Goal: Task Accomplishment & Management: Manage account settings

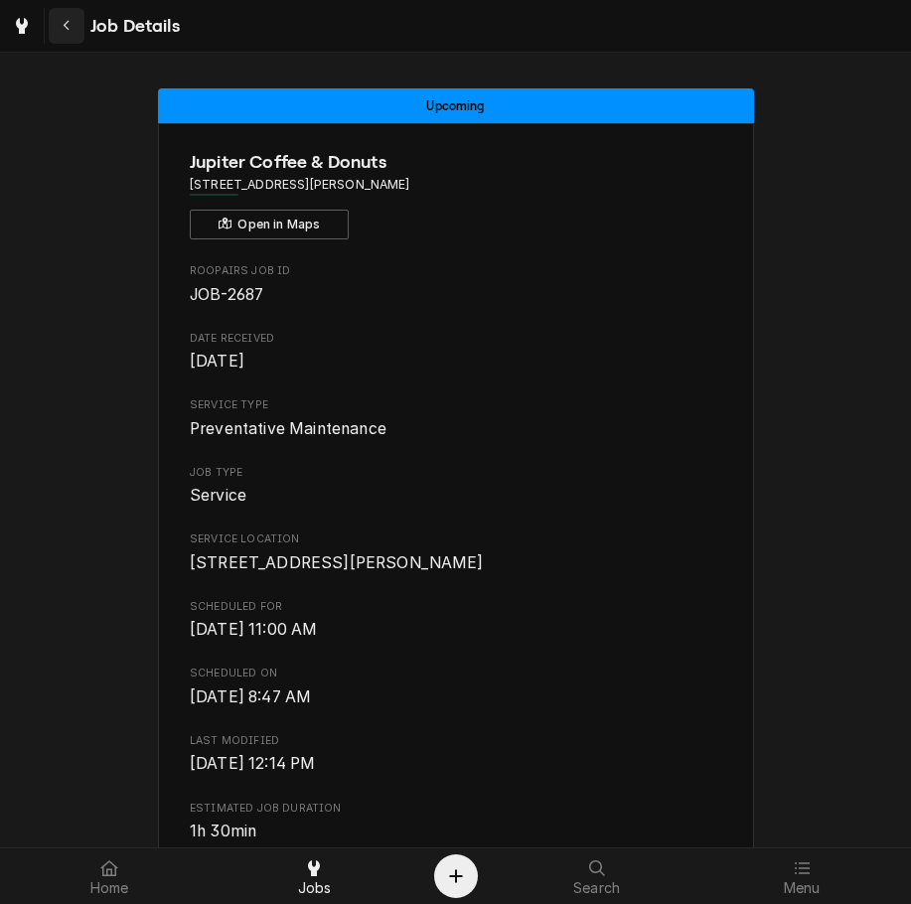
click at [70, 22] on icon "Navigate back" at bounding box center [67, 26] width 9 height 14
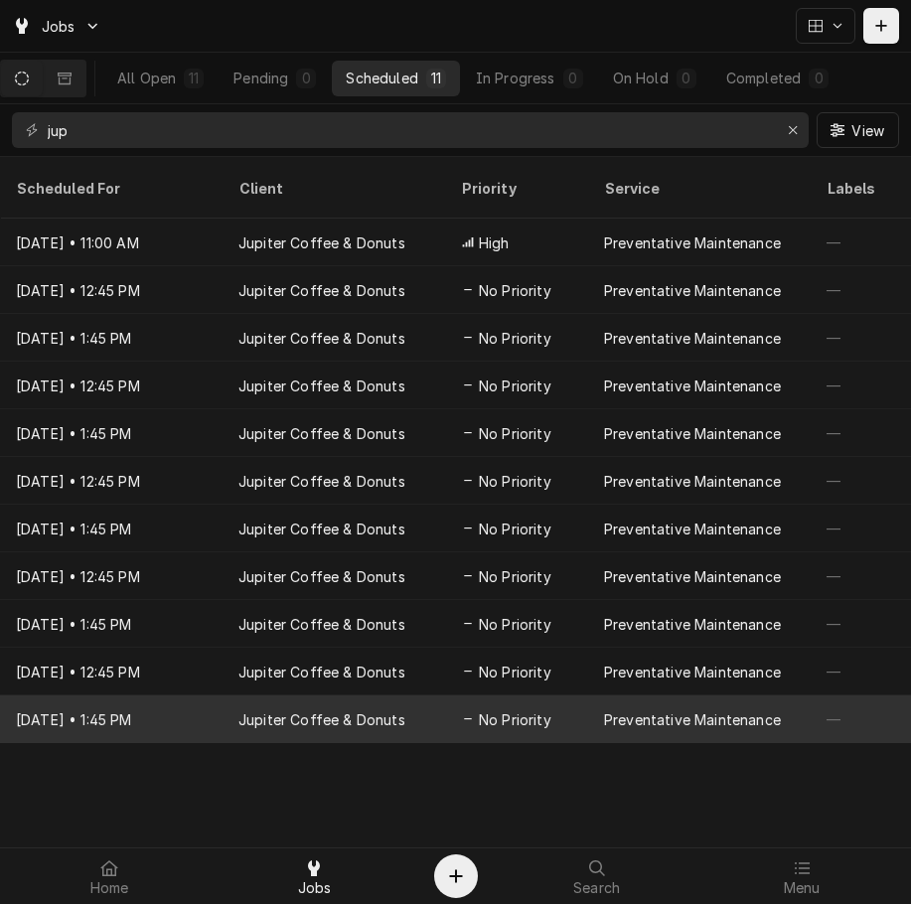
click at [144, 695] on div "Jul 17, 2030 • 1:45 PM" at bounding box center [111, 719] width 222 height 48
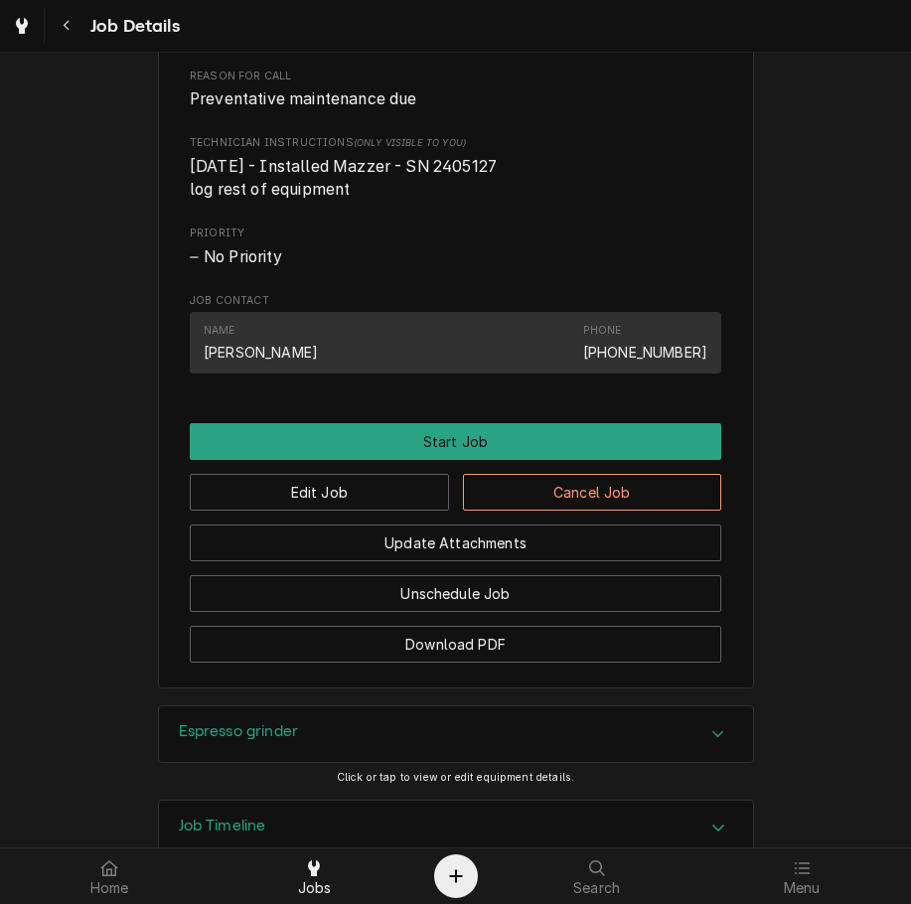
scroll to position [1029, 0]
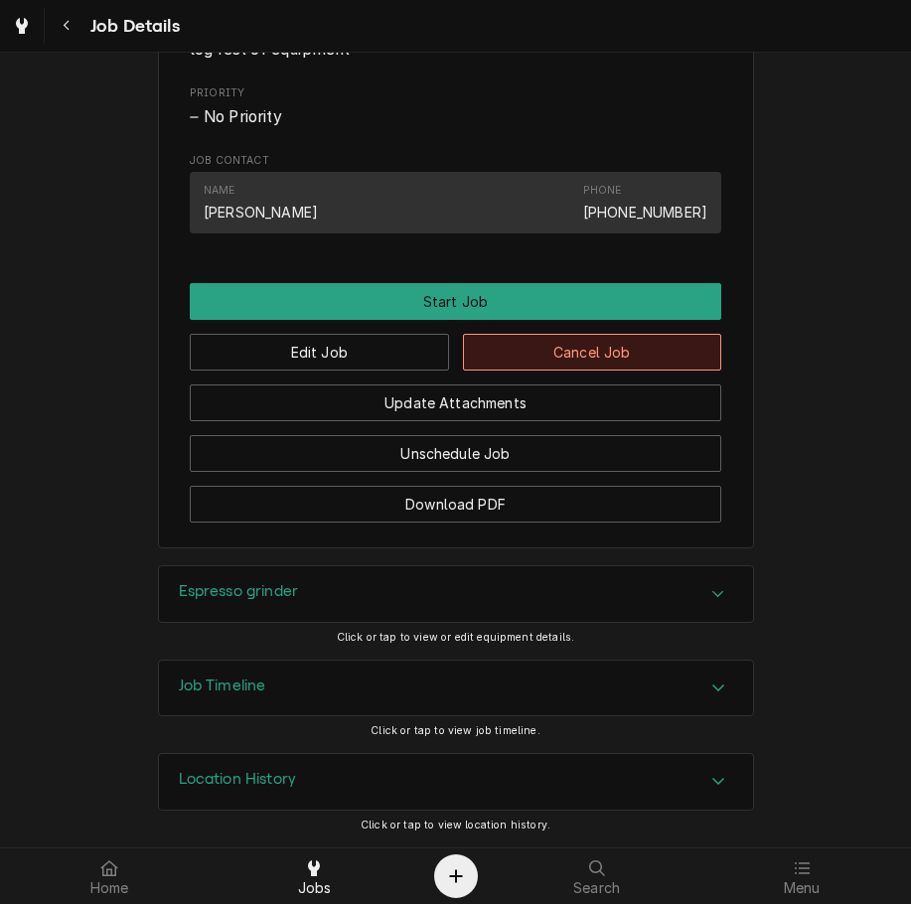
click at [653, 337] on button "Cancel Job" at bounding box center [592, 352] width 259 height 37
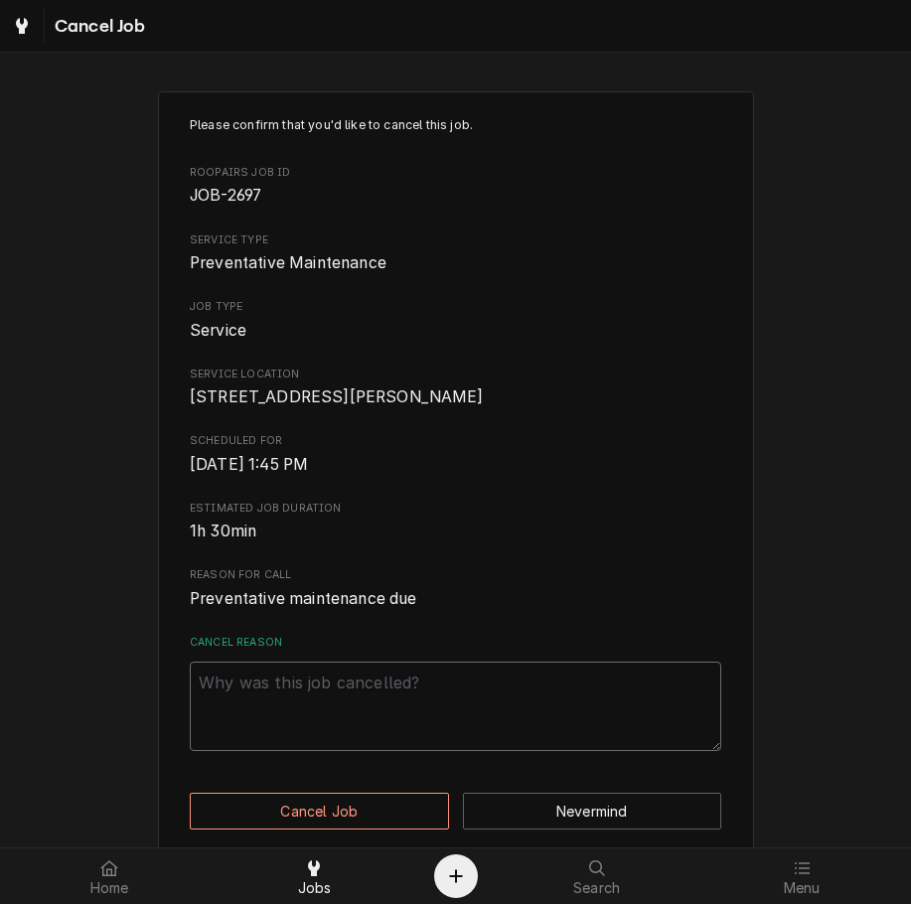
click at [590, 749] on textarea "Cancel Reason" at bounding box center [455, 705] width 531 height 89
type textarea "x"
type textarea "c"
type textarea "x"
type textarea "cl"
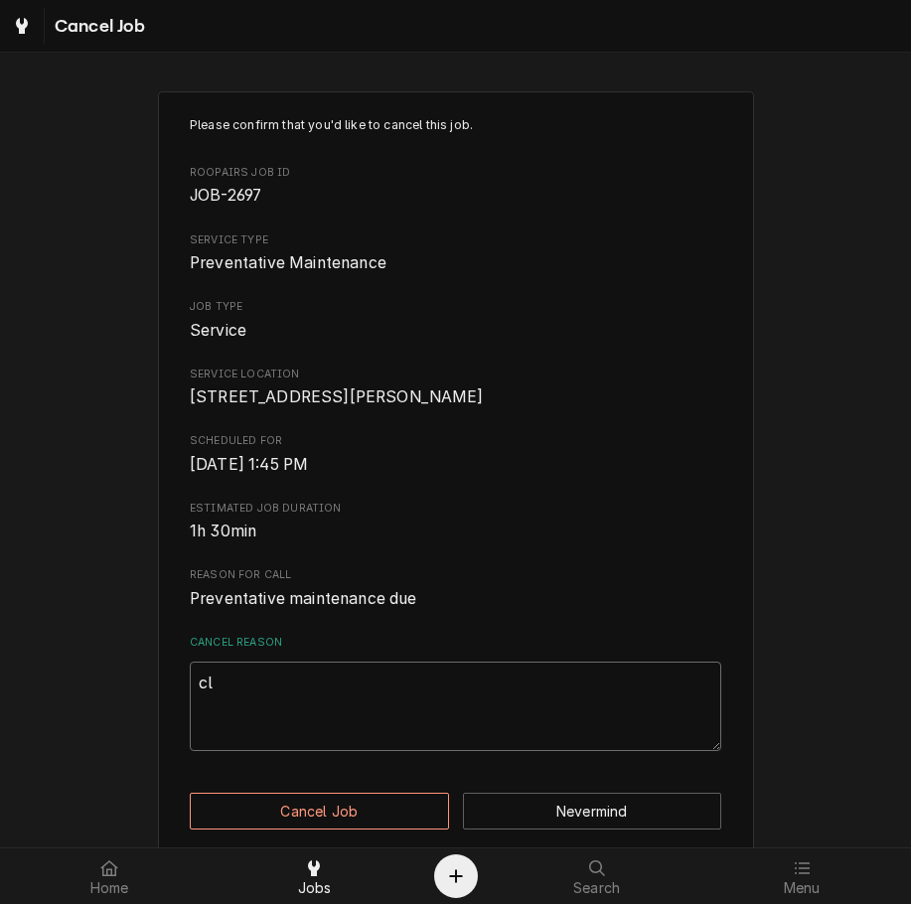
type textarea "x"
type textarea "cle"
type textarea "x"
type textarea "clea"
type textarea "x"
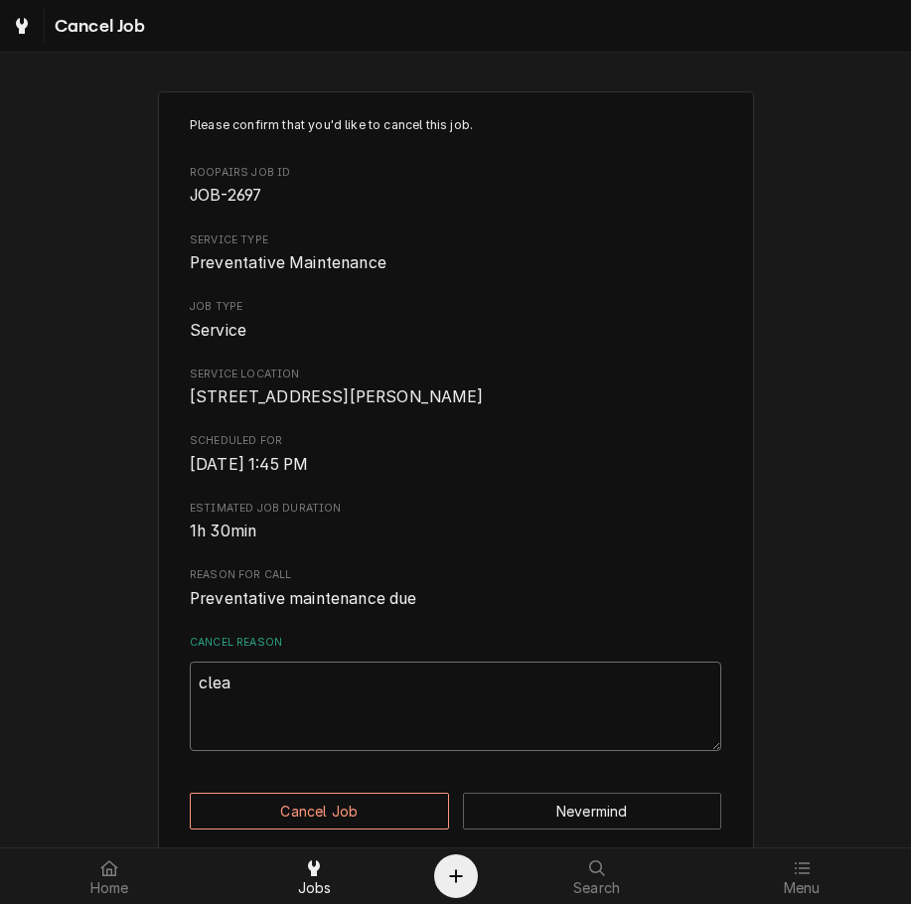
type textarea "cleae"
type textarea "x"
type textarea "cleaei"
type textarea "x"
type textarea "cleae"
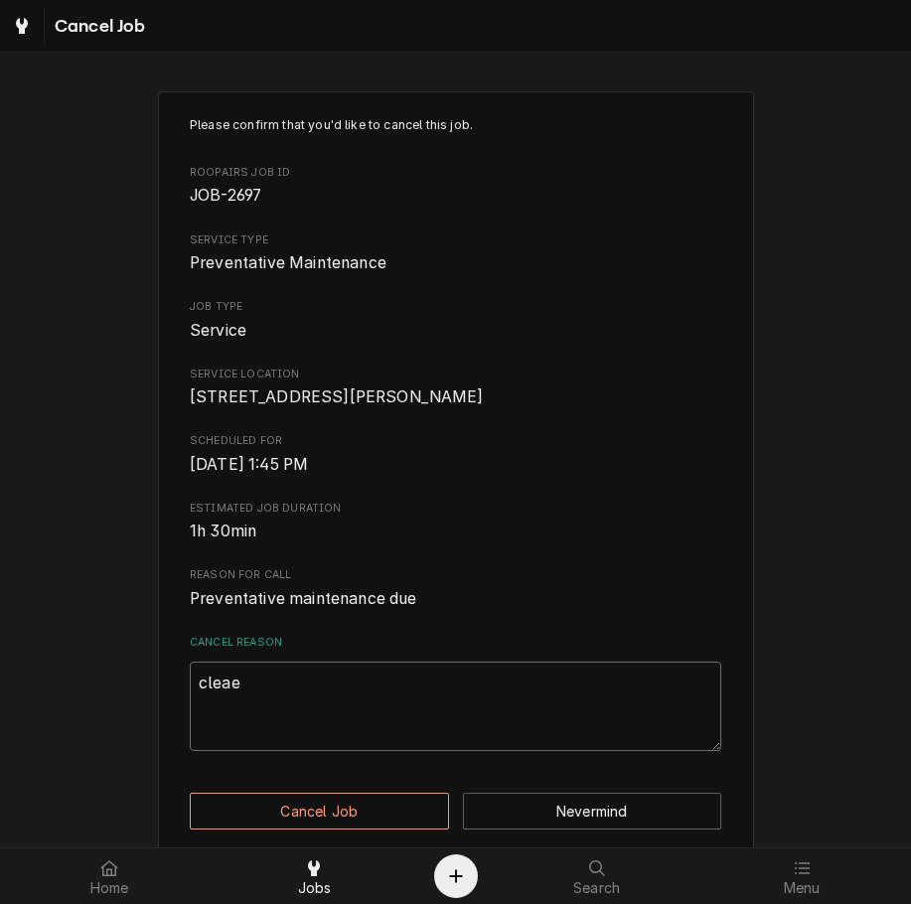
type textarea "x"
type textarea "clea"
type textarea "x"
type textarea "clear"
type textarea "x"
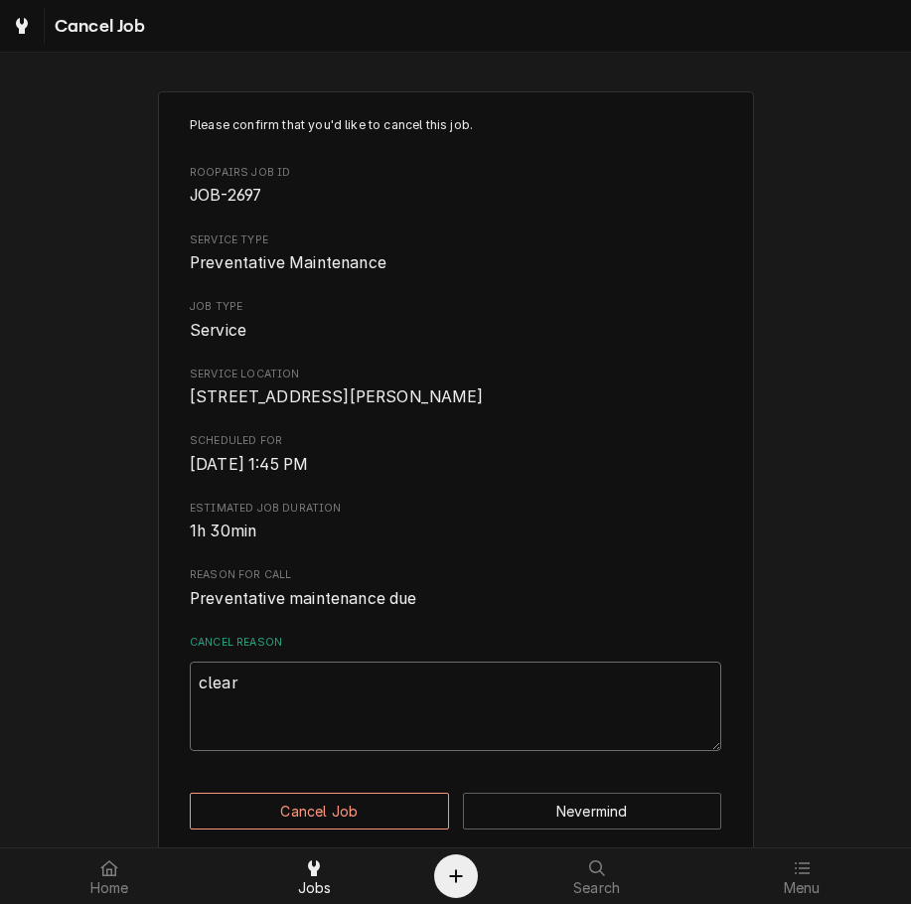
type textarea "cleari"
type textarea "x"
type textarea "clearing"
type textarea "x"
type textarea "clearing"
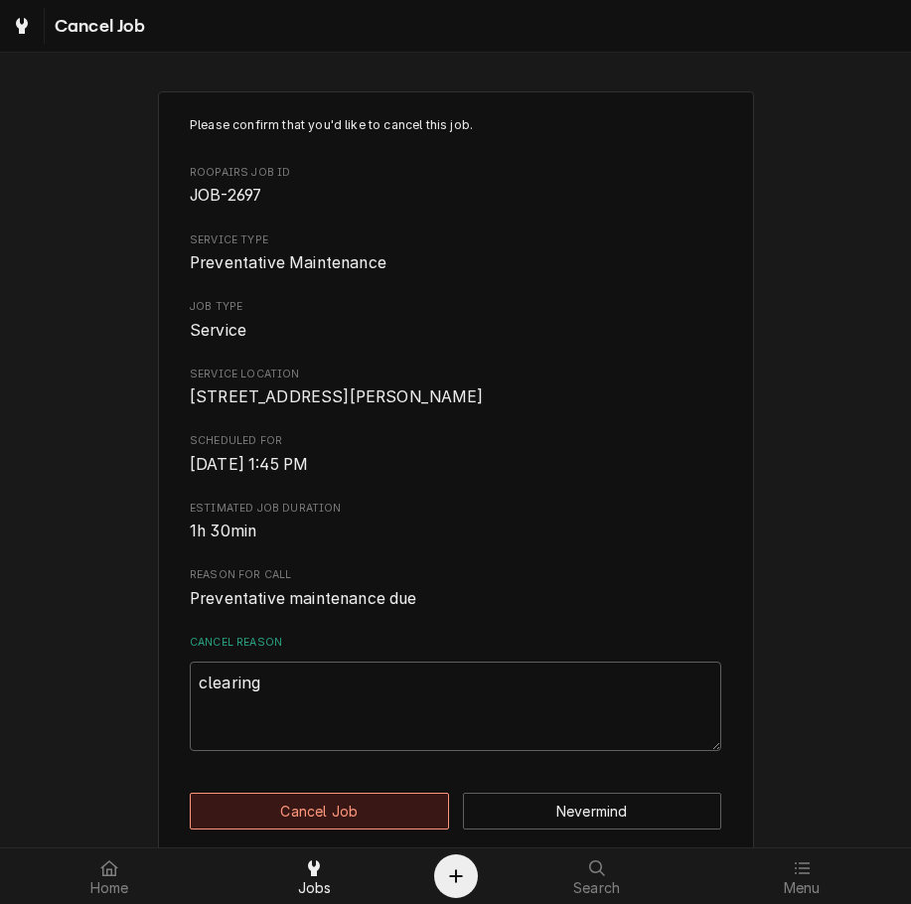
click at [344, 829] on button "Cancel Job" at bounding box center [319, 810] width 259 height 37
type textarea "x"
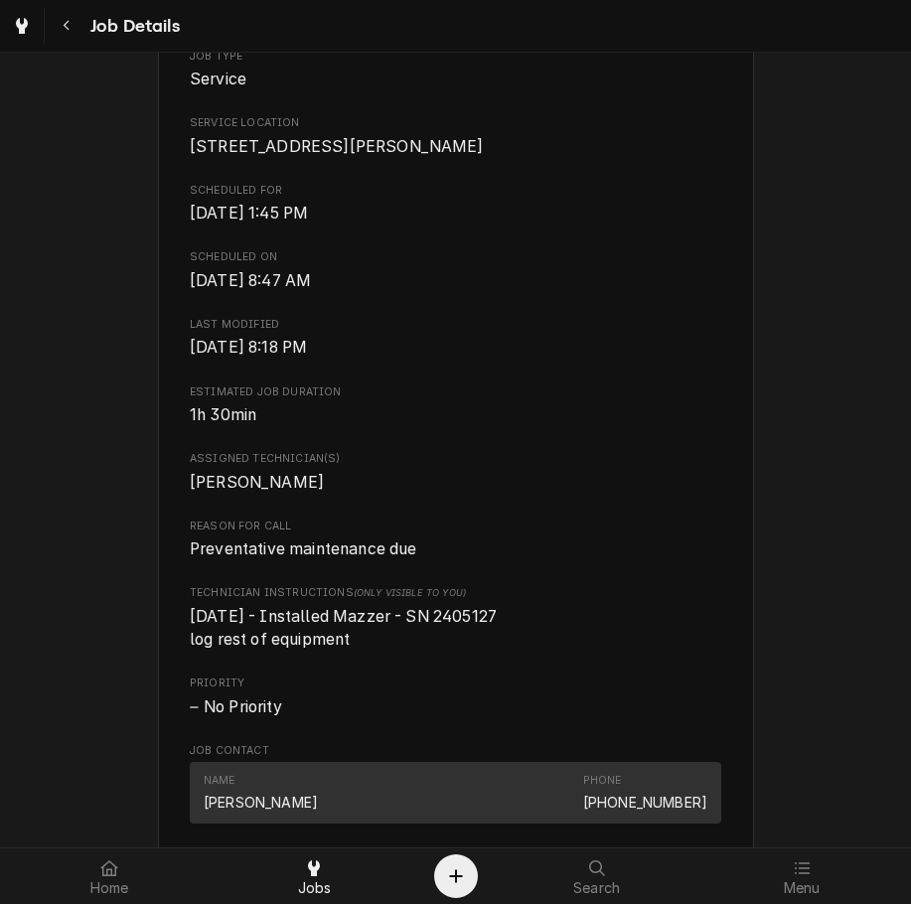
scroll to position [1013, 0]
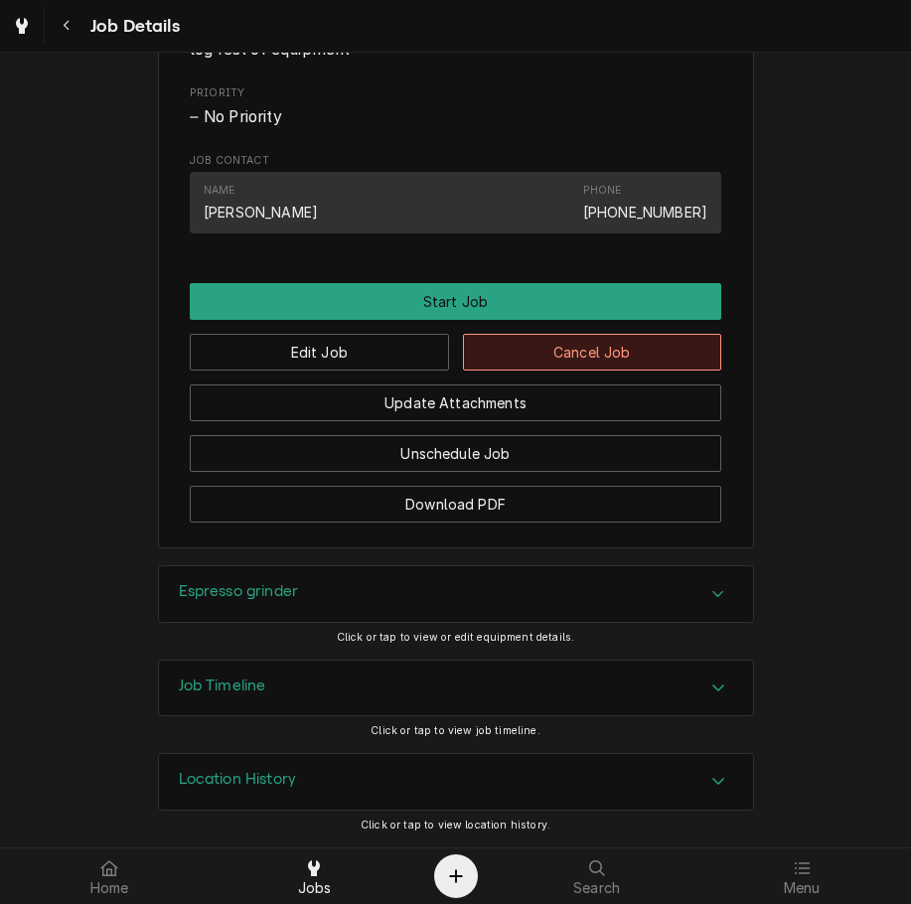
click at [604, 367] on button "Cancel Job" at bounding box center [592, 352] width 259 height 37
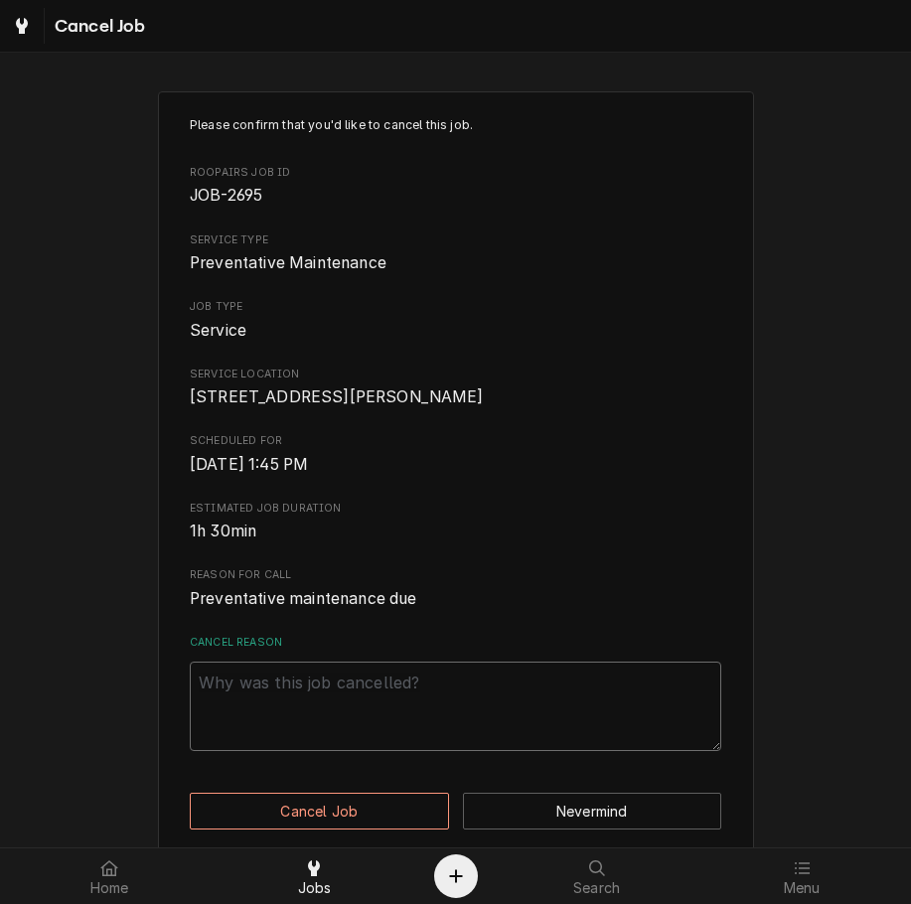
click at [434, 716] on textarea "Cancel Reason" at bounding box center [455, 705] width 531 height 89
paste textarea "clearing"
type textarea "x"
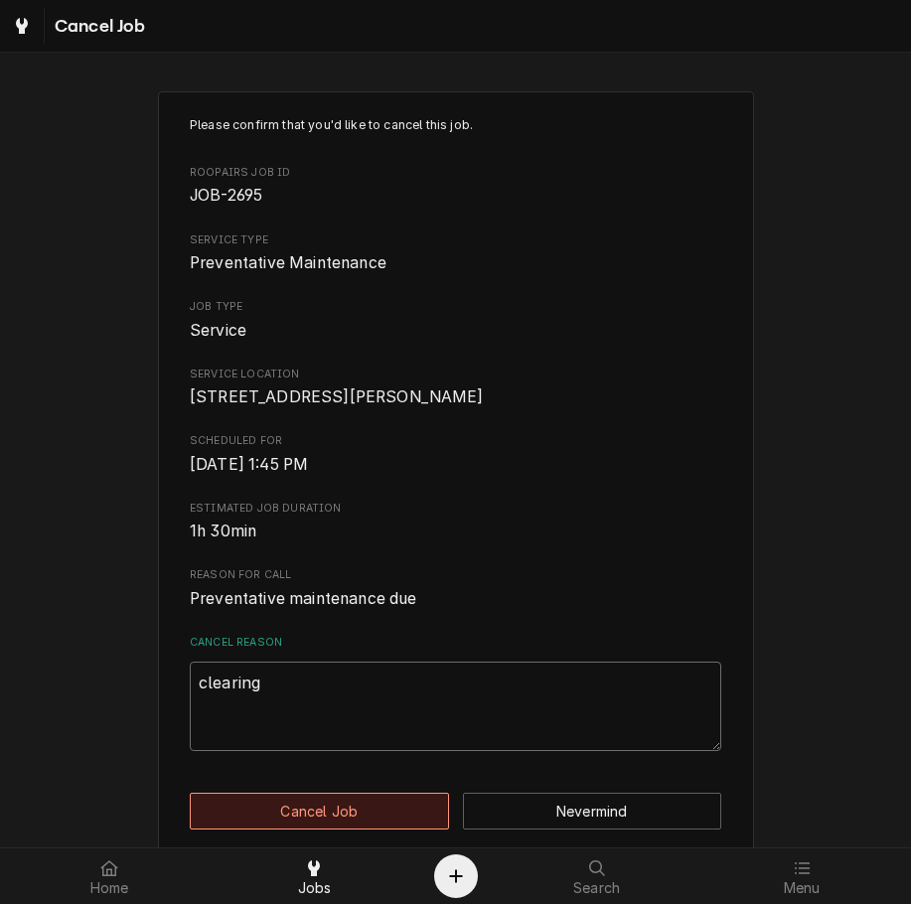
type textarea "clearing"
click at [349, 829] on button "Cancel Job" at bounding box center [319, 810] width 259 height 37
type textarea "x"
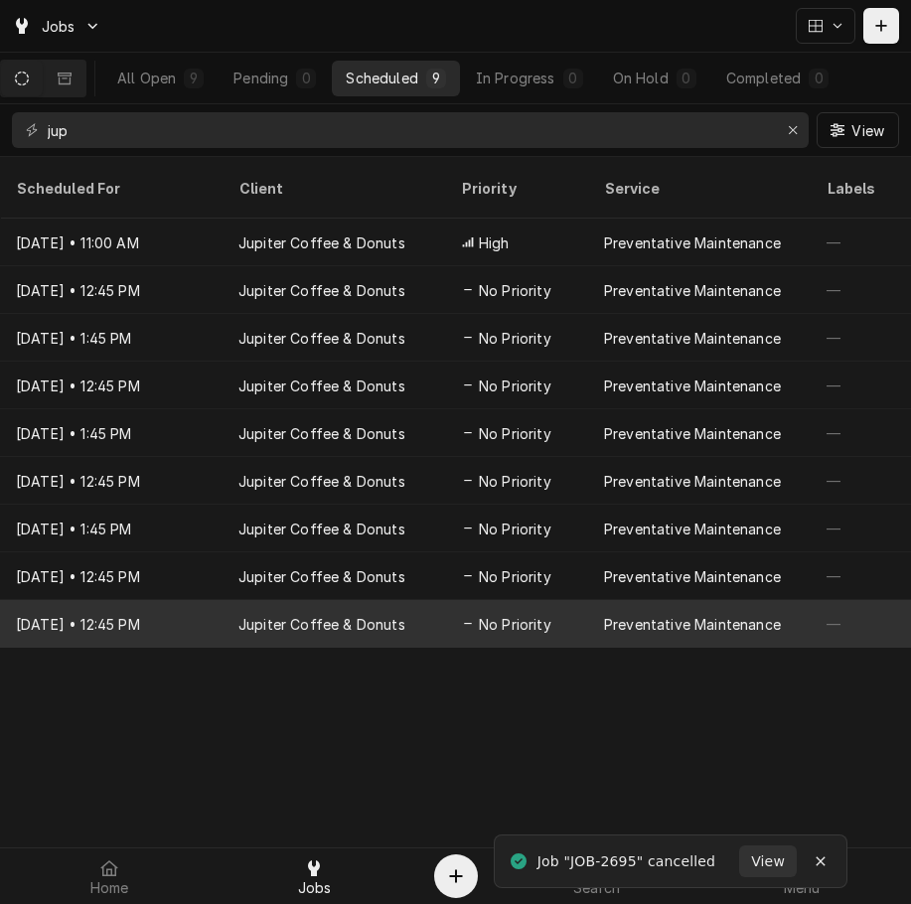
click at [246, 614] on div "Jupiter Coffee & Donuts" at bounding box center [321, 624] width 167 height 21
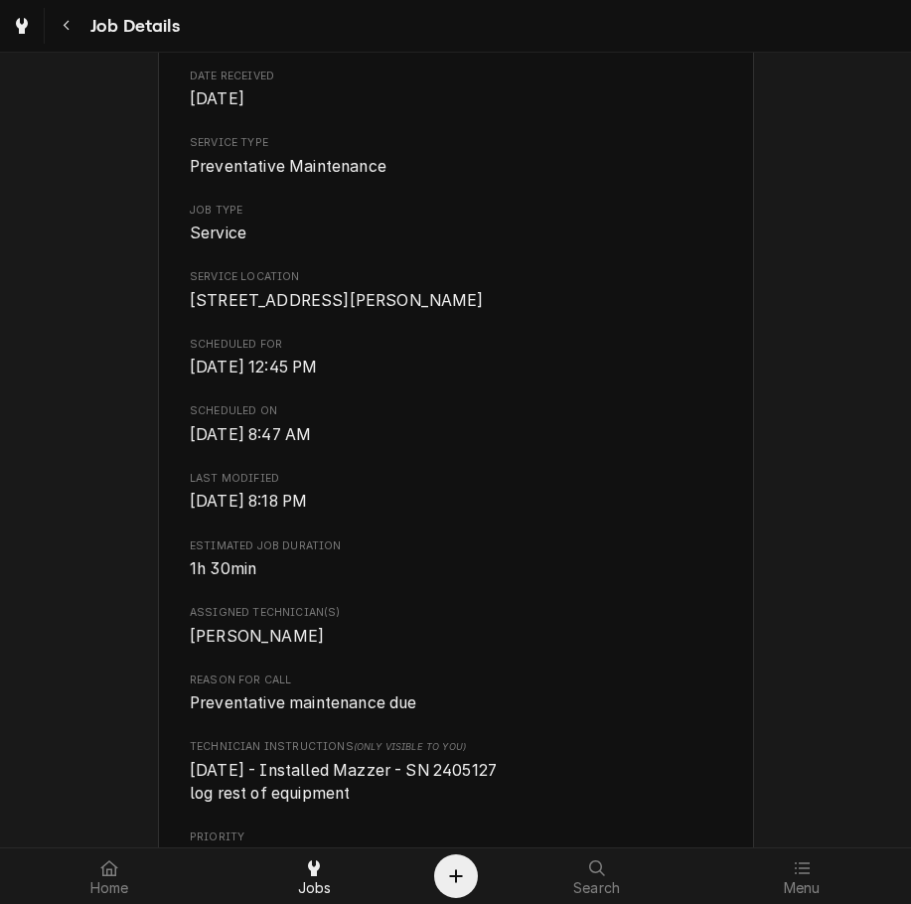
scroll to position [760, 0]
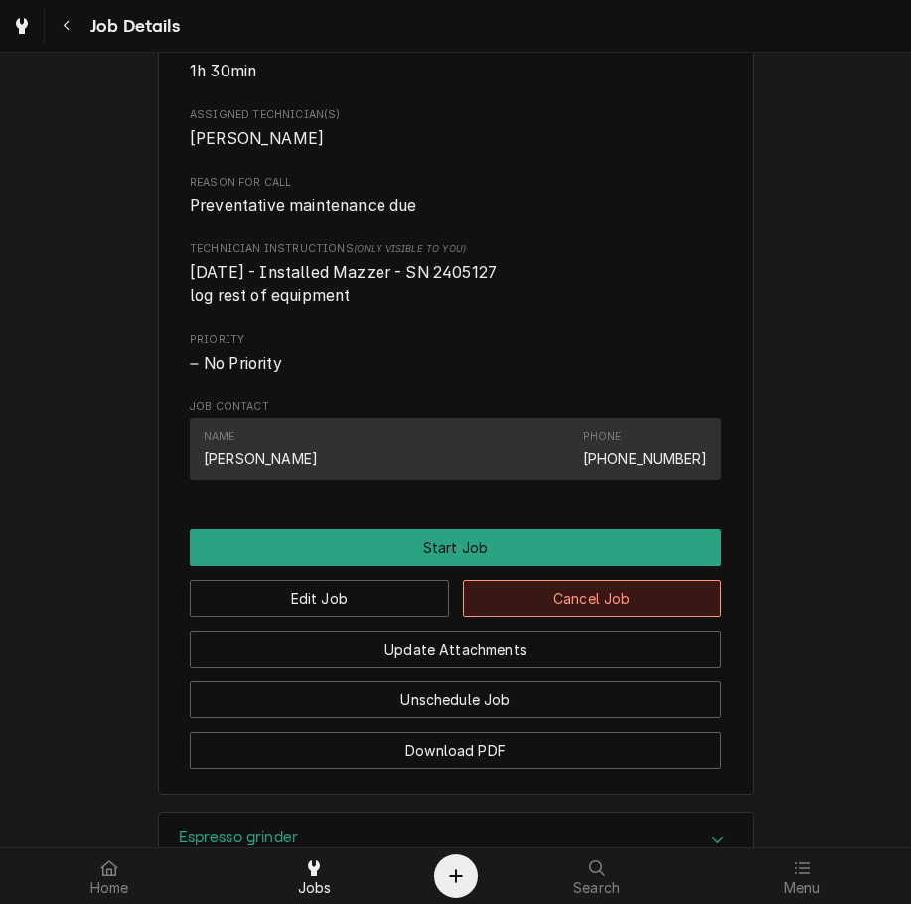
click at [587, 617] on button "Cancel Job" at bounding box center [592, 598] width 259 height 37
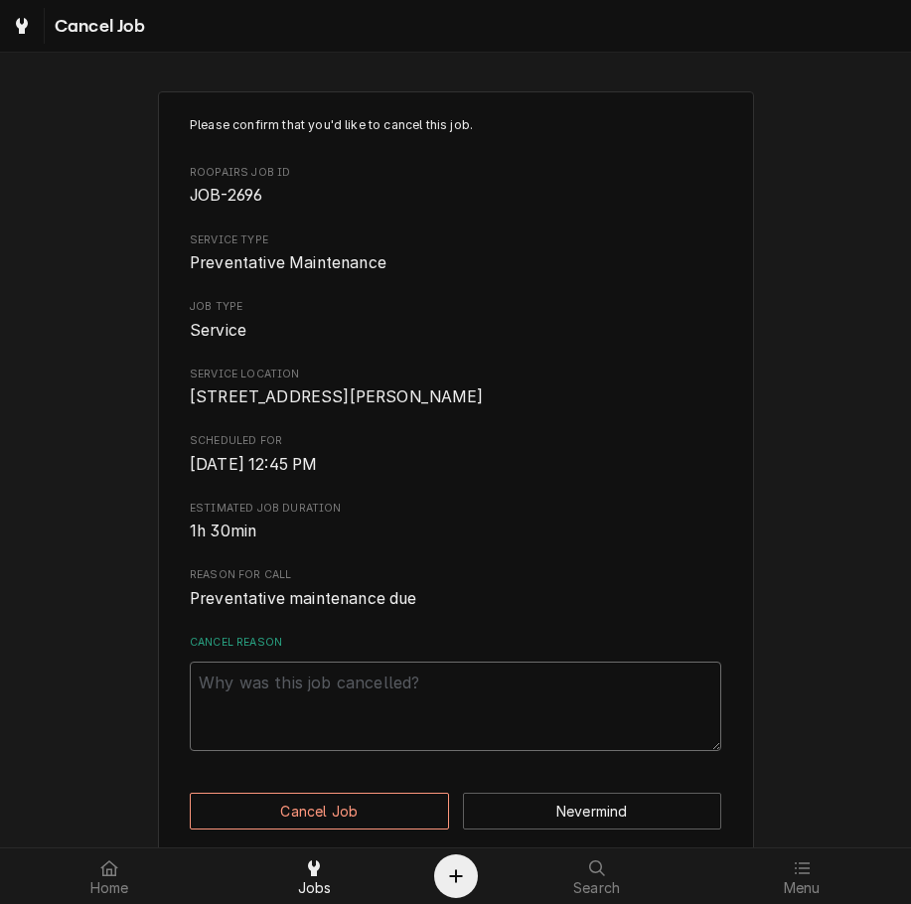
click at [536, 711] on textarea "Cancel Reason" at bounding box center [455, 705] width 531 height 89
paste textarea "clearing"
type textarea "x"
type textarea "clearing"
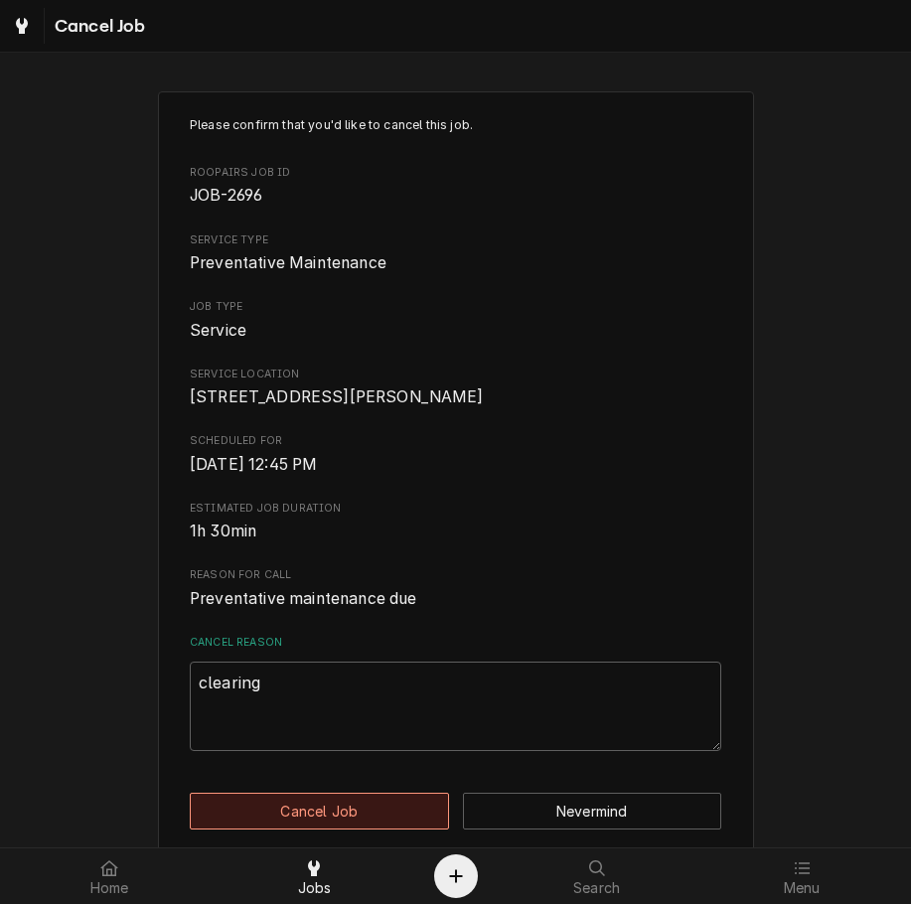
click at [373, 829] on button "Cancel Job" at bounding box center [319, 810] width 259 height 37
type textarea "x"
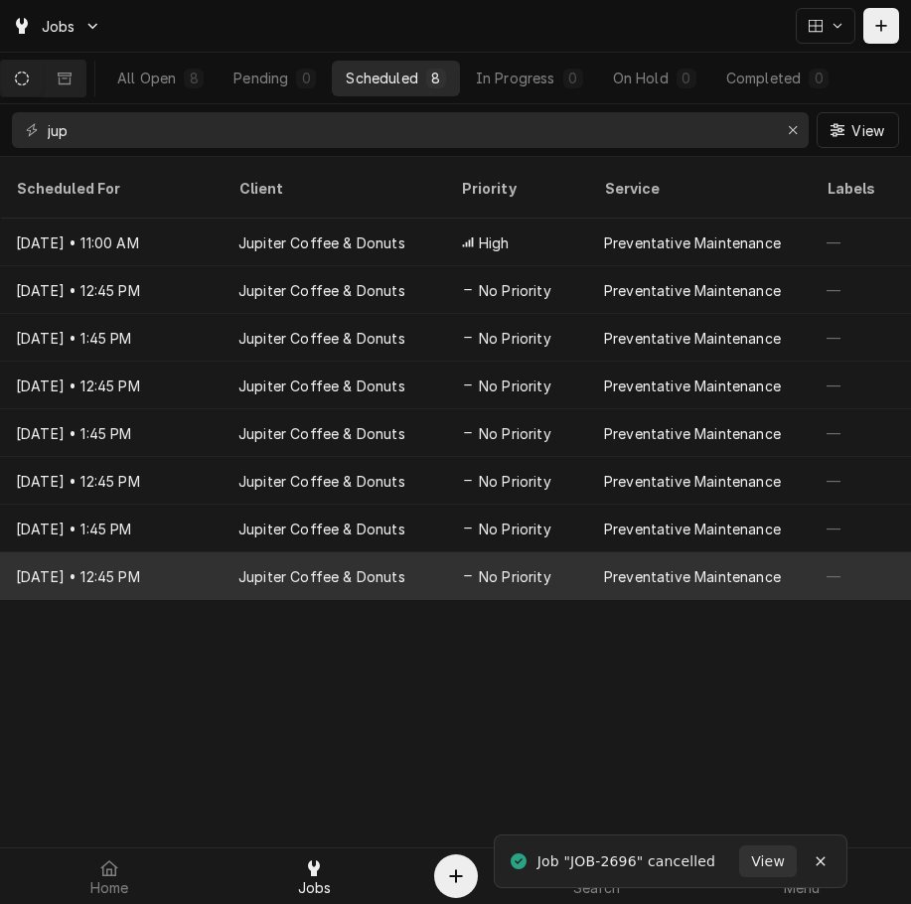
click at [375, 566] on div "Jupiter Coffee & Donuts" at bounding box center [321, 576] width 167 height 21
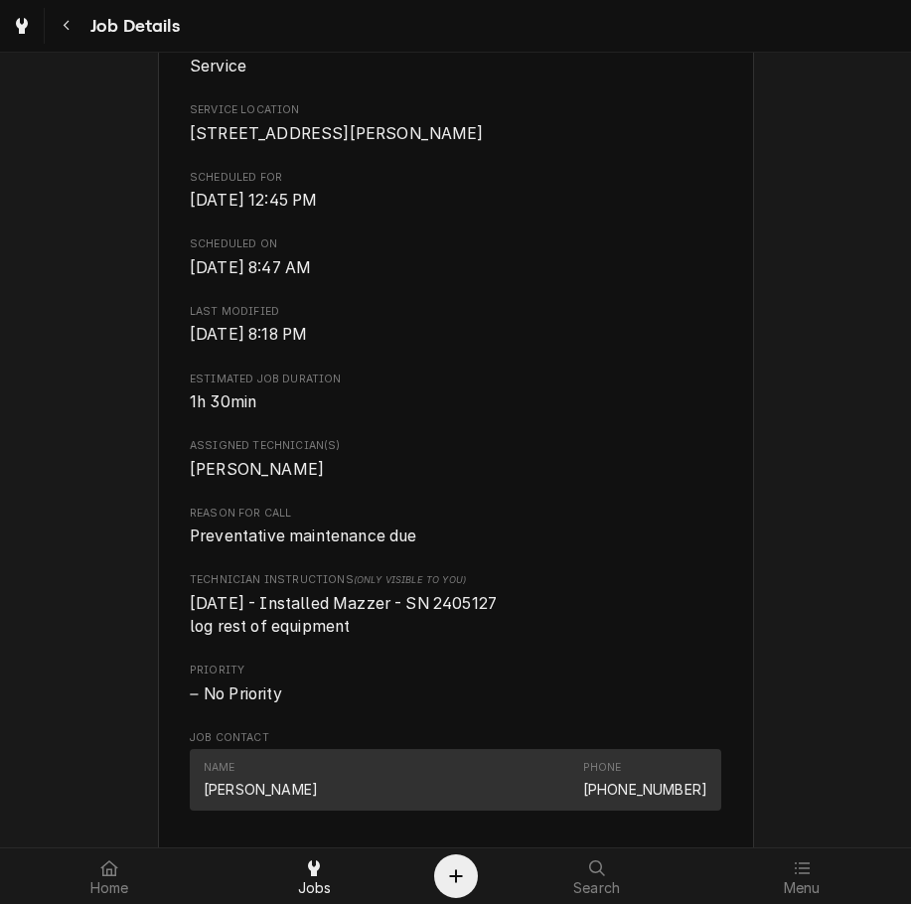
scroll to position [572, 0]
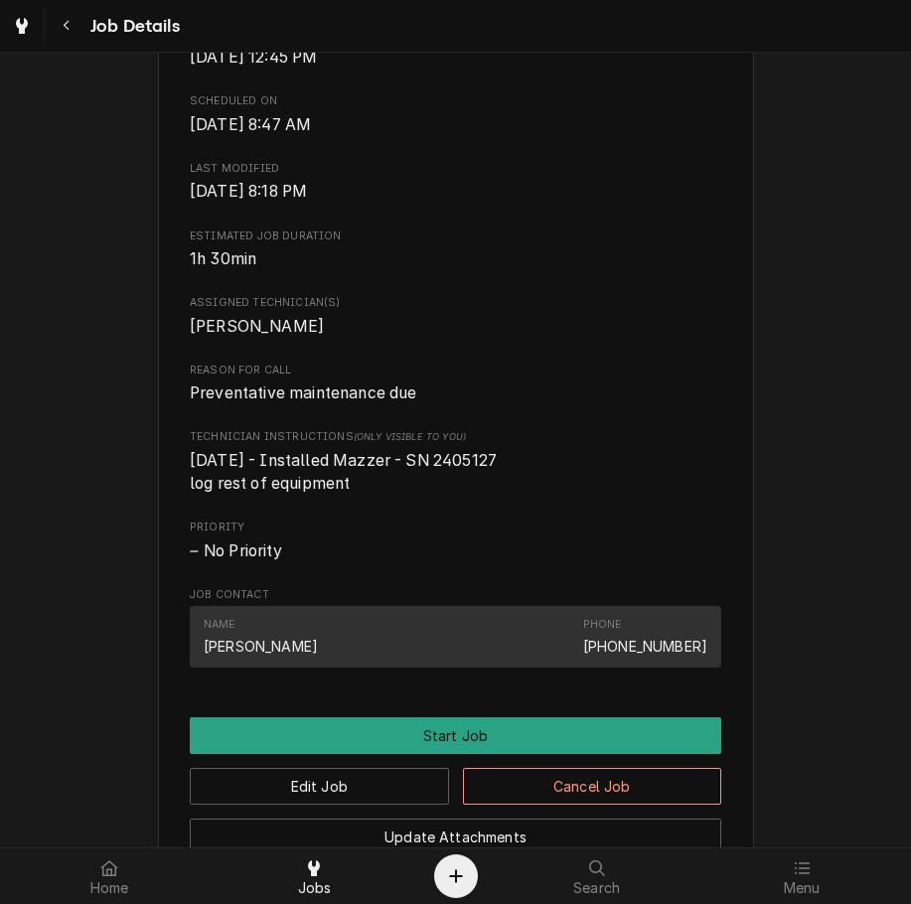
click at [588, 804] on button "Cancel Job" at bounding box center [592, 786] width 259 height 37
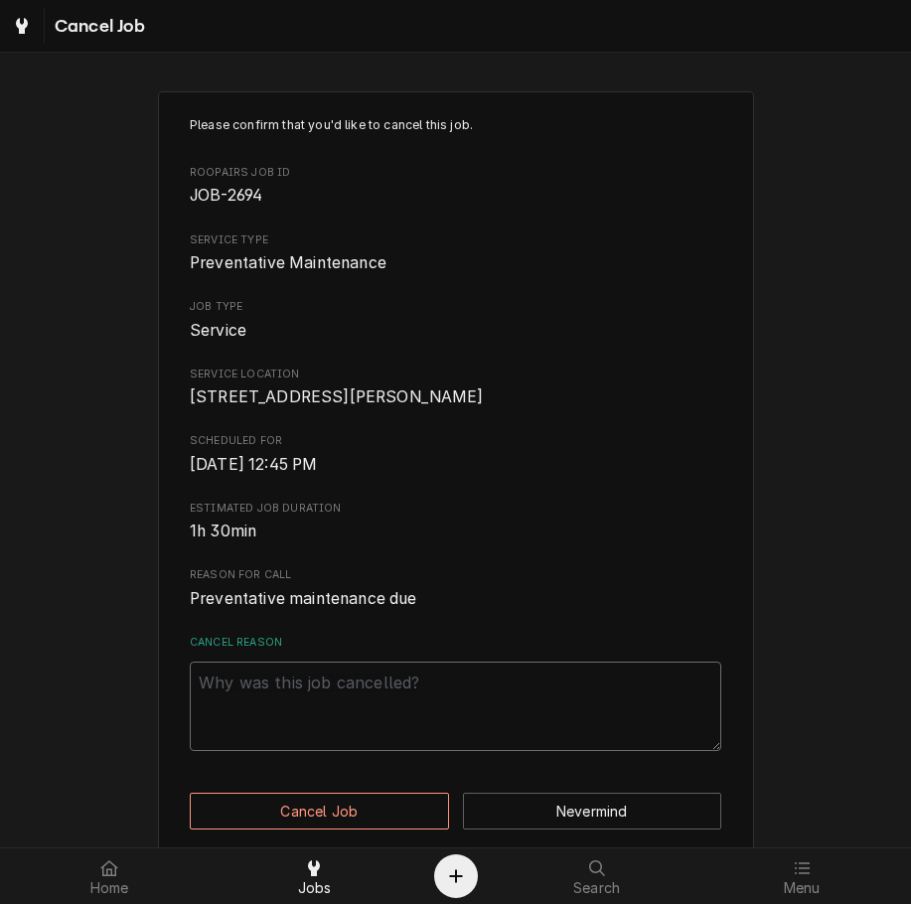
click at [378, 716] on textarea "Cancel Reason" at bounding box center [455, 705] width 531 height 89
paste textarea "clearing"
type textarea "x"
type textarea "clearing"
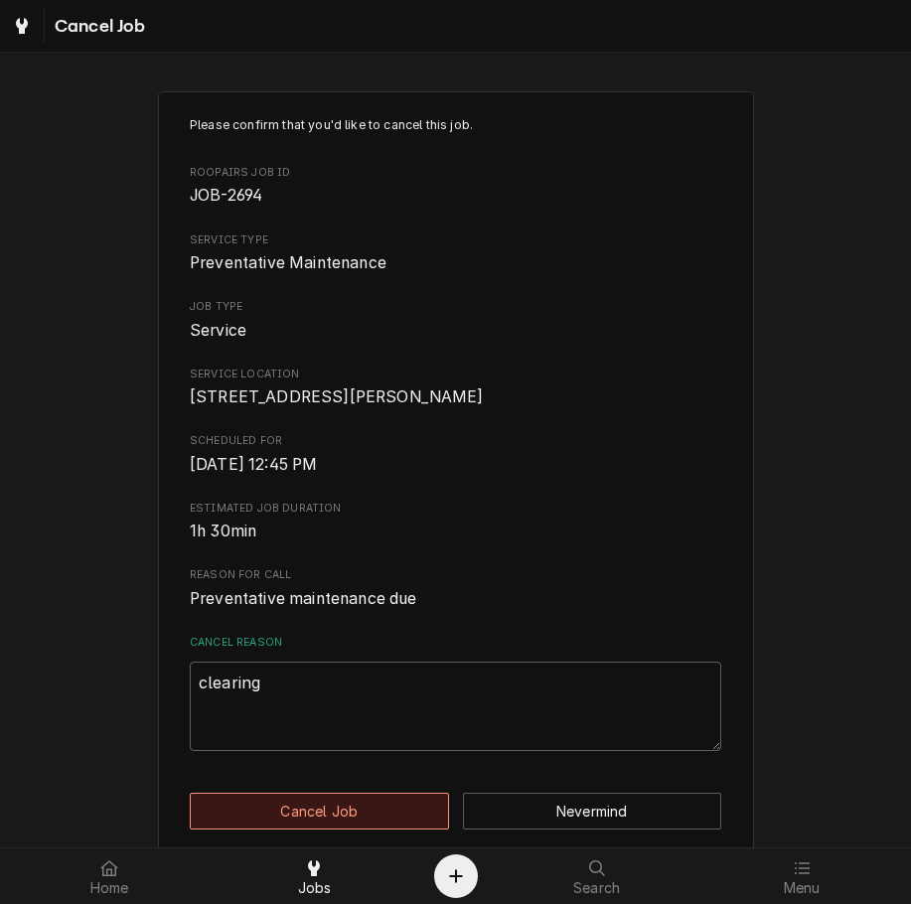
click at [359, 821] on button "Cancel Job" at bounding box center [319, 810] width 259 height 37
type textarea "x"
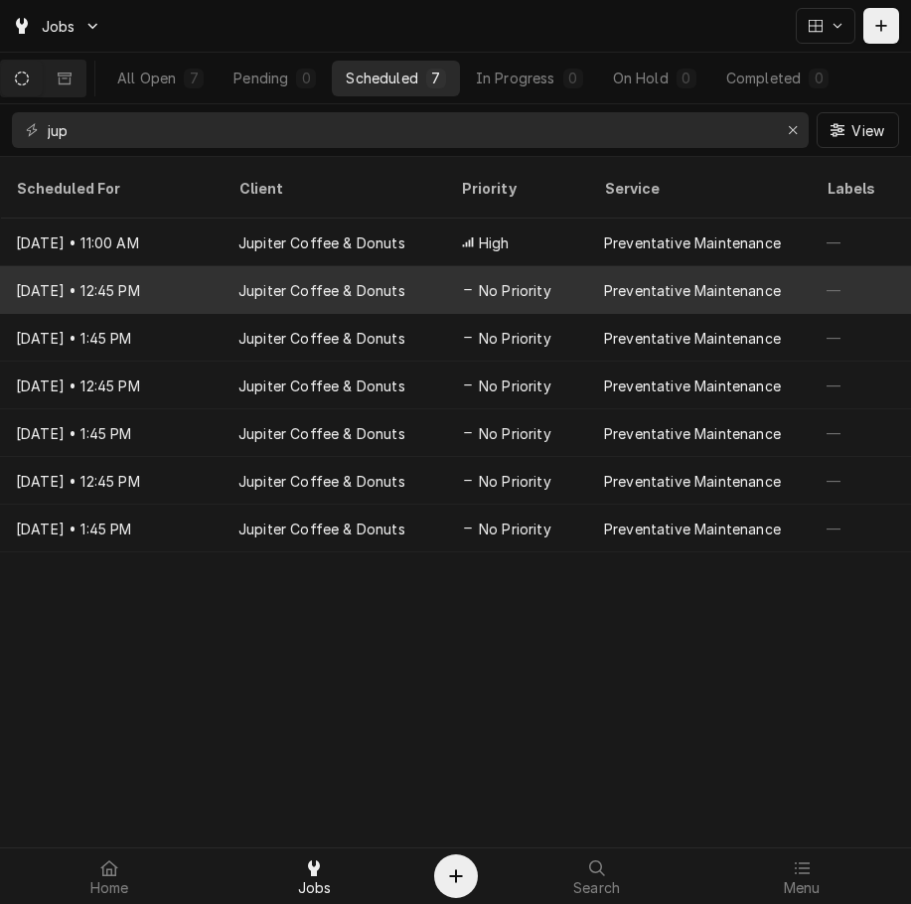
click at [139, 272] on div "Jan 17, 2026 • 12:45 PM" at bounding box center [111, 290] width 222 height 48
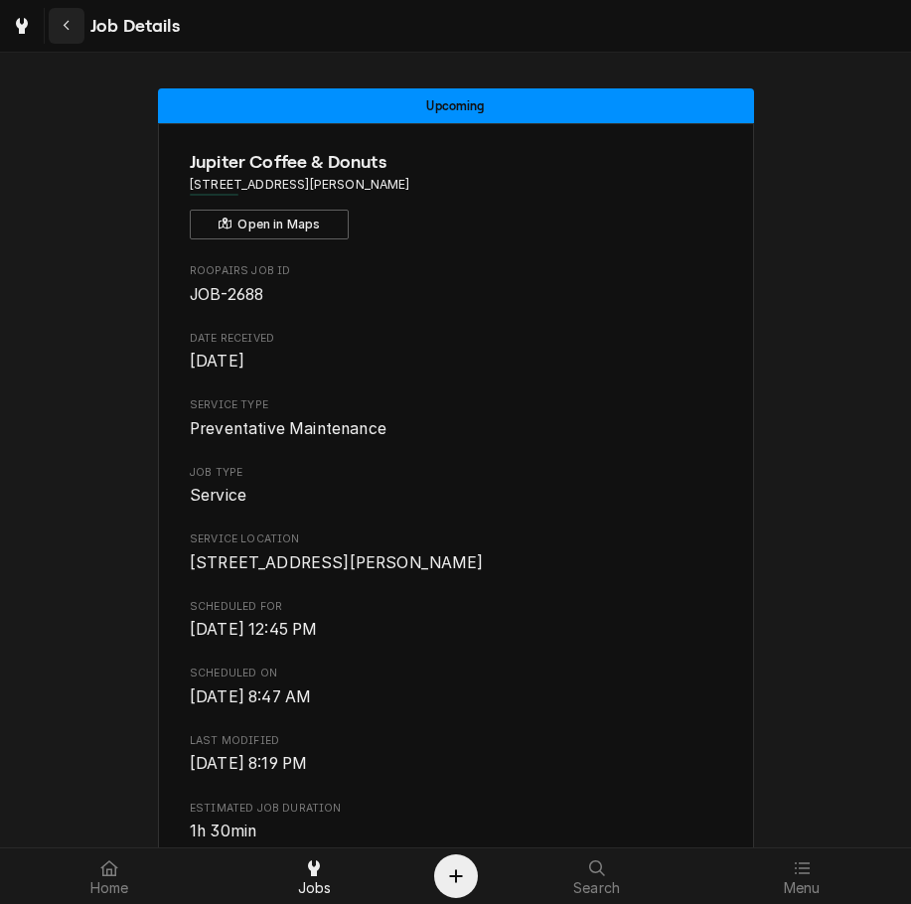
click at [74, 35] on div "Navigate back" at bounding box center [67, 26] width 20 height 20
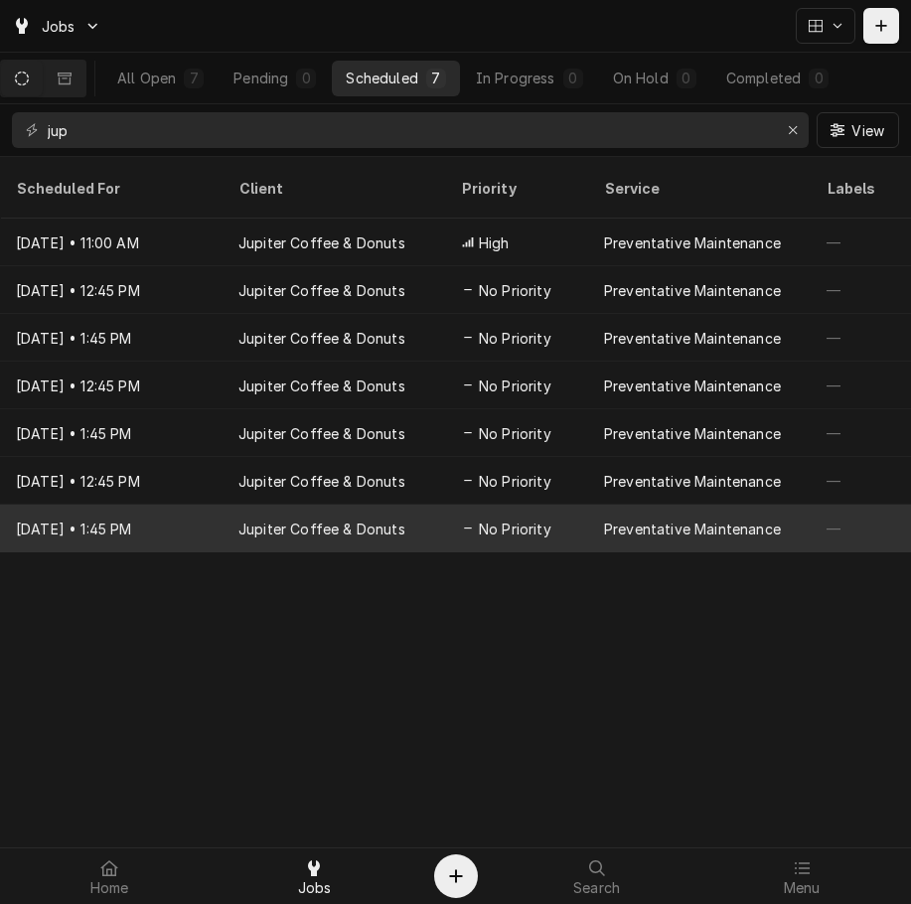
click at [111, 506] on div "[DATE] • 1:45 PM" at bounding box center [111, 528] width 222 height 48
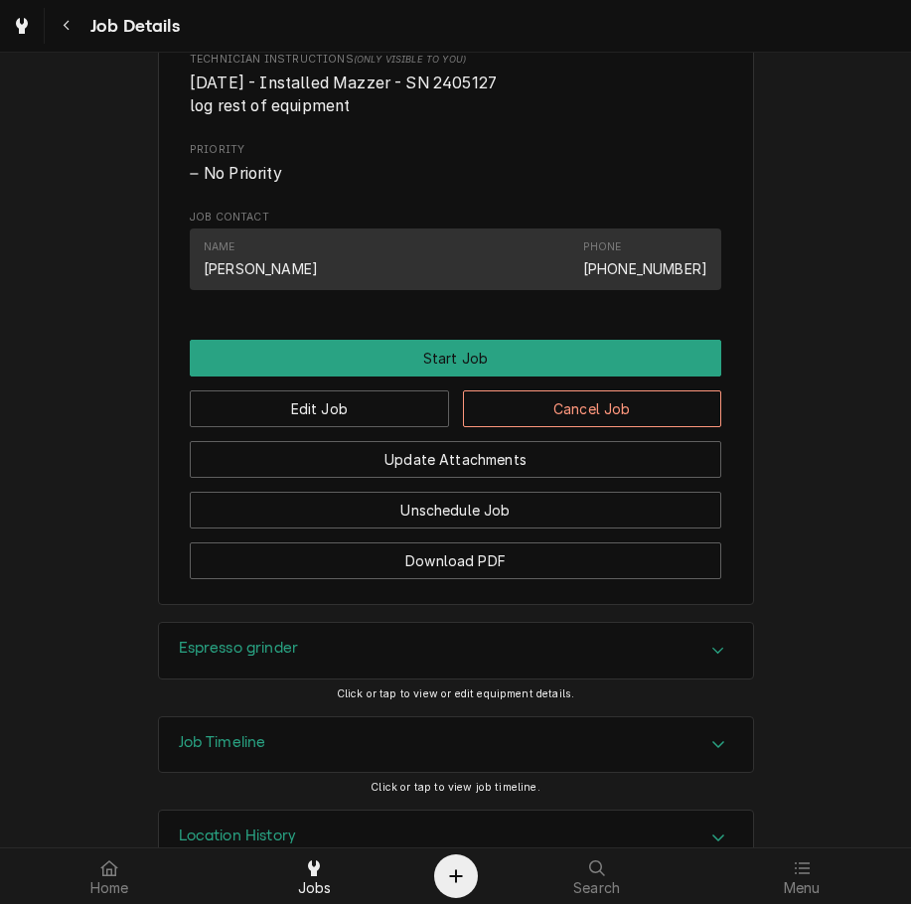
scroll to position [941, 0]
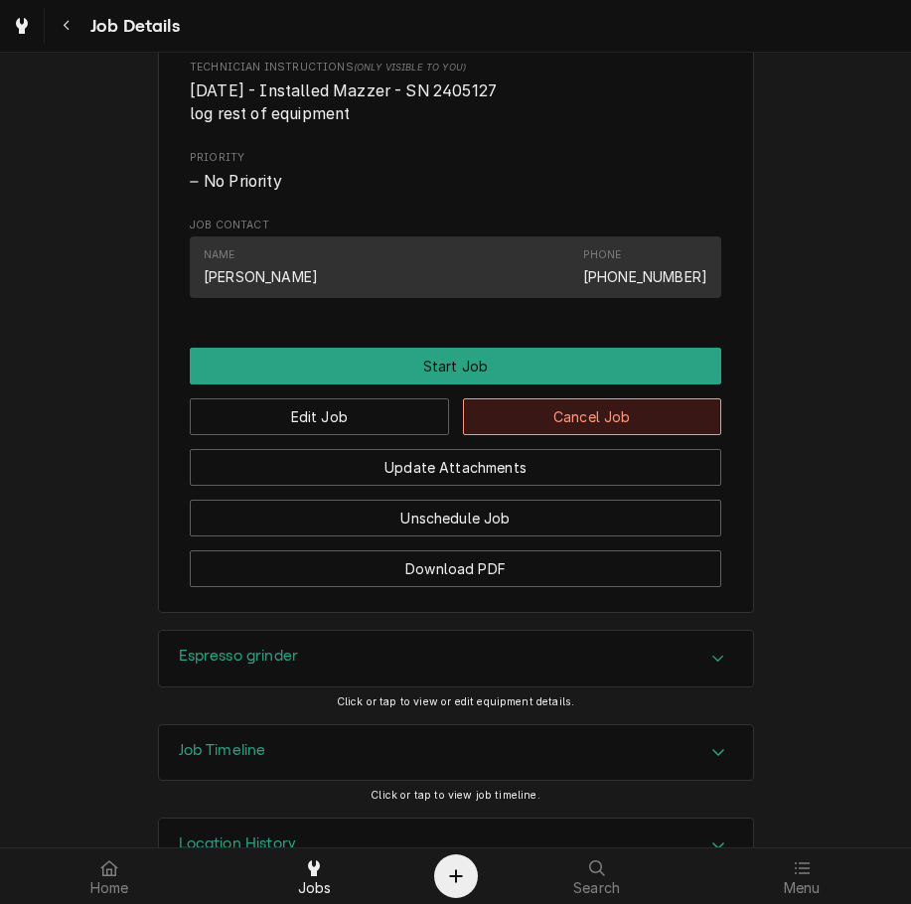
click at [662, 426] on button "Cancel Job" at bounding box center [592, 416] width 259 height 37
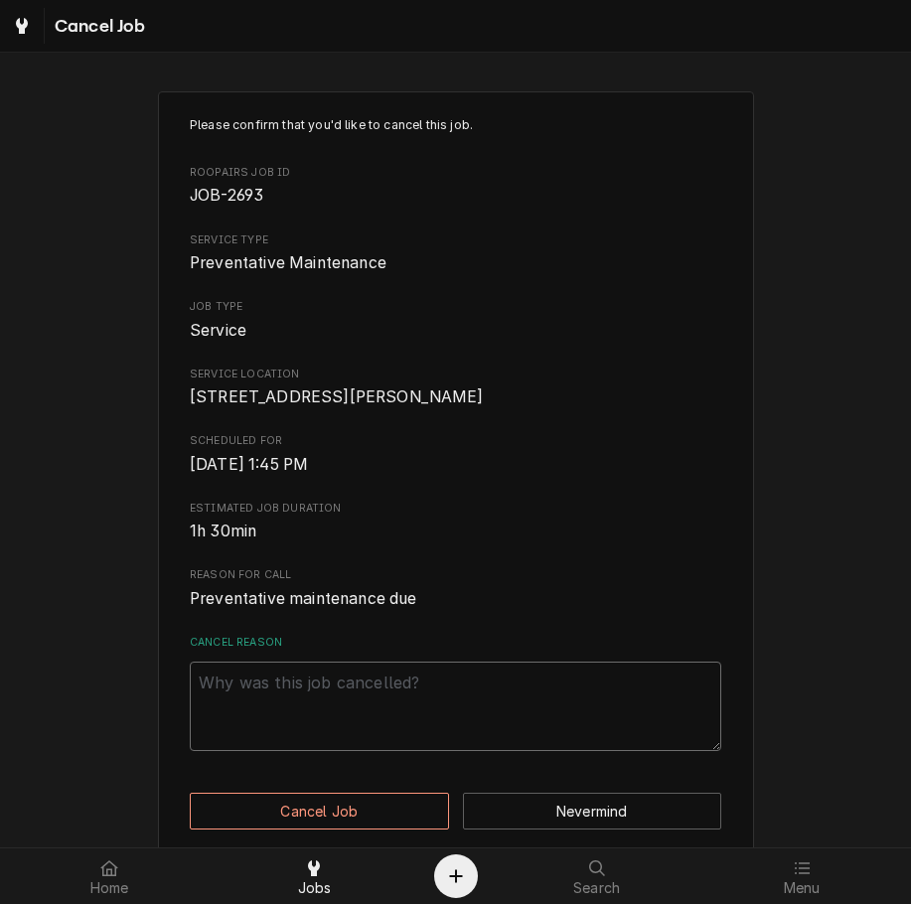
click at [498, 698] on textarea "Cancel Reason" at bounding box center [455, 705] width 531 height 89
paste textarea "clearing"
type textarea "x"
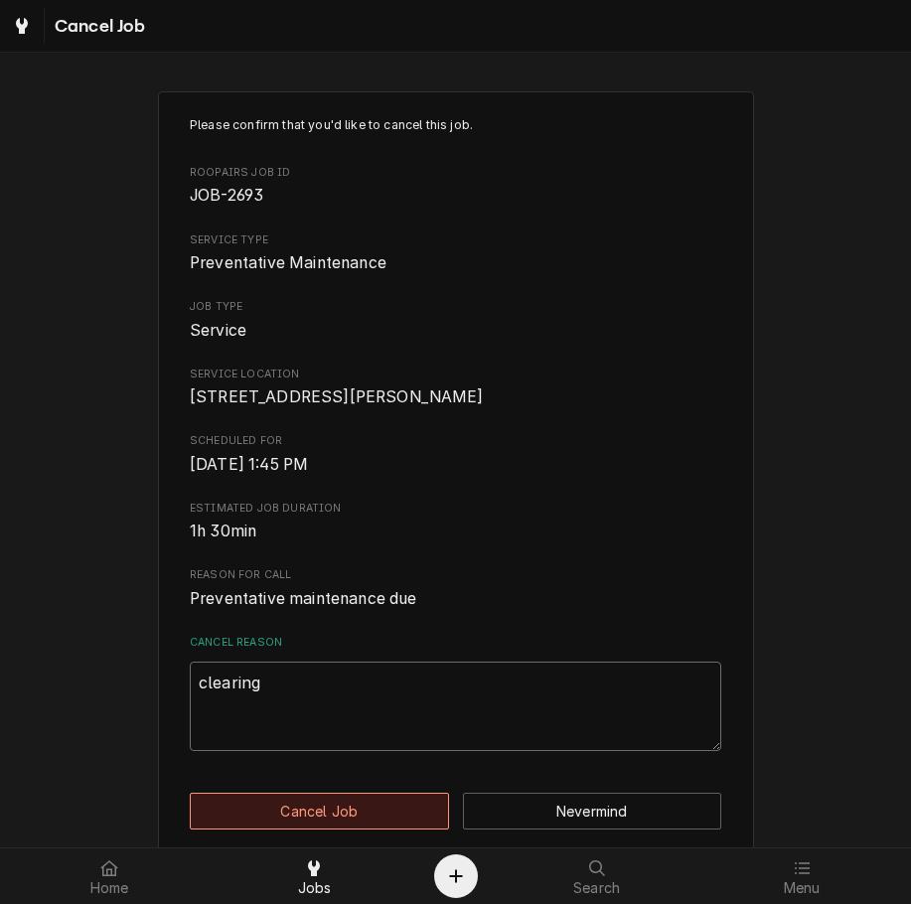
type textarea "clearing"
click at [386, 826] on button "Cancel Job" at bounding box center [319, 810] width 259 height 37
type textarea "x"
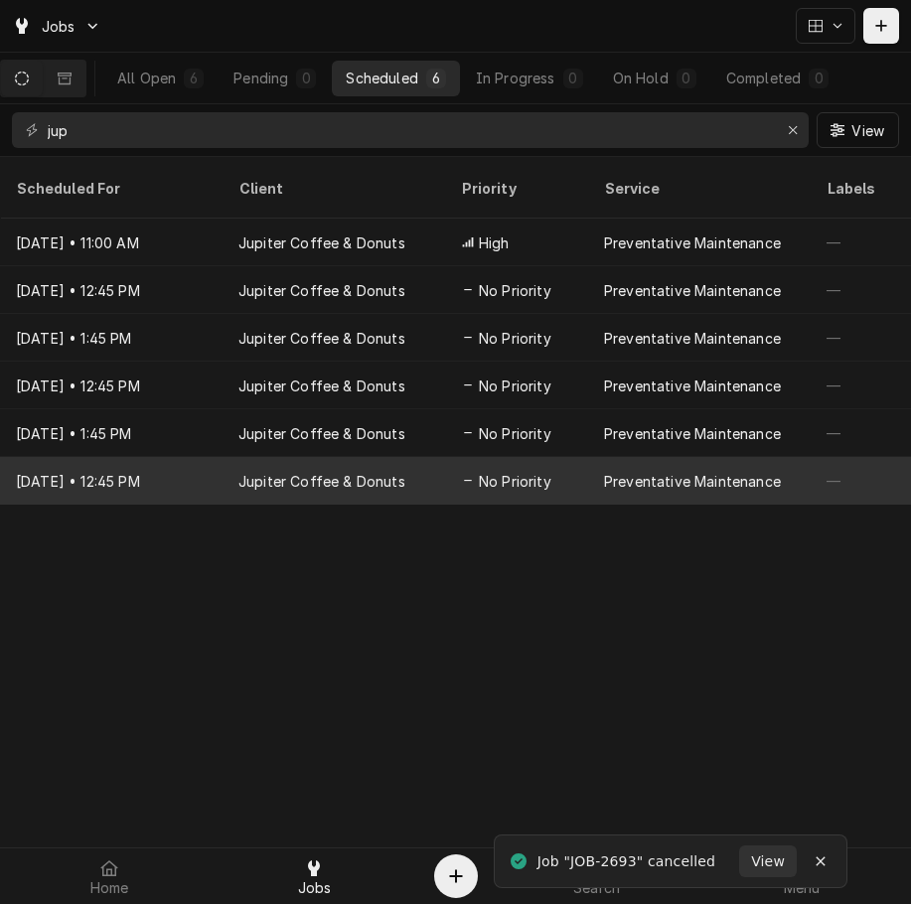
click at [439, 457] on div "Jupiter Coffee & Donuts" at bounding box center [333, 481] width 222 height 48
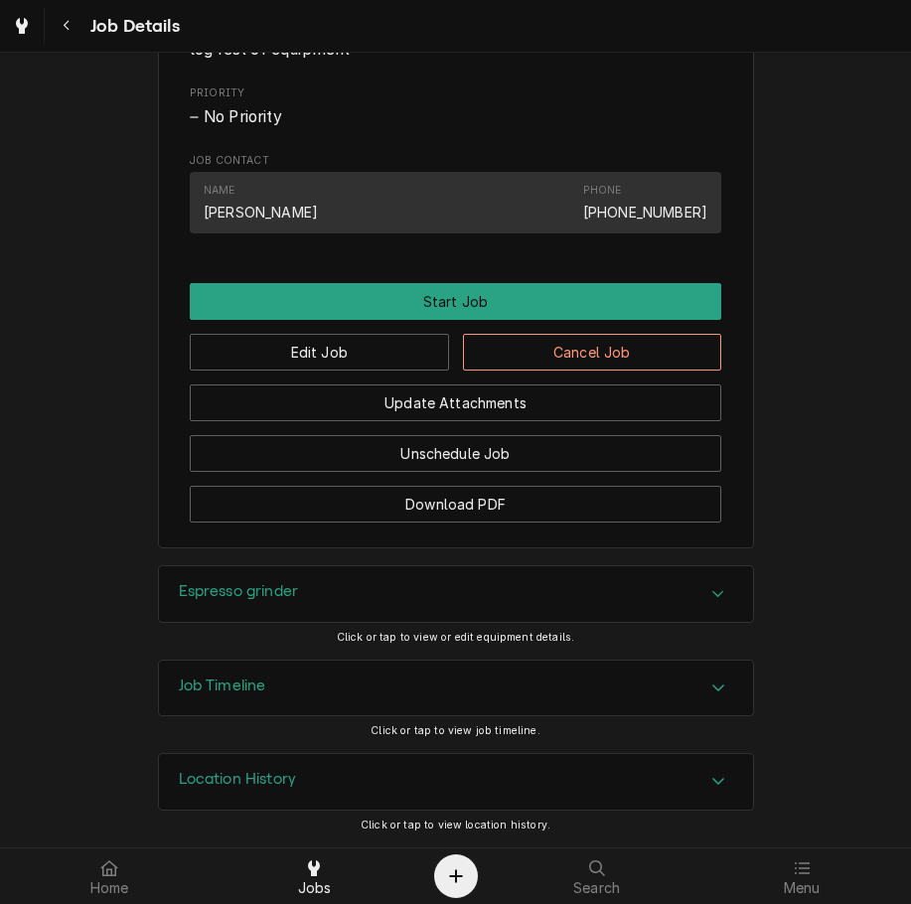
scroll to position [1014, 0]
click at [653, 370] on button "Cancel Job" at bounding box center [592, 352] width 259 height 37
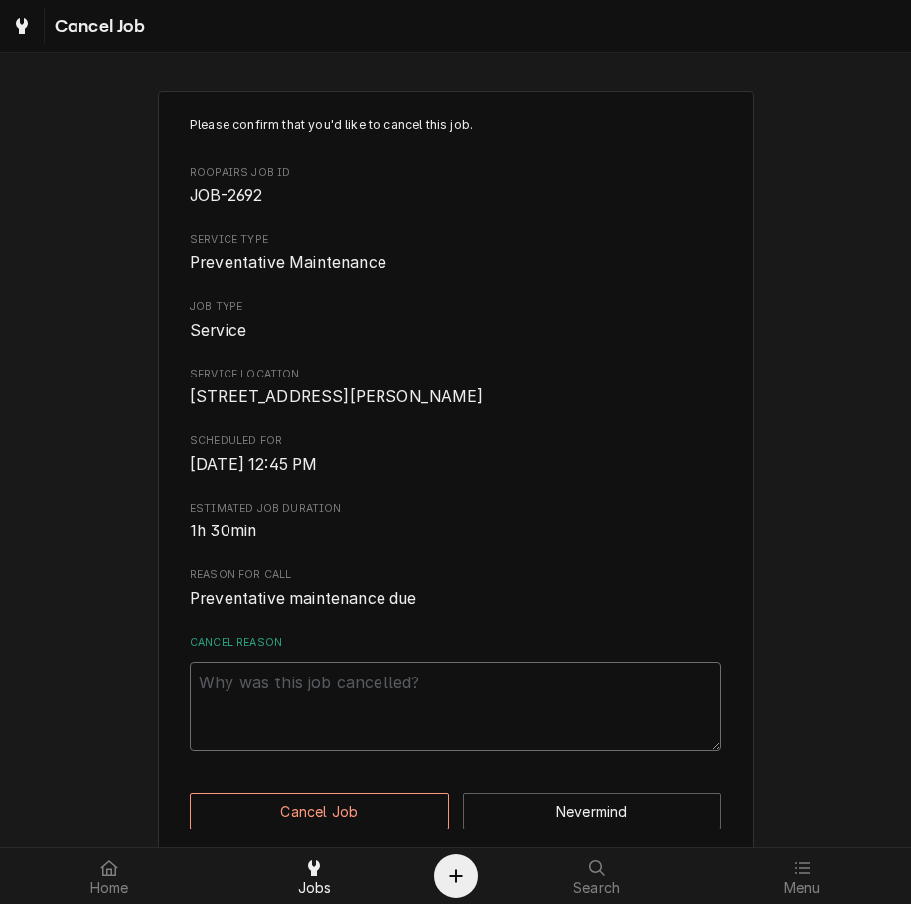
click at [520, 715] on textarea "Cancel Reason" at bounding box center [455, 705] width 531 height 89
paste textarea "clearing"
type textarea "x"
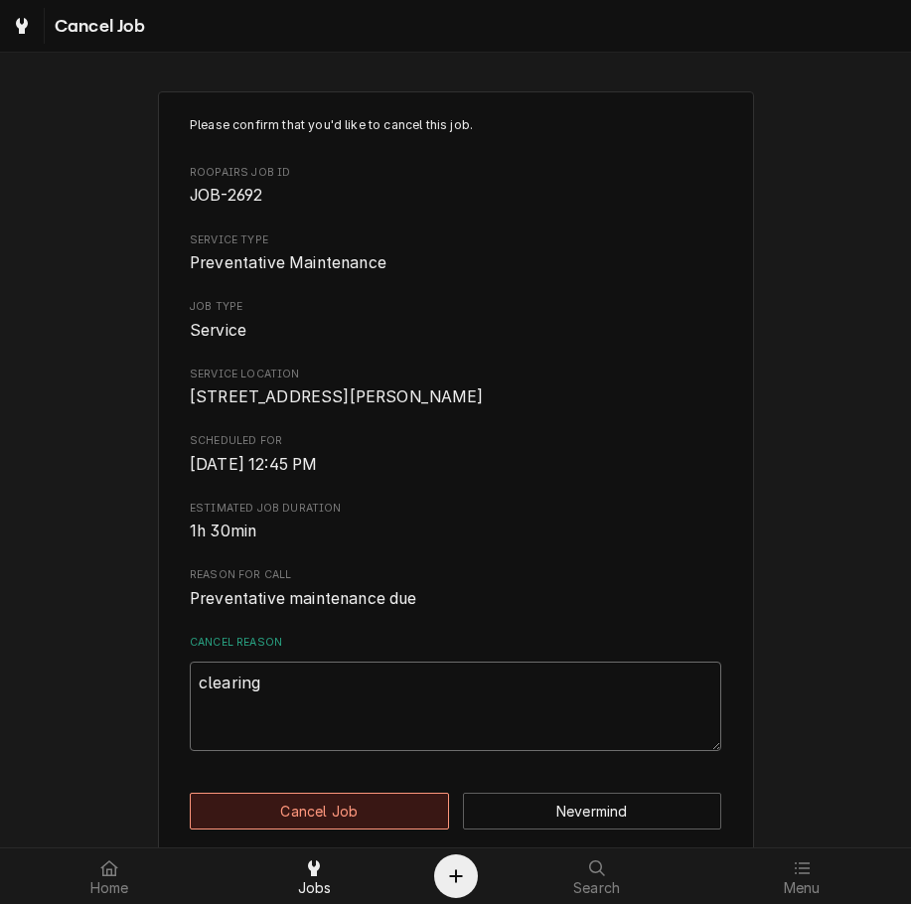
type textarea "clearing"
click at [381, 827] on button "Cancel Job" at bounding box center [319, 810] width 259 height 37
type textarea "x"
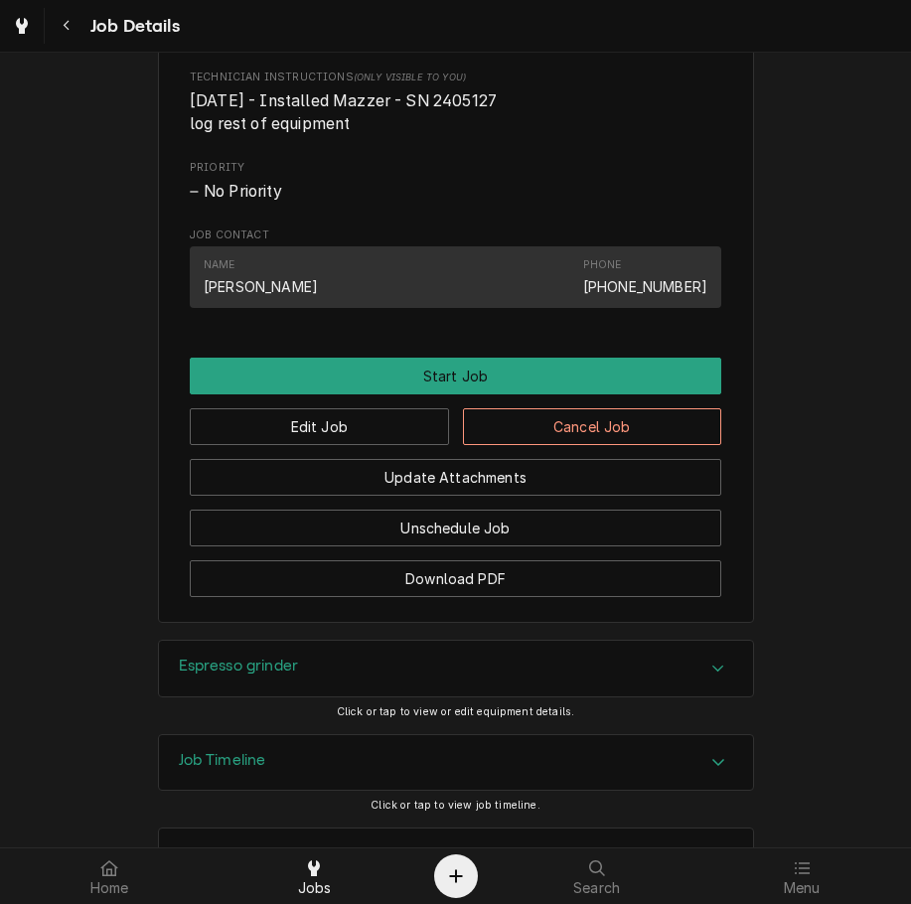
scroll to position [1029, 0]
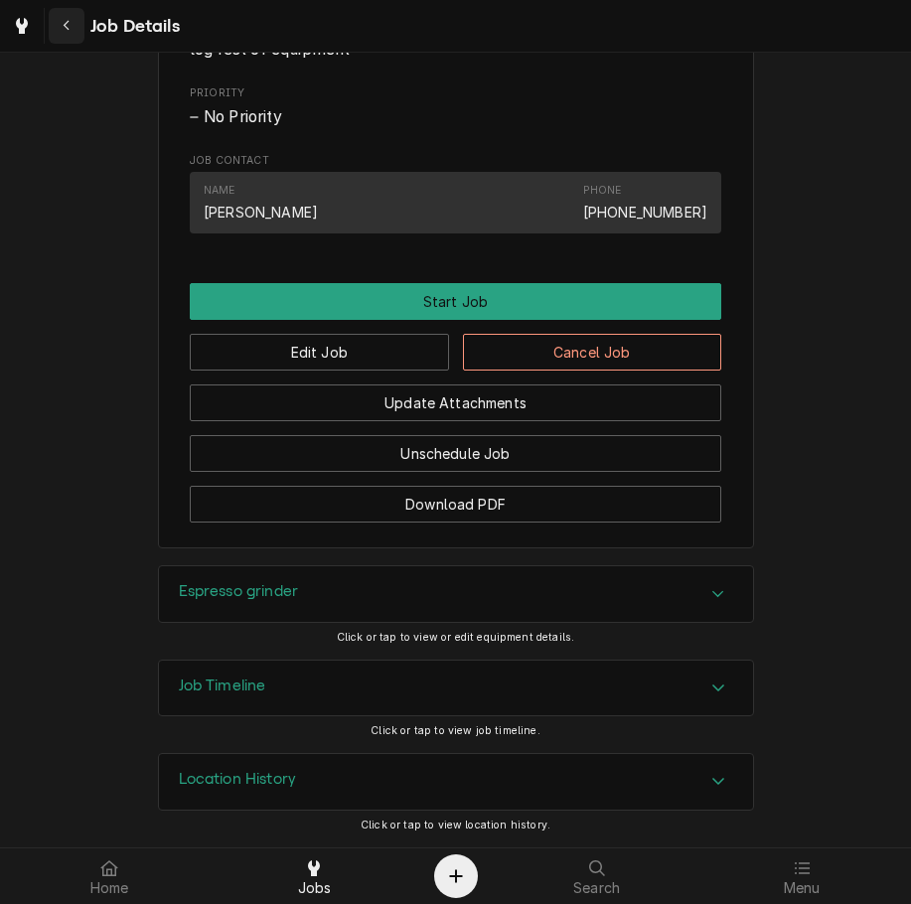
click at [66, 26] on icon "Navigate back" at bounding box center [67, 26] width 9 height 14
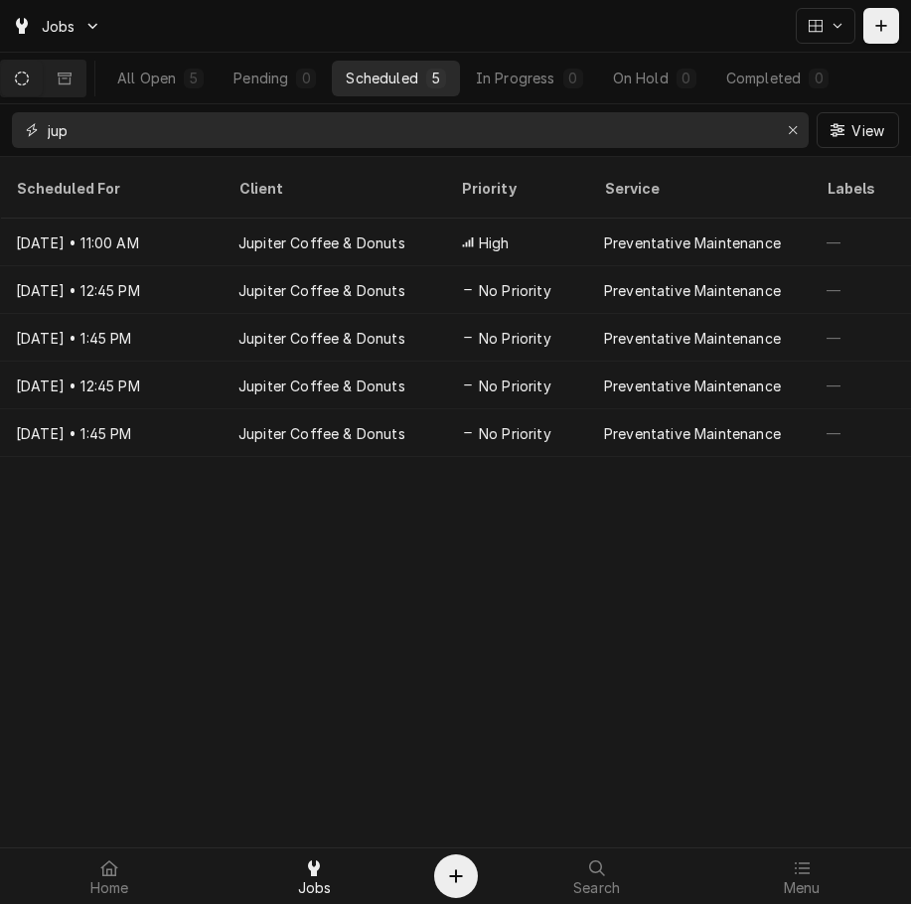
click at [766, 125] on input "jup" at bounding box center [409, 130] width 723 height 36
click at [798, 133] on div "Erase input" at bounding box center [792, 130] width 20 height 20
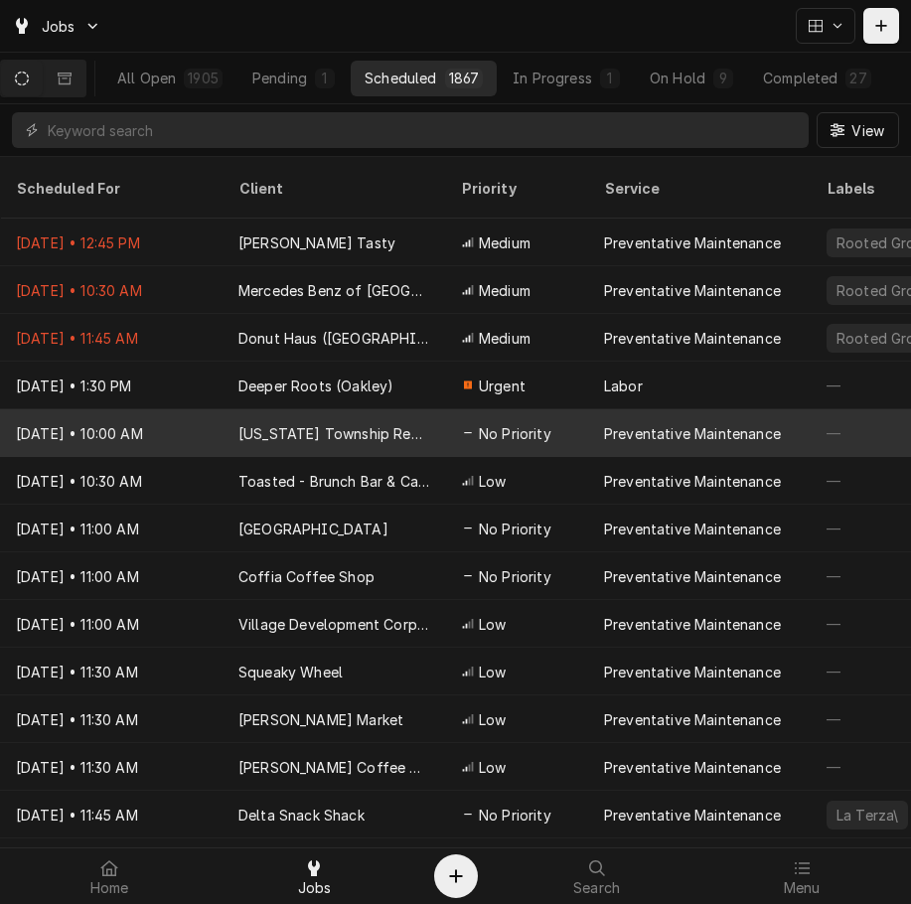
click at [308, 423] on div "Washington Township RecPlex" at bounding box center [333, 433] width 191 height 21
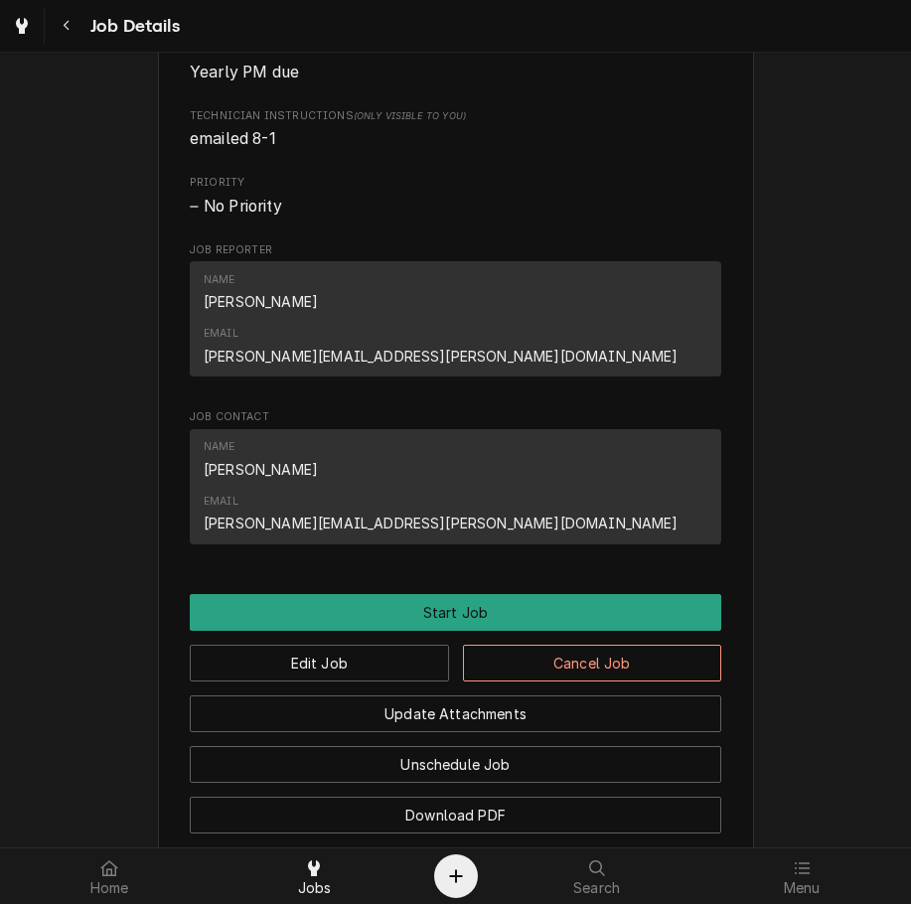
scroll to position [919, 0]
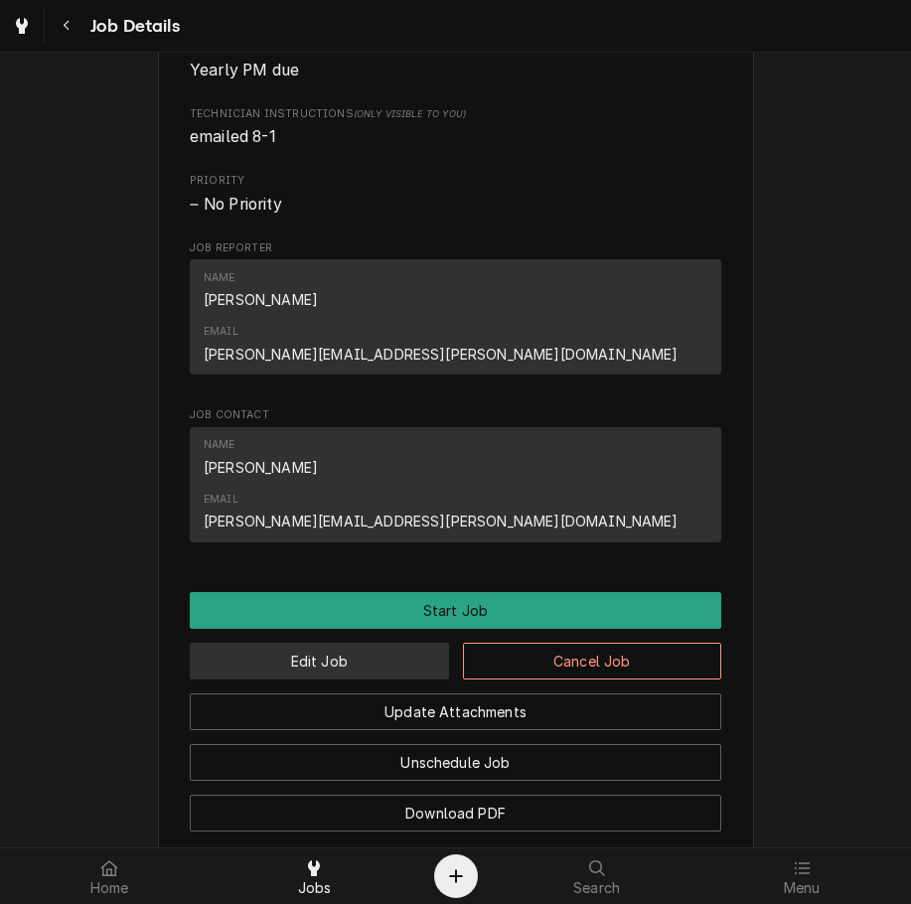
click at [369, 642] on button "Edit Job" at bounding box center [319, 660] width 259 height 37
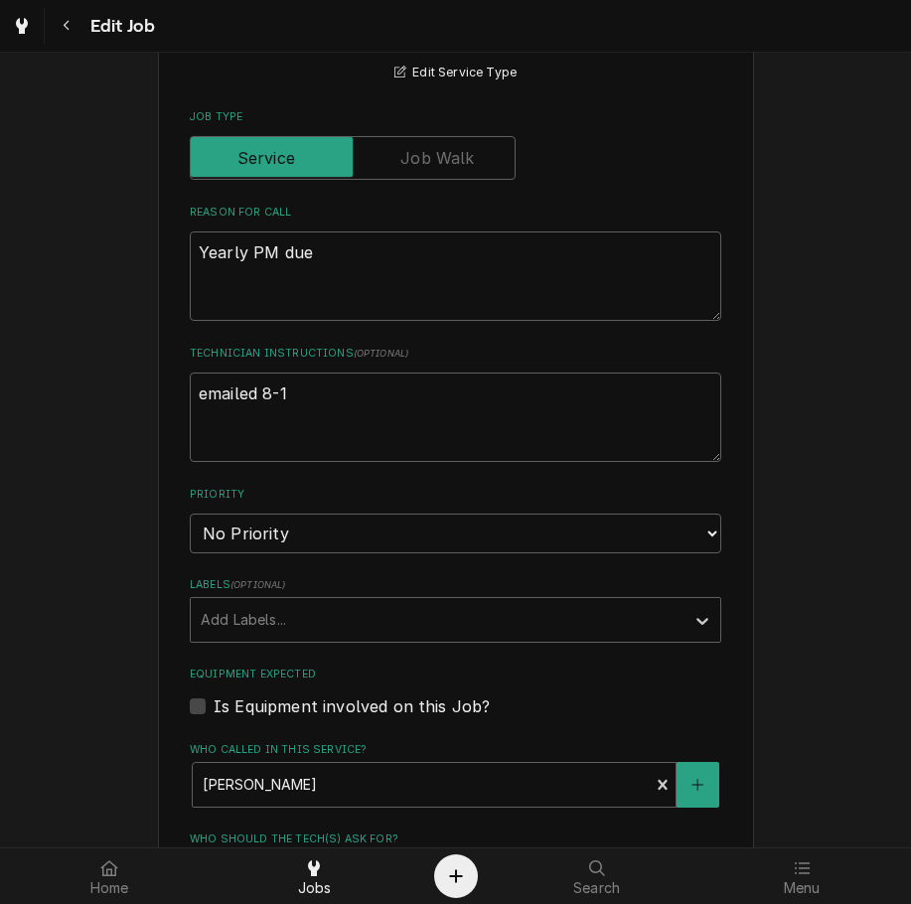
scroll to position [658, 0]
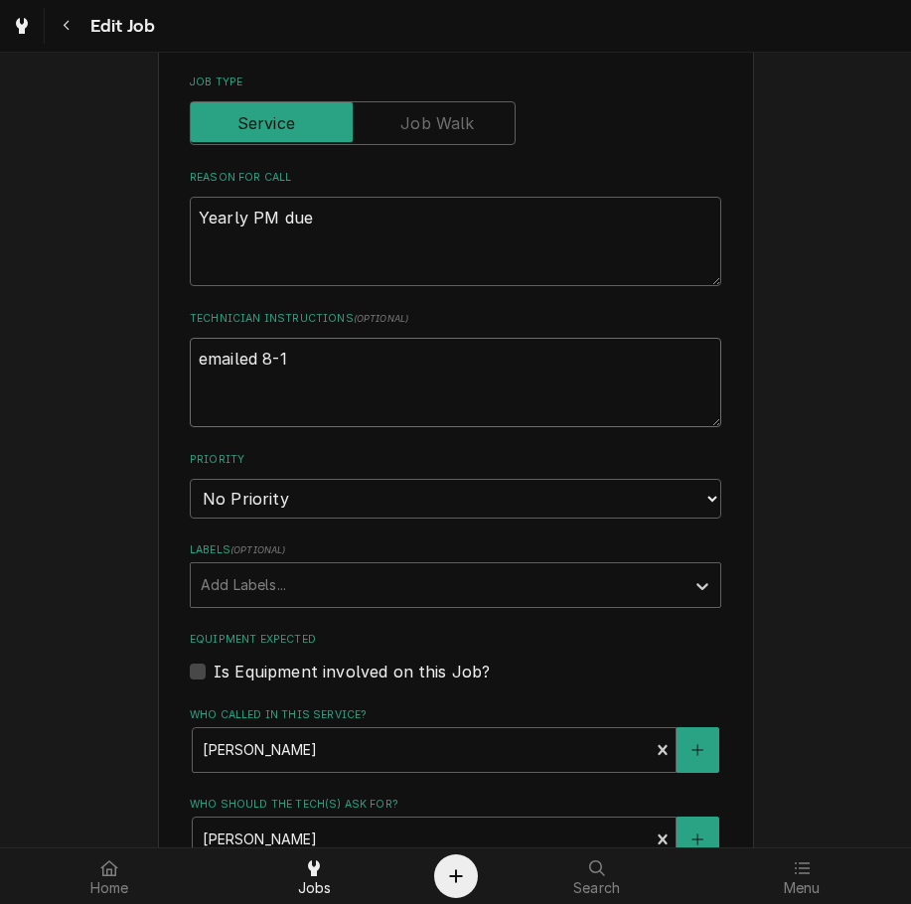
click at [396, 366] on textarea "emailed 8-1" at bounding box center [455, 382] width 531 height 89
type textarea "x"
type textarea "emailed 8-1,"
type textarea "x"
type textarea "emailed 8-1,"
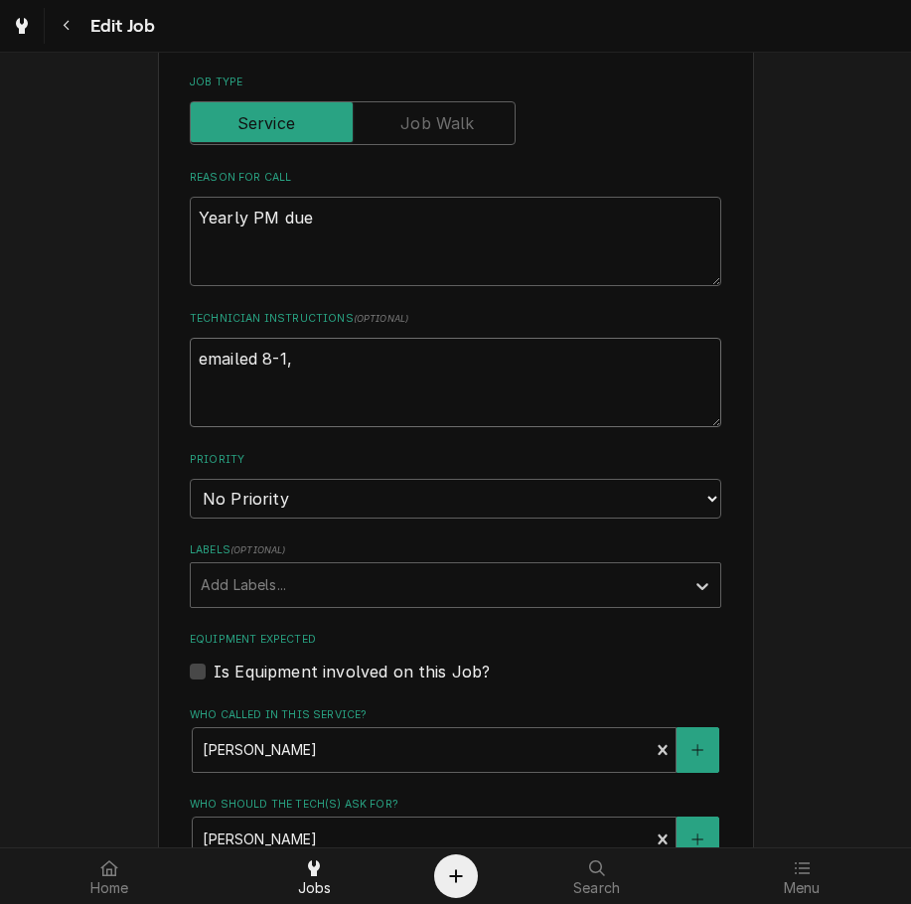
type textarea "x"
type textarea "emailed 8-1, 8"
type textarea "x"
type textarea "emailed 8-1, 8-"
type textarea "x"
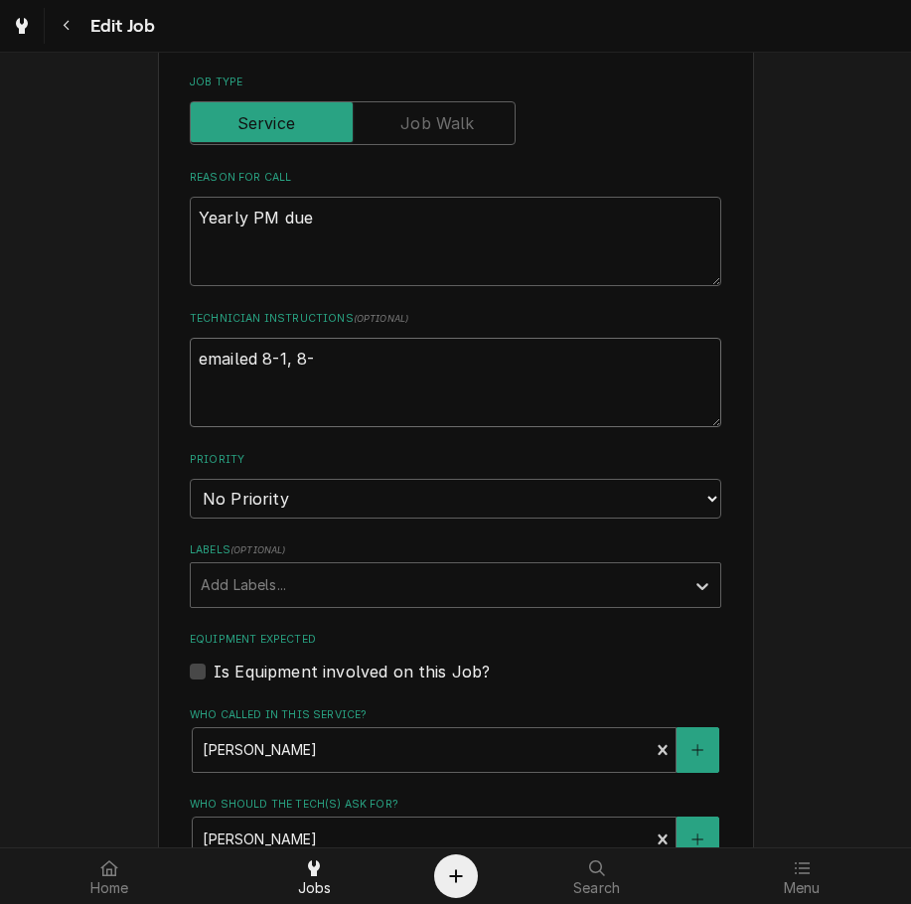
type textarea "emailed 8-1, 8-2"
type textarea "x"
type textarea "emailed 8-1, 8-26"
type textarea "x"
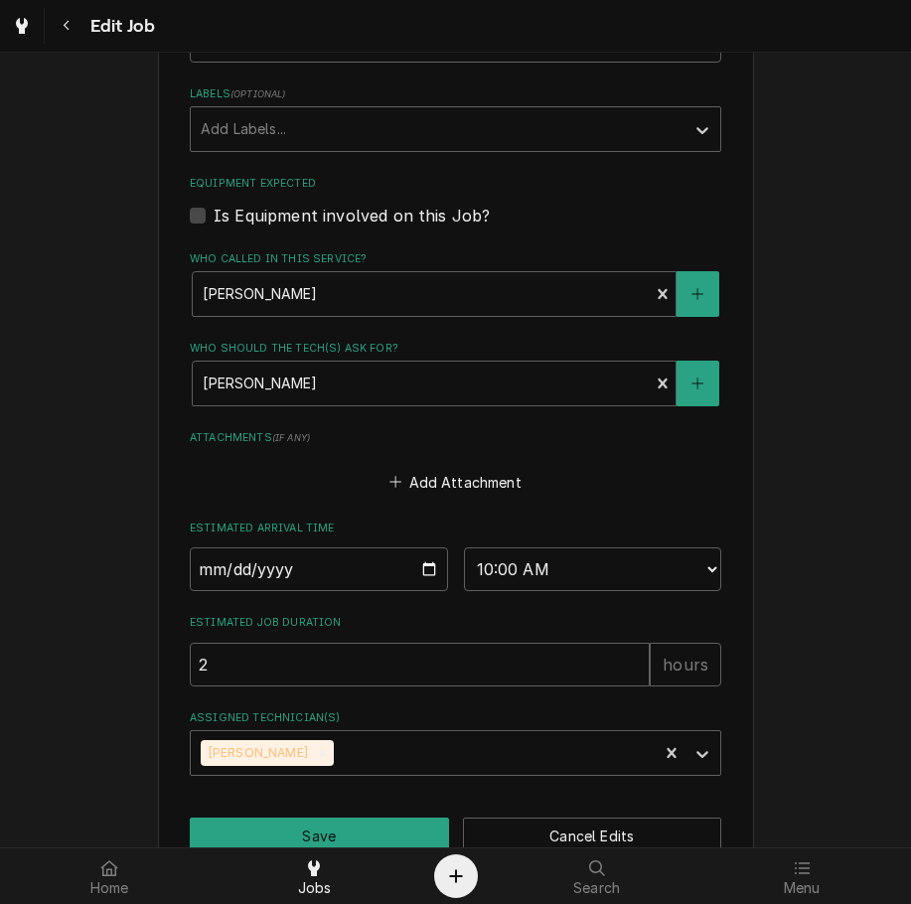
scroll to position [1142, 0]
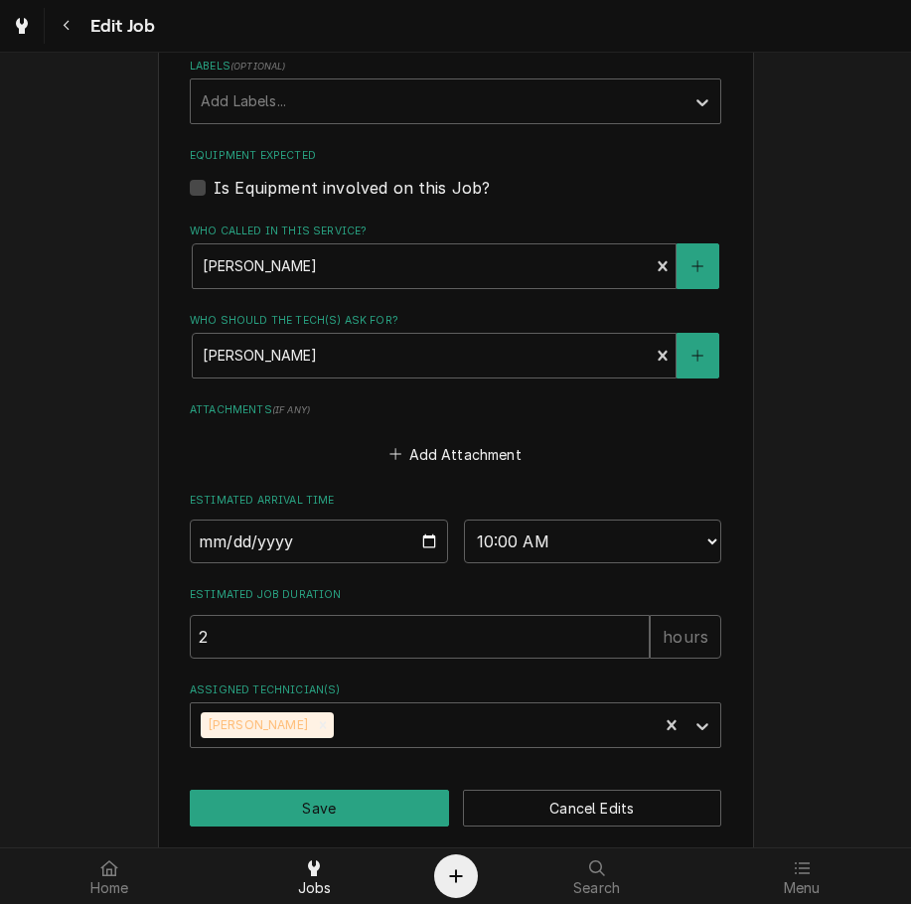
type textarea "emailed 8-1, 8-26"
click at [404, 537] on input "2025-08-27" at bounding box center [319, 541] width 258 height 44
click at [420, 548] on input "2025-08-27" at bounding box center [319, 541] width 258 height 44
type textarea "x"
type input "2025-09-10"
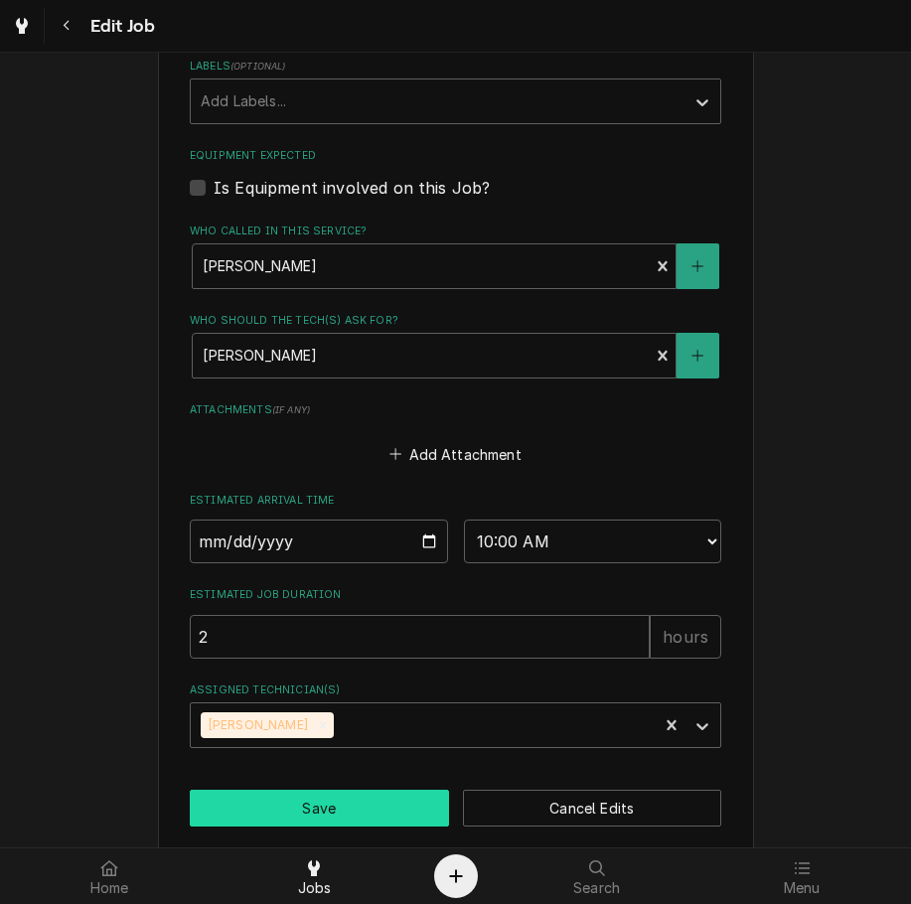
click at [399, 811] on button "Save" at bounding box center [319, 807] width 259 height 37
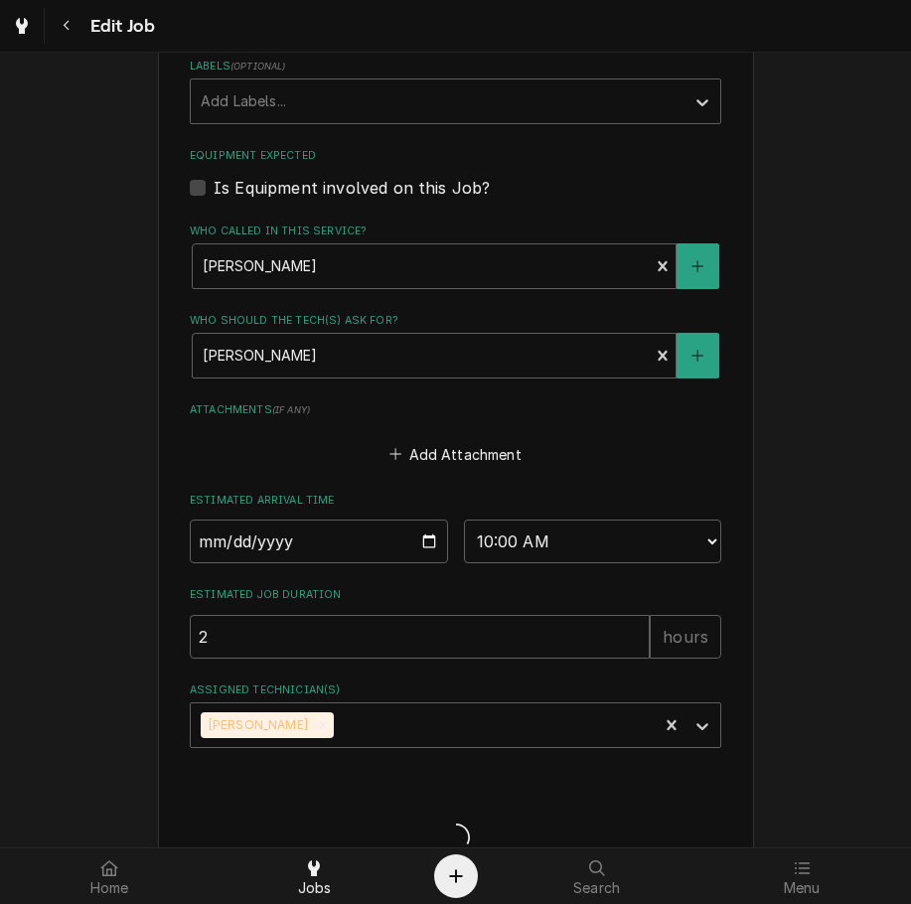
type textarea "x"
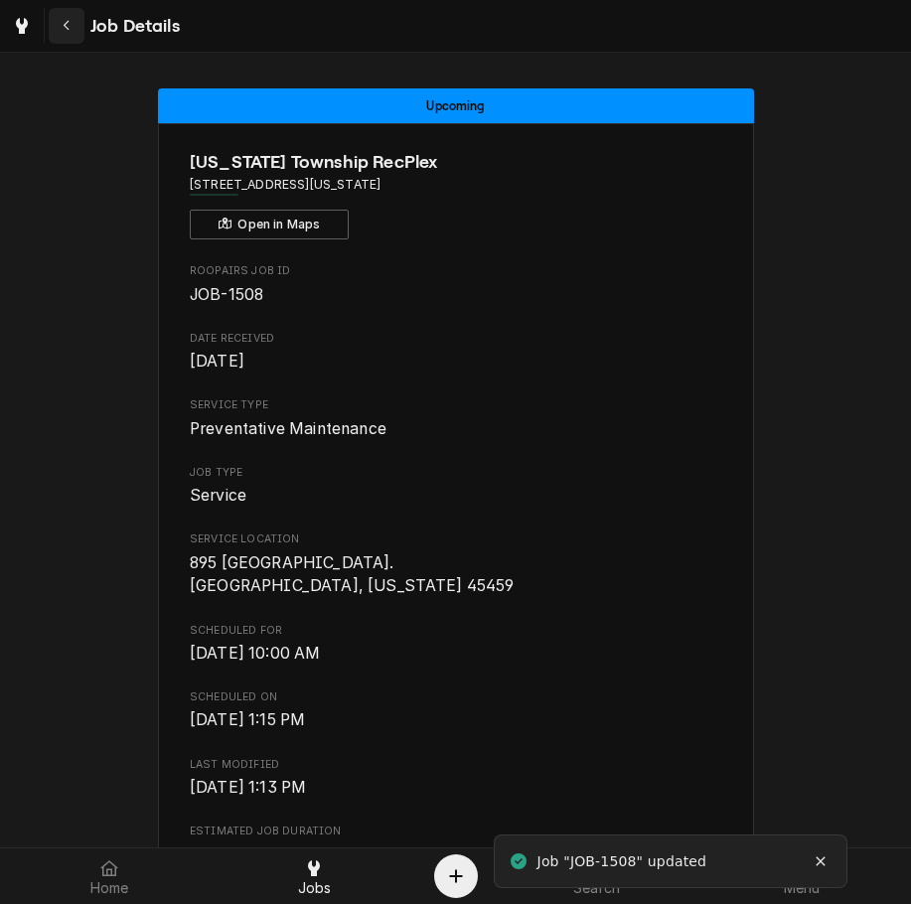
click at [75, 23] on div "Navigate back" at bounding box center [67, 26] width 20 height 20
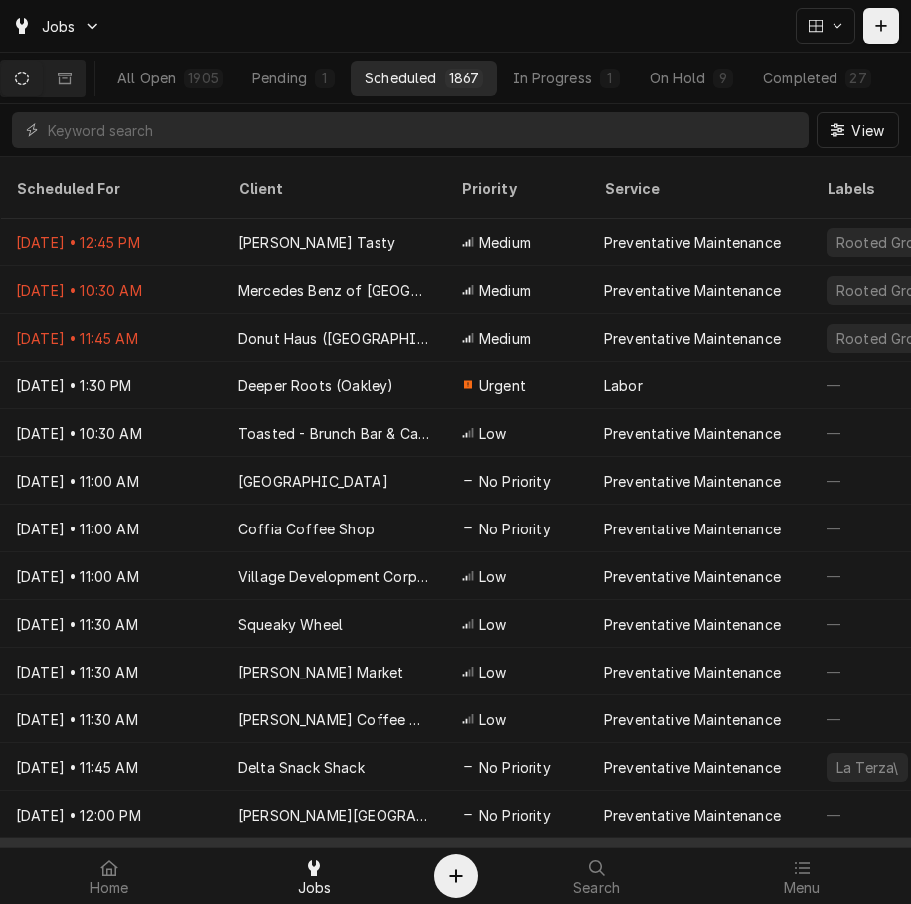
drag, startPoint x: 0, startPoint y: 0, endPoint x: 358, endPoint y: 821, distance: 896.0
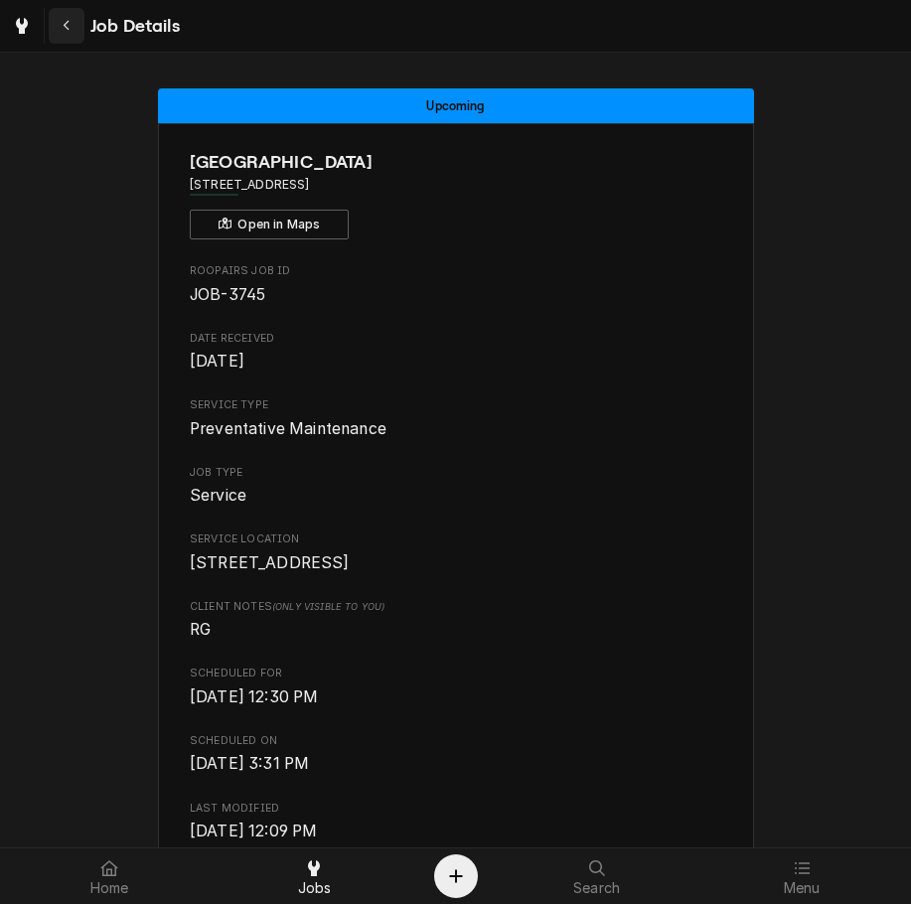
click at [83, 32] on button "Navigate back" at bounding box center [67, 26] width 36 height 36
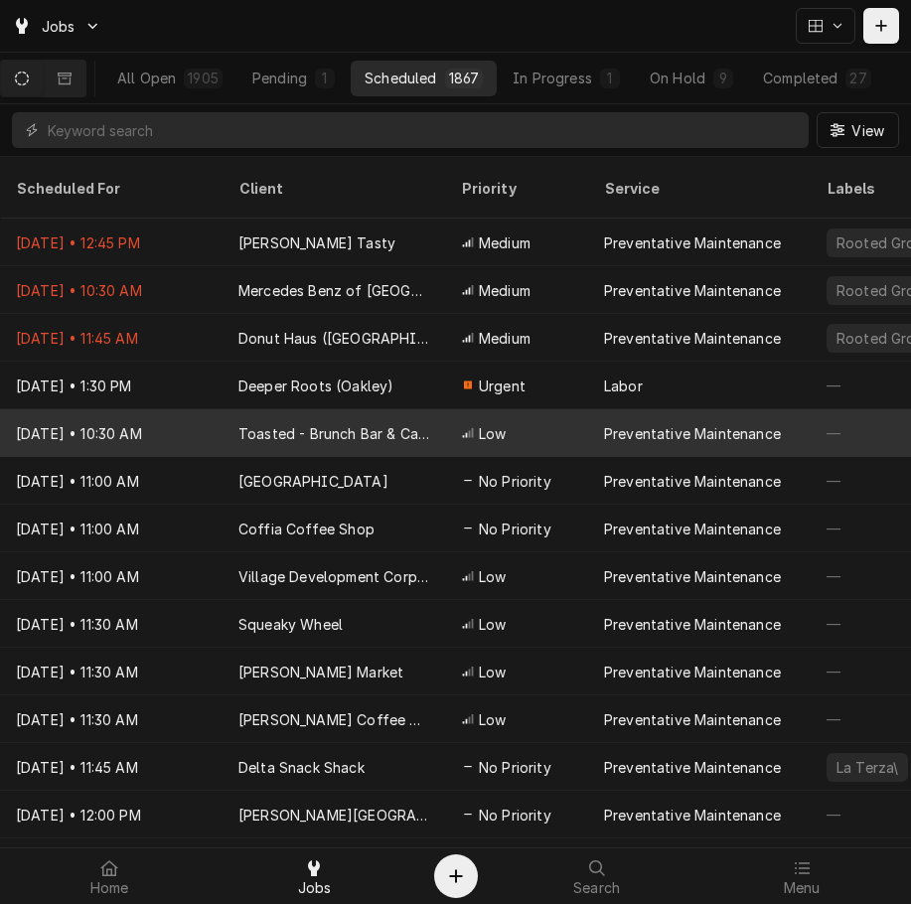
click at [608, 423] on div "Preventative Maintenance" at bounding box center [692, 433] width 177 height 21
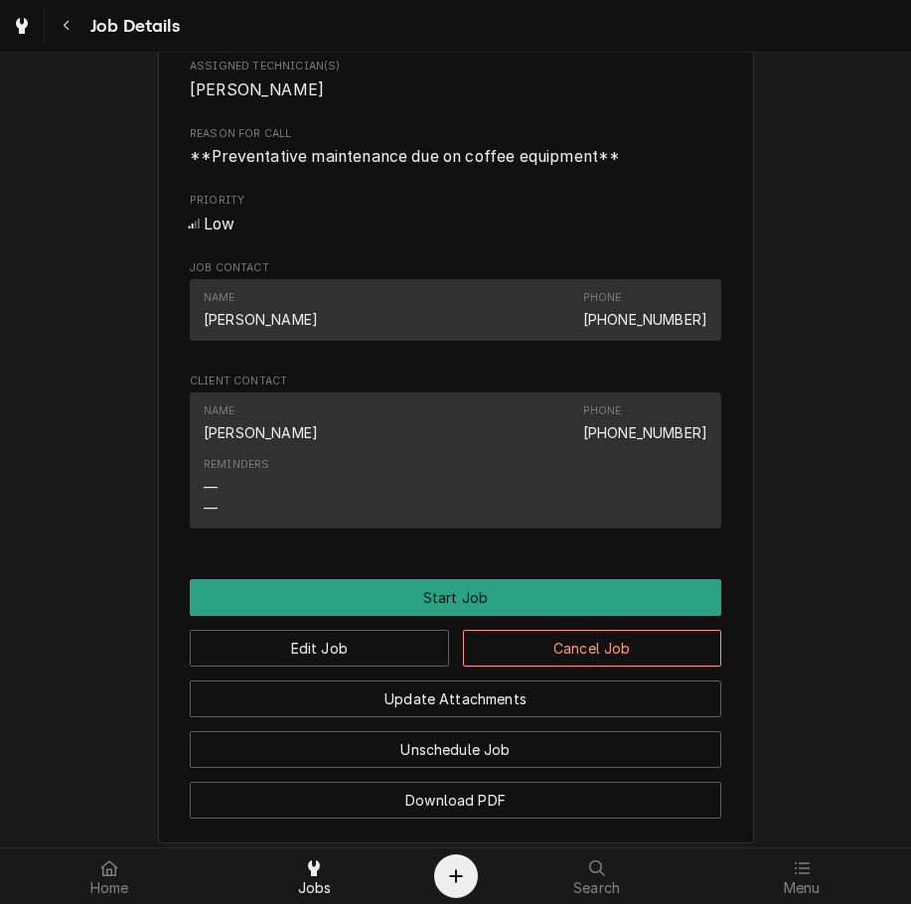
scroll to position [815, 0]
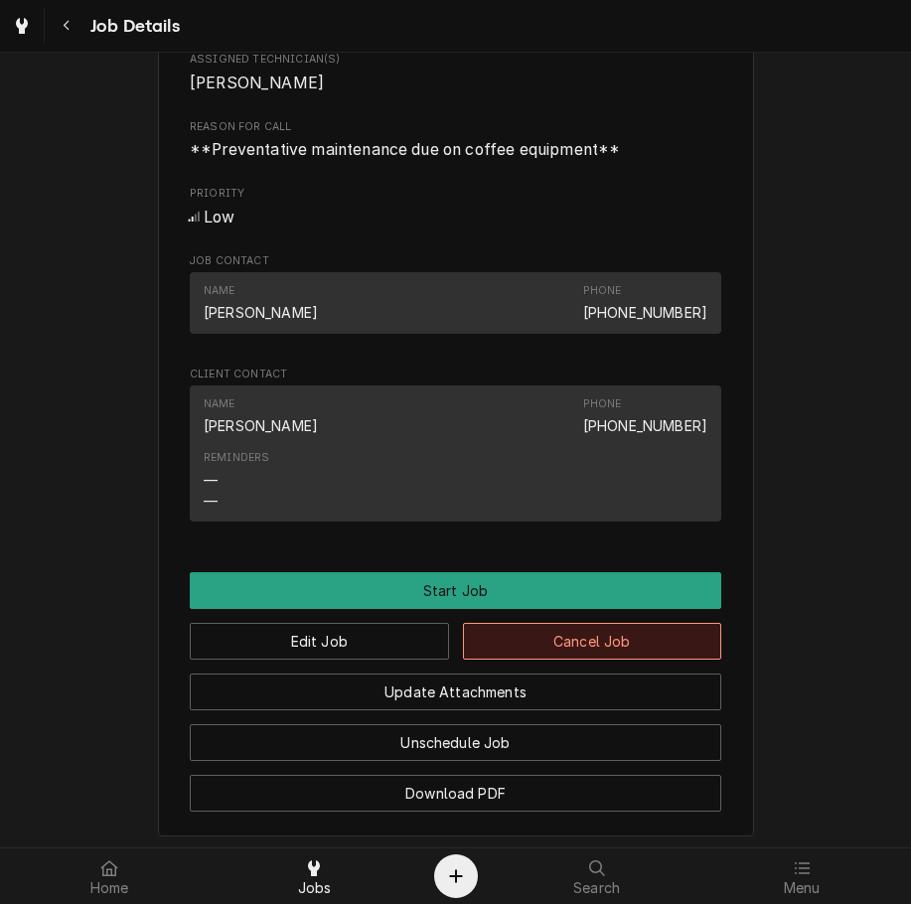
click at [606, 659] on button "Cancel Job" at bounding box center [592, 641] width 259 height 37
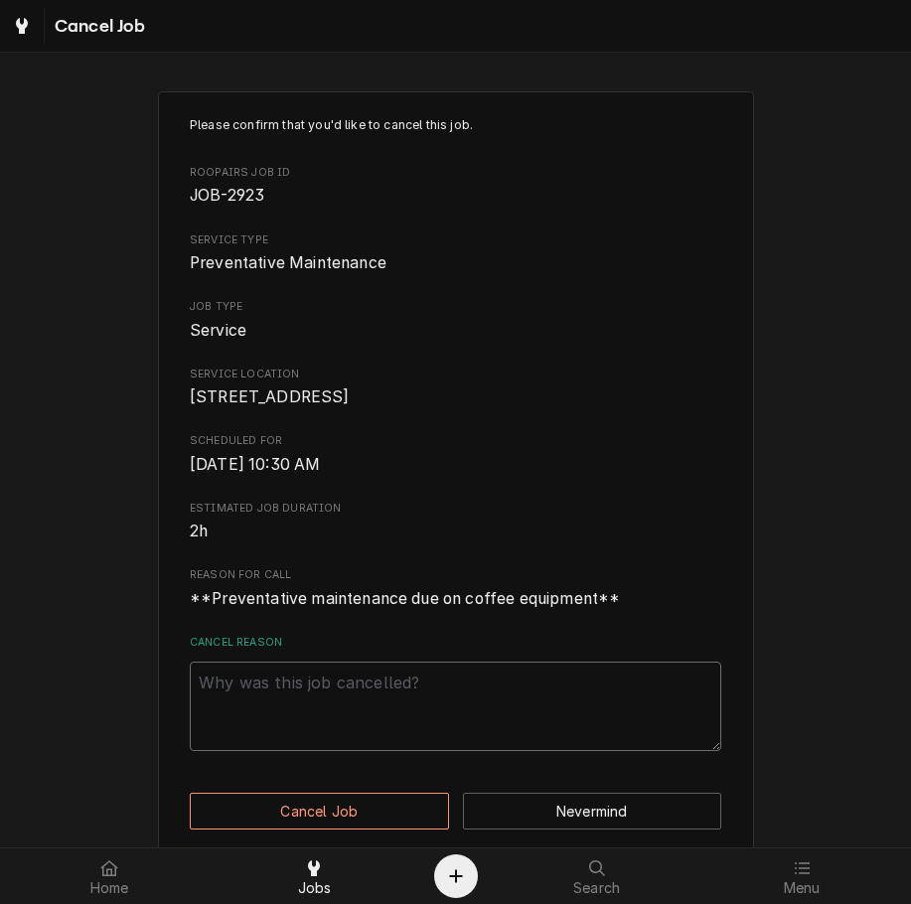
click at [515, 710] on textarea "Cancel Reason" at bounding box center [455, 705] width 531 height 89
click at [334, 751] on textarea "Cancel Reason" at bounding box center [455, 705] width 531 height 89
type textarea "x"
type textarea "s"
type textarea "x"
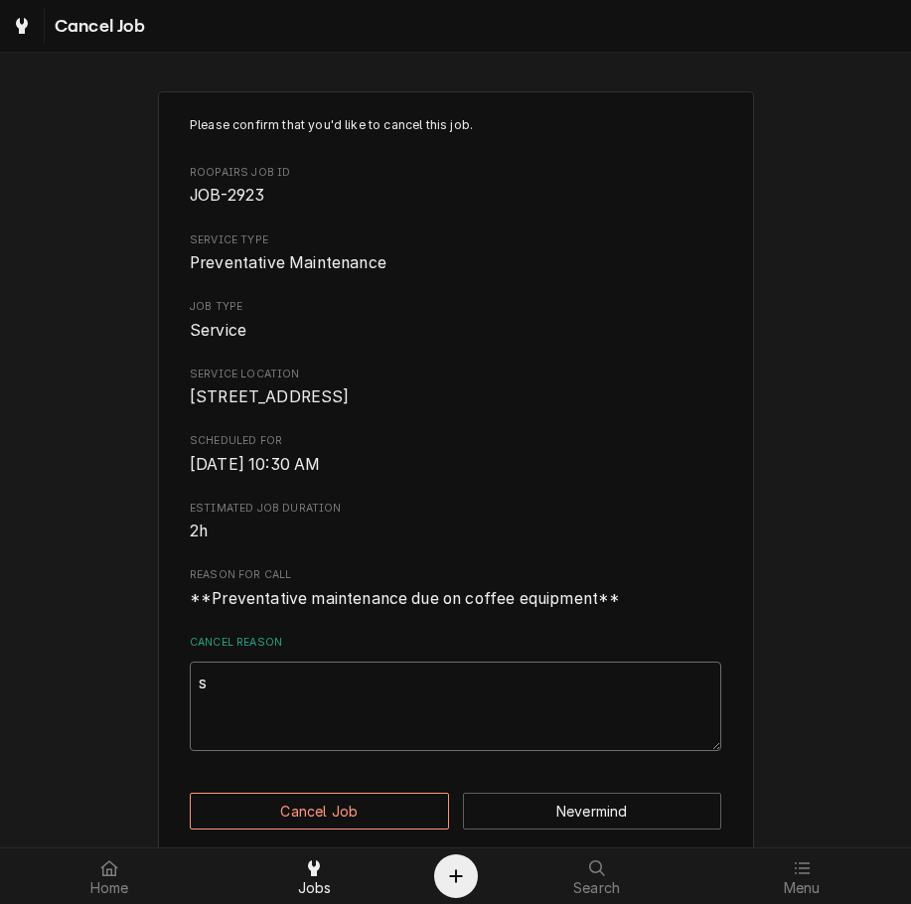
type textarea "sc"
type textarea "x"
type textarea "scr"
type textarea "x"
type textarea "scre"
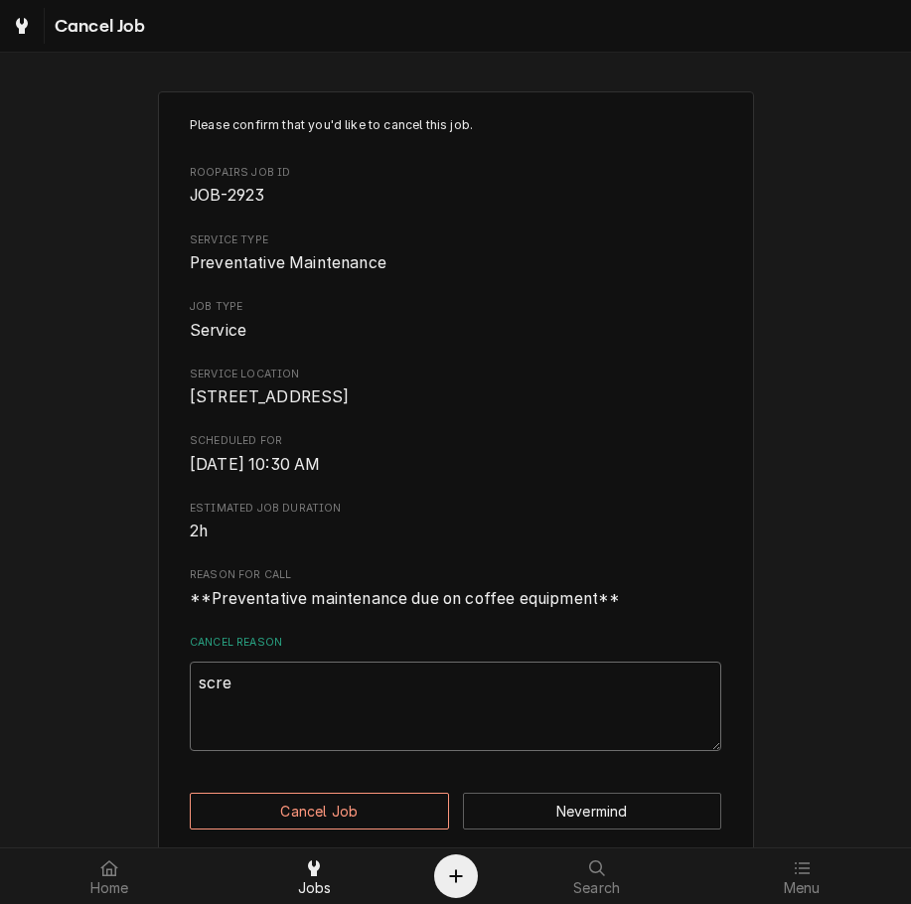
type textarea "x"
type textarea "scree"
type textarea "x"
type textarea "screen"
type textarea "x"
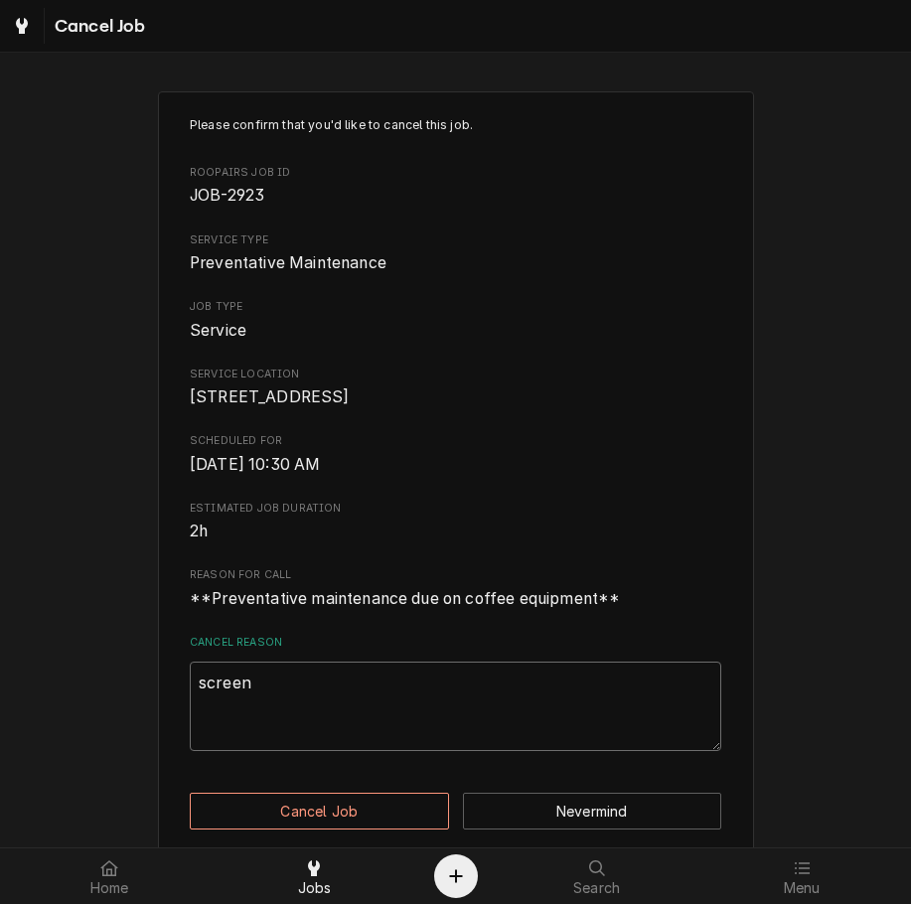
type textarea "screens"
type textarea "x"
type textarea "screens"
type textarea "x"
type textarea "screens &"
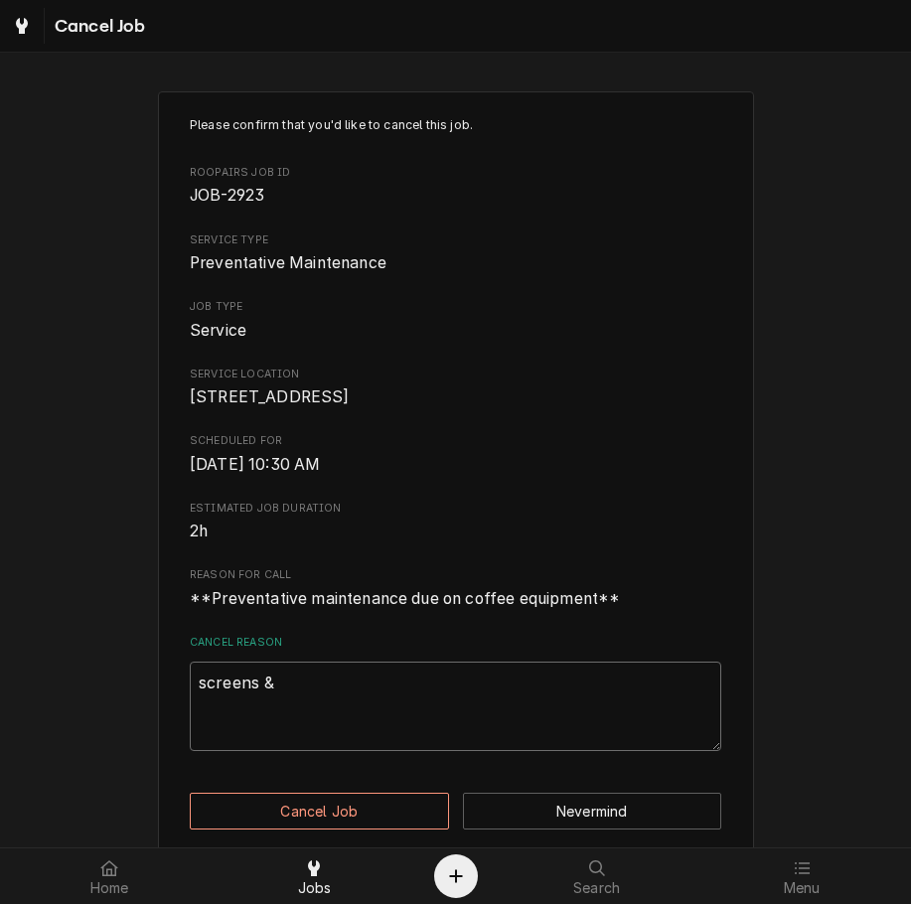
type textarea "x"
type textarea "screens &"
type textarea "x"
type textarea "screens & g"
type textarea "x"
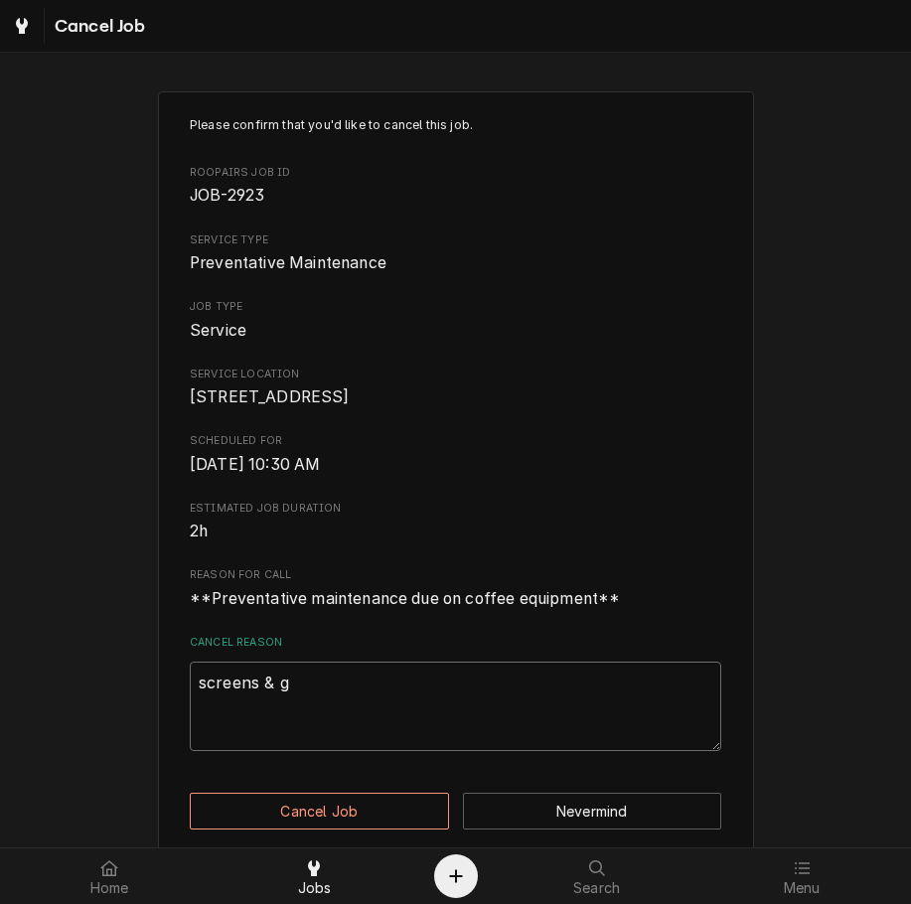
type textarea "screens & ga"
type textarea "x"
type textarea "screens & gas"
type textarea "x"
type textarea "screens & gask"
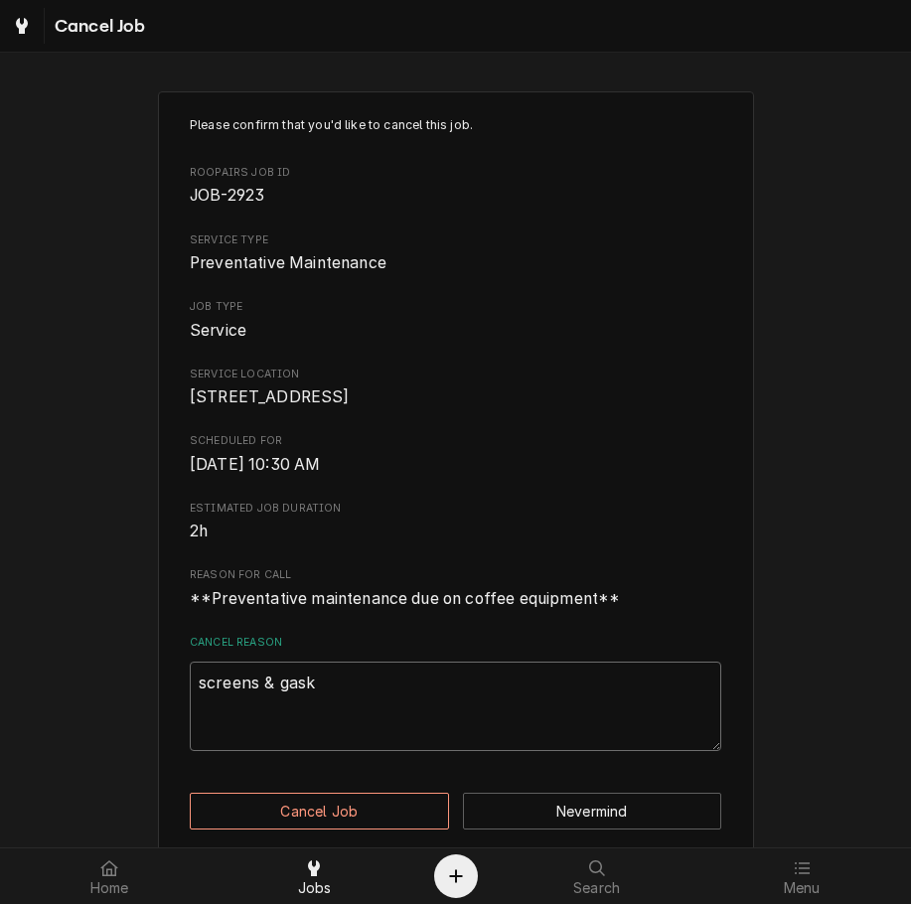
type textarea "x"
type textarea "screens & gaske"
type textarea "x"
type textarea "screens & gasket"
type textarea "x"
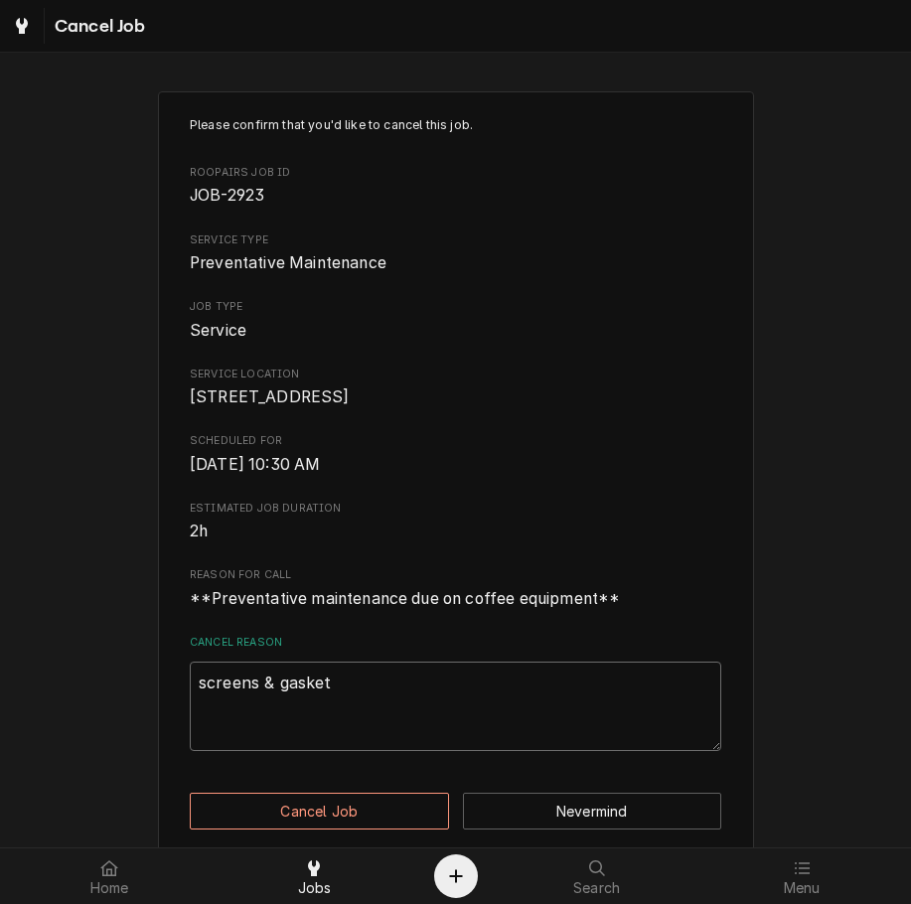
type textarea "screens & gaskets"
type textarea "x"
type textarea "screens & gaskets"
type textarea "x"
type textarea "screens & gaskets c"
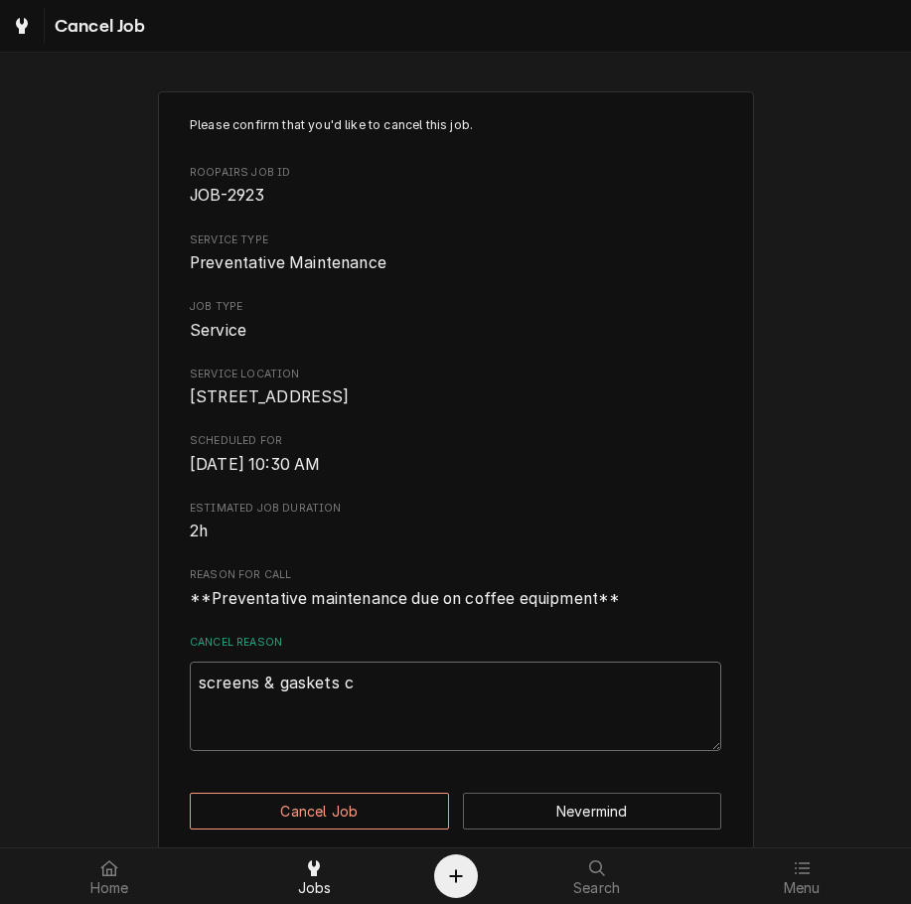
type textarea "x"
type textarea "screens & gaskets ca"
type textarea "x"
type textarea "screens & gaskets cah"
type textarea "x"
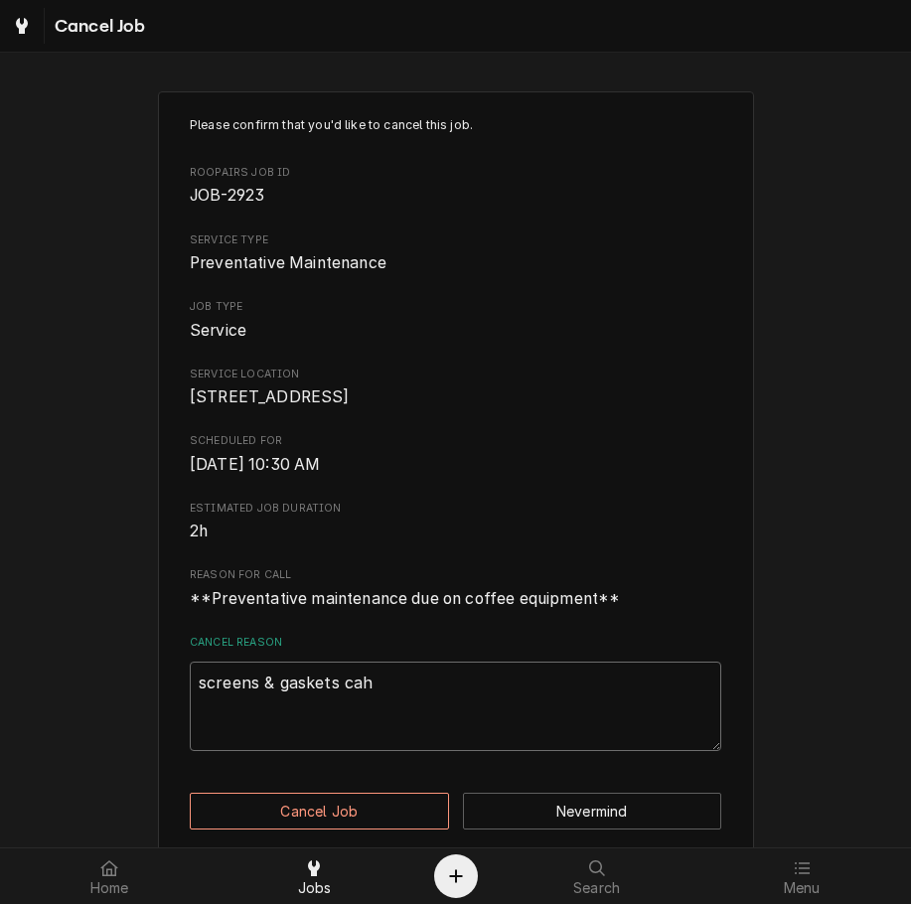
type textarea "screens & gaskets cahn"
type textarea "x"
type textarea "screens & gaskets cah"
type textarea "x"
type textarea "screens & gaskets ca"
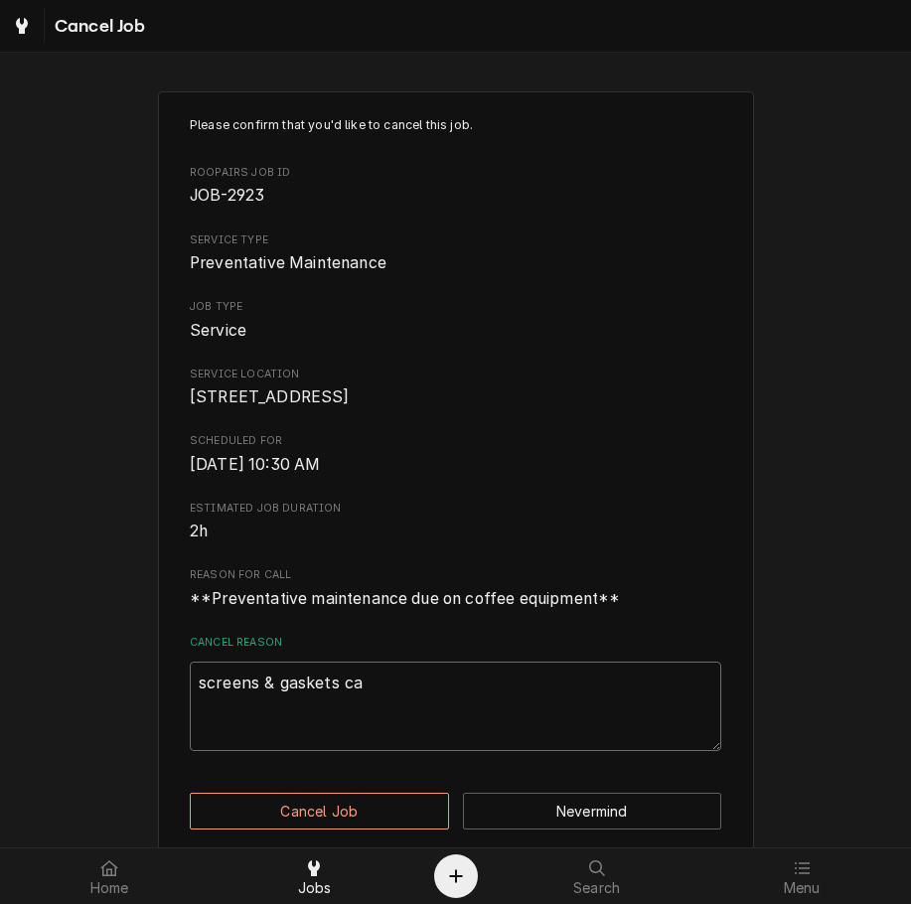
type textarea "x"
type textarea "screens & gaskets c"
type textarea "x"
type textarea "screens & gaskets ch"
type textarea "x"
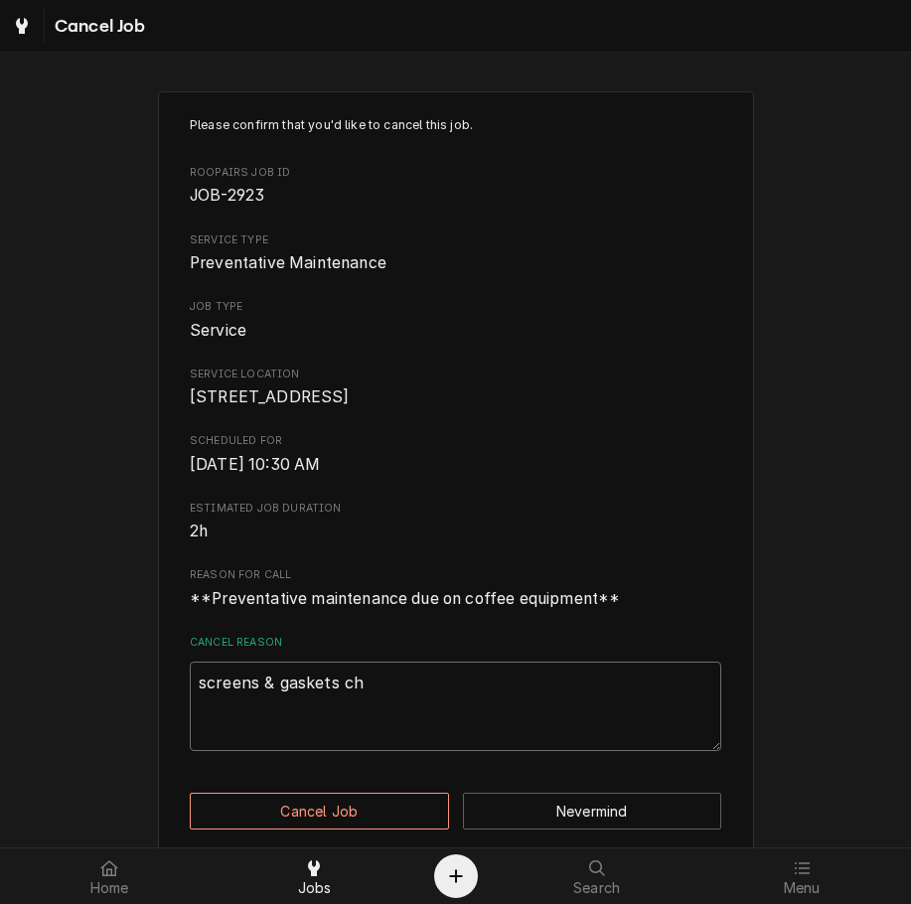
type textarea "screens & gaskets cha"
type textarea "x"
type textarea "screens & gaskets chan"
type textarea "x"
type textarea "screens & gaskets chang"
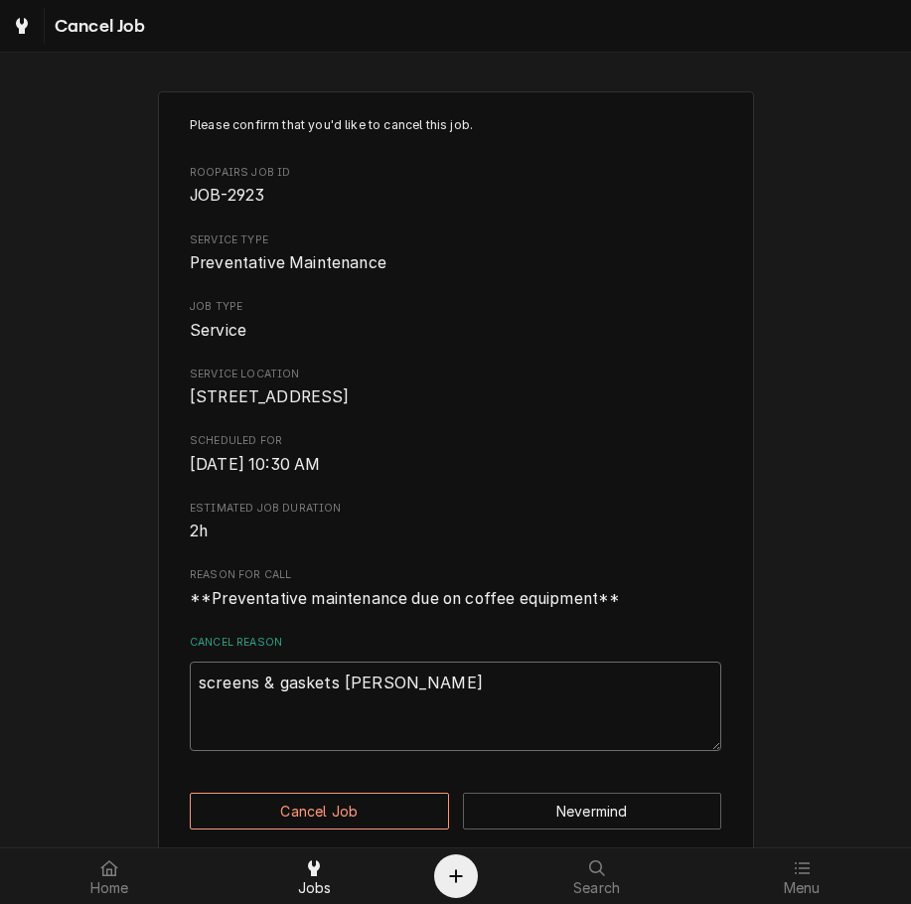
type textarea "x"
type textarea "screens & gaskets change"
type textarea "x"
type textarea "screens & gaskets changed"
type textarea "x"
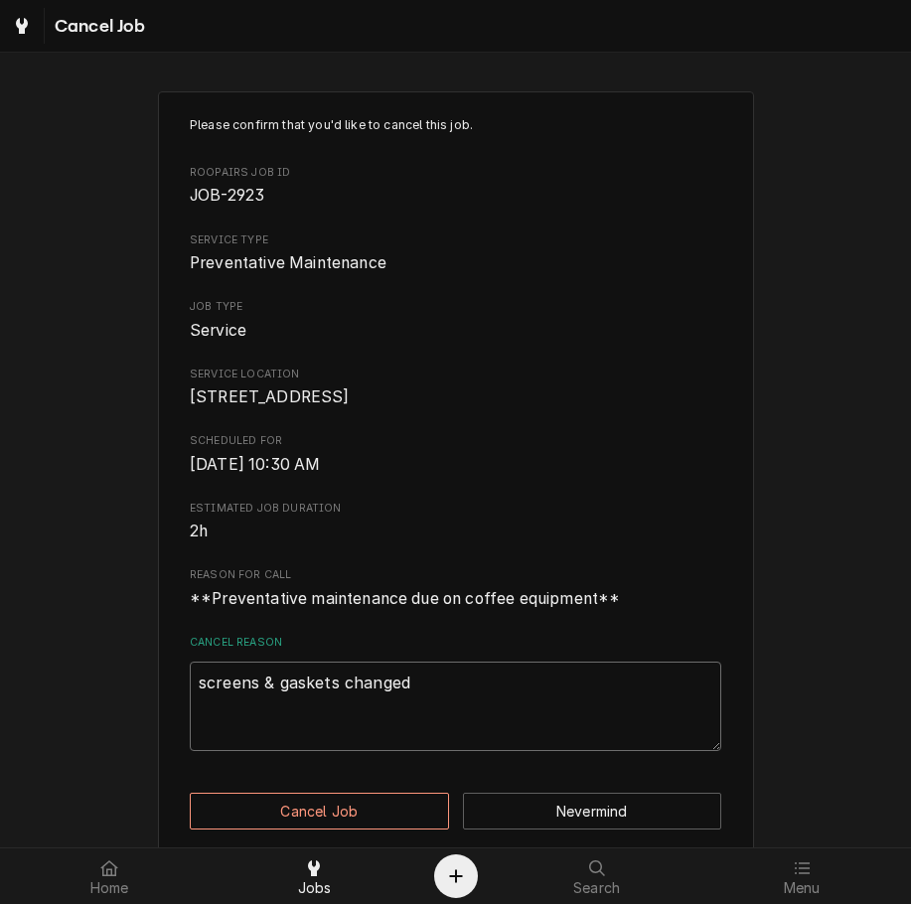
type textarea "screens & gaskets changed"
type textarea "x"
type textarea "screens & gaskets changed 7"
type textarea "x"
type textarea "screens & gaskets changed 7-"
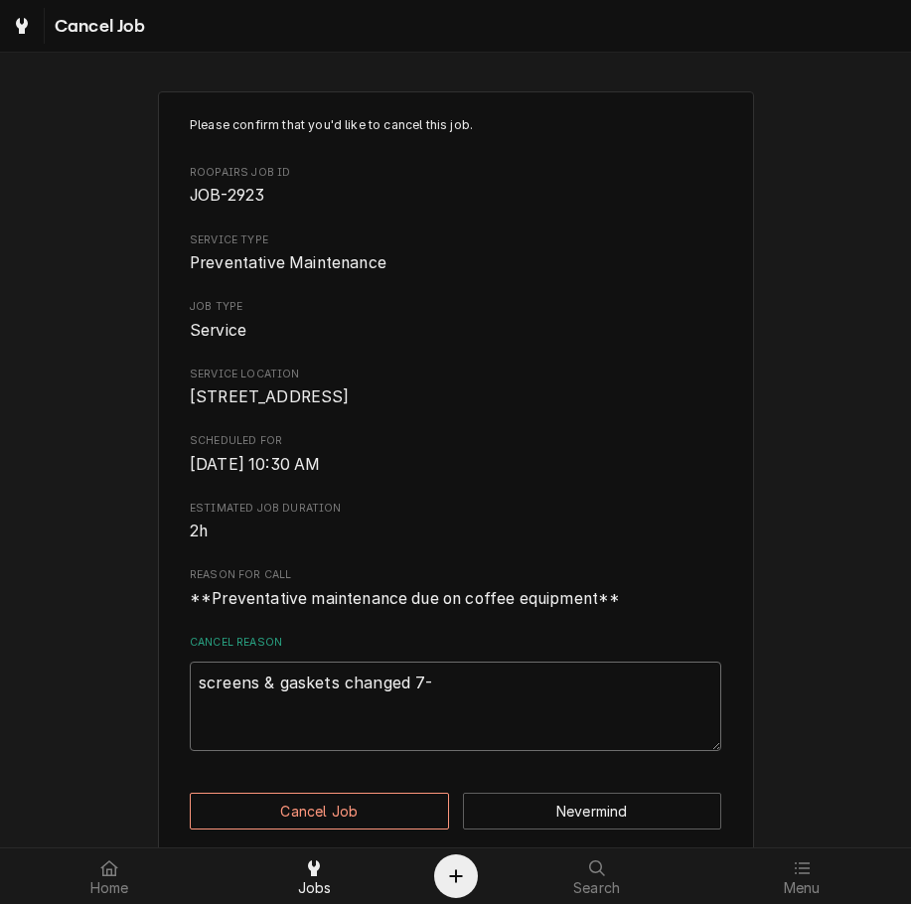
type textarea "x"
type textarea "screens & gaskets changed 7-1"
type textarea "x"
type textarea "screens & gaskets changed 7-15"
type textarea "x"
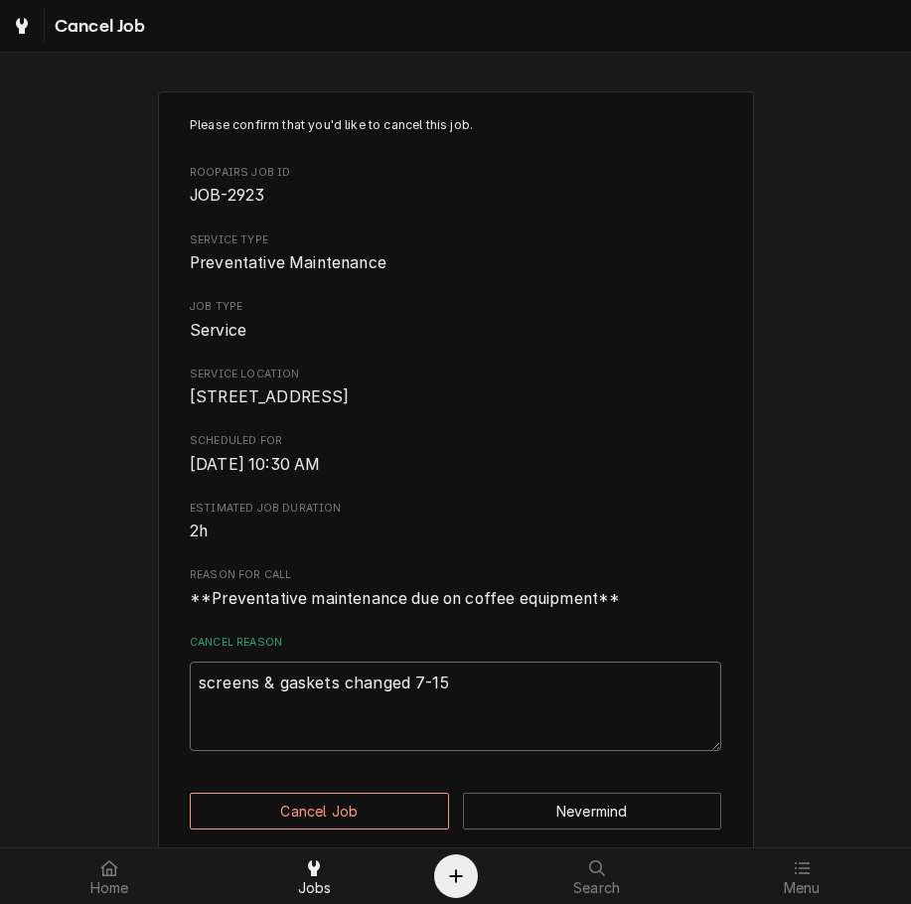
type textarea "screens & gaskets changed 7-15-"
type textarea "x"
type textarea "screens & gaskets changed 7-15-2"
type textarea "x"
type textarea "screens & gaskets changed 7-15-20"
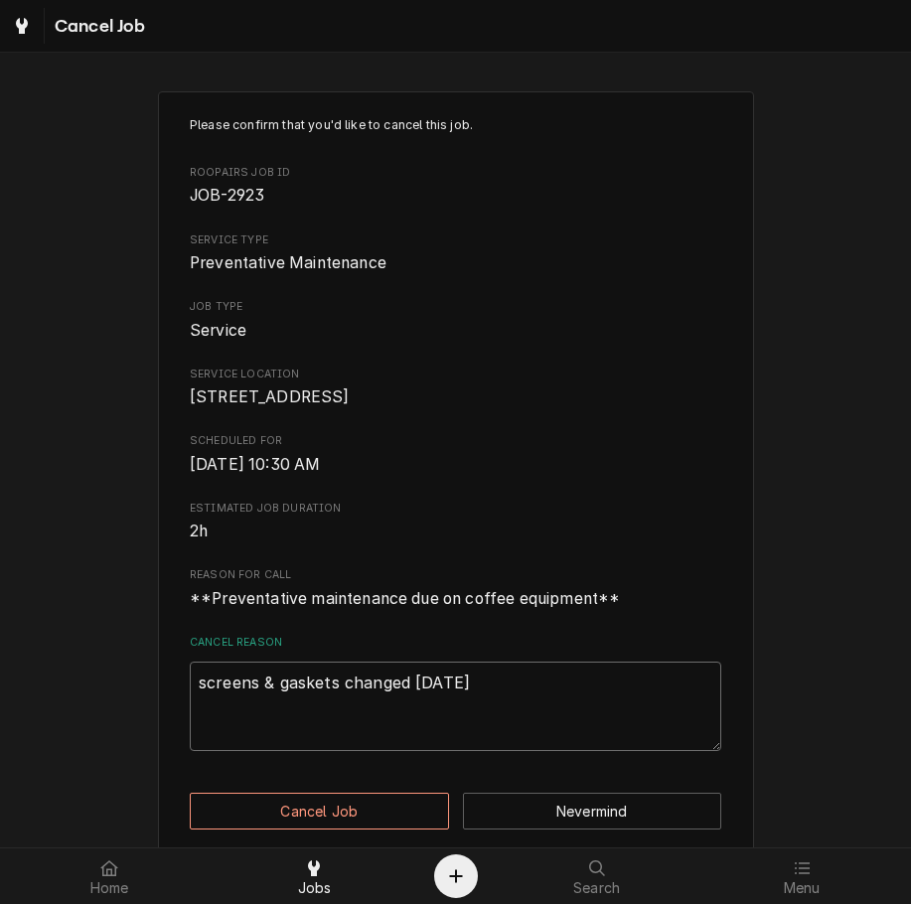
type textarea "x"
type textarea "screens & gaskets changed 7-15-202"
type textarea "x"
type textarea "screens & gaskets changed 7-15-2025"
type textarea "x"
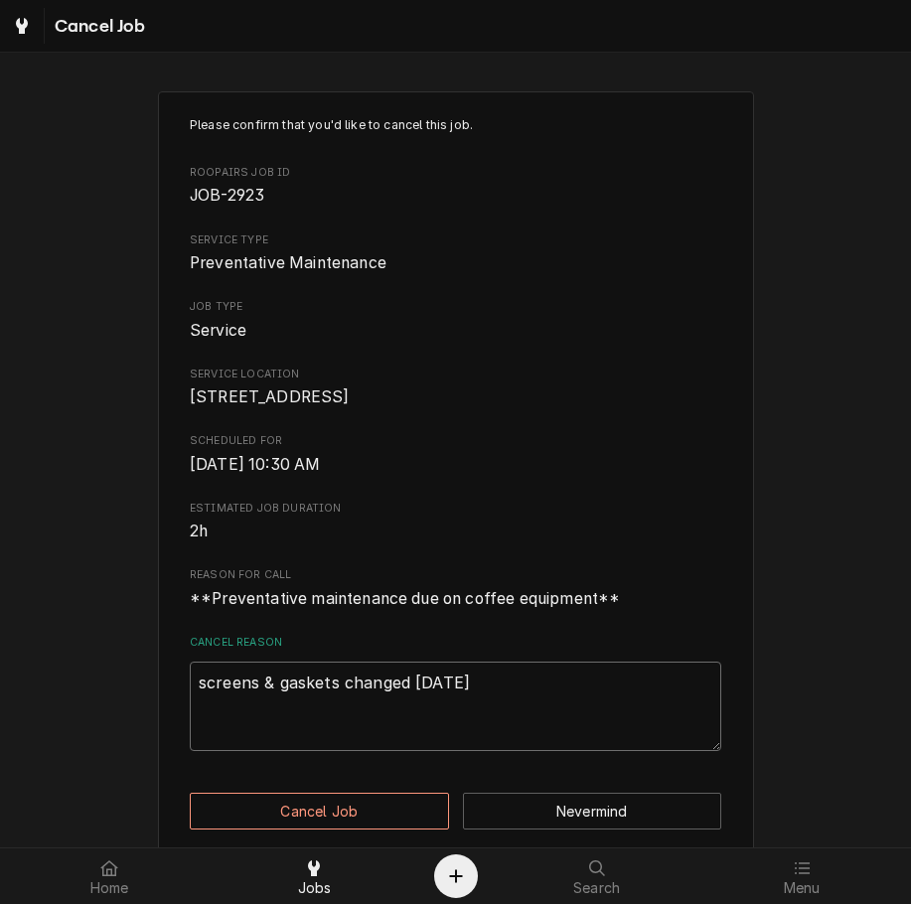
type textarea "screens & gaskets changed 7-15-2025,"
type textarea "x"
type textarea "screens & gaskets changed 7-15-2025,"
type textarea "x"
type textarea "screens & gaskets changed 7-15-2025, w"
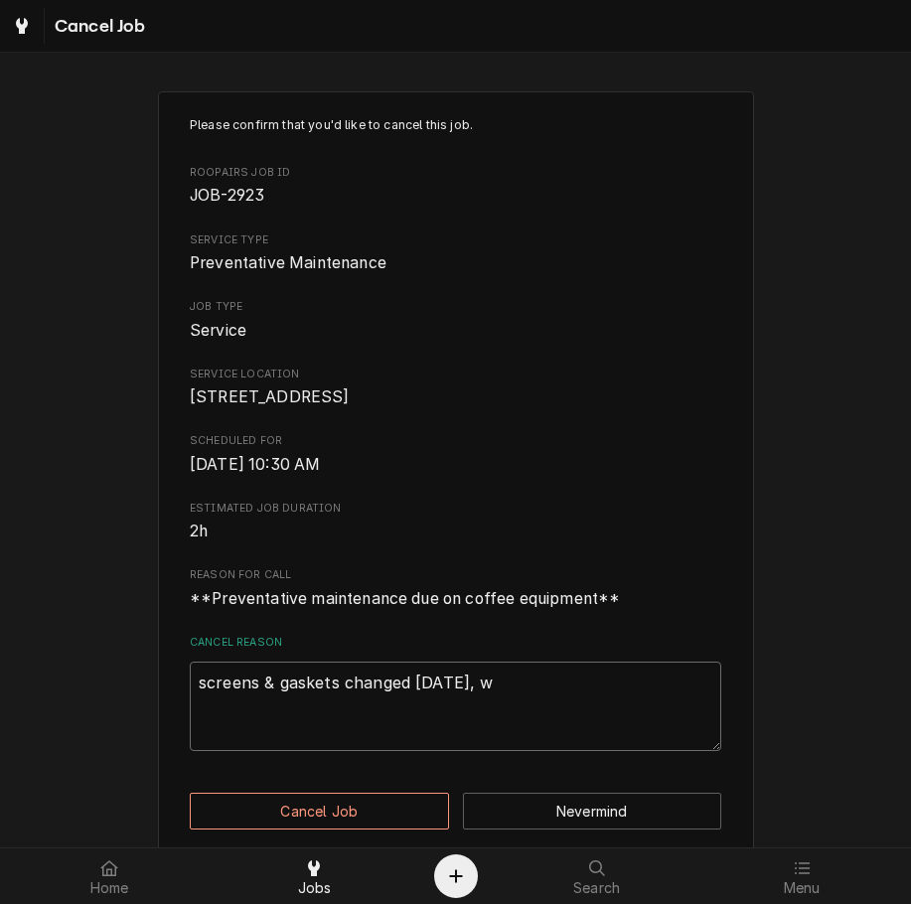
type textarea "x"
type textarea "screens & gaskets changed 7-15-2025, wa"
type textarea "x"
type textarea "screens & gaskets changed 7-15-2025, wat"
type textarea "x"
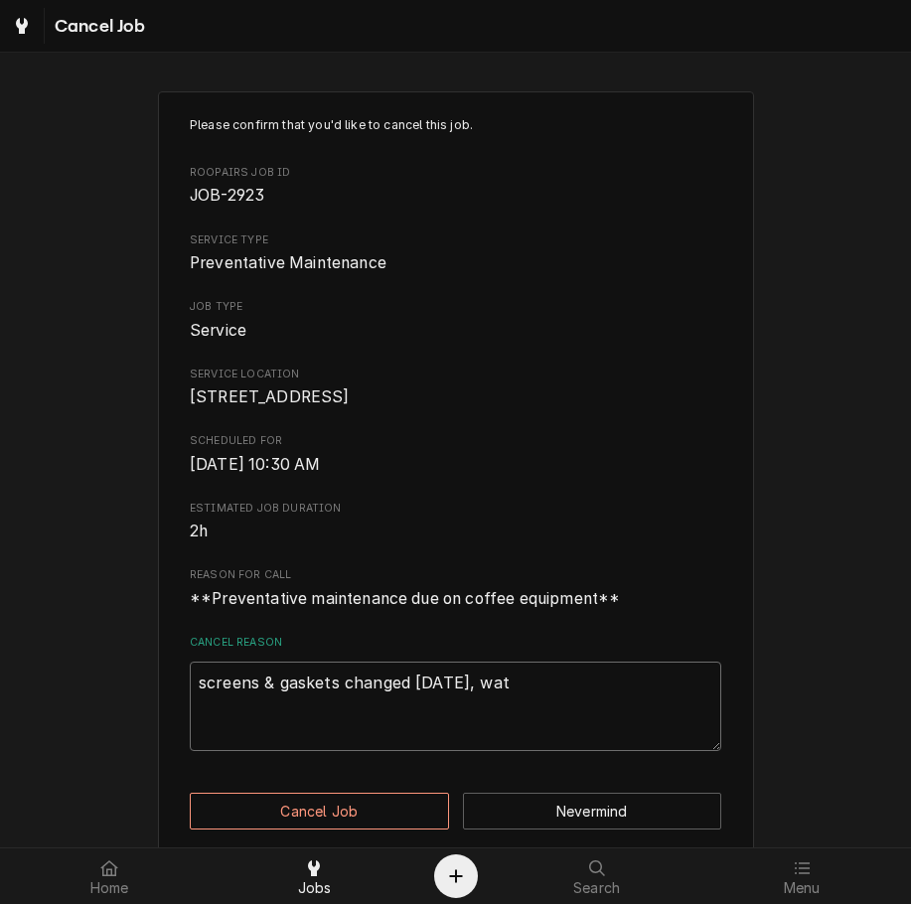
type textarea "screens & gaskets changed 7-15-2025, wate"
type textarea "x"
type textarea "screens & gaskets changed 7-15-2025, water"
type textarea "x"
type textarea "screens & gaskets changed 7-15-2025, water"
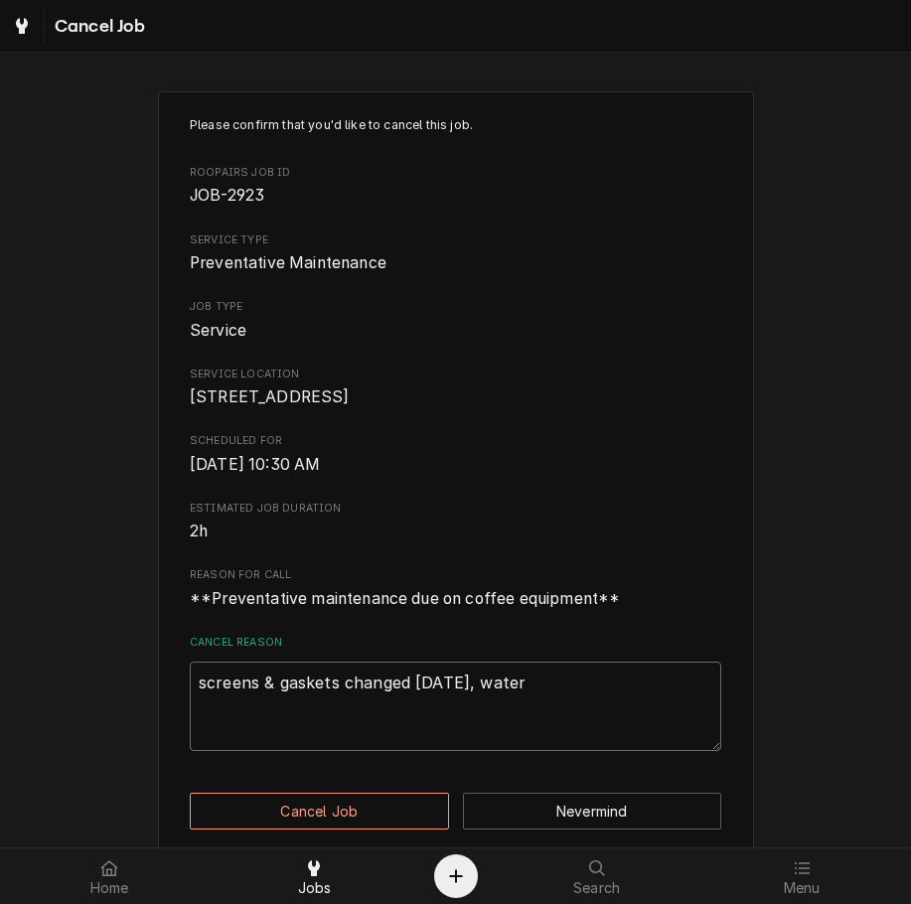
type textarea "x"
type textarea "screens & gaskets changed 7-15-2025, water f"
type textarea "x"
type textarea "screens & gaskets changed 7-15-2025, water fi"
type textarea "x"
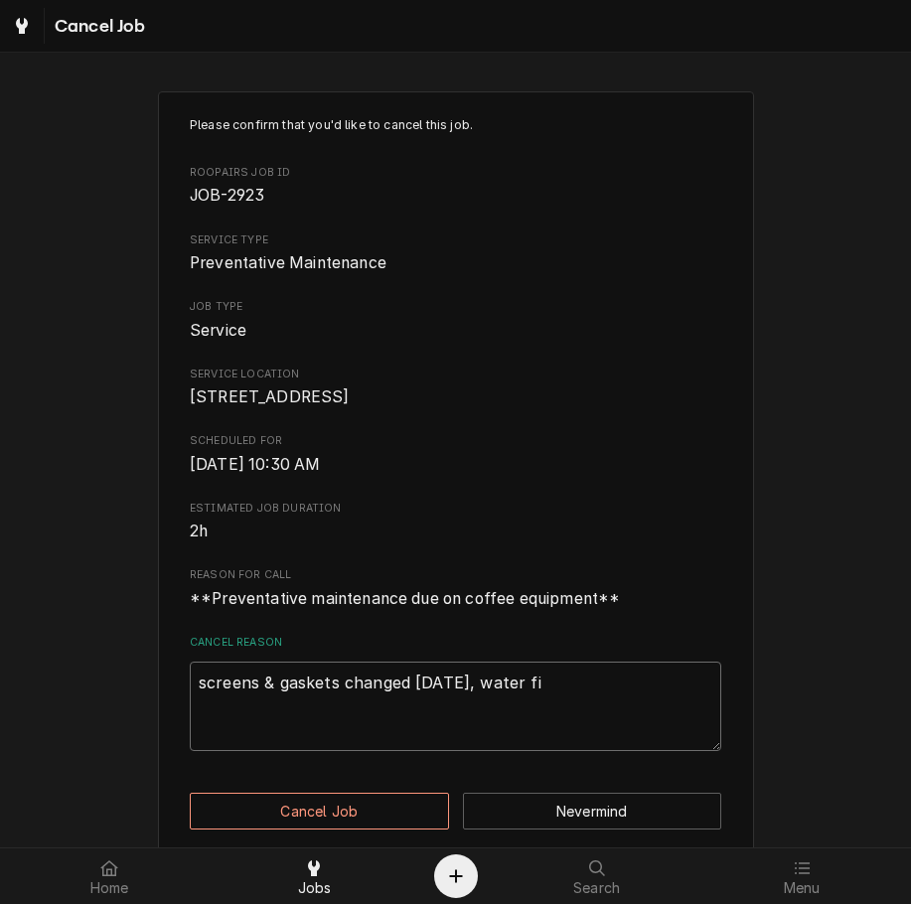
type textarea "screens & gaskets changed 7-15-2025, water fil"
type textarea "x"
type textarea "screens & gaskets changed 7-15-2025, water filt"
type textarea "x"
type textarea "screens & gaskets changed 7-15-2025, water filte"
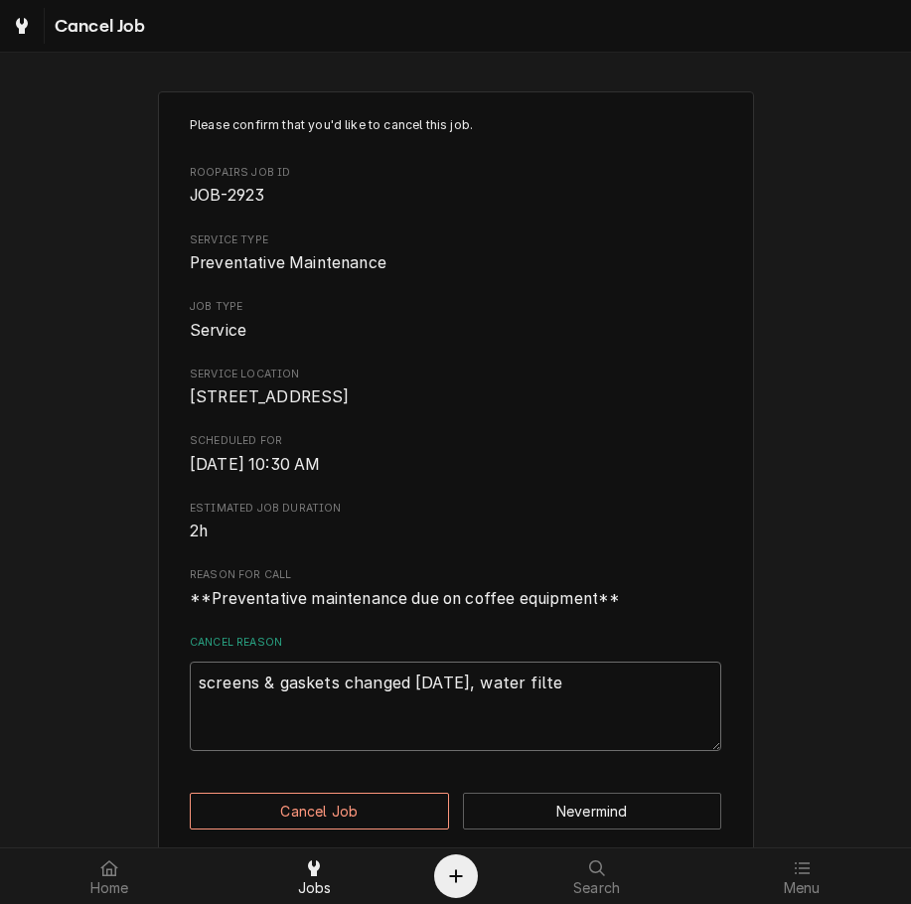
type textarea "x"
type textarea "screens & gaskets changed 7-15-2025, water filter"
type textarea "x"
type textarea "screens & gaskets changed 7-15-2025, water filter"
type textarea "x"
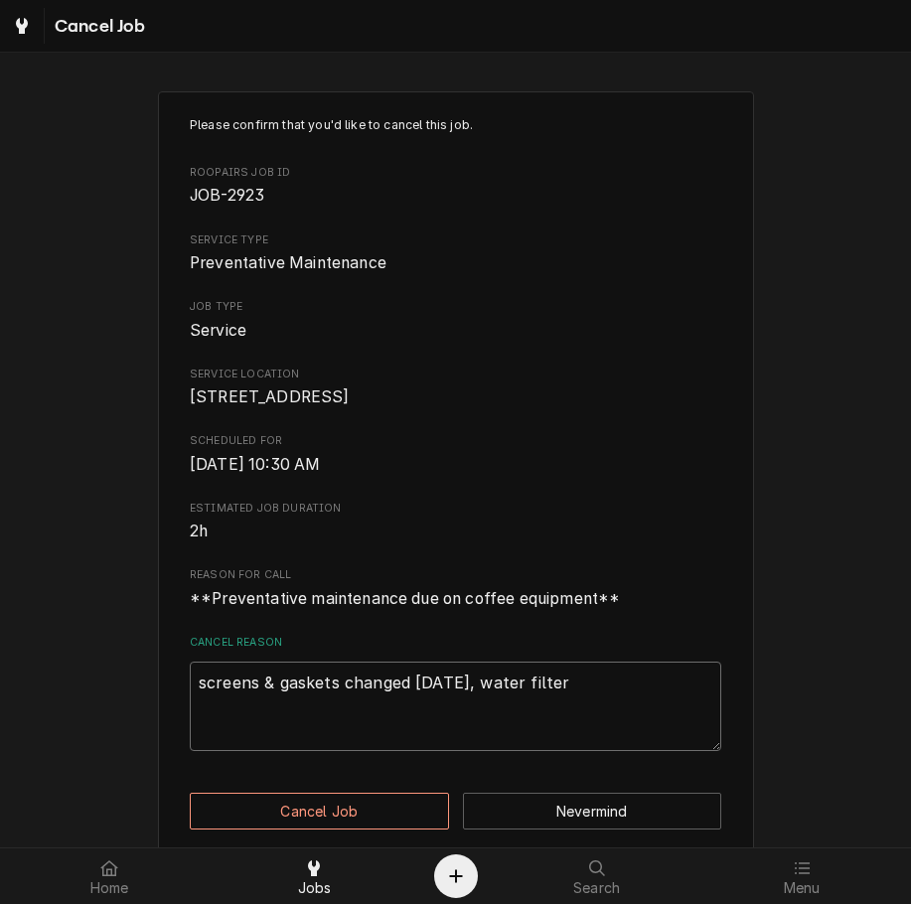
type textarea "screens & gaskets changed 7-15-2025, water filter s"
type textarea "x"
type textarea "screens & gaskets changed 7-15-2025, water filter"
type textarea "x"
type textarea "screens & gaskets changed 7-15-2025, water filter 8"
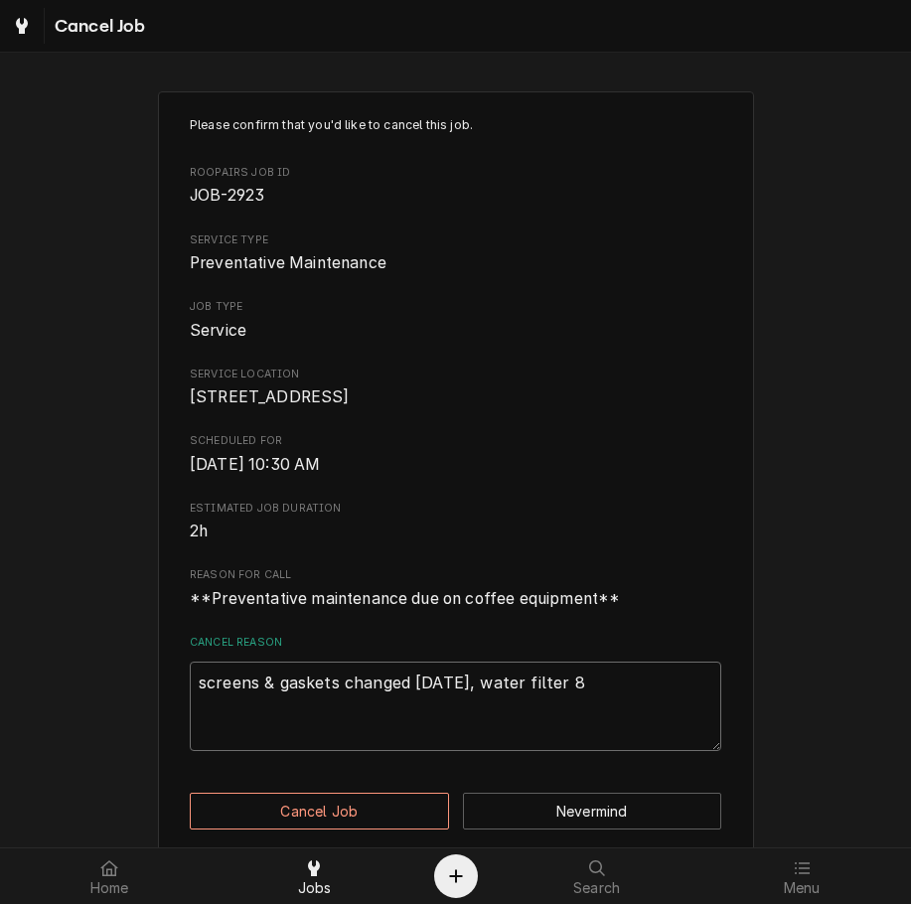
type textarea "x"
type textarea "screens & gaskets changed 7-15-2025, water filter 8-"
click at [661, 702] on textarea "screens & gaskets changed 7-15-2025, water filter 8-" at bounding box center [455, 705] width 531 height 89
type textarea "x"
type textarea "screens & gaskets changed 7-15-2025, water filter 8"
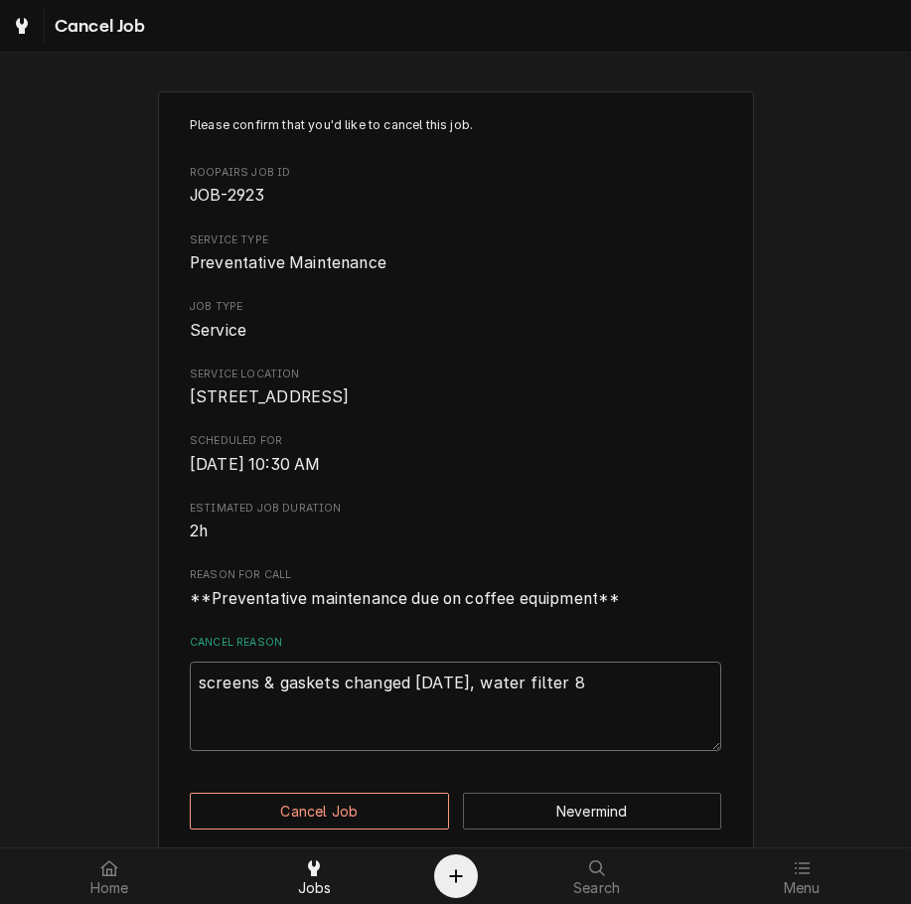
type textarea "x"
type textarea "screens & gaskets changed 7-15-2025, water filter"
type textarea "x"
type textarea "screens & gaskets changed 7-15-2025, water filter 7"
type textarea "x"
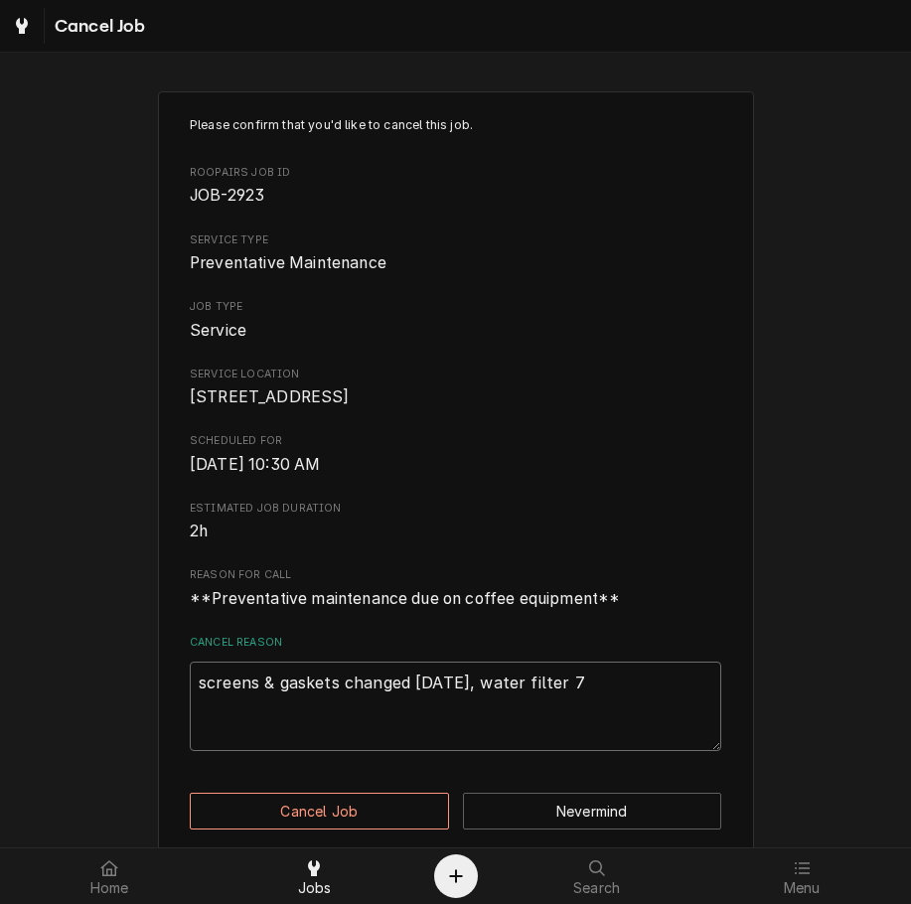
type textarea "screens & gaskets changed 7-15-2025, water filter 7-"
type textarea "x"
type textarea "screens & gaskets changed 7-15-2025, water filter 7-2"
type textarea "x"
type textarea "screens & gaskets changed 7-15-2025, water filter 7-23"
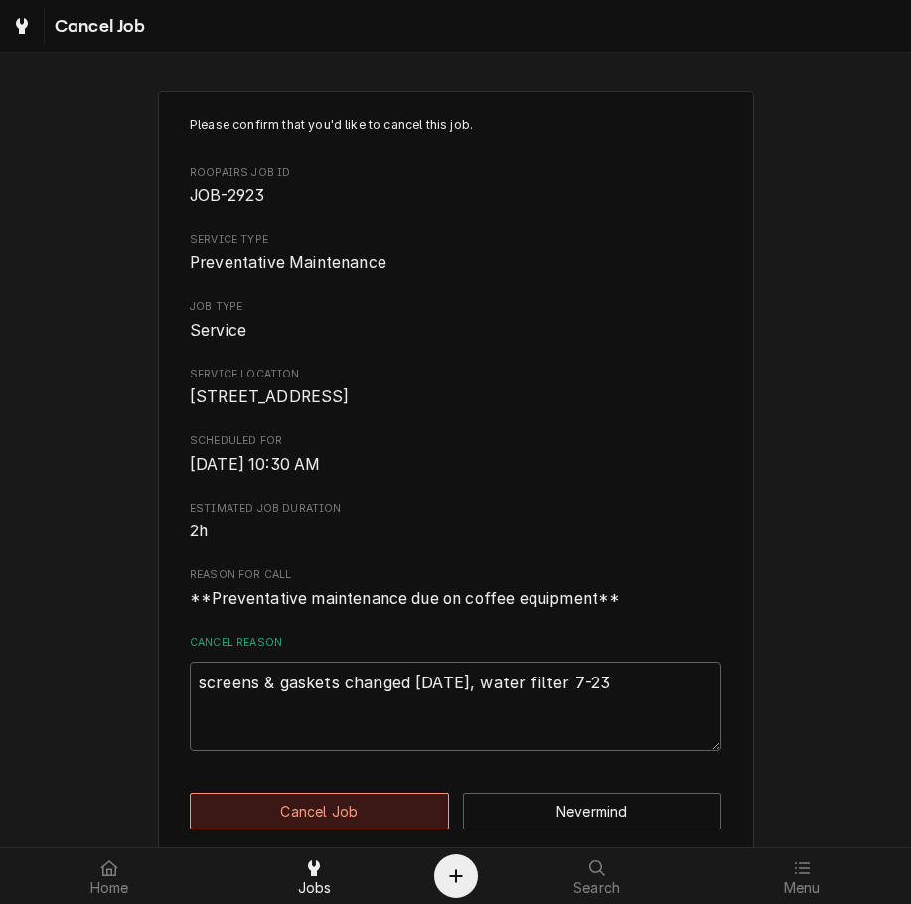
click at [370, 818] on button "Cancel Job" at bounding box center [319, 810] width 259 height 37
type textarea "x"
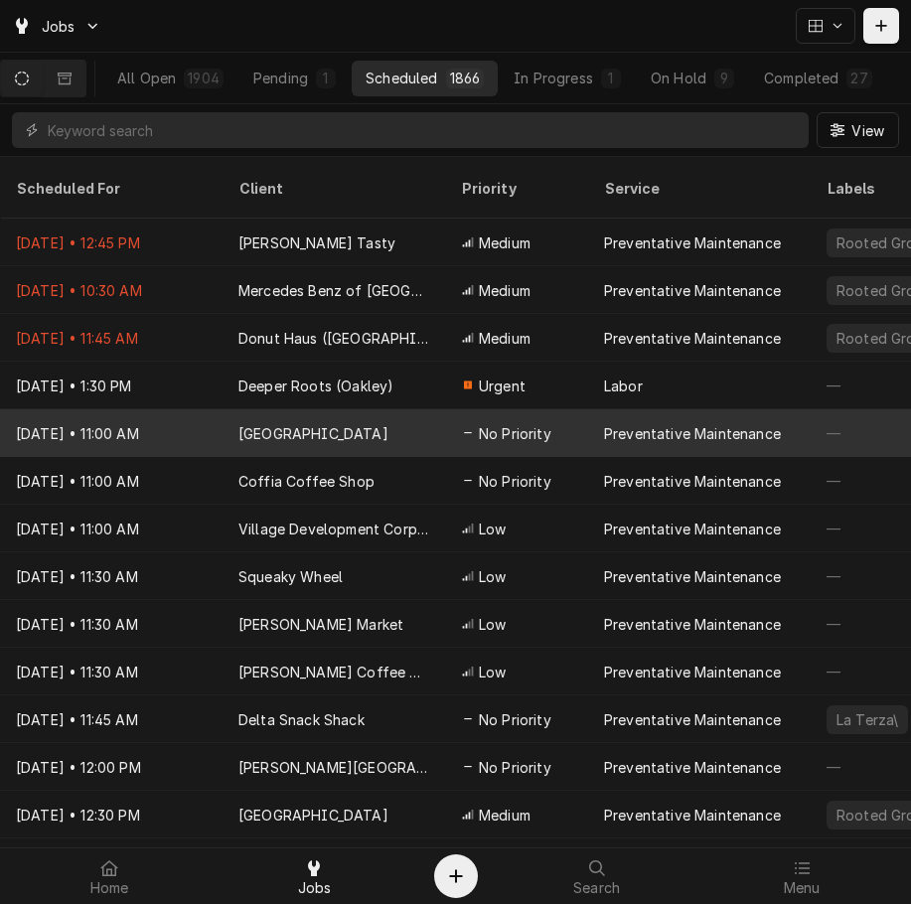
click at [674, 423] on div "Preventative Maintenance" at bounding box center [692, 433] width 177 height 21
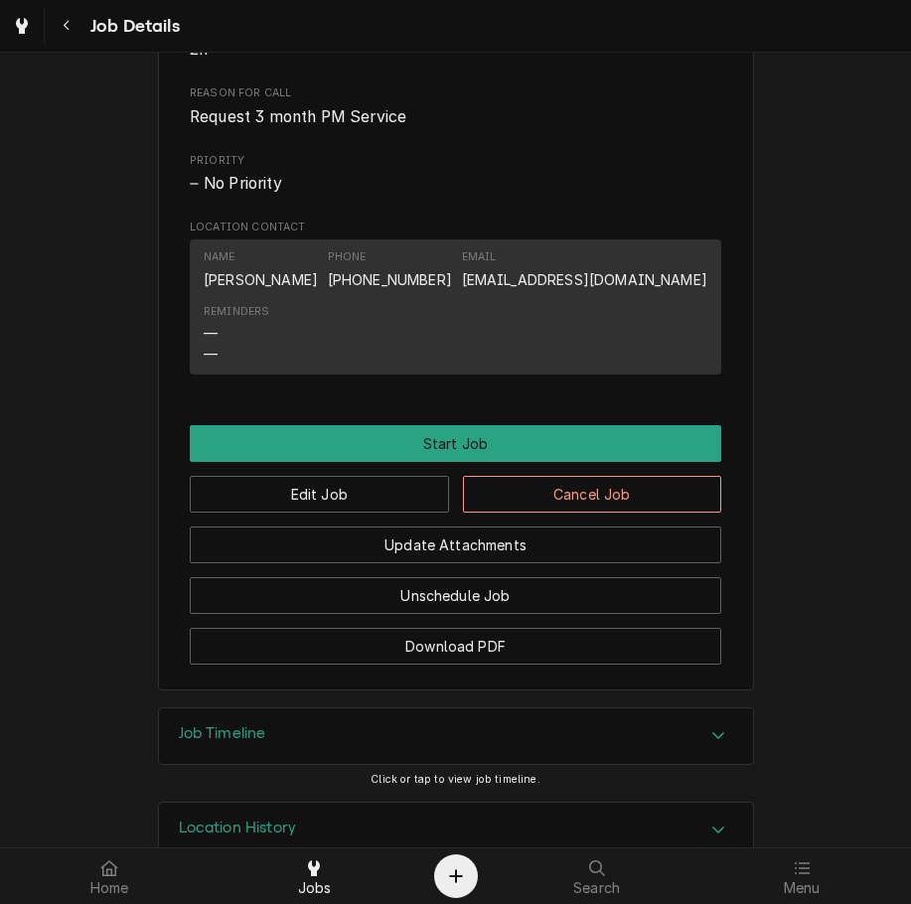
scroll to position [1014, 0]
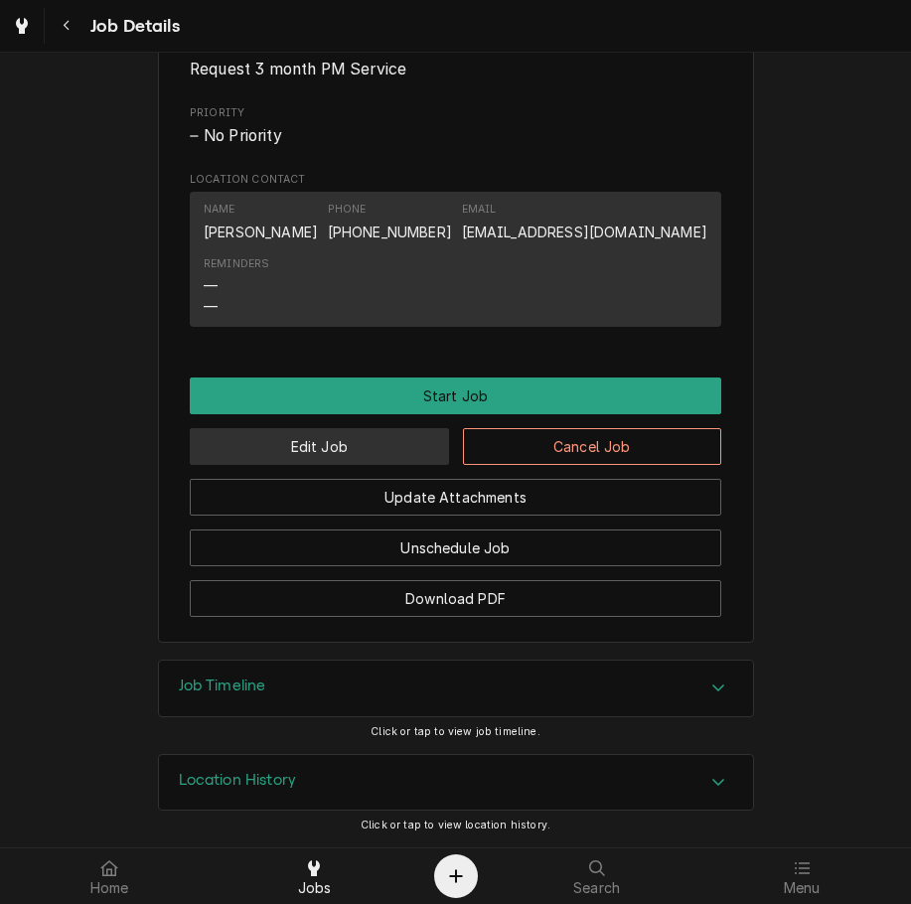
click at [388, 453] on button "Edit Job" at bounding box center [319, 446] width 259 height 37
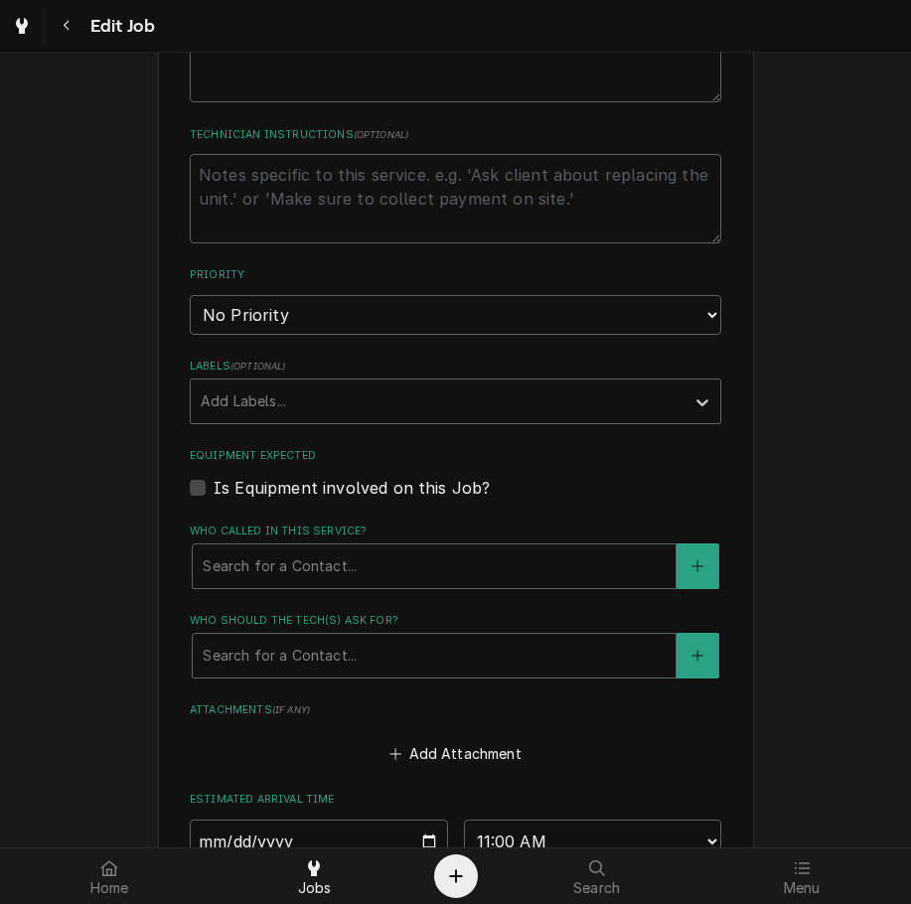
scroll to position [997, 0]
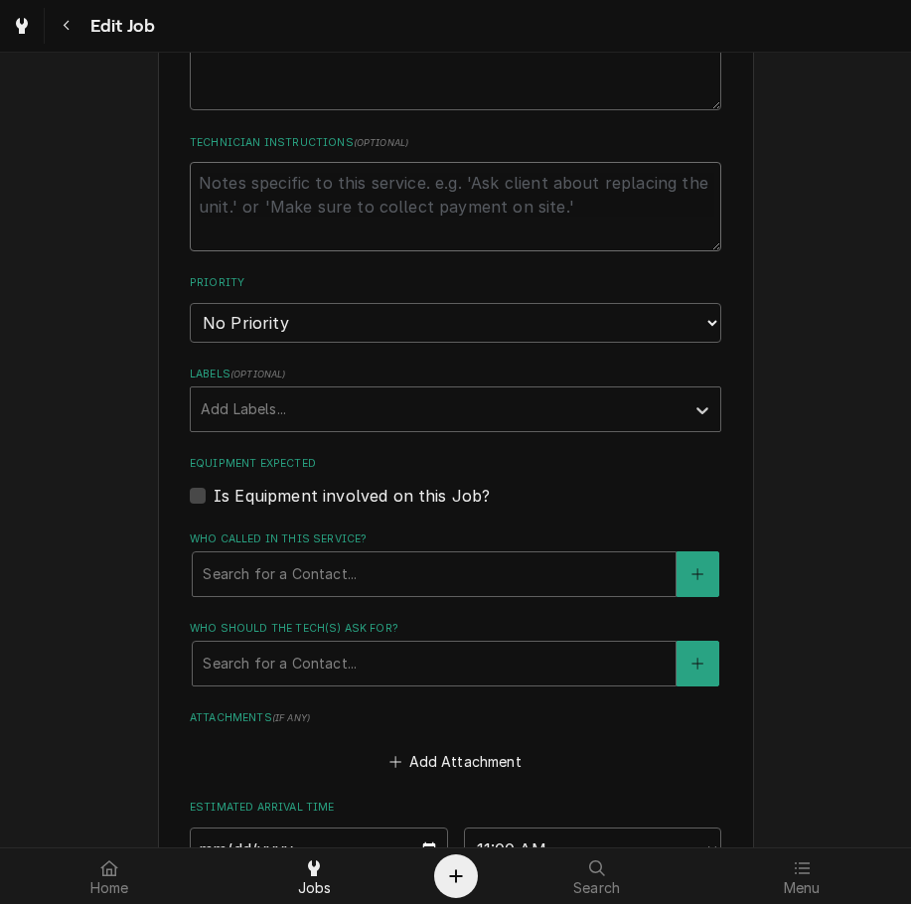
click at [642, 222] on textarea "Technician Instructions ( optional )" at bounding box center [455, 206] width 531 height 89
type textarea "x"
type textarea "e"
type textarea "x"
type textarea "em"
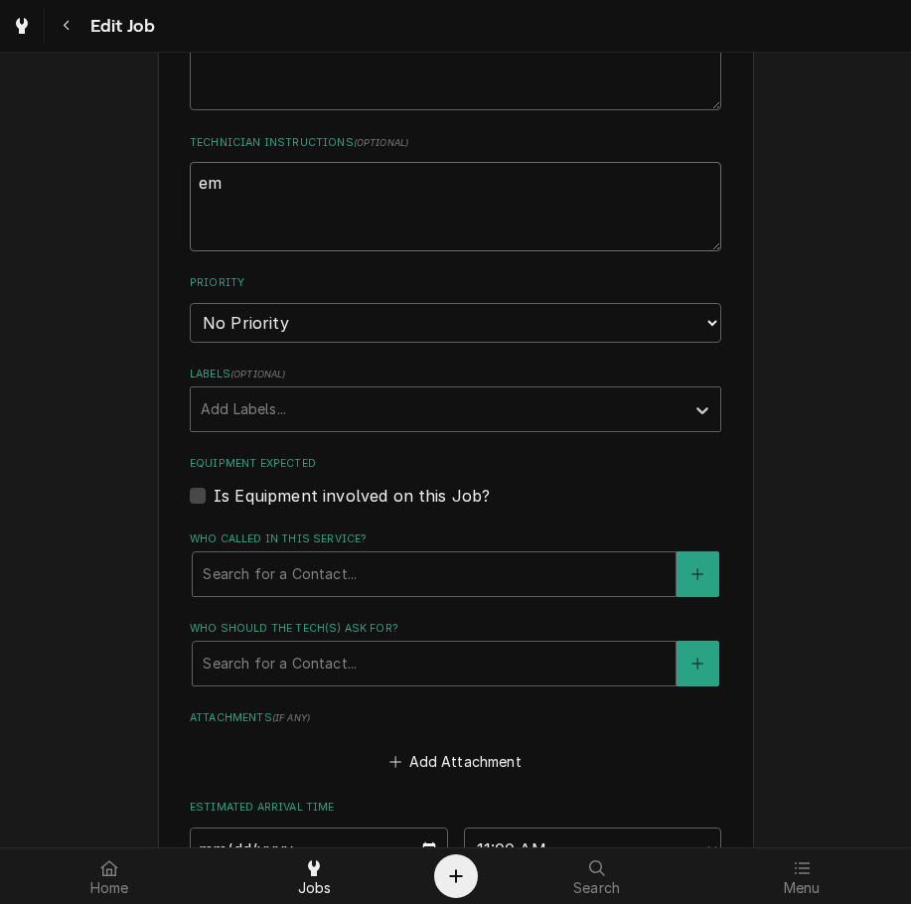
type textarea "x"
type textarea "ema"
type textarea "x"
type textarea "emai"
type textarea "x"
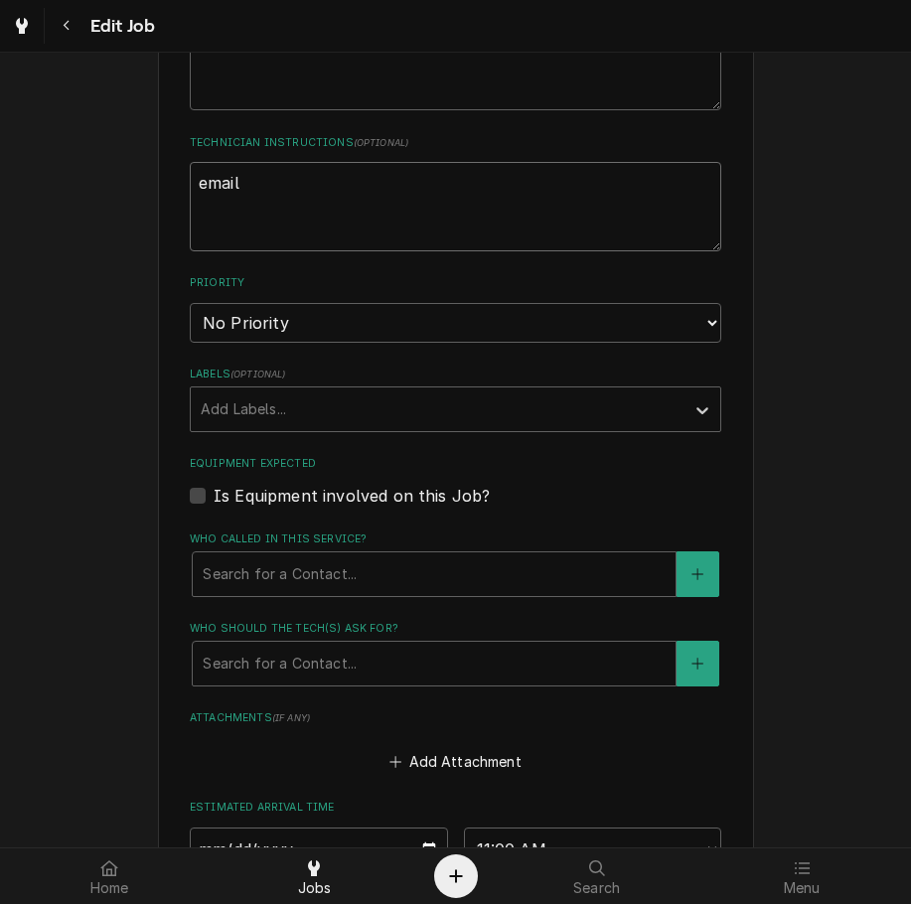
type textarea "emaile"
type textarea "x"
type textarea "emailed"
type textarea "x"
type textarea "emailed"
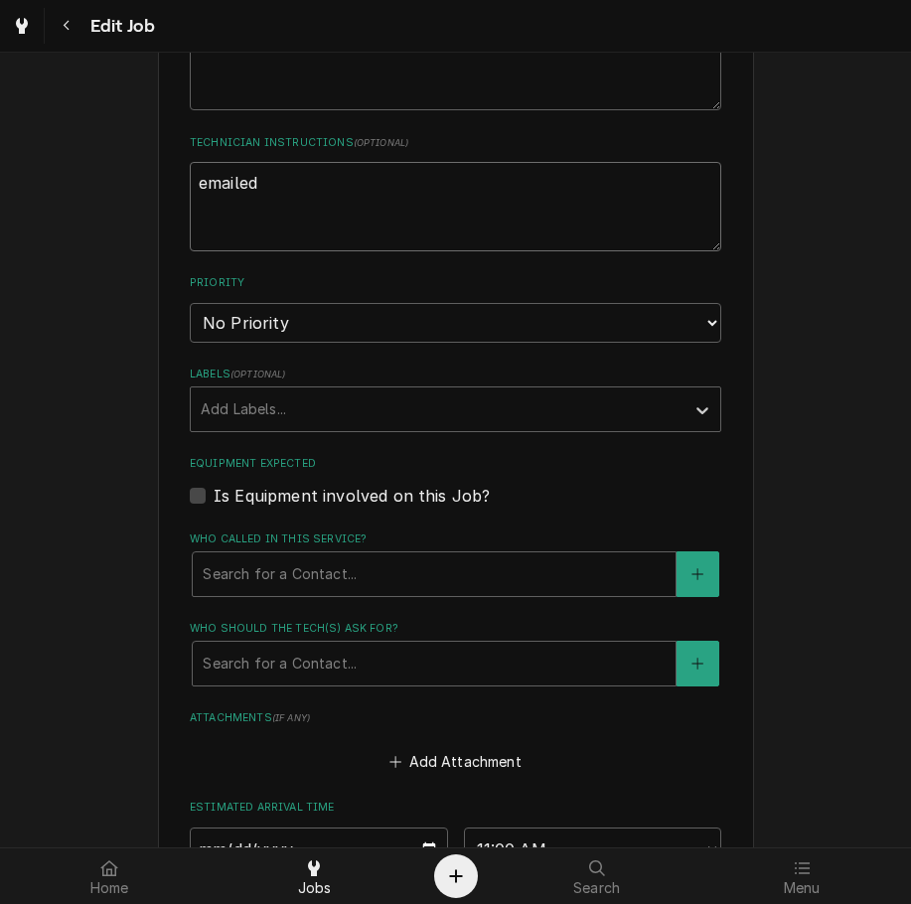
type textarea "x"
type textarea "emailed 8"
type textarea "x"
type textarea "emailed 8-"
type textarea "x"
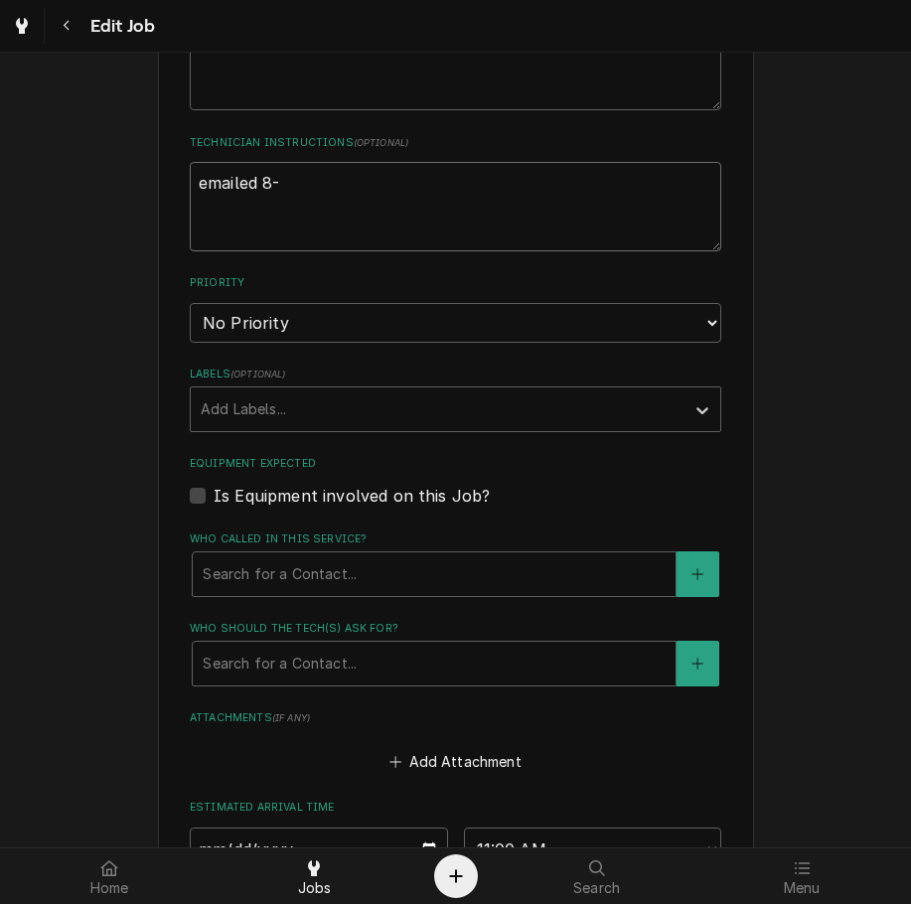
type textarea "emailed 8-2"
type textarea "x"
type textarea "emailed 8-26"
type textarea "x"
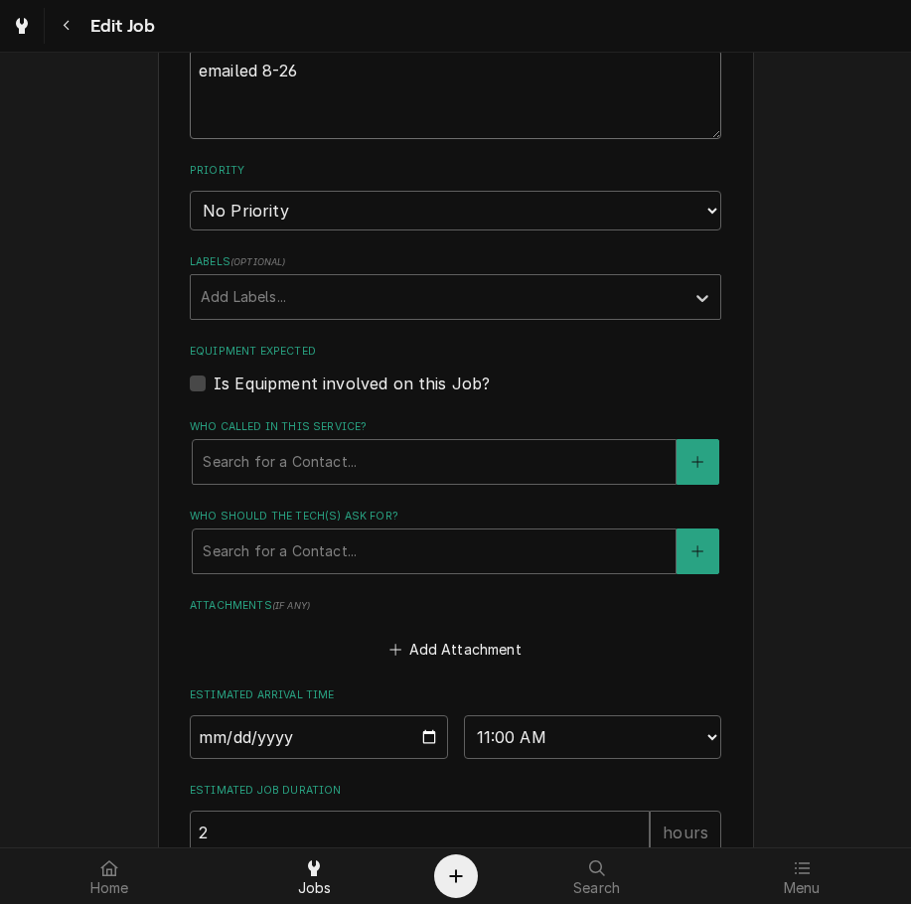
scroll to position [1327, 0]
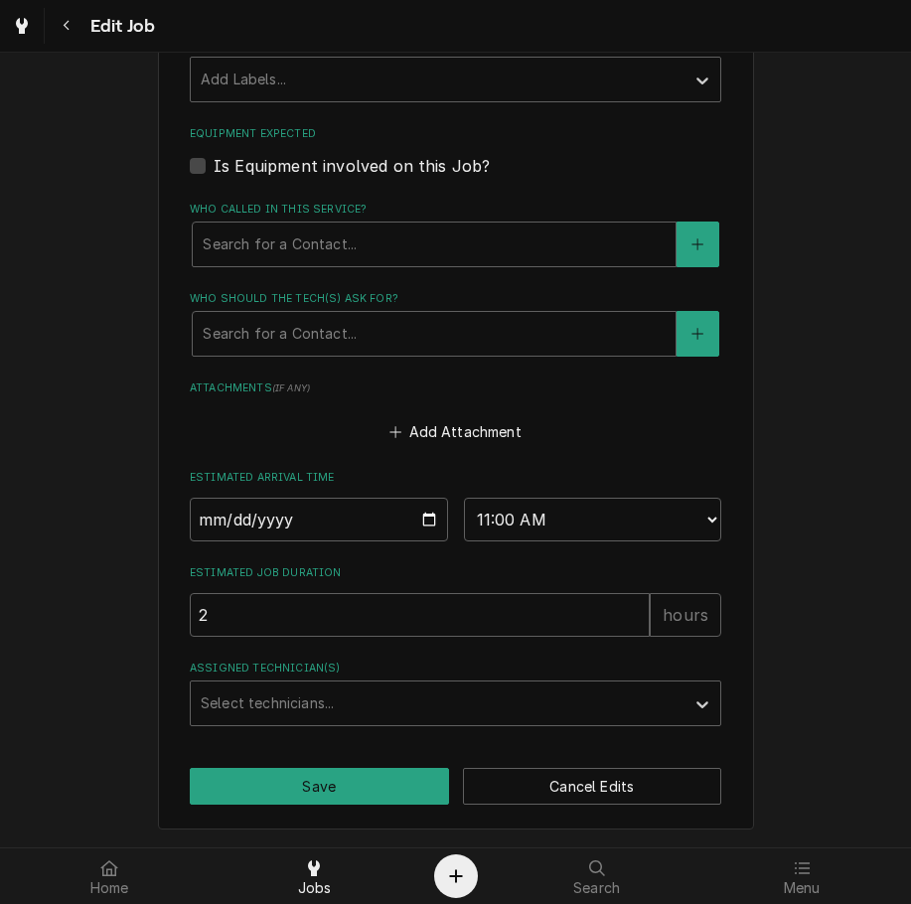
type textarea "emailed 8-26"
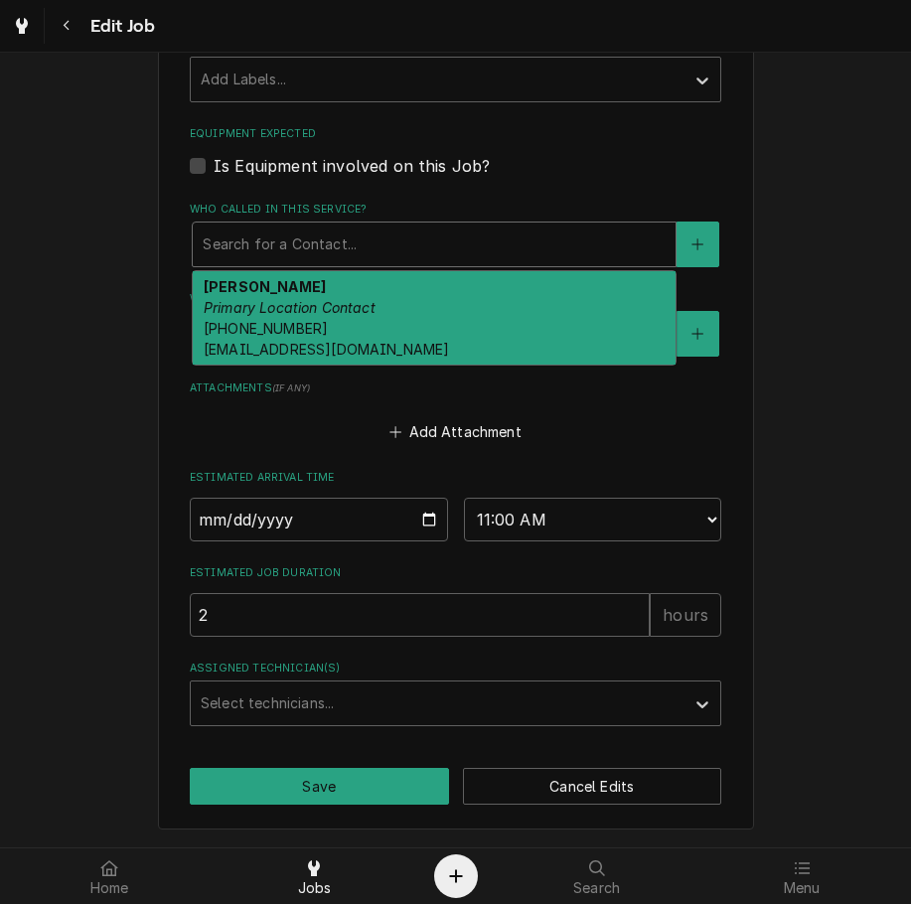
click at [326, 435] on div "Add Attachment" at bounding box center [455, 426] width 531 height 39
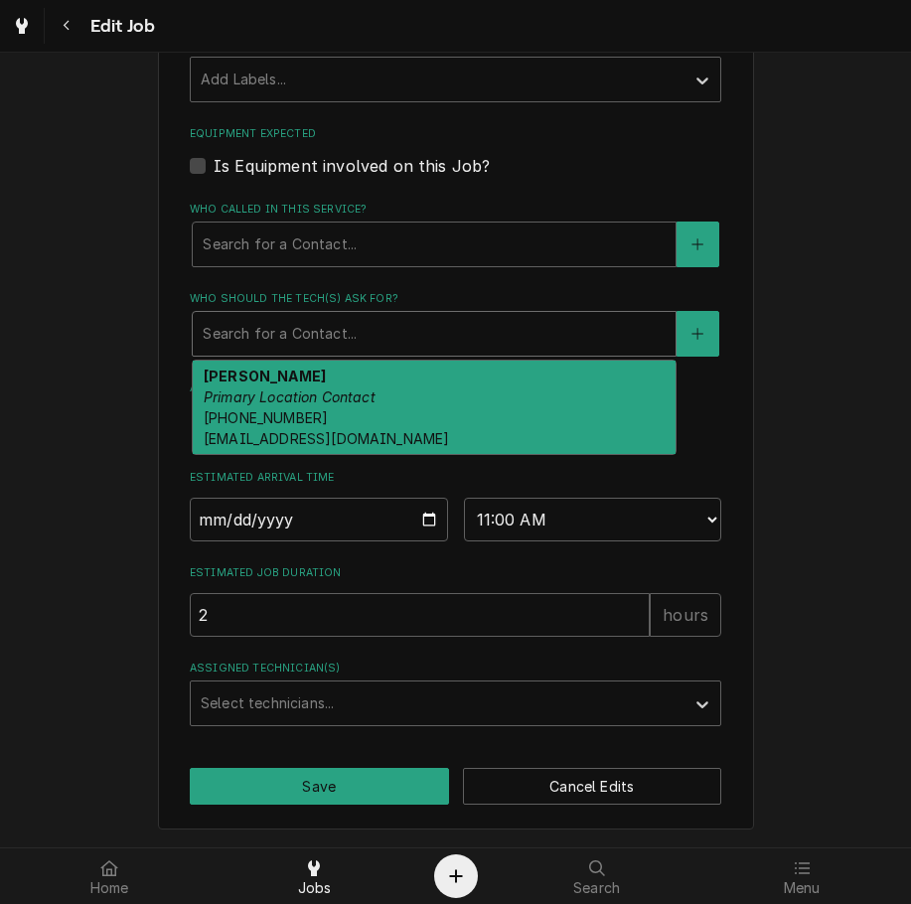
click at [352, 415] on div "Laura Richmond Primary Location Contact (614) 832-0435 accounts@cmaohio.org" at bounding box center [434, 406] width 483 height 93
type textarea "x"
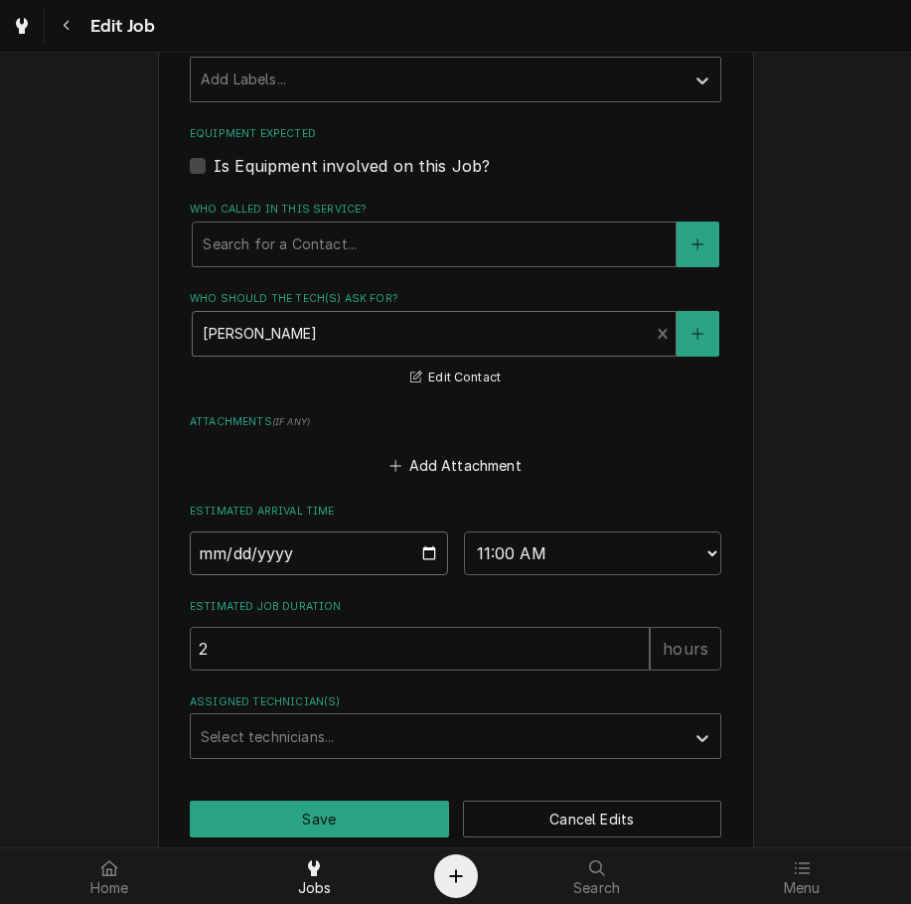
click at [423, 558] on input "2025-08-27" at bounding box center [319, 553] width 258 height 44
type input "2025-09-10"
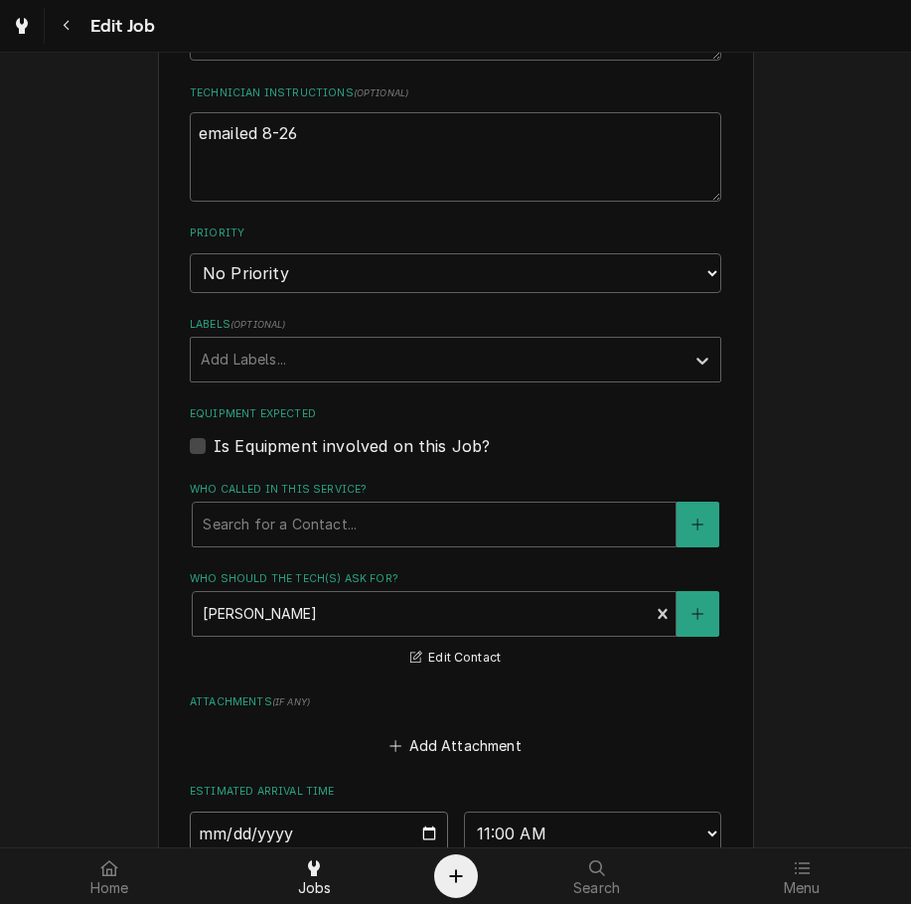
scroll to position [1359, 0]
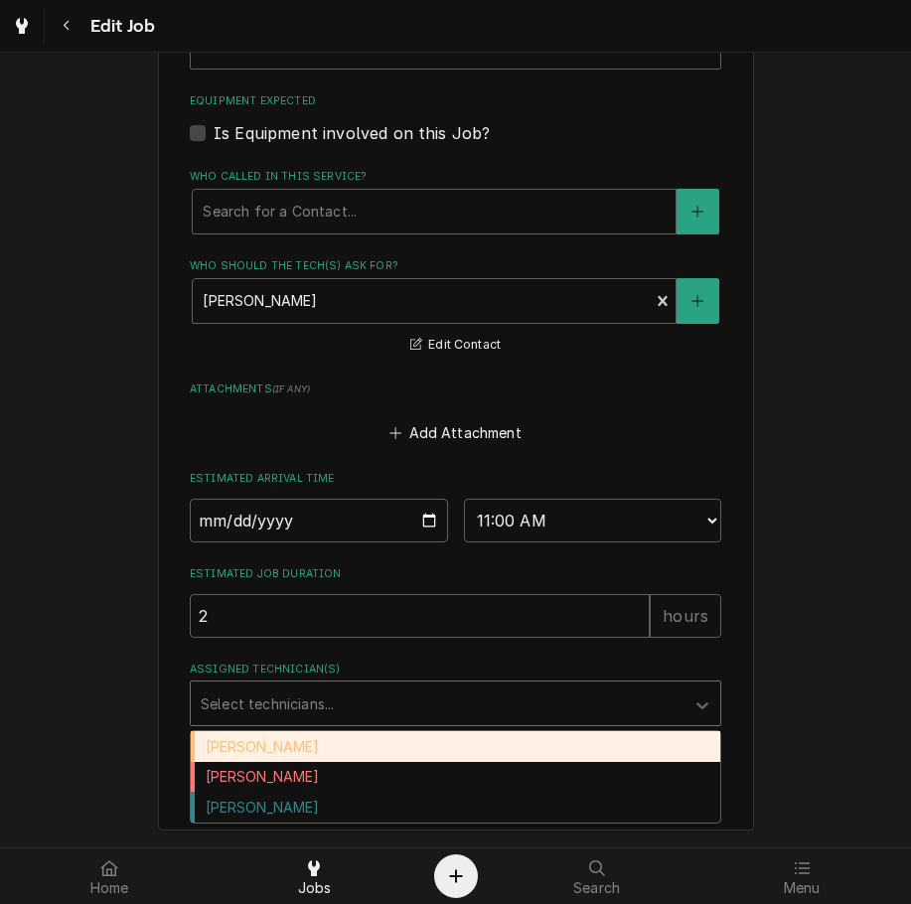
click at [392, 755] on div "Damon Rinehart" at bounding box center [455, 746] width 529 height 31
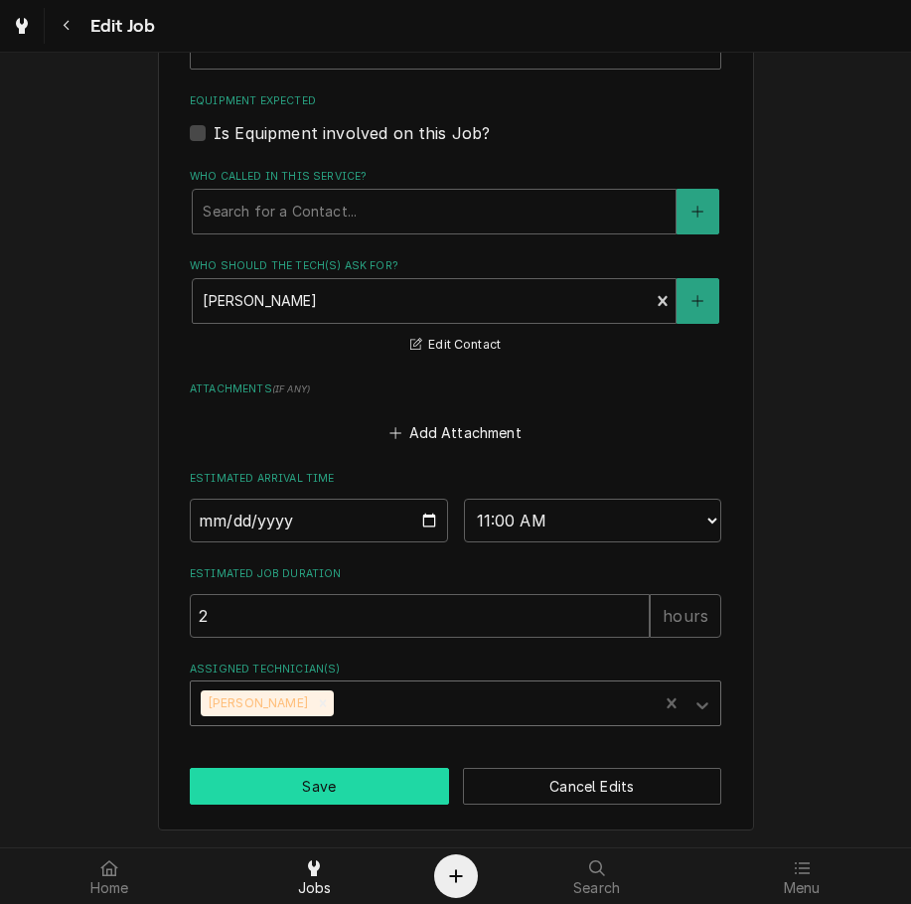
click at [392, 781] on button "Save" at bounding box center [319, 786] width 259 height 37
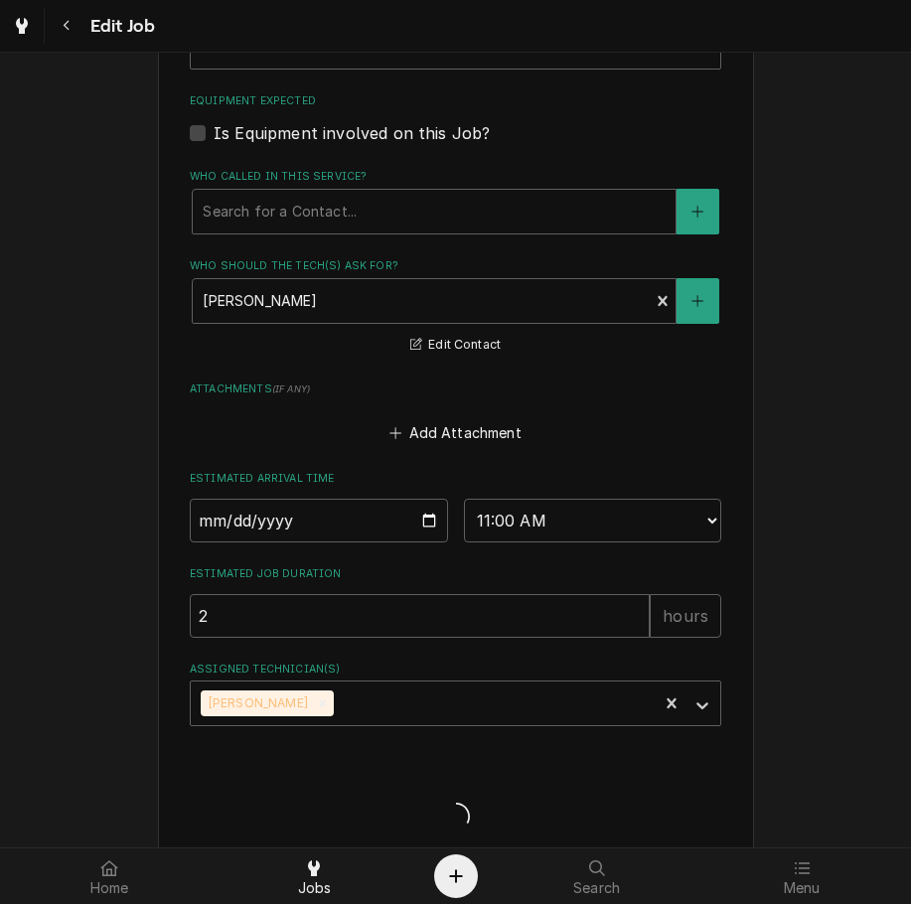
type textarea "x"
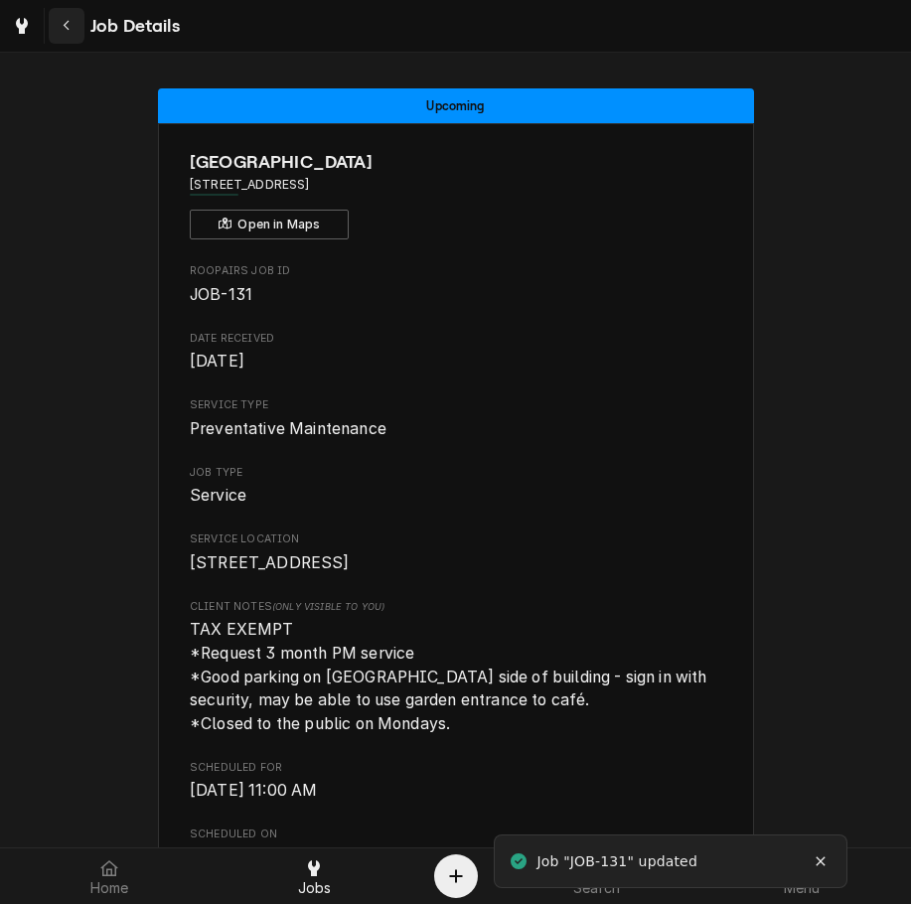
click at [73, 38] on button "Navigate back" at bounding box center [67, 26] width 36 height 36
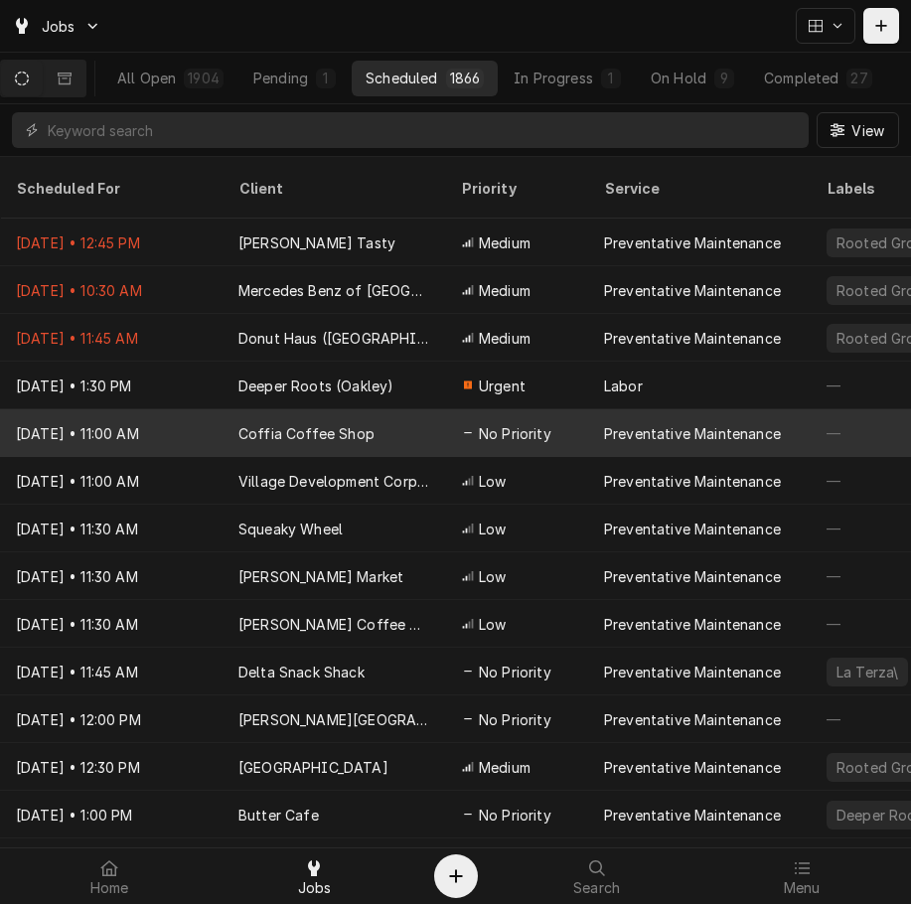
click at [501, 423] on span "No Priority" at bounding box center [515, 433] width 72 height 21
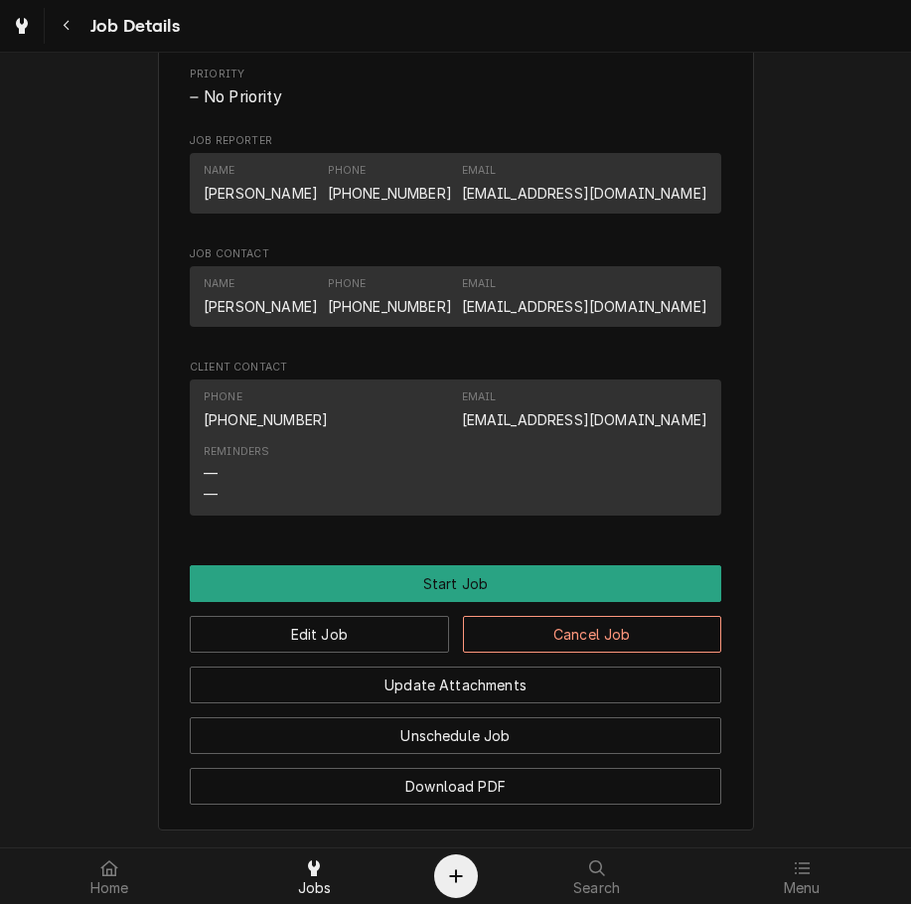
scroll to position [1003, 0]
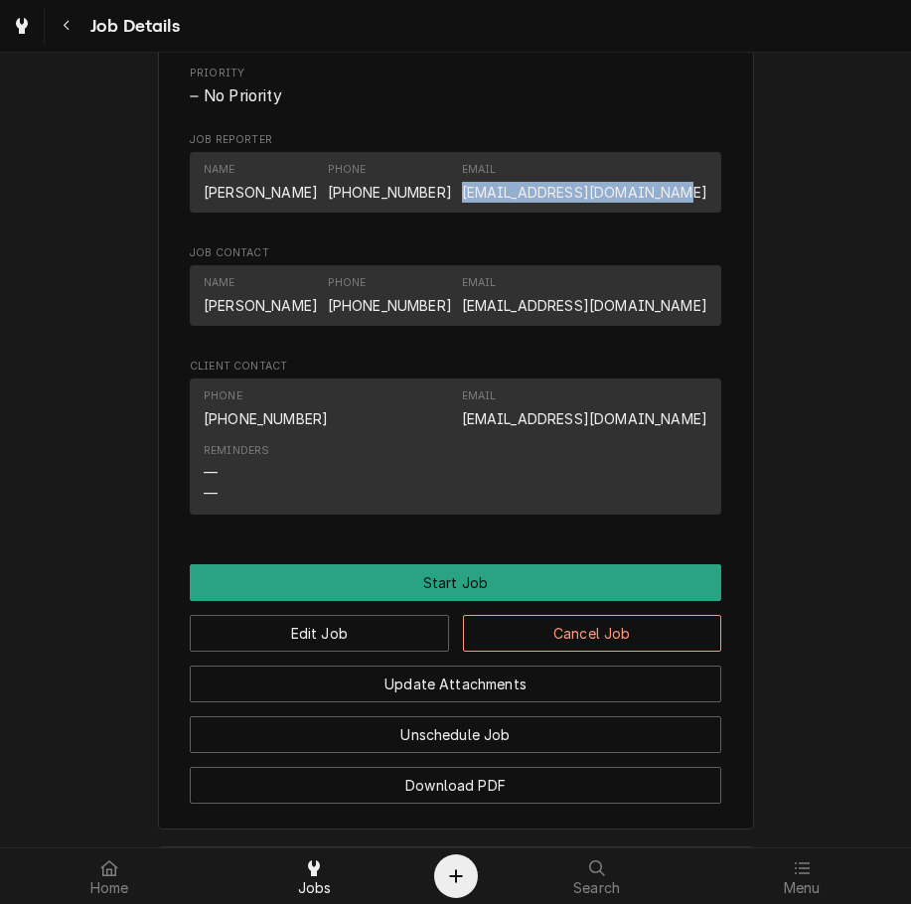
drag, startPoint x: 500, startPoint y: 208, endPoint x: 696, endPoint y: 205, distance: 195.6
click at [696, 205] on div "Name Edna Quiroga Phone (718) 362-7181 Email coffiacoffeeshop@gmail.com" at bounding box center [455, 182] width 503 height 54
copy link "[EMAIL_ADDRESS][DOMAIN_NAME]"
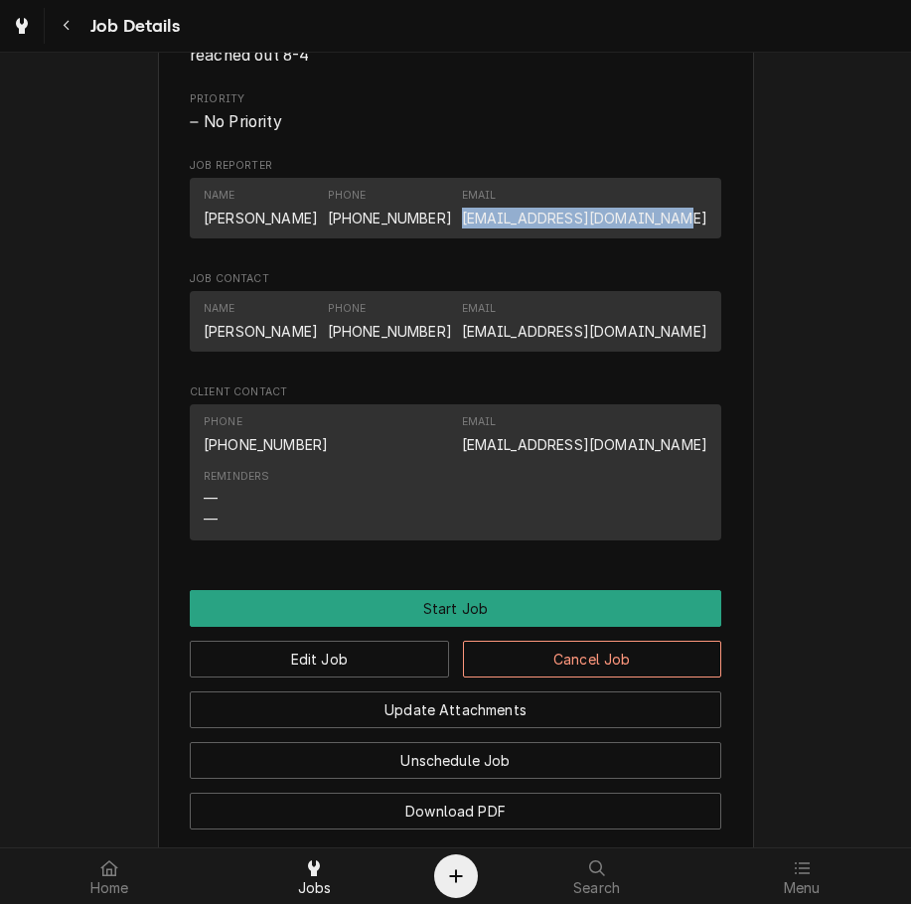
scroll to position [1213, 0]
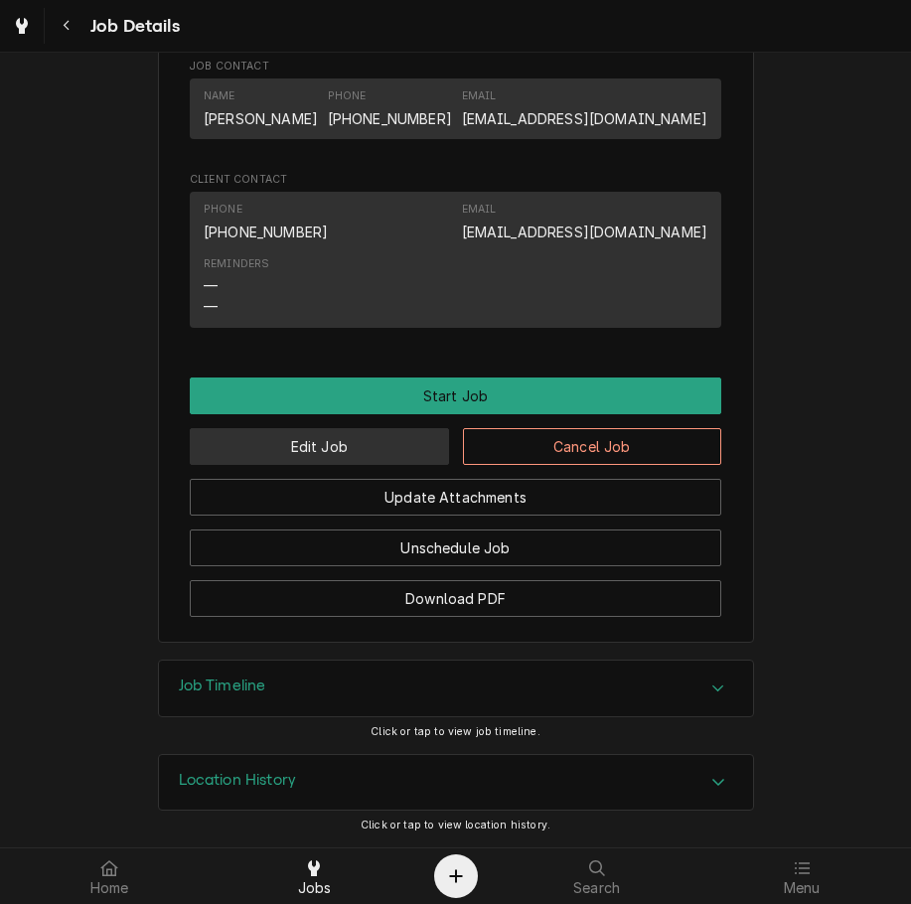
click at [390, 431] on button "Edit Job" at bounding box center [319, 446] width 259 height 37
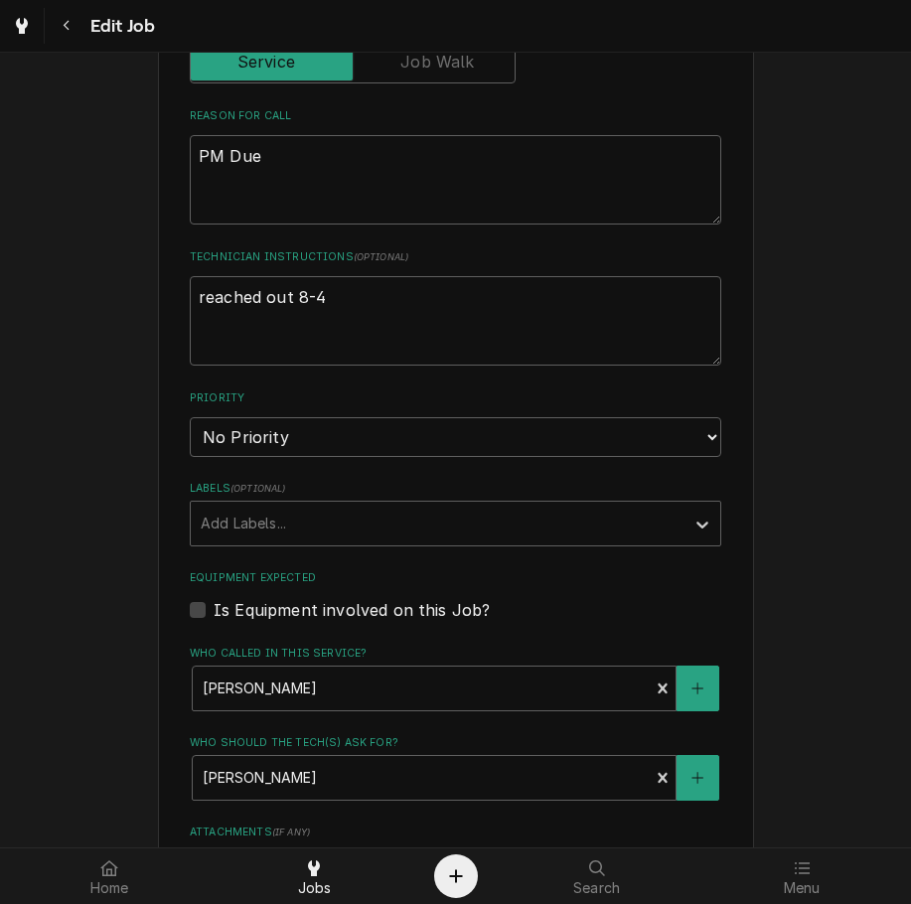
scroll to position [717, 0]
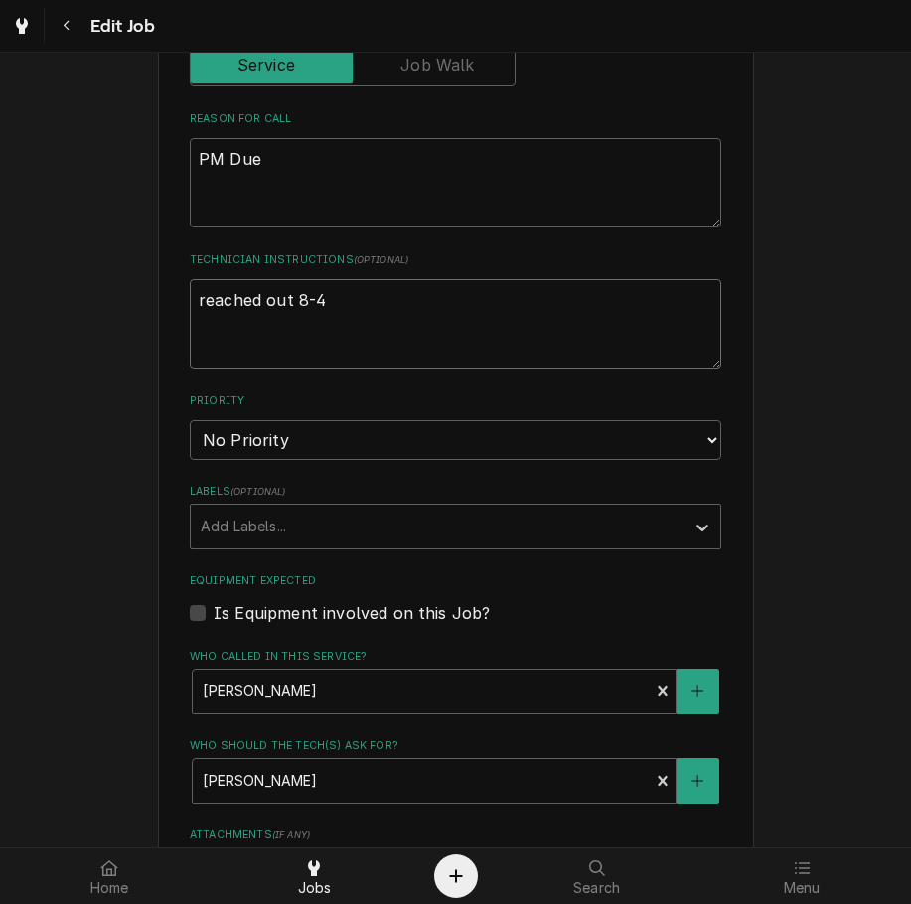
click at [587, 312] on textarea "reached out 8-4" at bounding box center [455, 323] width 531 height 89
type textarea "x"
type textarea "reached out 8-4,"
type textarea "x"
type textarea "reached out 8-4,"
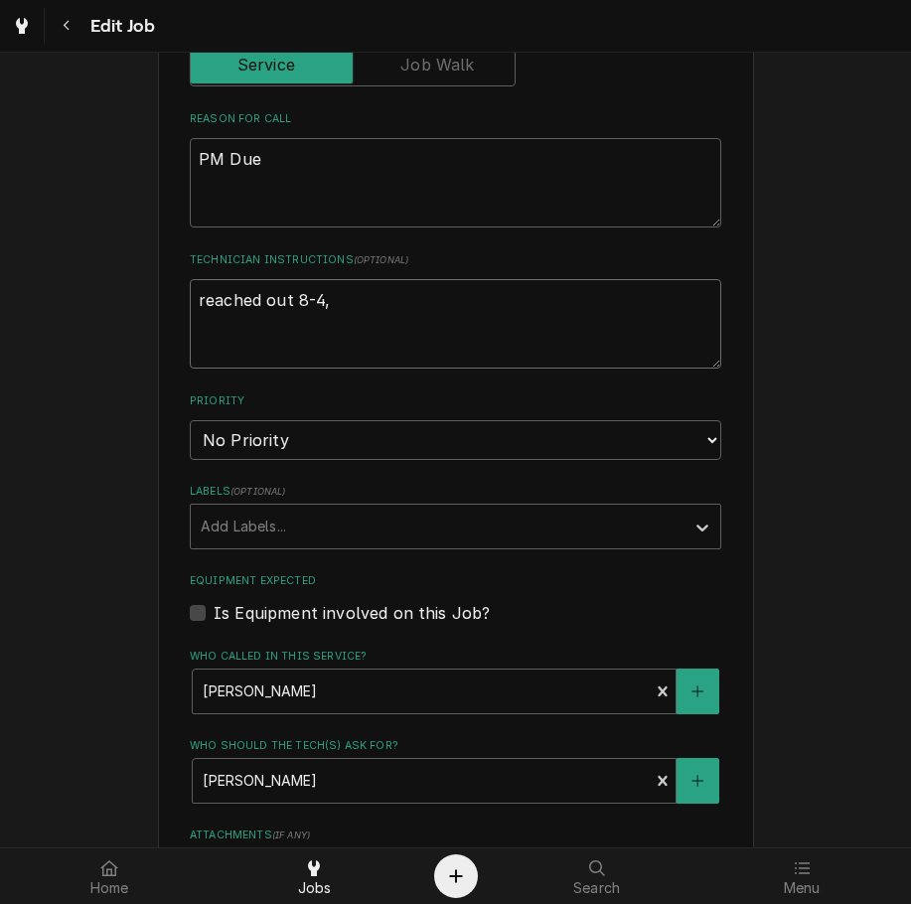
type textarea "x"
type textarea "reached out 8-4, e"
type textarea "x"
type textarea "reached out 8-4, ea"
type textarea "x"
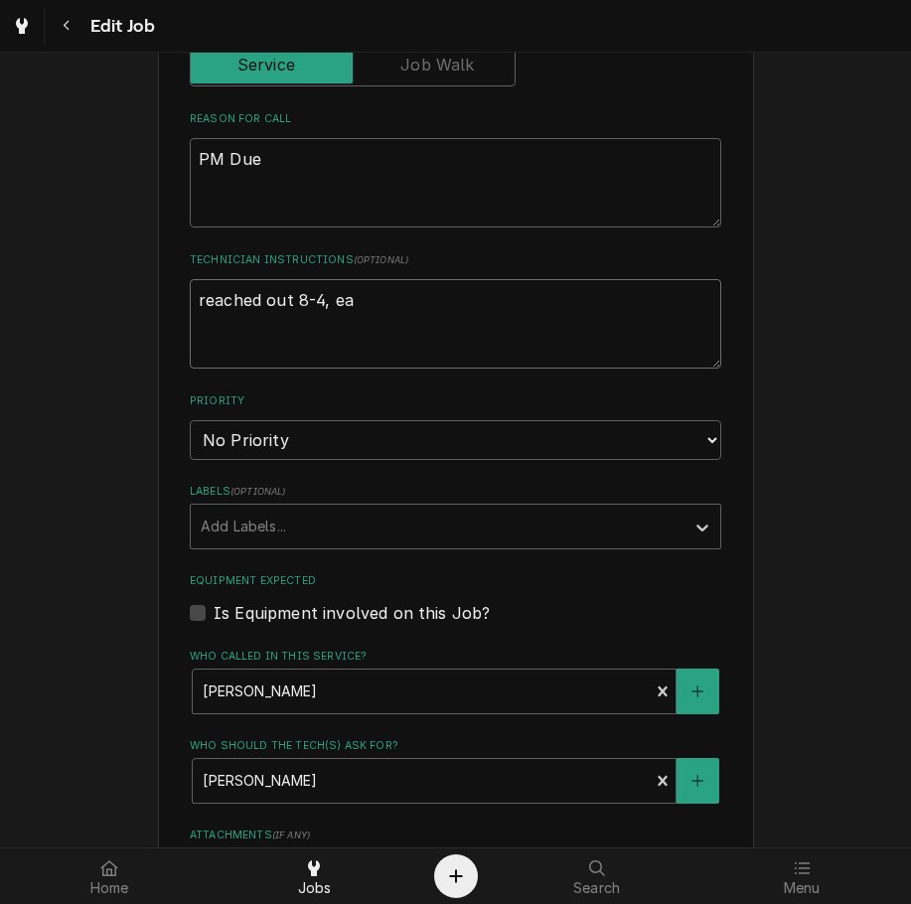
type textarea "reached out 8-4, e"
type textarea "x"
type textarea "reached out 8-4,"
type textarea "x"
type textarea "reached out 8-4, m"
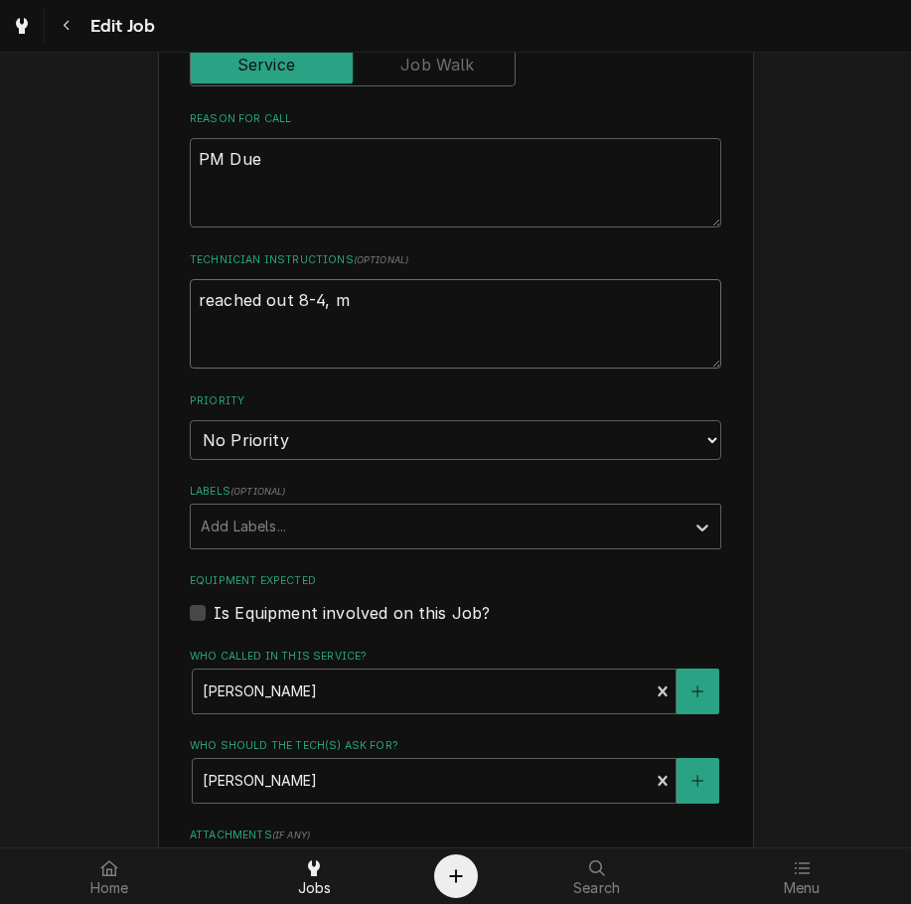
type textarea "x"
type textarea "reached out 8-4, e"
type textarea "x"
type textarea "reached out 8-4, em"
type textarea "x"
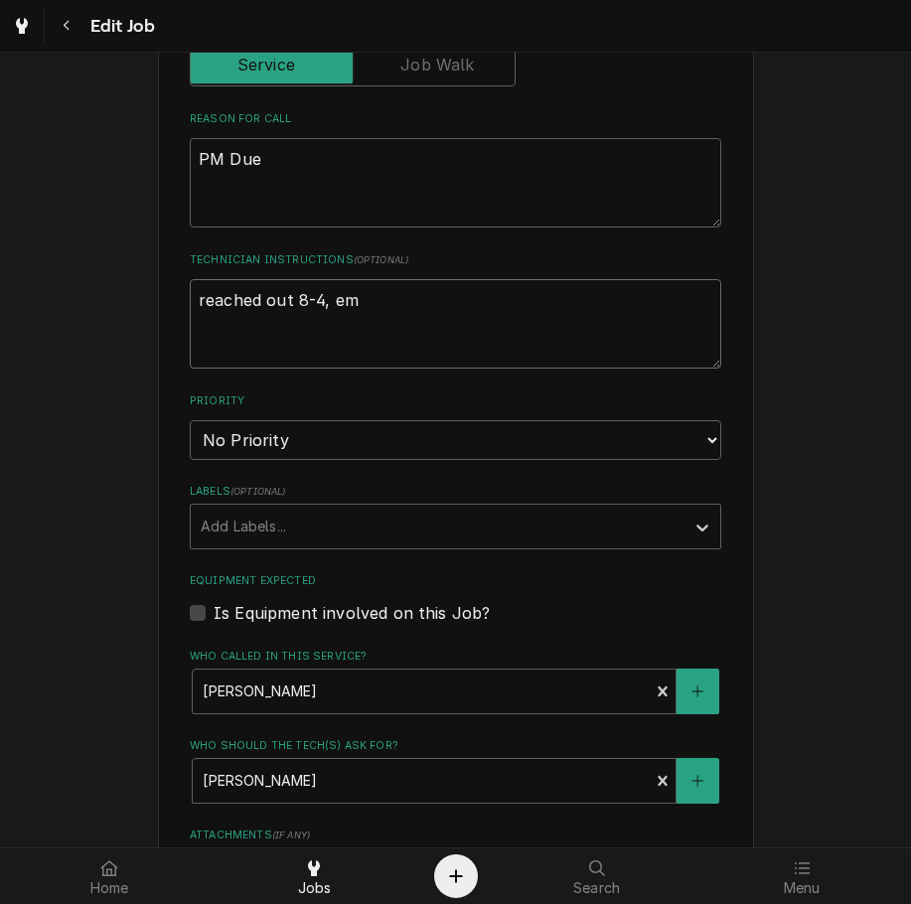
type textarea "reached out 8-4, ema"
type textarea "x"
type textarea "reached out 8-4, emai"
type textarea "x"
type textarea "reached out 8-4, email"
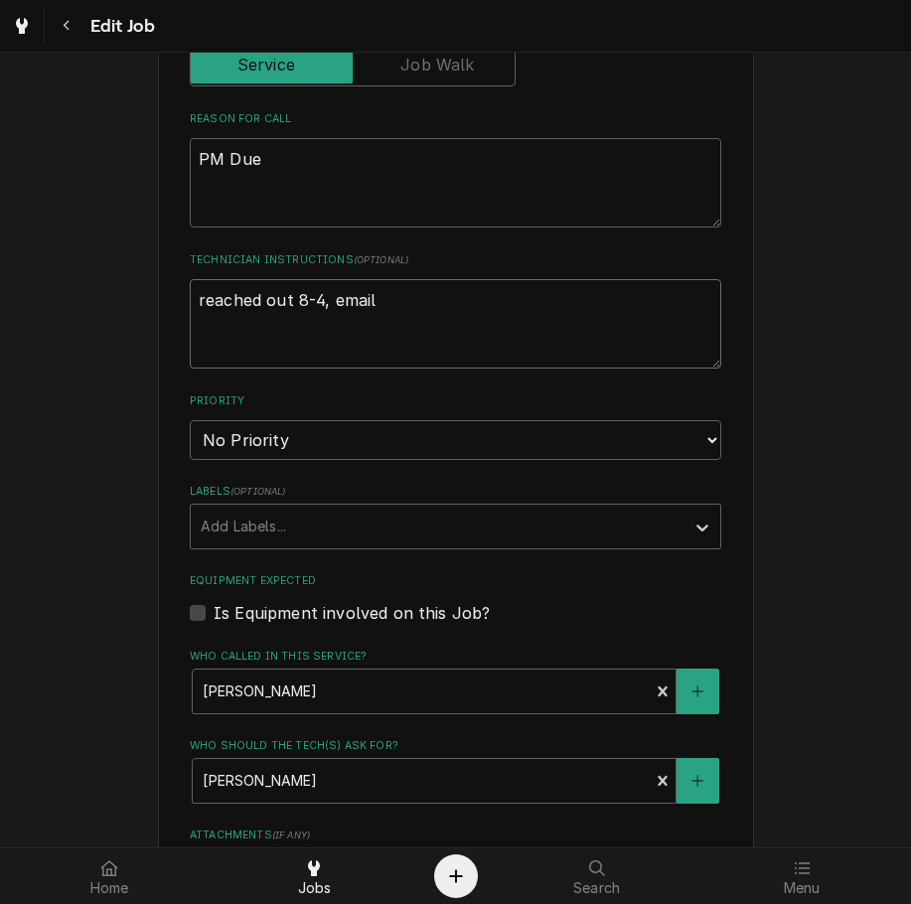
type textarea "x"
type textarea "reached out 8-4, emaile"
type textarea "x"
type textarea "reached out 8-4, emailed"
type textarea "x"
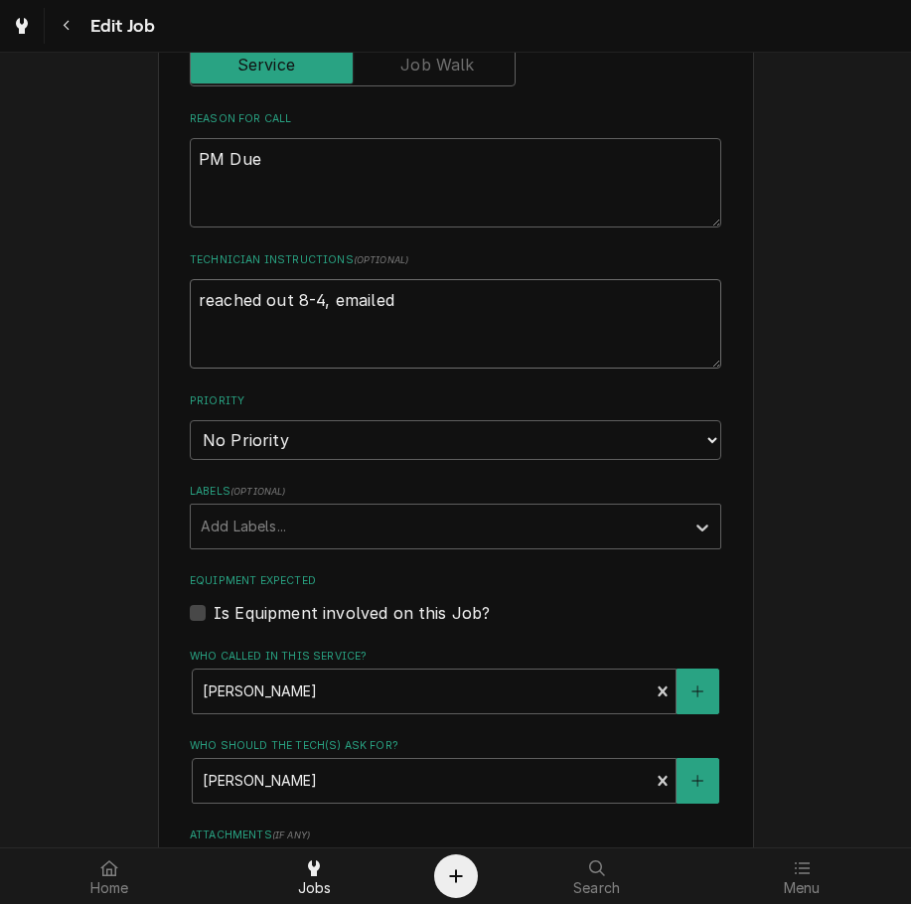
type textarea "reached out 8-4, emailed"
type textarea "x"
type textarea "reached out 8-4, emailed 8"
type textarea "x"
type textarea "reached out 8-4, emailed 8-"
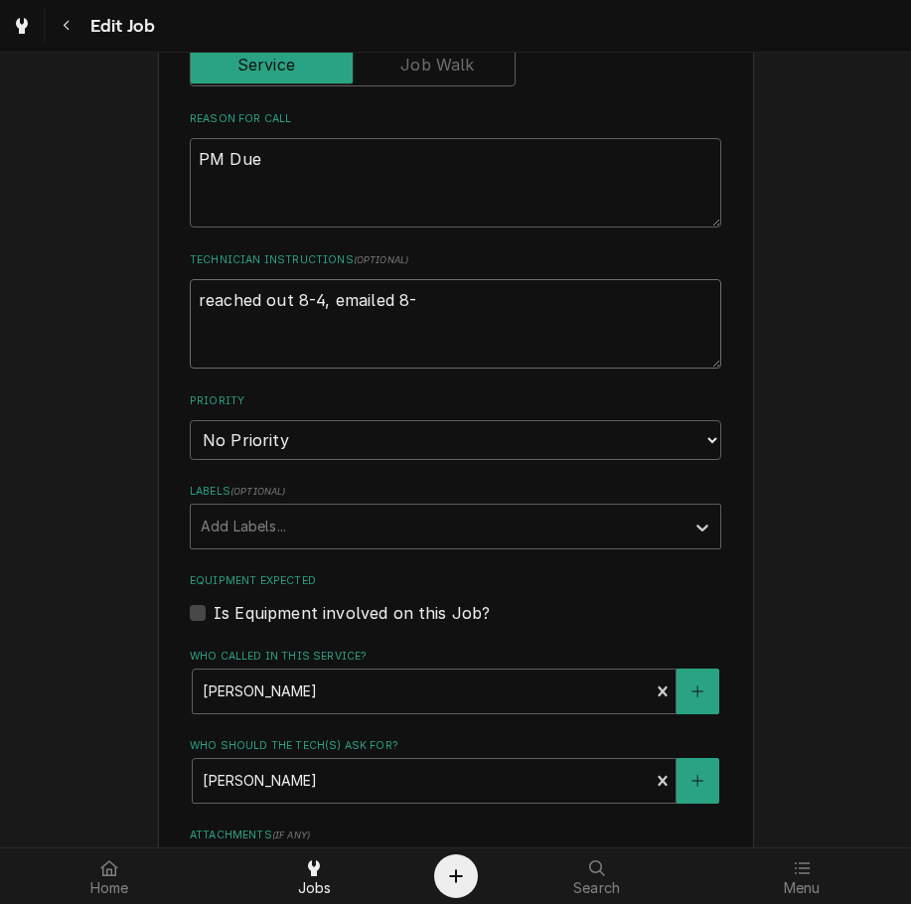
type textarea "x"
type textarea "reached out 8-4, emailed 8-2"
type textarea "x"
type textarea "reached out 8-4, emailed 8-26"
type textarea "x"
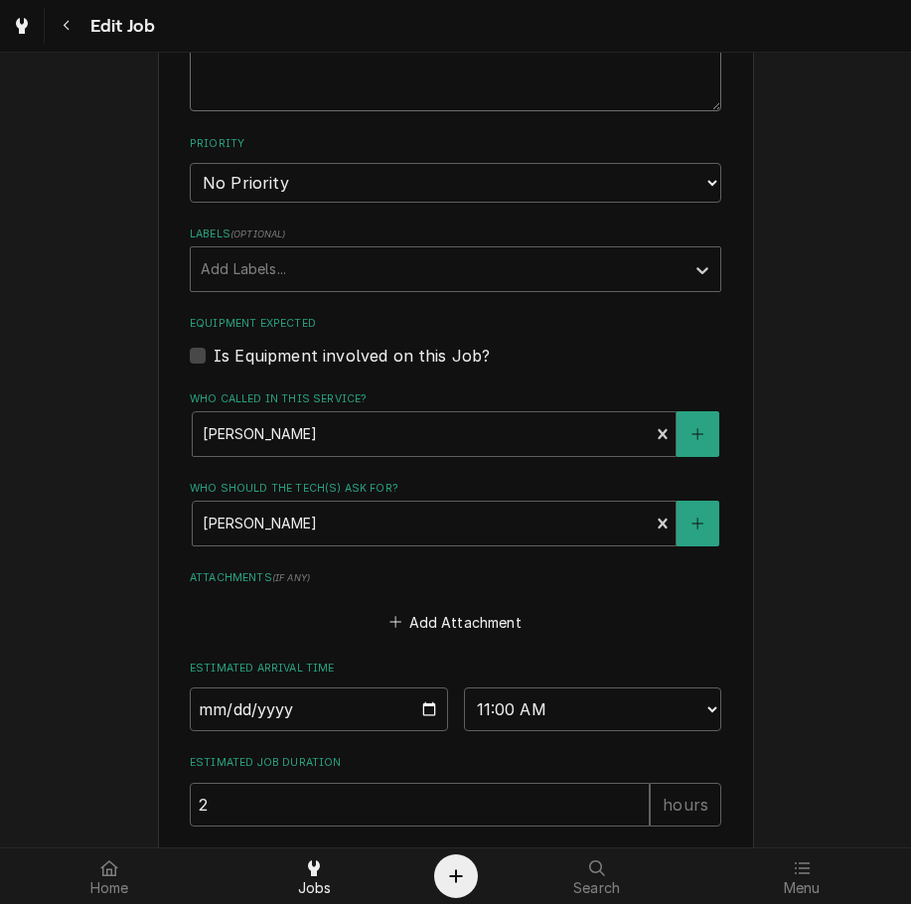
scroll to position [1164, 0]
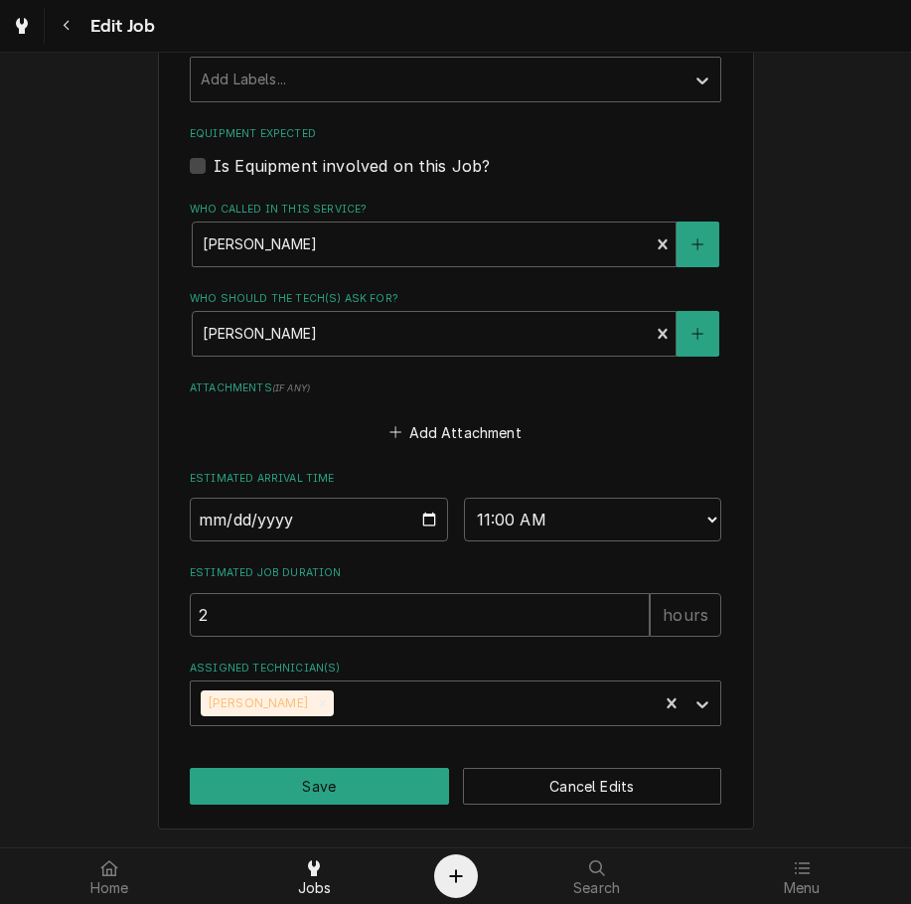
type textarea "reached out 8-4, emailed 8-26"
click at [423, 507] on input "2025-08-27" at bounding box center [319, 519] width 258 height 44
click at [417, 538] on input "2025-08-27" at bounding box center [319, 519] width 258 height 44
click at [426, 519] on input "2025-08-27" at bounding box center [319, 519] width 258 height 44
type textarea "x"
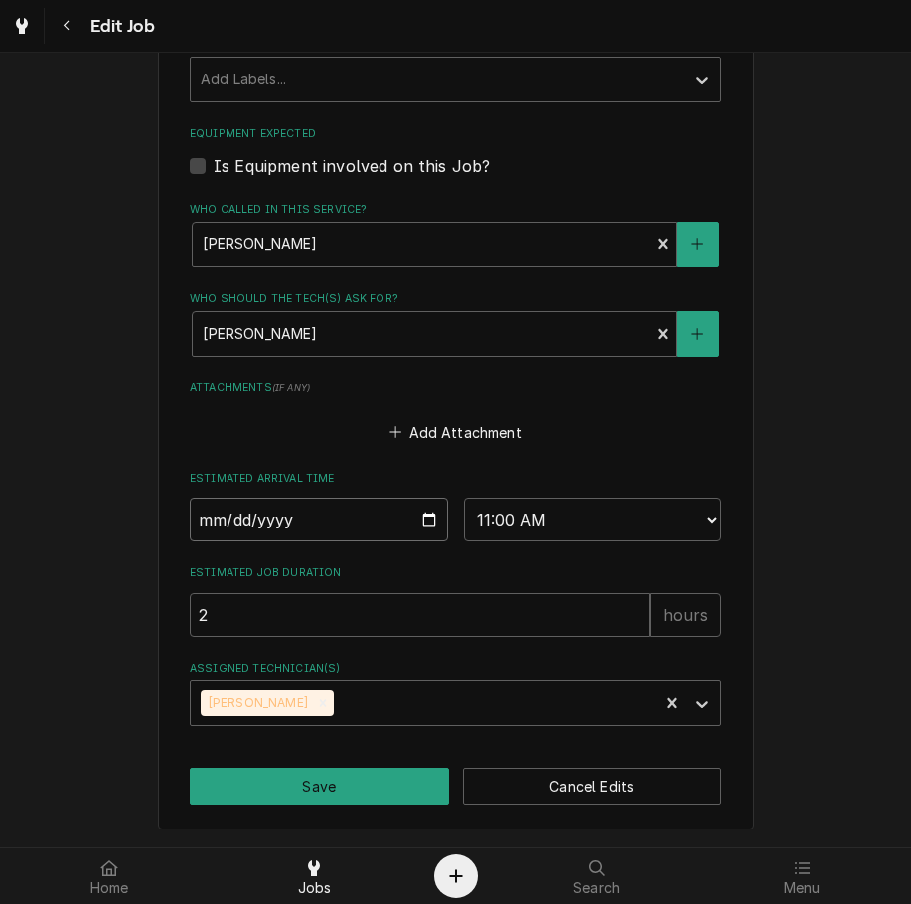
type input "2025-09-10"
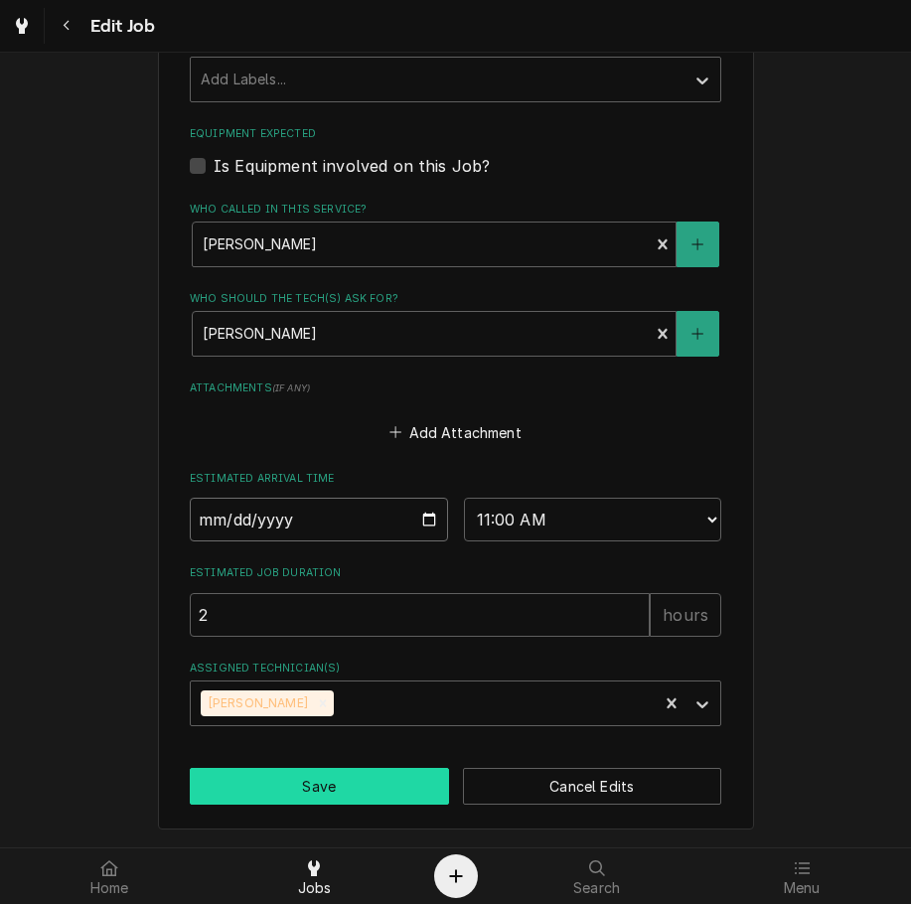
click at [357, 798] on button "Save" at bounding box center [319, 786] width 259 height 37
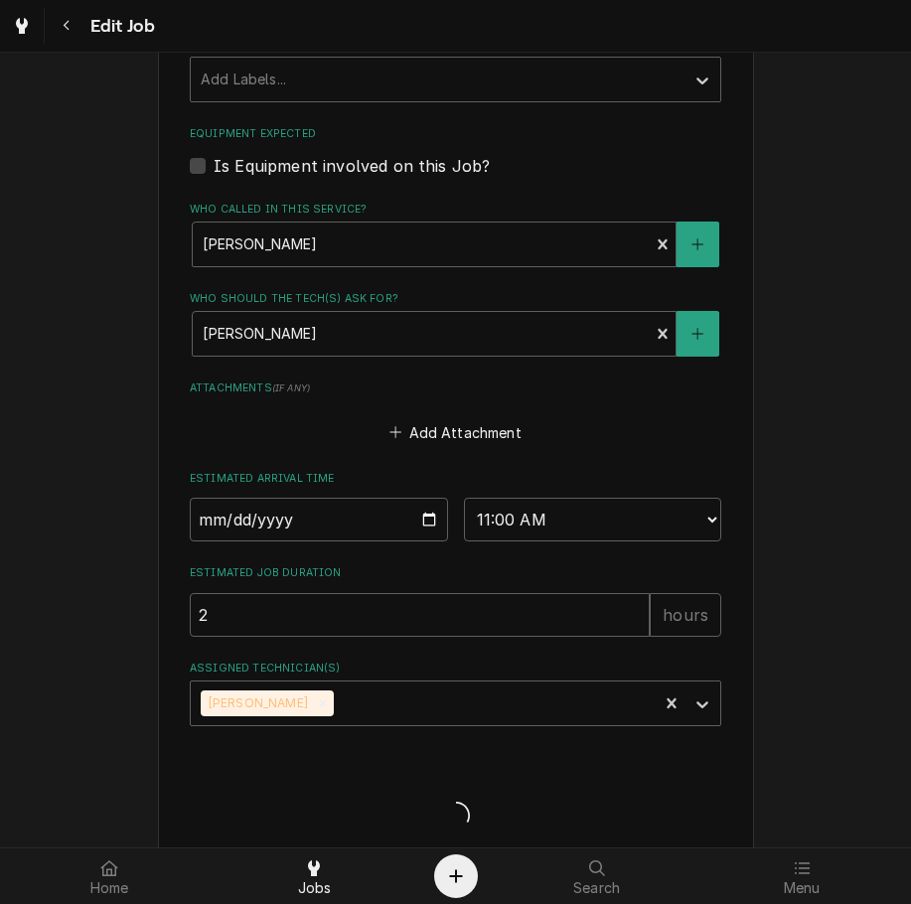
type textarea "x"
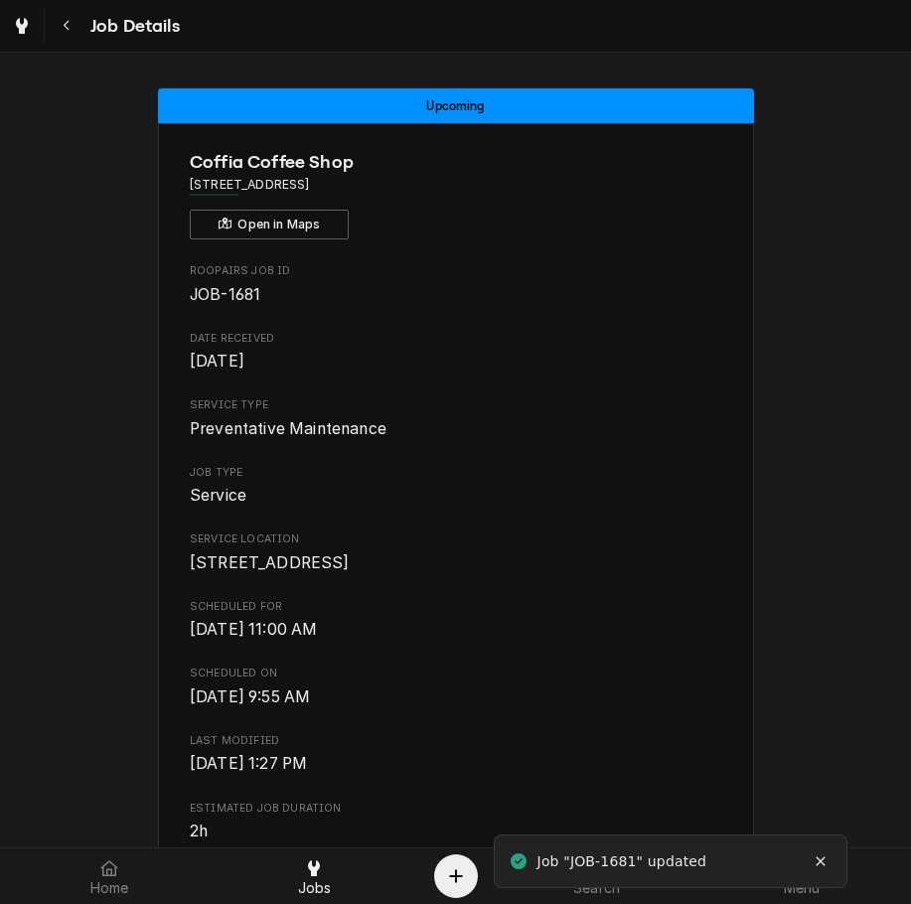
click at [67, 20] on icon "Navigate back" at bounding box center [67, 26] width 9 height 14
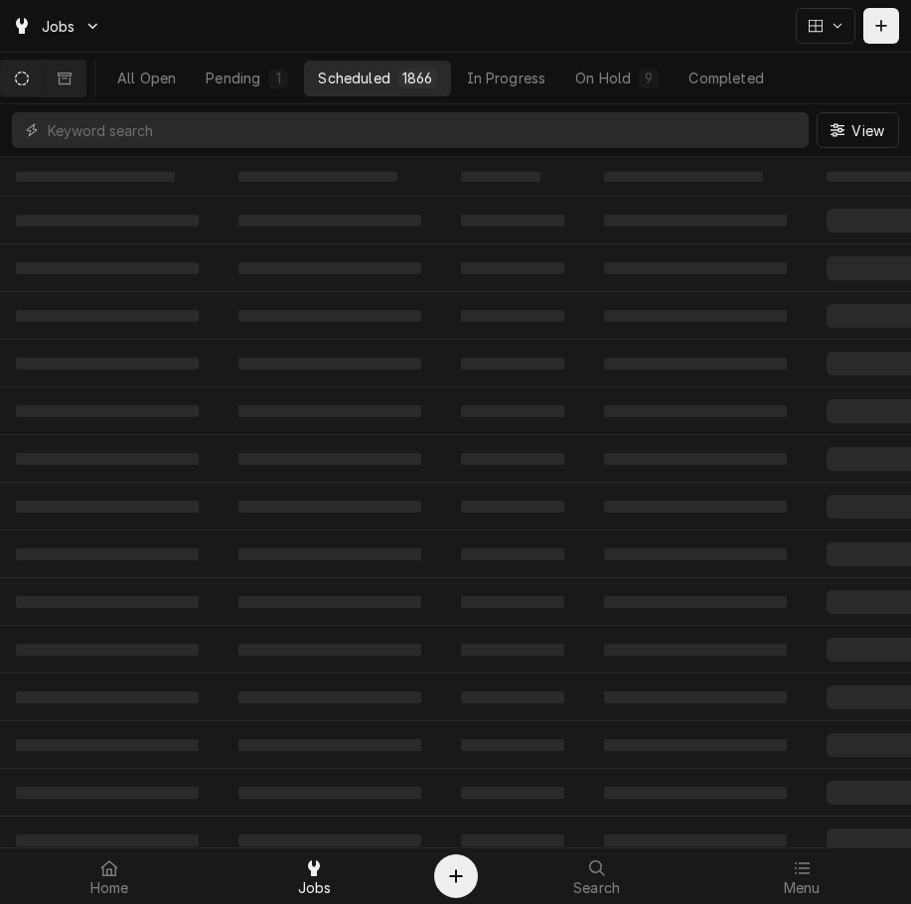
click at [263, 136] on input "Dynamic Content Wrapper" at bounding box center [423, 130] width 751 height 36
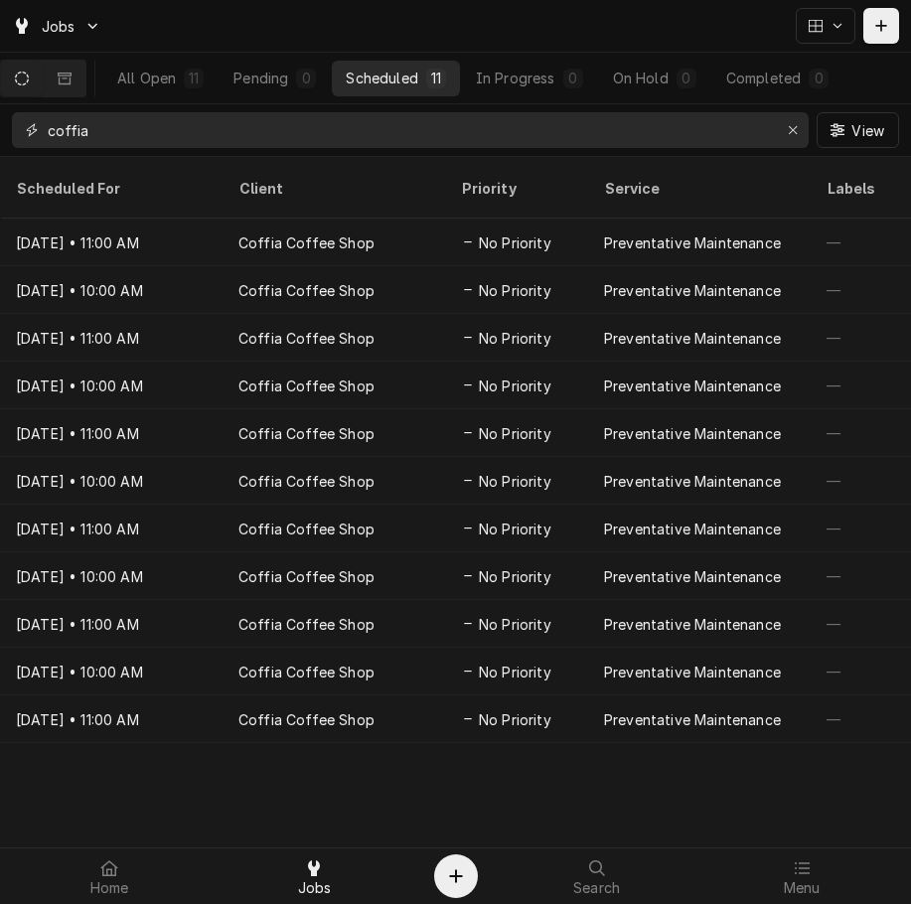
type input "coffia"
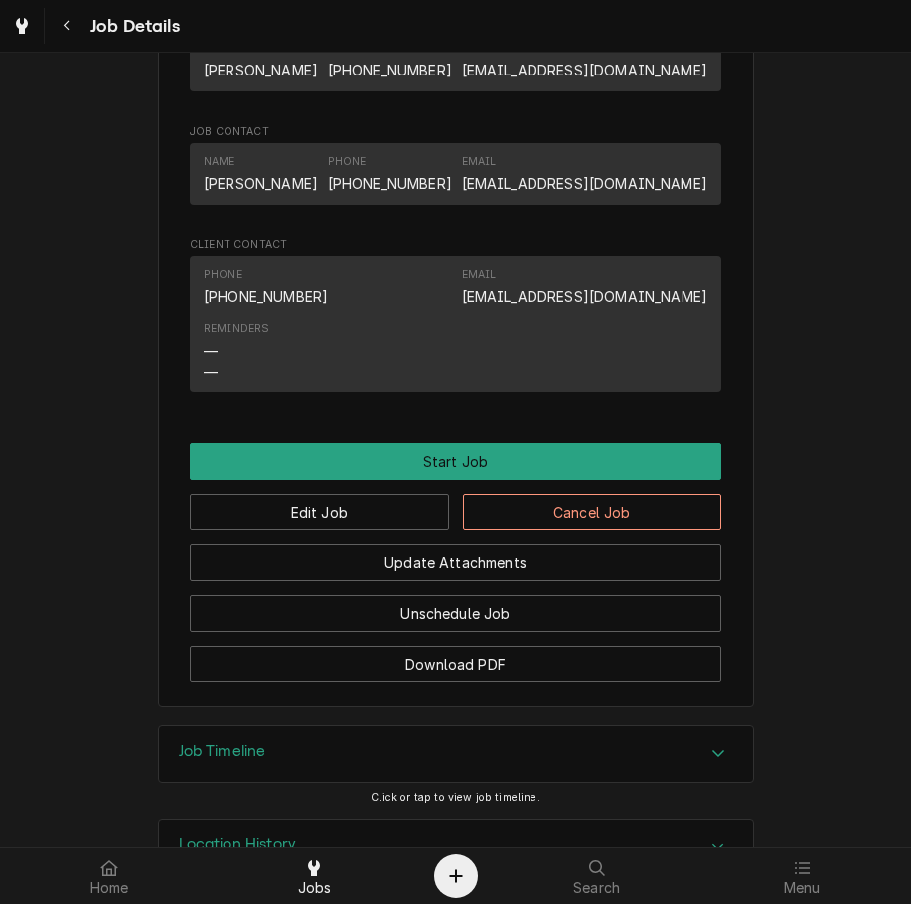
scroll to position [1068, 0]
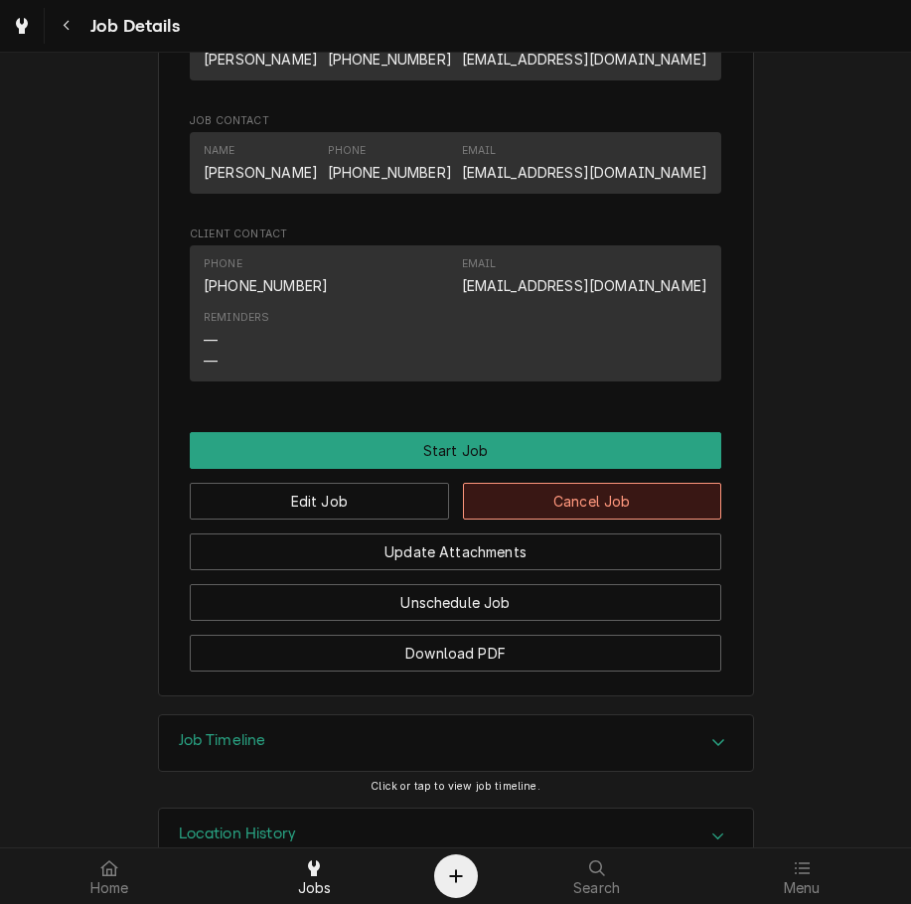
click at [646, 508] on button "Cancel Job" at bounding box center [592, 501] width 259 height 37
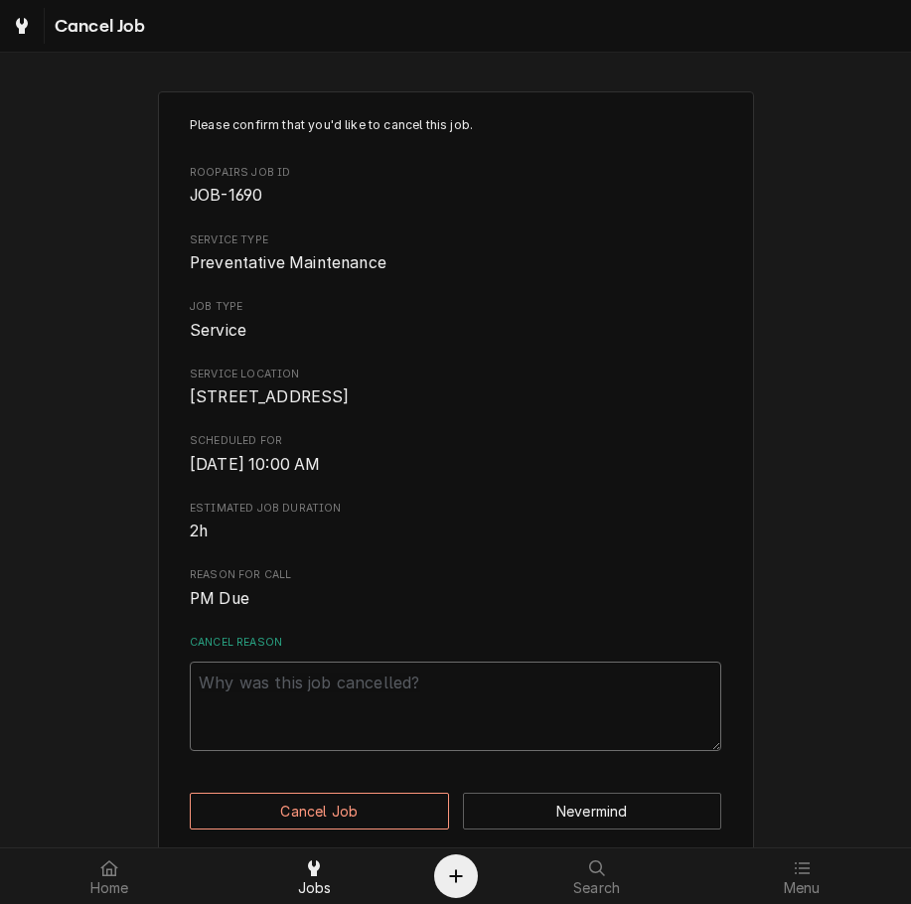
click at [556, 698] on textarea "Cancel Reason" at bounding box center [455, 705] width 531 height 89
type textarea "x"
type textarea "c"
type textarea "x"
type textarea "cl"
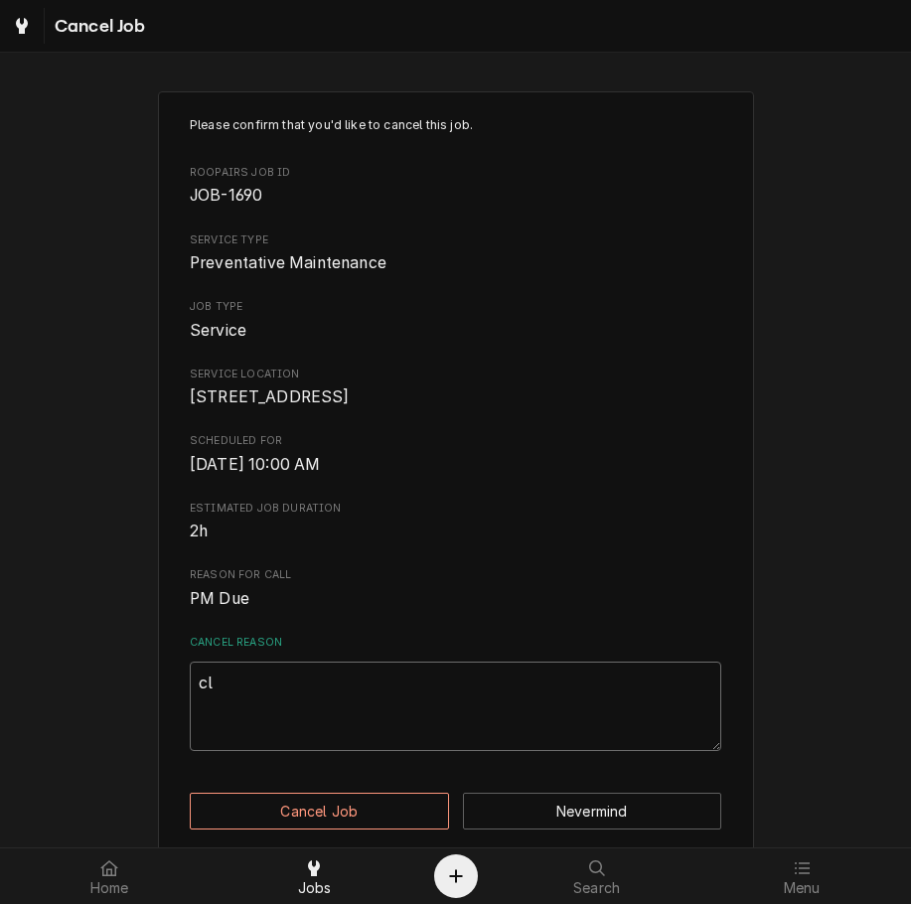
type textarea "x"
type textarea "cle"
type textarea "x"
type textarea "clea"
type textarea "x"
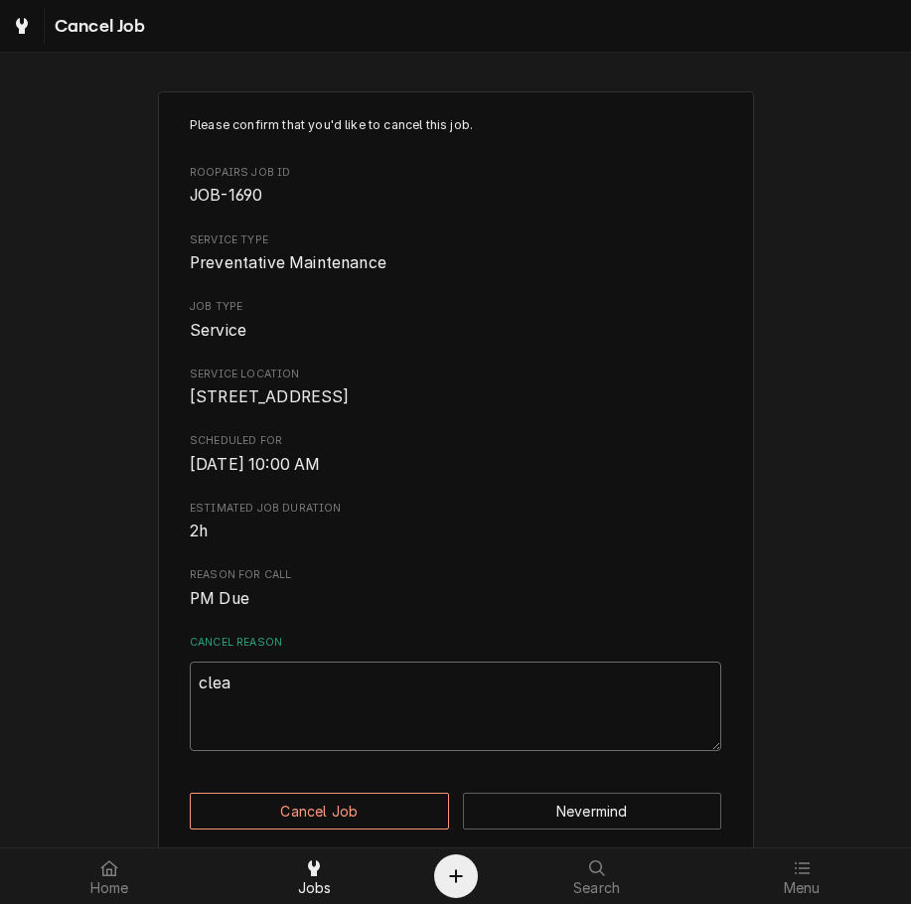
type textarea "clear"
type textarea "x"
type textarea "cleari"
type textarea "x"
type textarea "clearin"
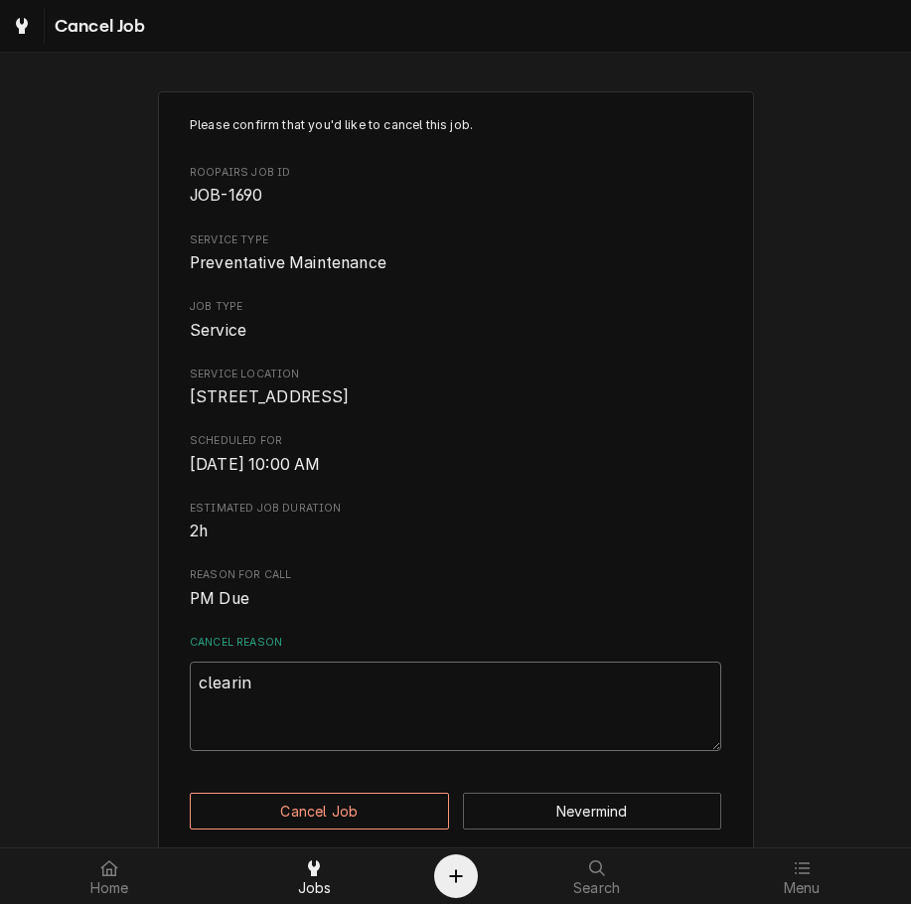
type textarea "x"
type textarea "clearing"
click at [319, 828] on button "Cancel Job" at bounding box center [319, 810] width 259 height 37
type textarea "x"
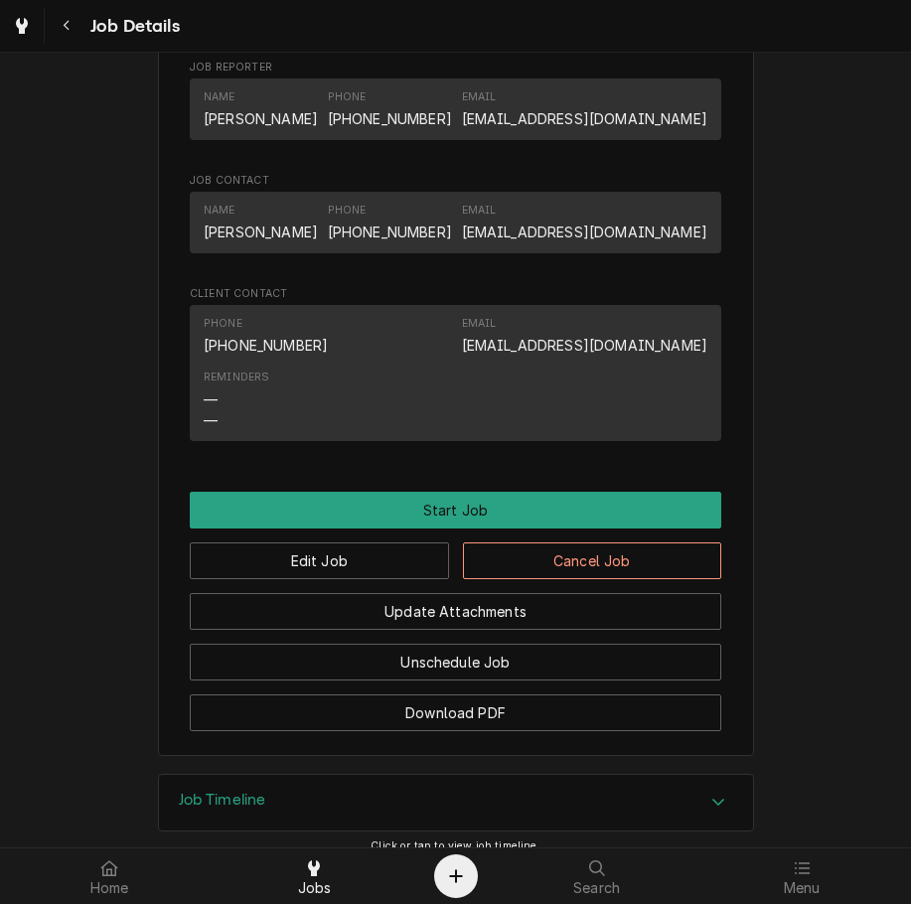
scroll to position [1146, 0]
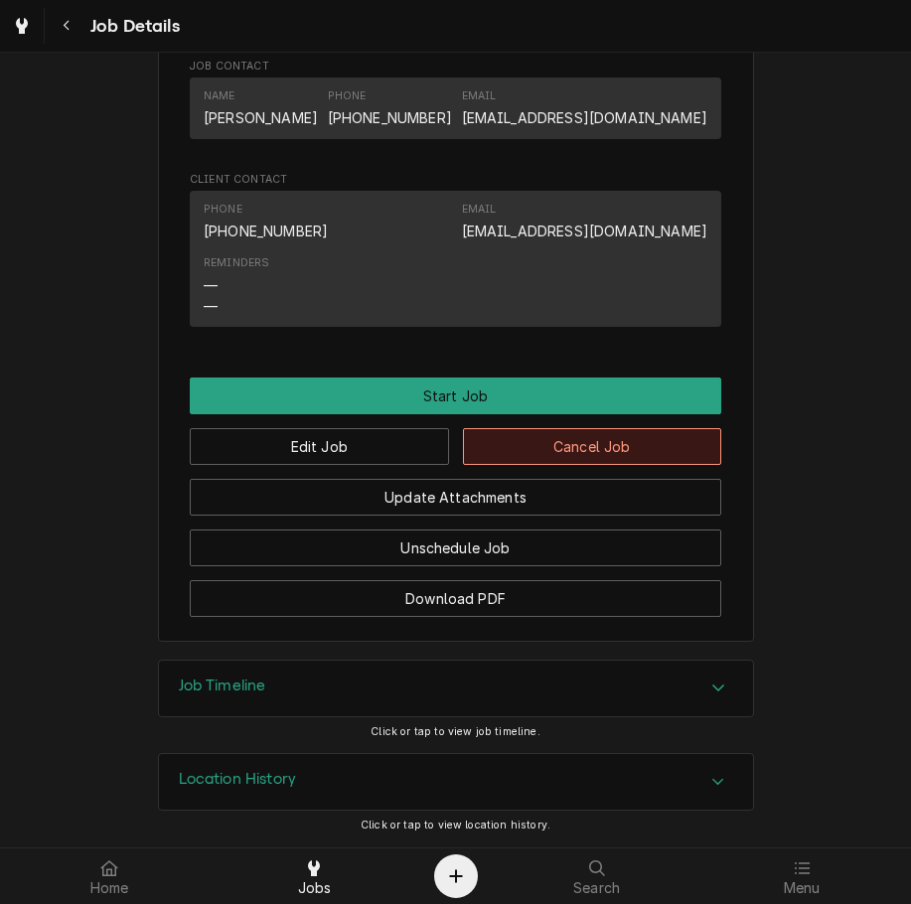
click at [549, 448] on button "Cancel Job" at bounding box center [592, 446] width 259 height 37
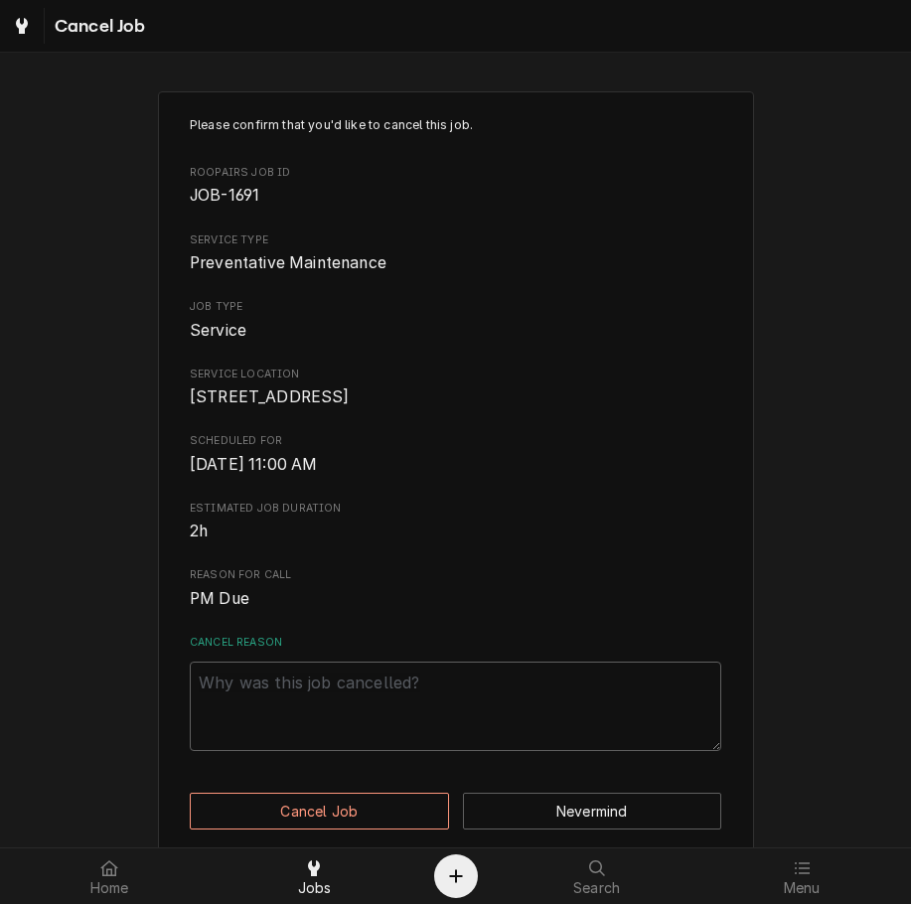
click at [530, 732] on textarea "Cancel Reason" at bounding box center [455, 705] width 531 height 89
paste textarea "clearing"
type textarea "x"
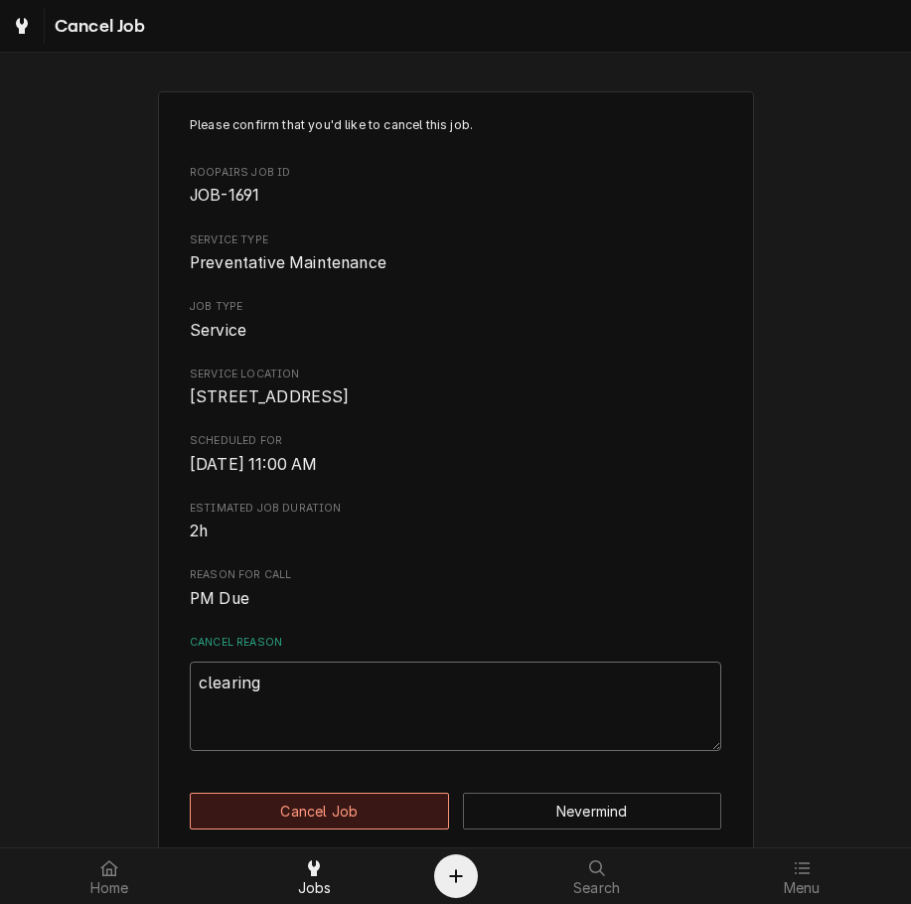
type textarea "clearing"
click at [410, 819] on button "Cancel Job" at bounding box center [319, 810] width 259 height 37
type textarea "x"
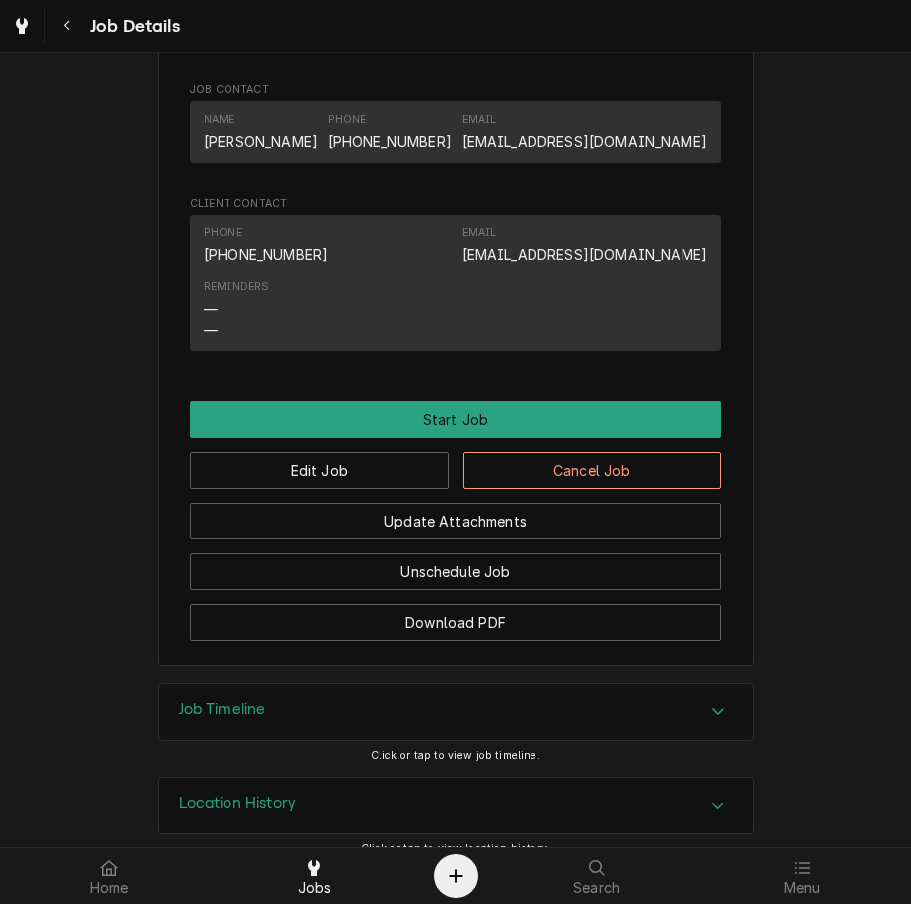
scroll to position [1146, 0]
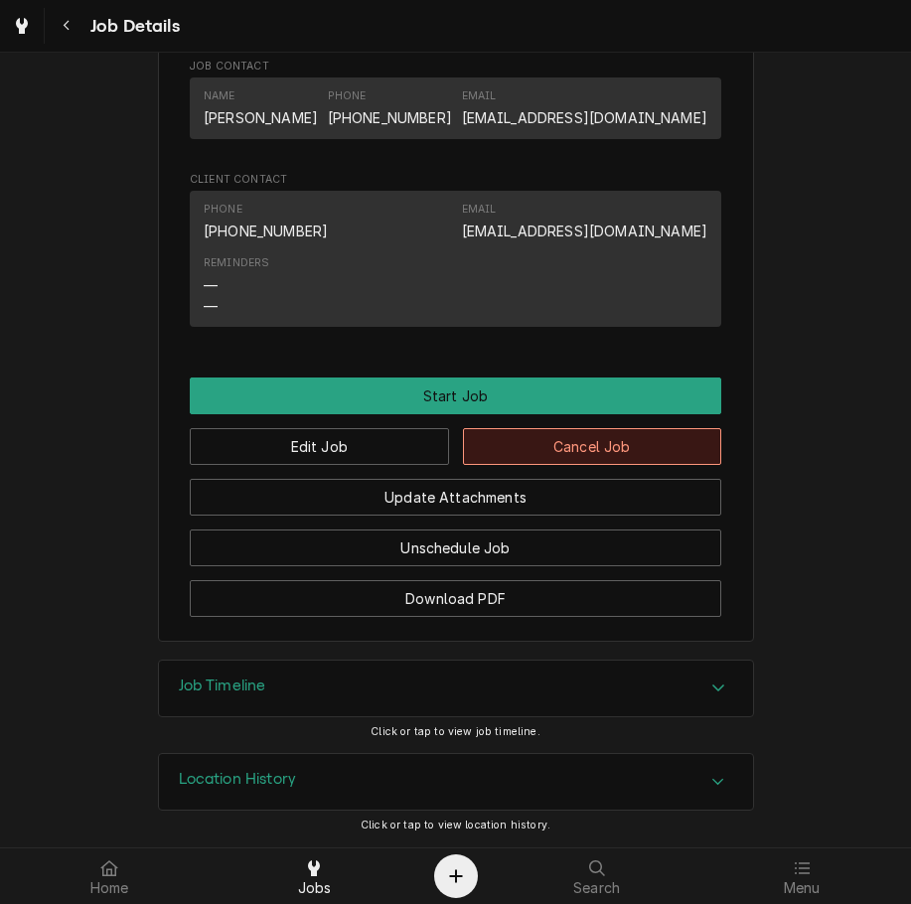
click at [668, 455] on button "Cancel Job" at bounding box center [592, 446] width 259 height 37
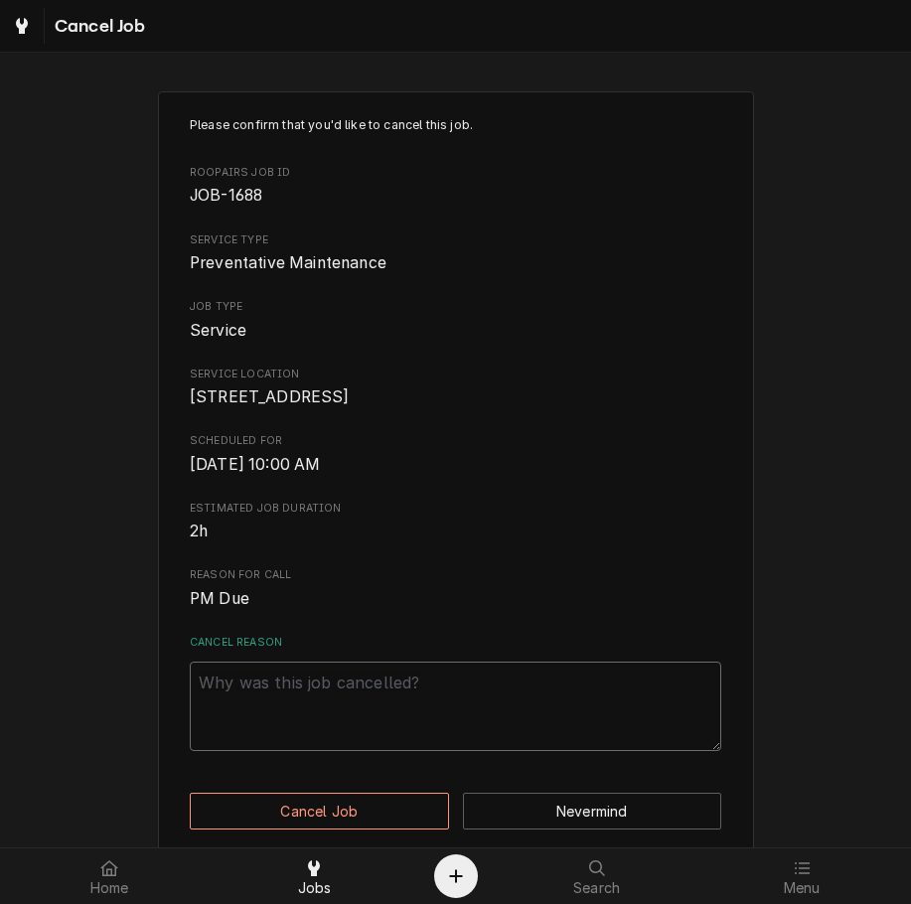
click at [548, 715] on textarea "Cancel Reason" at bounding box center [455, 705] width 531 height 89
paste textarea "clearing"
type textarea "x"
type textarea "clearing"
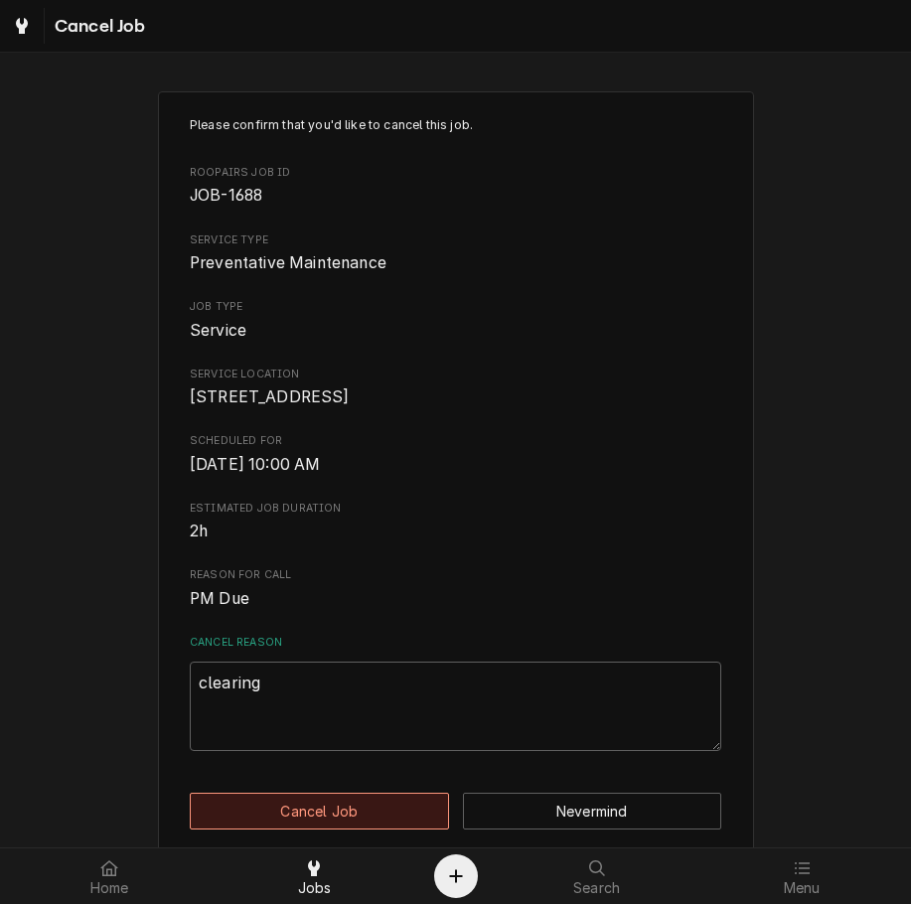
click at [392, 824] on button "Cancel Job" at bounding box center [319, 810] width 259 height 37
type textarea "x"
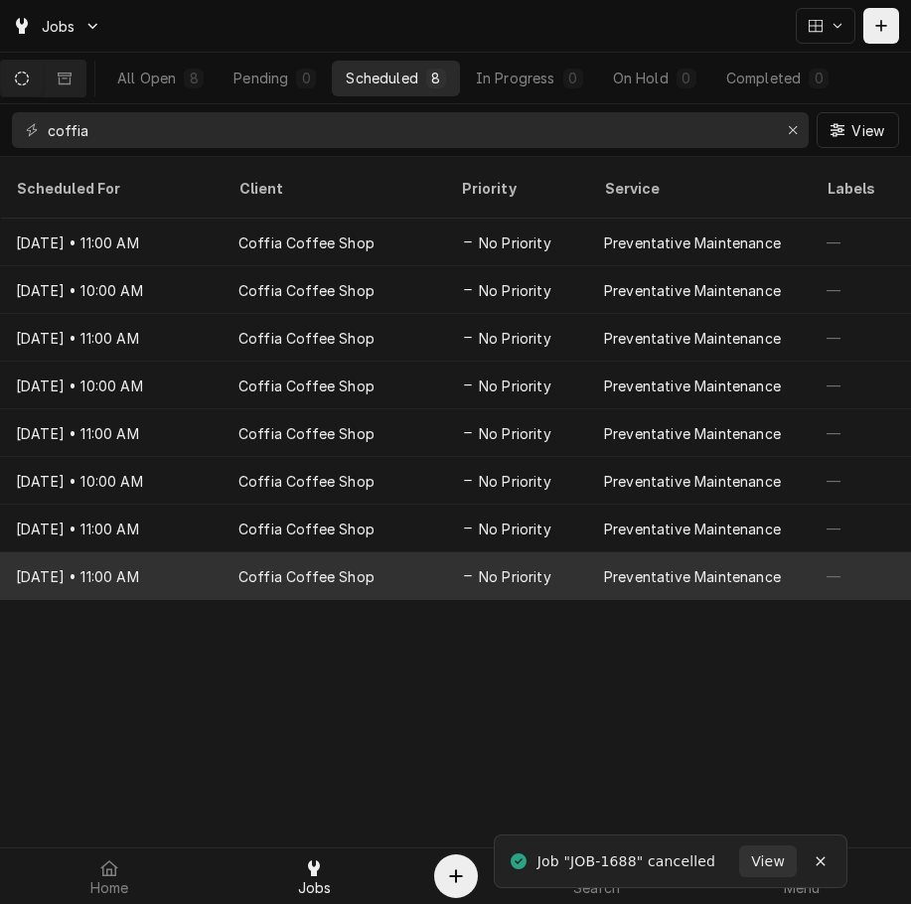
click at [544, 566] on span "No Priority" at bounding box center [515, 576] width 72 height 21
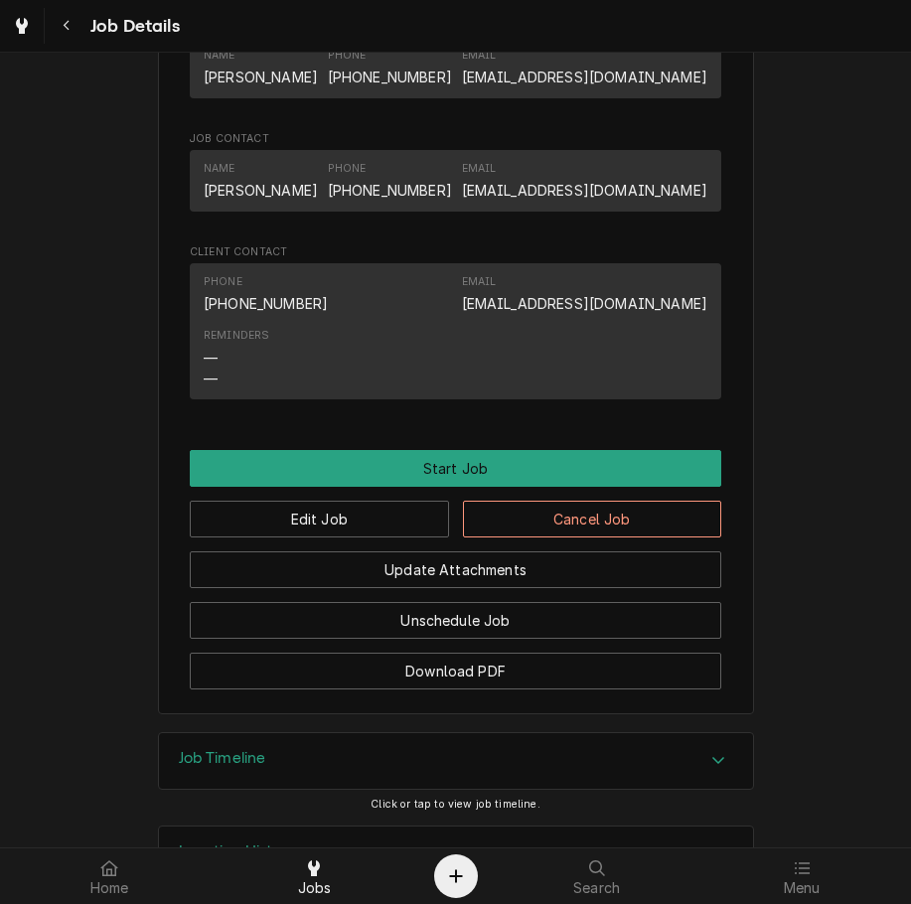
scroll to position [1031, 0]
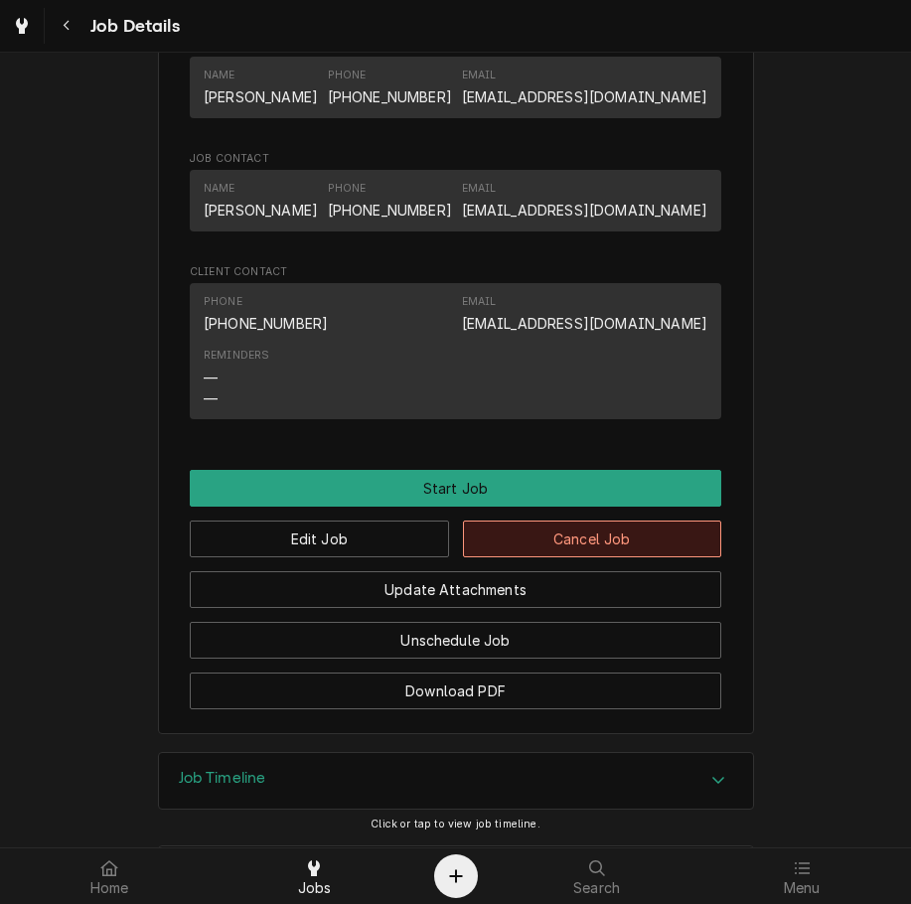
click at [675, 557] on button "Cancel Job" at bounding box center [592, 538] width 259 height 37
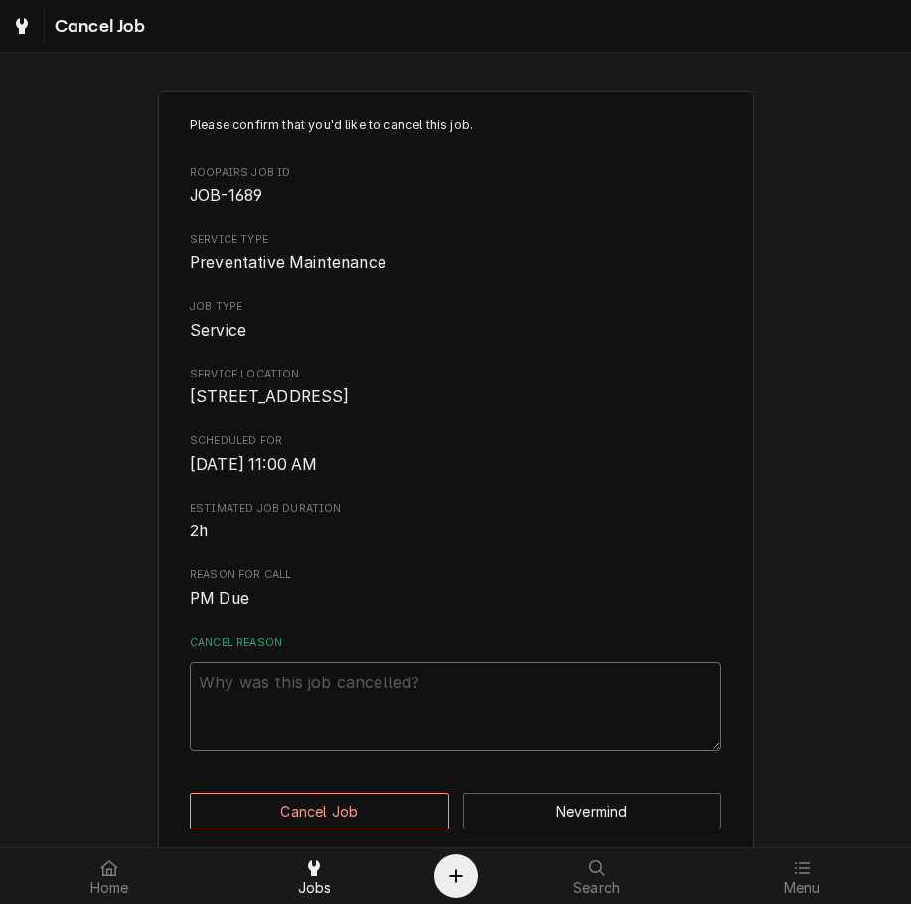
click at [638, 734] on textarea "Cancel Reason" at bounding box center [455, 705] width 531 height 89
paste textarea "clearing"
type textarea "x"
type textarea "clearing"
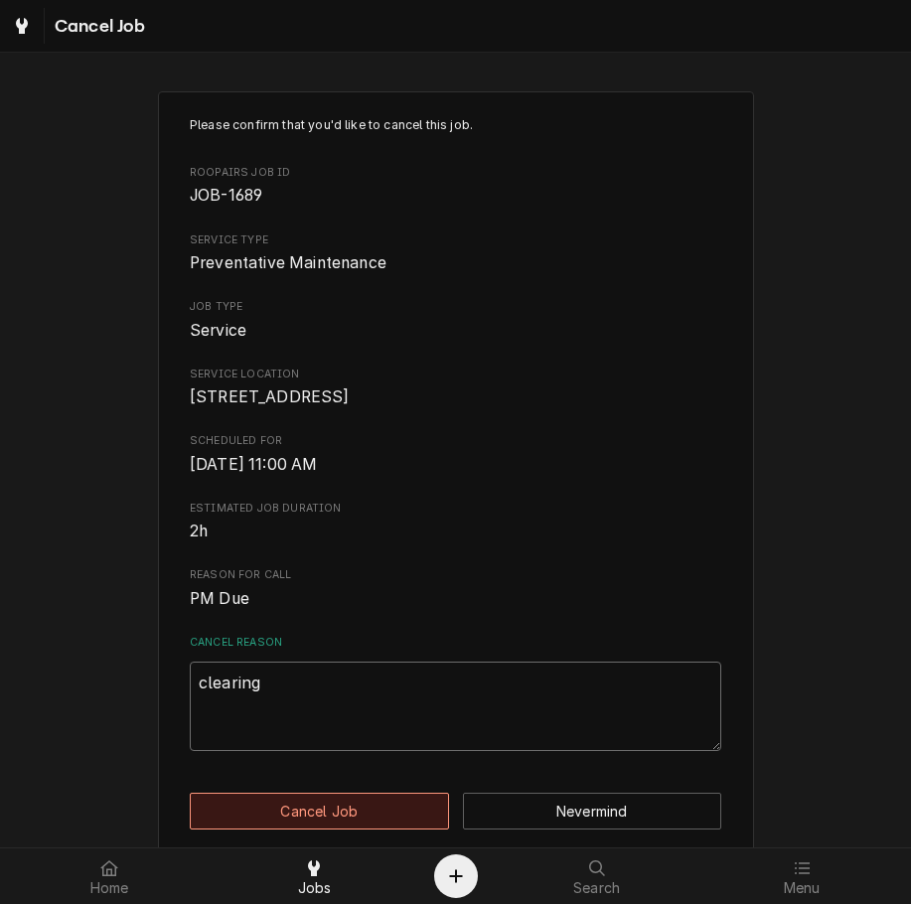
click at [396, 824] on button "Cancel Job" at bounding box center [319, 810] width 259 height 37
type textarea "x"
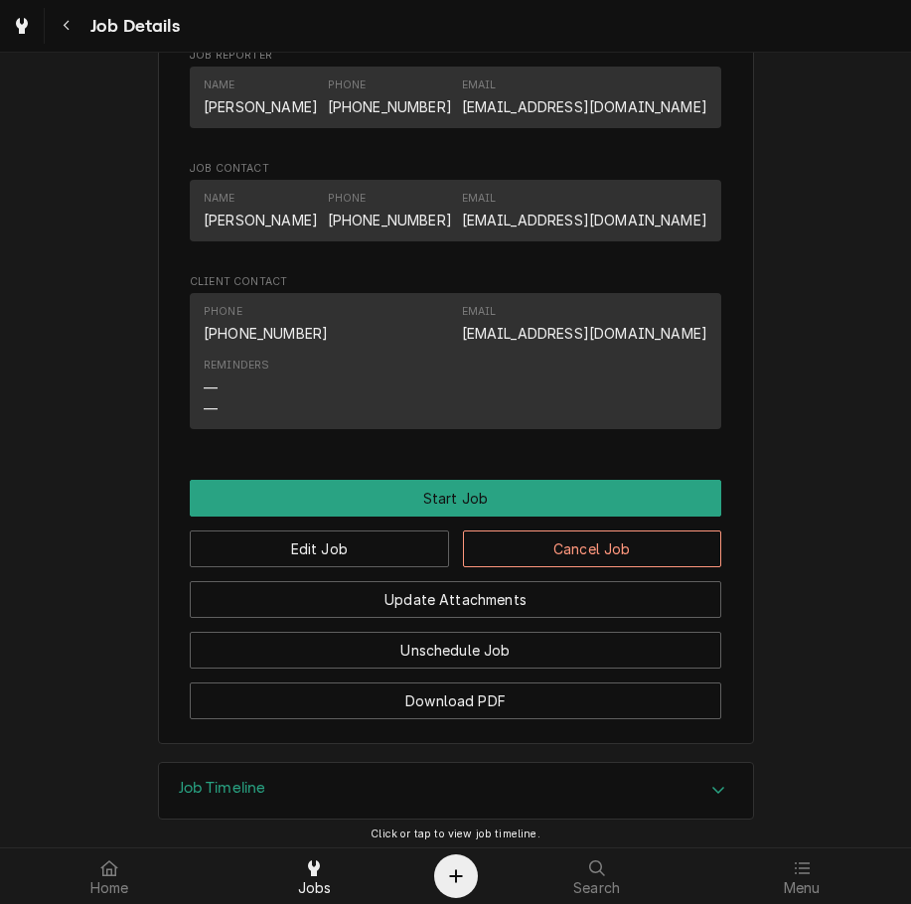
scroll to position [1146, 0]
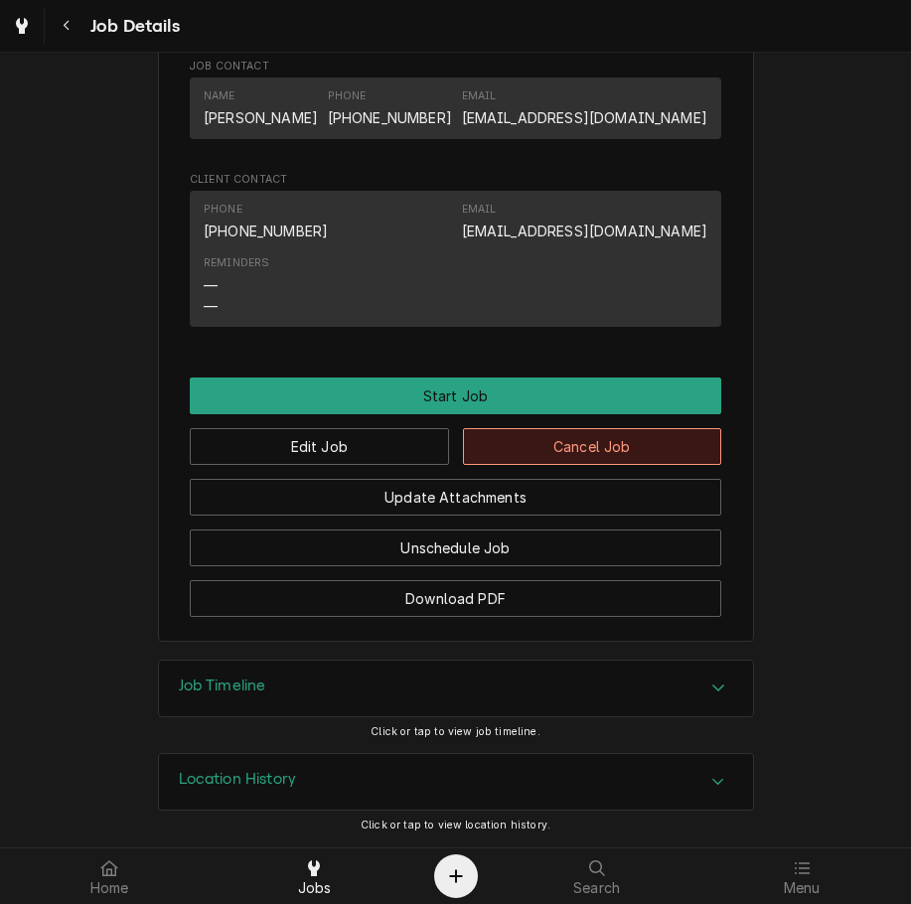
click at [666, 447] on button "Cancel Job" at bounding box center [592, 446] width 259 height 37
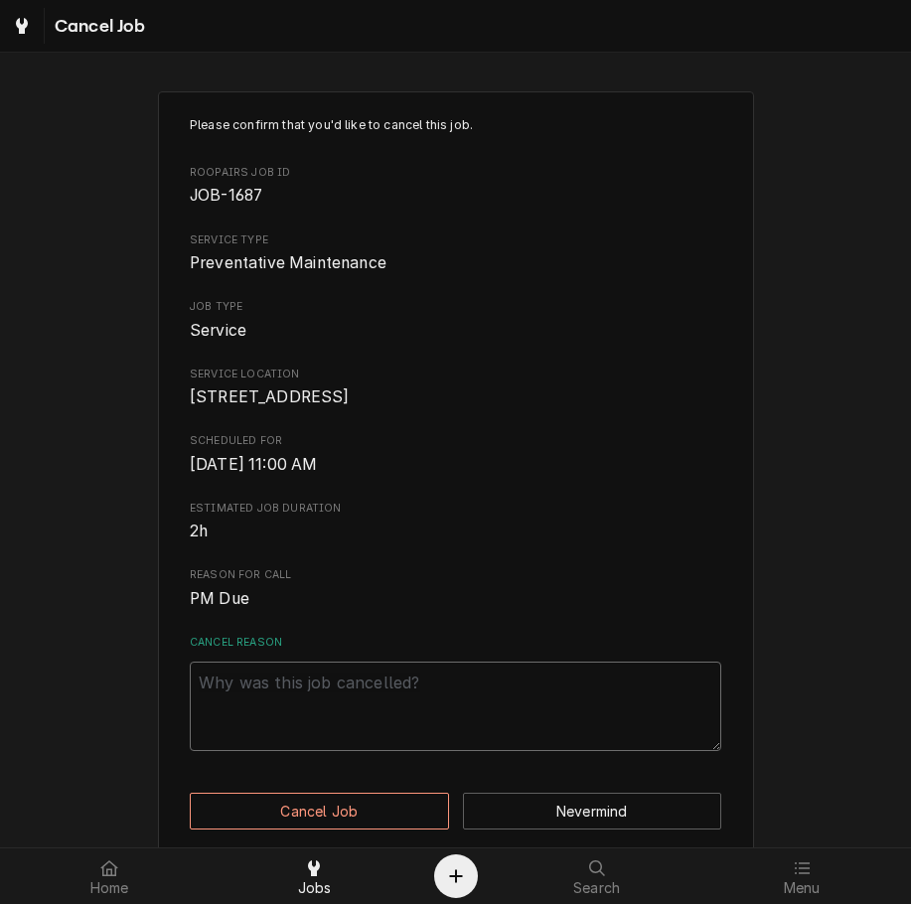
click at [571, 708] on textarea "Cancel Reason" at bounding box center [455, 705] width 531 height 89
paste textarea "clearing"
type textarea "x"
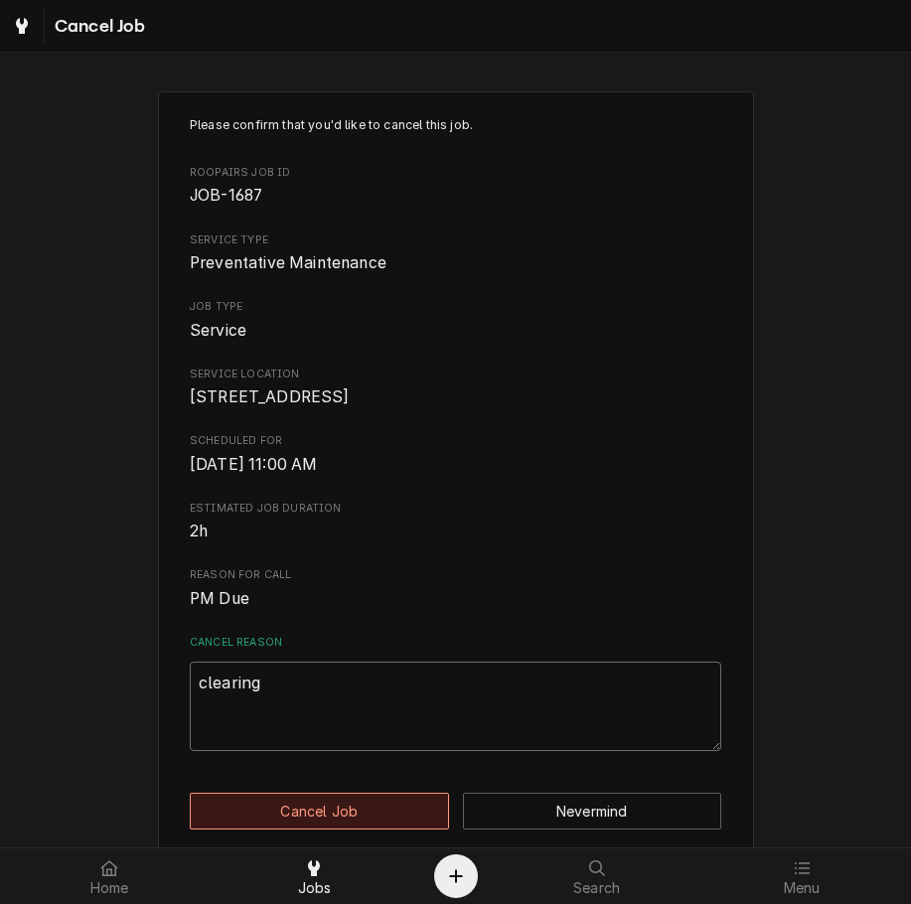
type textarea "clearing"
click at [404, 826] on button "Cancel Job" at bounding box center [319, 810] width 259 height 37
type textarea "x"
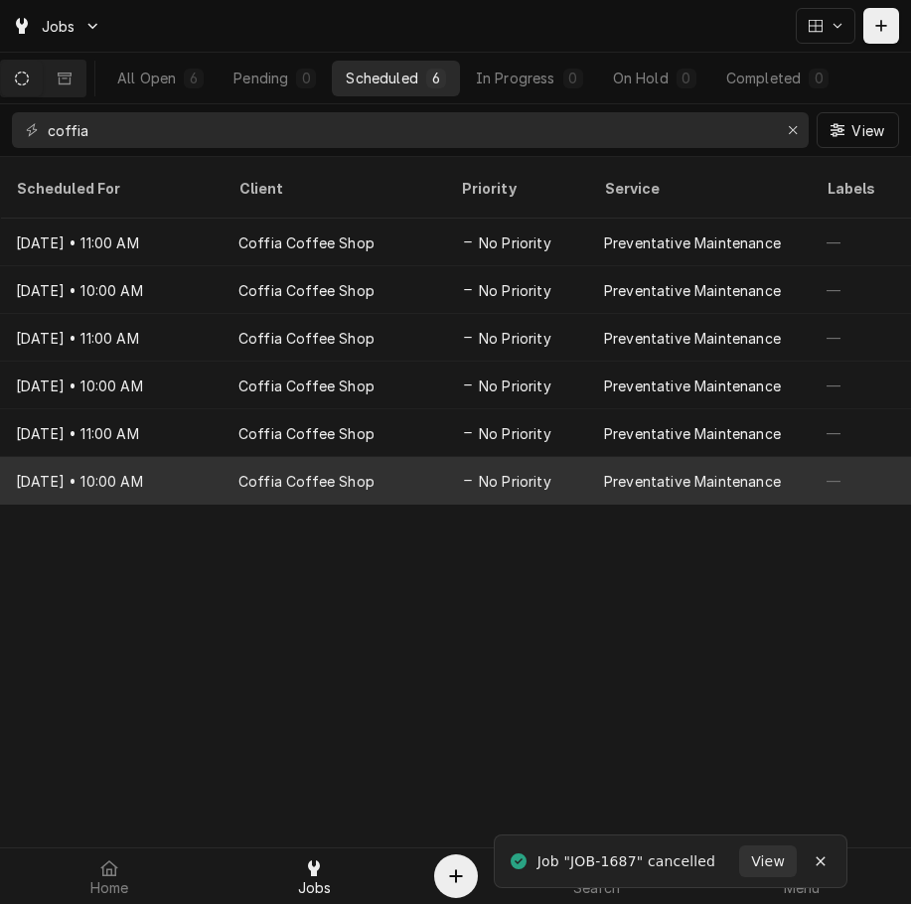
click at [630, 471] on div "Preventative Maintenance" at bounding box center [692, 481] width 177 height 21
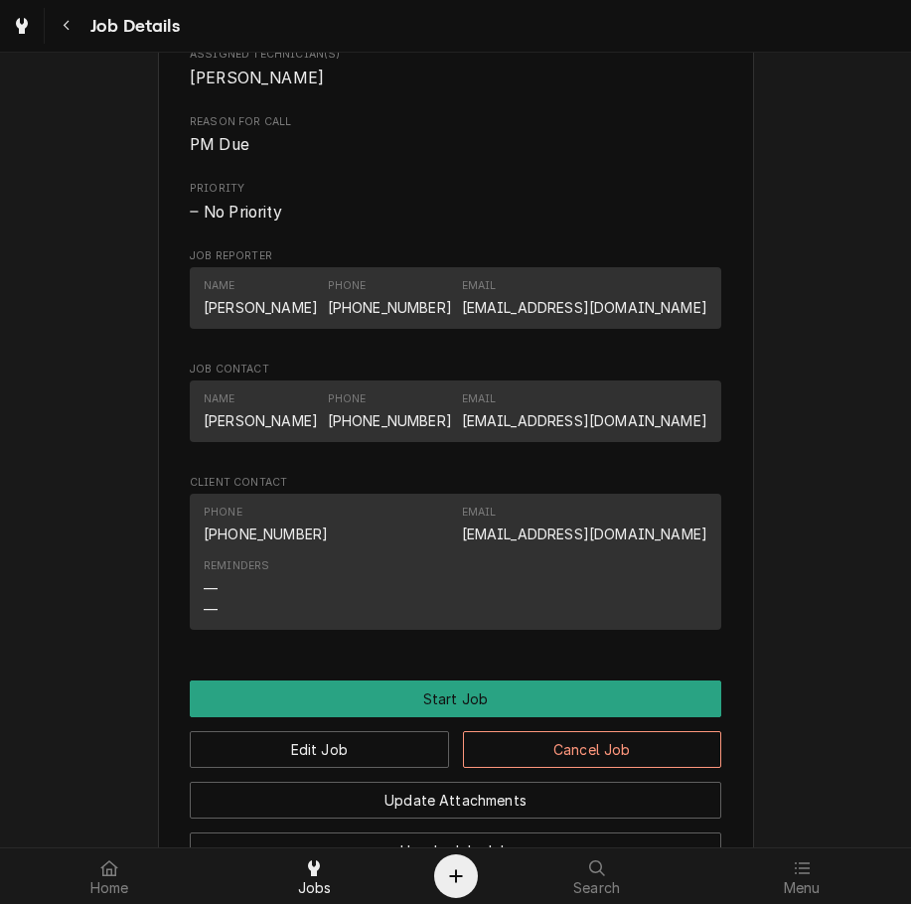
scroll to position [1146, 0]
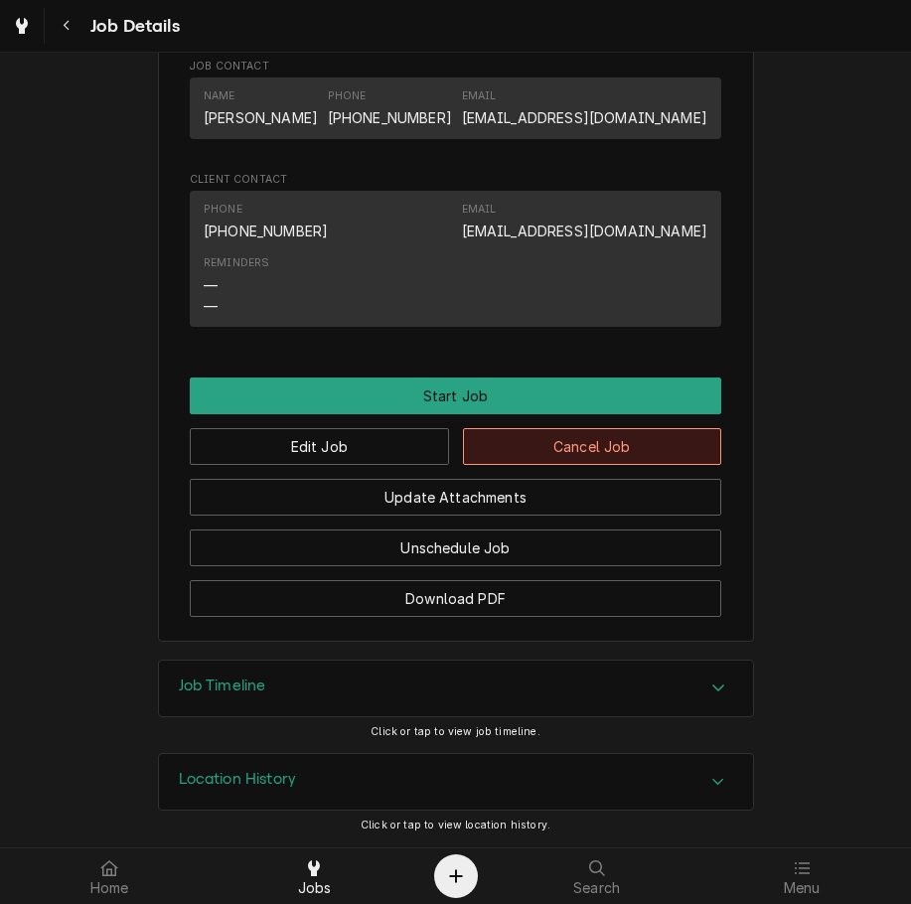
click at [655, 450] on button "Cancel Job" at bounding box center [592, 446] width 259 height 37
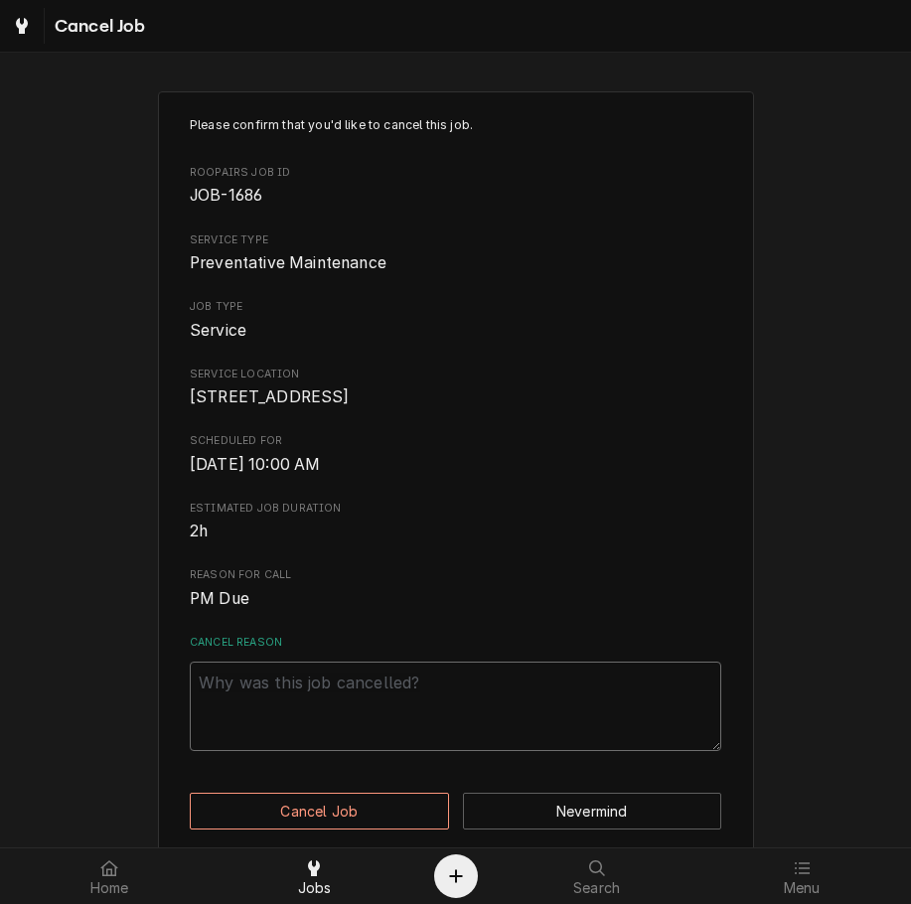
click at [585, 744] on textarea "Cancel Reason" at bounding box center [455, 705] width 531 height 89
type textarea "x"
type textarea "v"
type textarea "x"
type textarea "v+"
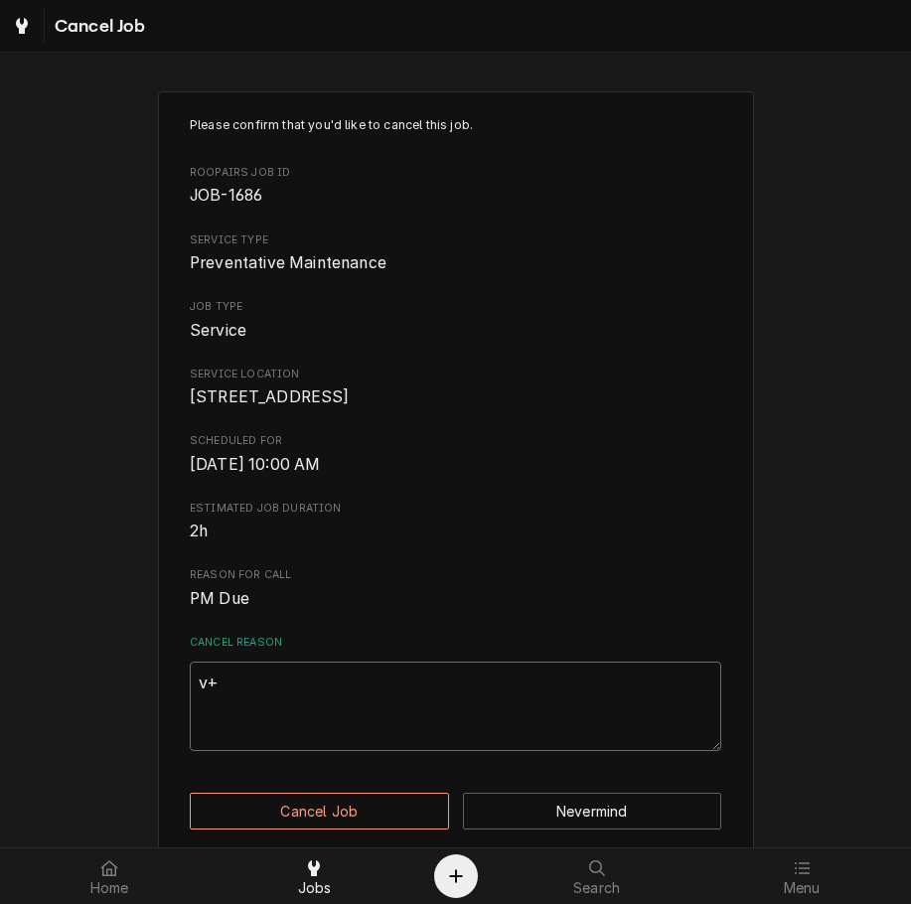
type textarea "x"
type textarea "v"
type textarea "x"
paste textarea "clearing"
type textarea "x"
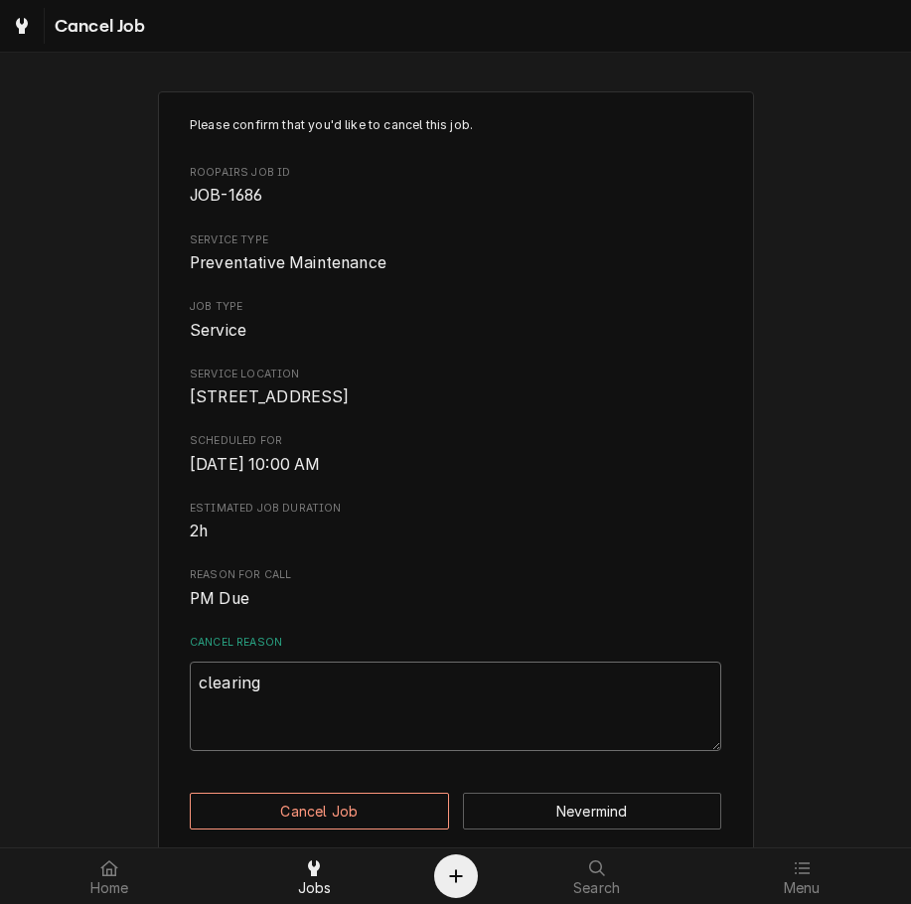
type textarea "clearing"
click at [343, 818] on button "Cancel Job" at bounding box center [319, 810] width 259 height 37
type textarea "x"
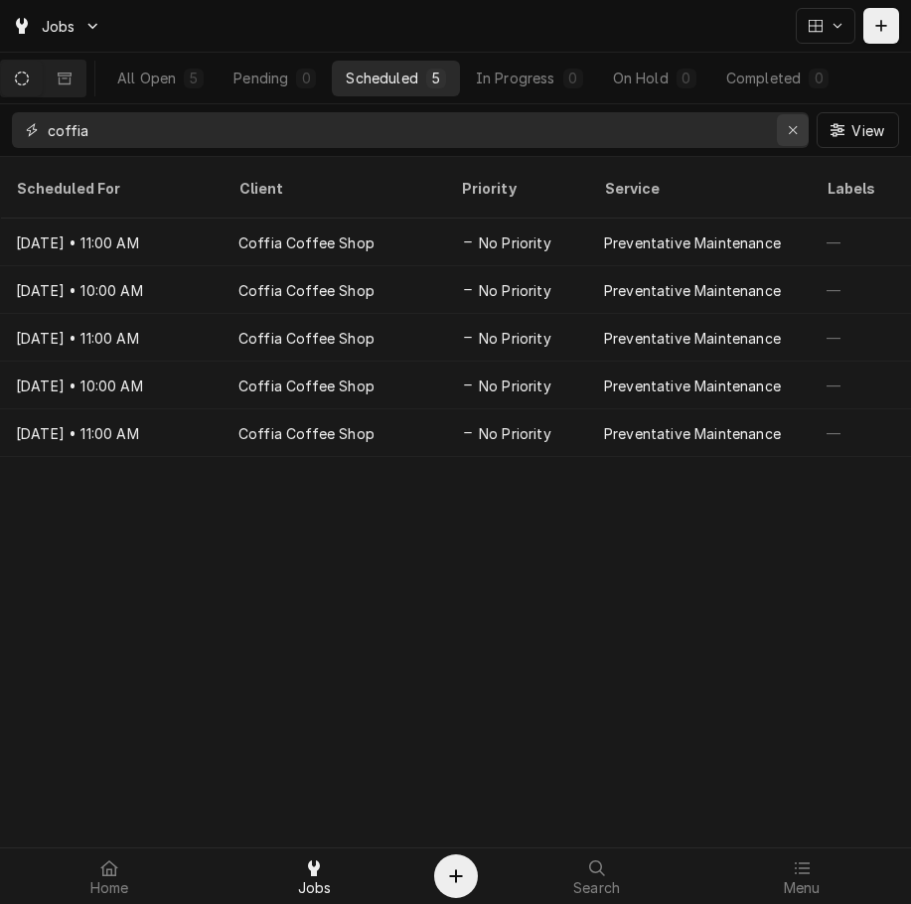
click at [779, 137] on button "Erase input" at bounding box center [793, 130] width 32 height 32
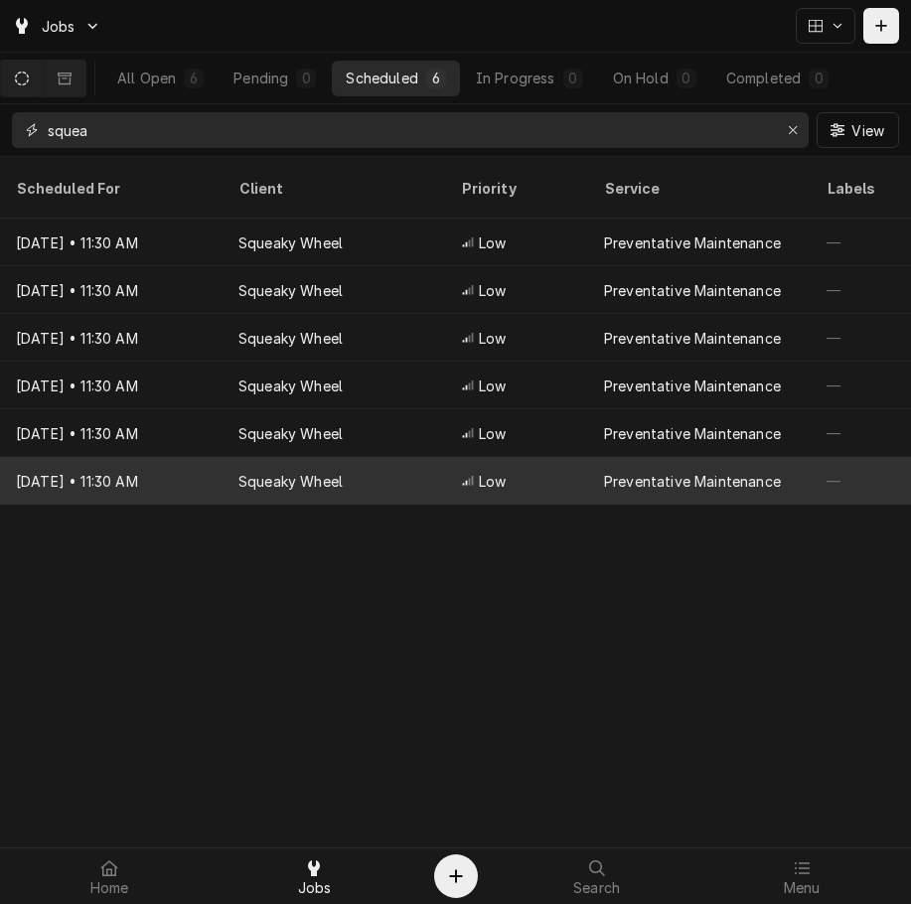
type input "squea"
click at [177, 465] on div "May 16, 2030 • 11:30 AM" at bounding box center [111, 481] width 222 height 48
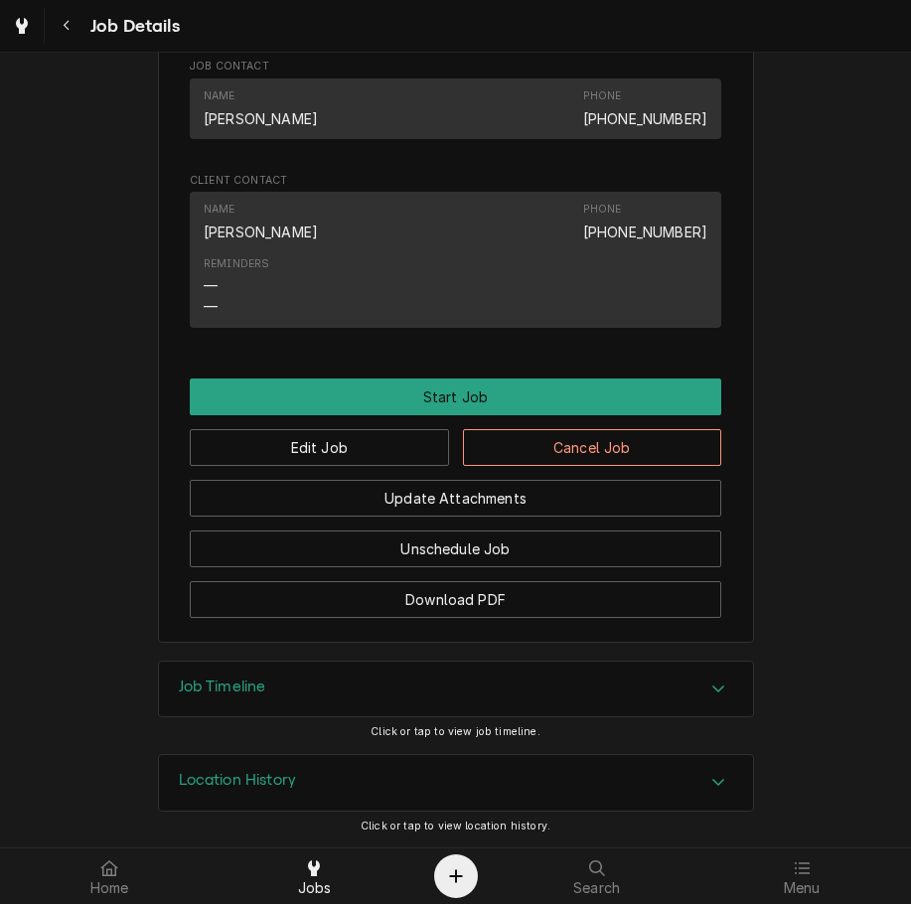
scroll to position [1157, 0]
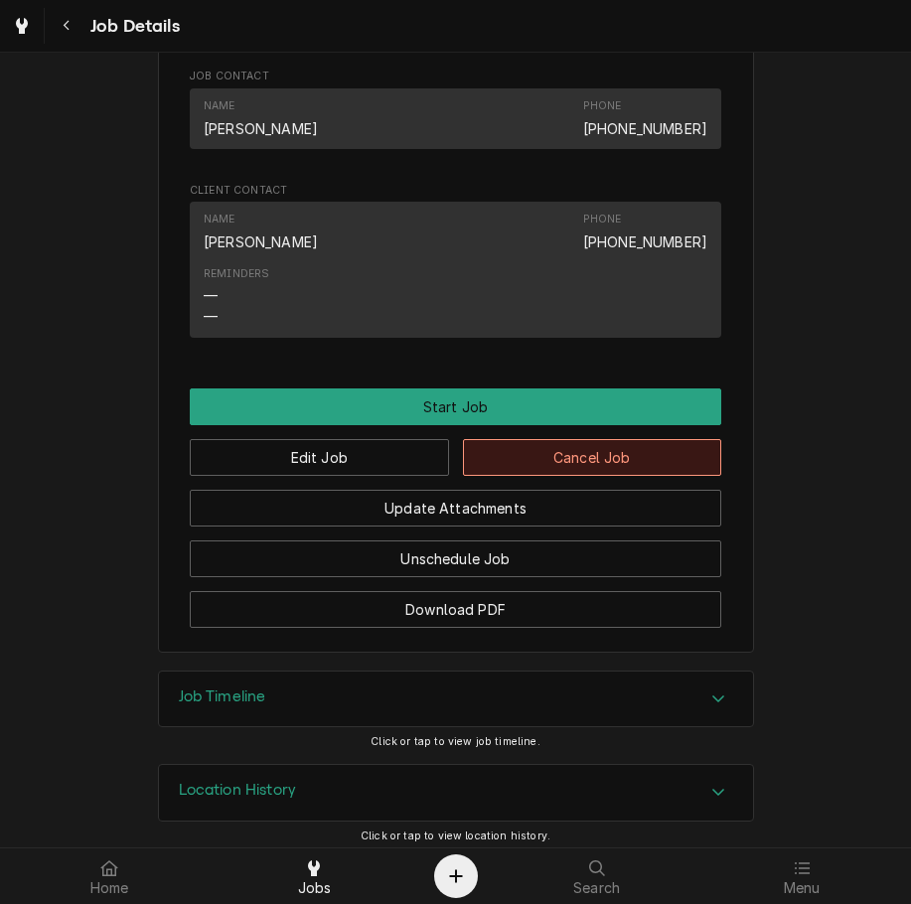
click at [625, 476] on button "Cancel Job" at bounding box center [592, 457] width 259 height 37
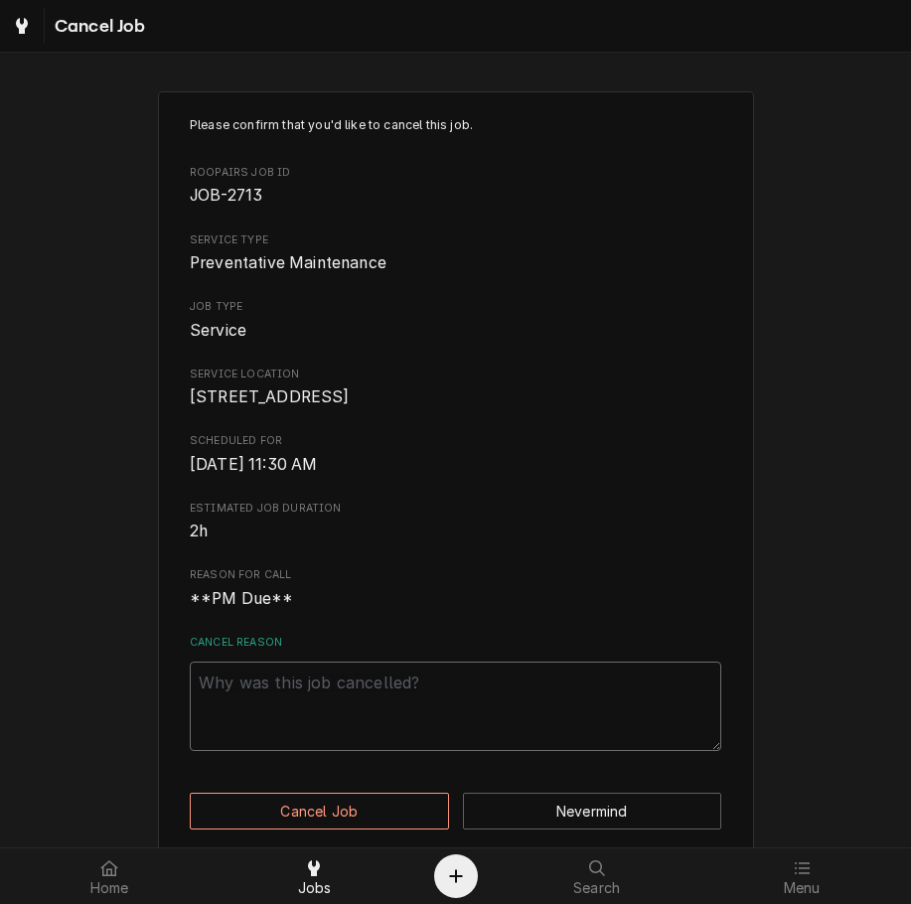
click at [530, 706] on textarea "Cancel Reason" at bounding box center [455, 705] width 531 height 89
paste textarea "clearing"
type textarea "x"
type textarea "clearing"
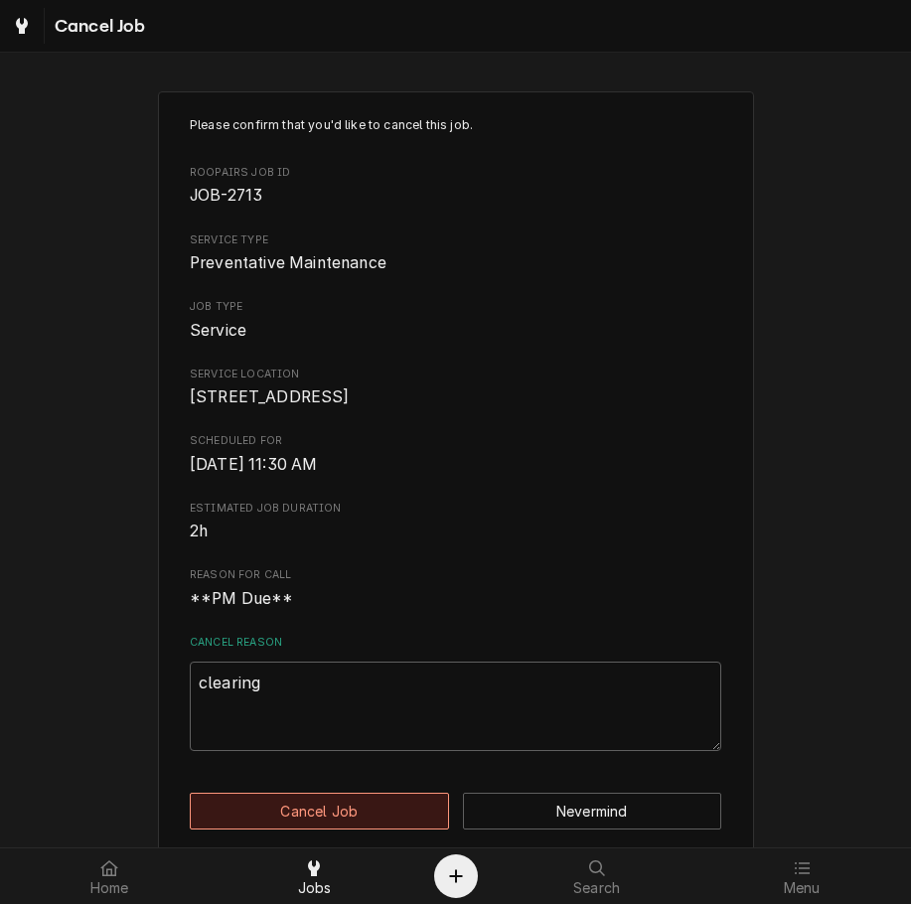
click at [364, 815] on button "Cancel Job" at bounding box center [319, 810] width 259 height 37
type textarea "x"
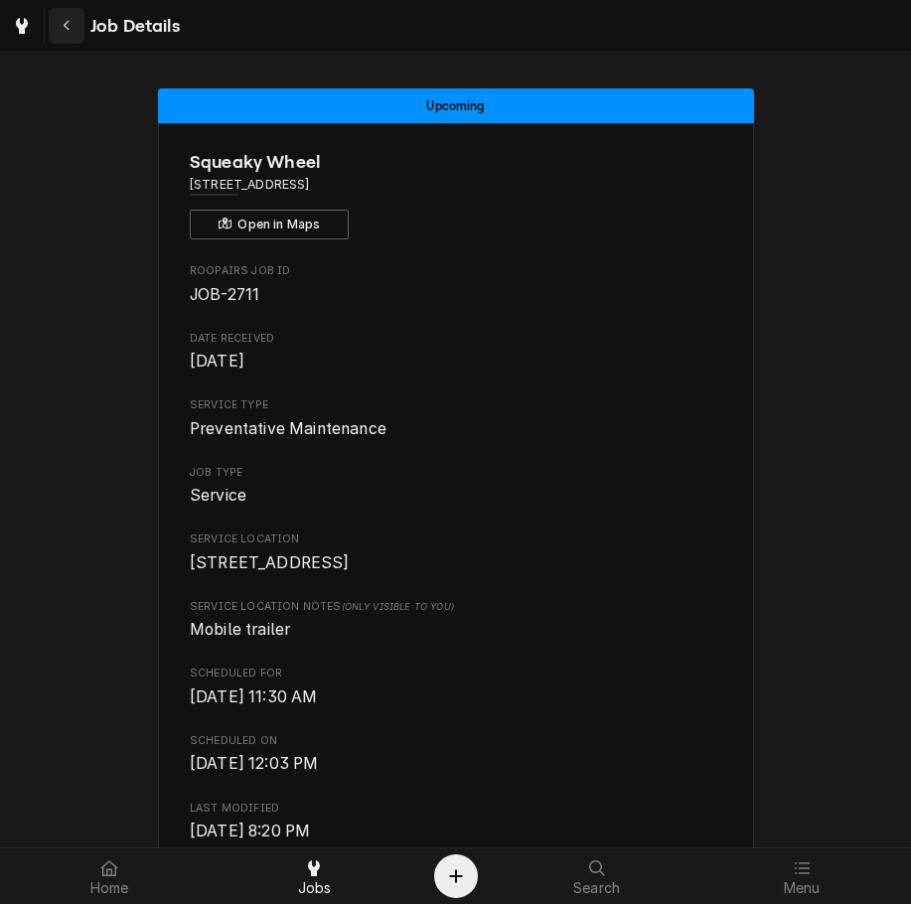
click at [57, 22] on div "Navigate back" at bounding box center [67, 26] width 20 height 20
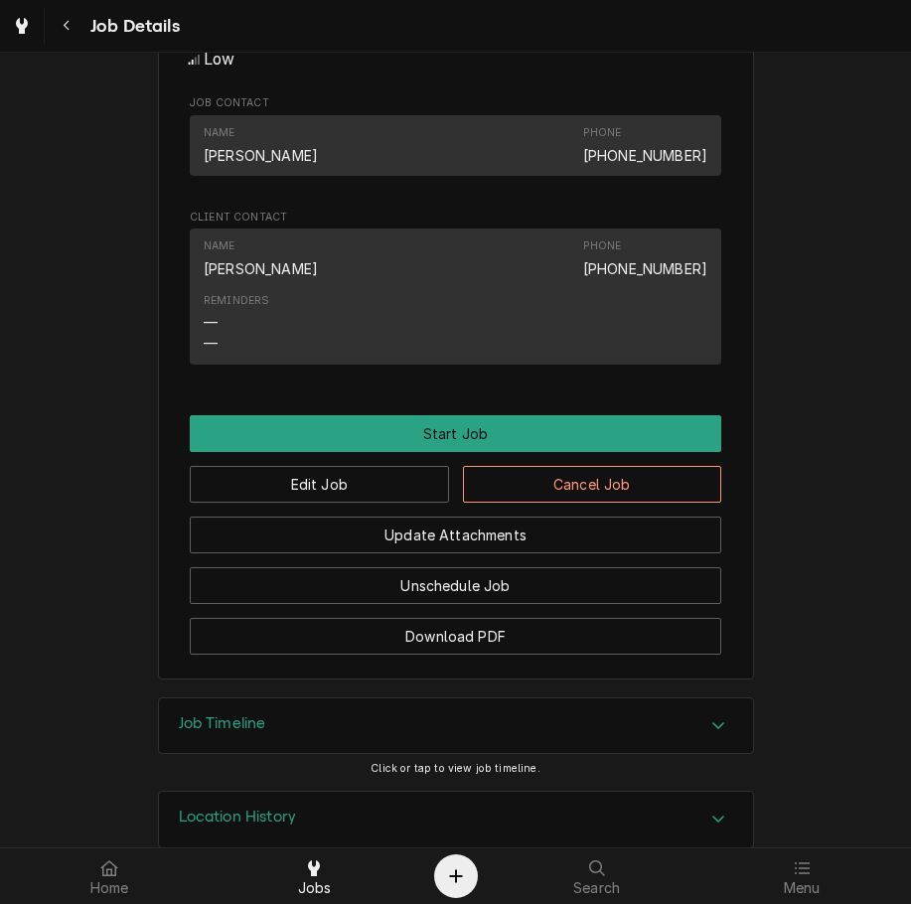
scroll to position [1042, 0]
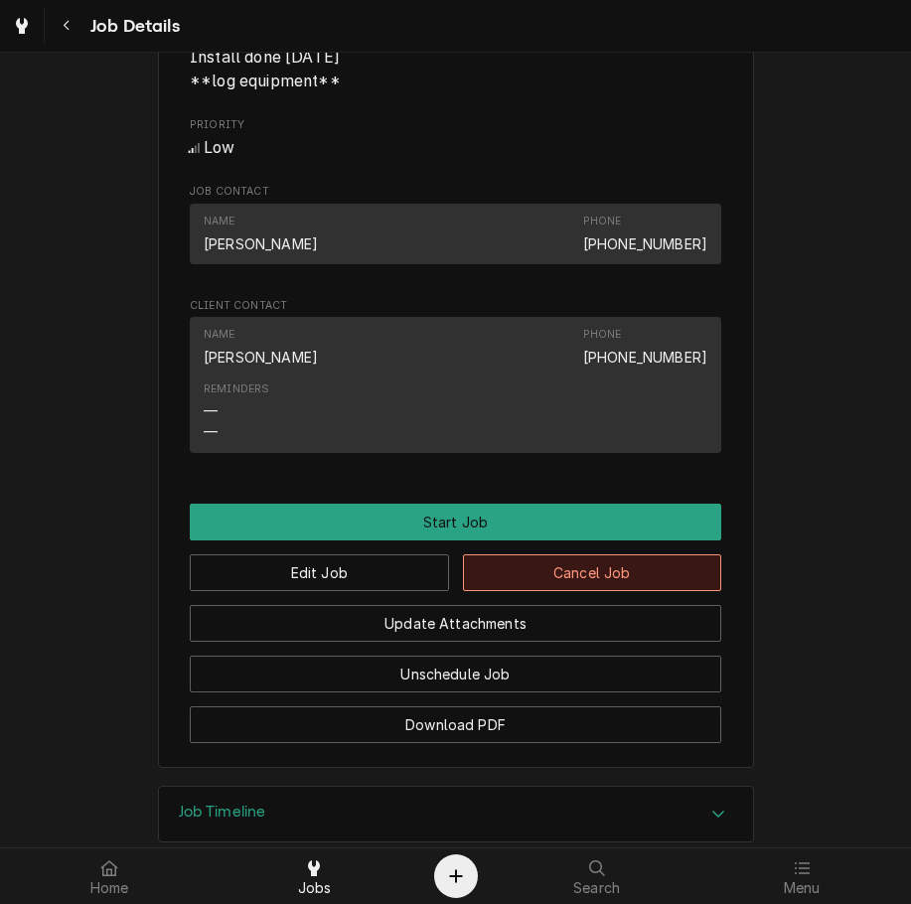
click at [654, 588] on button "Cancel Job" at bounding box center [592, 572] width 259 height 37
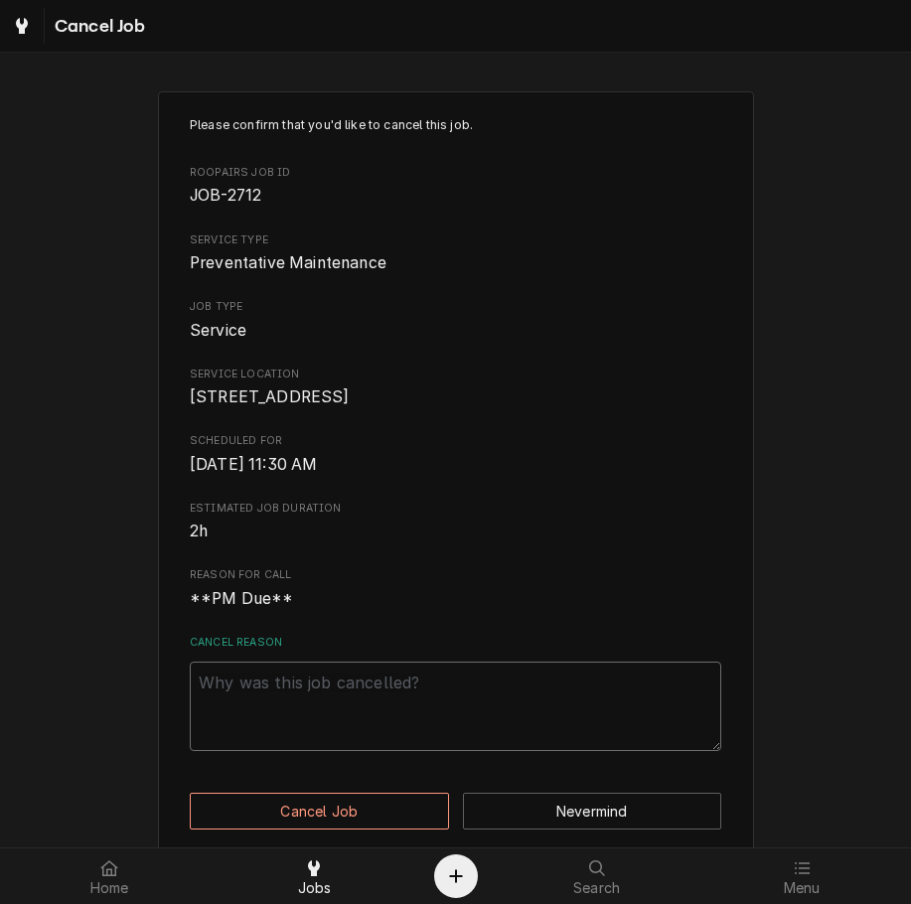
click at [583, 714] on textarea "Cancel Reason" at bounding box center [455, 705] width 531 height 89
paste textarea "clearing"
type textarea "x"
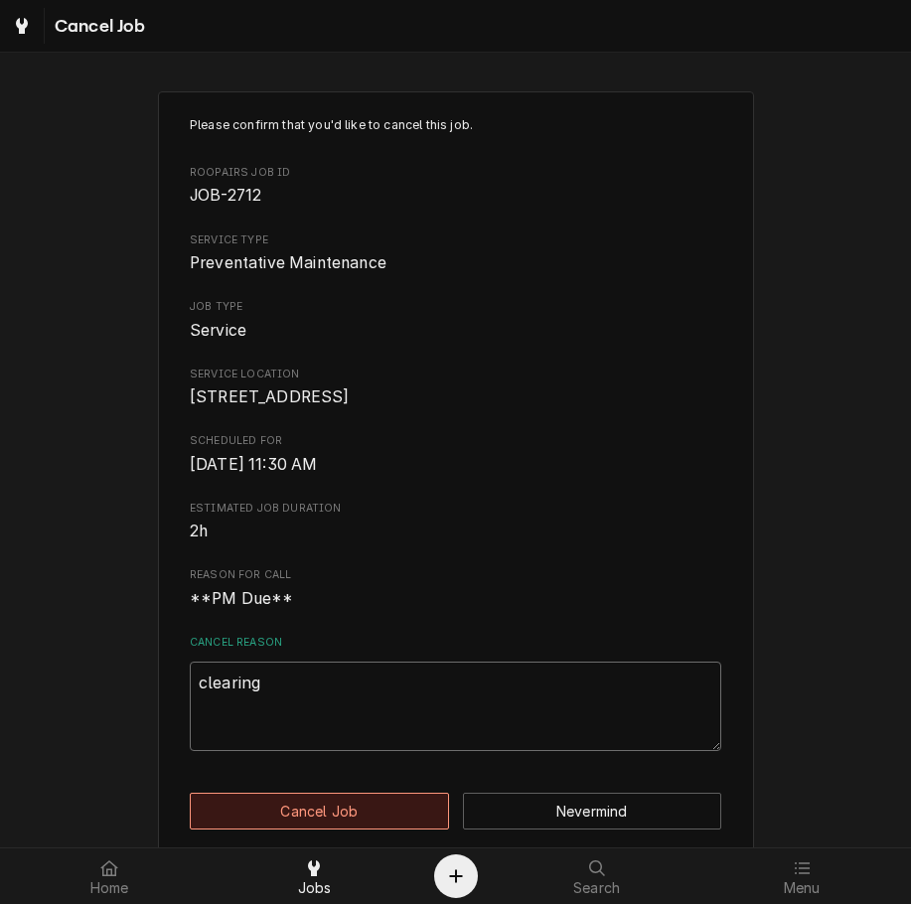
type textarea "clearing"
click at [374, 816] on button "Cancel Job" at bounding box center [319, 810] width 259 height 37
type textarea "x"
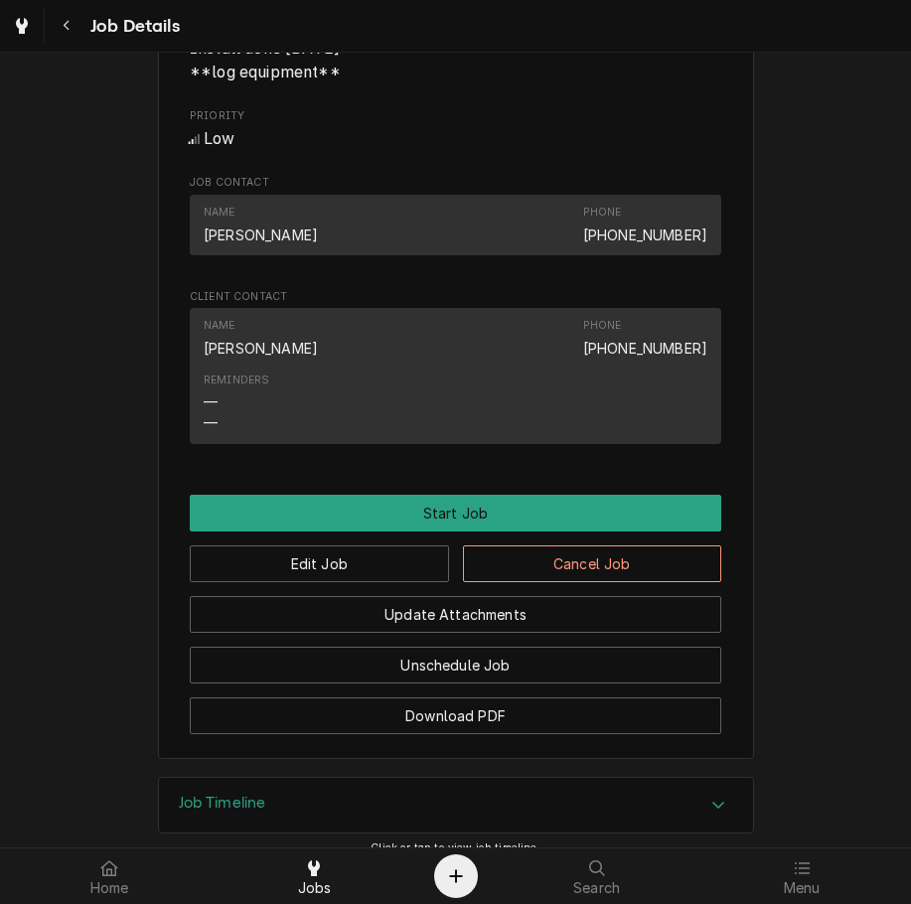
scroll to position [1053, 0]
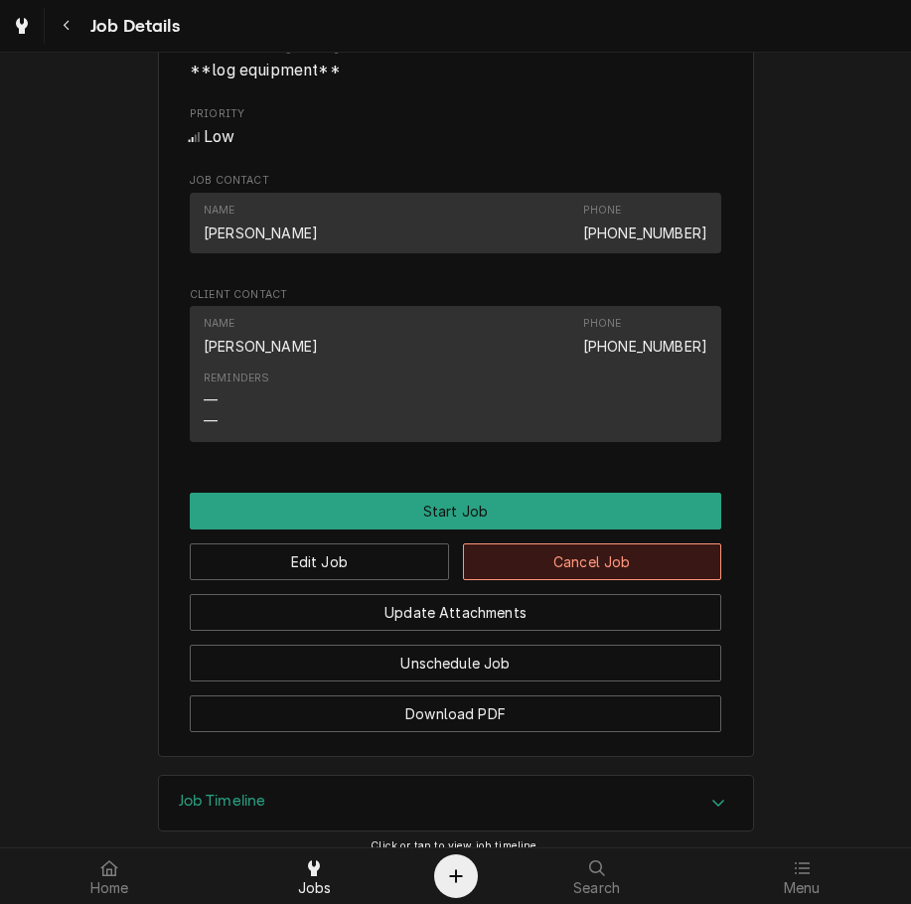
click at [635, 580] on button "Cancel Job" at bounding box center [592, 561] width 259 height 37
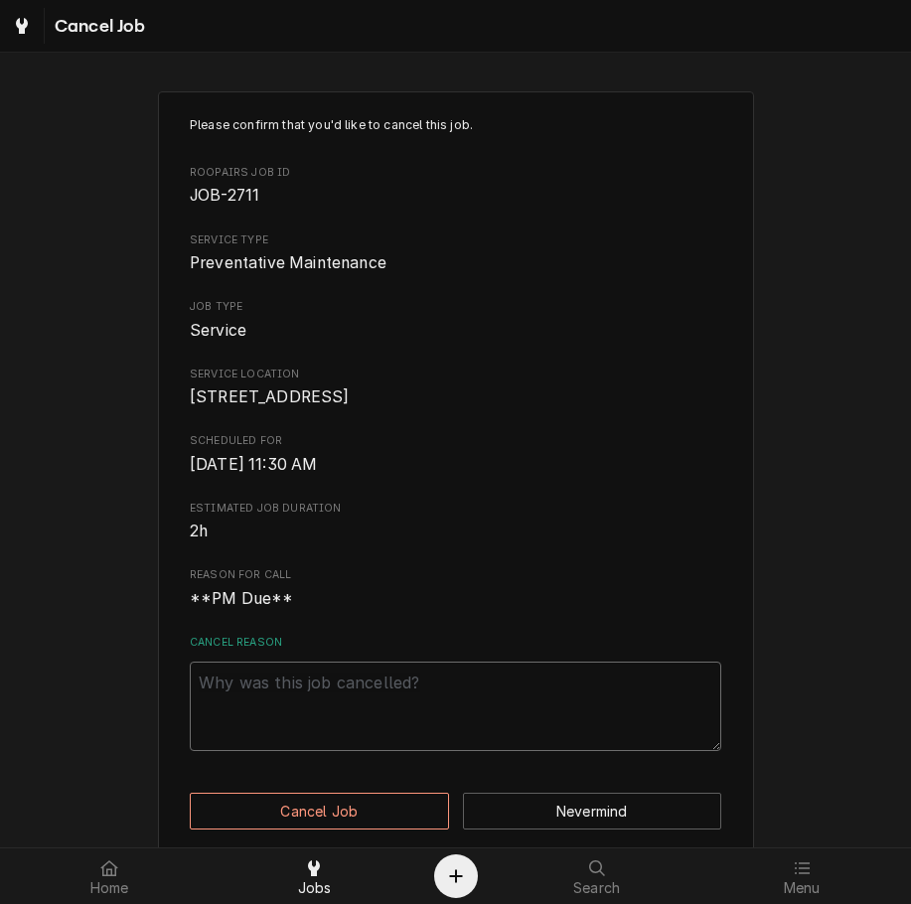
click at [558, 697] on textarea "Cancel Reason" at bounding box center [455, 705] width 531 height 89
paste textarea "clearing"
type textarea "x"
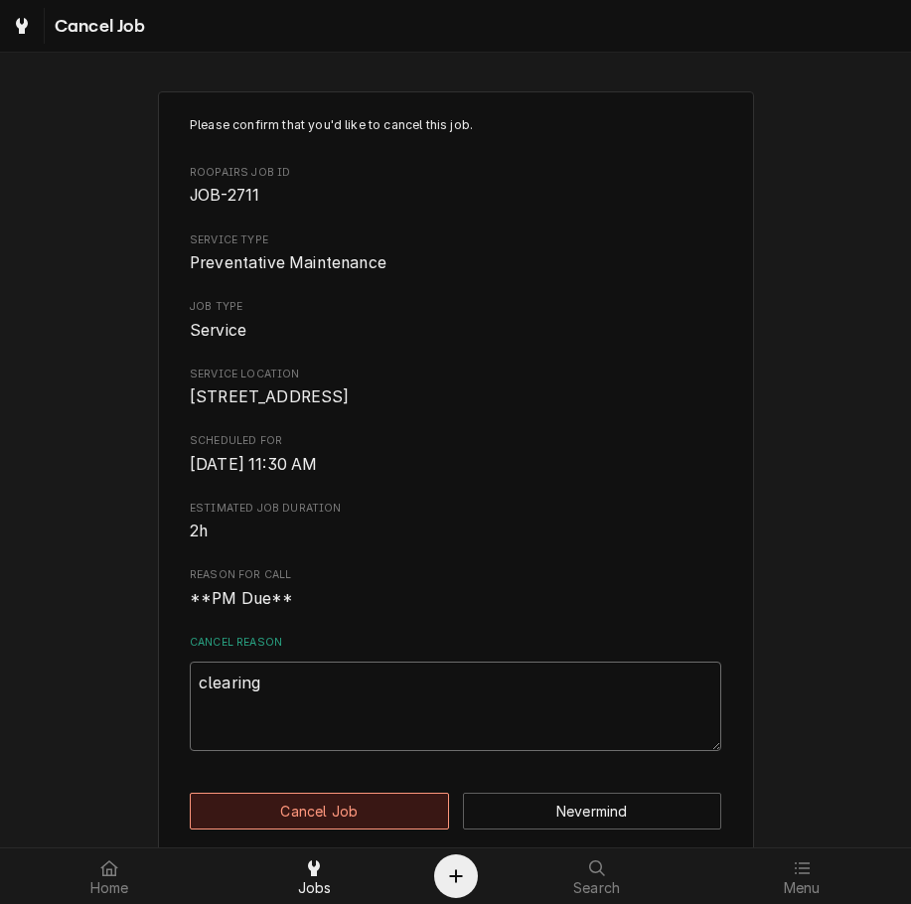
type textarea "clearing"
click at [366, 825] on button "Cancel Job" at bounding box center [319, 810] width 259 height 37
type textarea "x"
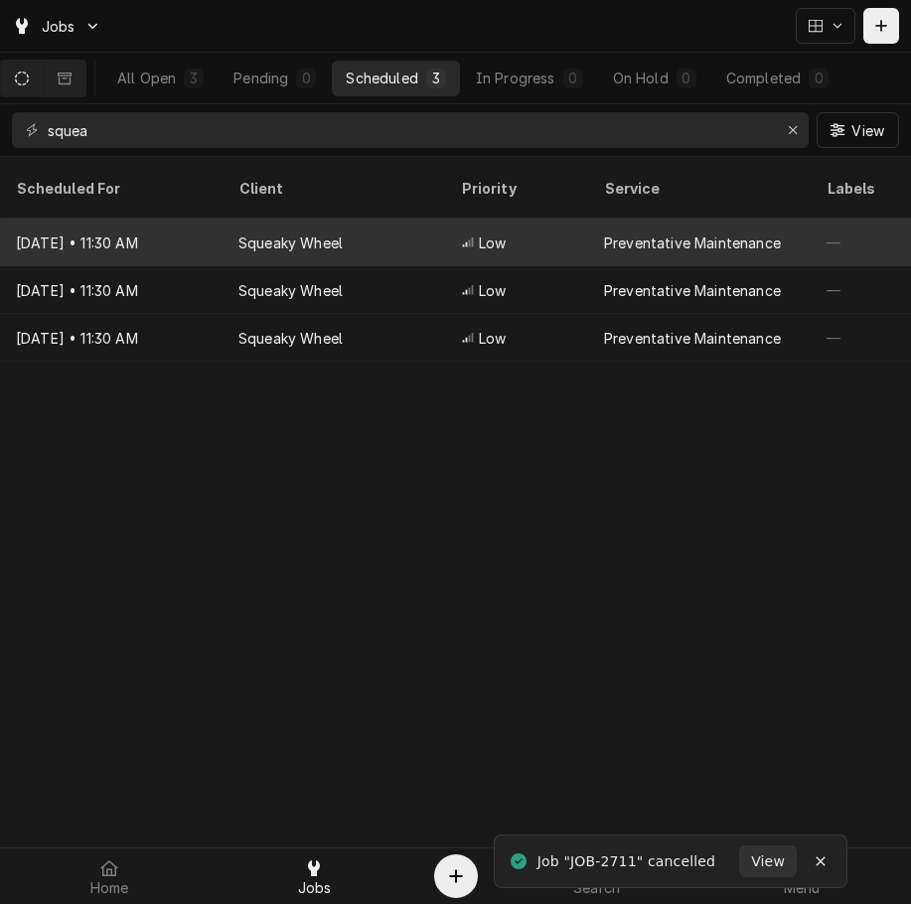
click at [179, 219] on div "[DATE] • 11:30 AM" at bounding box center [111, 242] width 222 height 48
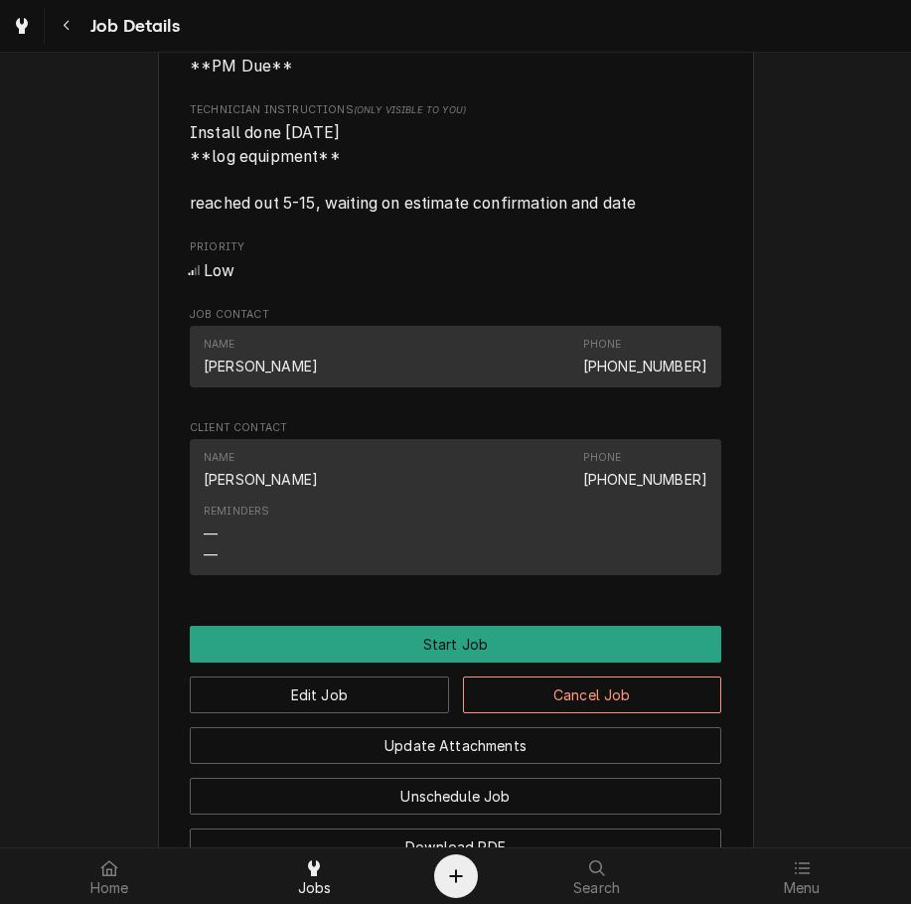
scroll to position [967, 0]
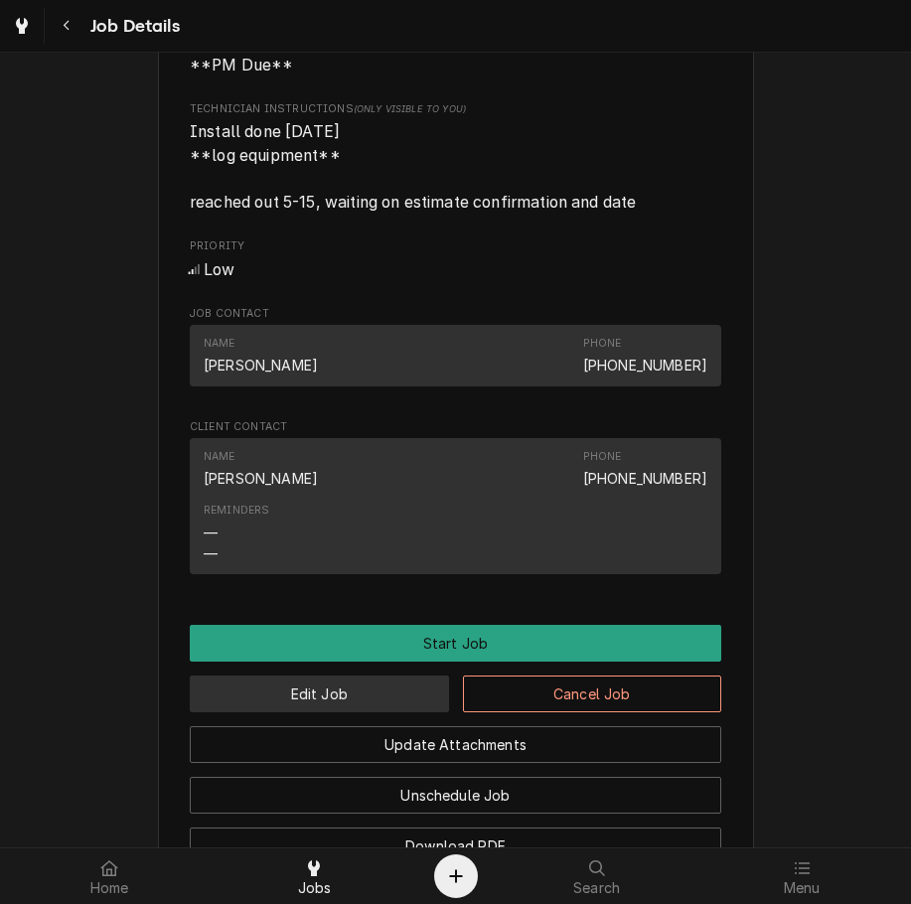
click at [357, 712] on button "Edit Job" at bounding box center [319, 693] width 259 height 37
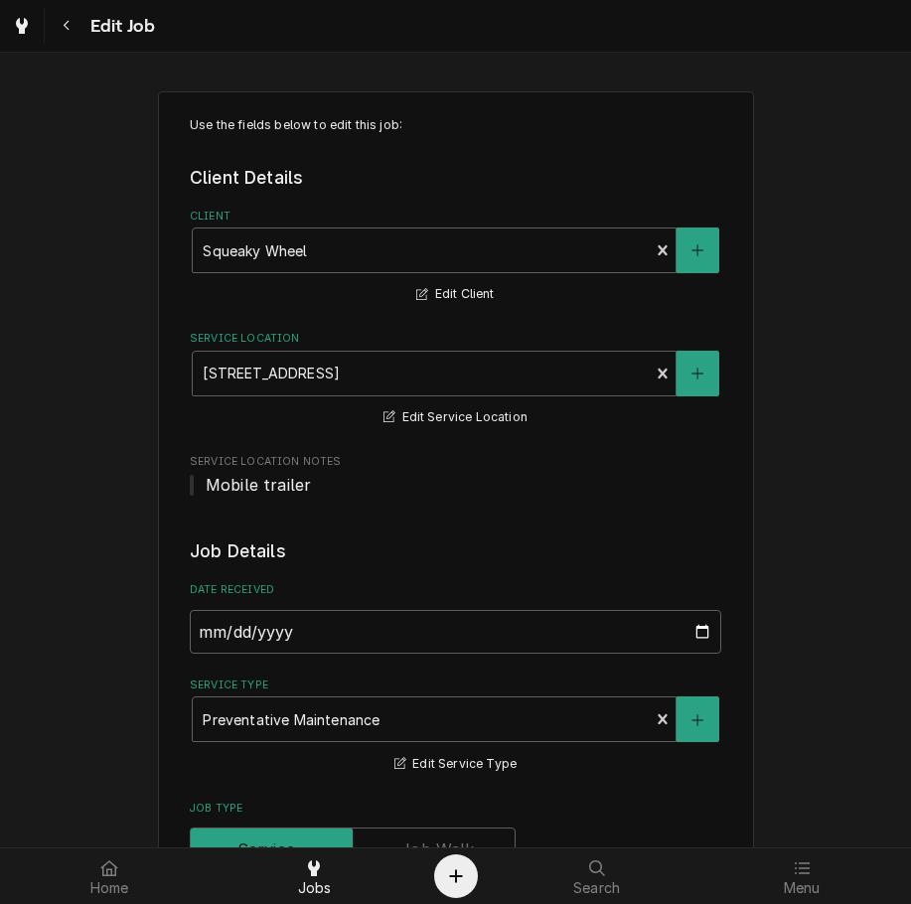
type textarea "x"
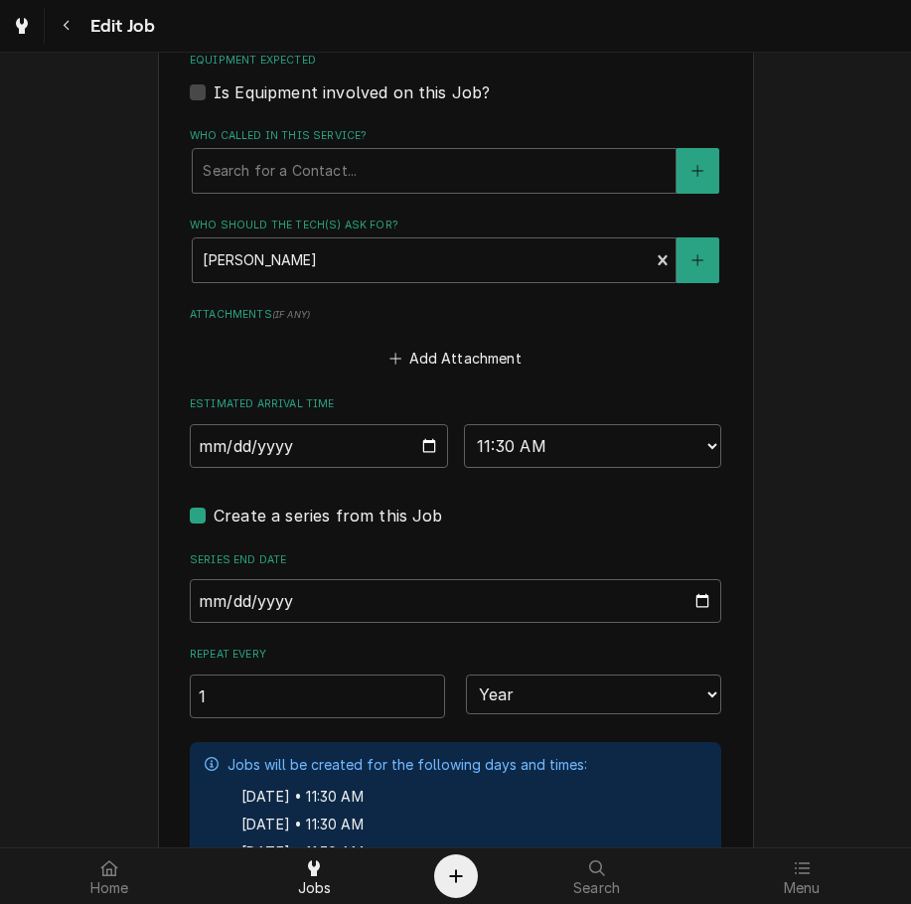
scroll to position [1334, 0]
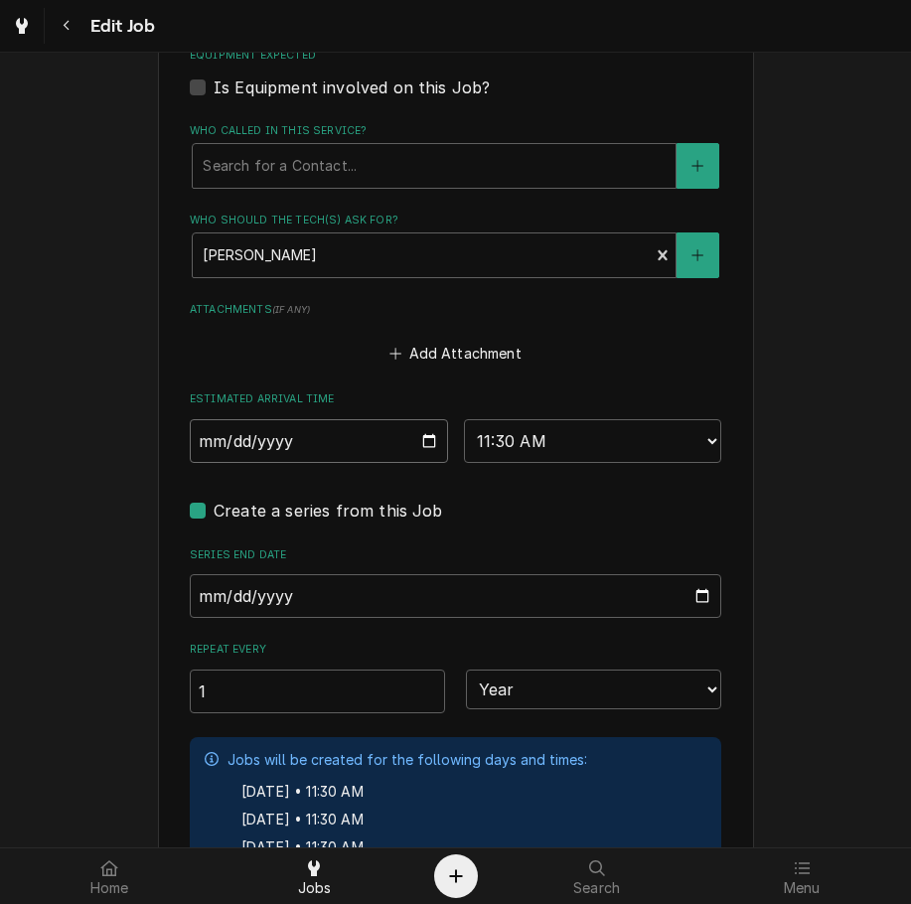
click at [431, 442] on input "2025-08-27" at bounding box center [319, 441] width 258 height 44
click at [421, 445] on input "2025-08-27" at bounding box center [319, 441] width 258 height 44
type input "2025-09-09"
type textarea "x"
click at [428, 445] on input "2025-09-09" at bounding box center [319, 441] width 258 height 44
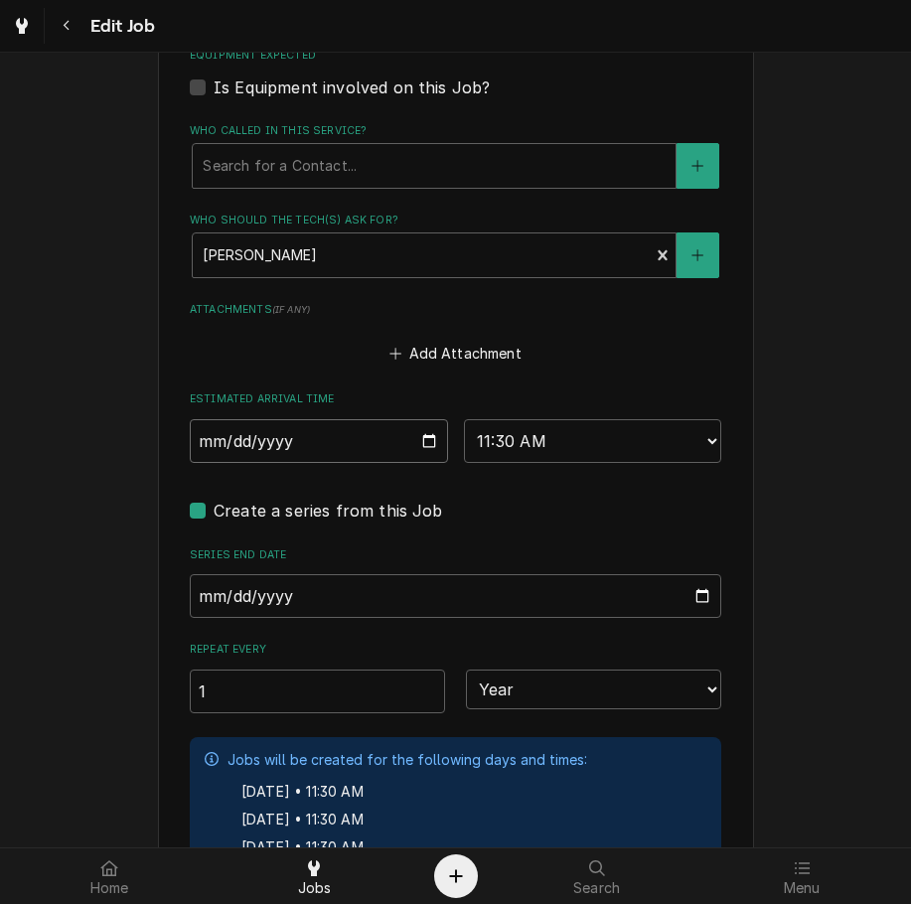
type input "2025-09-10"
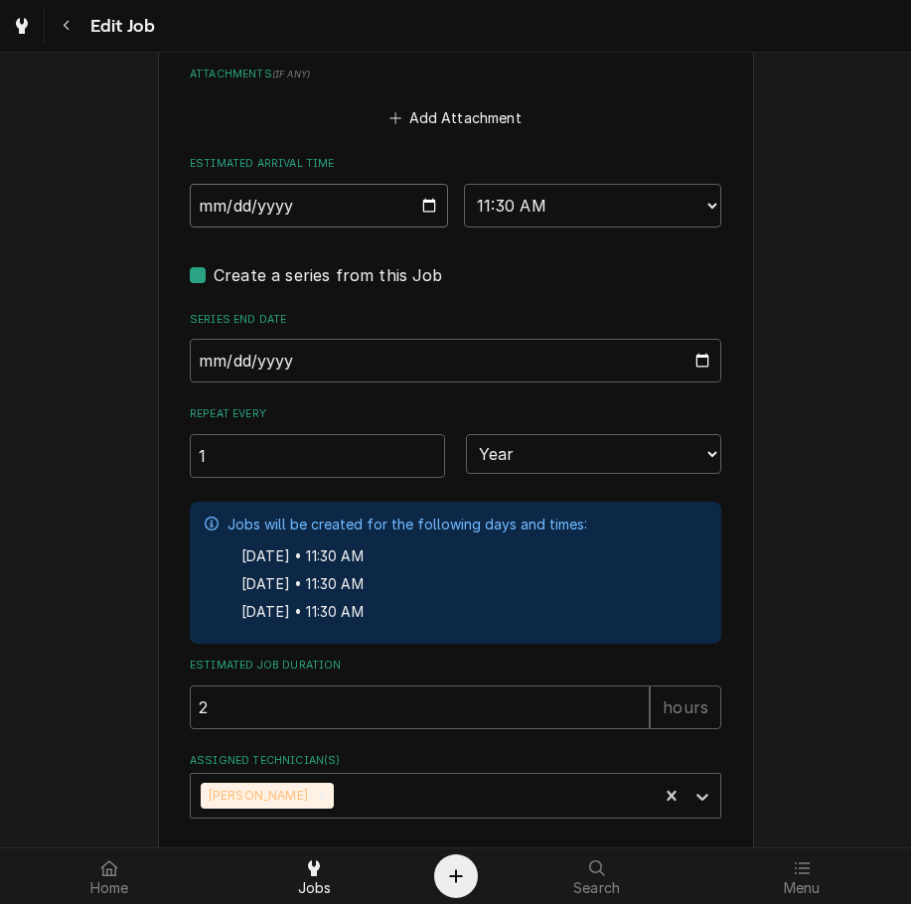
scroll to position [1663, 0]
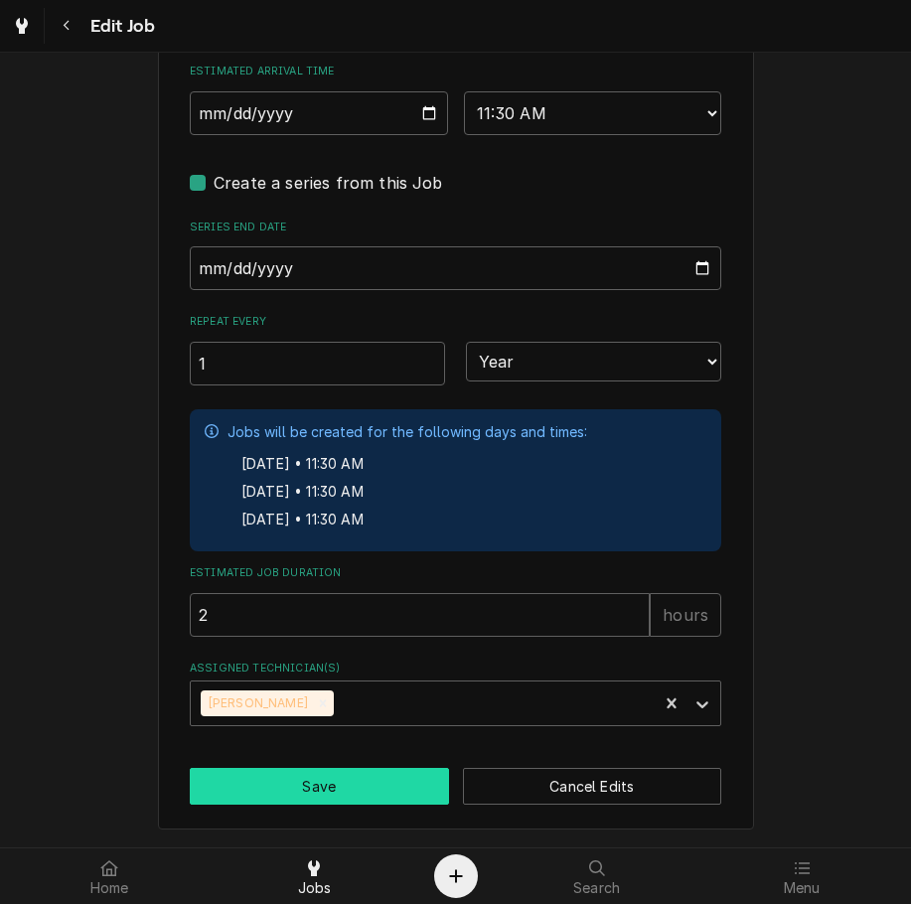
click at [347, 793] on button "Save" at bounding box center [319, 786] width 259 height 37
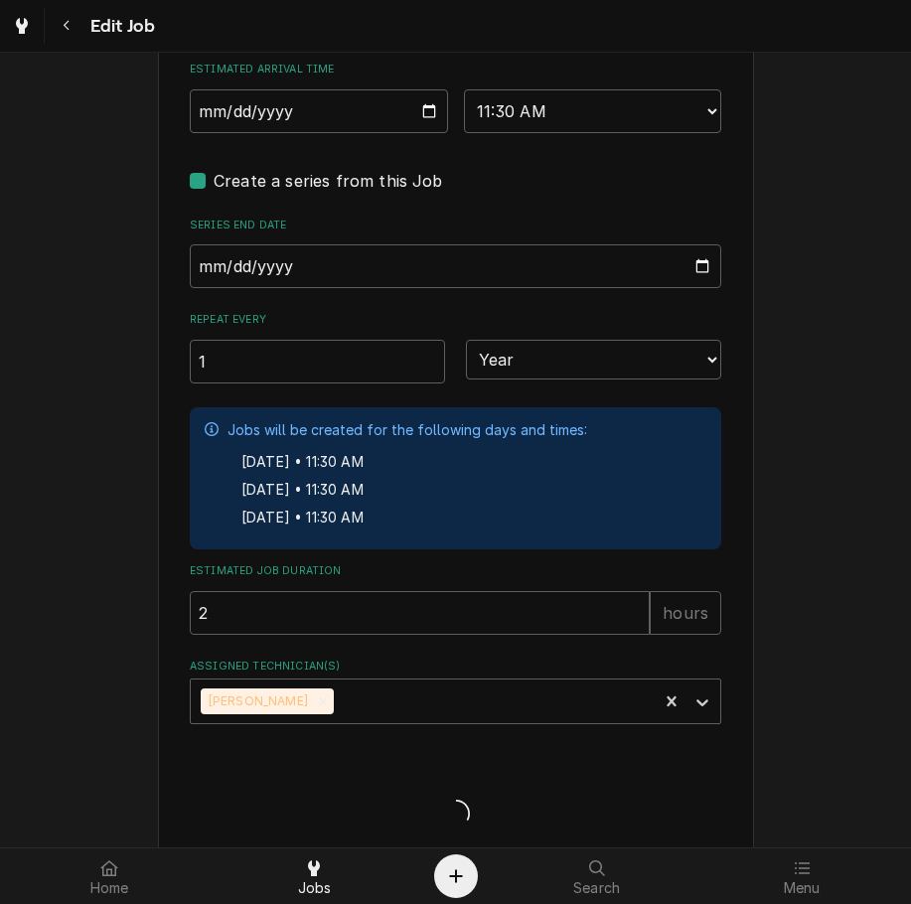
type textarea "x"
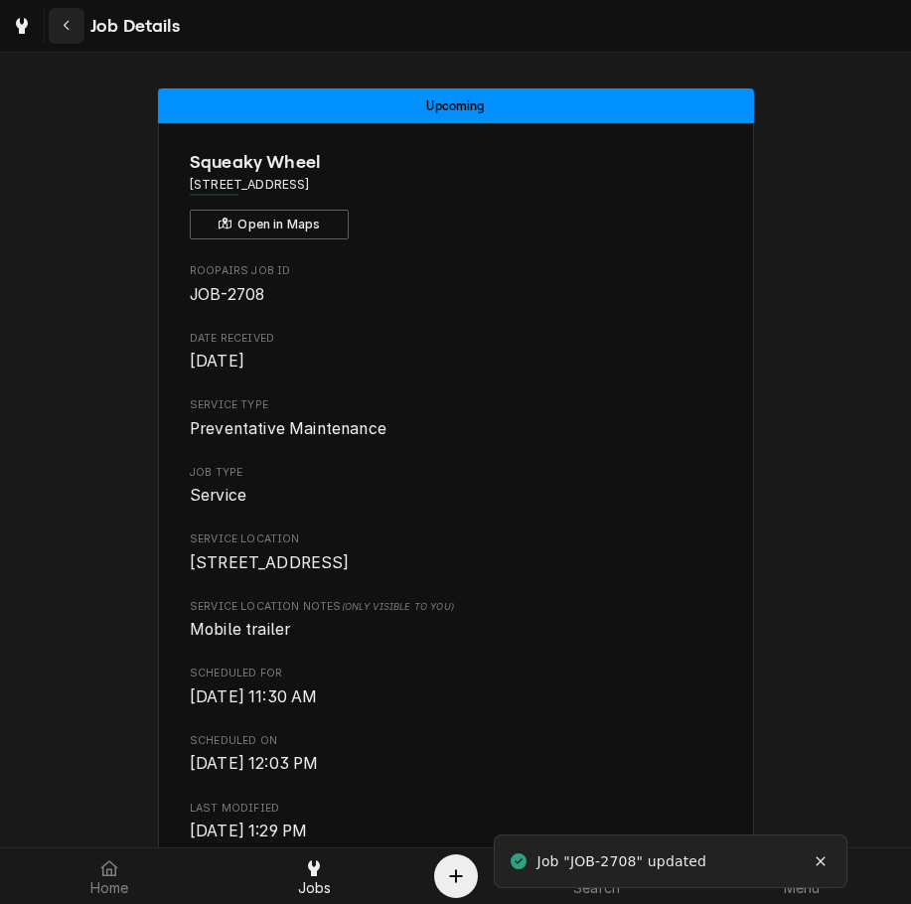
click at [70, 35] on div "Navigate back" at bounding box center [67, 26] width 20 height 20
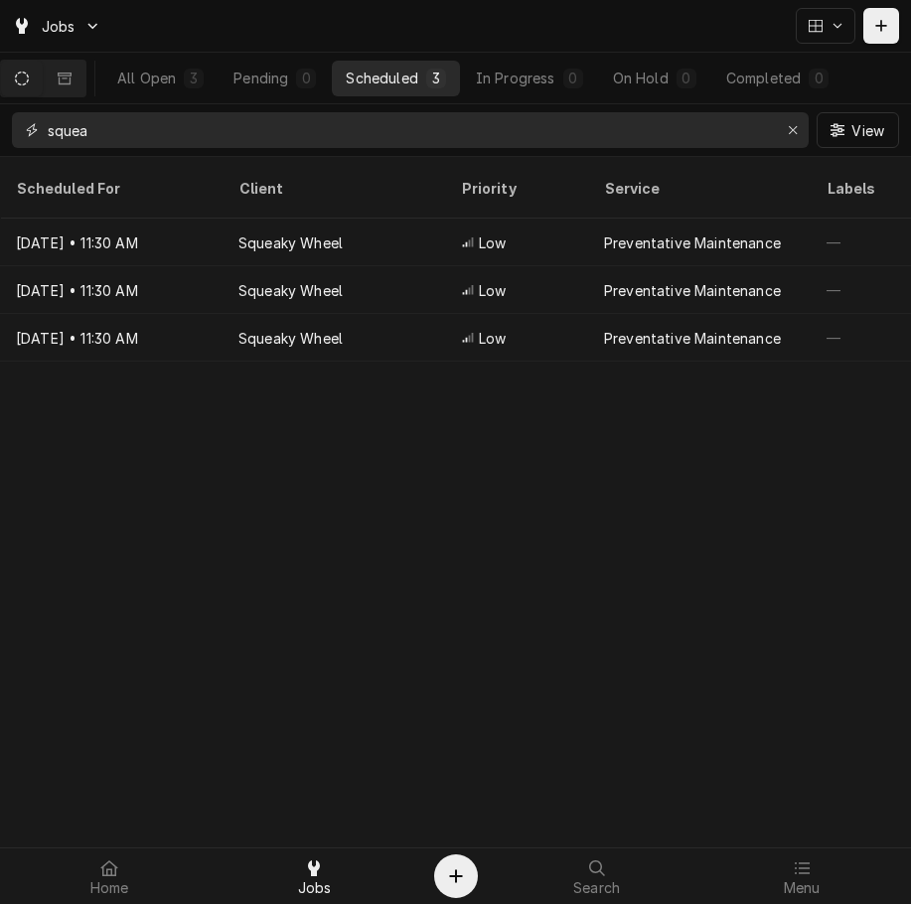
click at [213, 129] on input "squea" at bounding box center [409, 130] width 723 height 36
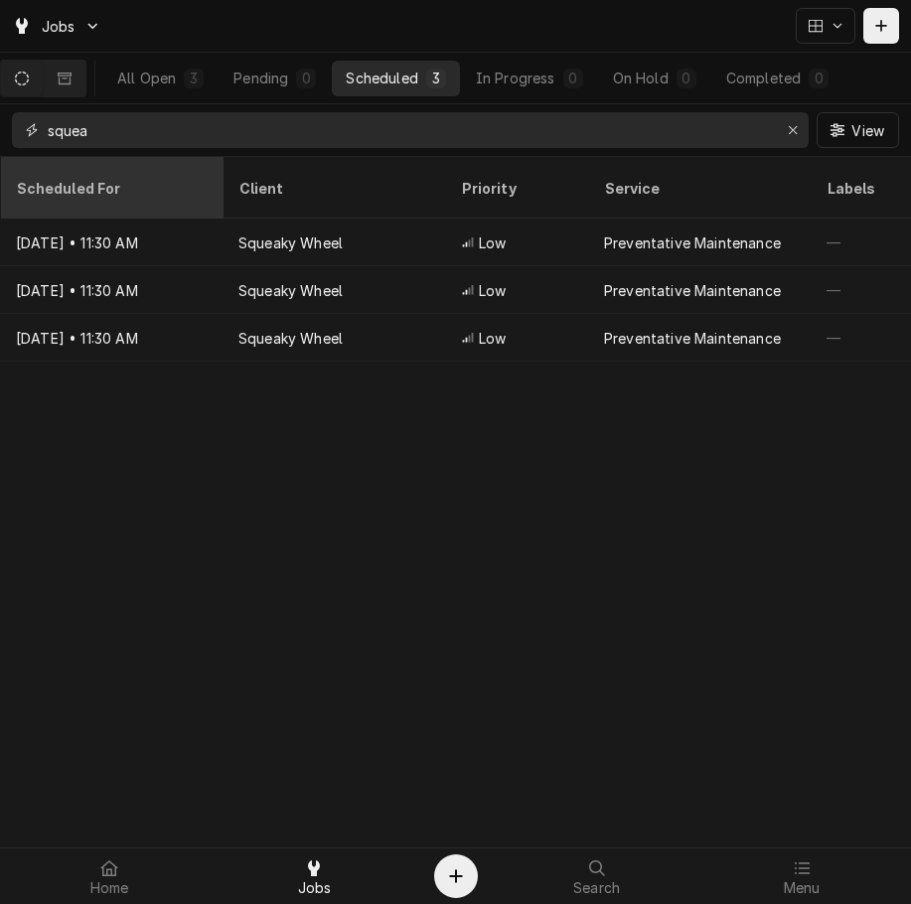
click at [349, 123] on input "squea" at bounding box center [409, 130] width 723 height 36
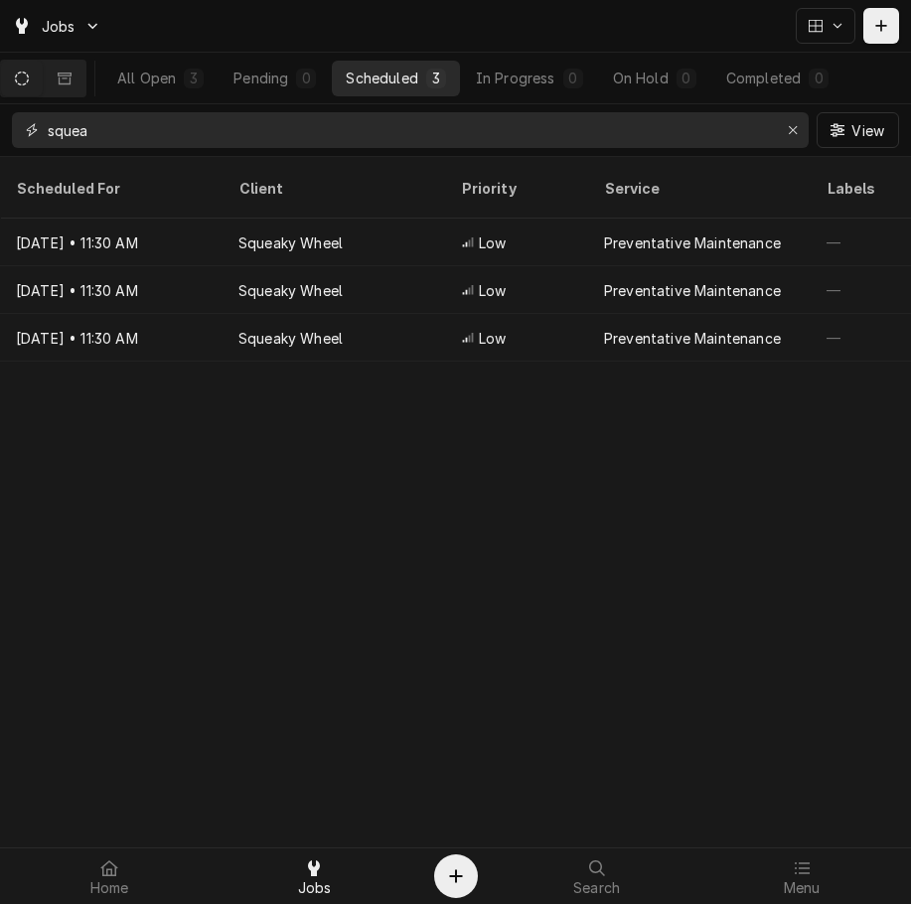
click at [331, 135] on input "squea" at bounding box center [409, 130] width 723 height 36
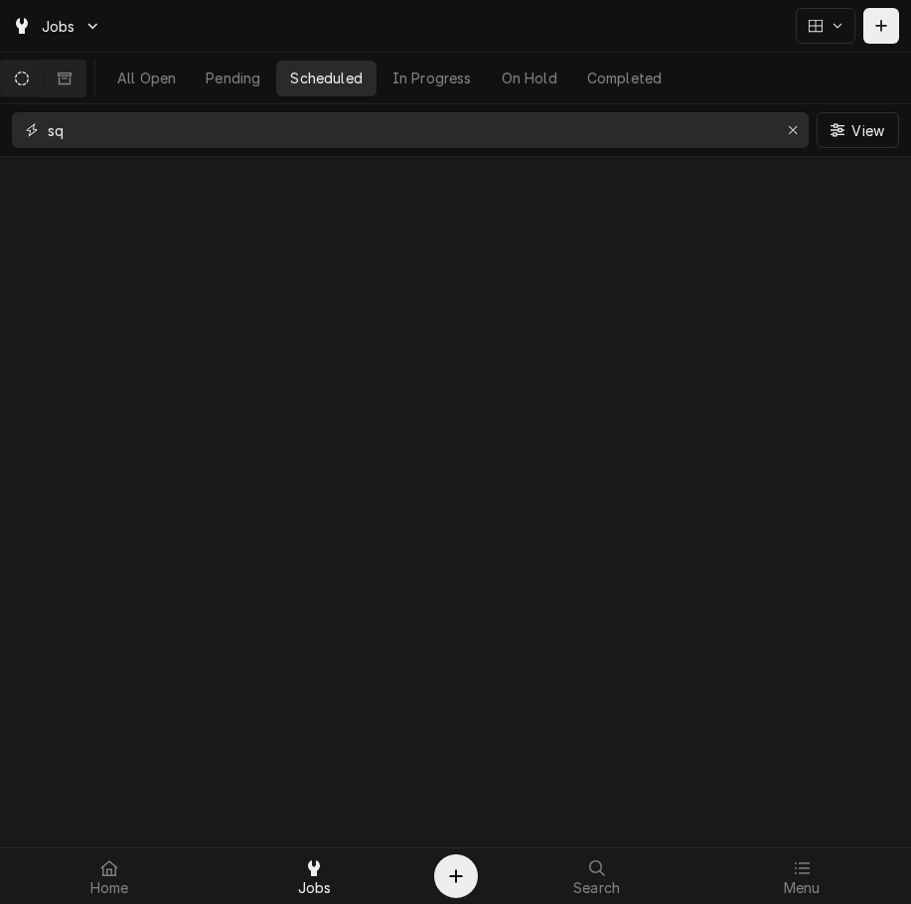
type input "s"
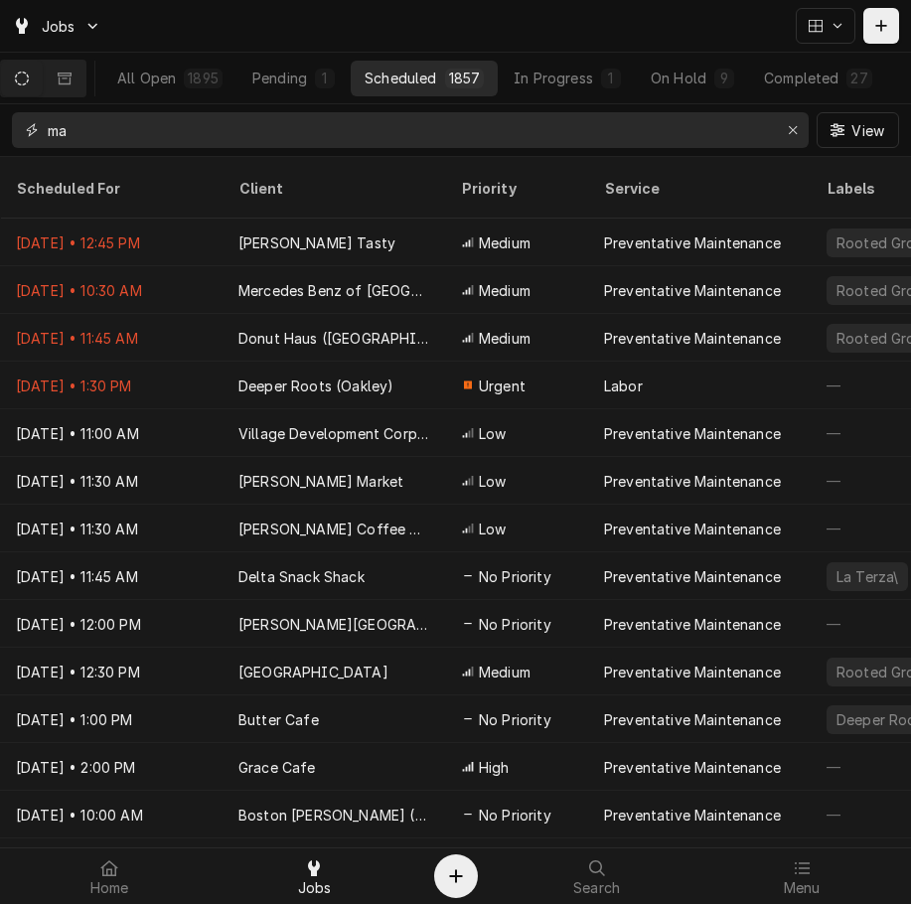
type input "m"
type input "a"
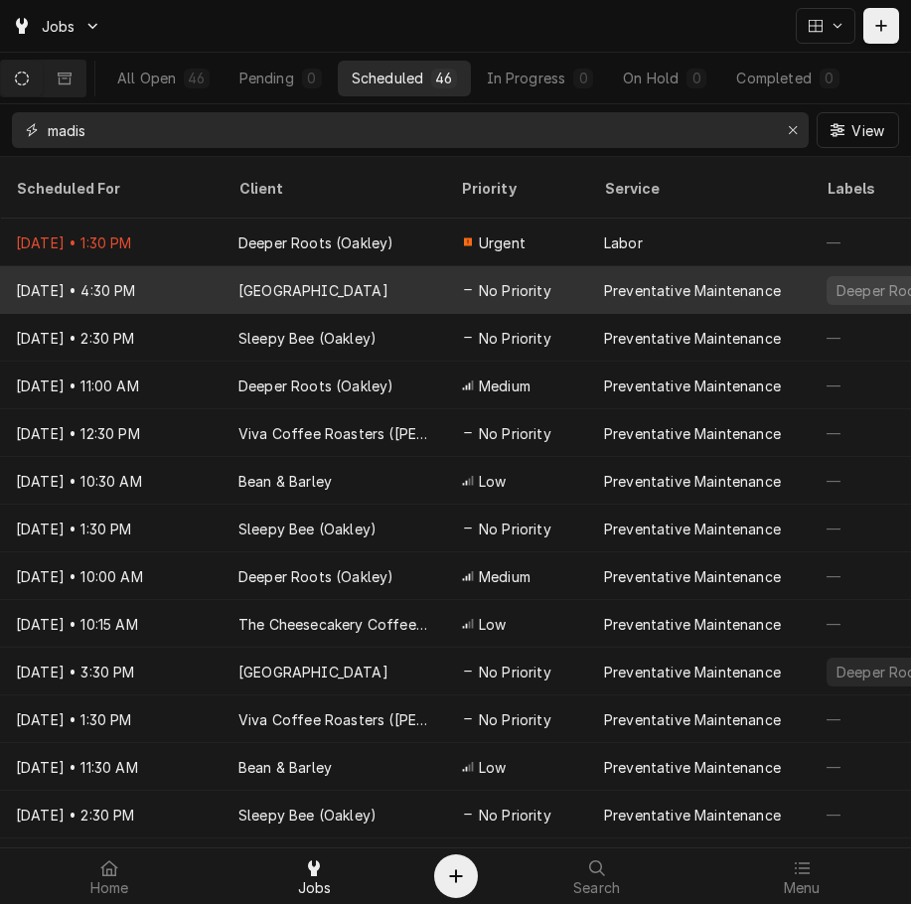
type input "madis"
click at [519, 280] on span "No Priority" at bounding box center [515, 290] width 72 height 21
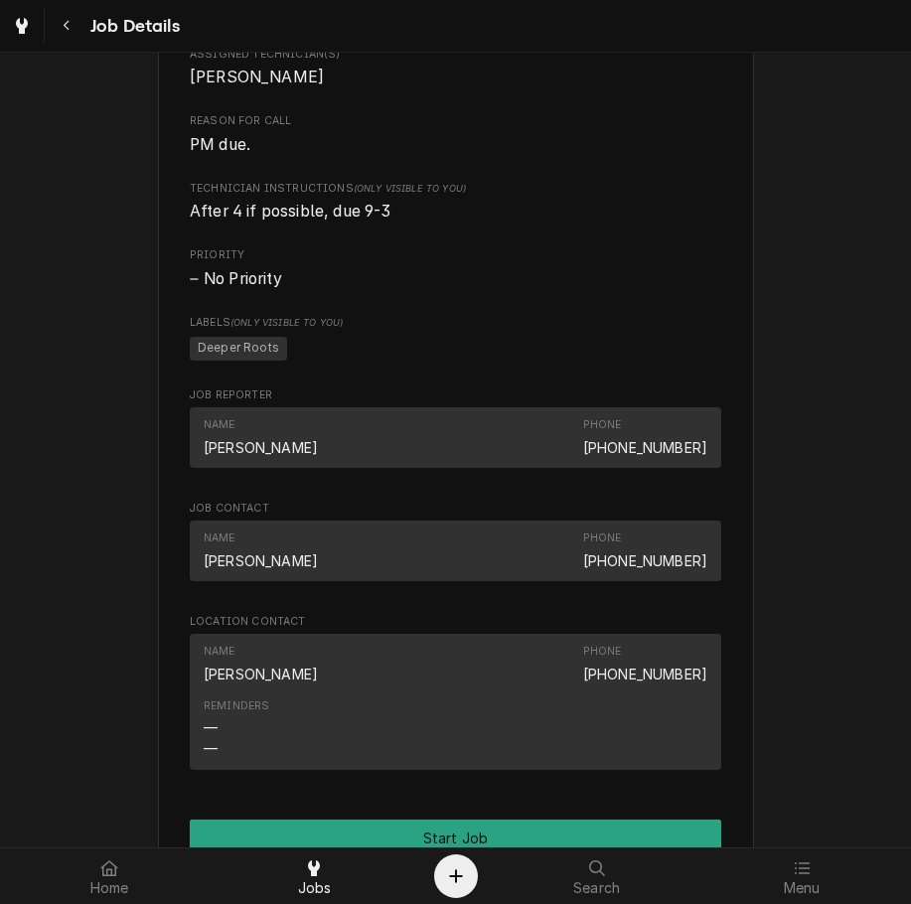
scroll to position [1108, 0]
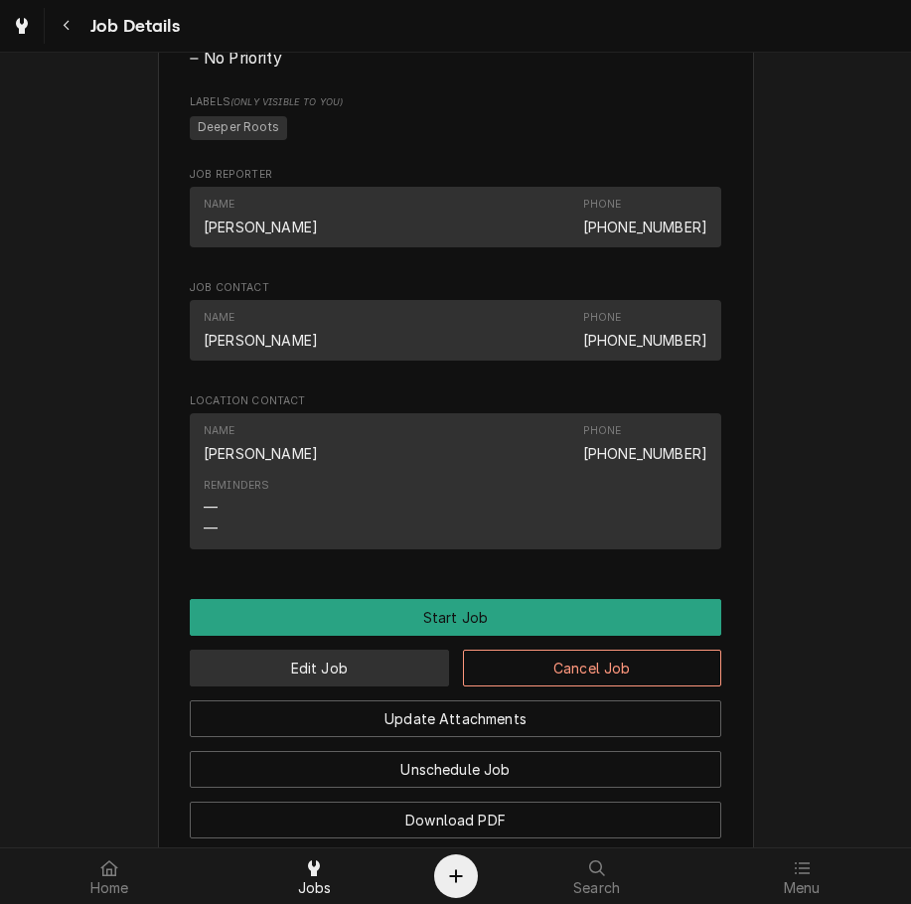
click at [357, 686] on button "Edit Job" at bounding box center [319, 667] width 259 height 37
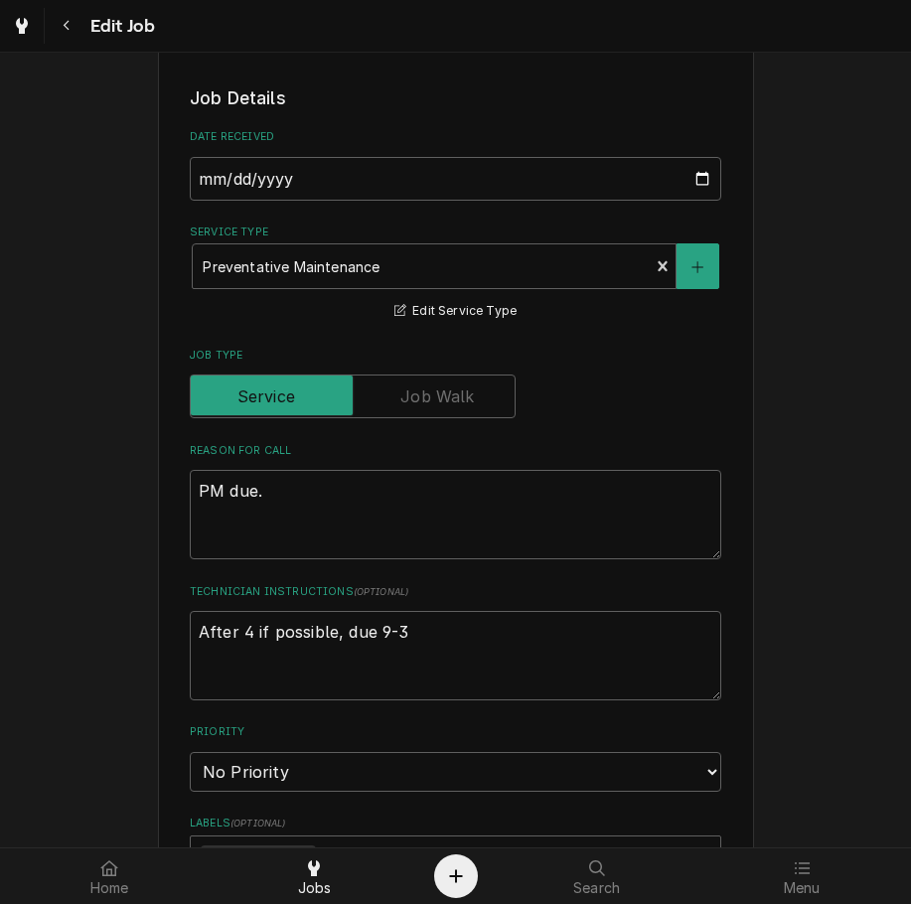
scroll to position [604, 0]
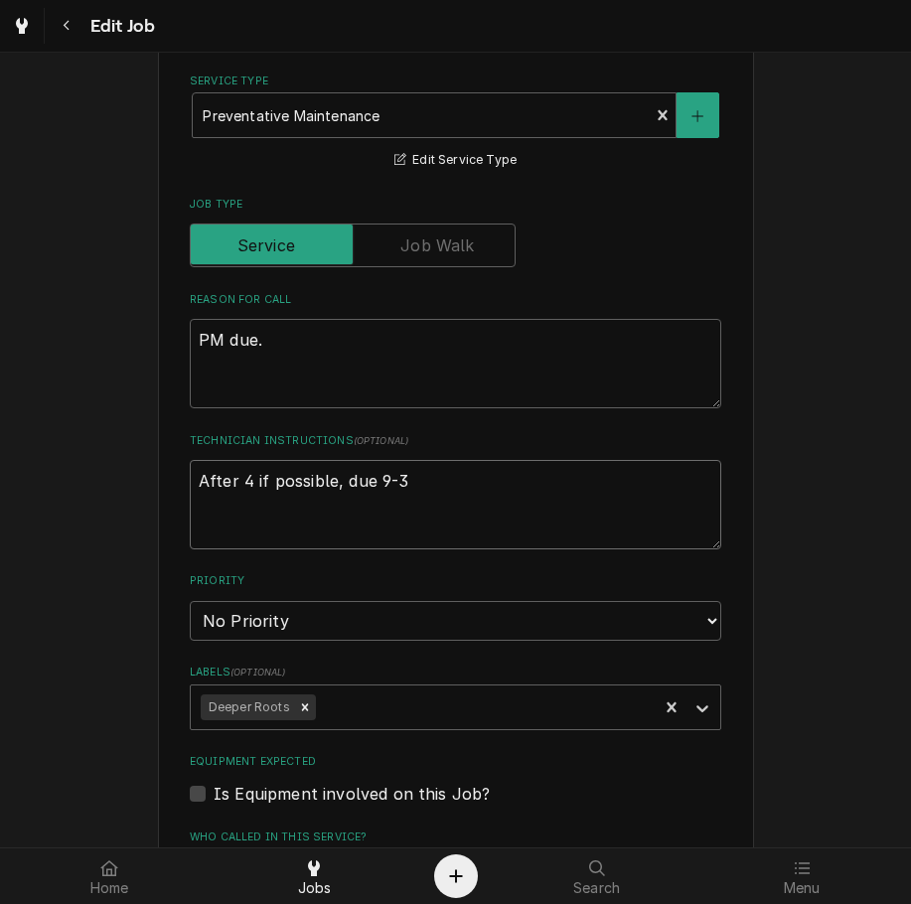
click at [508, 480] on textarea "After 4 if possible, due 9-3" at bounding box center [455, 504] width 531 height 89
click at [368, 377] on textarea "PM due." at bounding box center [455, 363] width 531 height 89
click at [485, 491] on textarea "After 4 if possible, due 9-3" at bounding box center [455, 504] width 531 height 89
click at [482, 485] on textarea "After 4 if possible, due 9-3" at bounding box center [455, 504] width 531 height 89
type textarea "x"
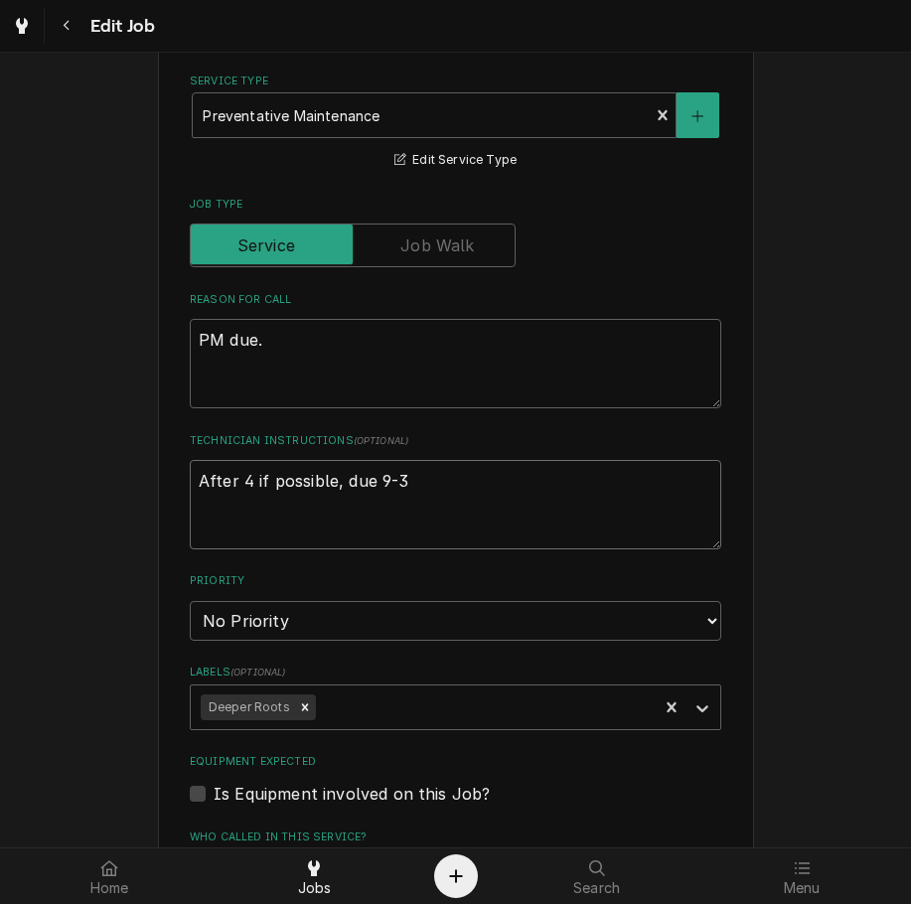
type textarea "After 4 if possible, due 9-"
type textarea "x"
type textarea "After 4 if possible, due 9"
type textarea "x"
type textarea "After 4 if possible, due"
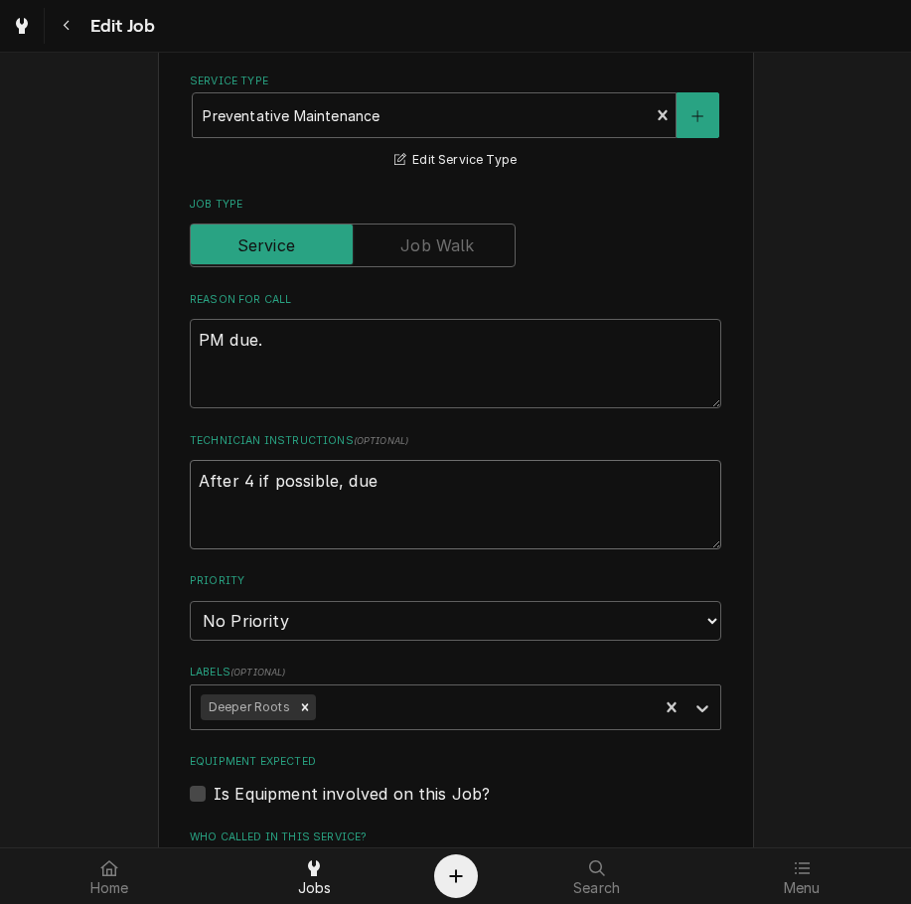
type textarea "x"
type textarea "After 4 if possible, due"
type textarea "x"
type textarea "After 4 if possible, du"
type textarea "x"
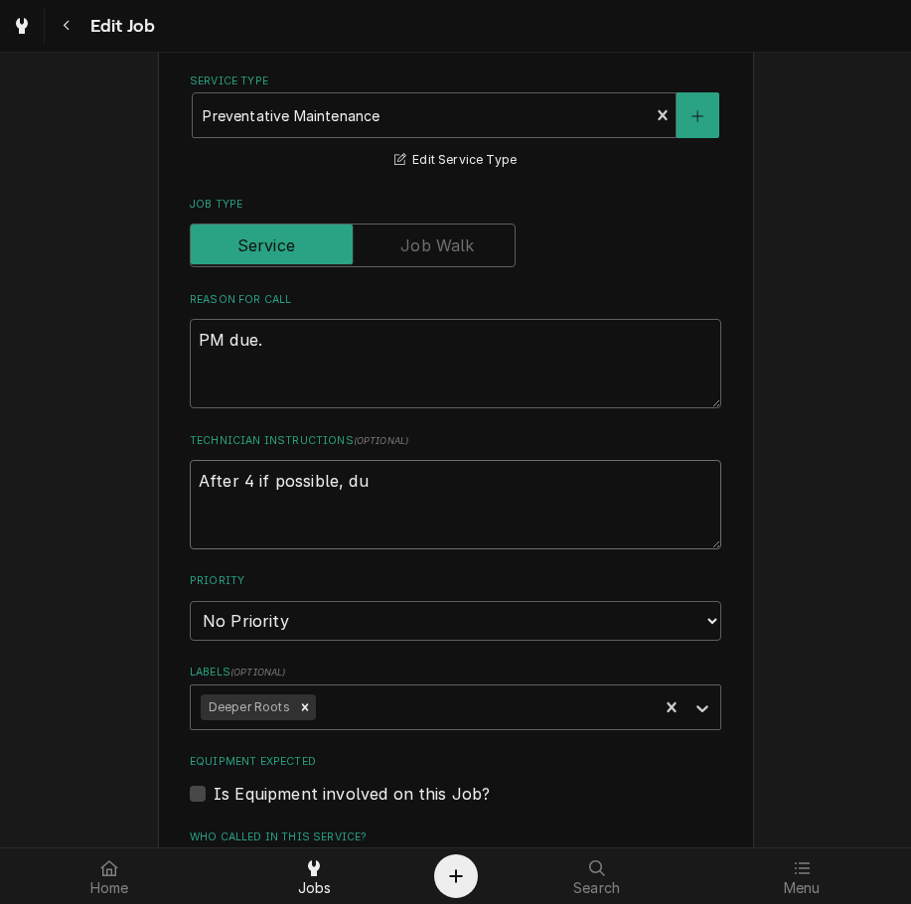
type textarea "After 4 if possible, d"
type textarea "x"
type textarea "After 4 if possible,"
type textarea "x"
type textarea "After 4 if possible,"
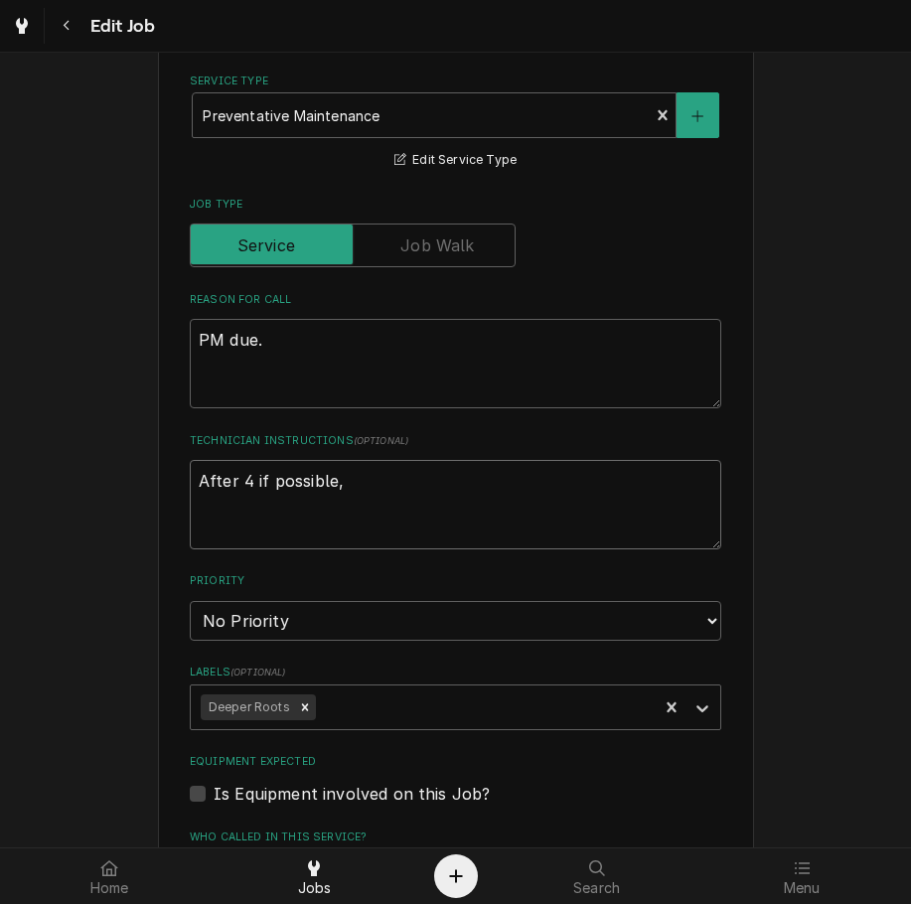
type textarea "x"
type textarea "After 4 if possible"
type textarea "x"
type textarea "After 4 if possibl"
type textarea "x"
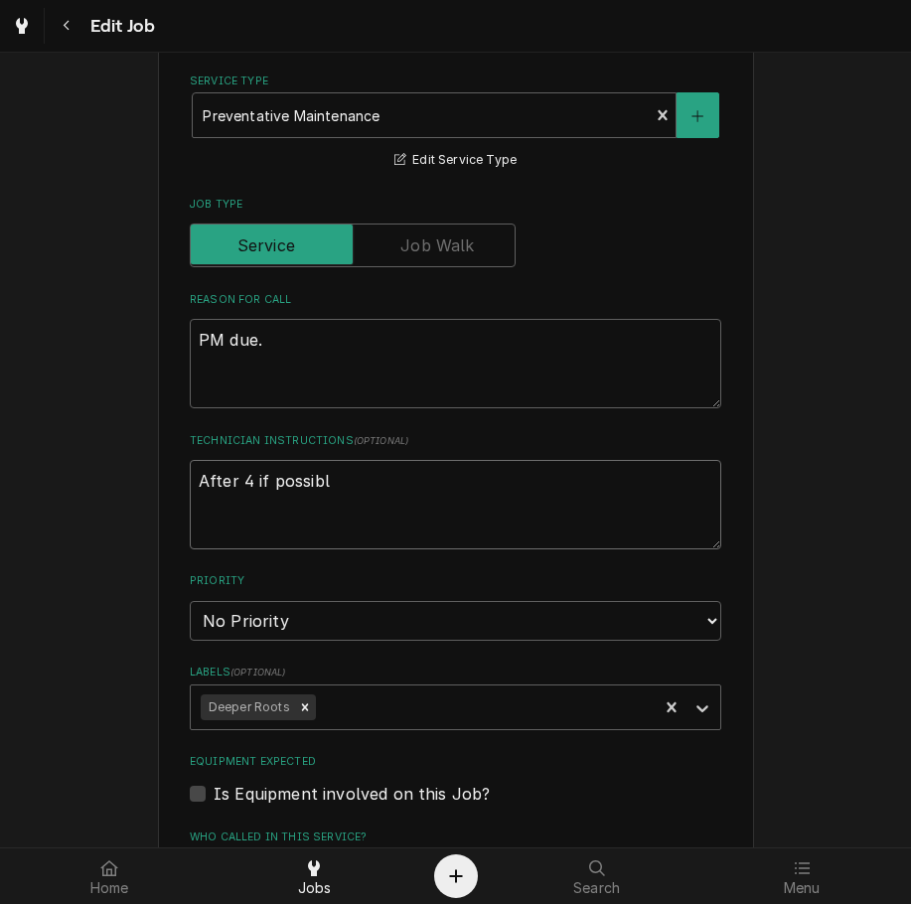
type textarea "After 4 if possib"
type textarea "x"
type textarea "After 4 if possi"
type textarea "x"
type textarea "After 4 if poss"
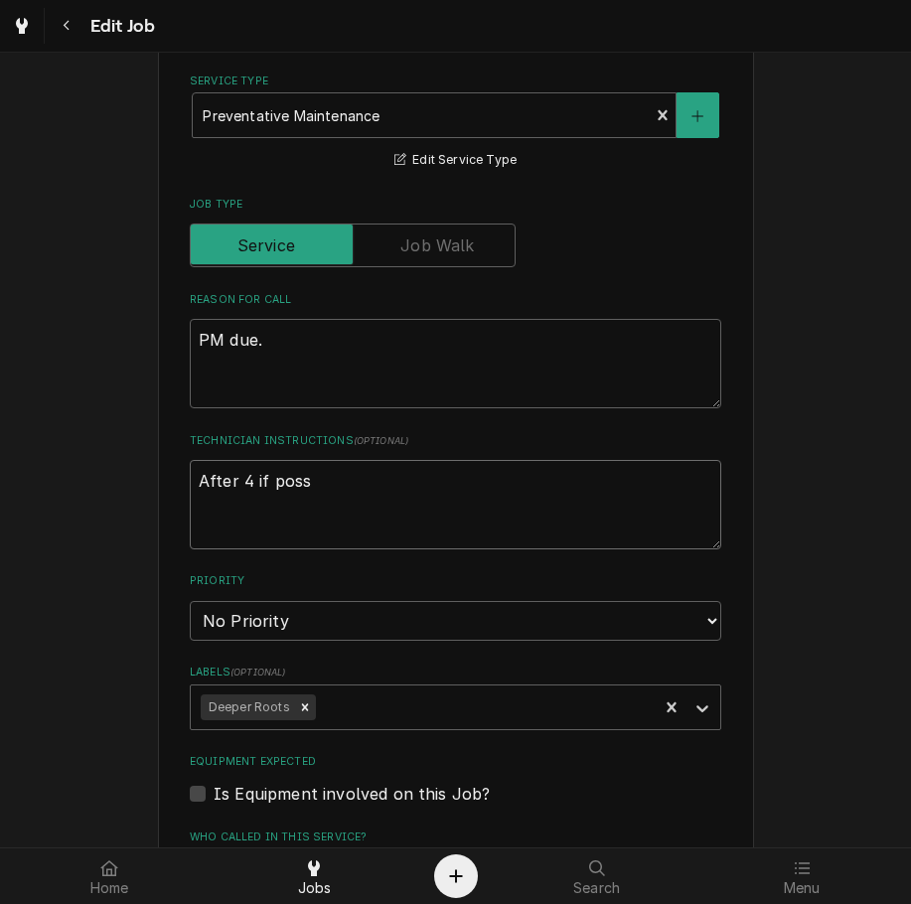
type textarea "x"
type textarea "After 4 if pos"
type textarea "x"
type textarea "After 4 if po"
type textarea "x"
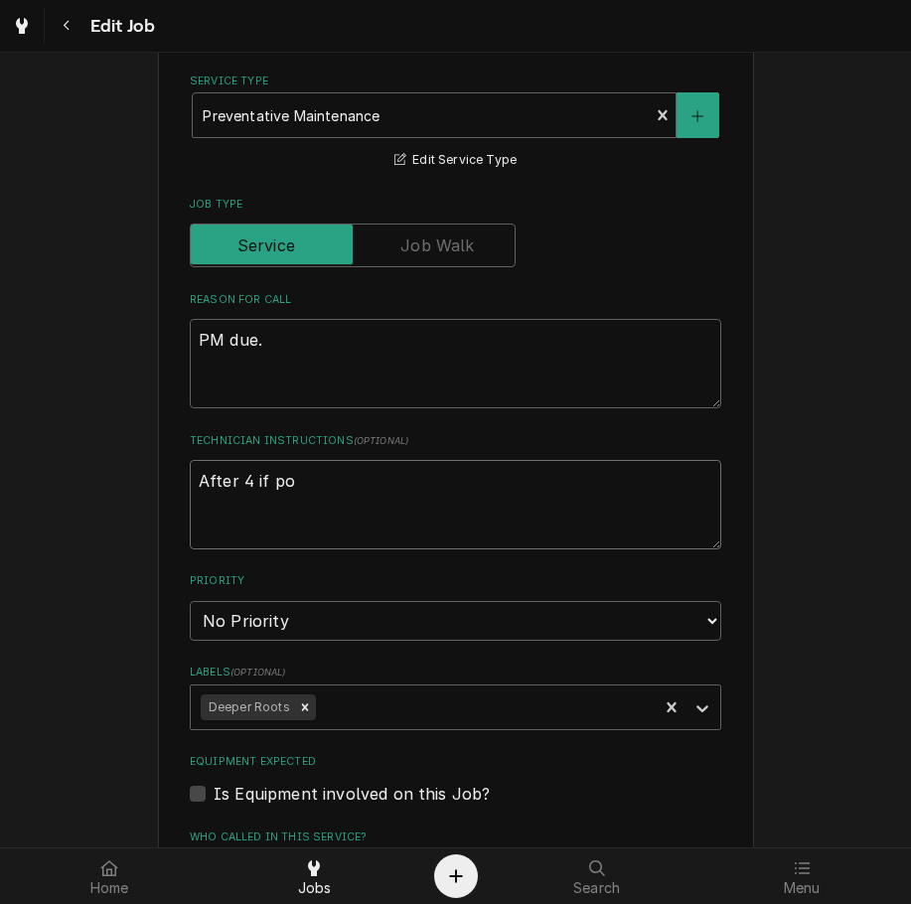
type textarea "After 4 if p"
type textarea "x"
type textarea "After 4 if"
type textarea "x"
type textarea "After 4 if"
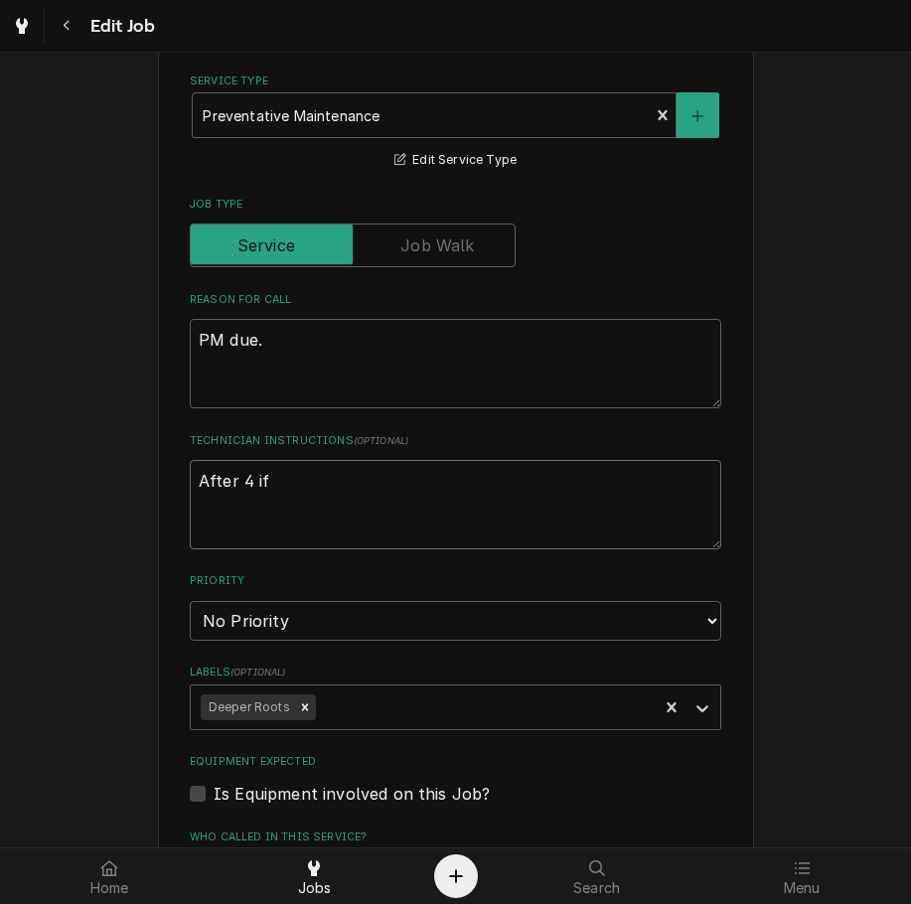
type textarea "x"
type textarea "After 4 i"
type textarea "x"
type textarea "After 4"
type textarea "x"
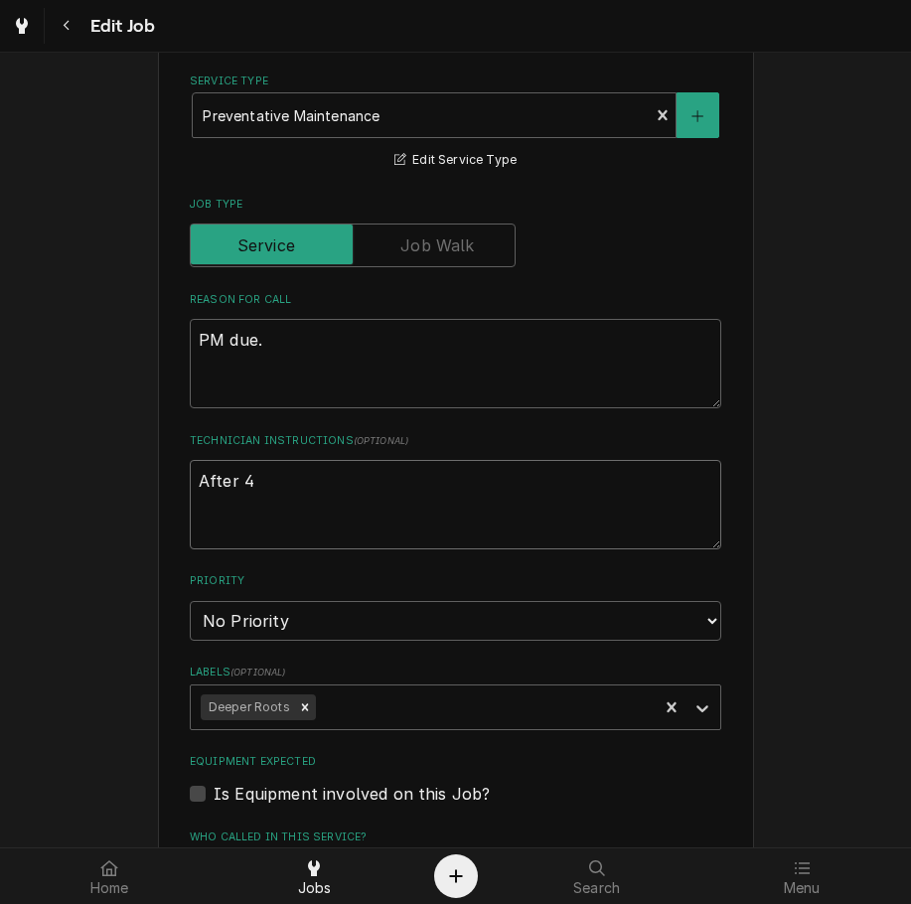
type textarea "After 4"
type textarea "x"
type textarea "After"
type textarea "x"
type textarea "After"
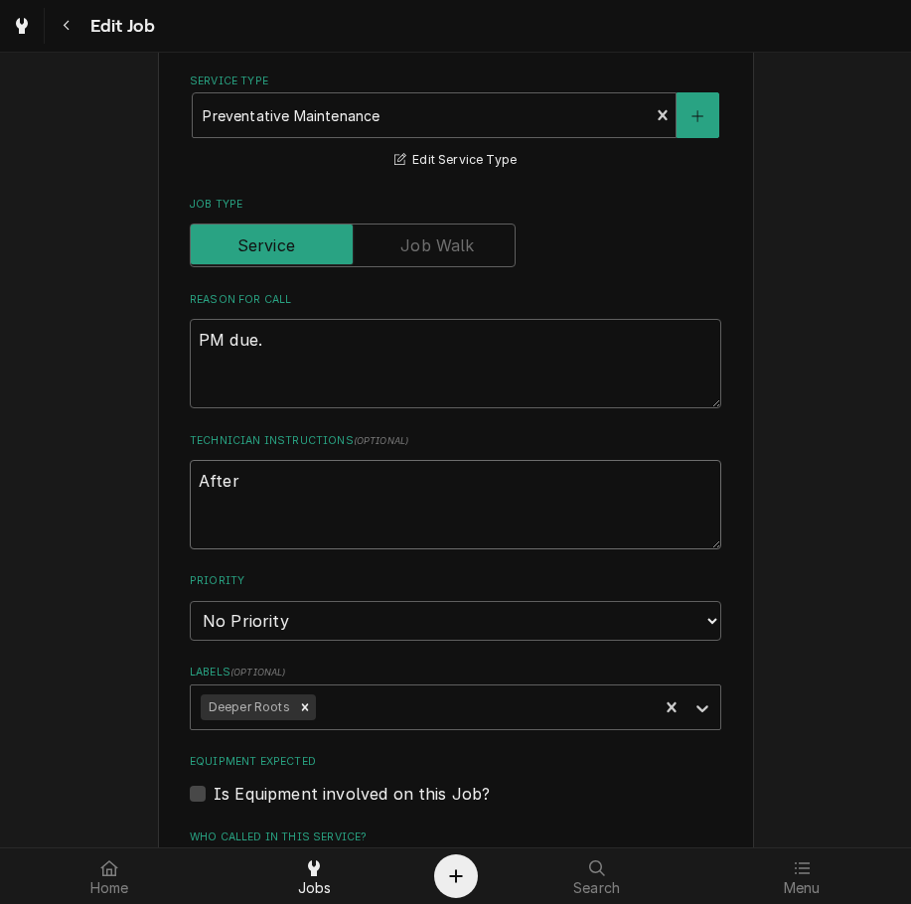
type textarea "x"
type textarea "Afte"
type textarea "x"
type textarea "Aft"
type textarea "x"
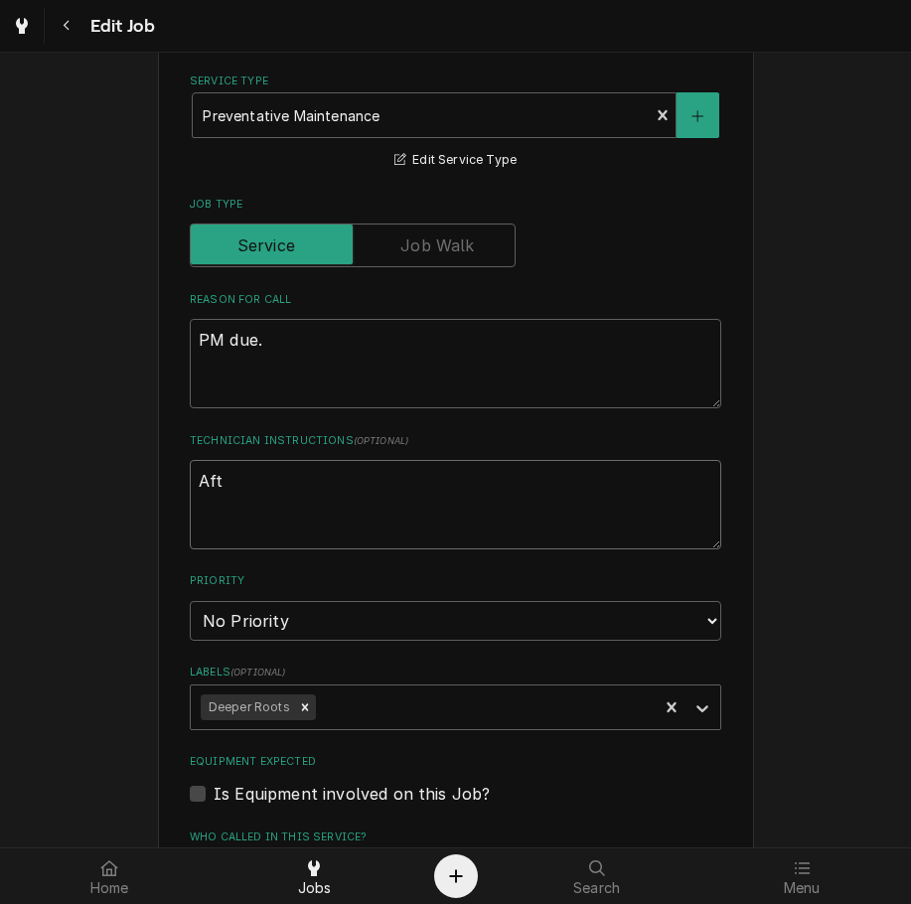
type textarea "Af"
type textarea "x"
type textarea "A"
type textarea "x"
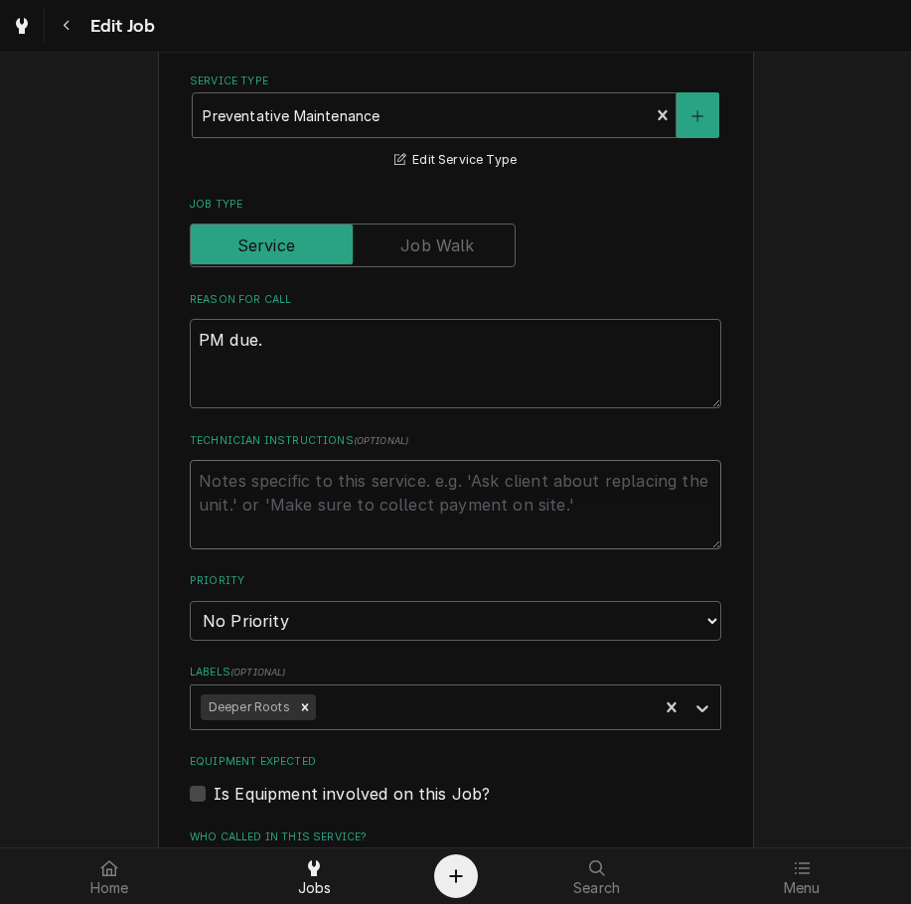
type textarea "3"
type textarea "x"
type textarea "3p"
type textarea "x"
type textarea "3pm"
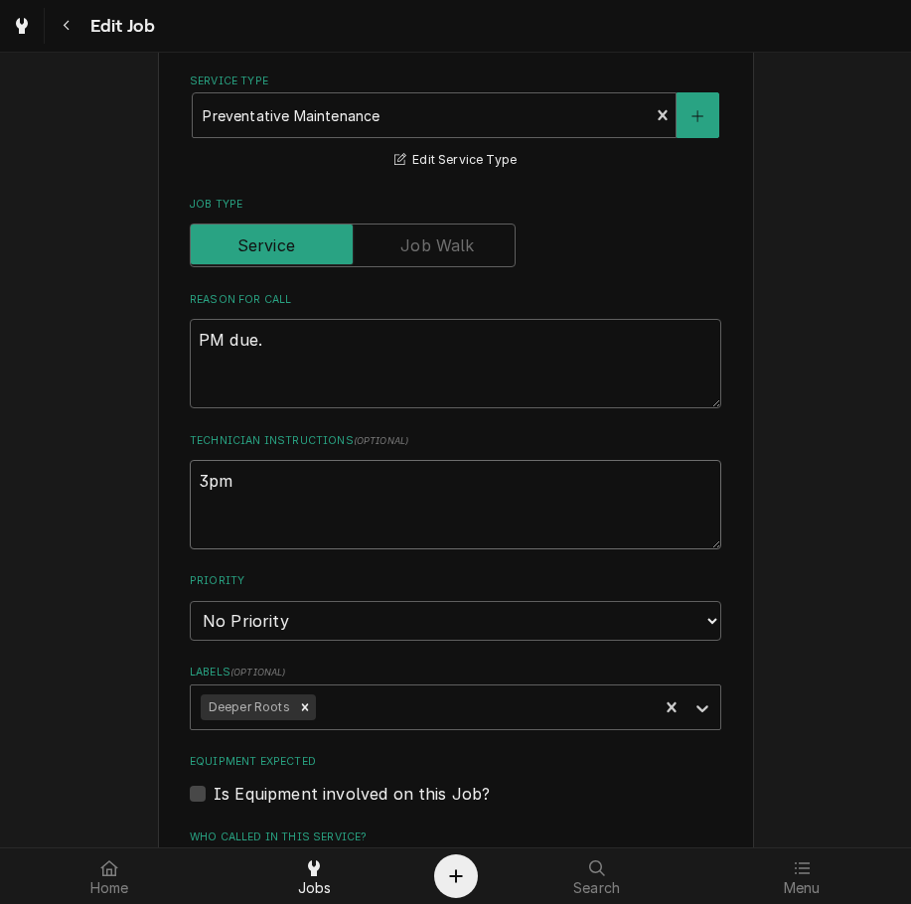
type textarea "x"
type textarea "3pm"
type textarea "x"
type textarea "3pm co"
type textarea "x"
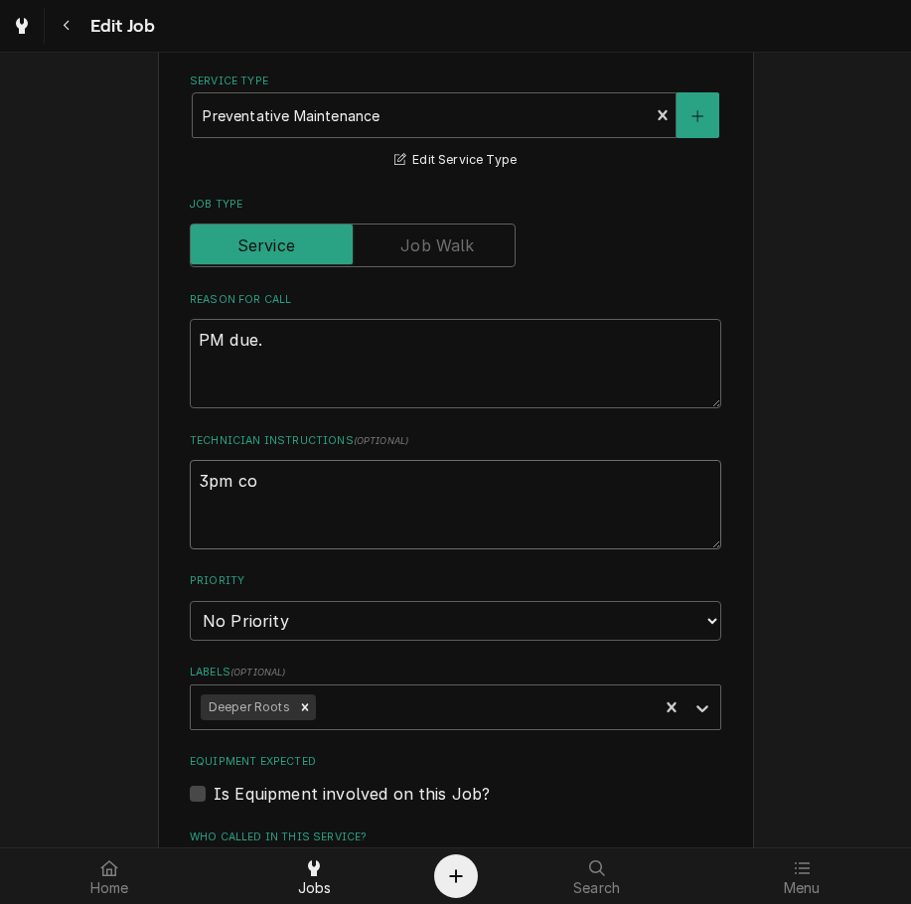
type textarea "3pm con"
type textarea "x"
type textarea "3pm conf"
type textarea "x"
type textarea "3pm confr"
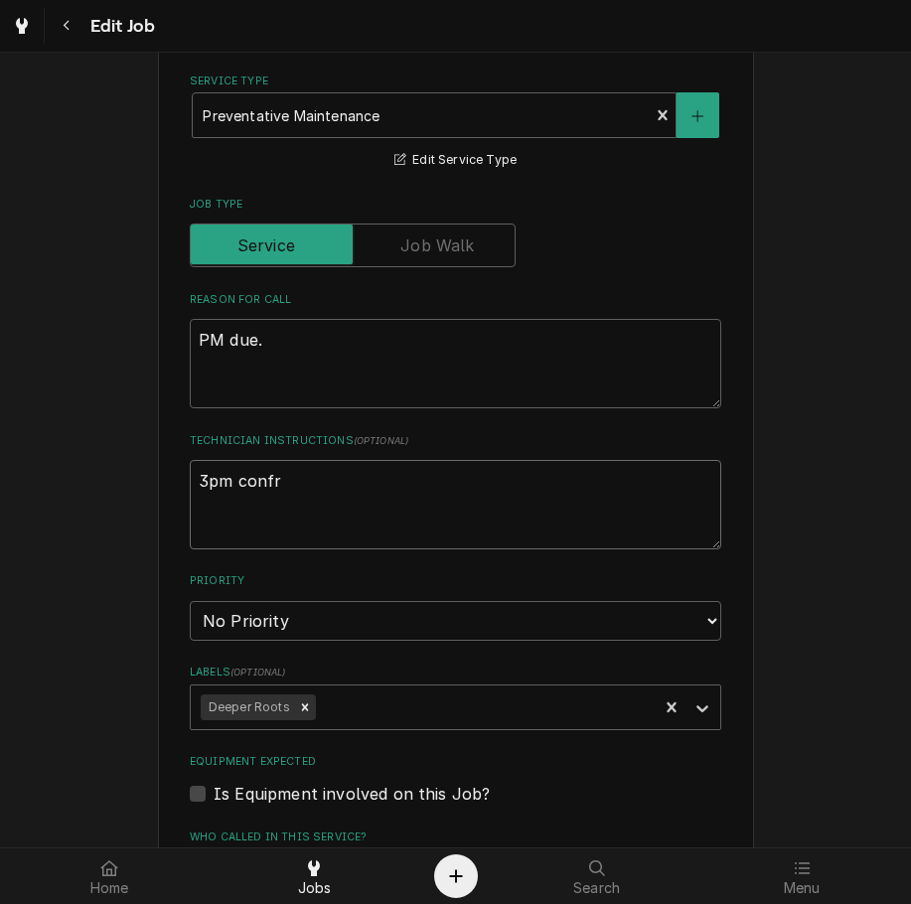
type textarea "x"
type textarea "3pm confri"
type textarea "x"
type textarea "3pm confrime"
type textarea "x"
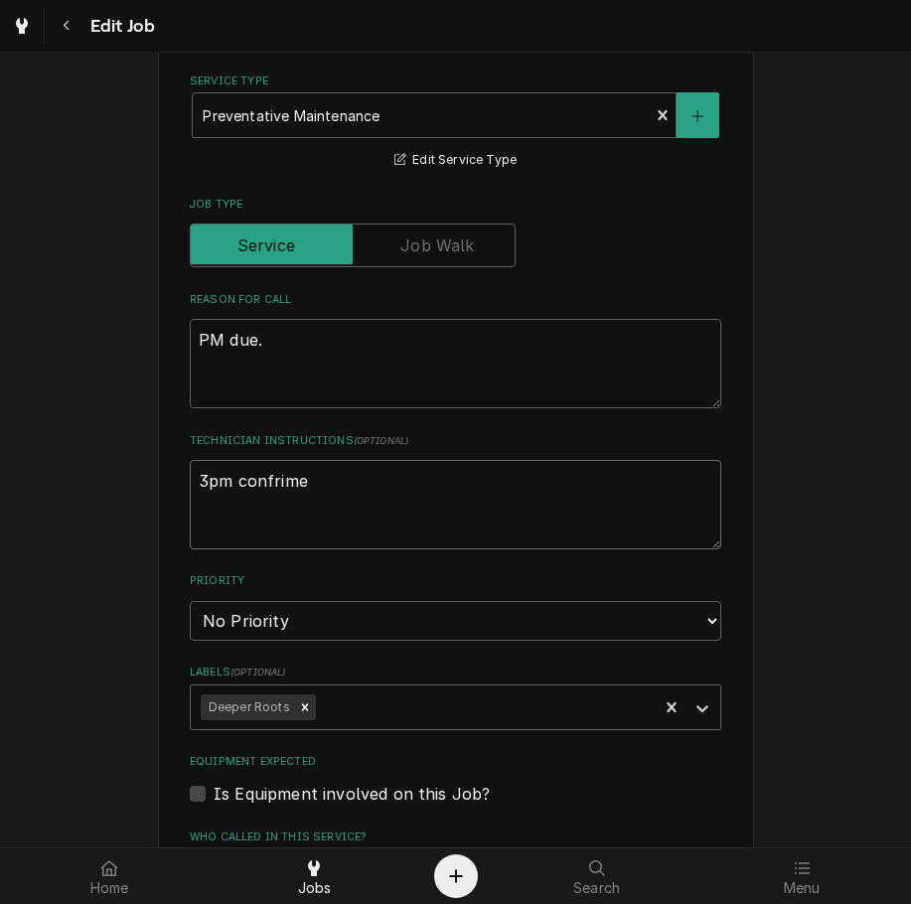
type textarea "3pm confrimed"
type textarea "x"
type textarea "3pm confrime"
type textarea "x"
type textarea "3pm confrim"
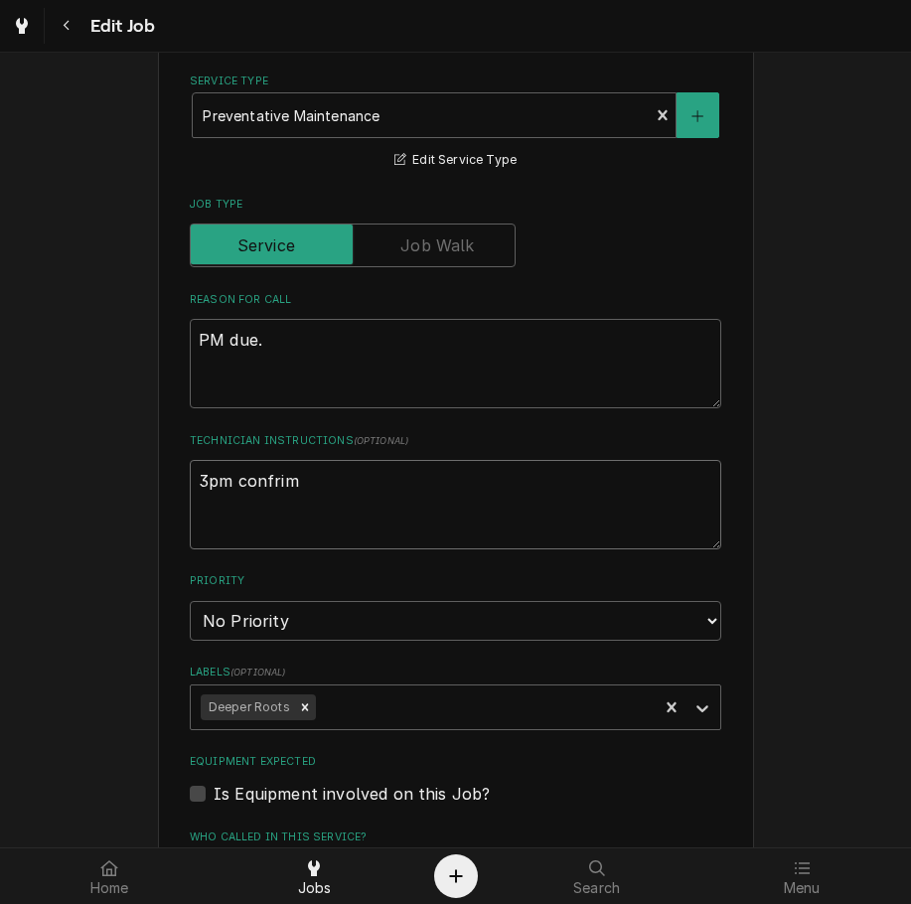
type textarea "x"
type textarea "3pm confri"
type textarea "x"
type textarea "3pm confr"
type textarea "x"
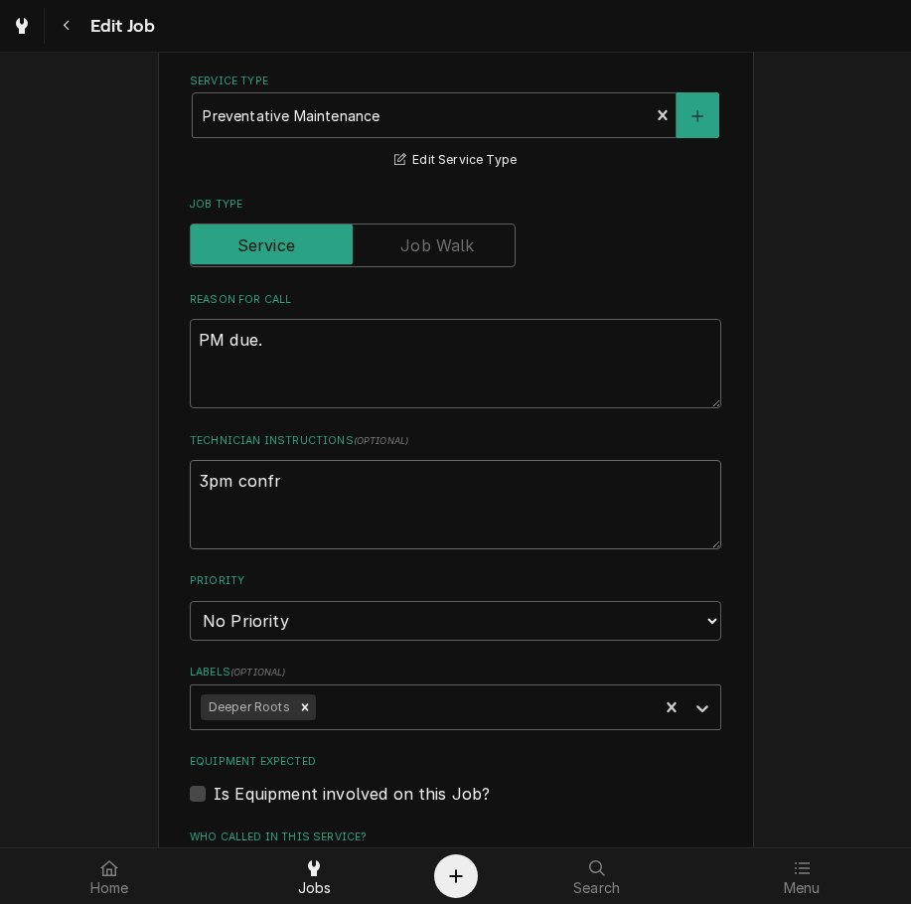
type textarea "3pm conf"
type textarea "x"
type textarea "3pm confie"
type textarea "x"
type textarea "3pm confi"
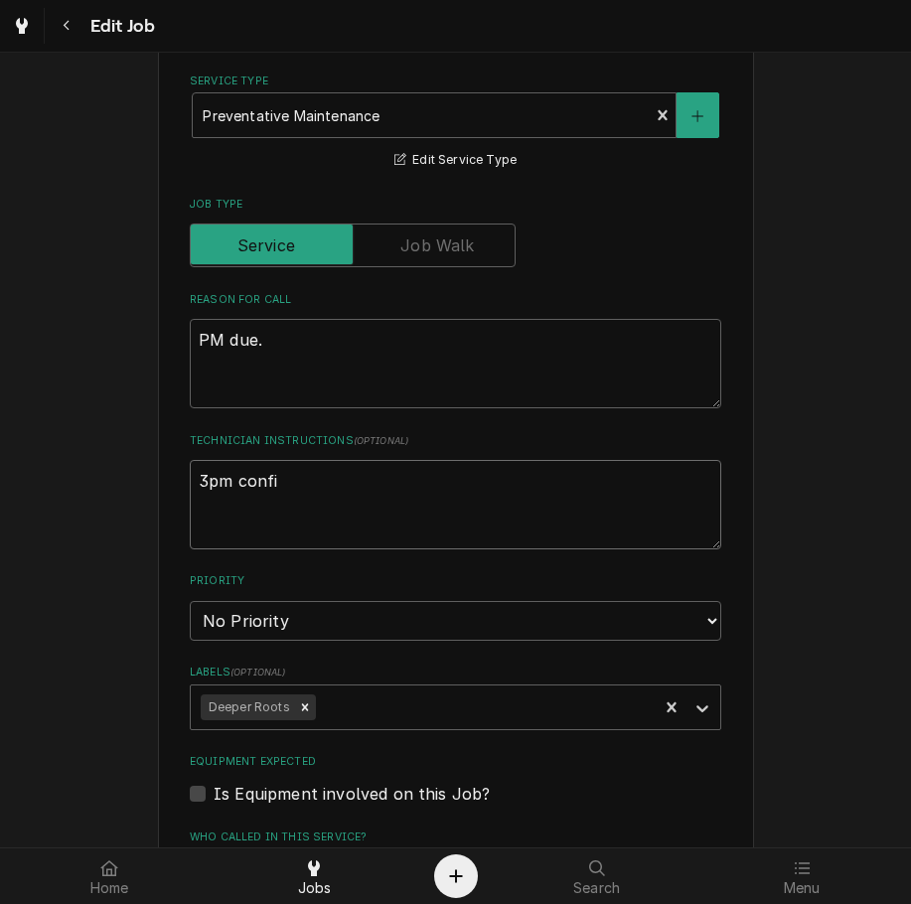
type textarea "x"
type textarea "3pm confim"
type textarea "x"
type textarea "3pm confi"
type textarea "x"
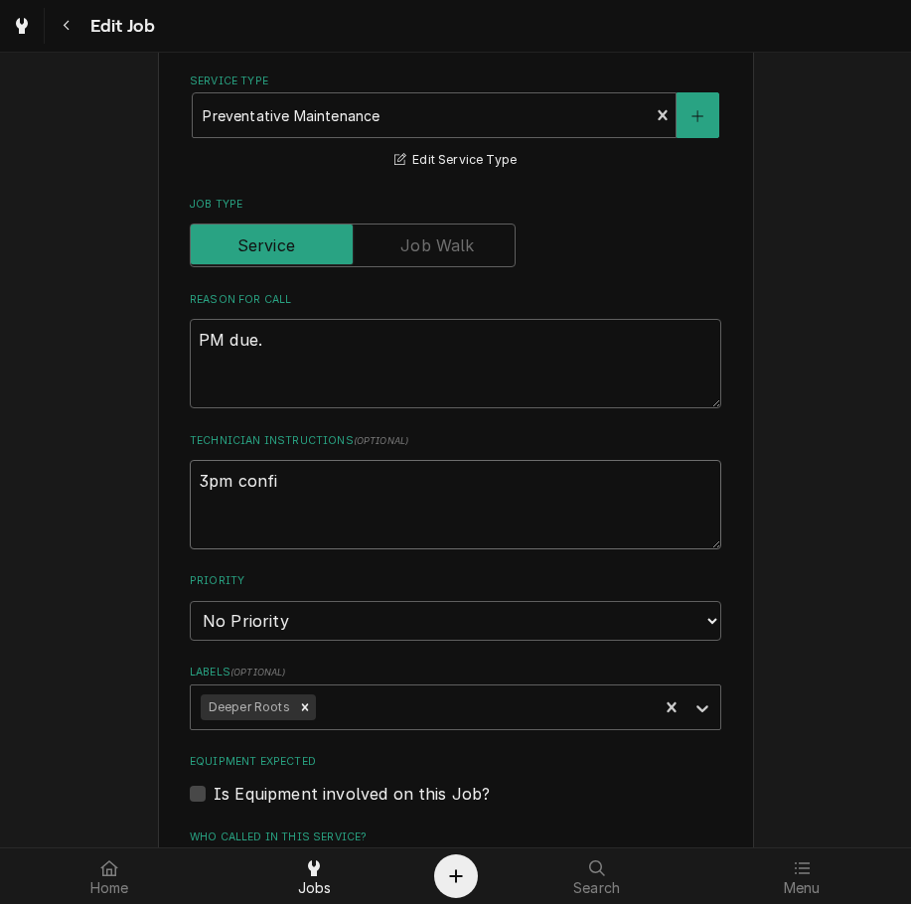
type textarea "3pm confir"
type textarea "x"
type textarea "3pm confirm"
type textarea "x"
type textarea "3pm confirme"
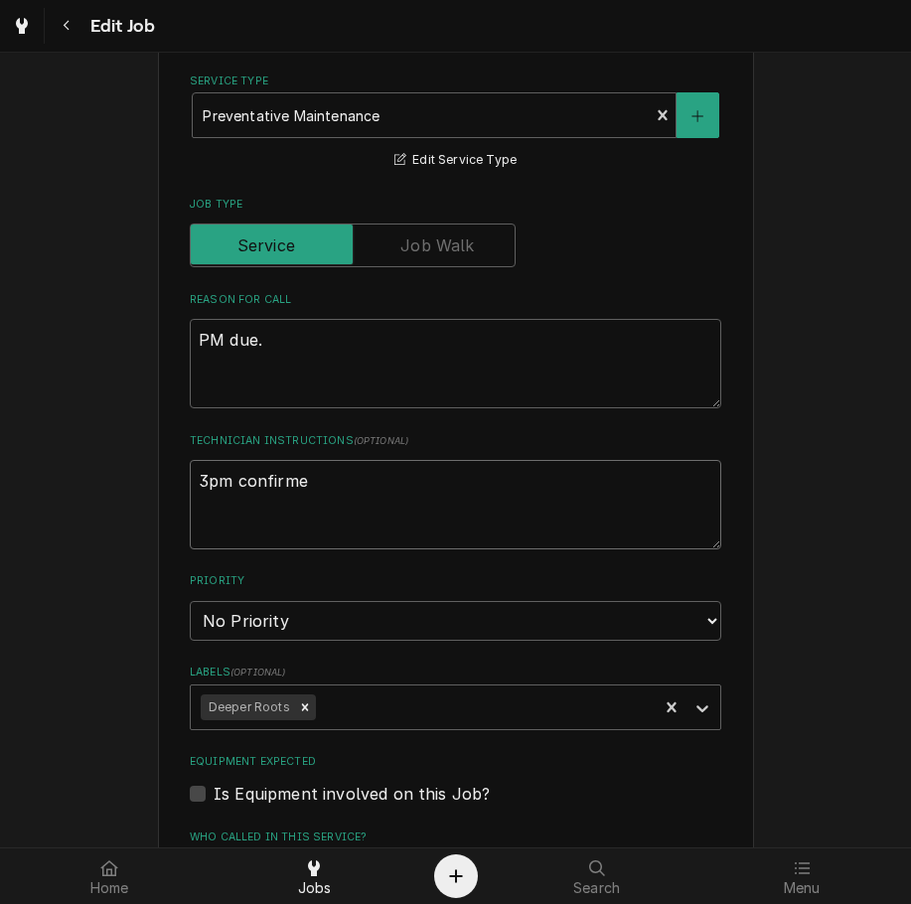
type textarea "x"
type textarea "3pm confirmed"
type textarea "x"
type textarea "3pm confirmed"
click at [658, 636] on select "No Priority Urgent High Medium Low" at bounding box center [455, 621] width 531 height 40
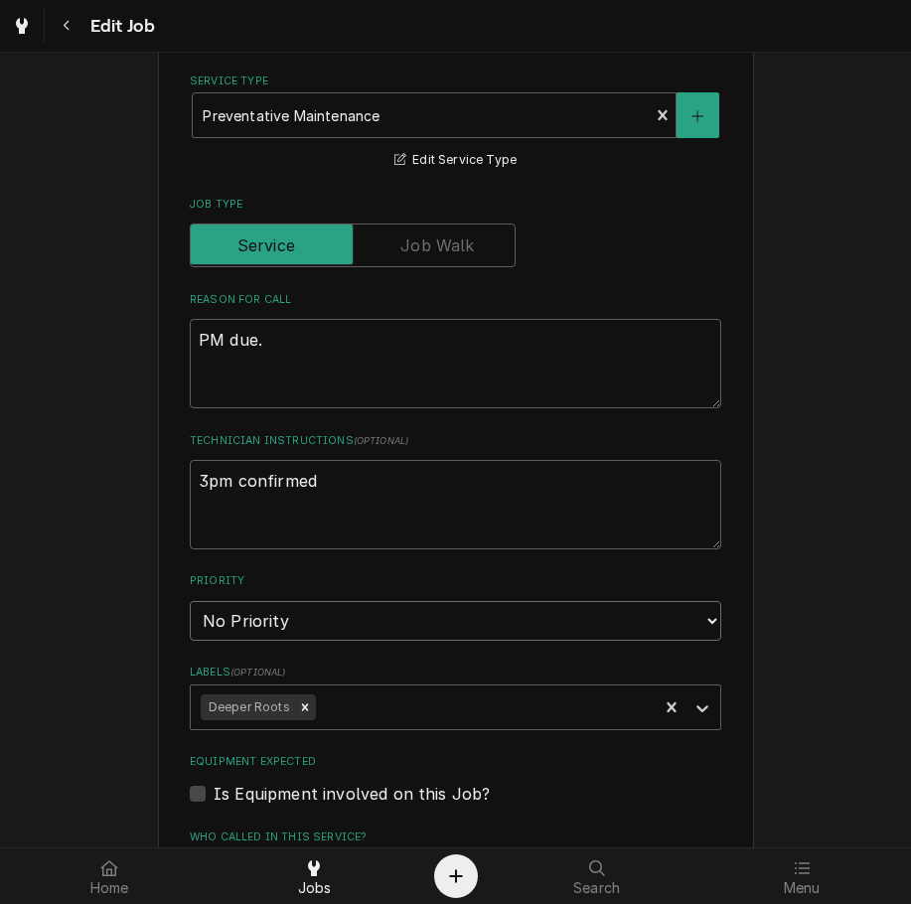
select select "2"
click at [190, 601] on select "No Priority Urgent High Medium Low" at bounding box center [455, 621] width 531 height 40
type textarea "x"
click at [537, 628] on select "No Priority Urgent High Medium Low" at bounding box center [455, 621] width 531 height 40
select select "3"
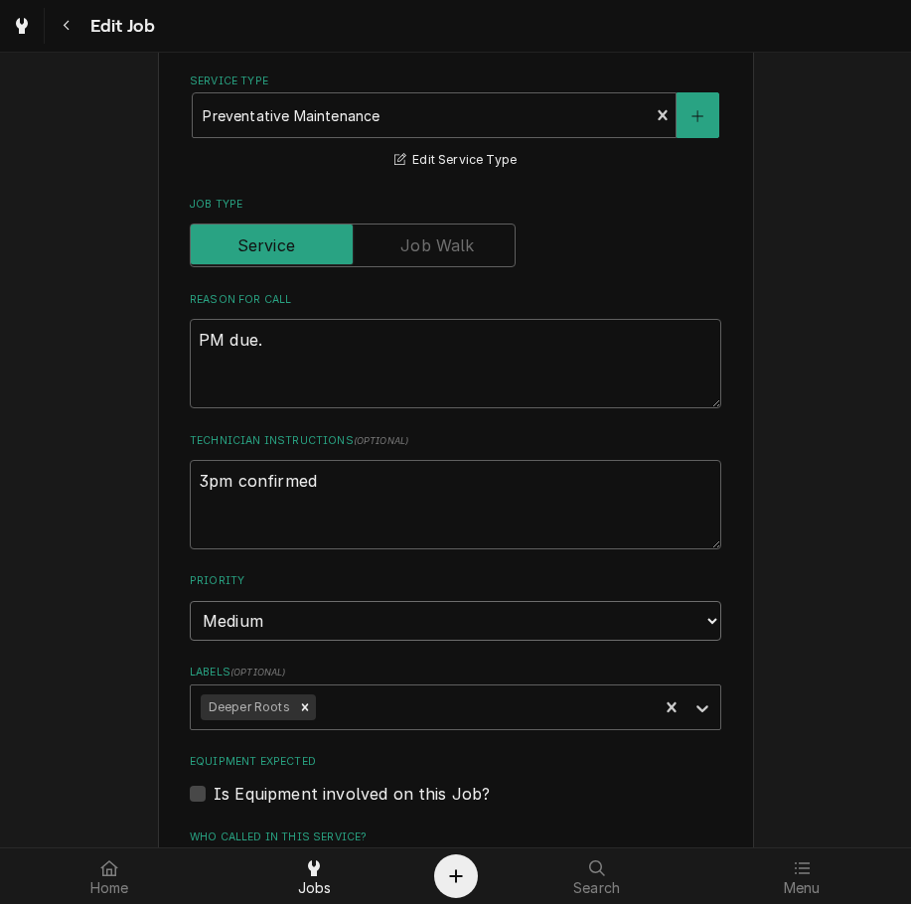
click at [190, 601] on select "No Priority Urgent High Medium Low" at bounding box center [455, 621] width 531 height 40
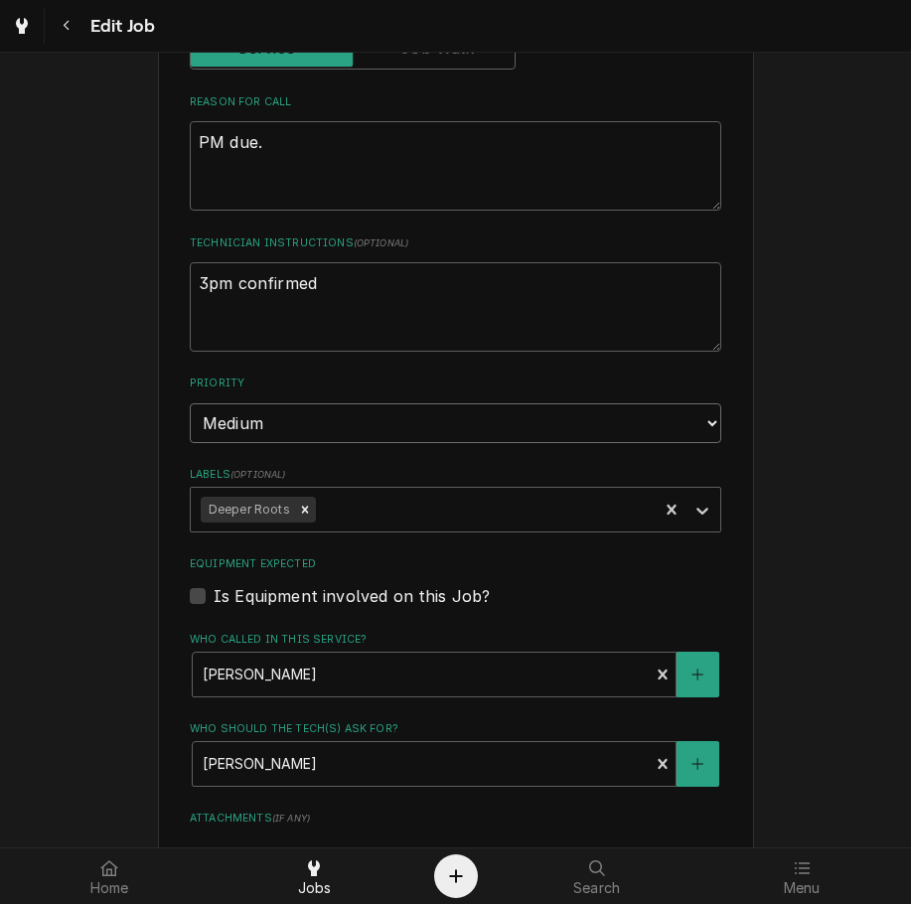
type textarea "x"
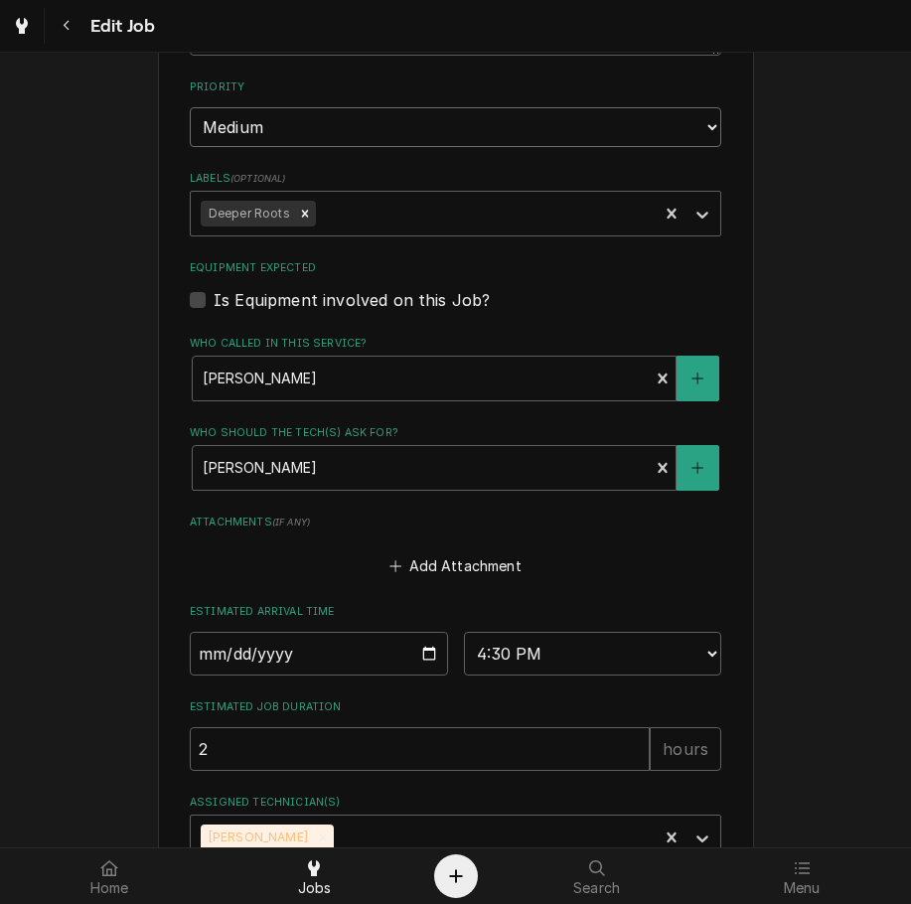
scroll to position [1167, 0]
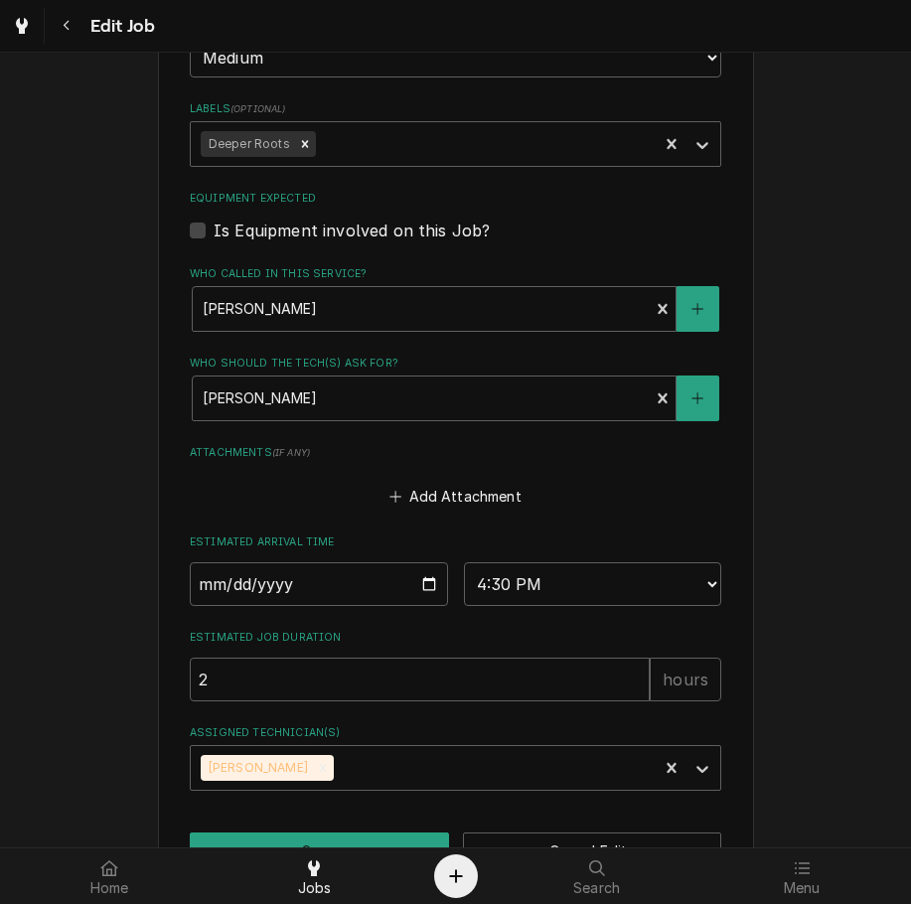
click at [460, 225] on label "Is Equipment involved on this Job?" at bounding box center [351, 230] width 276 height 24
click at [460, 225] on input "Equipment Expected" at bounding box center [478, 240] width 531 height 44
checkbox input "true"
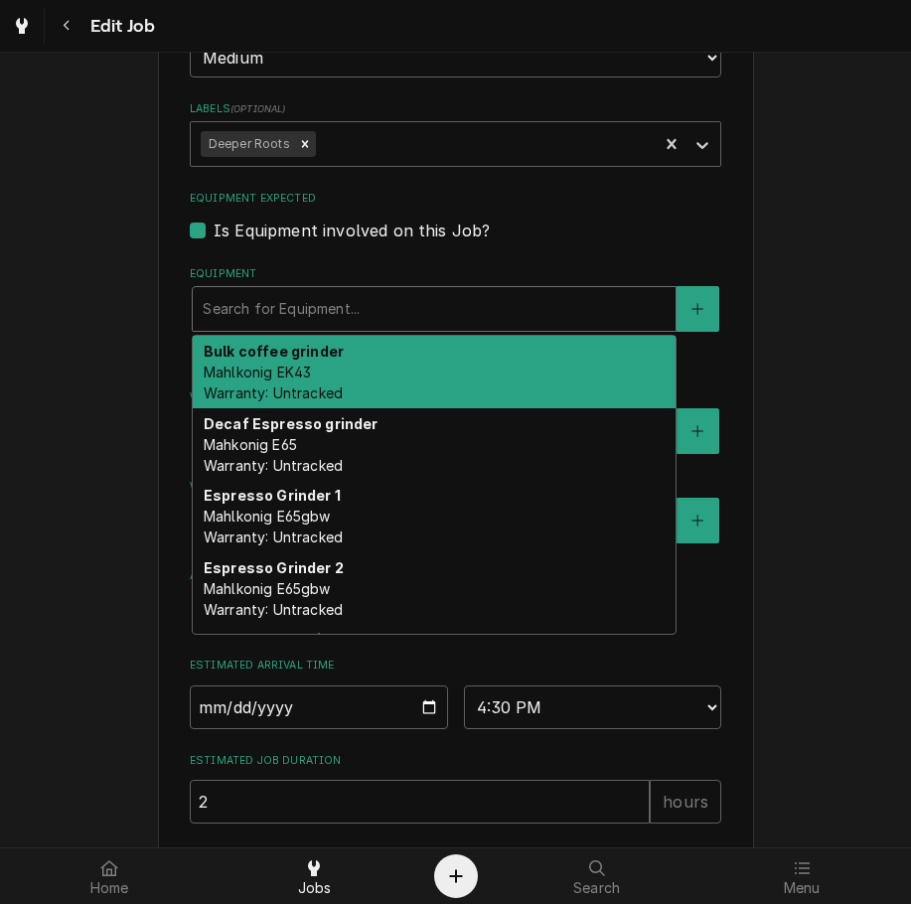
click at [429, 402] on div "Bulk coffee grinder Mahlkonig EK43 Warranty: Untracked" at bounding box center [434, 372] width 483 height 72
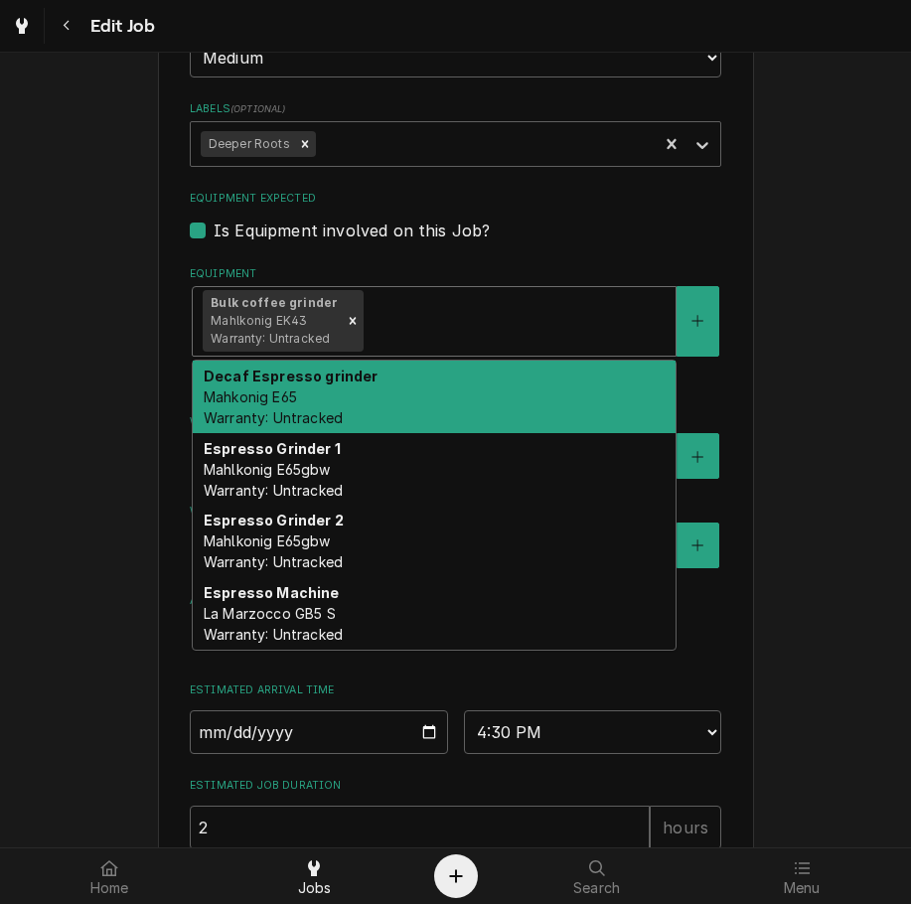
click at [481, 411] on div "Decaf Espresso grinder Mahkonig E65 Warranty: Untracked" at bounding box center [434, 396] width 483 height 72
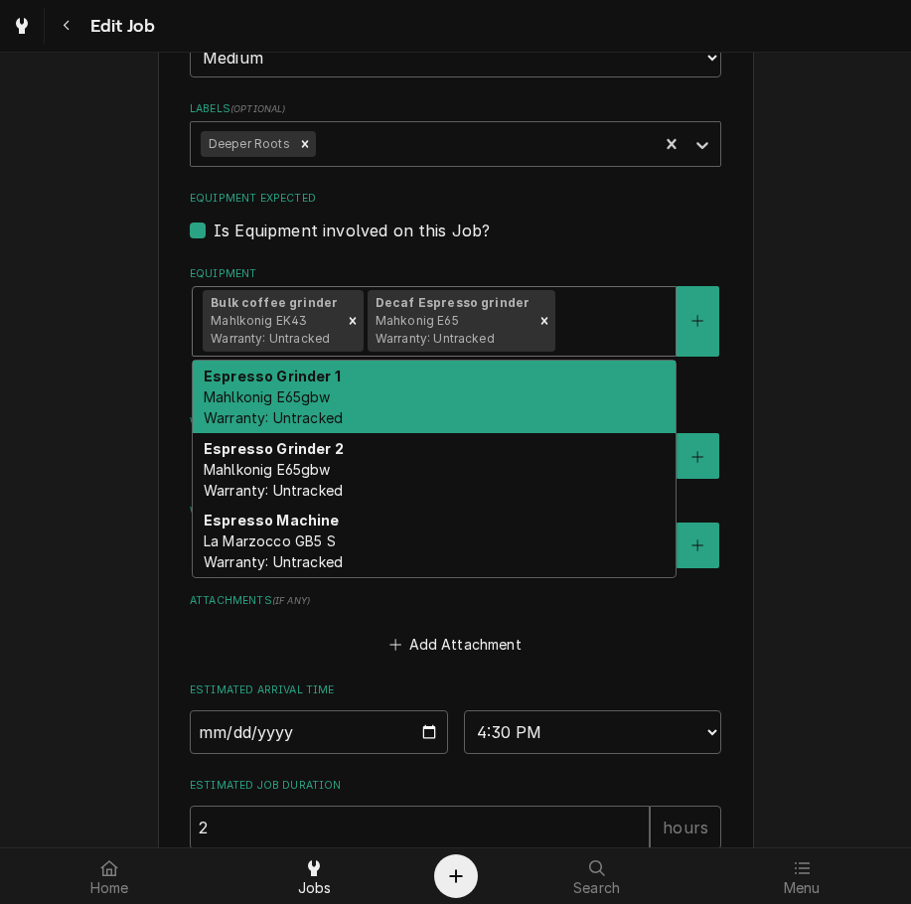
click at [529, 431] on div "Espresso Grinder 1 Mahlkonig E65gbw Warranty: Untracked" at bounding box center [434, 396] width 483 height 72
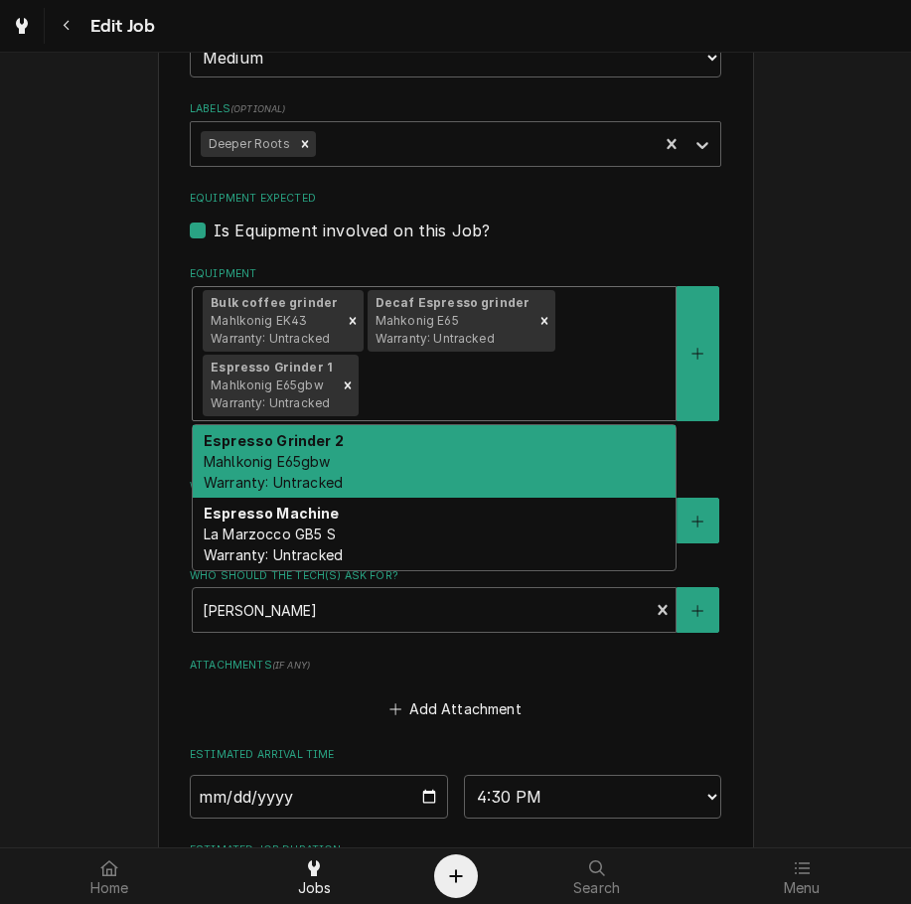
click at [537, 426] on div "Espresso Grinder 2 Mahlkonig E65gbw Warranty: Untracked" at bounding box center [434, 461] width 483 height 72
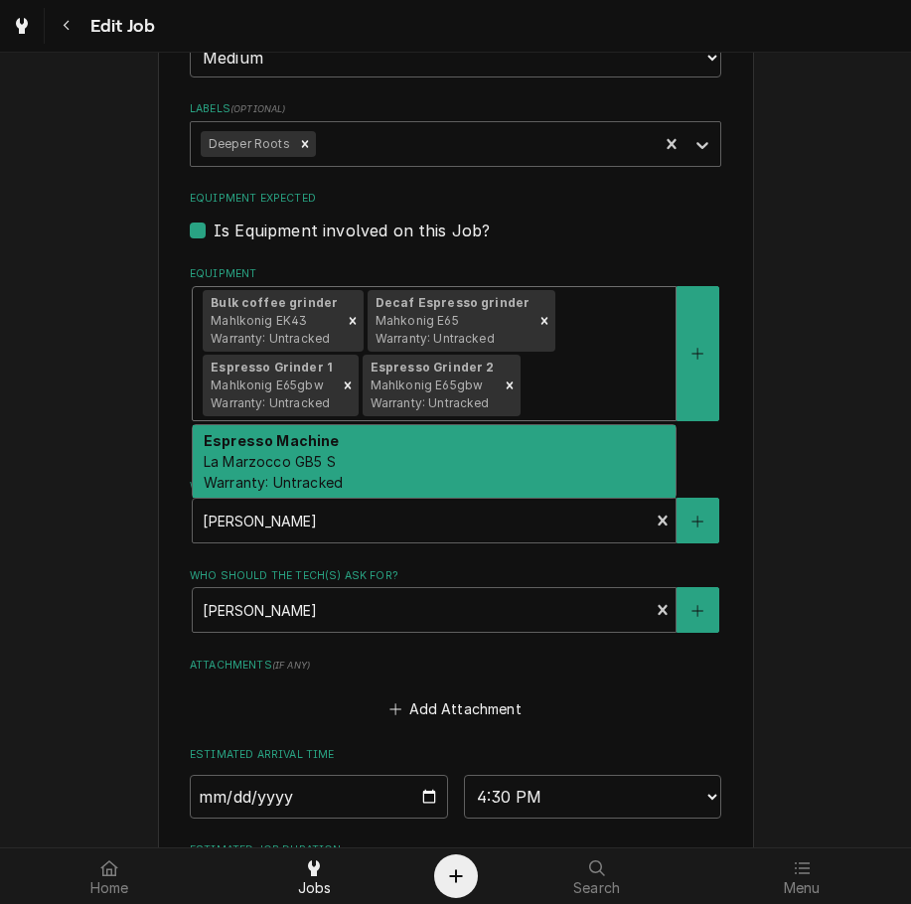
click at [539, 470] on div "Espresso Machine La Marzocco GB5 S Warranty: Untracked" at bounding box center [434, 461] width 483 height 72
type textarea "x"
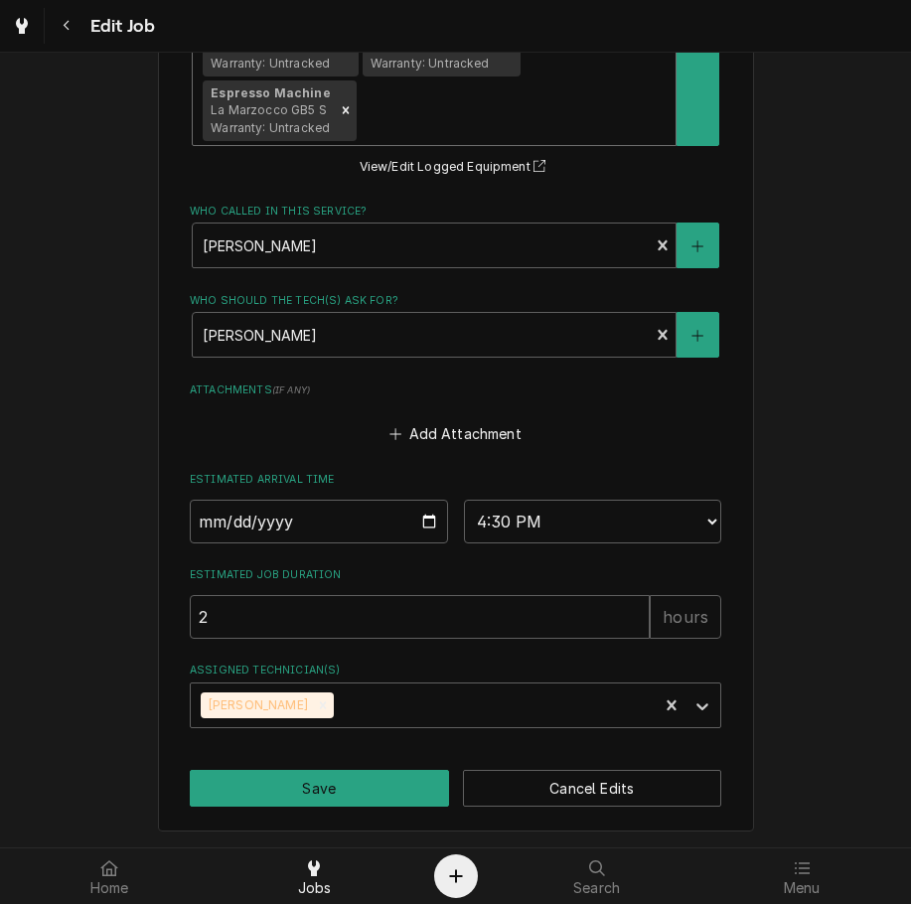
scroll to position [1508, 0]
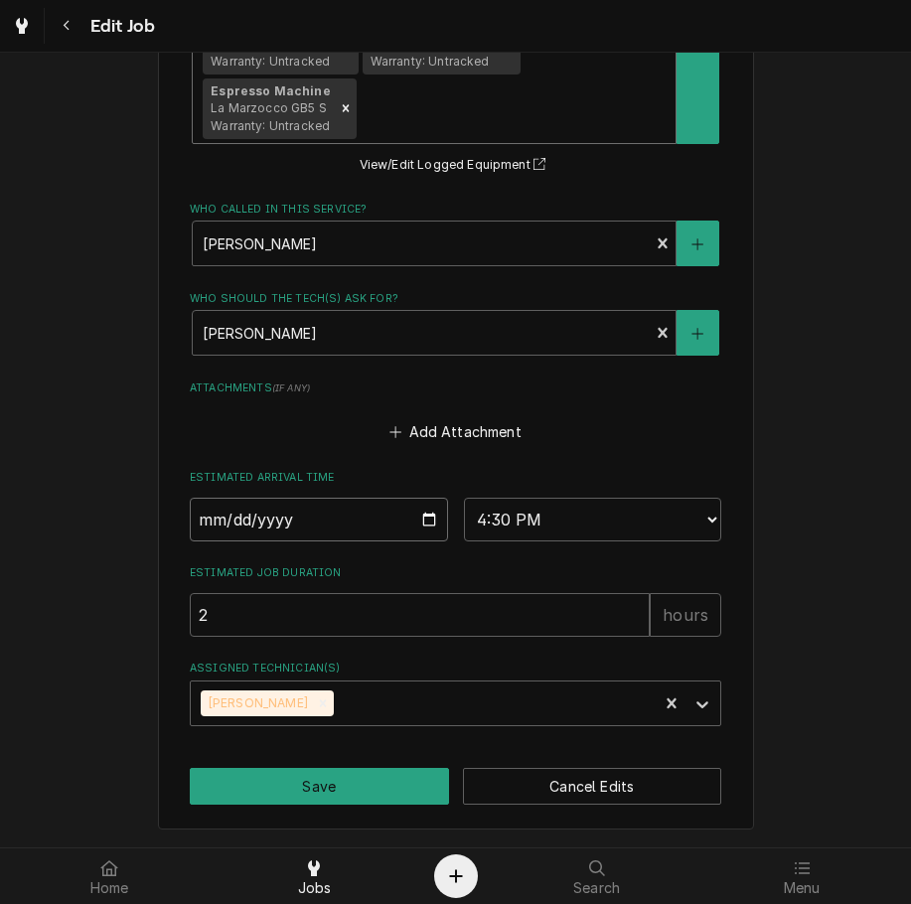
click at [431, 513] on input "2025-09-03" at bounding box center [319, 519] width 258 height 44
click at [428, 517] on input "2025-09-03" at bounding box center [319, 519] width 258 height 44
type input "2025-09-02"
type textarea "x"
click at [615, 510] on select "AM / PM 6:00 AM 6:15 AM 6:30 AM 6:45 AM 7:00 AM 7:15 AM 7:30 AM 7:45 AM 8:00 AM…" at bounding box center [593, 519] width 258 height 44
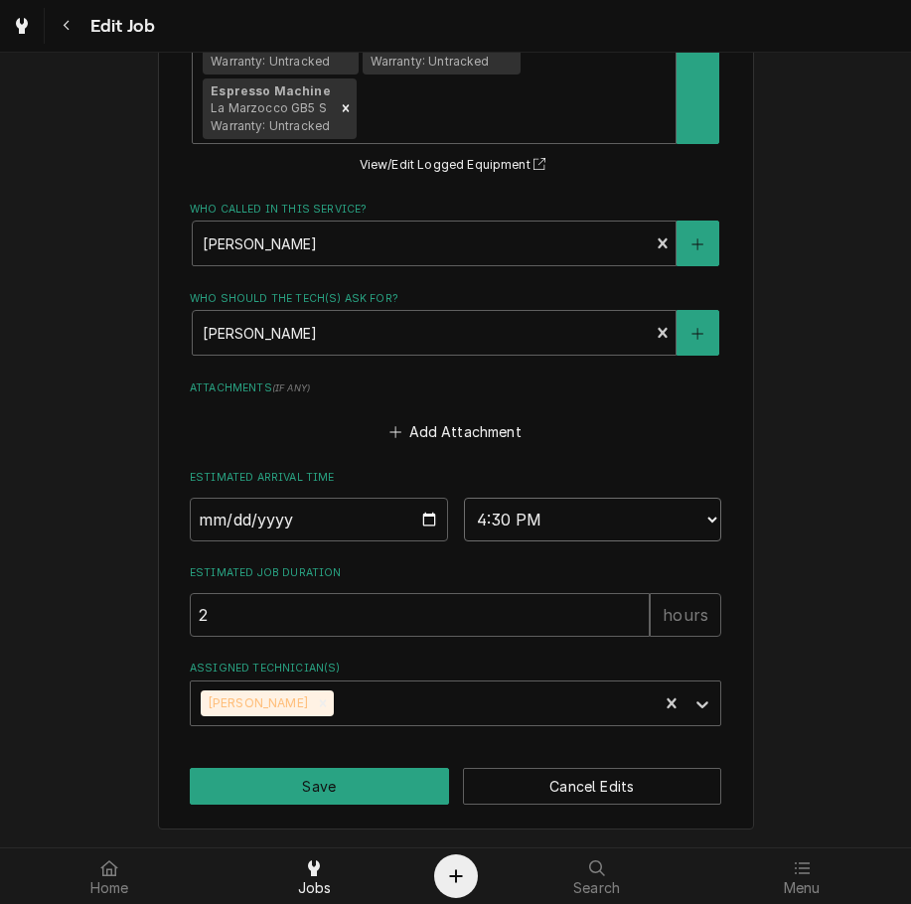
select select "15:00:00"
click at [464, 497] on select "AM / PM 6:00 AM 6:15 AM 6:30 AM 6:45 AM 7:00 AM 7:15 AM 7:30 AM 7:45 AM 8:00 AM…" at bounding box center [593, 519] width 258 height 44
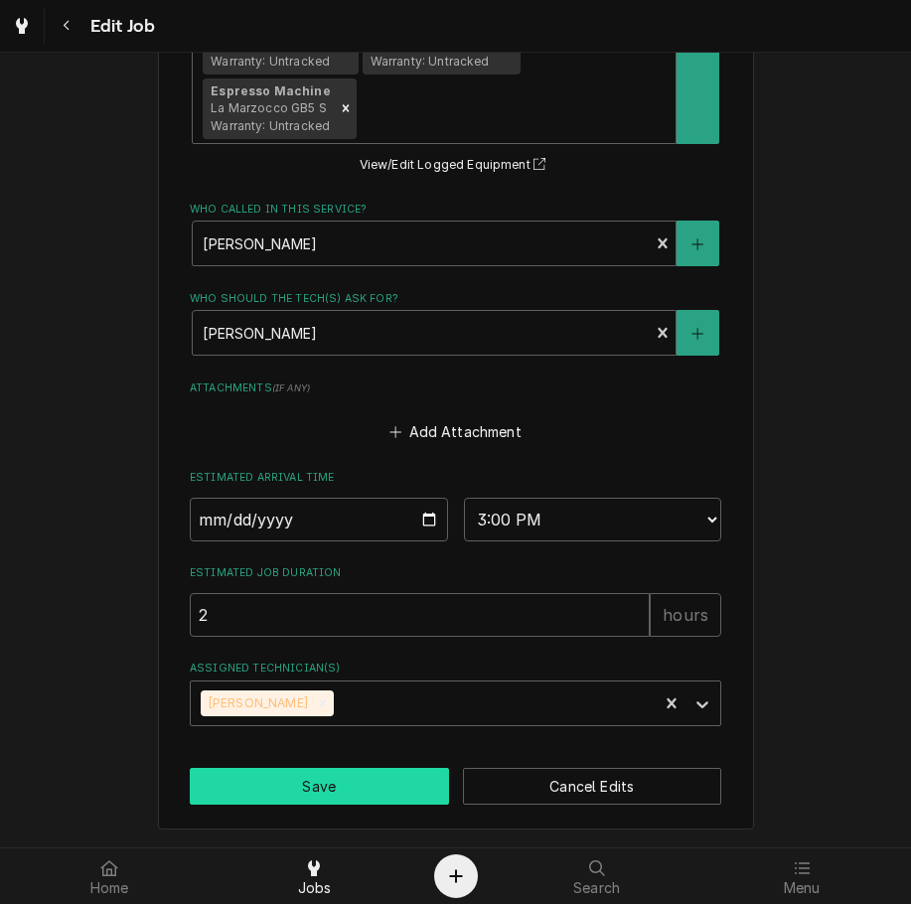
click at [393, 793] on button "Save" at bounding box center [319, 786] width 259 height 37
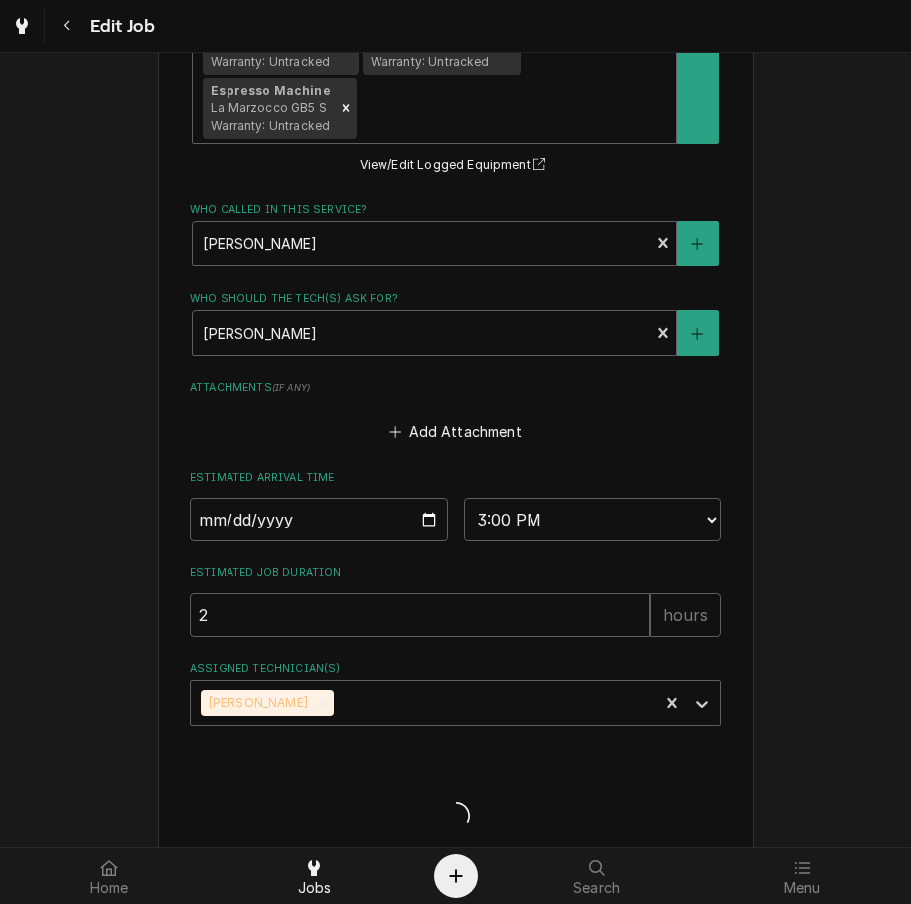
type textarea "x"
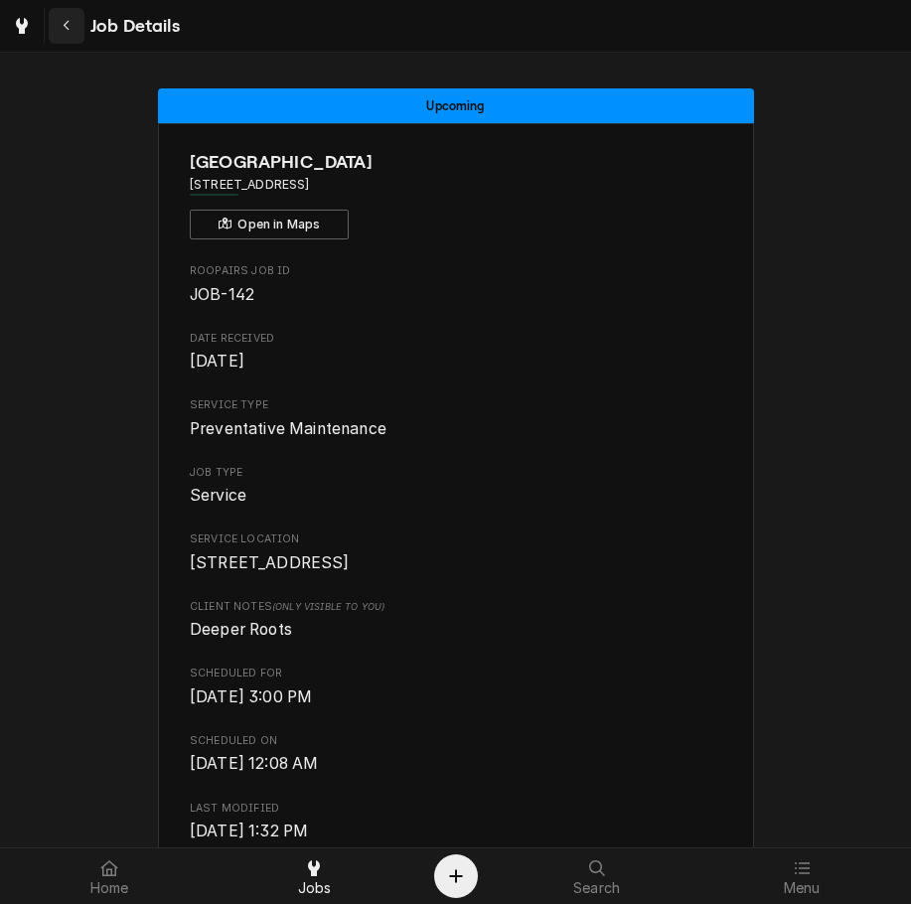
click at [61, 22] on div "Navigate back" at bounding box center [67, 26] width 20 height 20
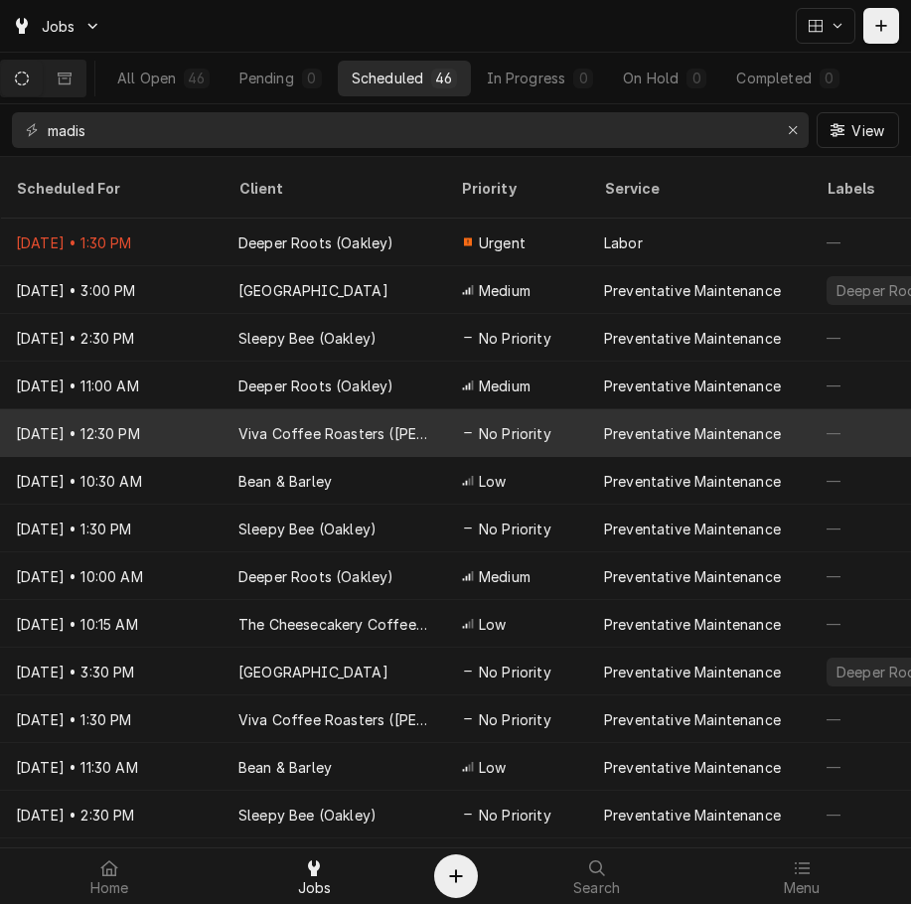
click at [431, 417] on div "Viva Coffee Roasters ([PERSON_NAME])" at bounding box center [333, 433] width 222 height 48
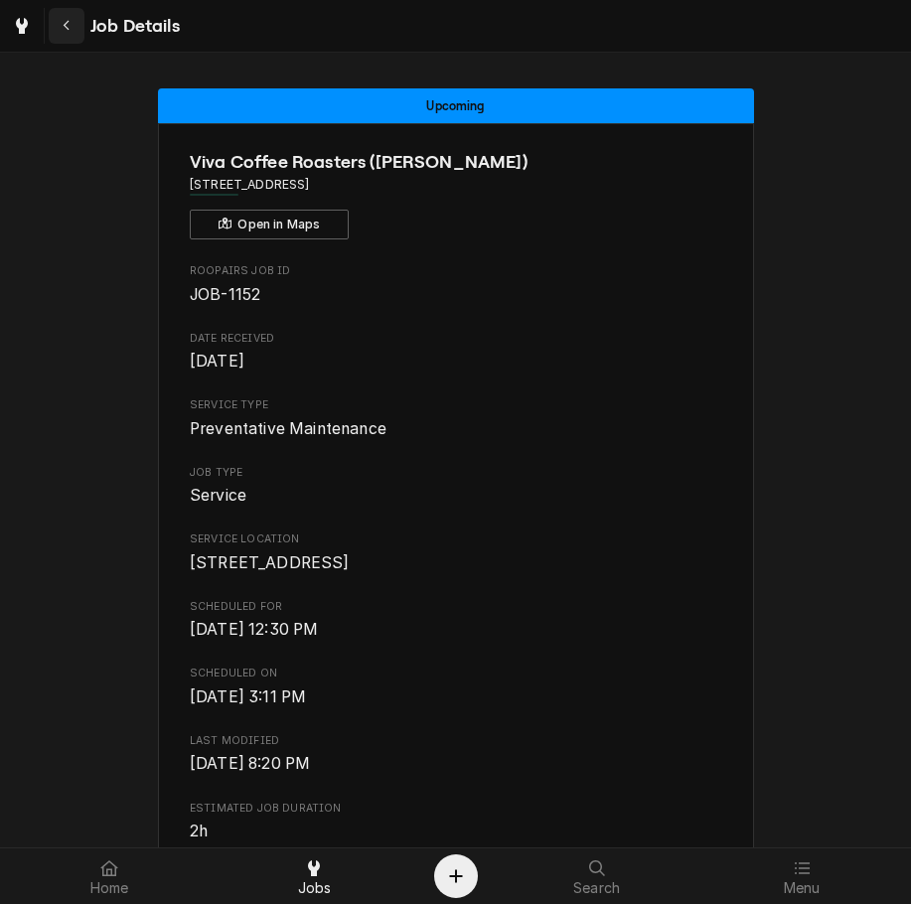
click at [58, 17] on div "Navigate back" at bounding box center [67, 26] width 20 height 20
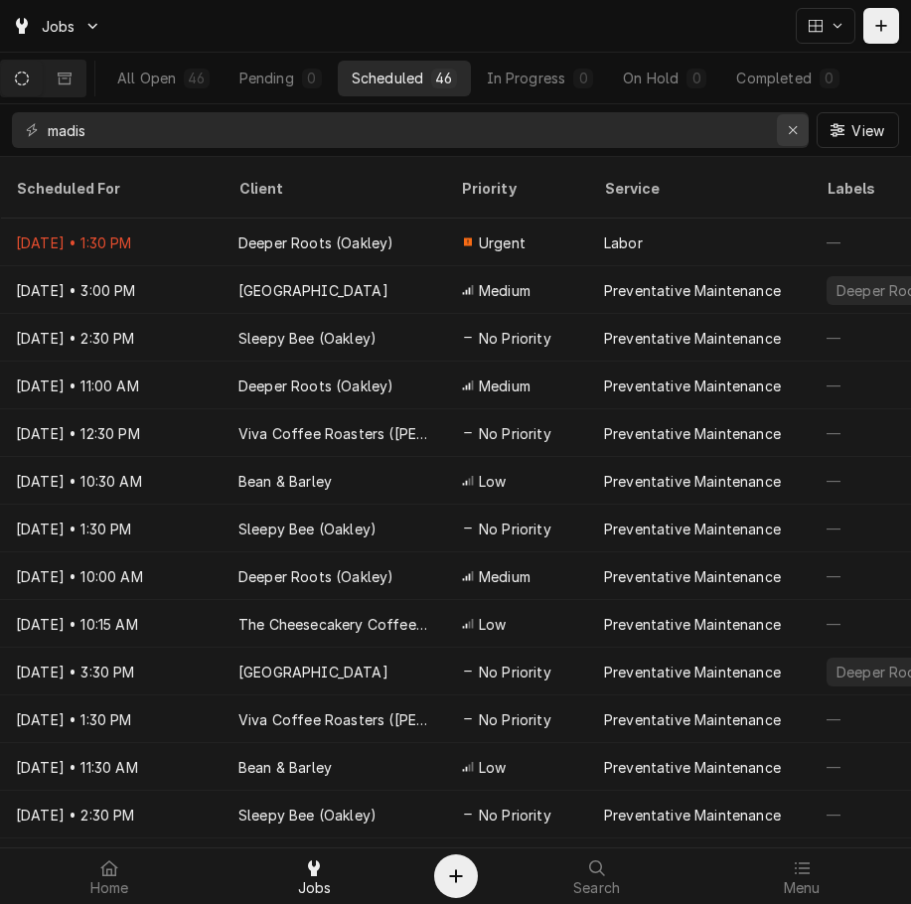
click at [788, 130] on icon "Erase input" at bounding box center [792, 130] width 11 height 14
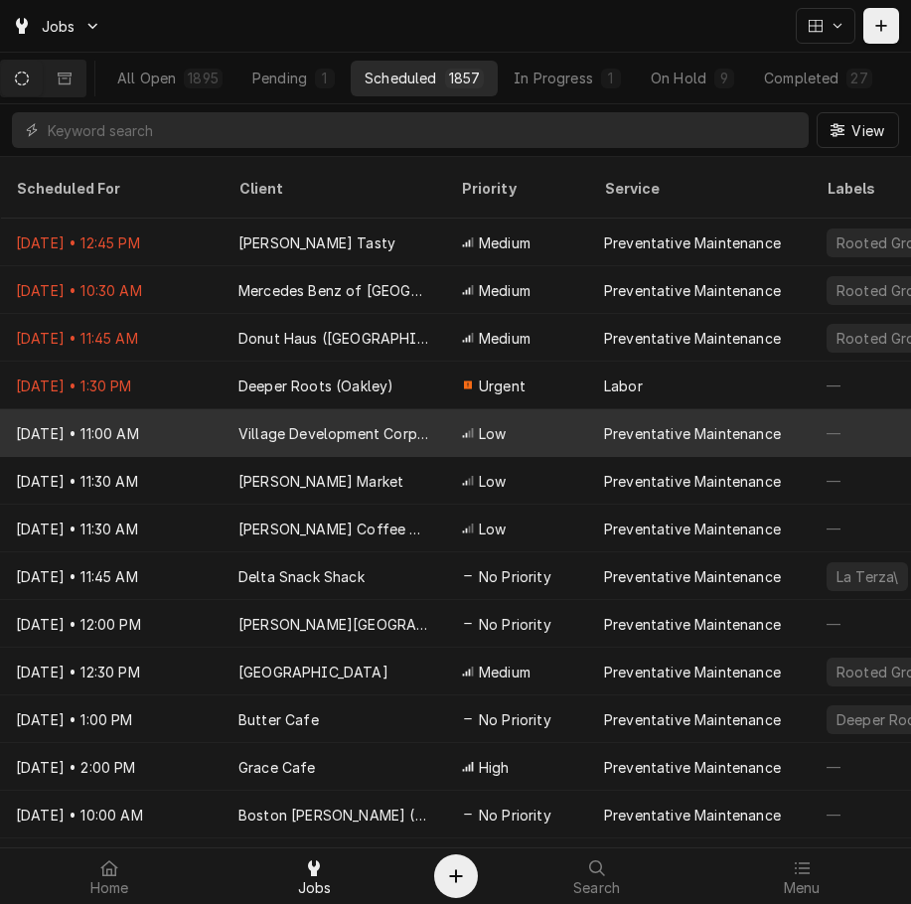
click at [426, 423] on div "Village Development Corporation" at bounding box center [333, 433] width 191 height 21
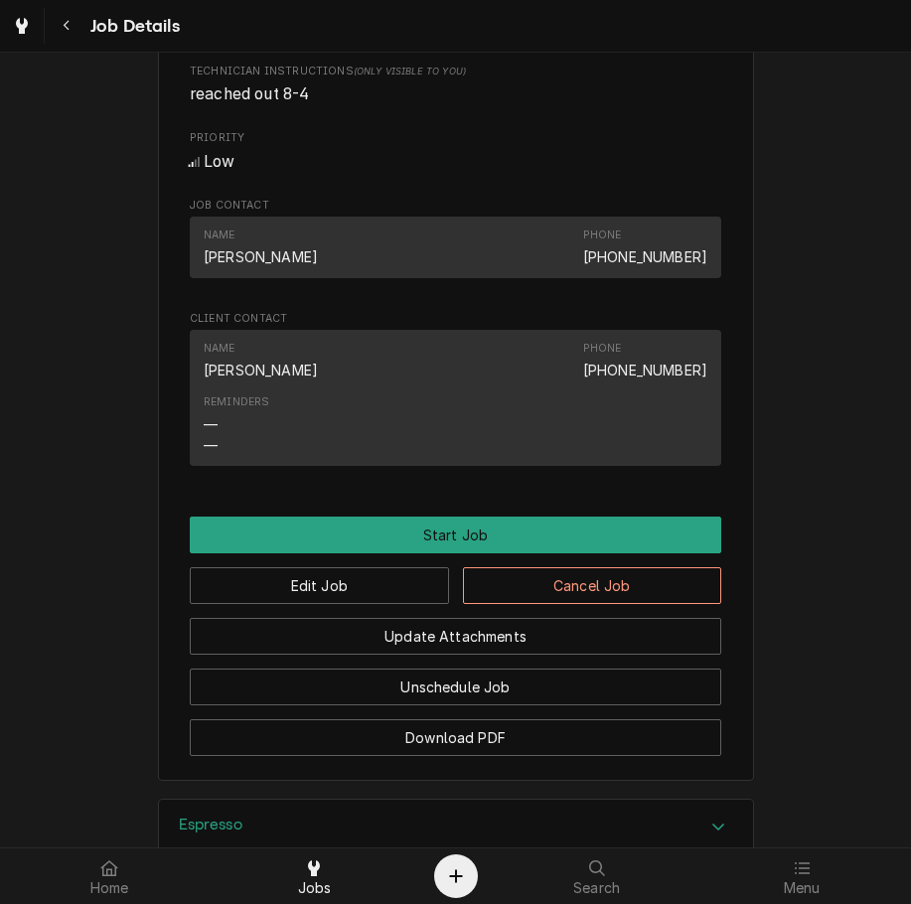
scroll to position [1067, 0]
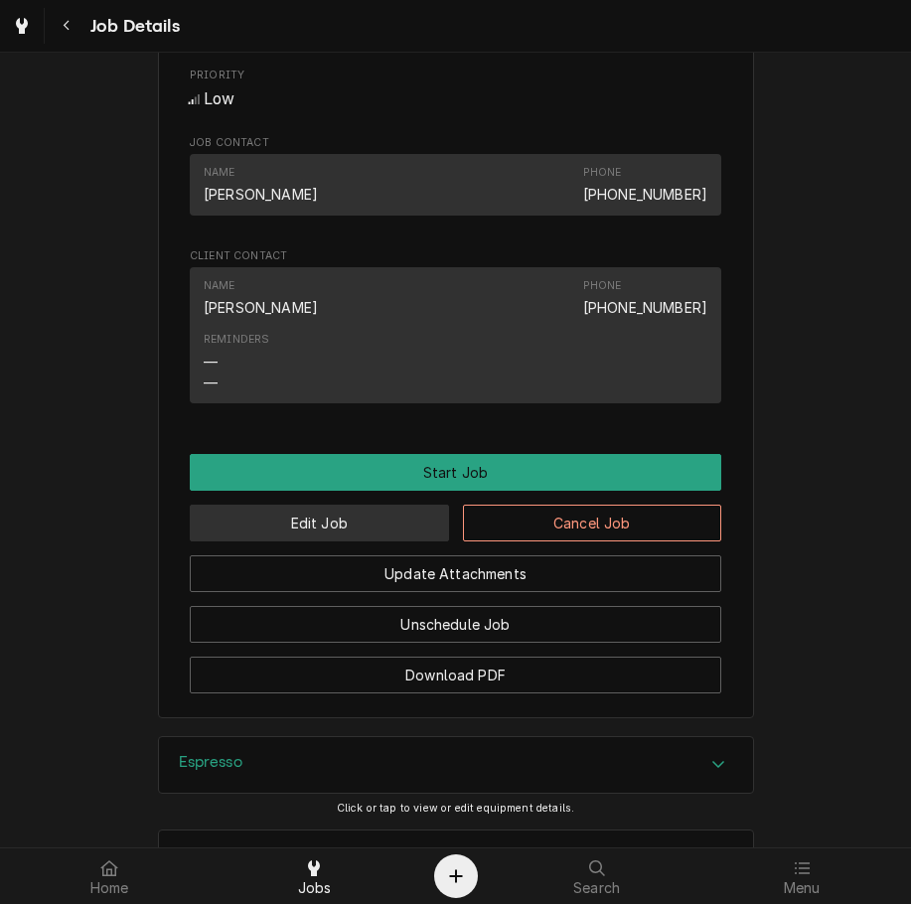
click at [398, 541] on button "Edit Job" at bounding box center [319, 522] width 259 height 37
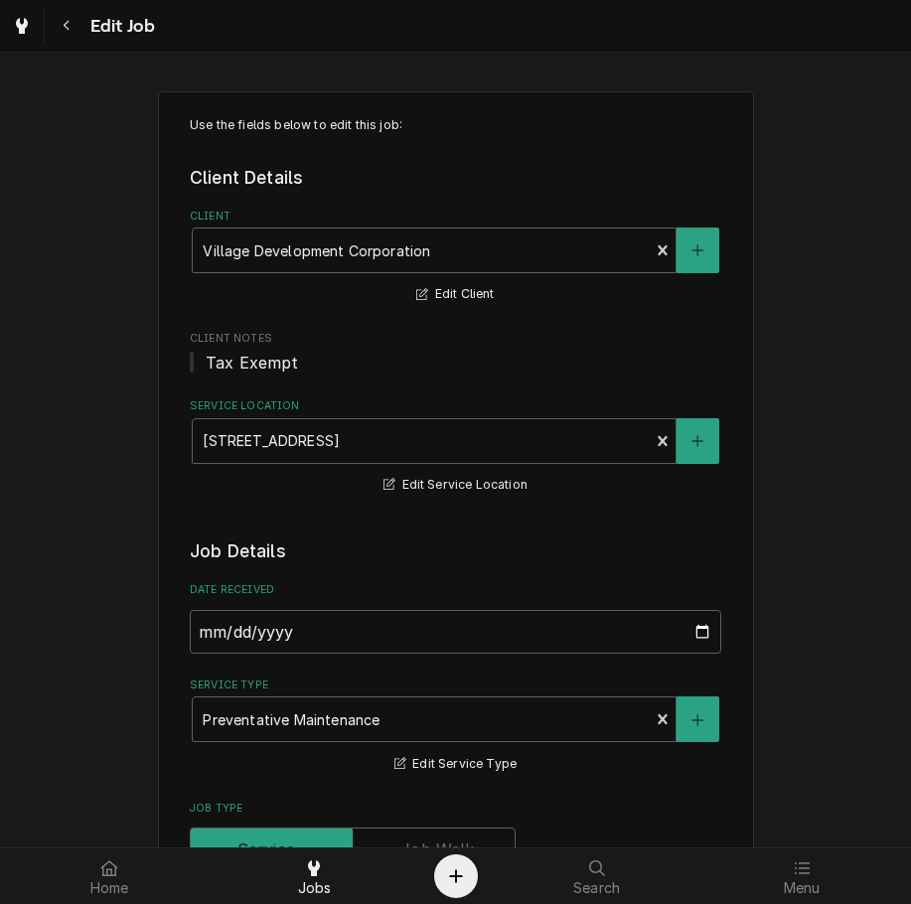
type textarea "x"
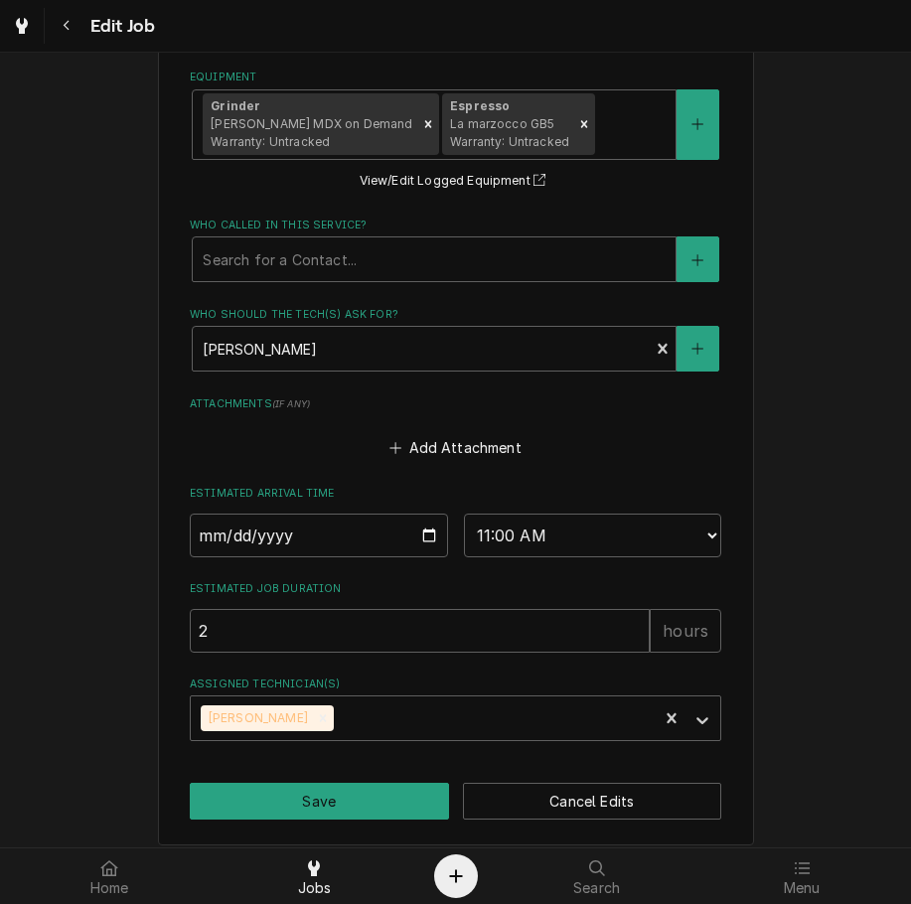
scroll to position [1373, 0]
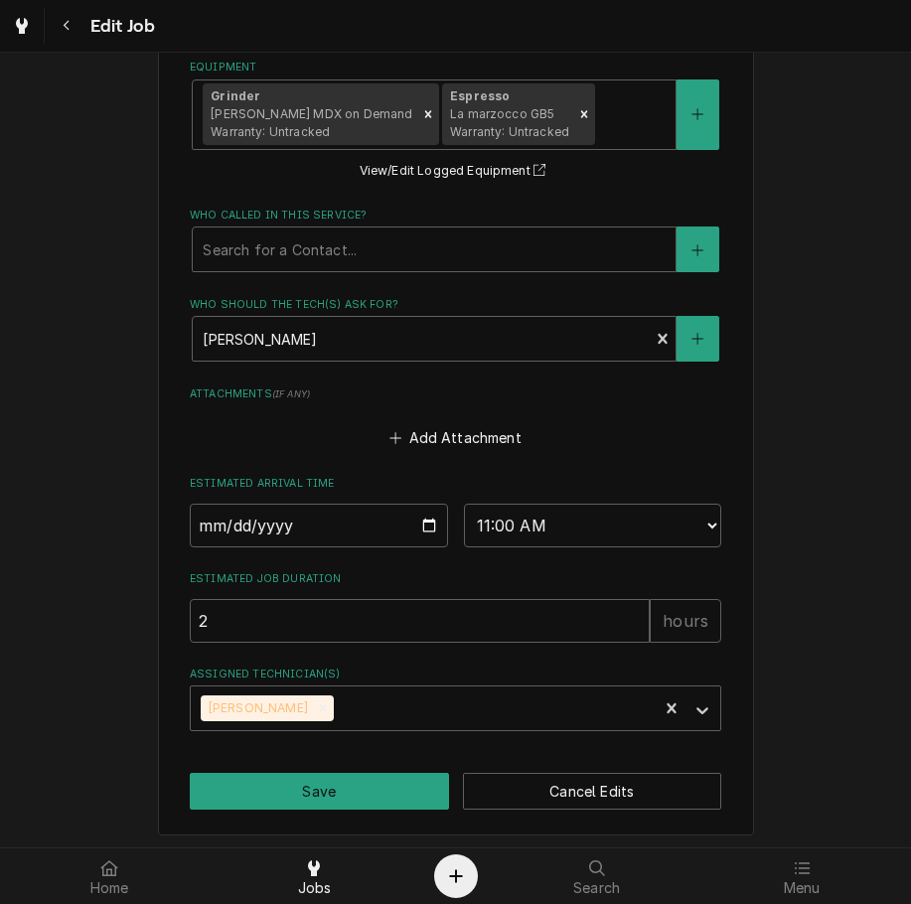
click at [414, 514] on input "2025-08-27" at bounding box center [319, 525] width 258 height 44
type input "2025-09-10"
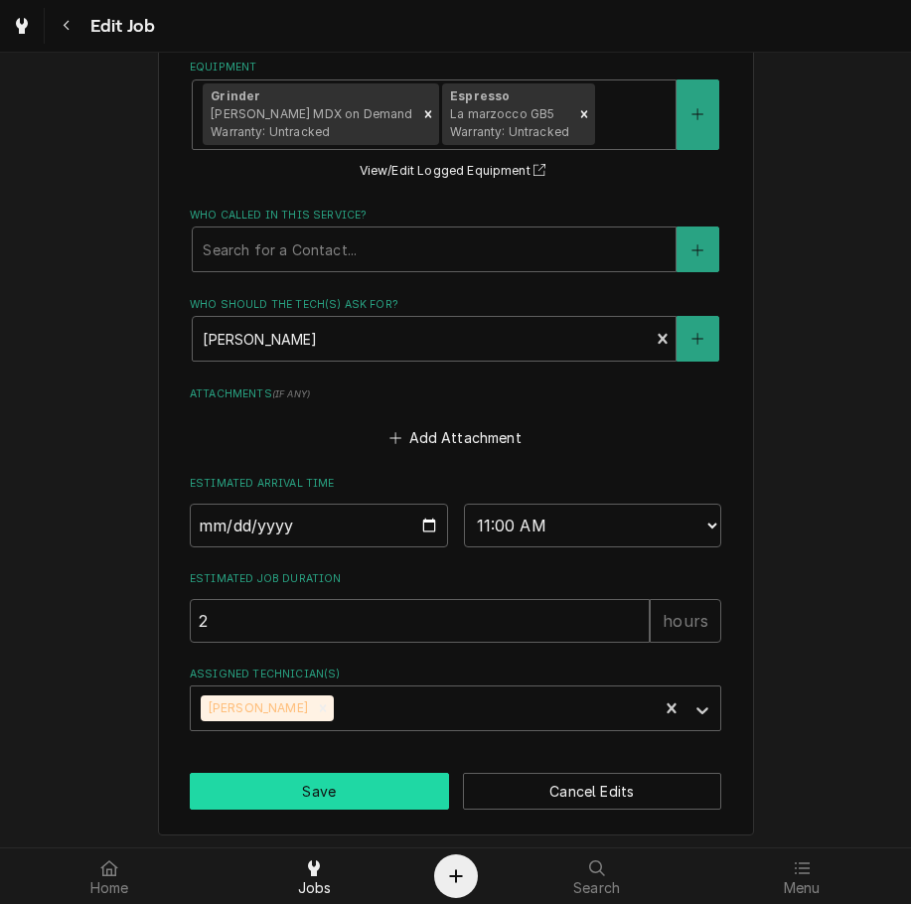
click at [366, 806] on button "Save" at bounding box center [319, 791] width 259 height 37
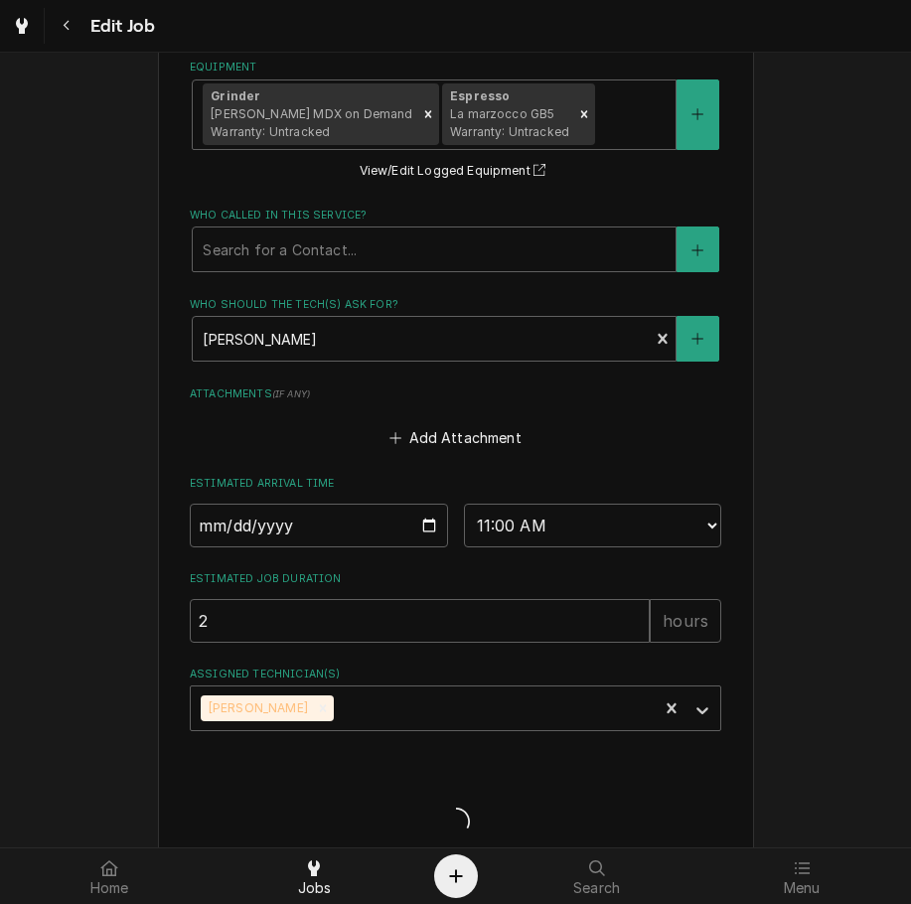
type textarea "x"
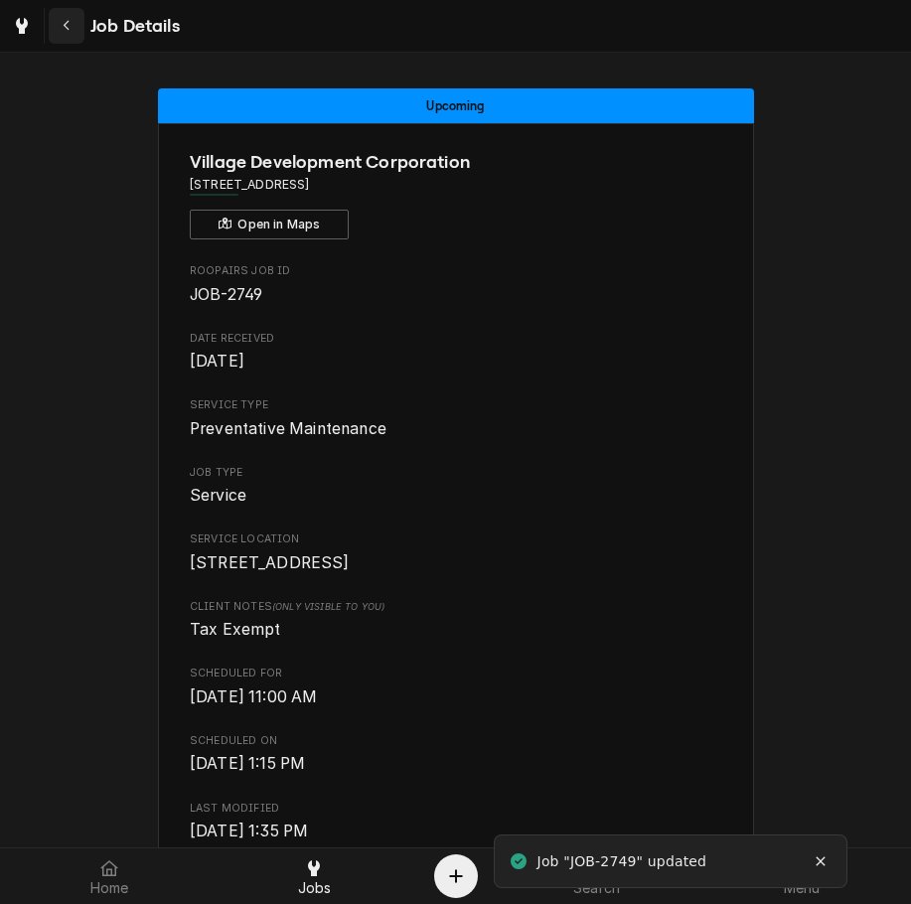
click at [76, 30] on button "Navigate back" at bounding box center [67, 26] width 36 height 36
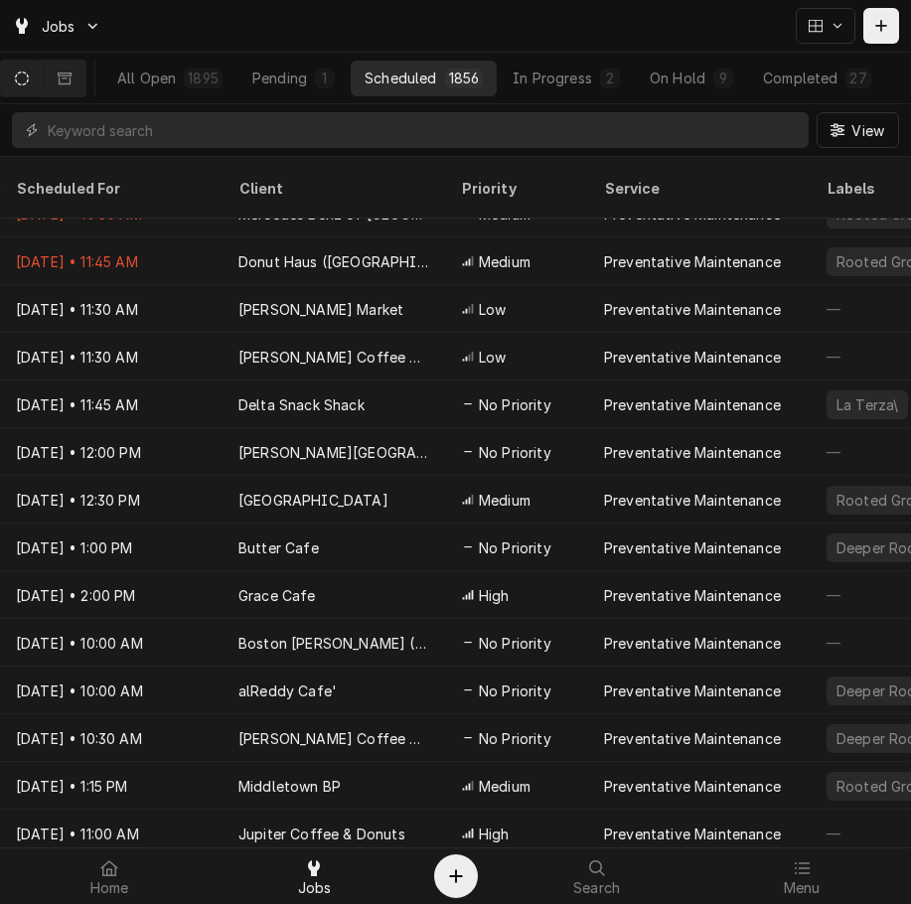
scroll to position [80, 0]
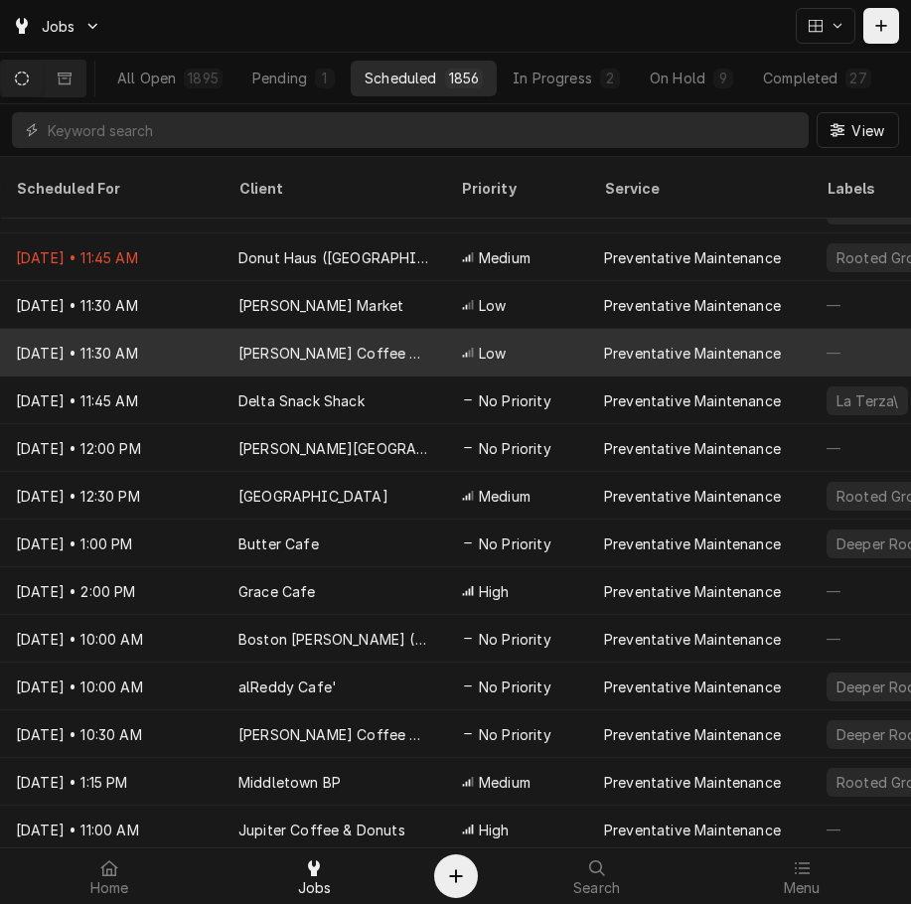
click at [621, 343] on div "Preventative Maintenance" at bounding box center [692, 353] width 177 height 21
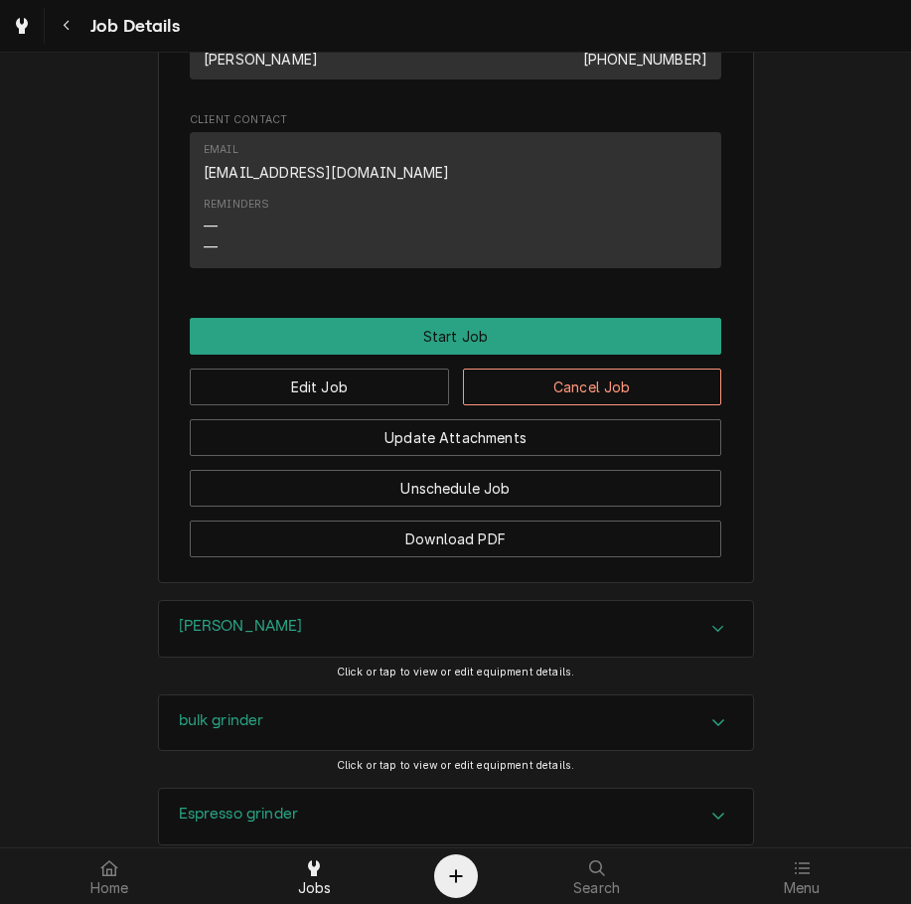
scroll to position [1252, 0]
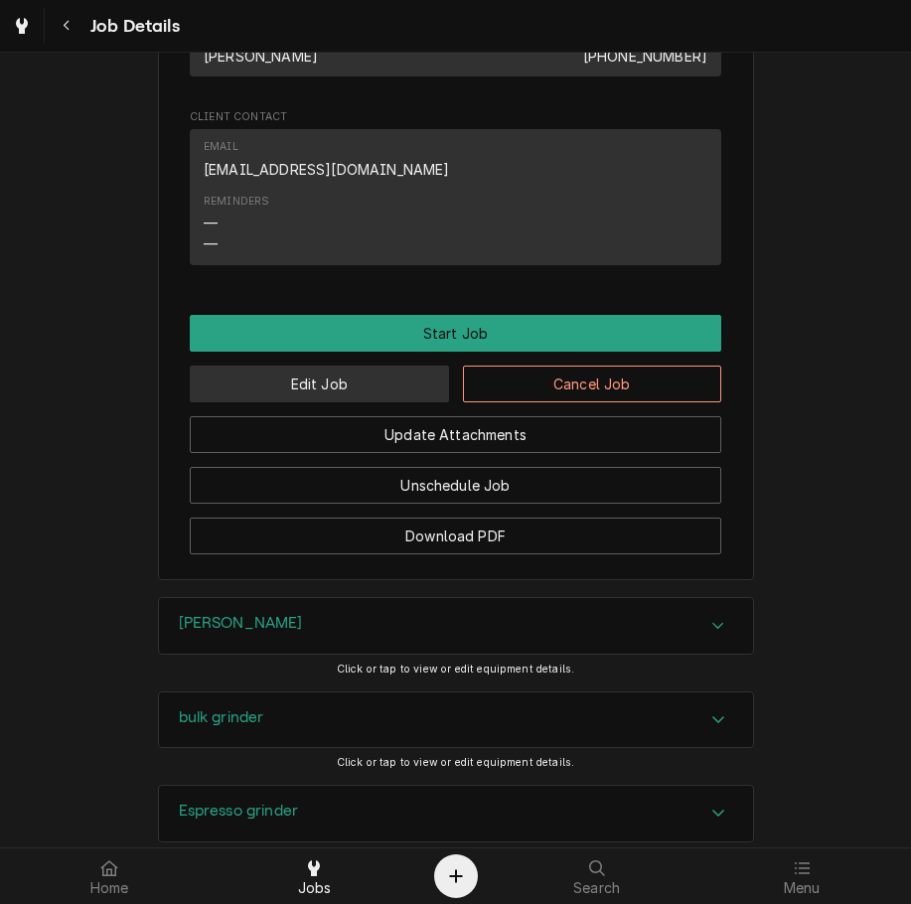
click at [399, 400] on button "Edit Job" at bounding box center [319, 383] width 259 height 37
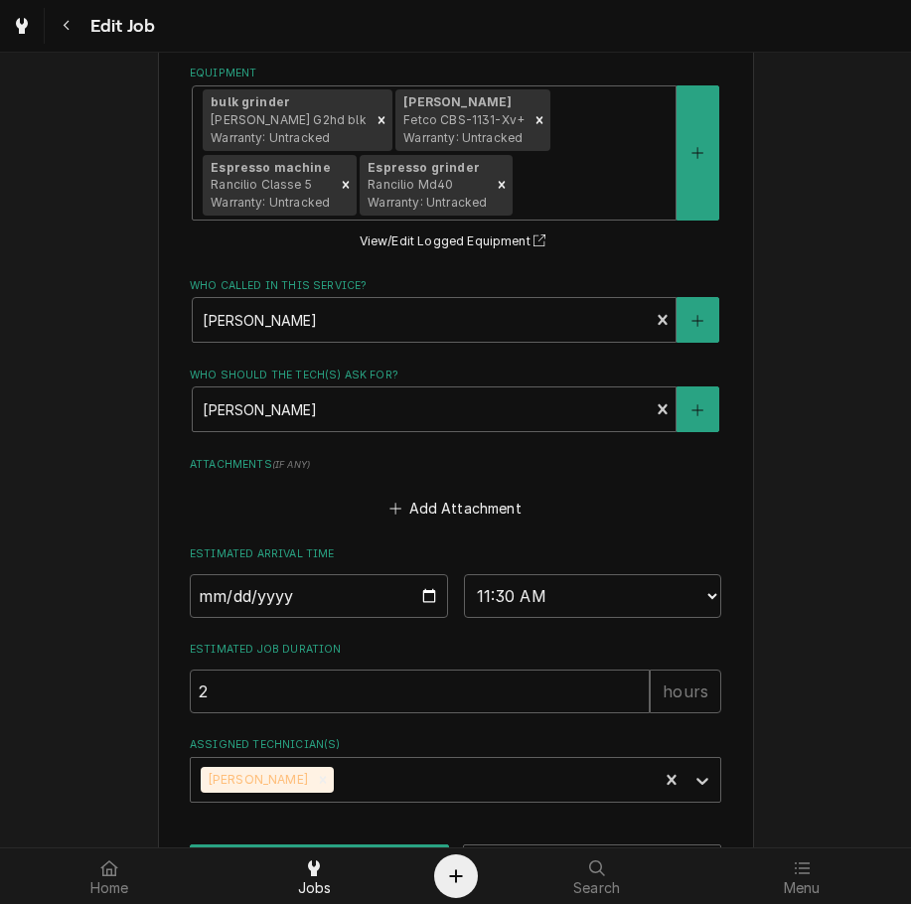
scroll to position [1310, 0]
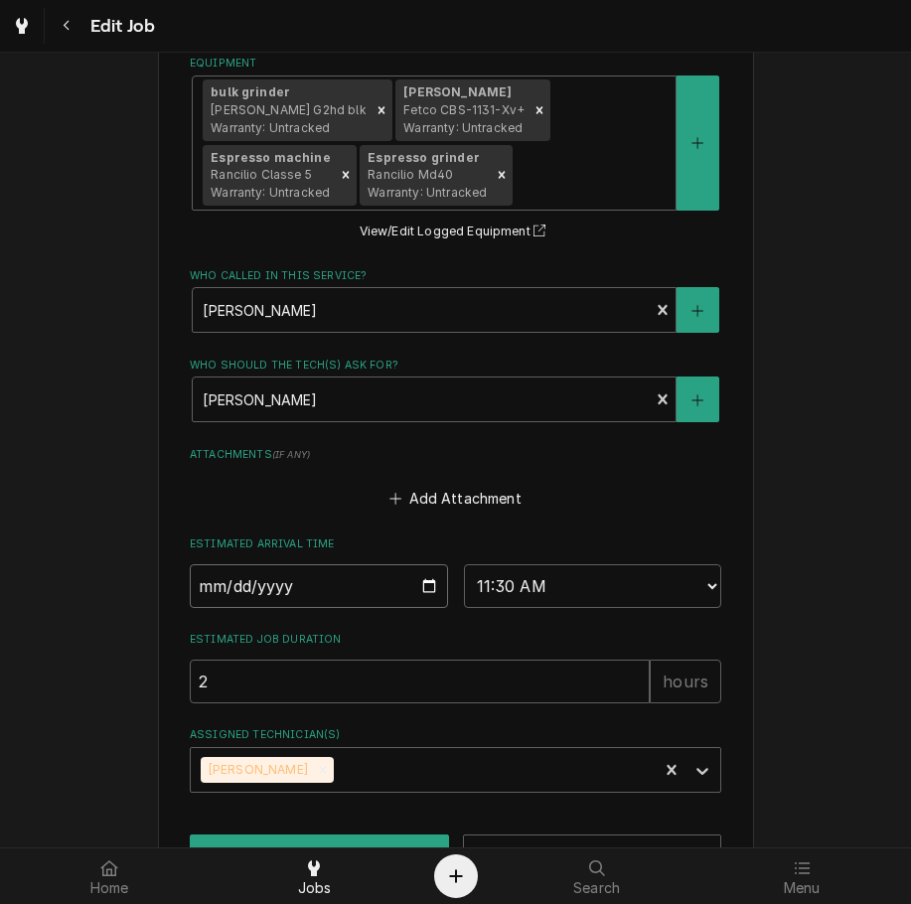
click at [425, 603] on input "[DATE]" at bounding box center [319, 586] width 258 height 44
click at [423, 583] on input "[DATE]" at bounding box center [319, 586] width 258 height 44
type textarea "x"
type input "2025-09-10"
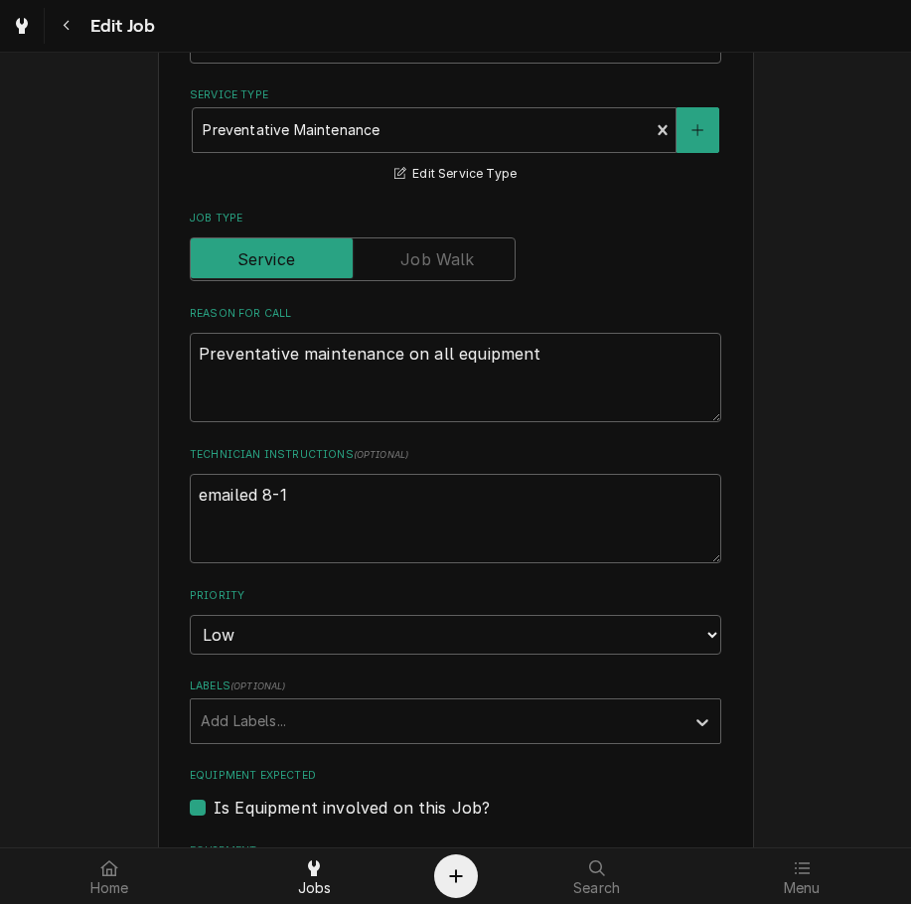
scroll to position [423, 0]
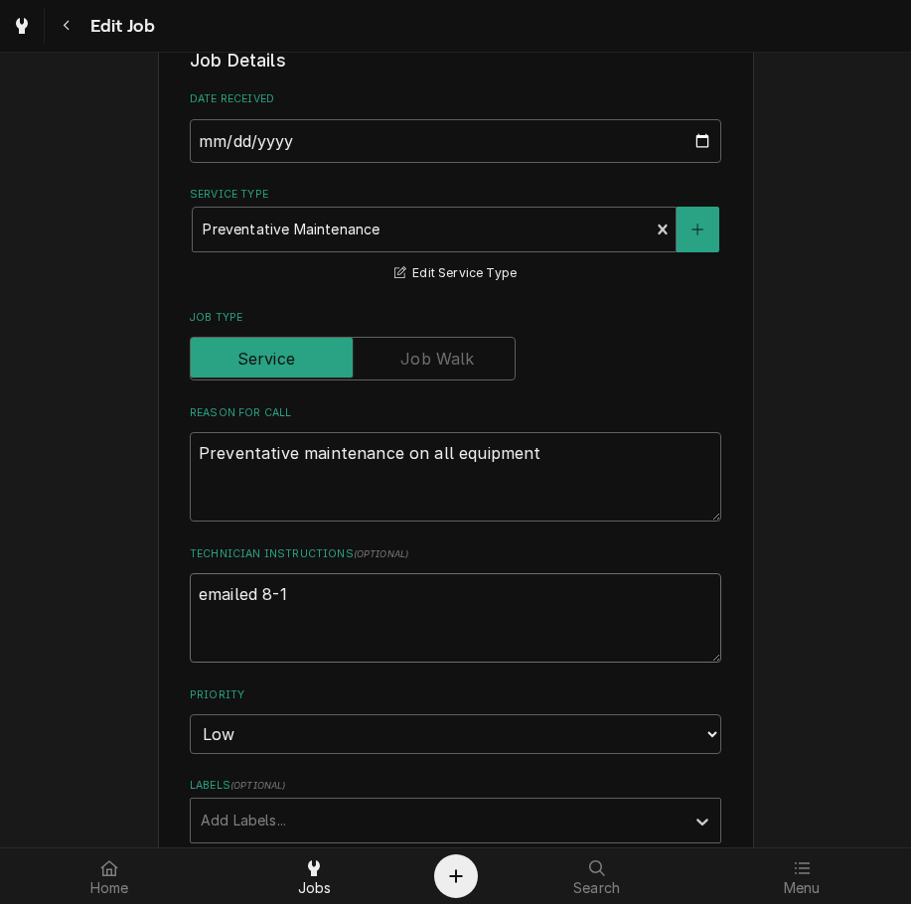
click at [606, 591] on textarea "emailed 8-1" at bounding box center [455, 617] width 531 height 89
type textarea "x"
type textarea "emailed 8-1,"
type textarea "x"
type textarea "emailed 8-1,"
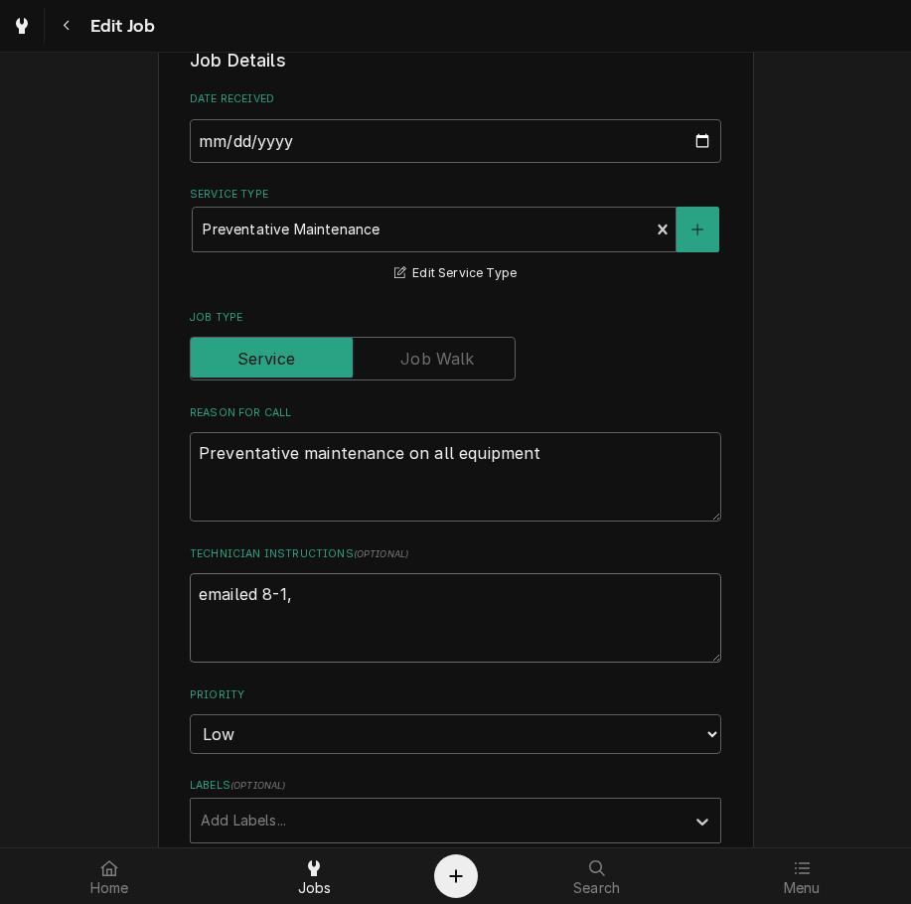
type textarea "x"
type textarea "emailed 8-1, e"
type textarea "x"
type textarea "emailed 8-1, em"
type textarea "x"
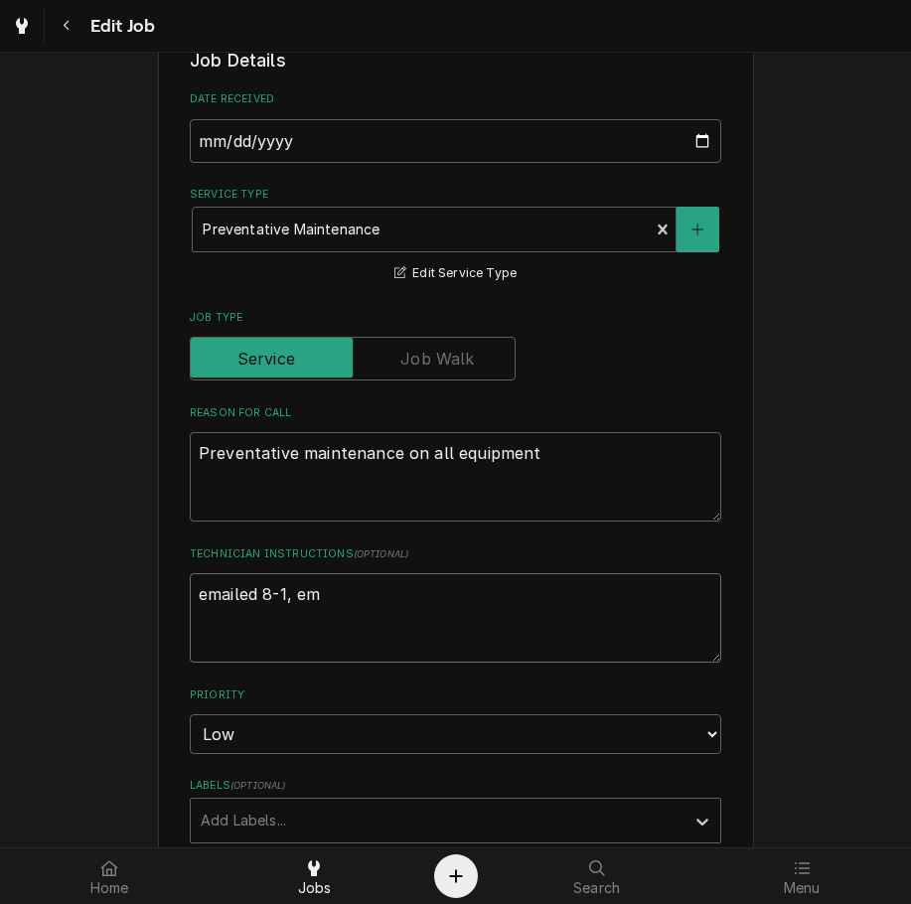
type textarea "emailed 8-1, ema"
type textarea "x"
type textarea "emailed 8-1, emai"
type textarea "x"
type textarea "emailed 8-1, email"
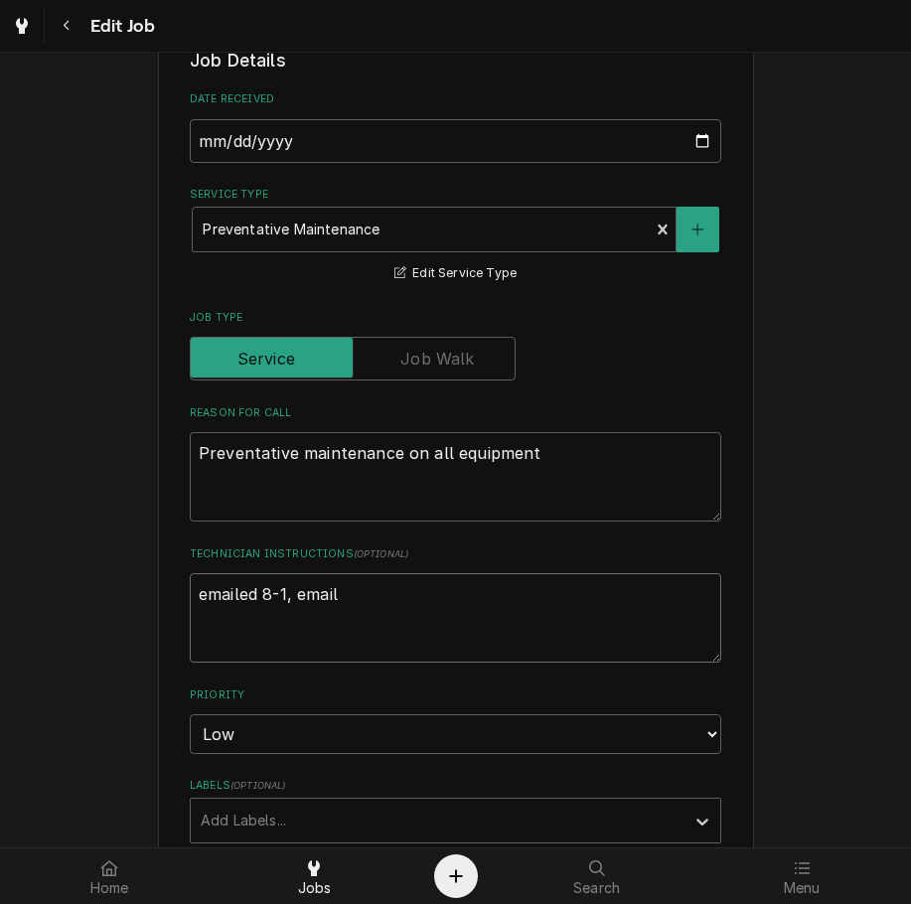
type textarea "x"
type textarea "emailed 8-1, emaili"
type textarea "x"
type textarea "emailed 8-1, emailin"
type textarea "x"
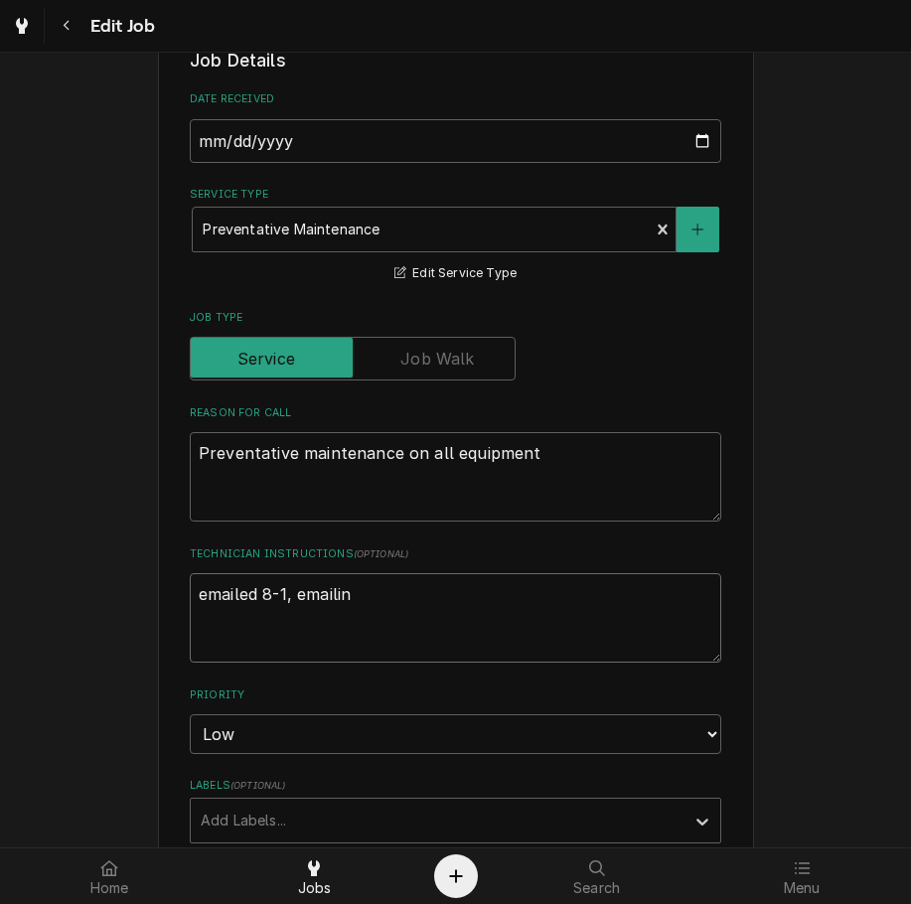
type textarea "emailed 8-1, emailing"
type textarea "x"
type textarea "emailed 8-1, emailing"
type textarea "x"
type textarea "emailed 8-1, emailing 8-"
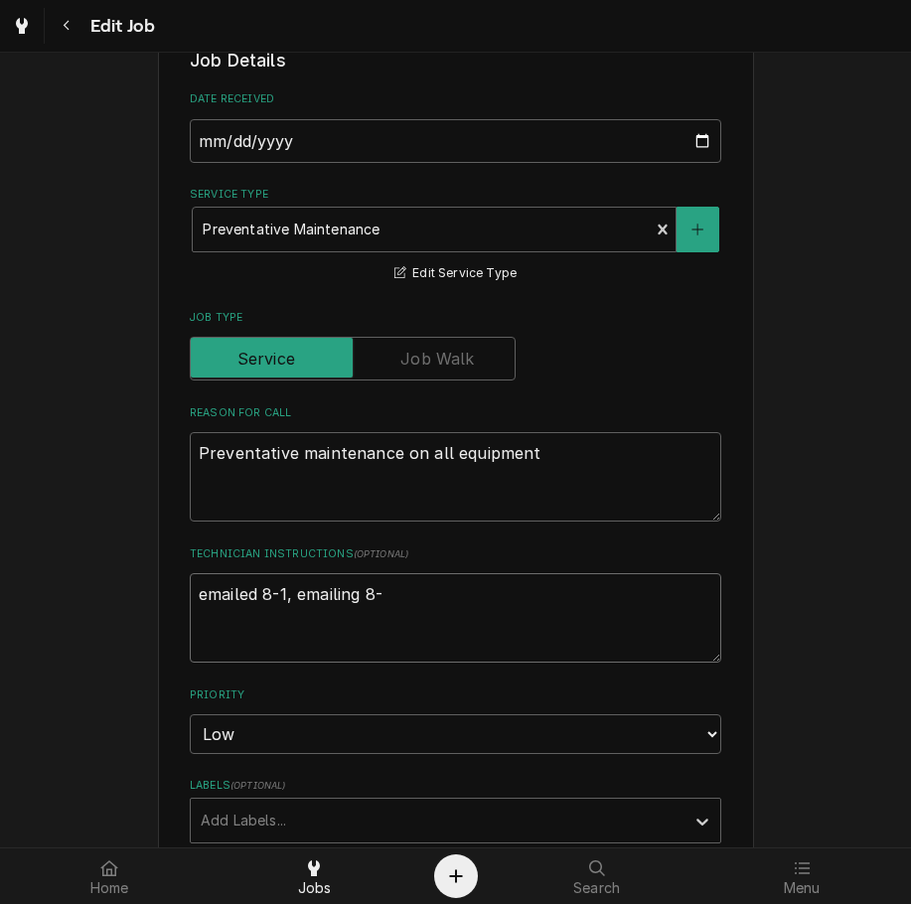
type textarea "x"
type textarea "emailed 8-1, emailing 8-2"
type textarea "x"
type textarea "emailed 8-1, emailing 8-26"
type textarea "x"
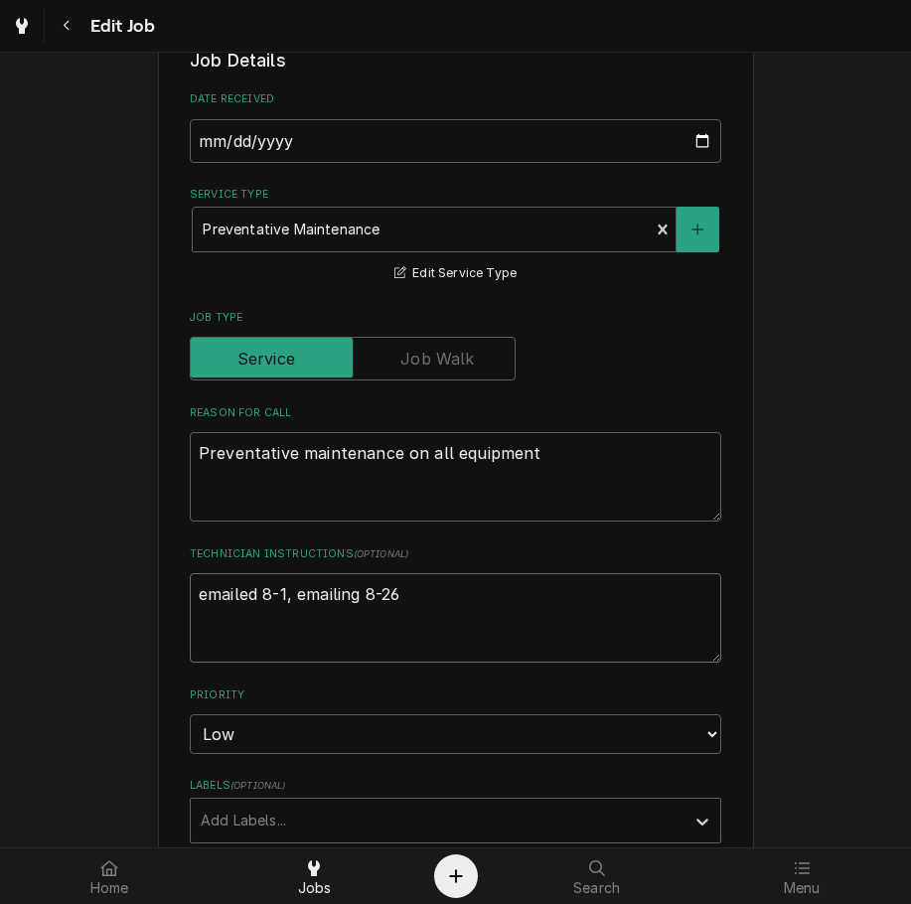
type textarea "emailed 8-1, emailing c8-26"
type textarea "x"
type textarea "emailed 8-1, emailing co8-26"
type textarea "x"
type textarea "emailed 8-1, emailing com8-26"
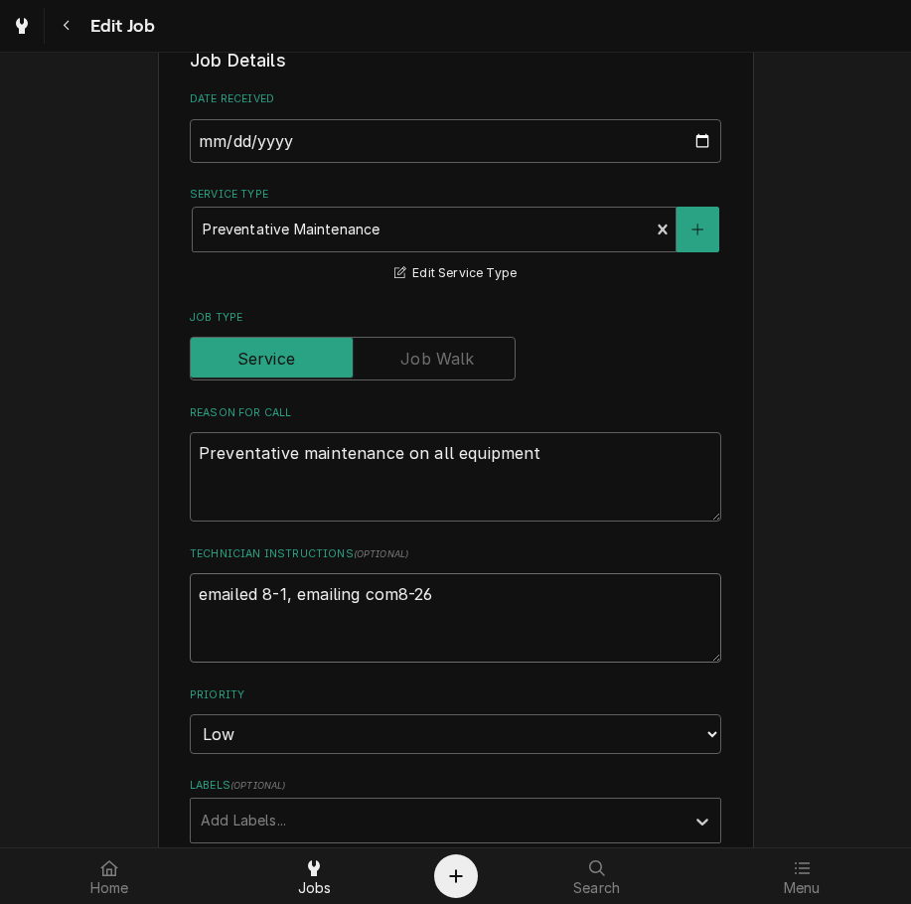
type textarea "x"
type textarea "emailed 8-1, emailing co8-26"
type textarea "x"
type textarea "emailed 8-1, emailing c8-26"
type textarea "x"
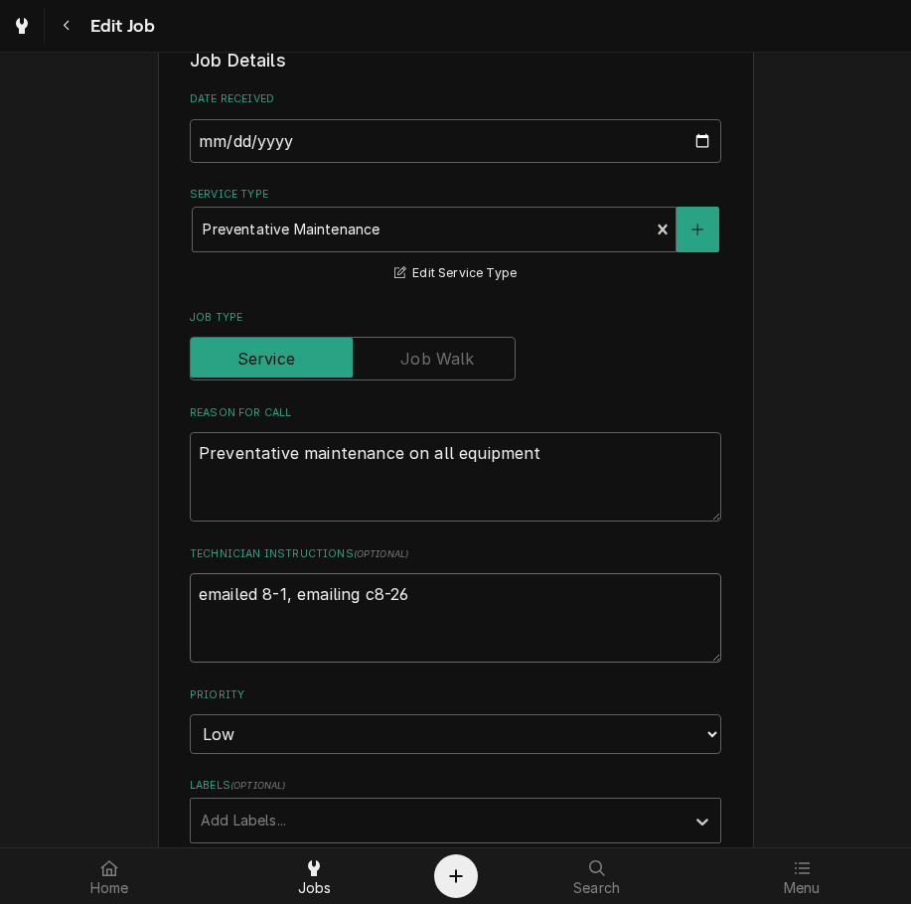
type textarea "emailed 8-1, emailing 8-26"
type textarea "x"
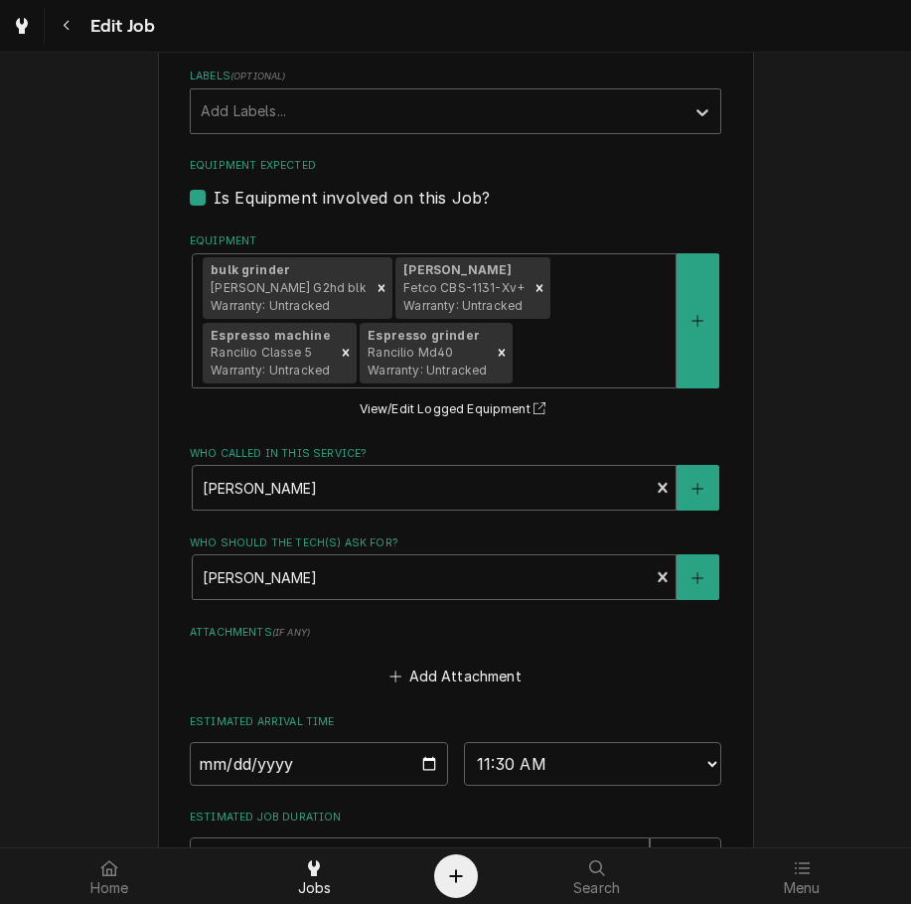
scroll to position [1376, 0]
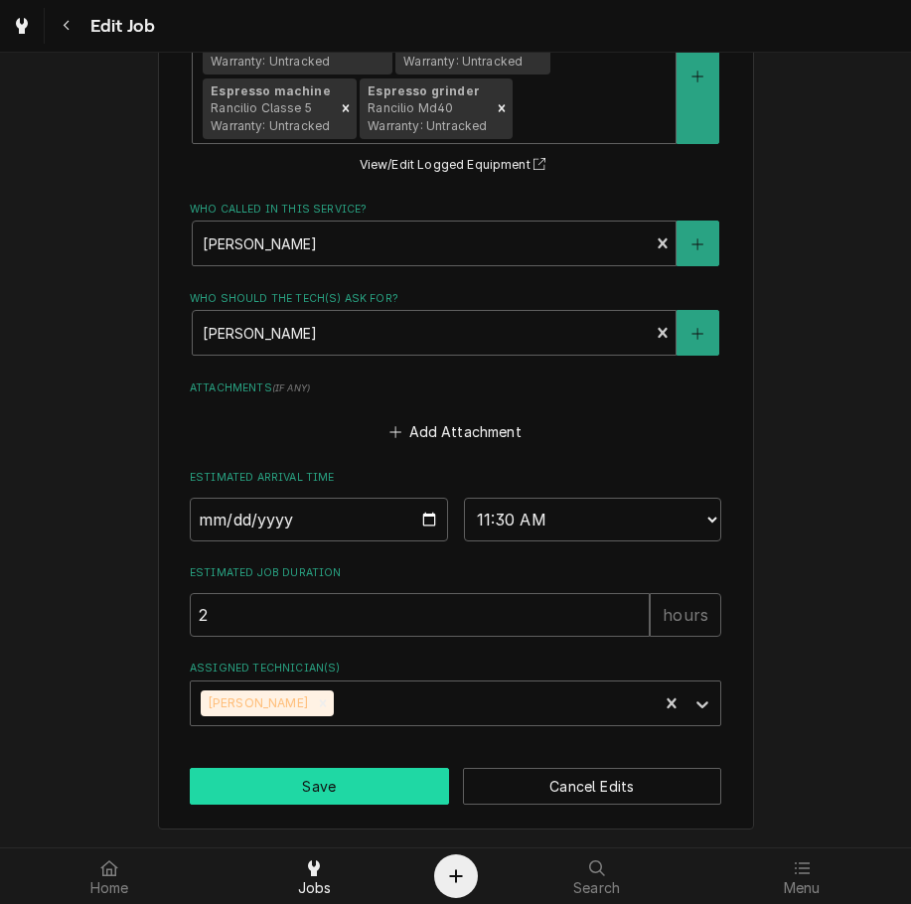
type textarea "emailed 8-1, emailing 8-26"
click at [371, 787] on button "Save" at bounding box center [319, 786] width 259 height 37
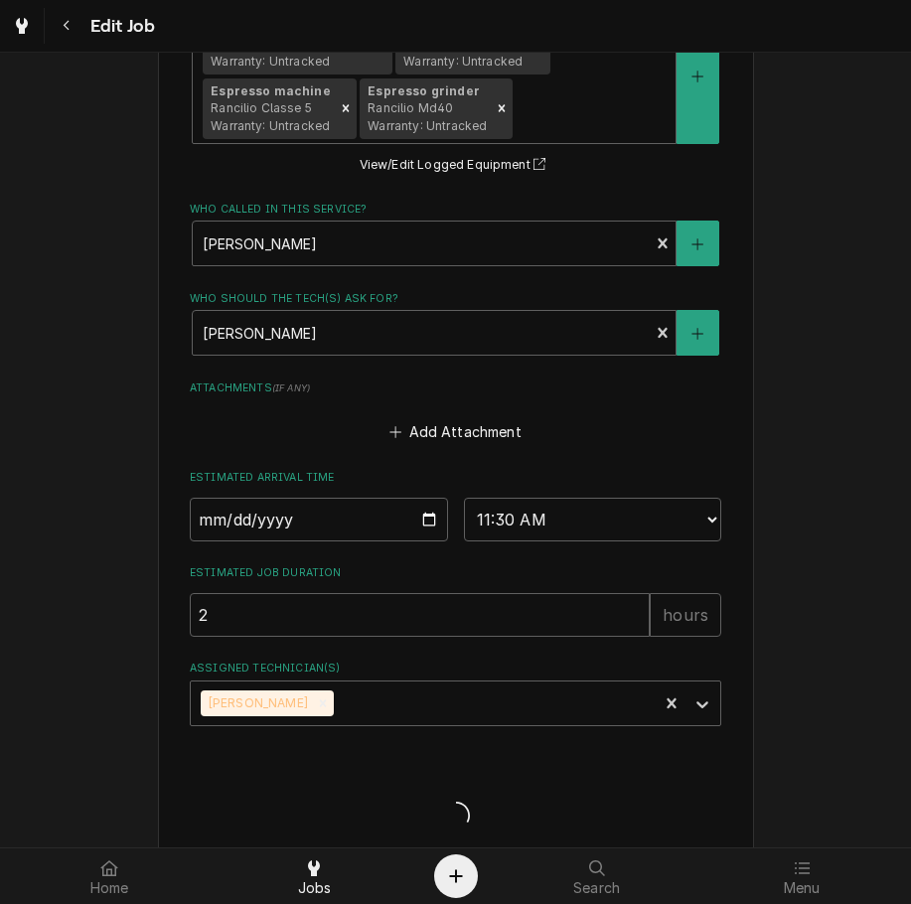
type textarea "x"
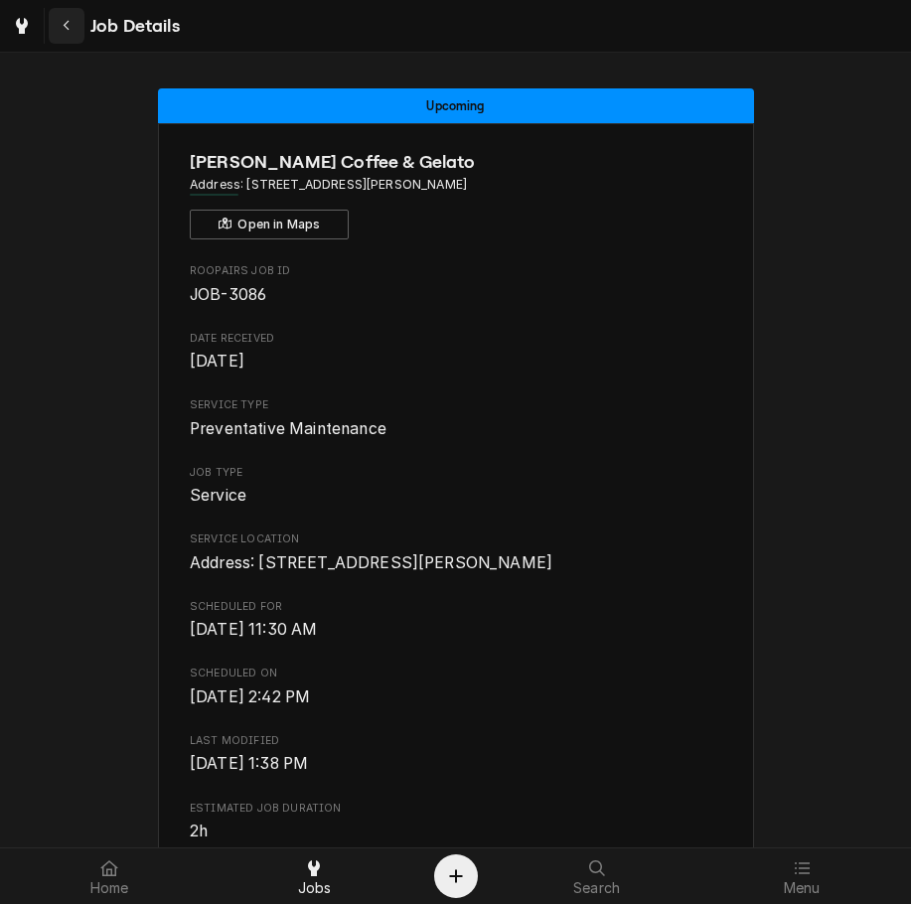
click at [52, 12] on button "Navigate back" at bounding box center [67, 26] width 36 height 36
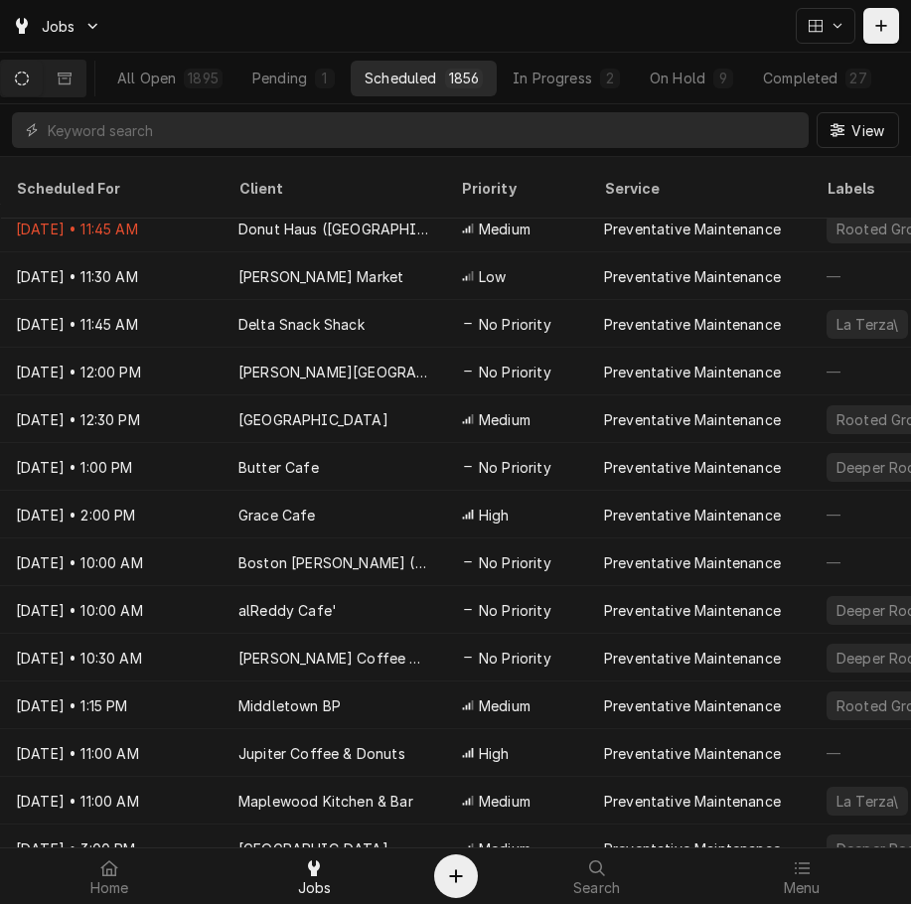
scroll to position [105, 0]
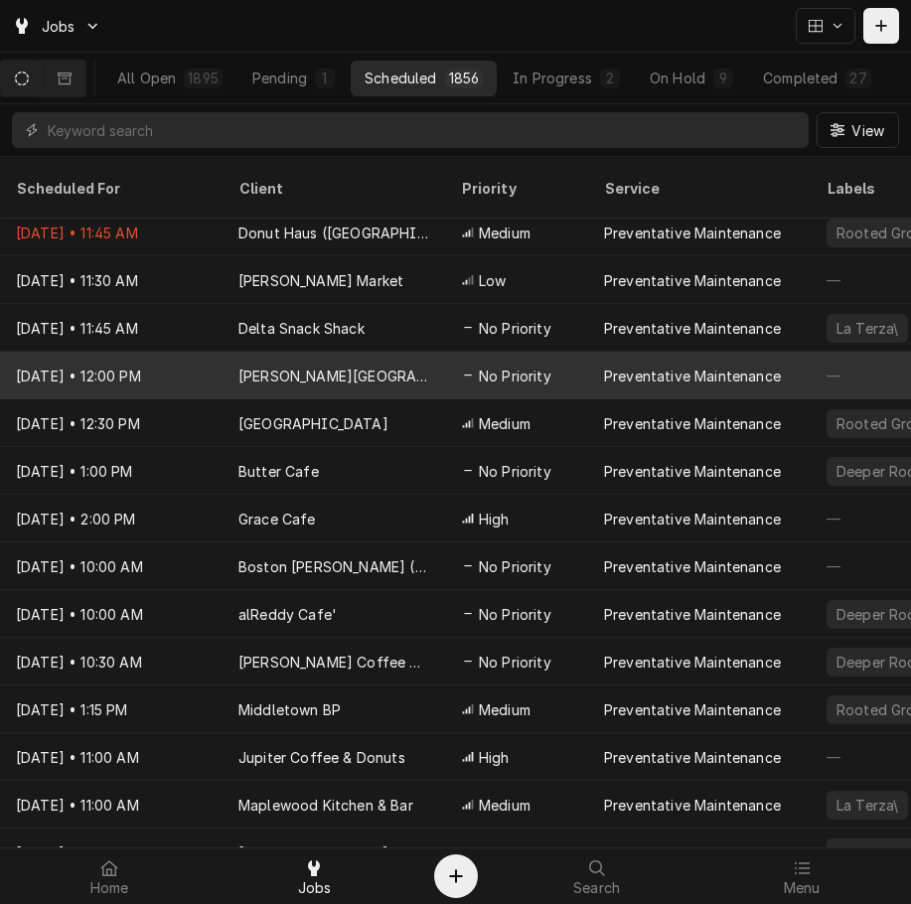
click at [354, 365] on div "Mercy McCauley High School" at bounding box center [333, 375] width 191 height 21
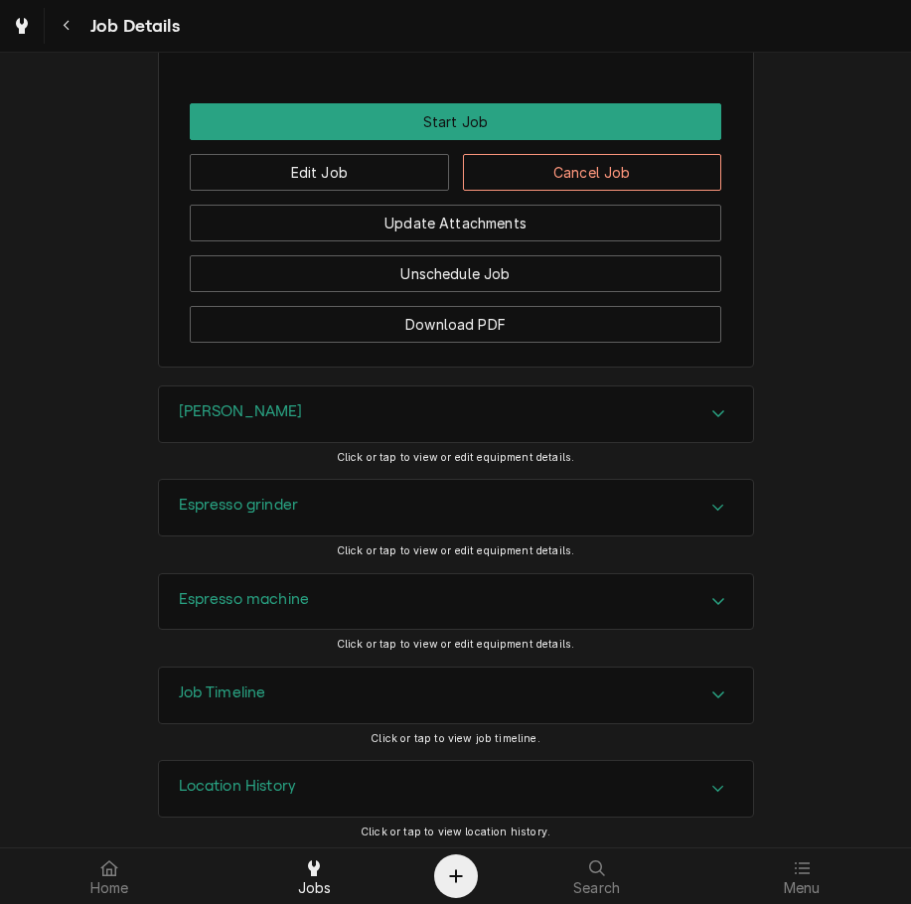
scroll to position [1306, 0]
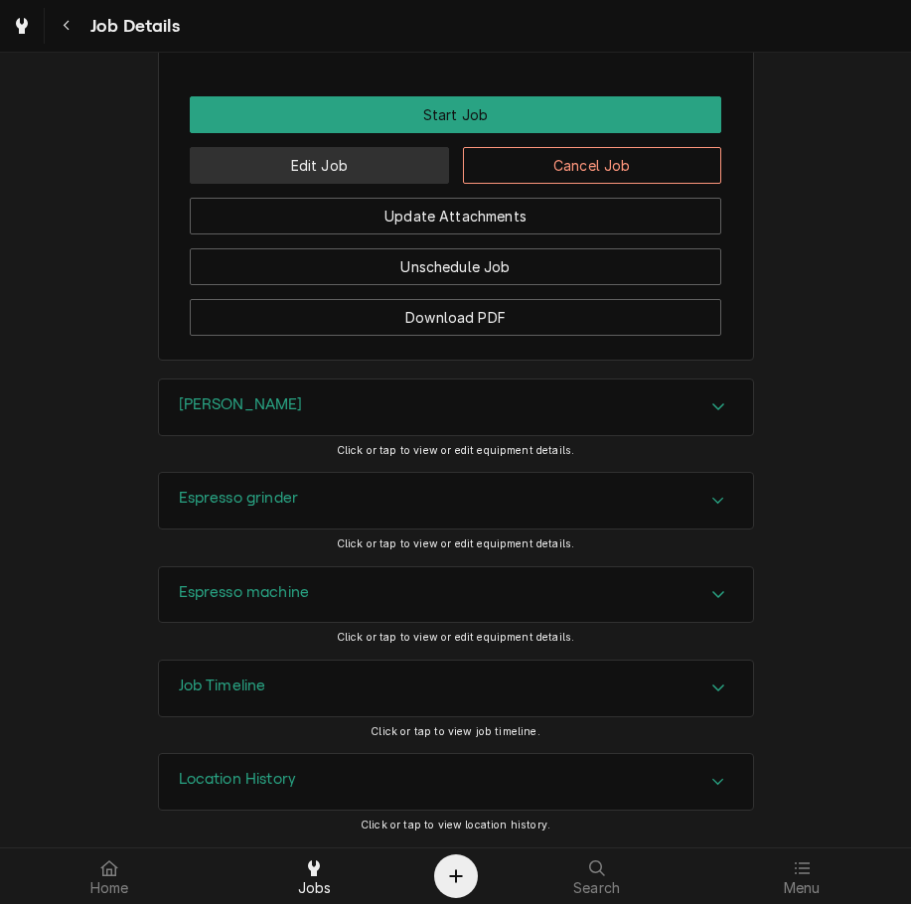
click at [344, 171] on button "Edit Job" at bounding box center [319, 165] width 259 height 37
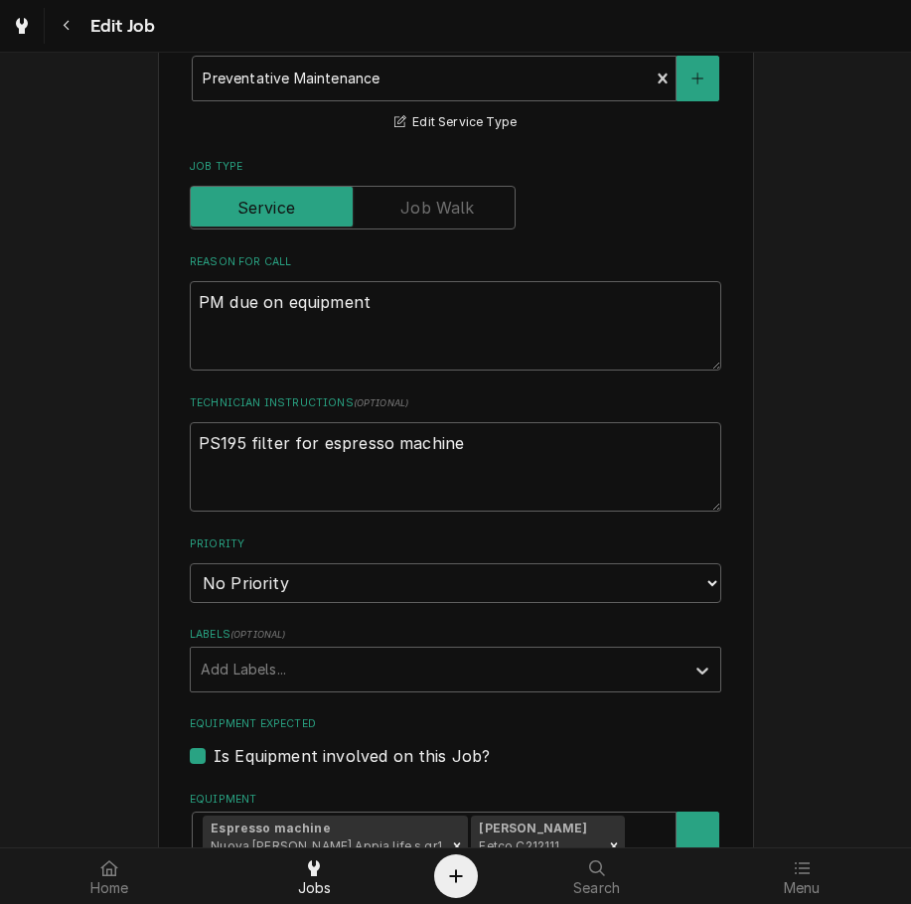
scroll to position [646, 0]
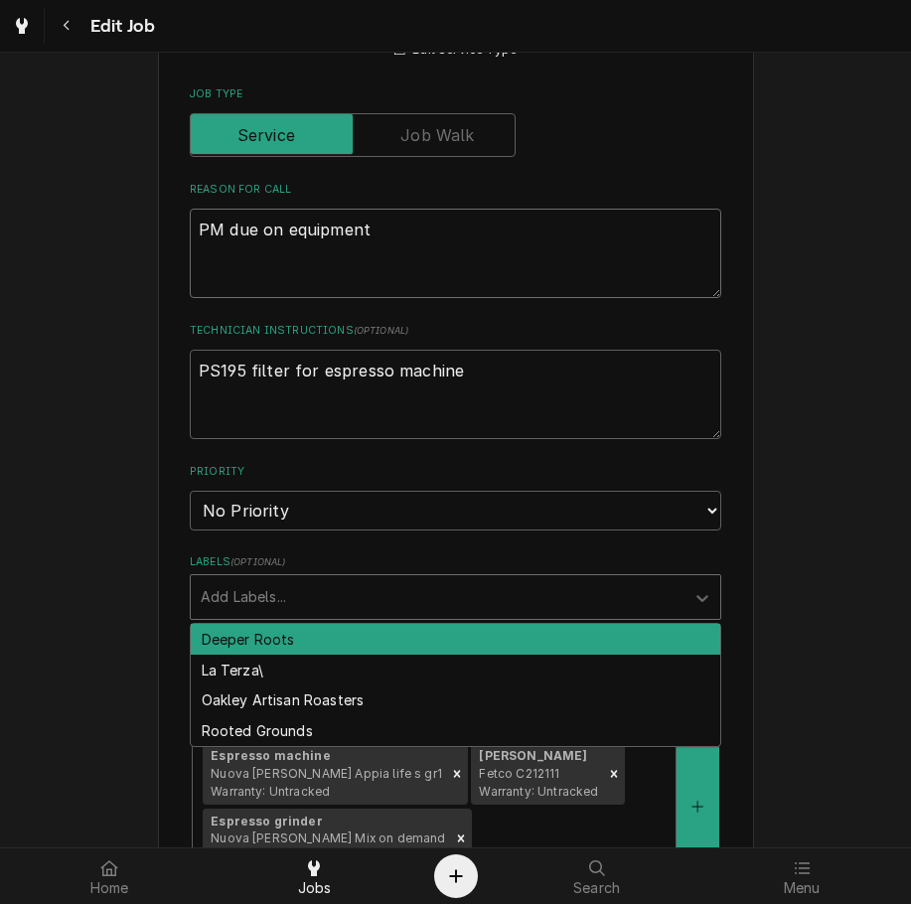
click at [611, 282] on textarea "PM due on equipment" at bounding box center [455, 253] width 531 height 89
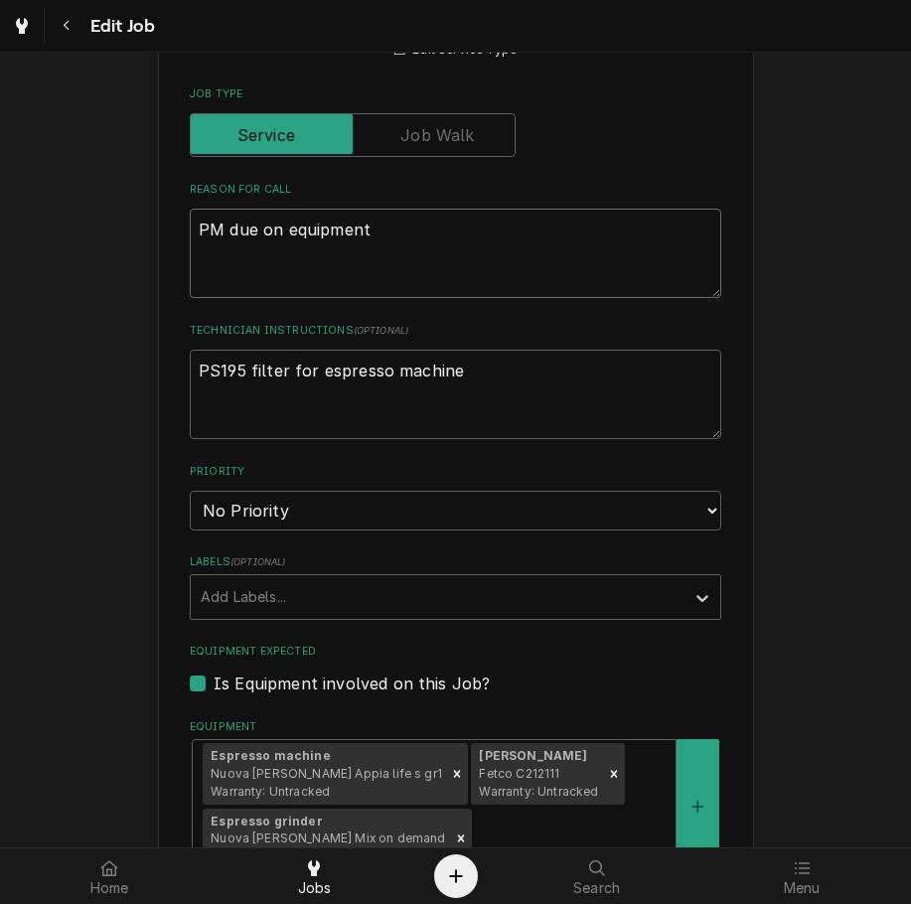
type textarea "x"
type textarea "PM due on equipment"
type textarea "x"
type textarea "PM due on equipment r"
type textarea "x"
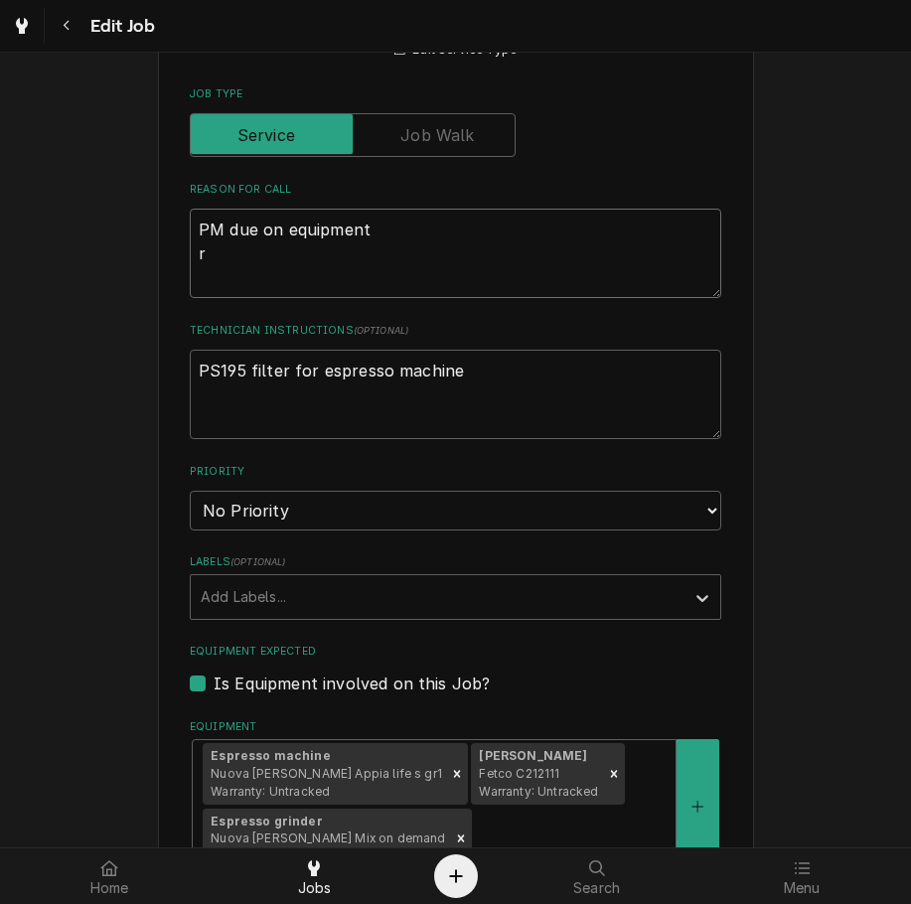
type textarea "PM due on equipment re"
type textarea "x"
type textarea "PM due on equipment rea"
type textarea "x"
type textarea "PM due on equipment reach"
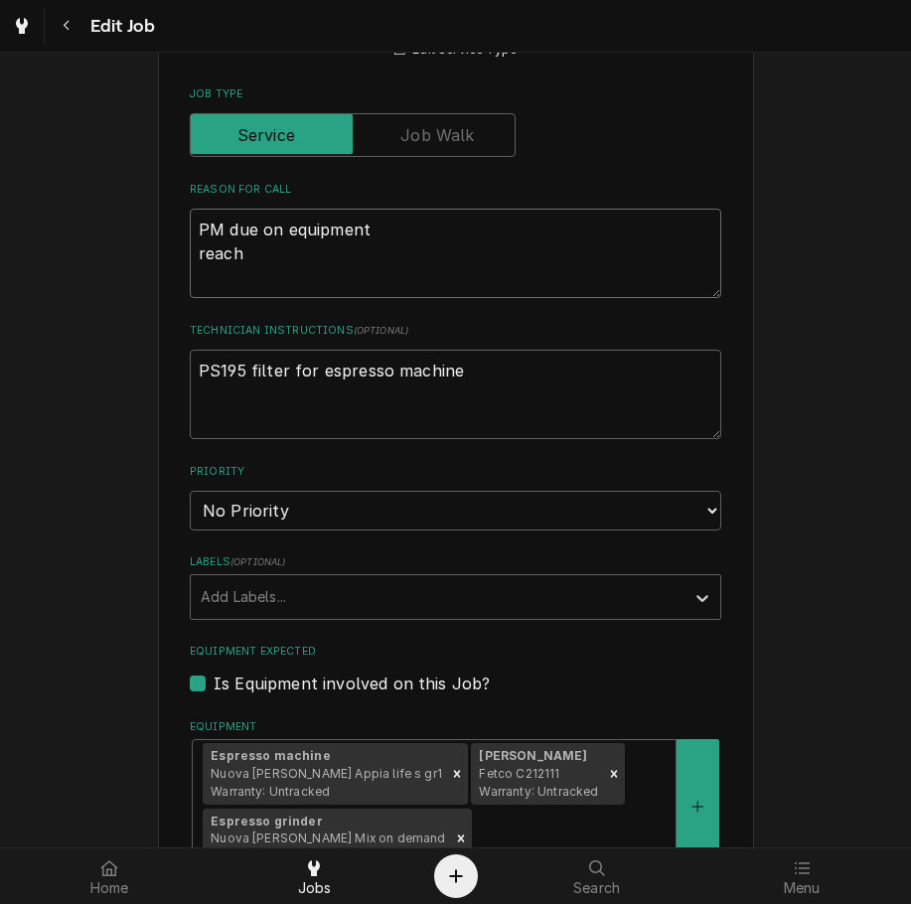
type textarea "x"
type textarea "PM due on equipment reache"
type textarea "x"
type textarea "PM due on equipment reached"
type textarea "x"
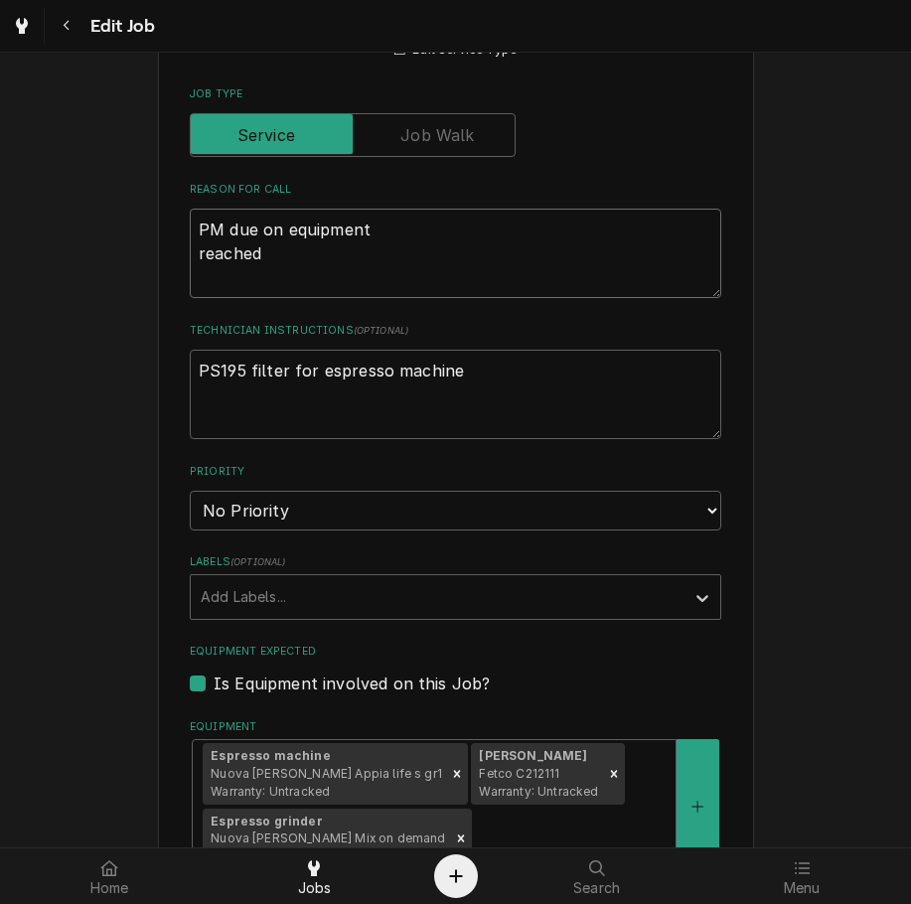
type textarea "PM due on equipment reached"
type textarea "x"
type textarea "PM due on equipment reached o"
type textarea "x"
type textarea "PM due on equipment reached out"
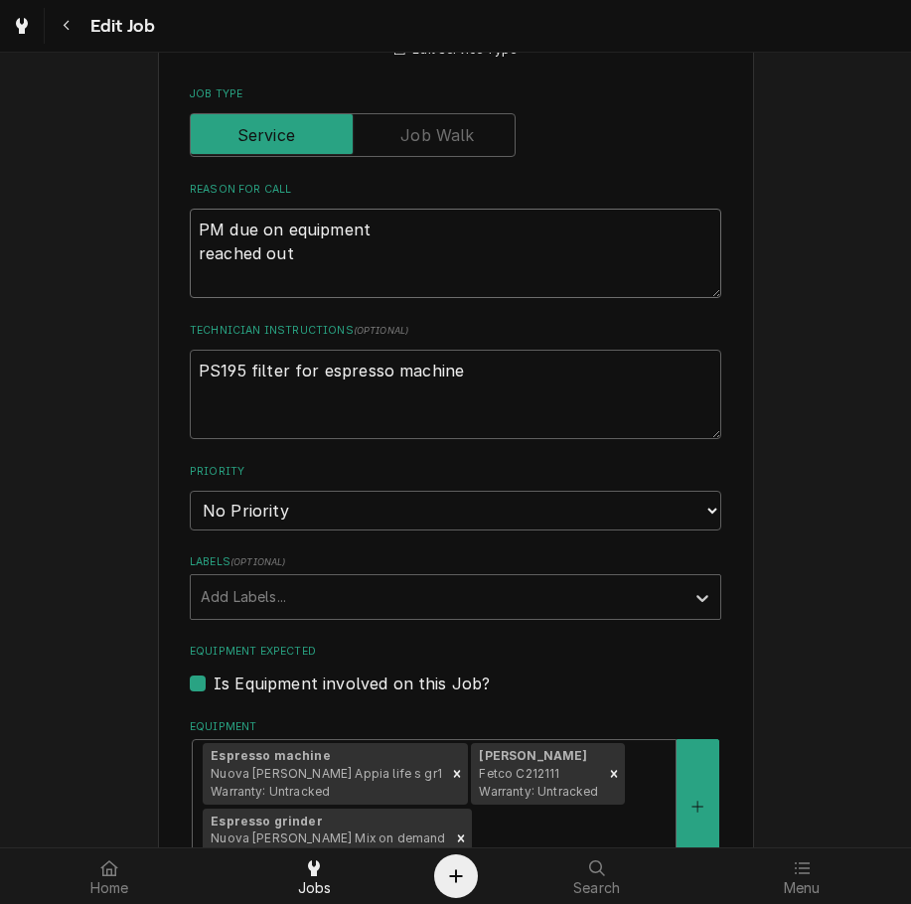
type textarea "x"
type textarea "PM due on equipment reached out"
type textarea "x"
type textarea "PM due on equipment reached out 8"
type textarea "x"
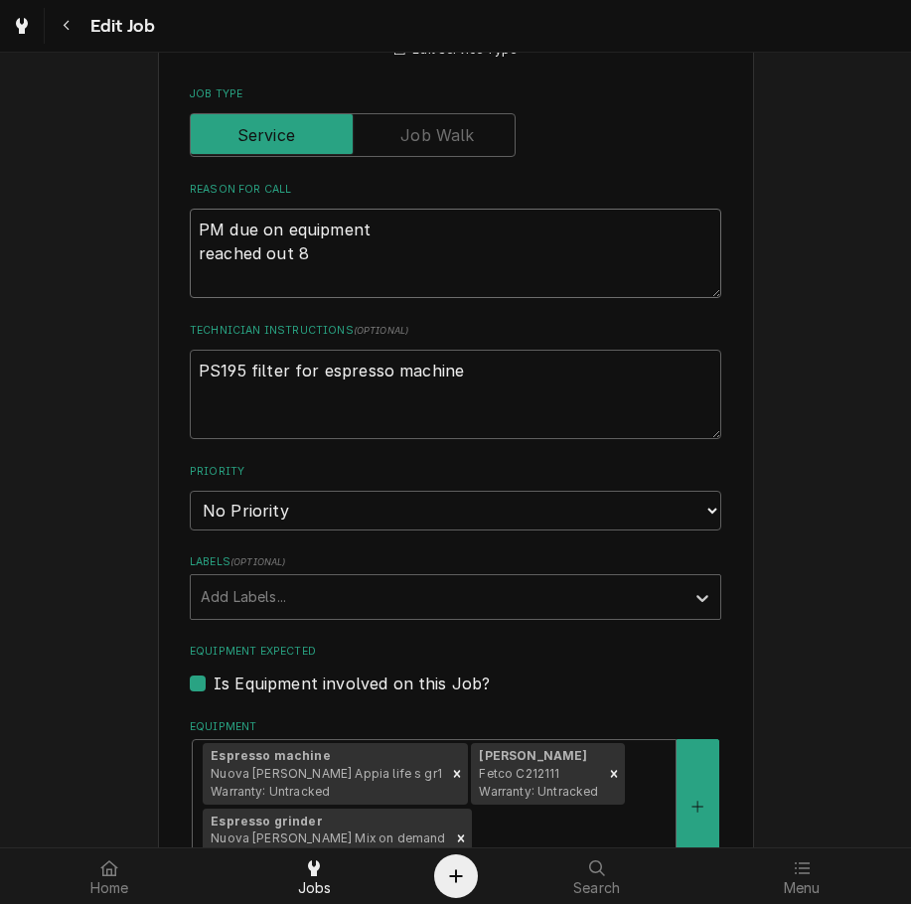
type textarea "PM due on equipment reached out 8-"
type textarea "x"
type textarea "PM due on equipment reached out 8-2"
type textarea "x"
type textarea "PM due on equipment reached out 8-26"
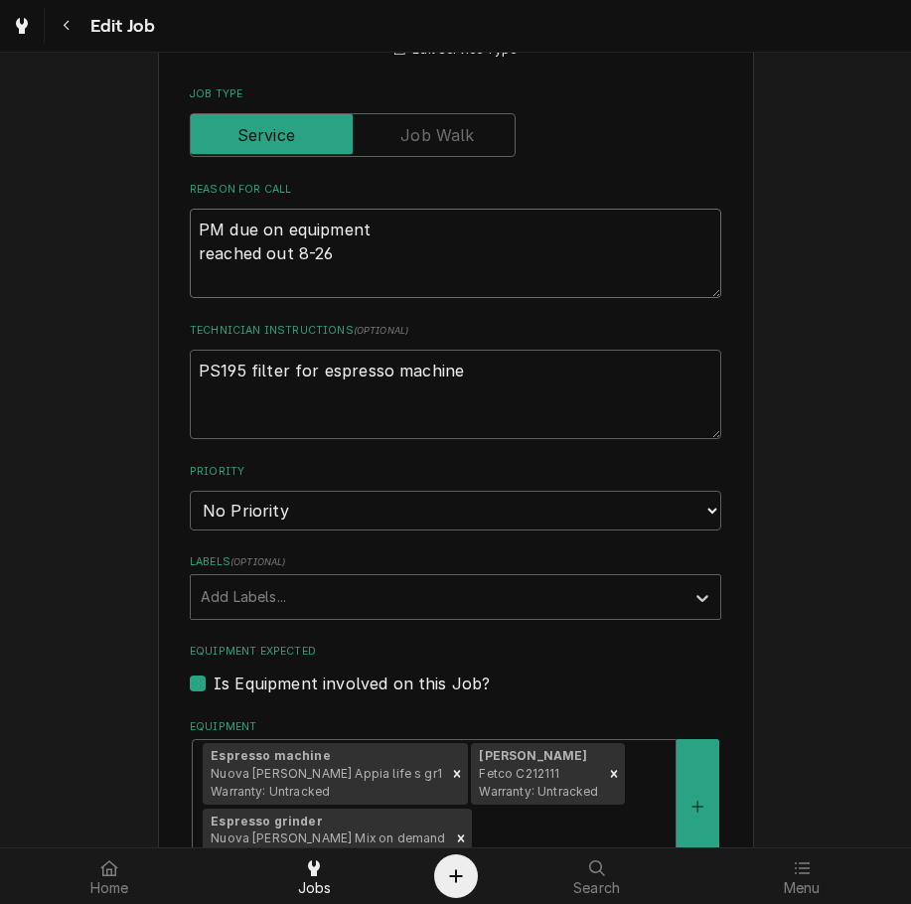
type textarea "x"
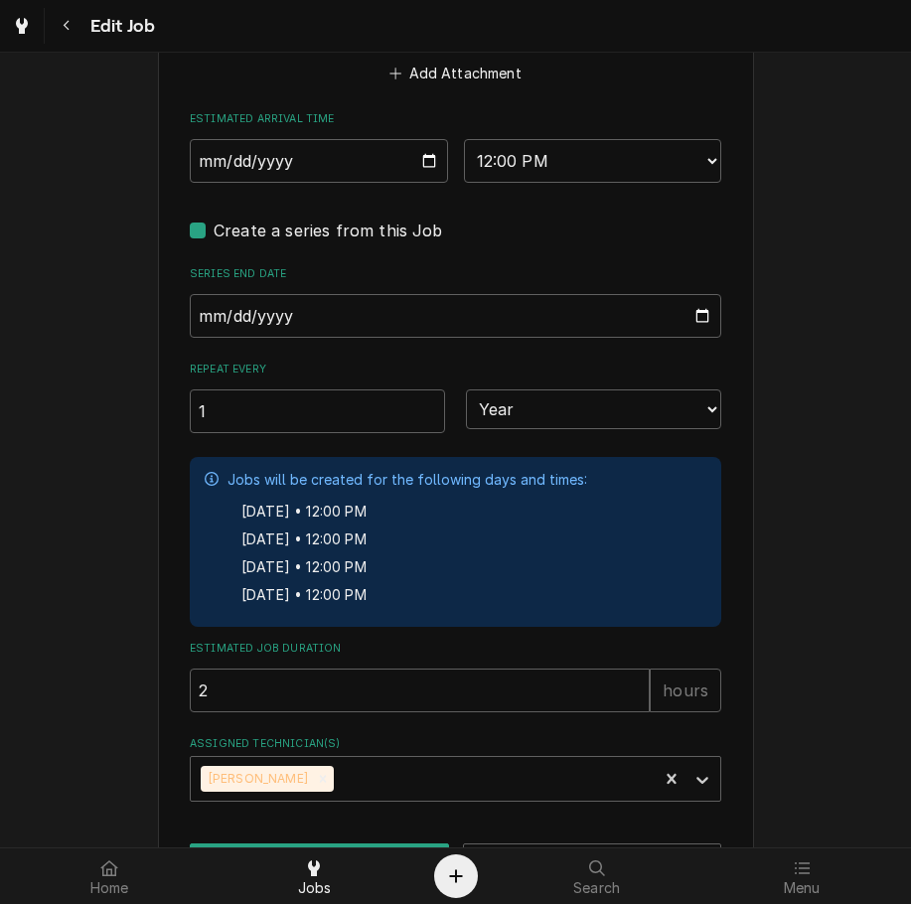
scroll to position [1811, 0]
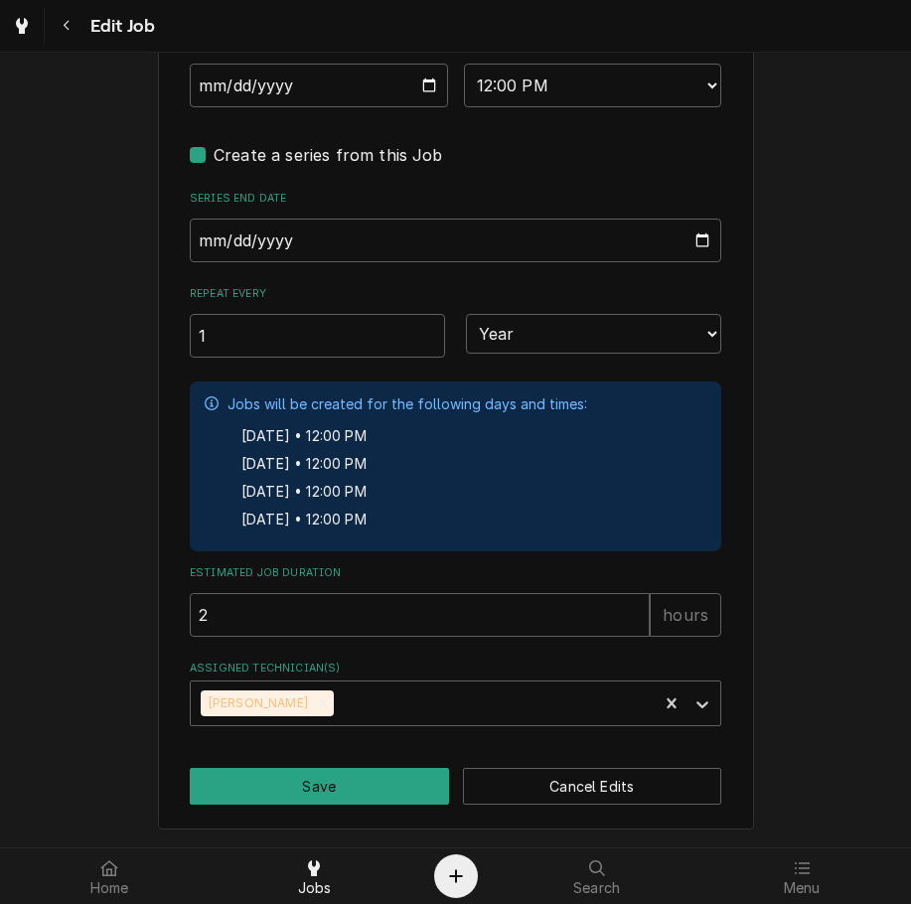
type textarea "PM due on equipment reached out 8-26"
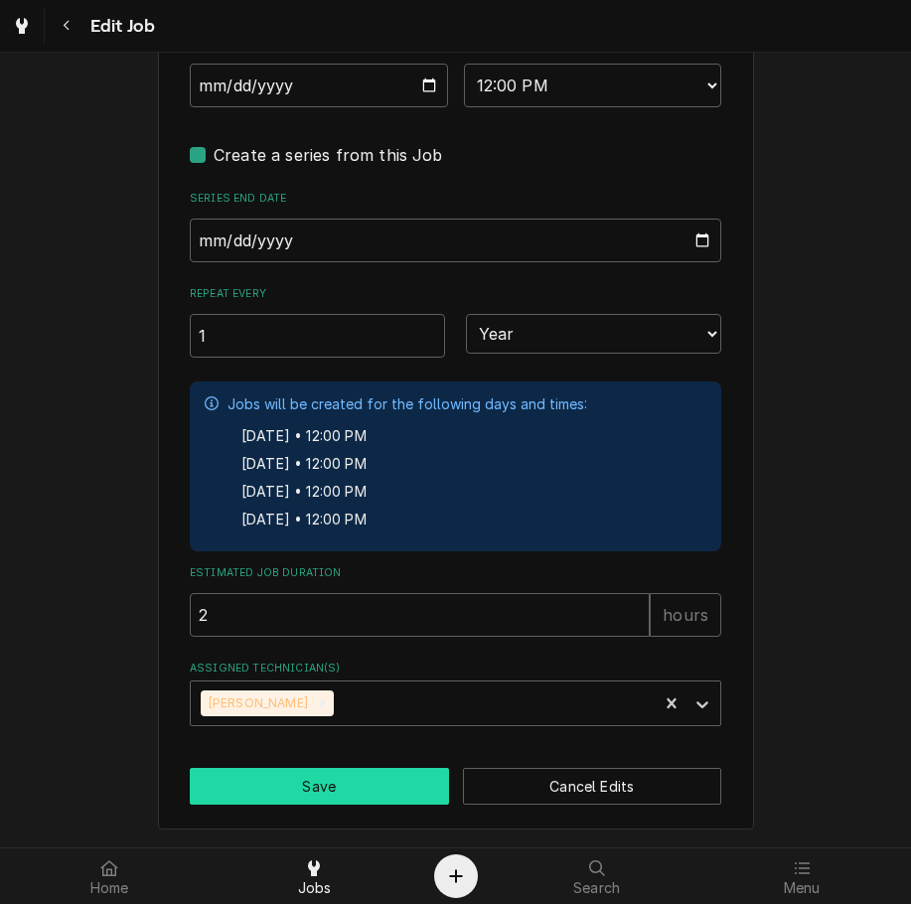
click at [369, 787] on button "Save" at bounding box center [319, 786] width 259 height 37
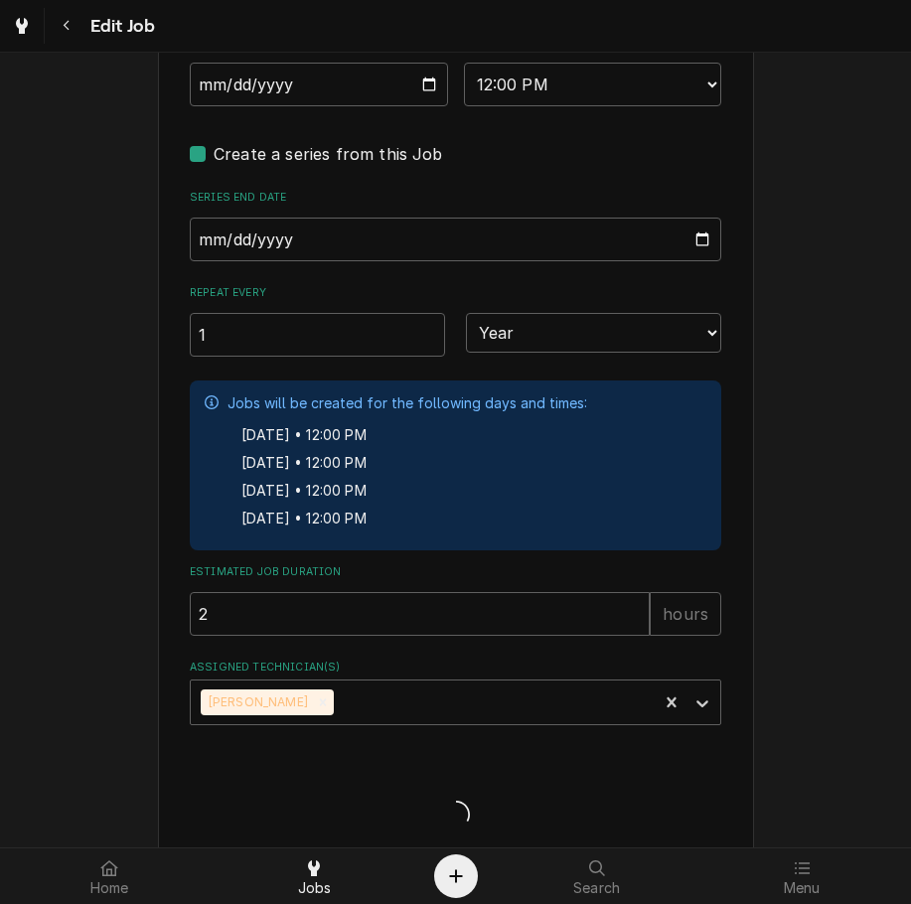
type textarea "x"
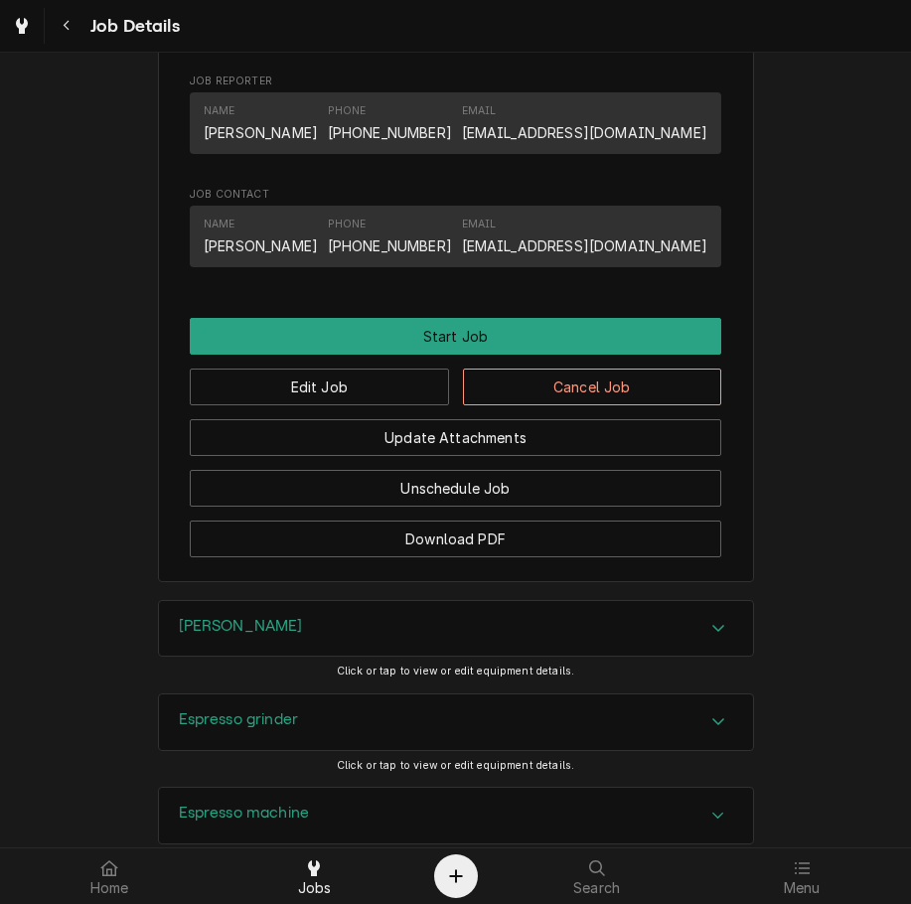
scroll to position [1089, 0]
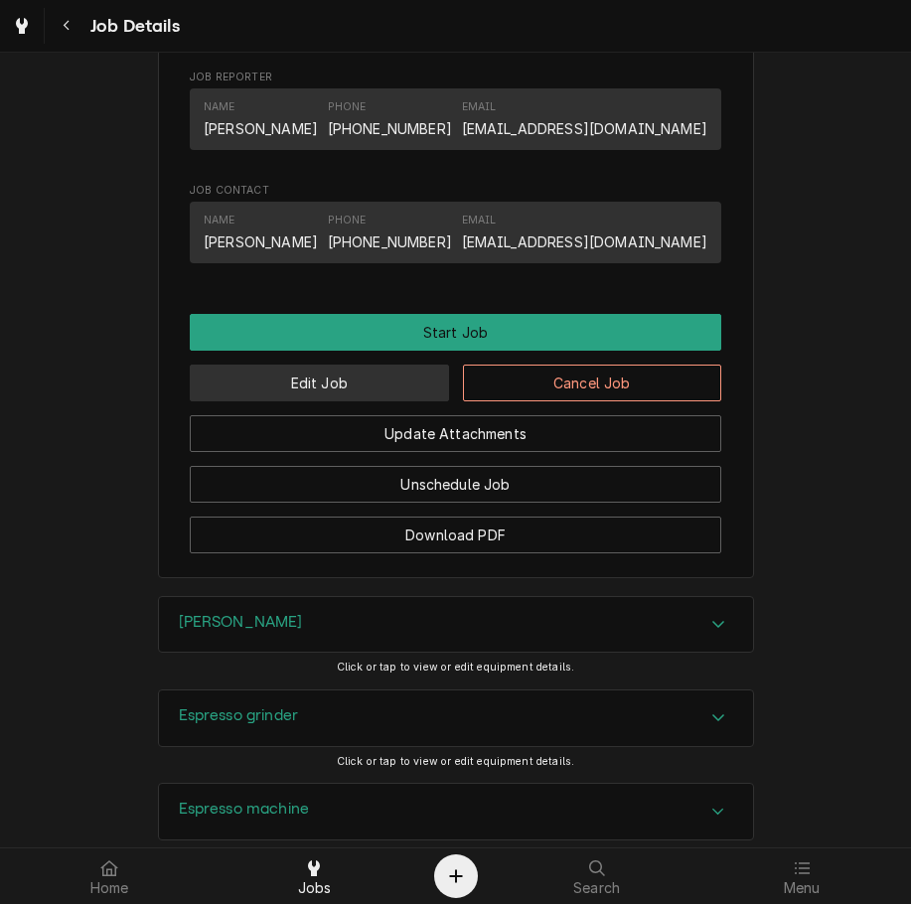
click at [364, 394] on button "Edit Job" at bounding box center [319, 382] width 259 height 37
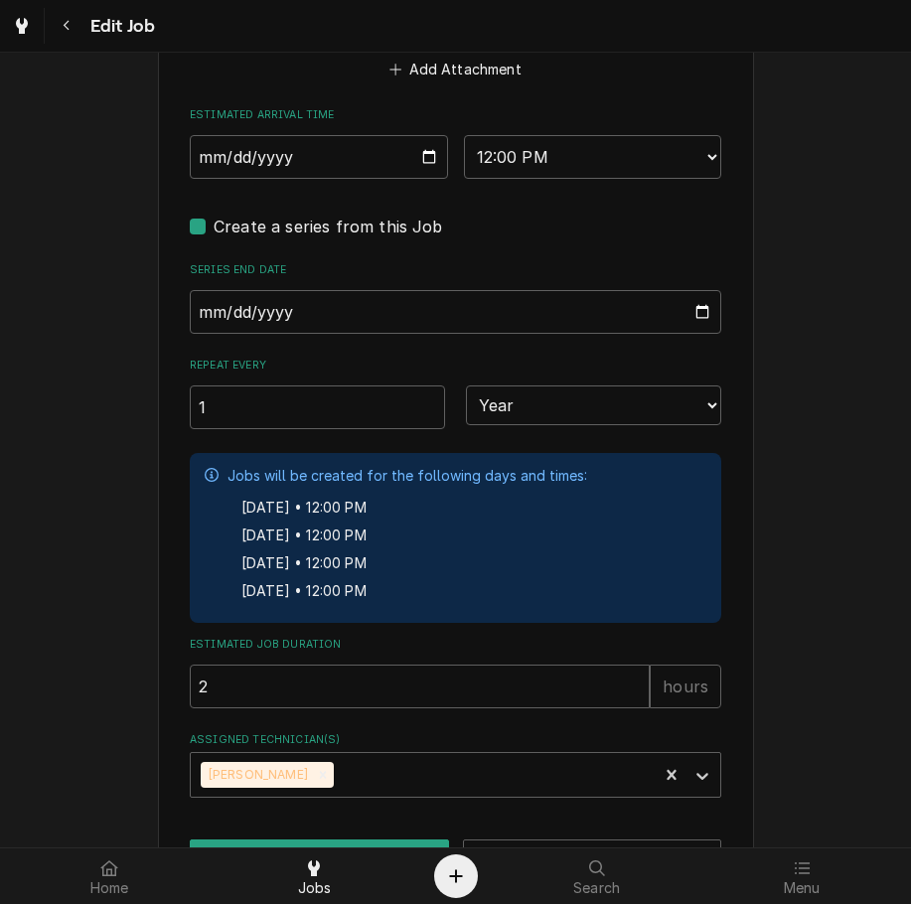
scroll to position [1738, 0]
click at [433, 156] on input "[DATE]" at bounding box center [319, 158] width 258 height 44
click at [420, 151] on input "2025-08-27" at bounding box center [319, 158] width 258 height 44
type textarea "x"
type input "2025-09-10"
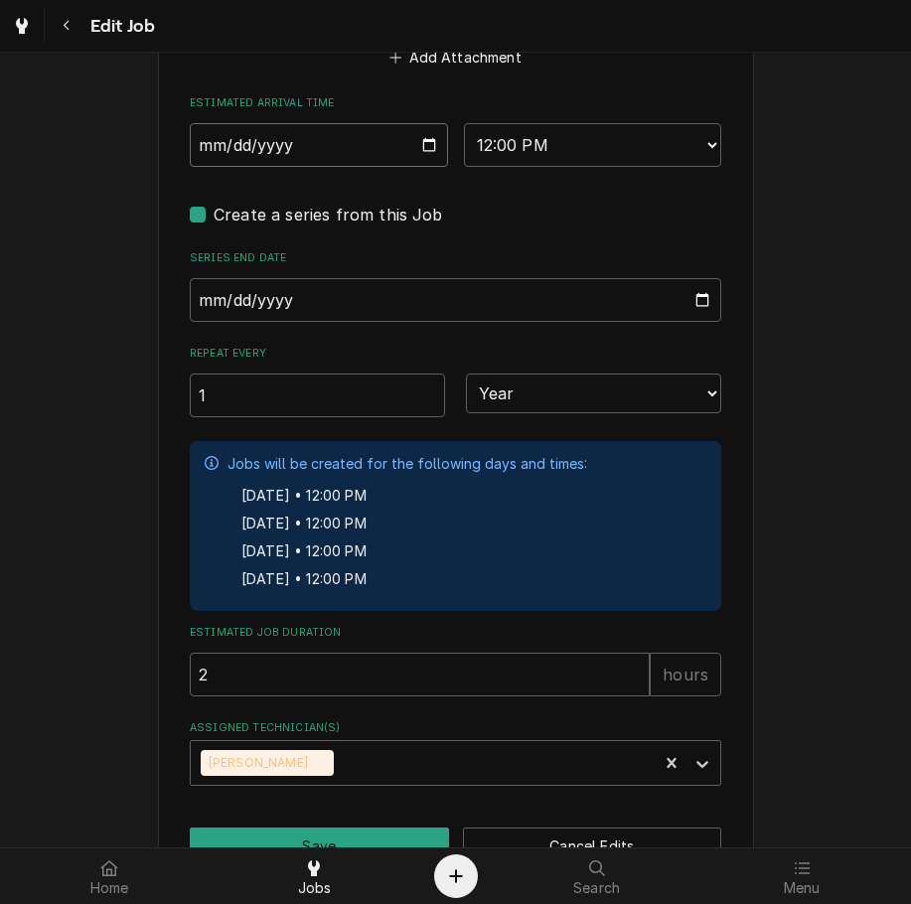
scroll to position [1811, 0]
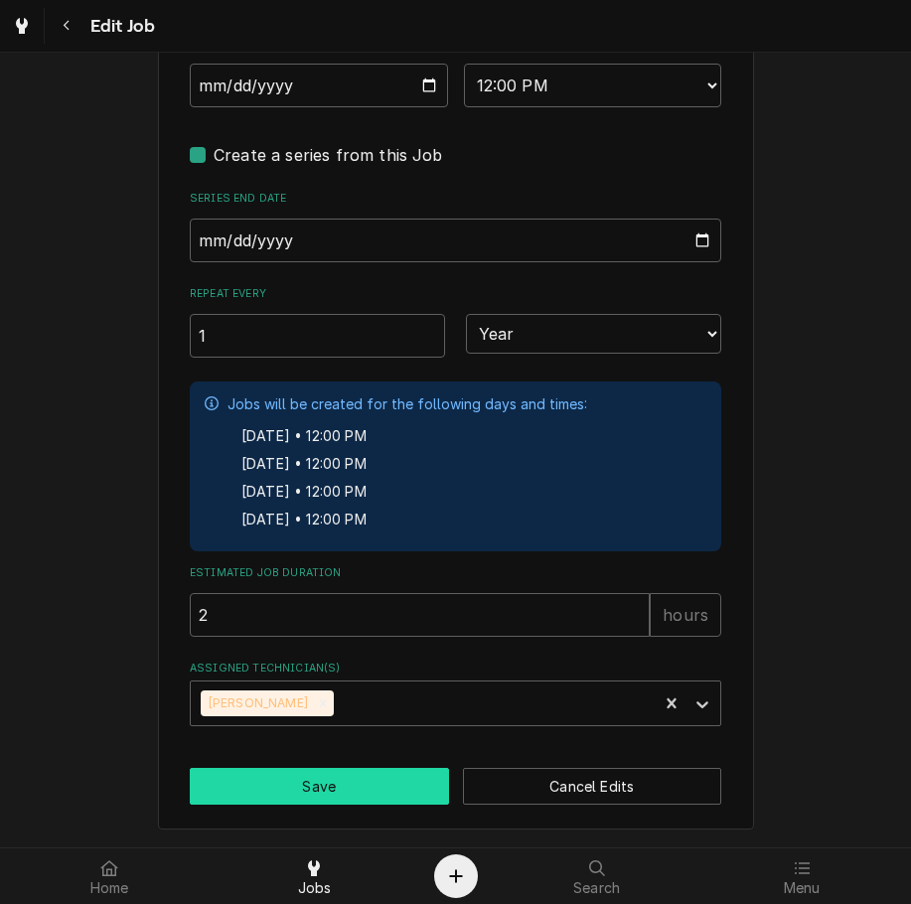
click at [315, 785] on button "Save" at bounding box center [319, 786] width 259 height 37
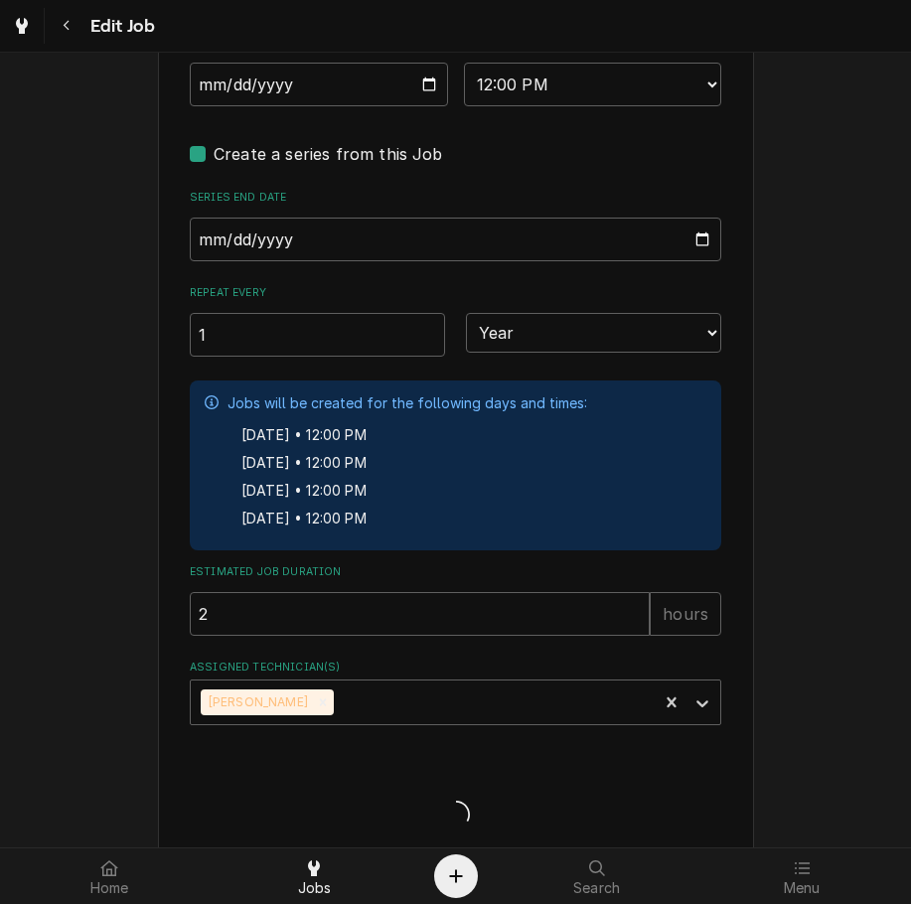
type textarea "x"
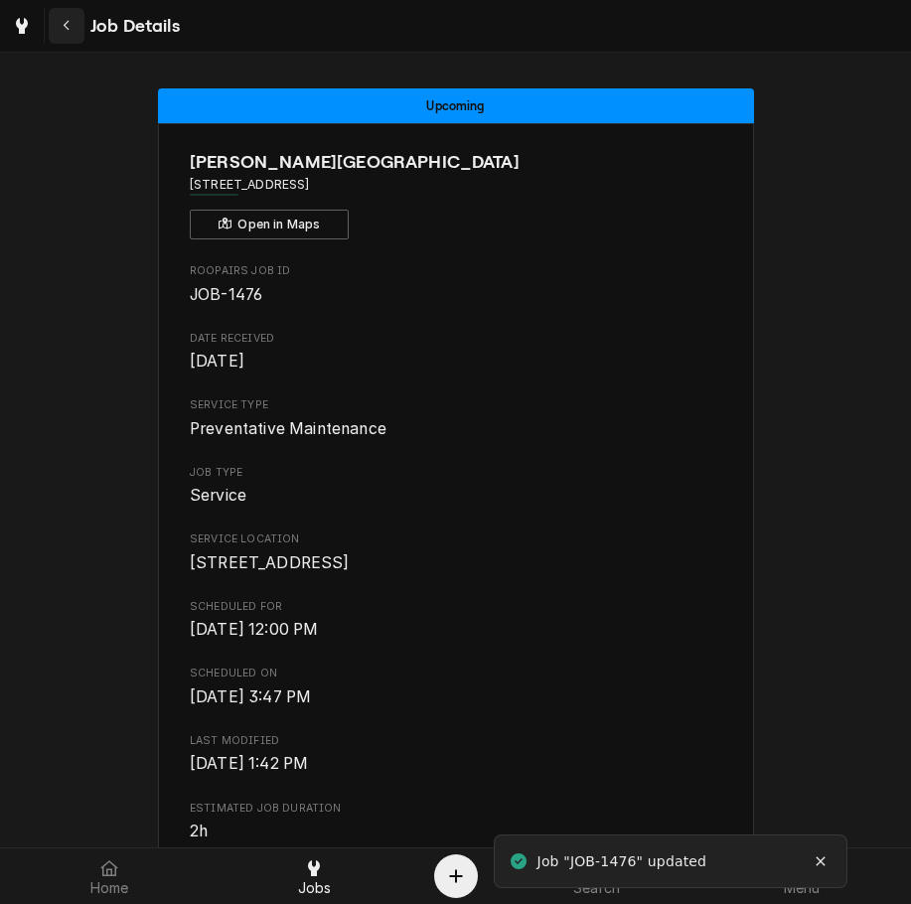
click at [76, 17] on button "Navigate back" at bounding box center [67, 26] width 36 height 36
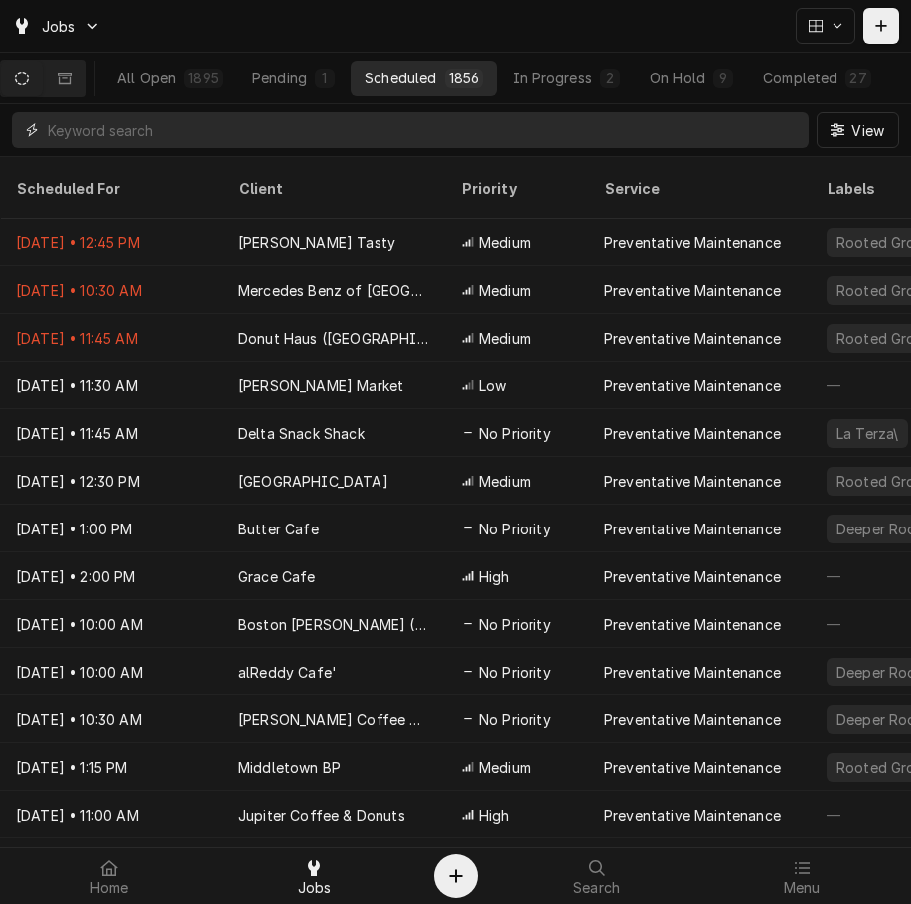
click at [311, 127] on input "Dynamic Content Wrapper" at bounding box center [423, 130] width 751 height 36
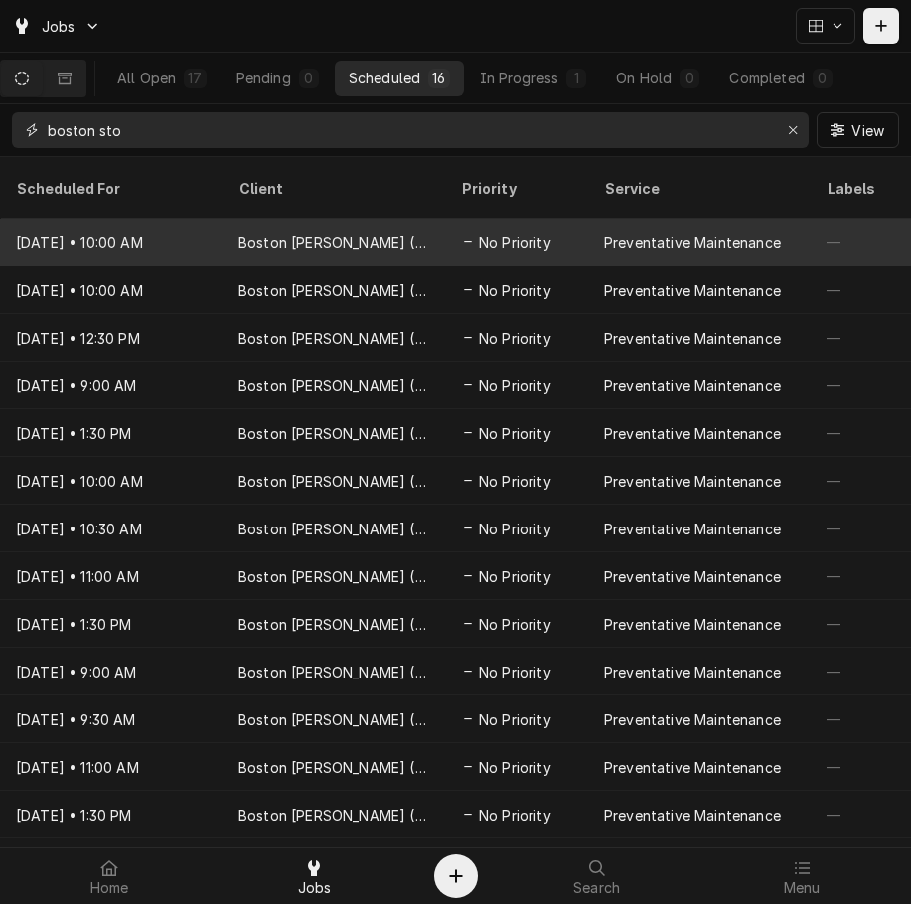
type input "boston sto"
click at [643, 218] on div "Preventative Maintenance" at bounding box center [699, 242] width 222 height 48
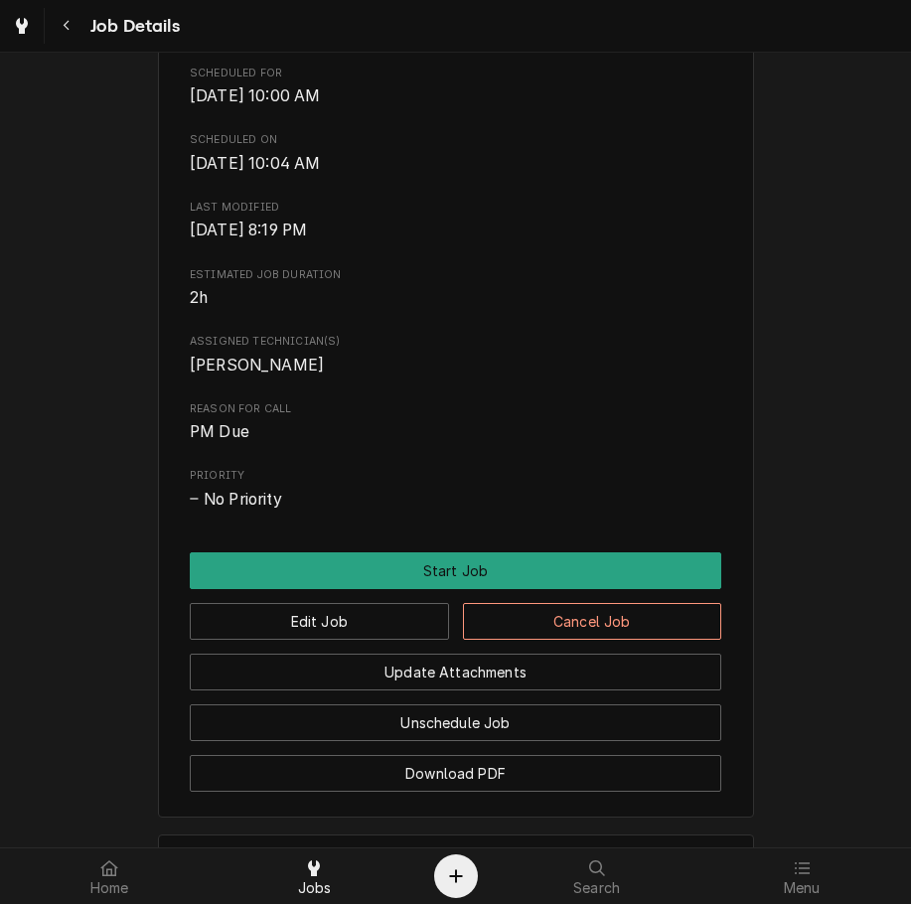
scroll to position [732, 0]
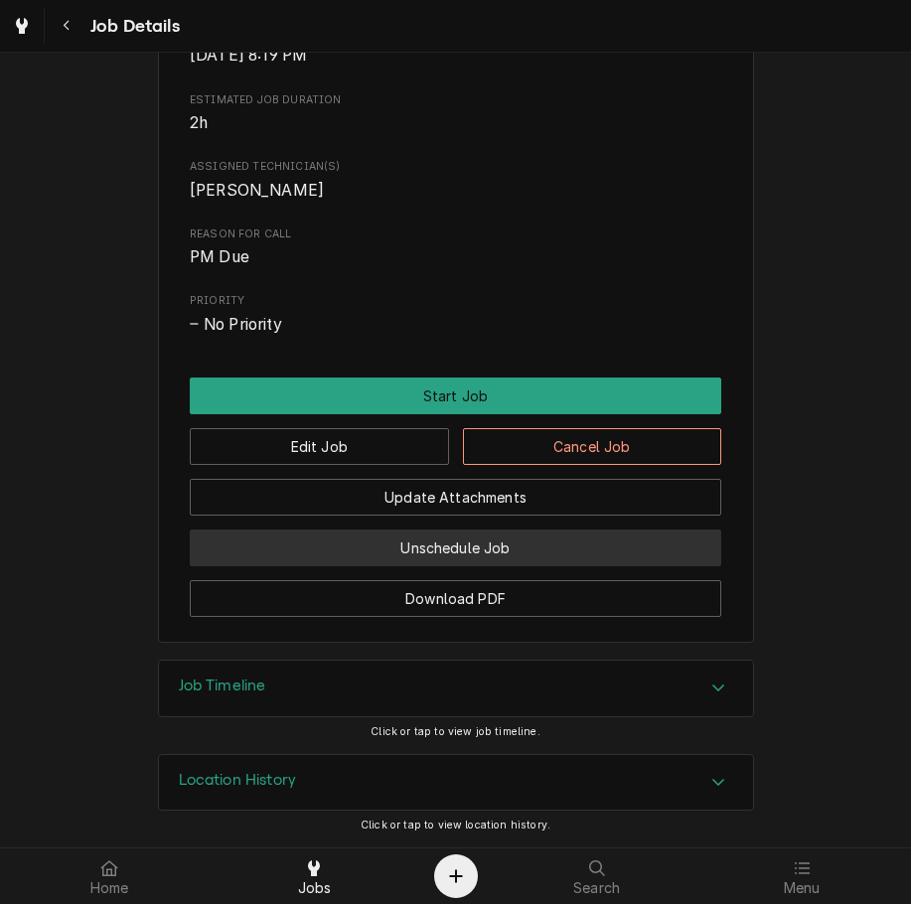
click at [621, 534] on button "Unschedule Job" at bounding box center [455, 547] width 531 height 37
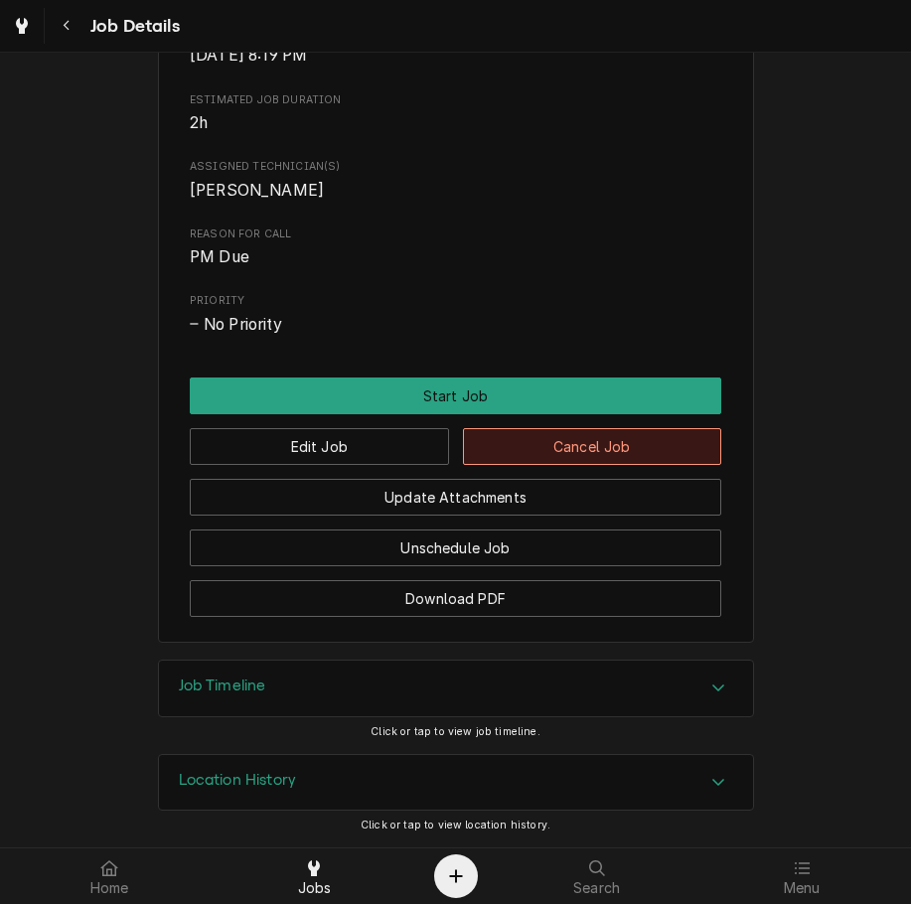
click at [643, 440] on button "Cancel Job" at bounding box center [592, 446] width 259 height 37
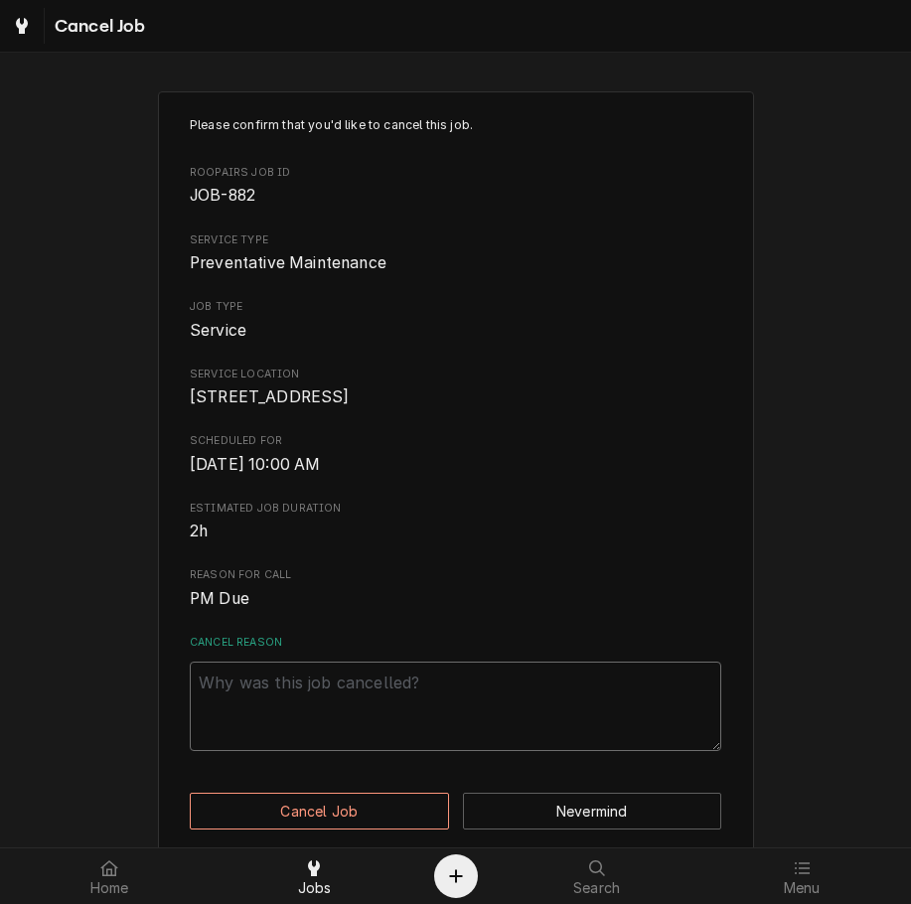
click at [559, 697] on textarea "Cancel Reason" at bounding box center [455, 705] width 531 height 89
type textarea "x"
type textarea "c"
type textarea "x"
type textarea "cl"
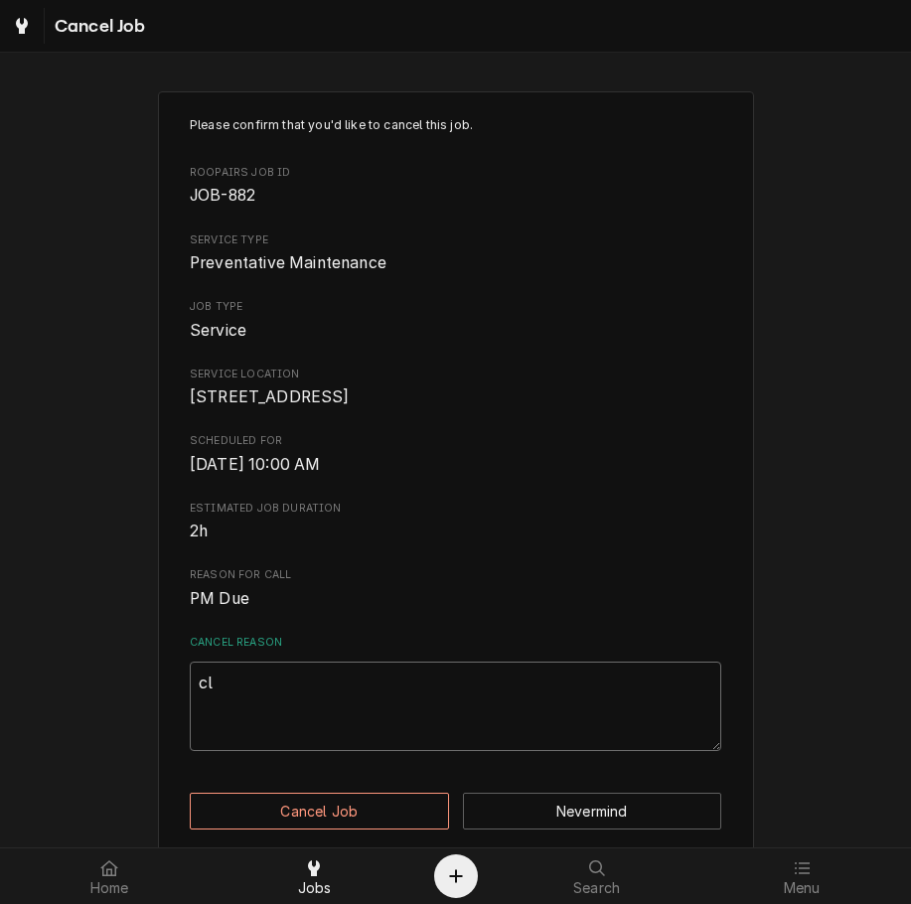
type textarea "x"
type textarea "cle"
type textarea "x"
type textarea "clea"
type textarea "x"
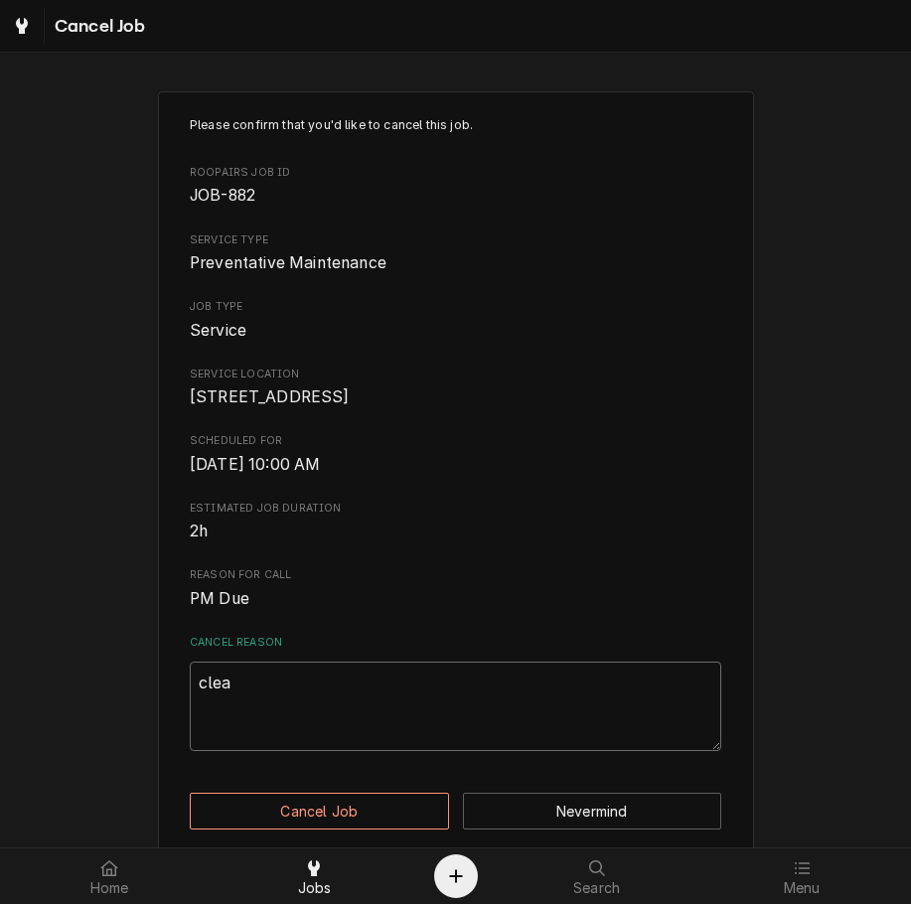
type textarea "clear"
type textarea "x"
type textarea "cleari"
type textarea "x"
type textarea "clearing"
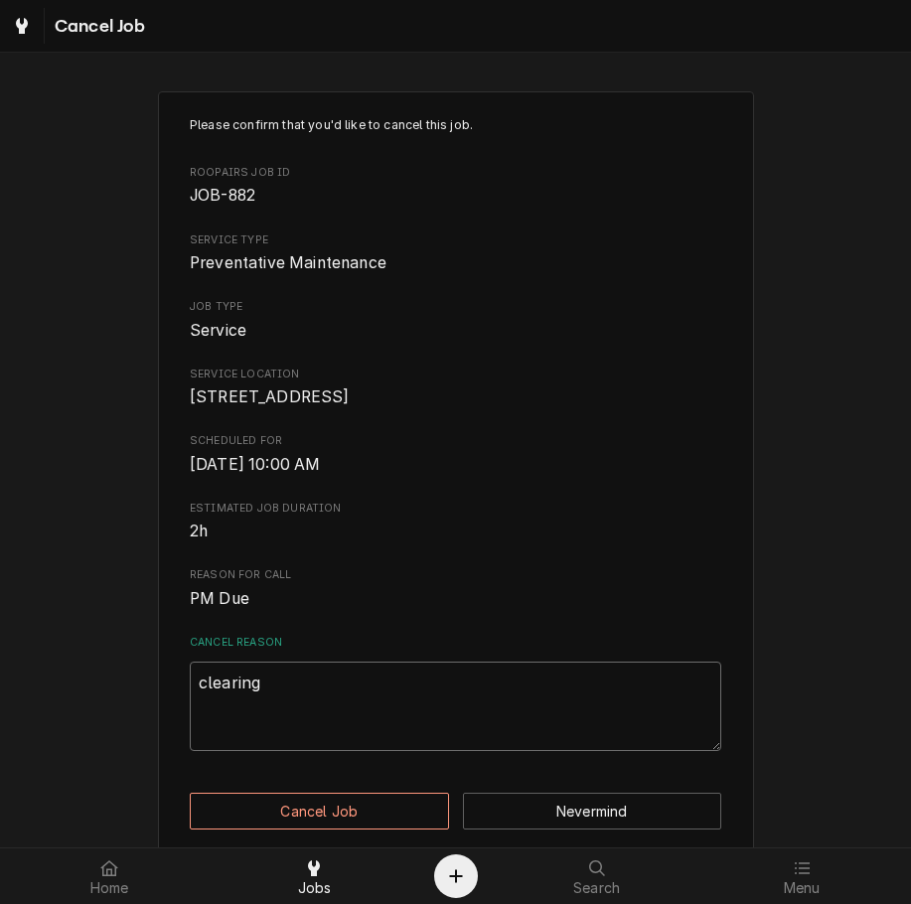
type textarea "x"
type textarea "clearing"
click at [392, 816] on button "Cancel Job" at bounding box center [319, 810] width 259 height 37
type textarea "x"
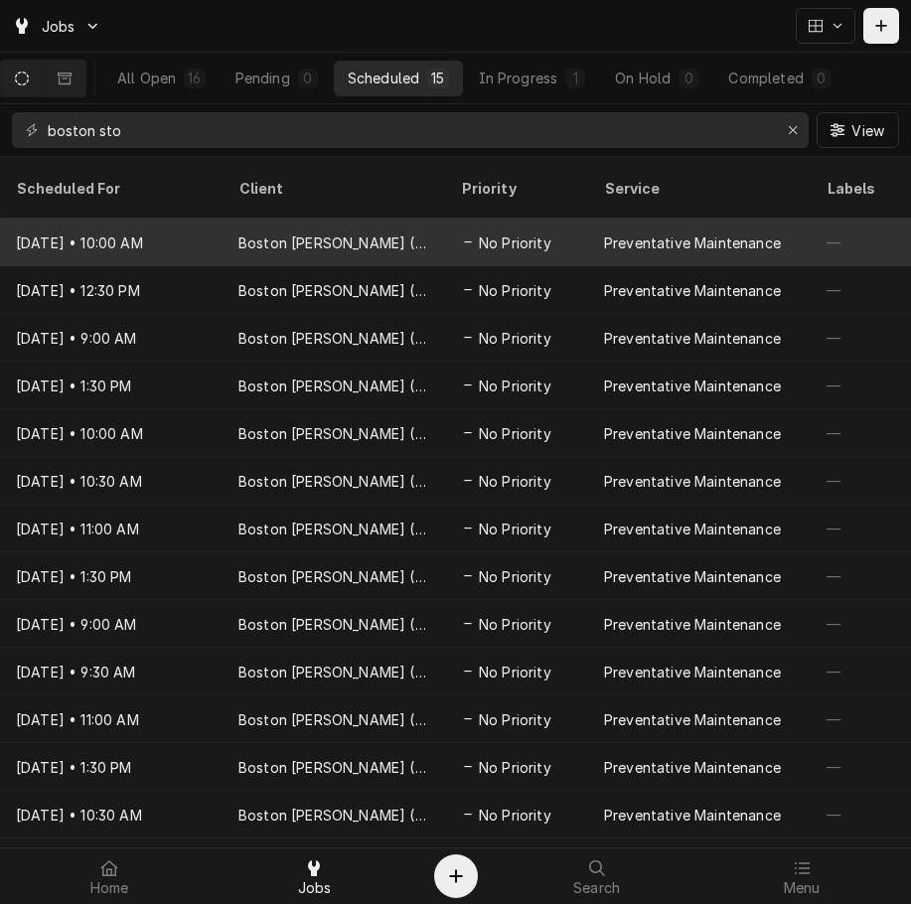
click at [614, 229] on div "Preventative Maintenance" at bounding box center [699, 242] width 222 height 48
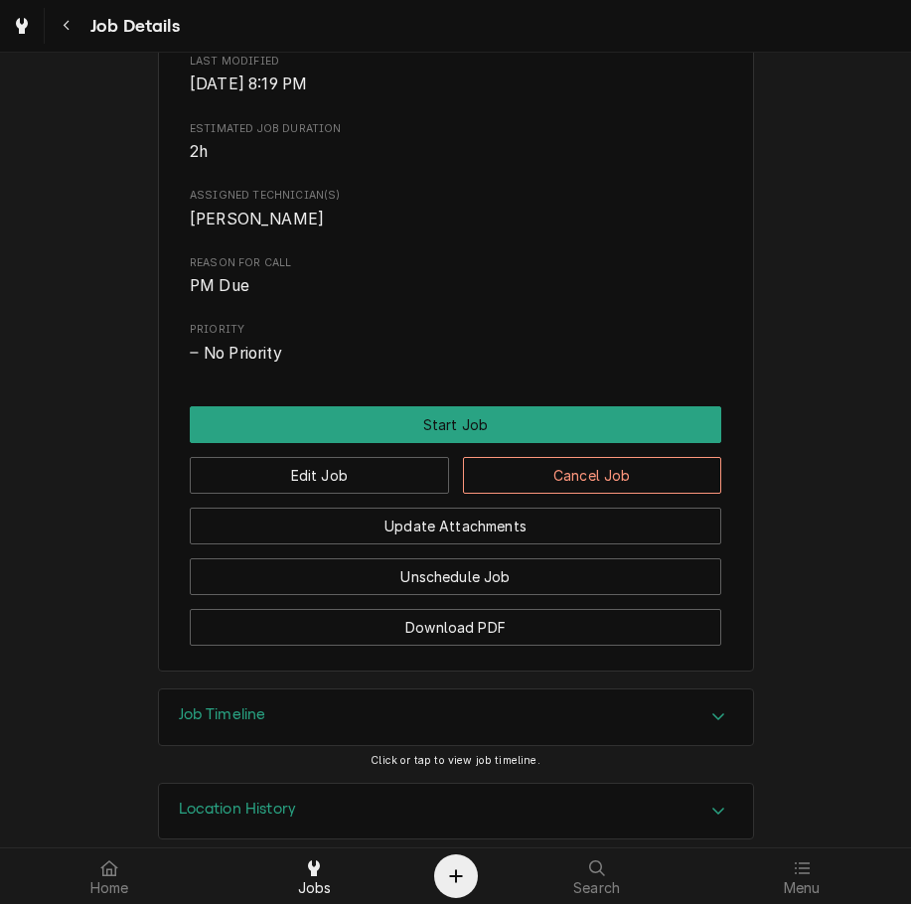
scroll to position [680, 0]
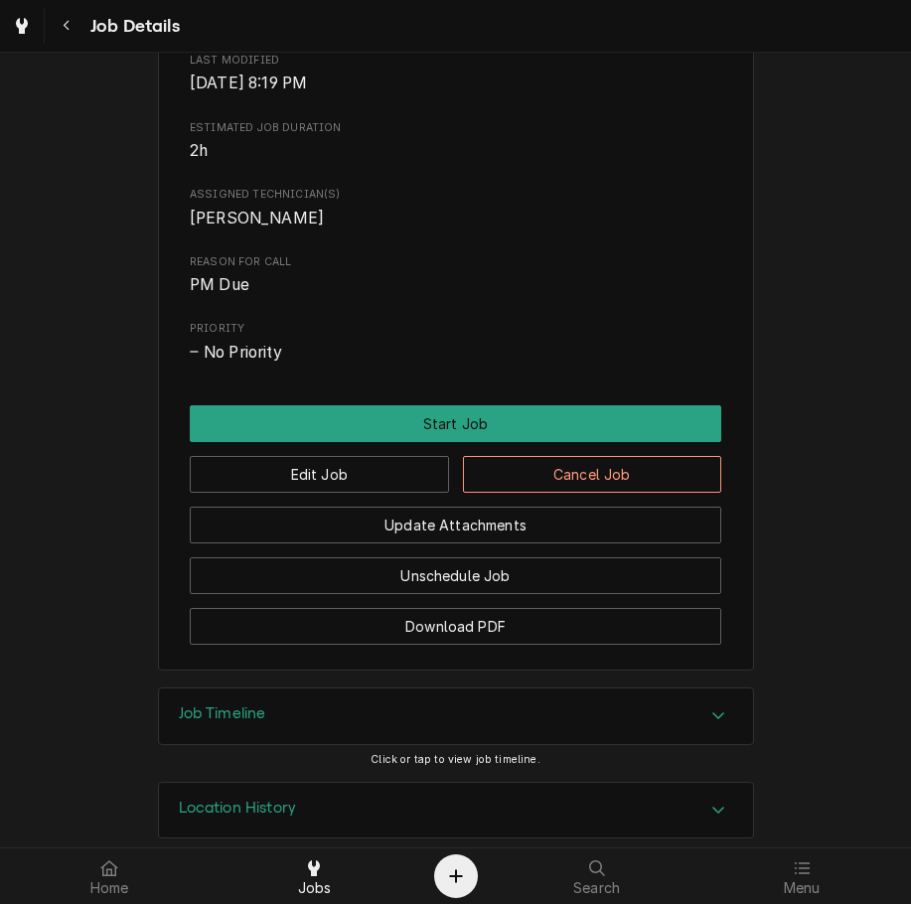
click at [600, 493] on button "Cancel Job" at bounding box center [592, 474] width 259 height 37
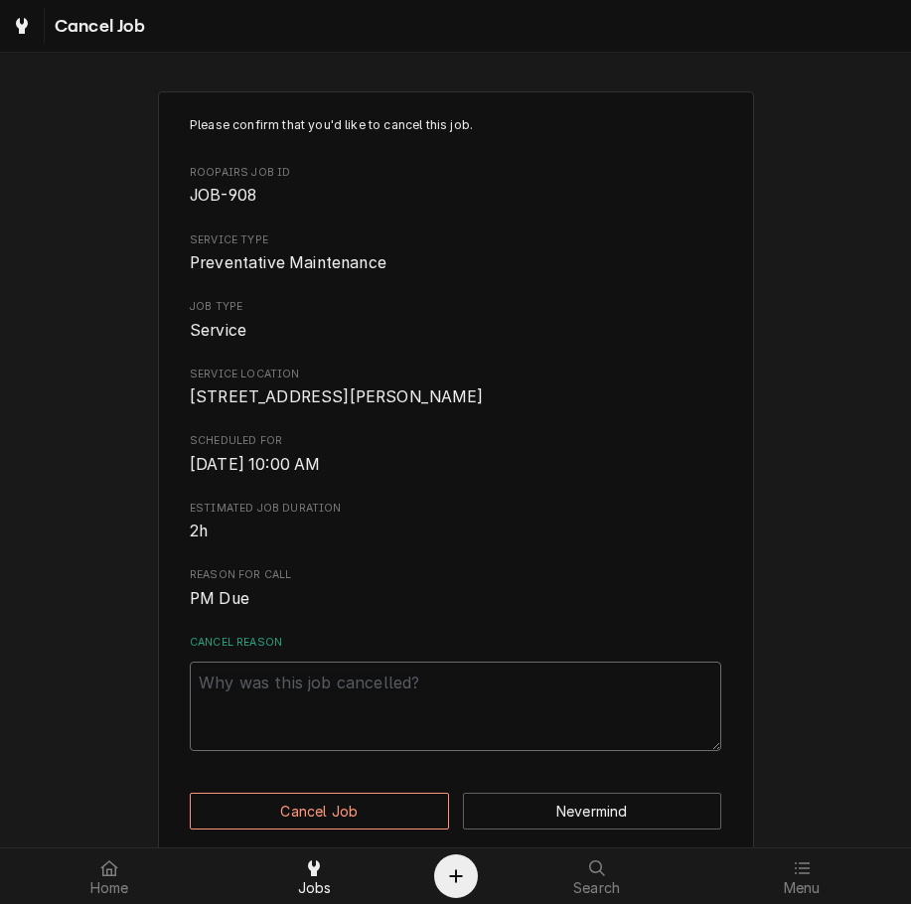
click at [500, 728] on textarea "Cancel Reason" at bounding box center [455, 705] width 531 height 89
paste textarea "clearing"
type textarea "x"
type textarea "clearing"
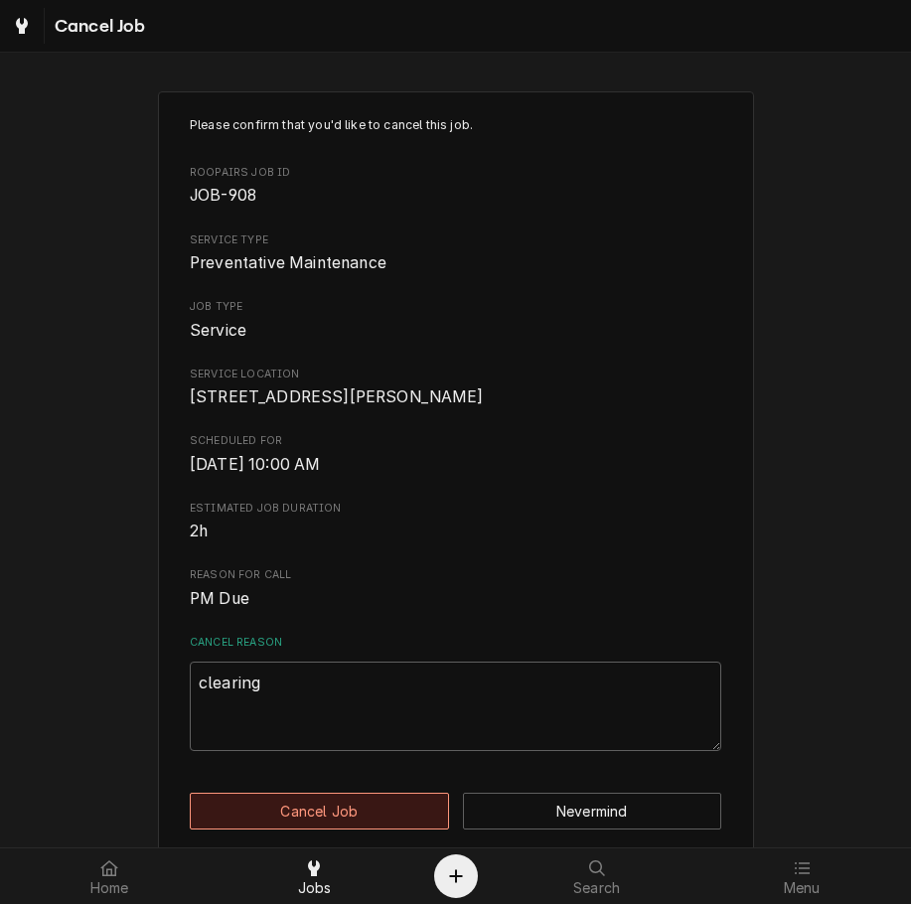
click at [372, 828] on button "Cancel Job" at bounding box center [319, 810] width 259 height 37
type textarea "x"
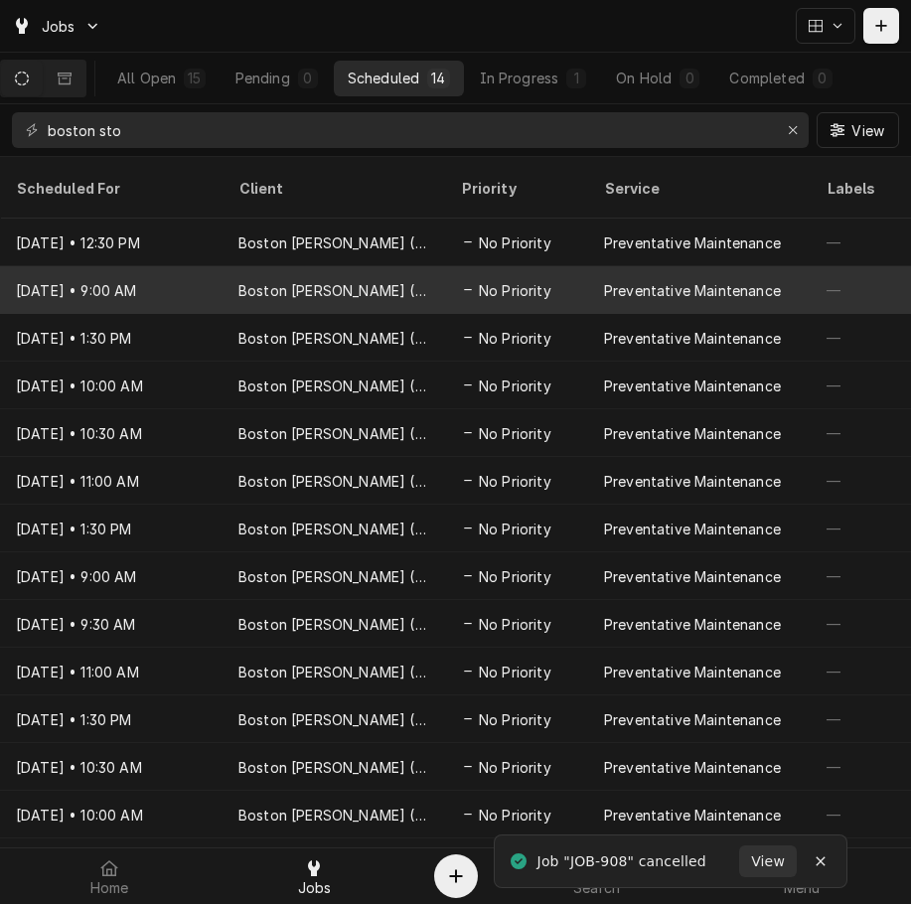
click at [671, 266] on div "Preventative Maintenance" at bounding box center [699, 290] width 222 height 48
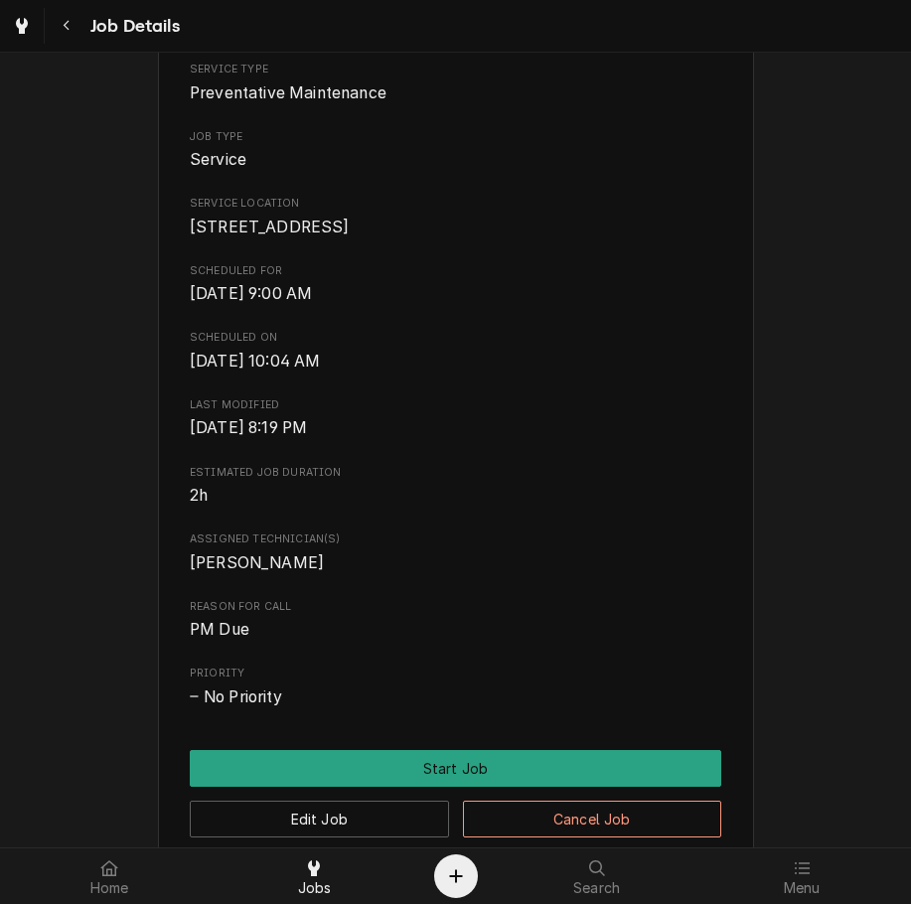
scroll to position [732, 0]
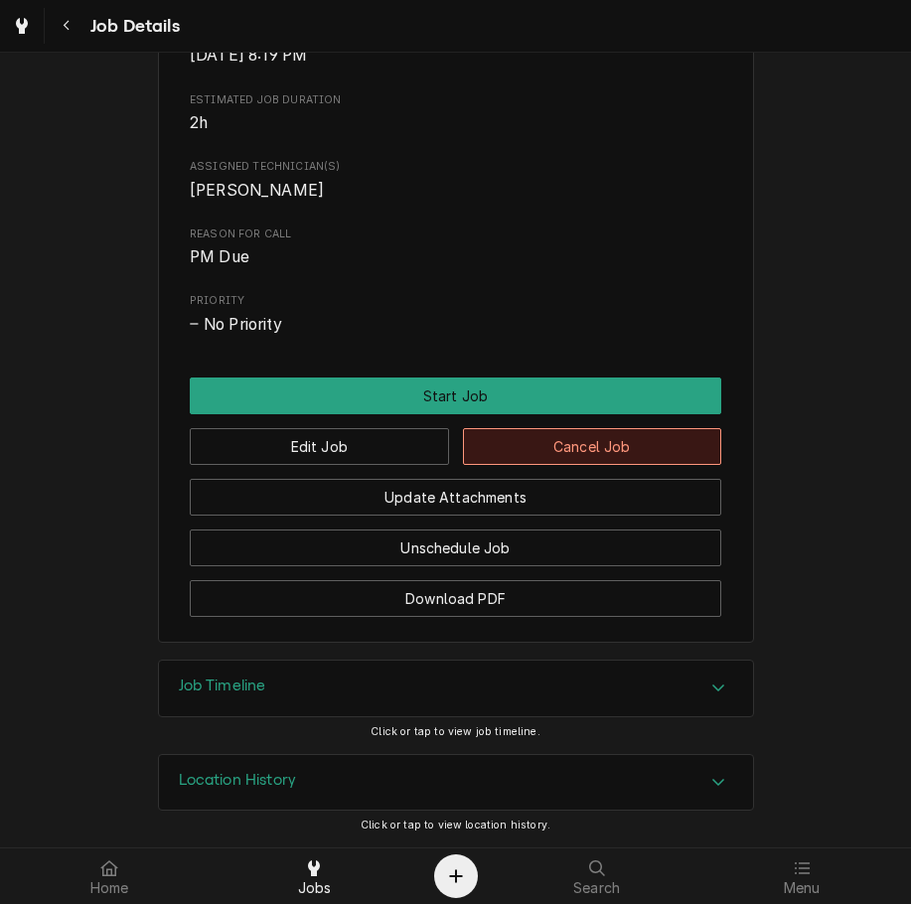
click at [617, 455] on button "Cancel Job" at bounding box center [592, 446] width 259 height 37
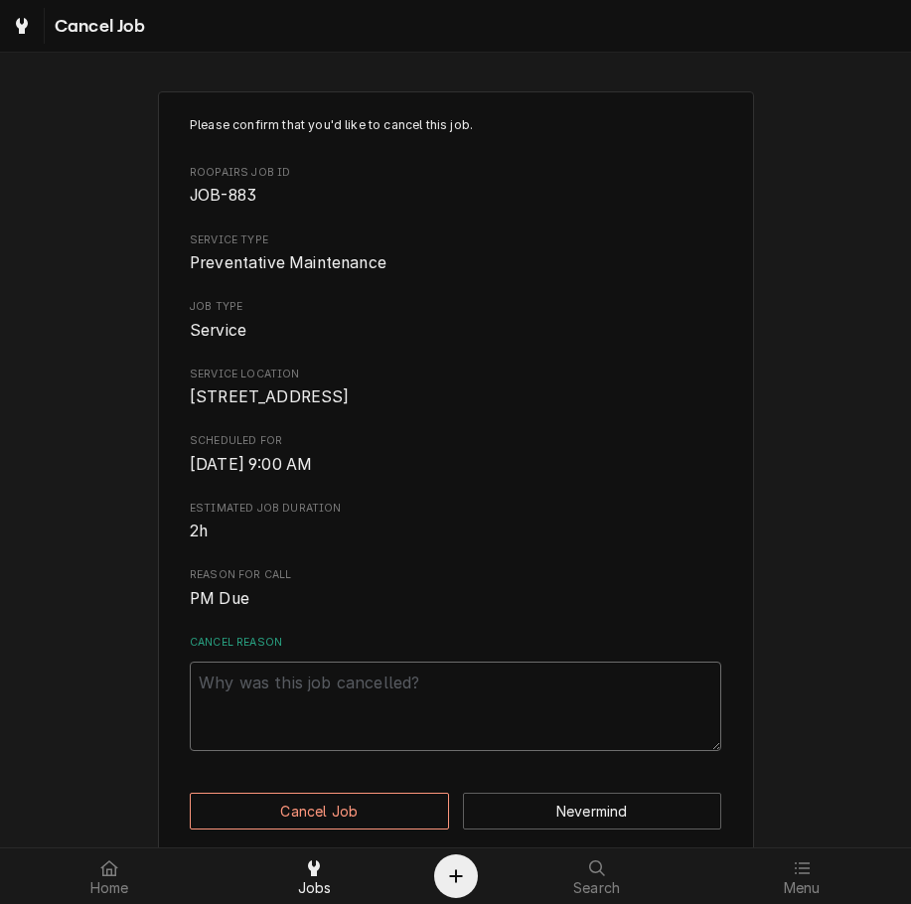
click at [425, 715] on textarea "Cancel Reason" at bounding box center [455, 705] width 531 height 89
paste textarea "clearing"
type textarea "x"
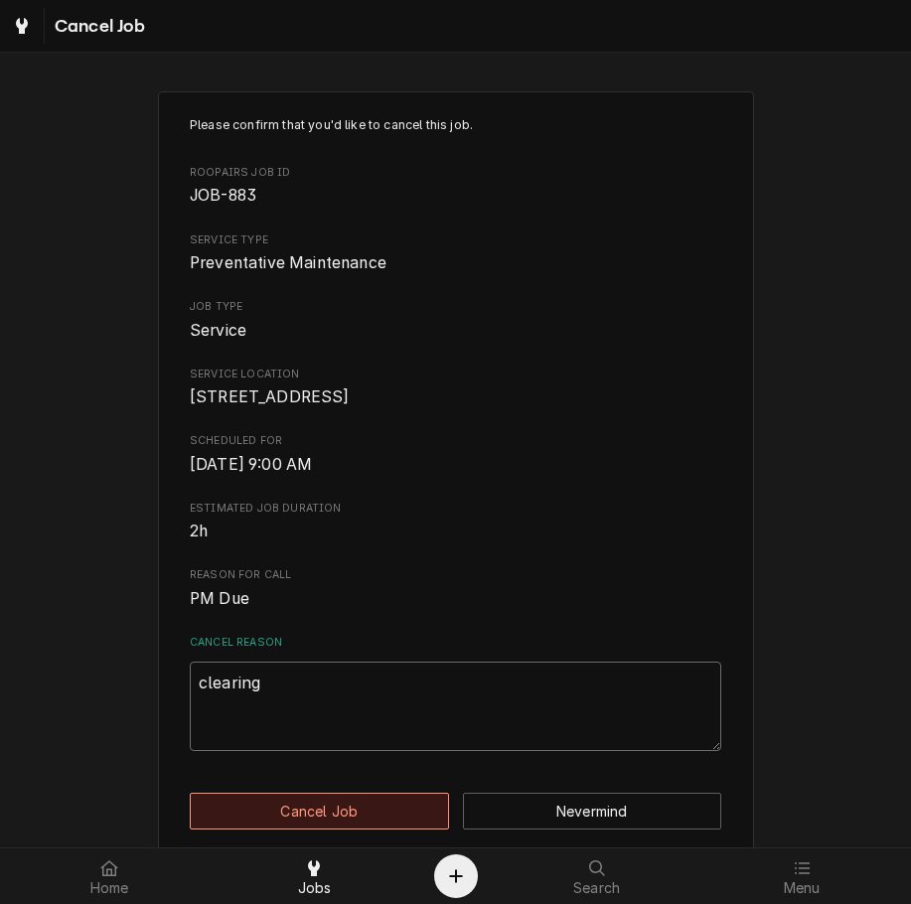
type textarea "clearing"
click at [373, 829] on button "Cancel Job" at bounding box center [319, 810] width 259 height 37
type textarea "x"
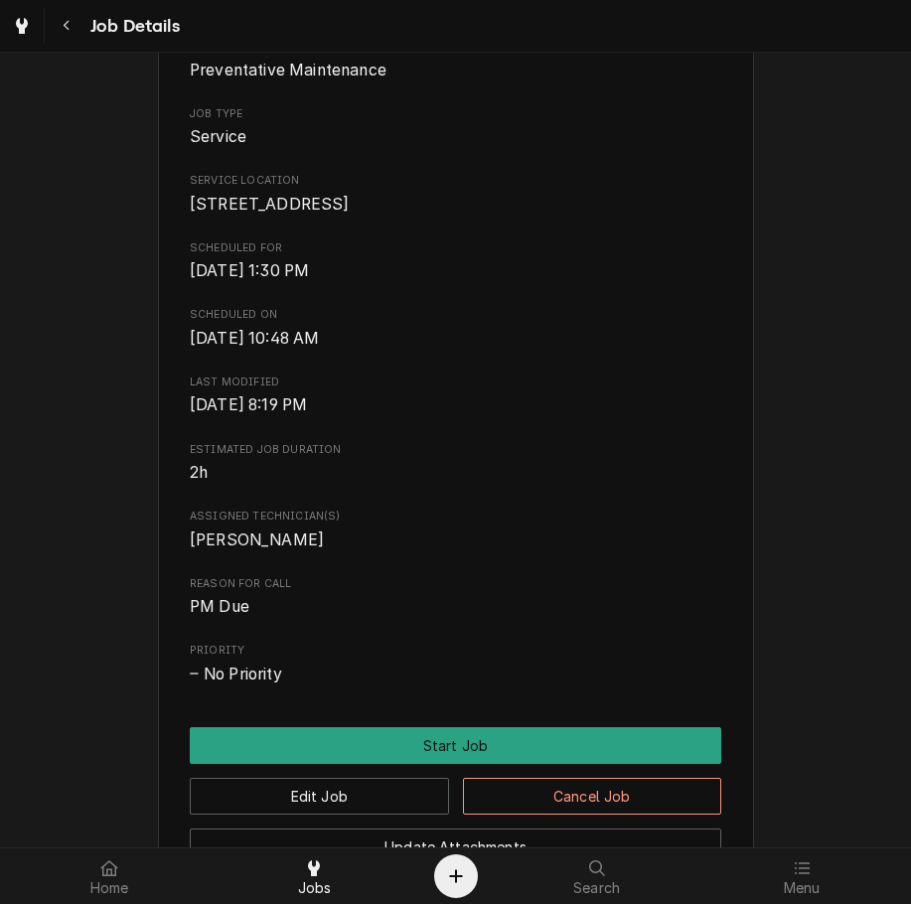
scroll to position [732, 0]
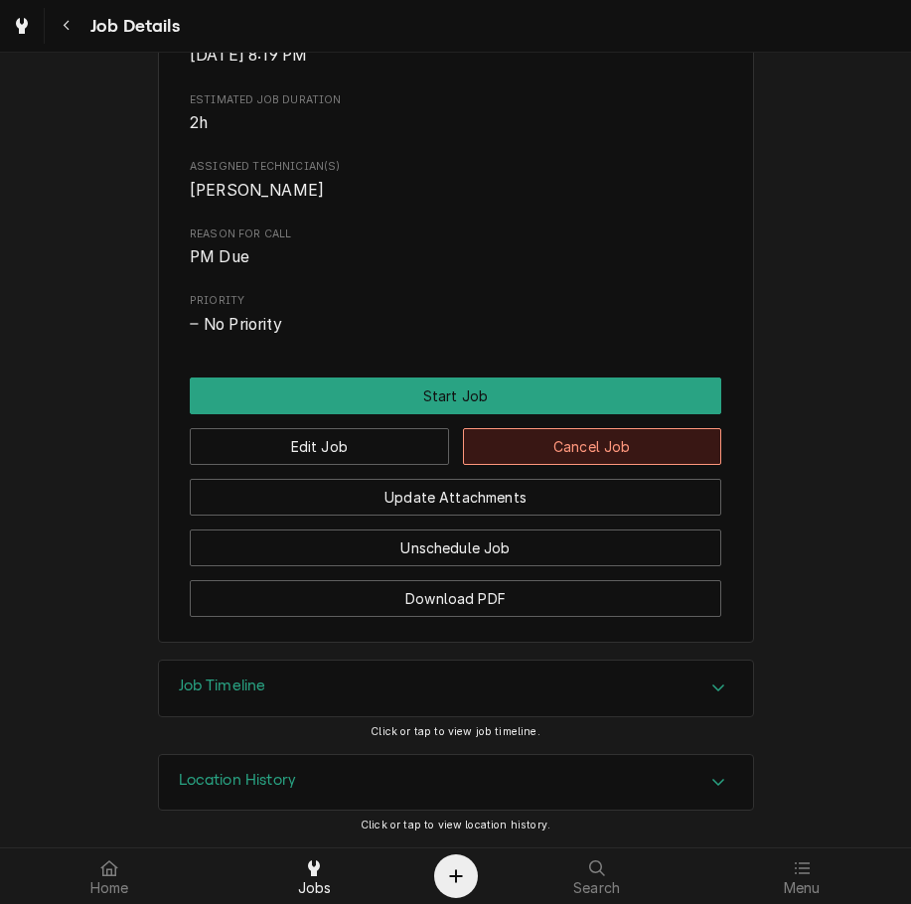
click at [625, 456] on button "Cancel Job" at bounding box center [592, 446] width 259 height 37
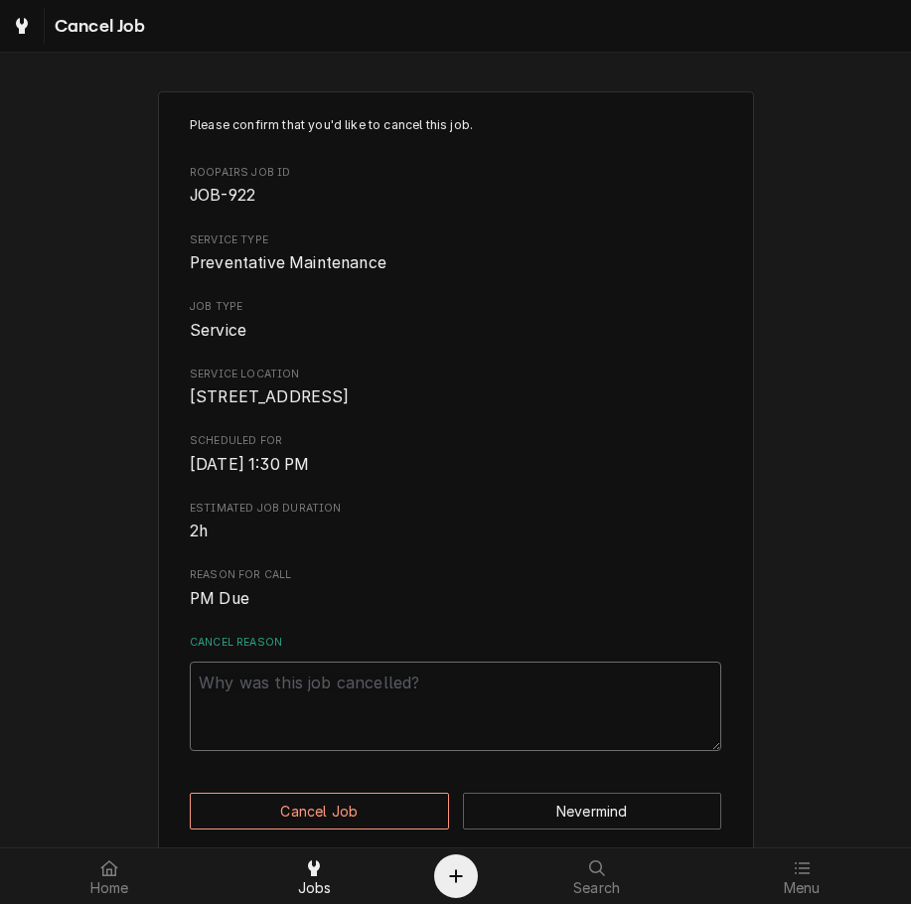
click at [470, 740] on textarea "Cancel Reason" at bounding box center [455, 705] width 531 height 89
type textarea "x"
type textarea "v"
type textarea "x"
paste textarea "clearing"
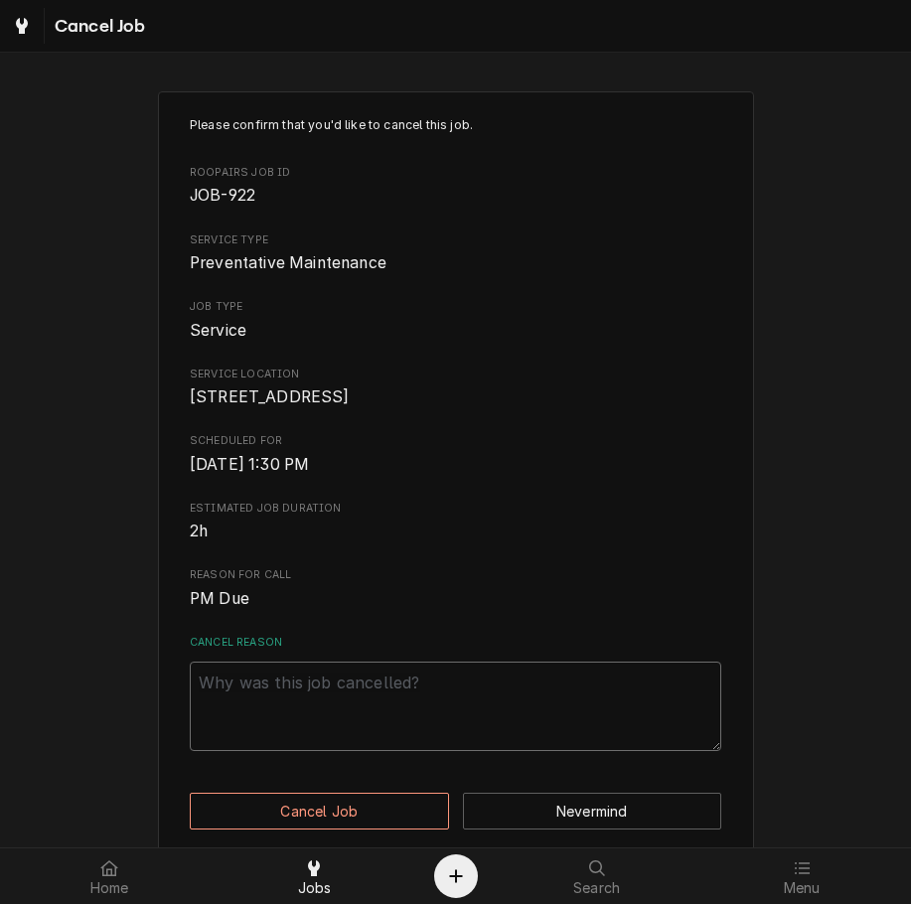
type textarea "x"
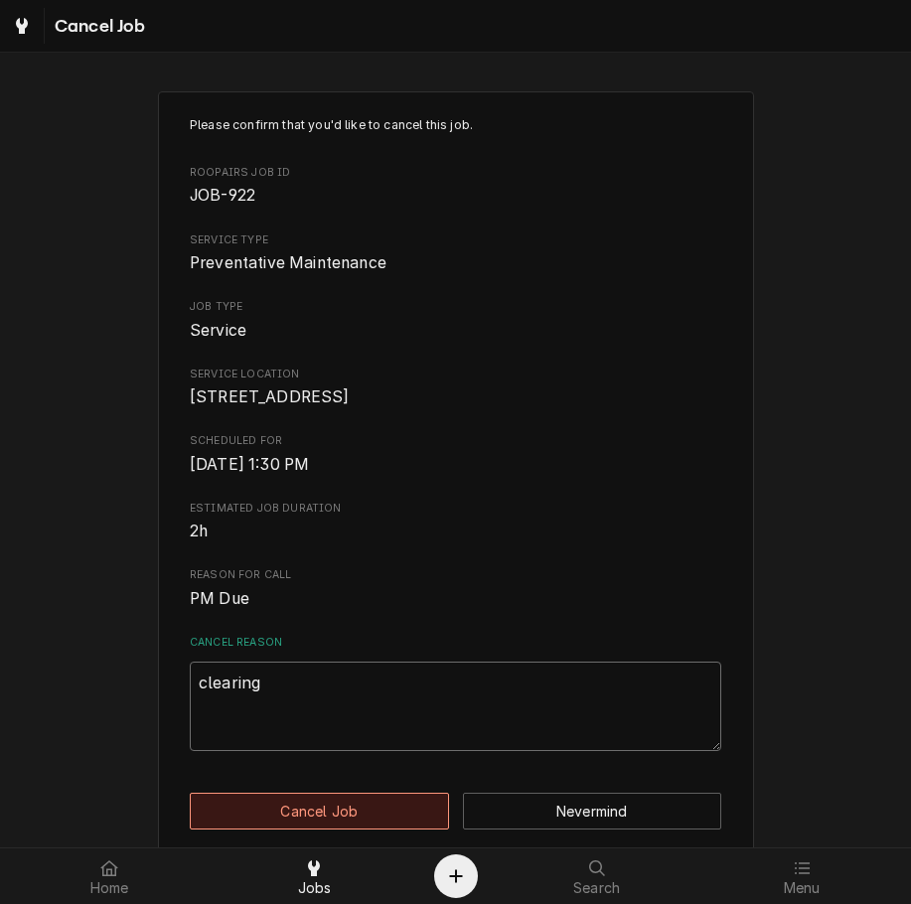
type textarea "clearing"
click at [366, 823] on button "Cancel Job" at bounding box center [319, 810] width 259 height 37
type textarea "x"
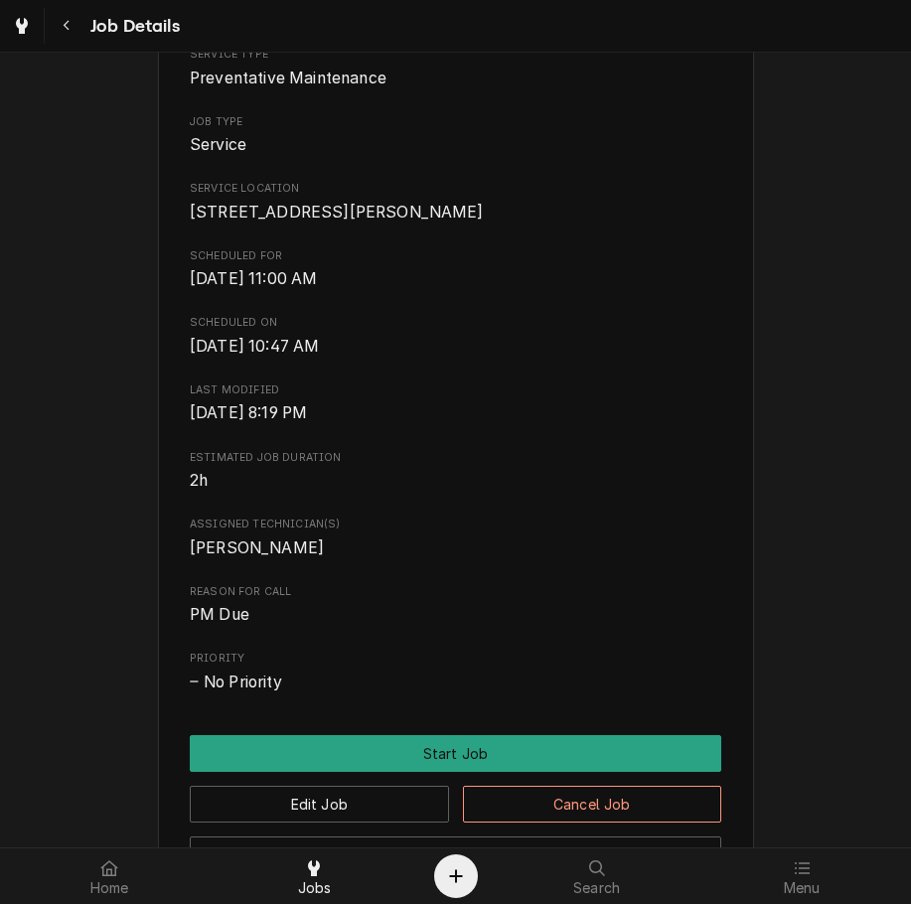
scroll to position [732, 0]
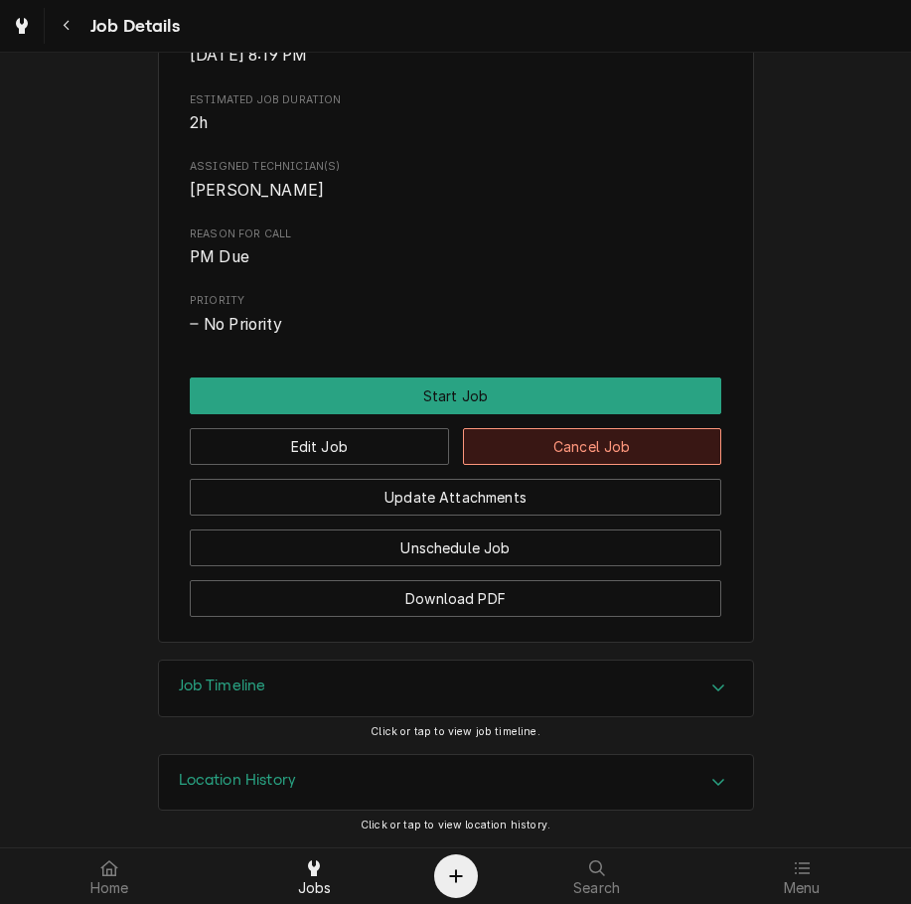
click at [632, 447] on button "Cancel Job" at bounding box center [592, 446] width 259 height 37
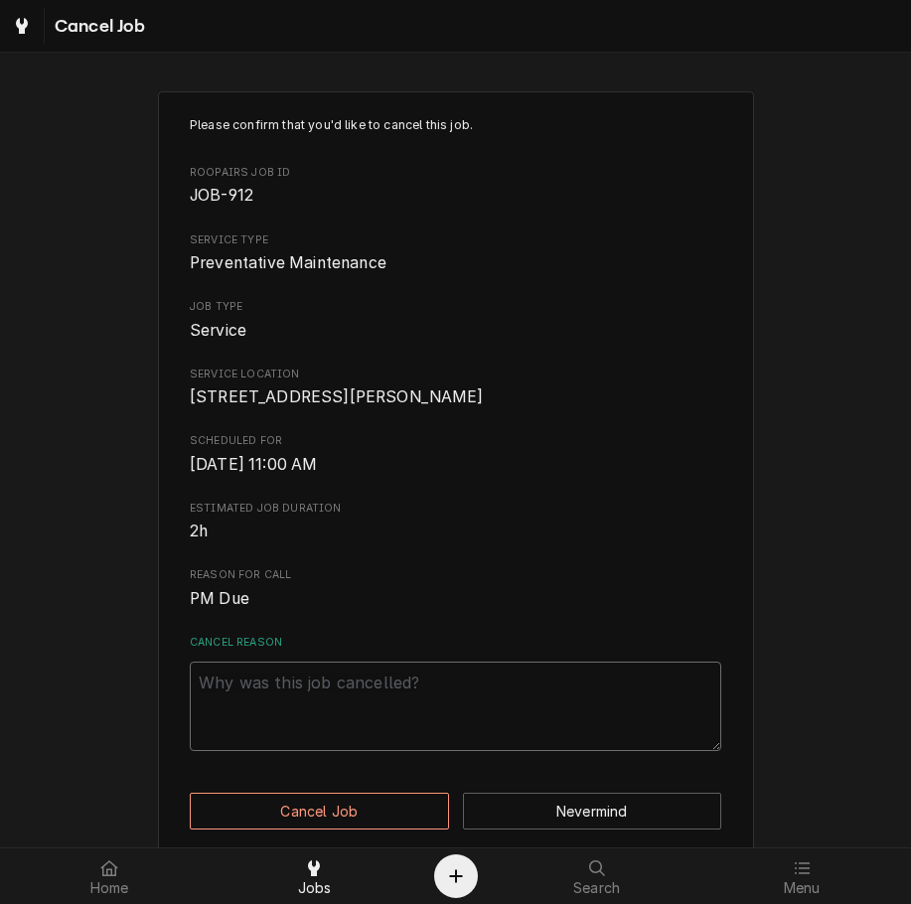
click at [393, 744] on textarea "Cancel Reason" at bounding box center [455, 705] width 531 height 89
paste textarea "clearing"
type textarea "x"
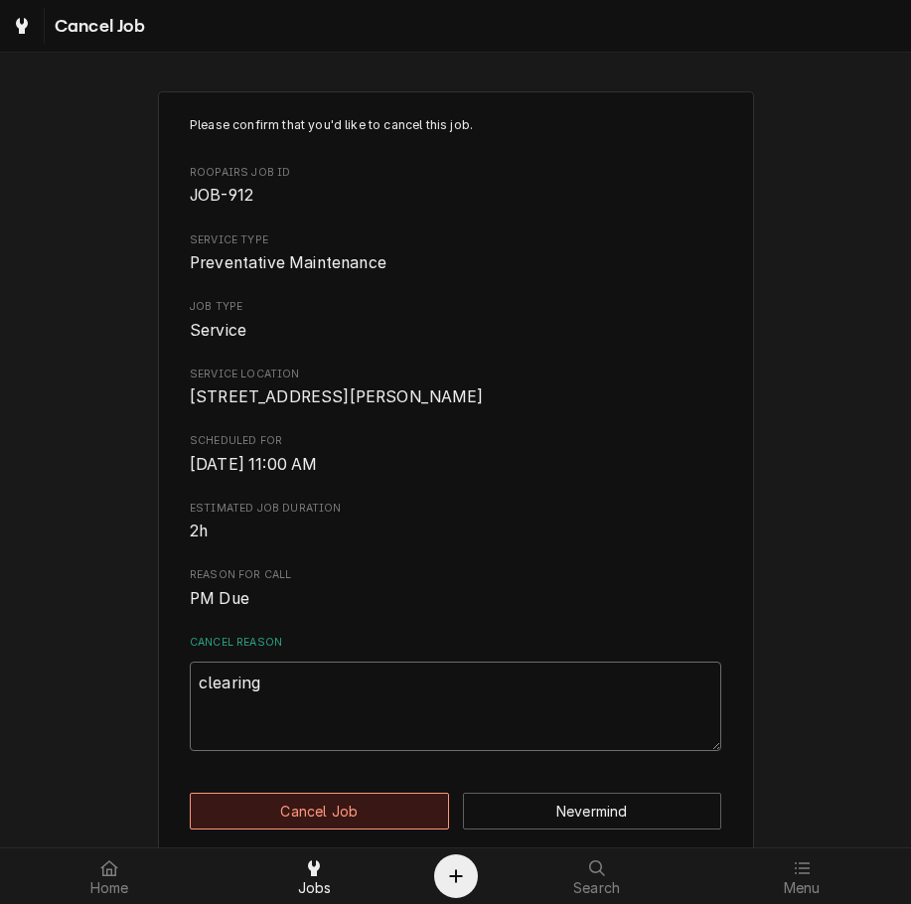
type textarea "clearing"
click at [362, 824] on button "Cancel Job" at bounding box center [319, 810] width 259 height 37
type textarea "x"
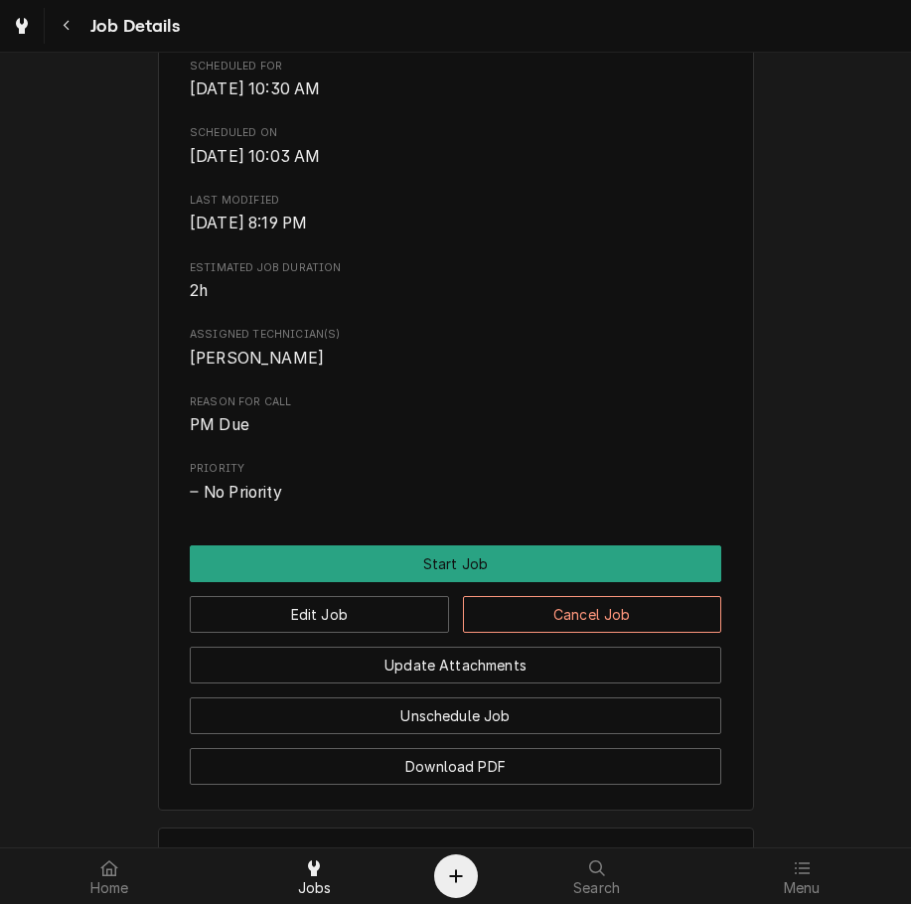
scroll to position [732, 0]
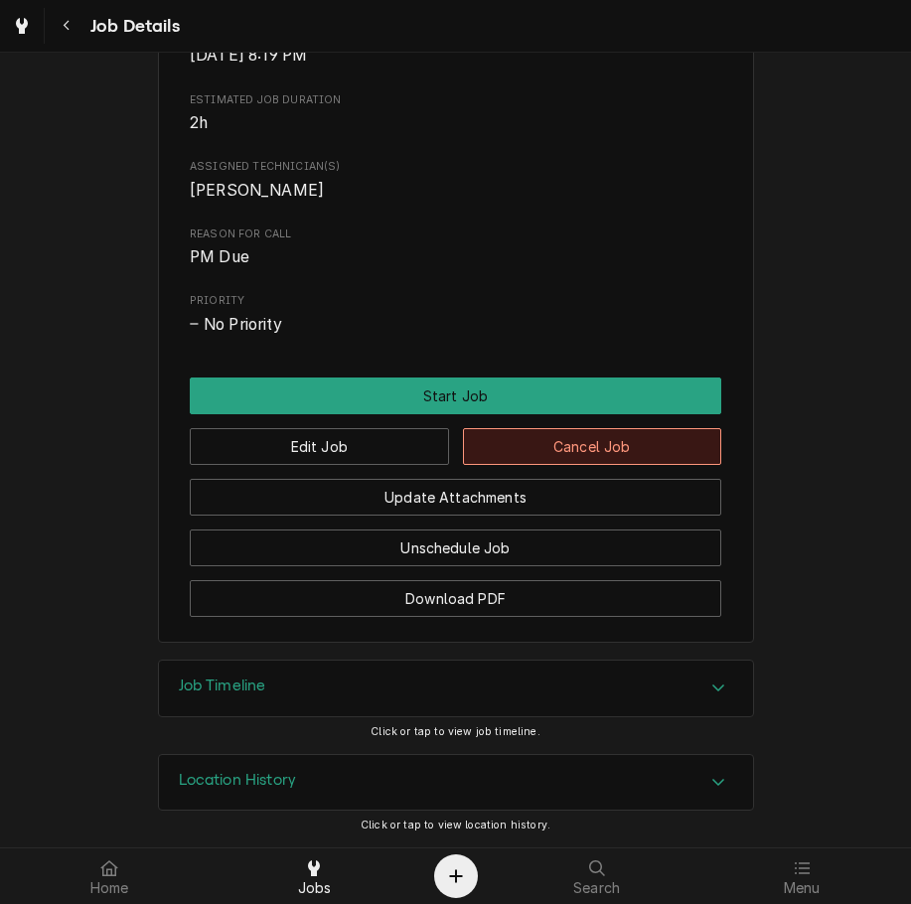
click at [663, 450] on button "Cancel Job" at bounding box center [592, 446] width 259 height 37
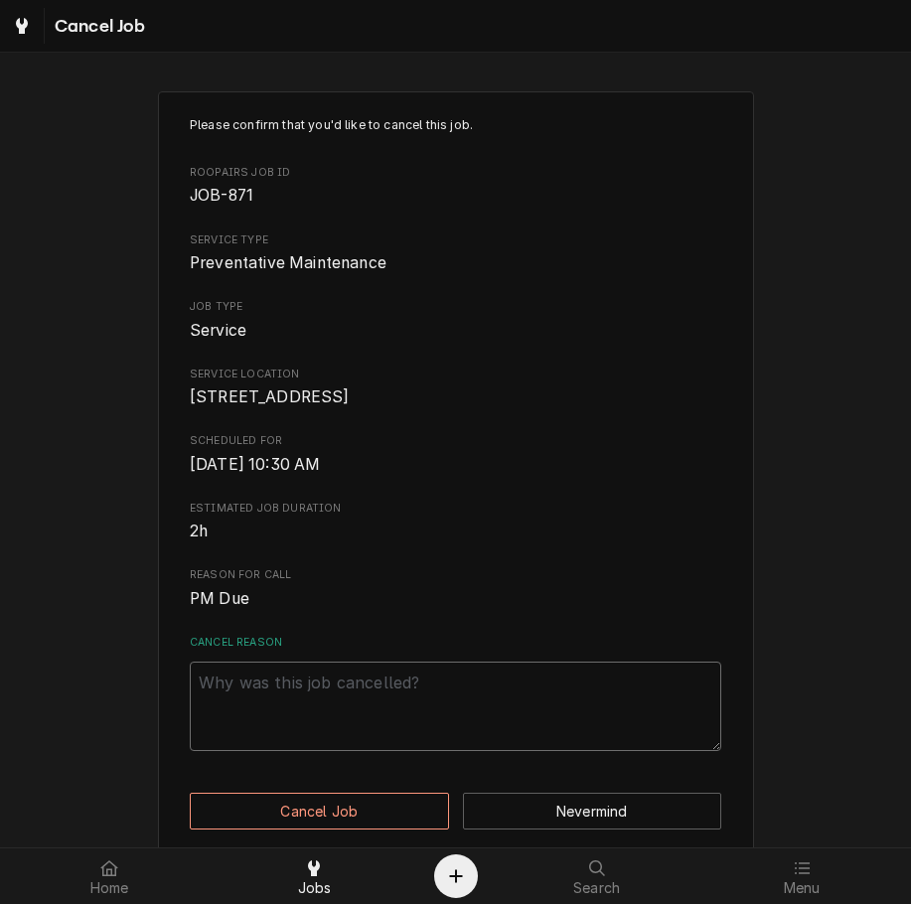
click at [367, 751] on textarea "Cancel Reason" at bounding box center [455, 705] width 531 height 89
paste textarea "clearing"
type textarea "x"
type textarea "clearing"
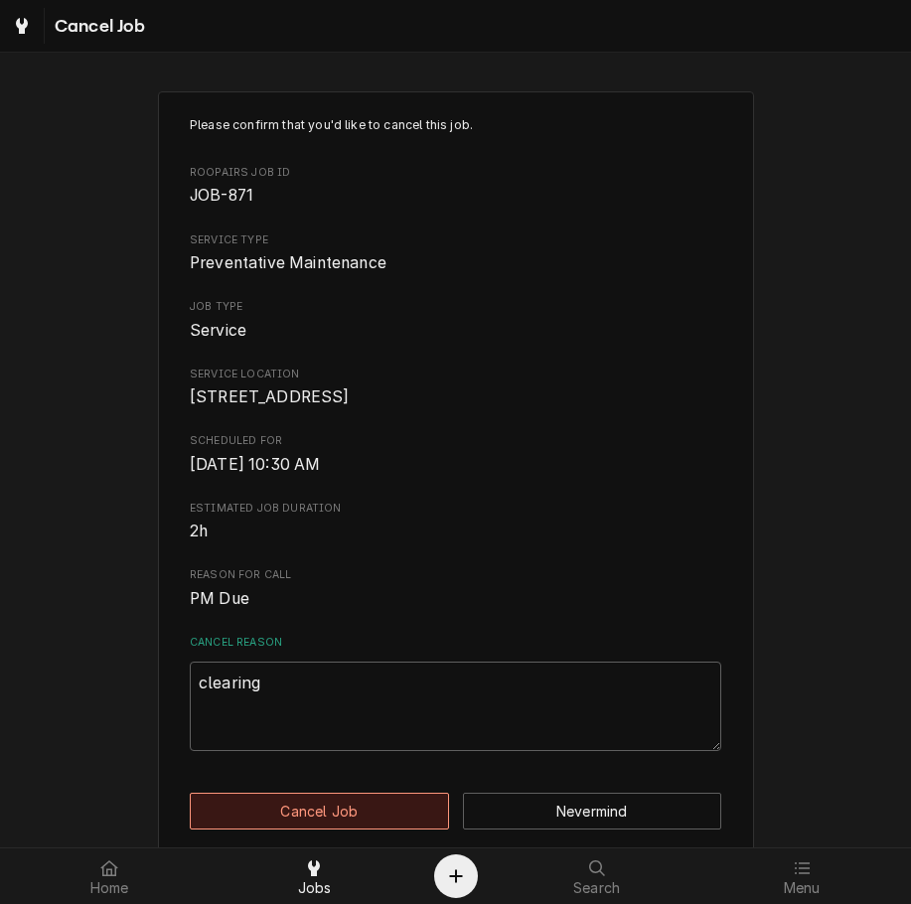
click at [354, 824] on button "Cancel Job" at bounding box center [319, 810] width 259 height 37
type textarea "x"
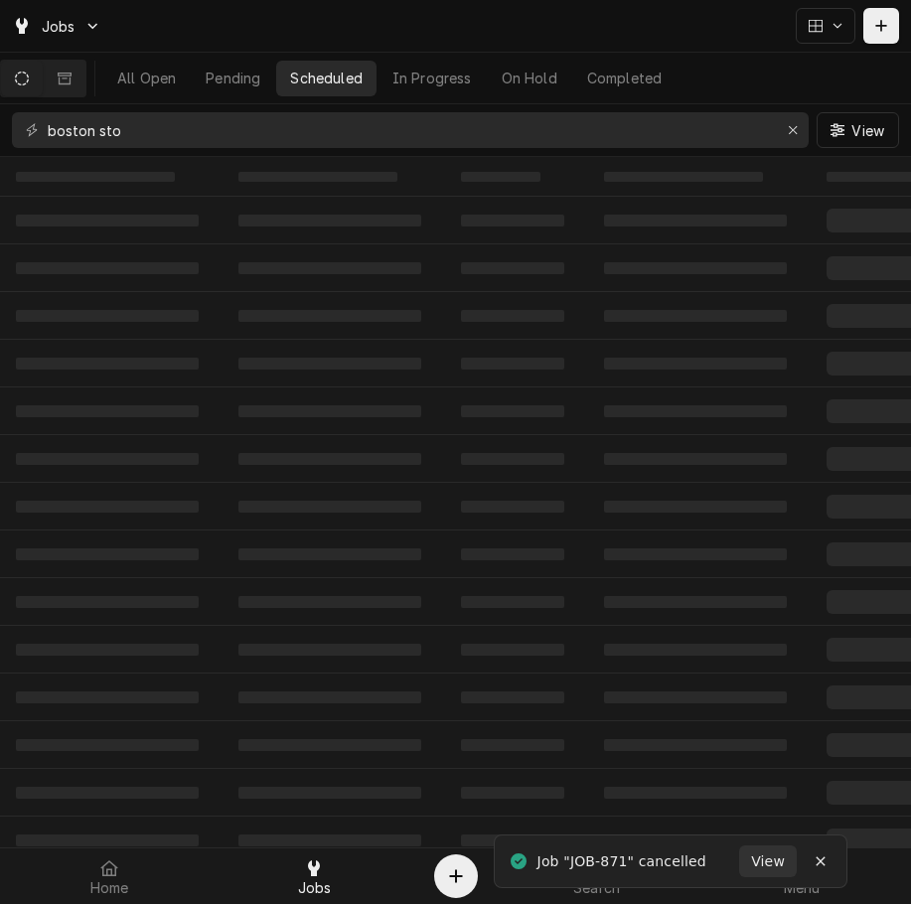
click at [673, 305] on td "‌" at bounding box center [699, 316] width 222 height 48
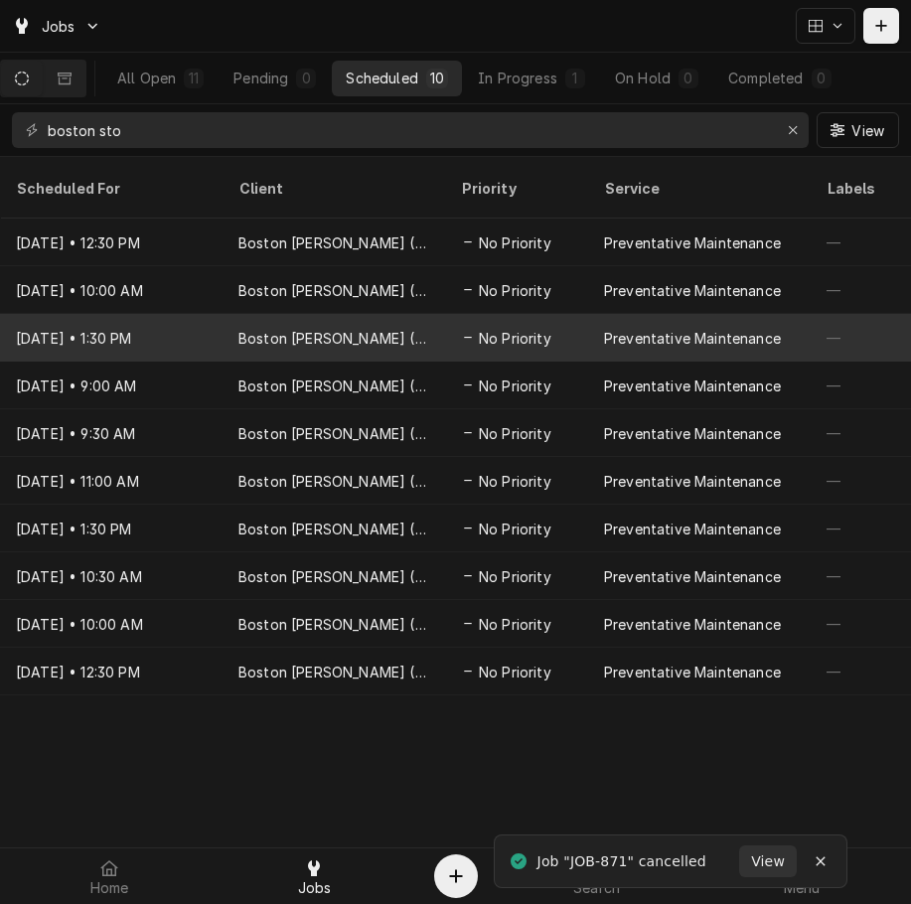
click at [679, 328] on div "Preventative Maintenance" at bounding box center [692, 338] width 177 height 21
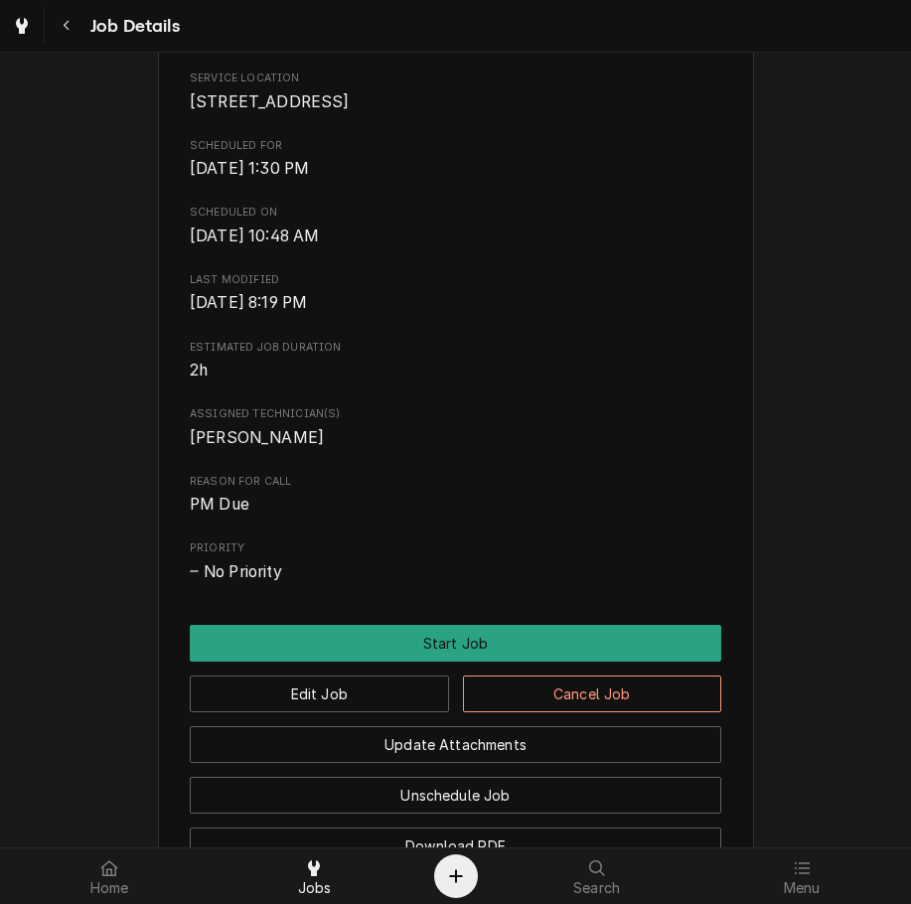
scroll to position [732, 0]
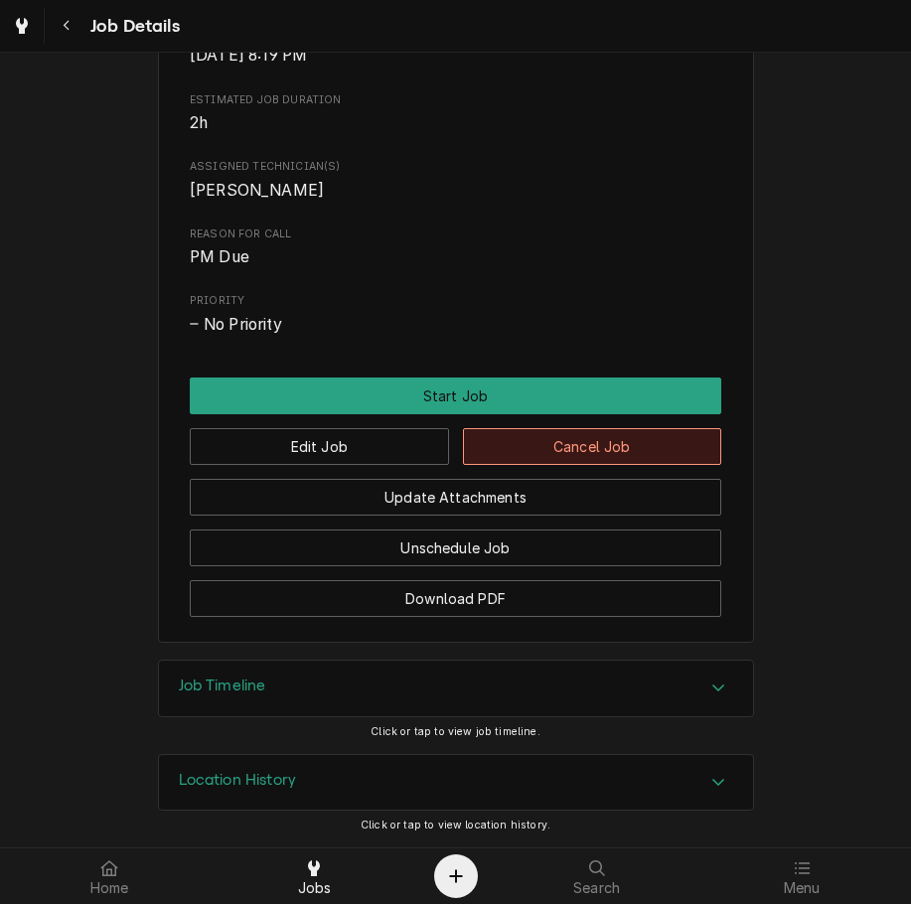
click at [518, 435] on button "Cancel Job" at bounding box center [592, 446] width 259 height 37
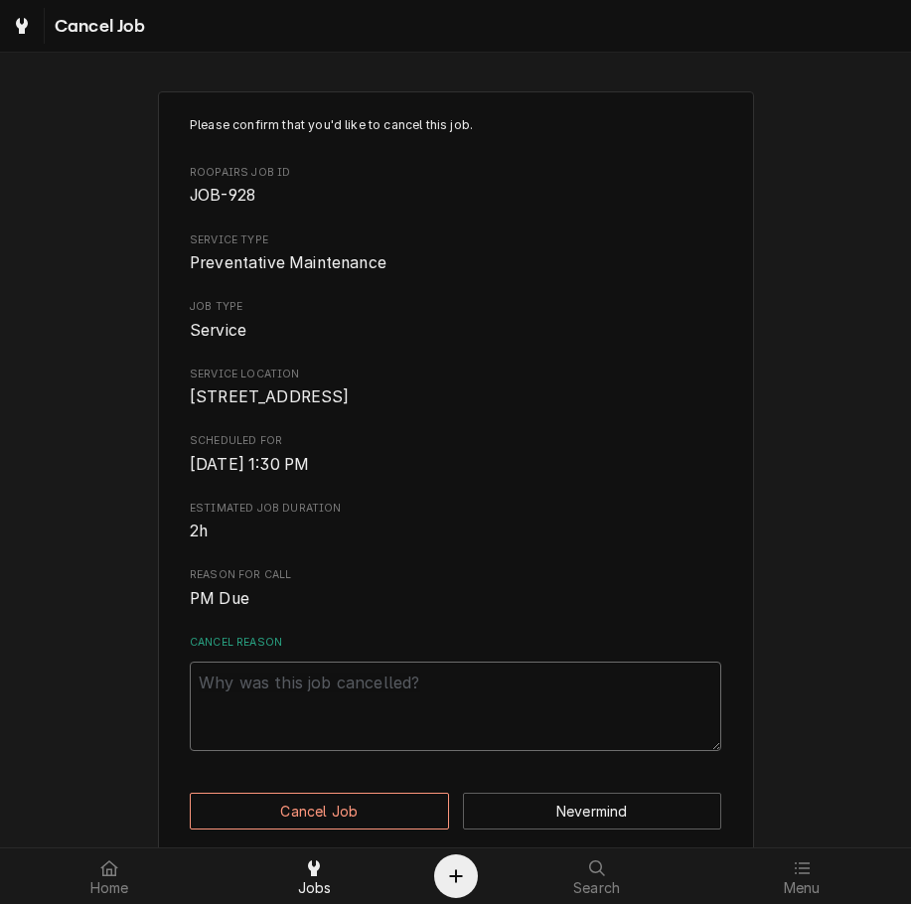
click at [415, 730] on textarea "Cancel Reason" at bounding box center [455, 705] width 531 height 89
type textarea "x"
type textarea "v"
type textarea "x"
paste textarea "clearing"
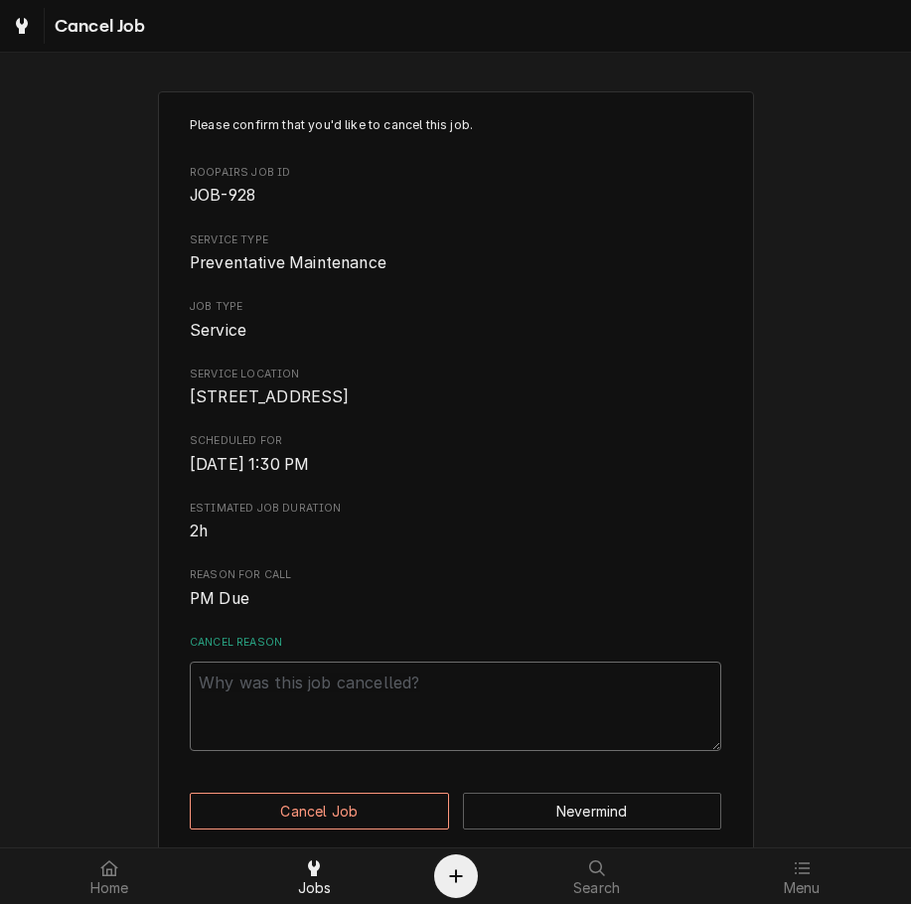
type textarea "x"
type textarea "clearing"
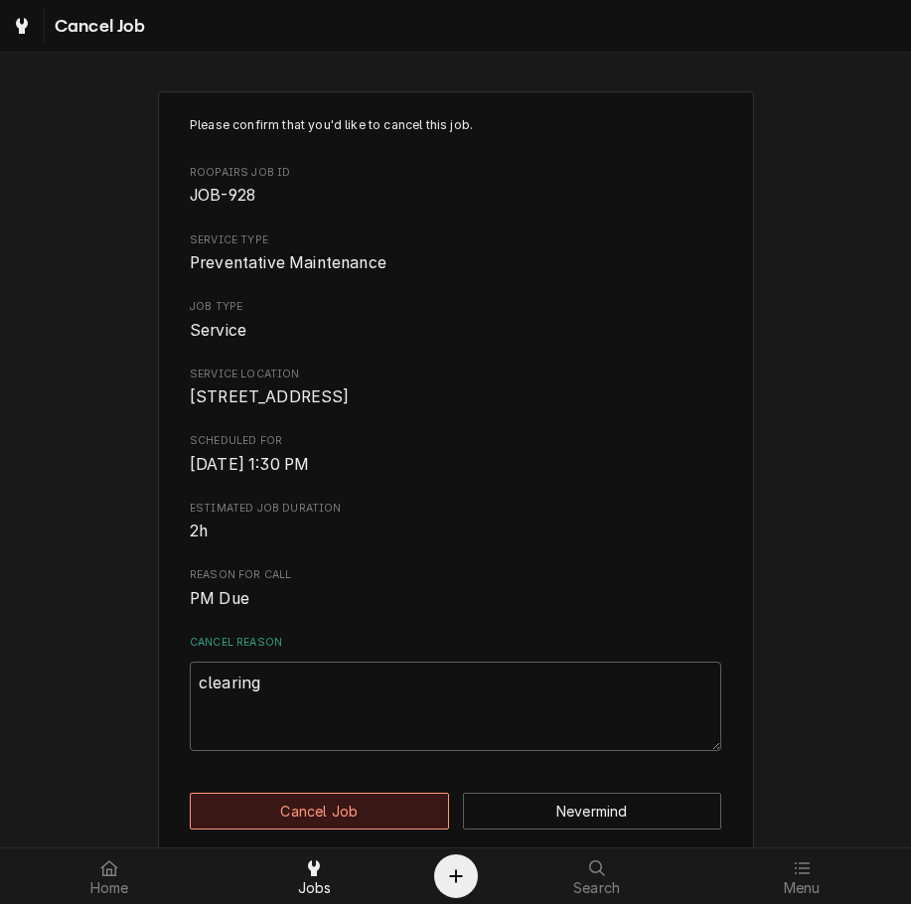
click at [382, 829] on button "Cancel Job" at bounding box center [319, 810] width 259 height 37
type textarea "x"
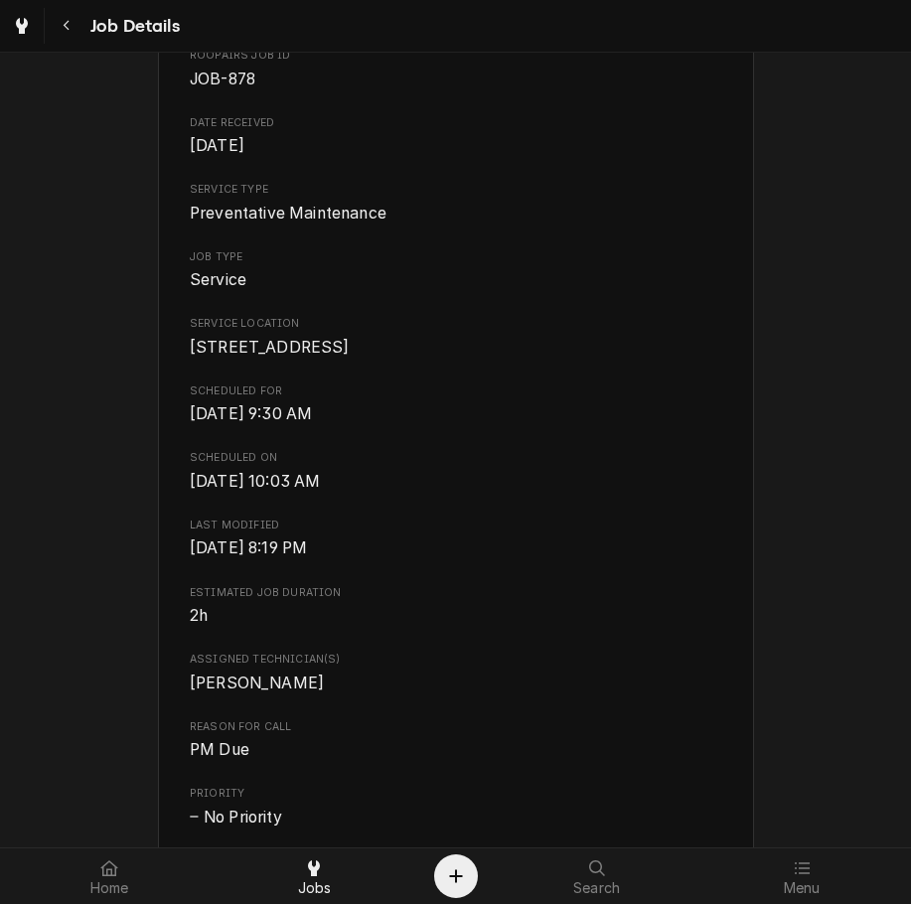
scroll to position [732, 0]
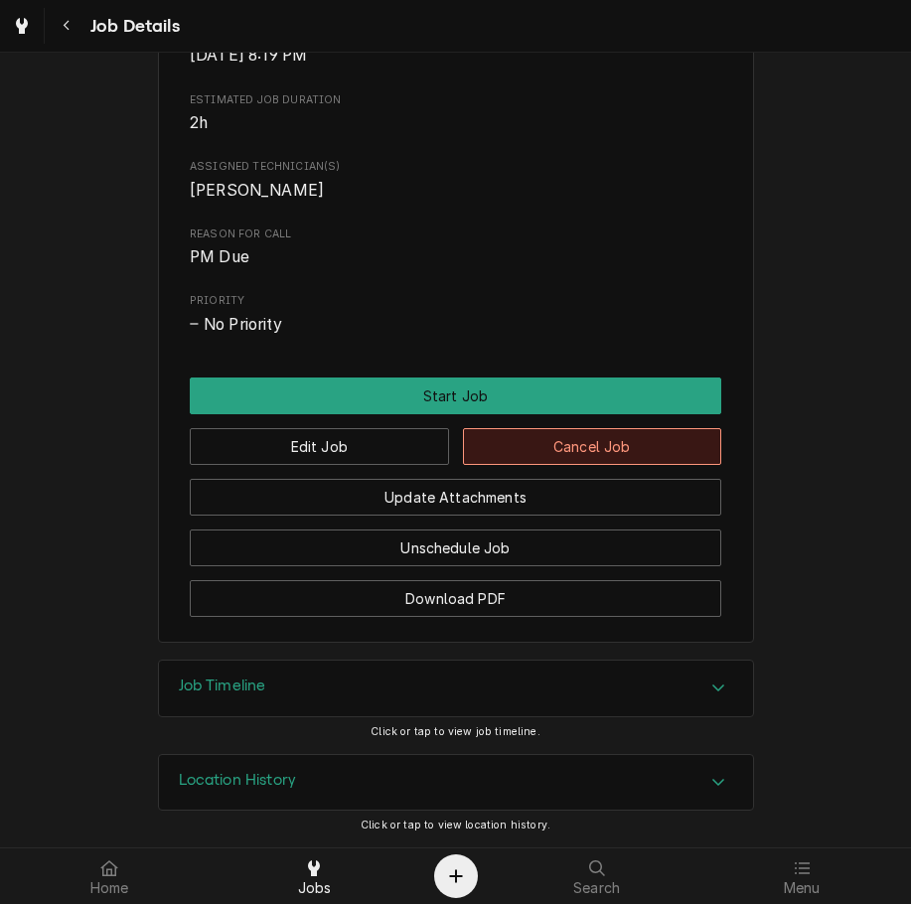
click at [646, 441] on button "Cancel Job" at bounding box center [592, 446] width 259 height 37
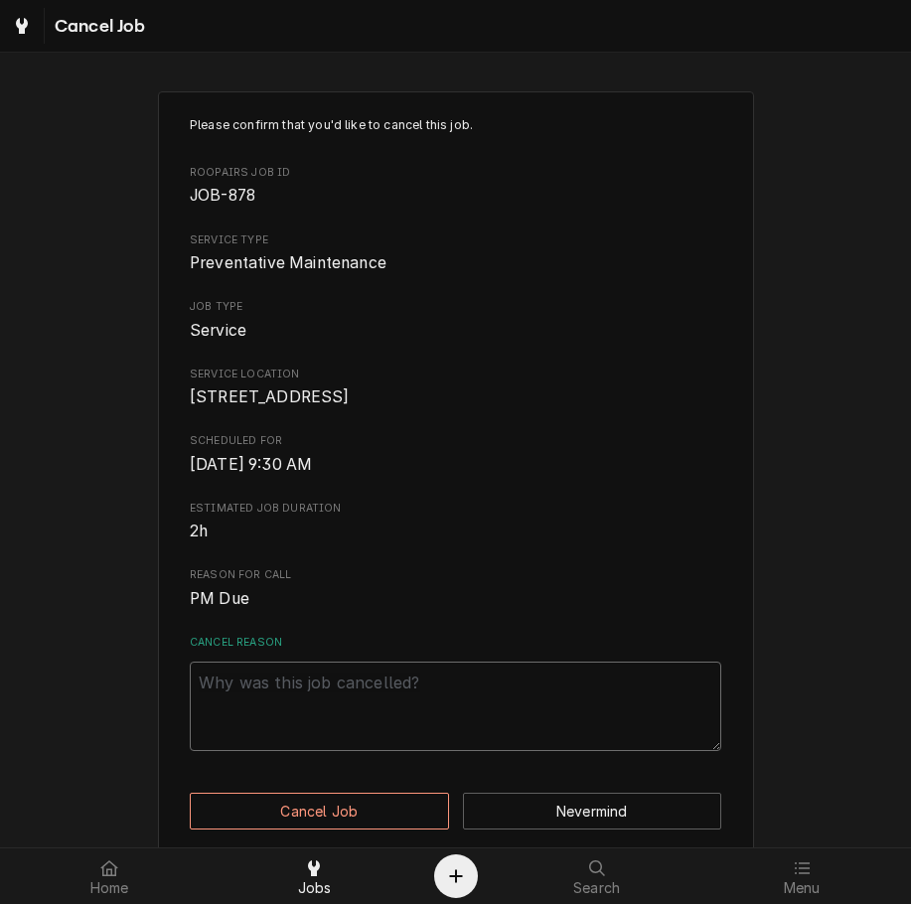
click at [494, 706] on textarea "Cancel Reason" at bounding box center [455, 705] width 531 height 89
paste textarea "clearing"
type textarea "x"
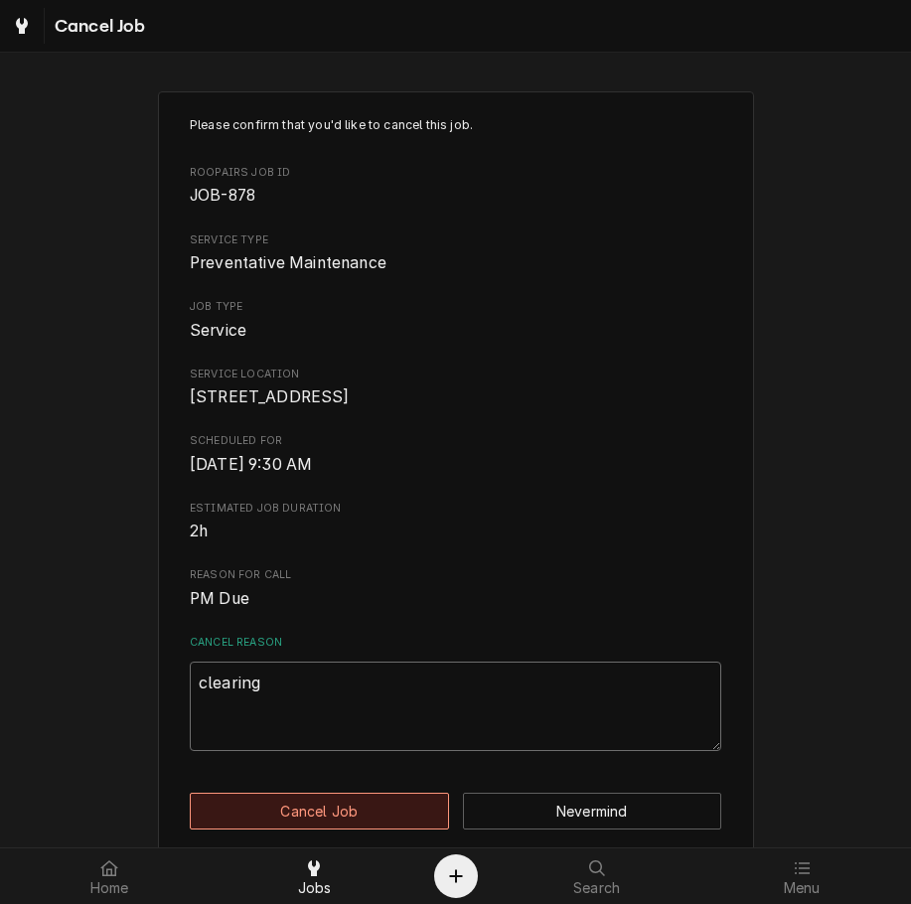
type textarea "clearing"
click at [395, 829] on button "Cancel Job" at bounding box center [319, 810] width 259 height 37
type textarea "x"
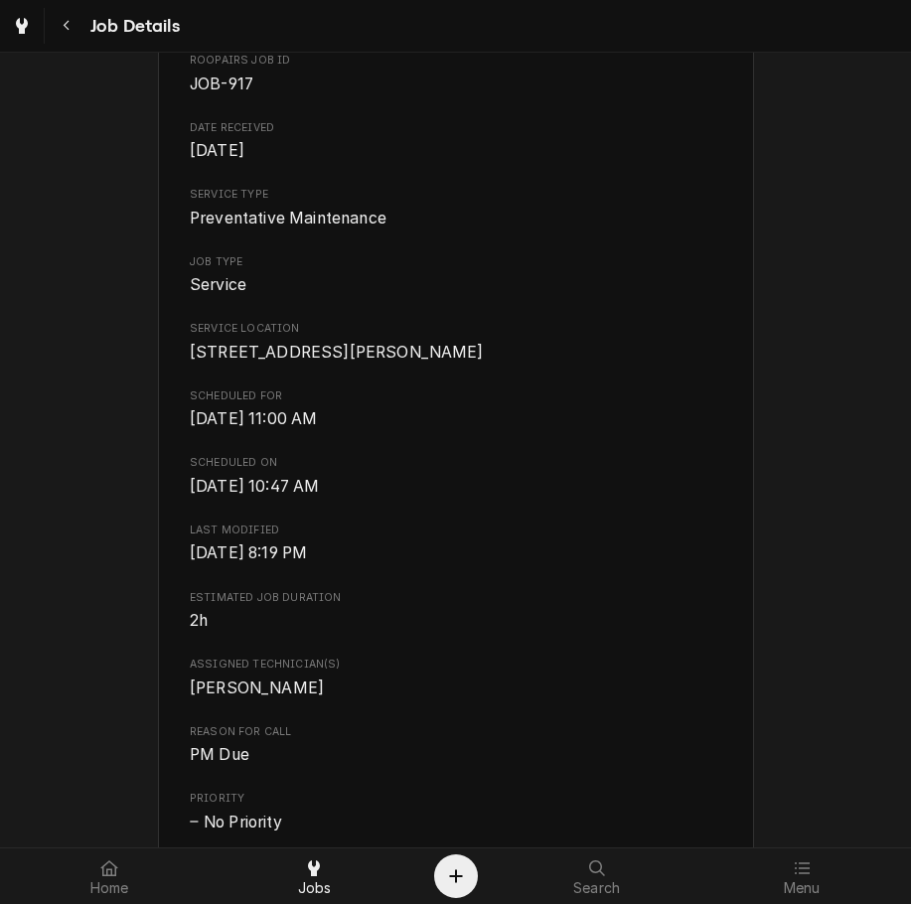
scroll to position [732, 0]
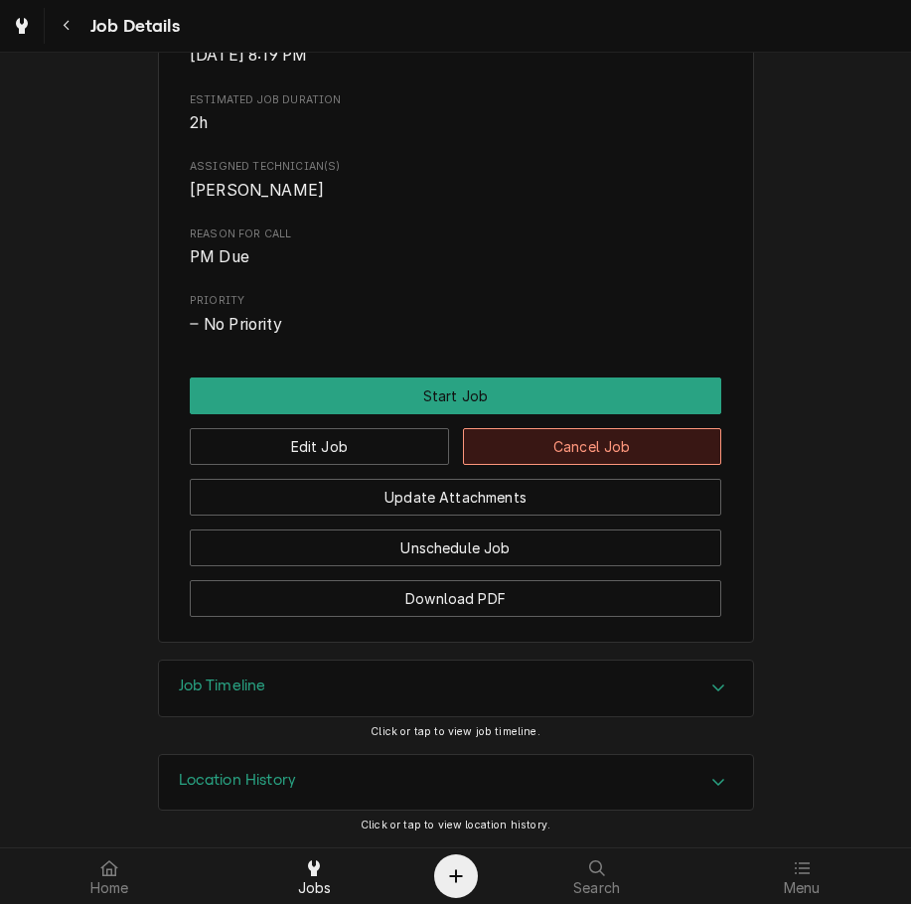
click at [626, 451] on button "Cancel Job" at bounding box center [592, 446] width 259 height 37
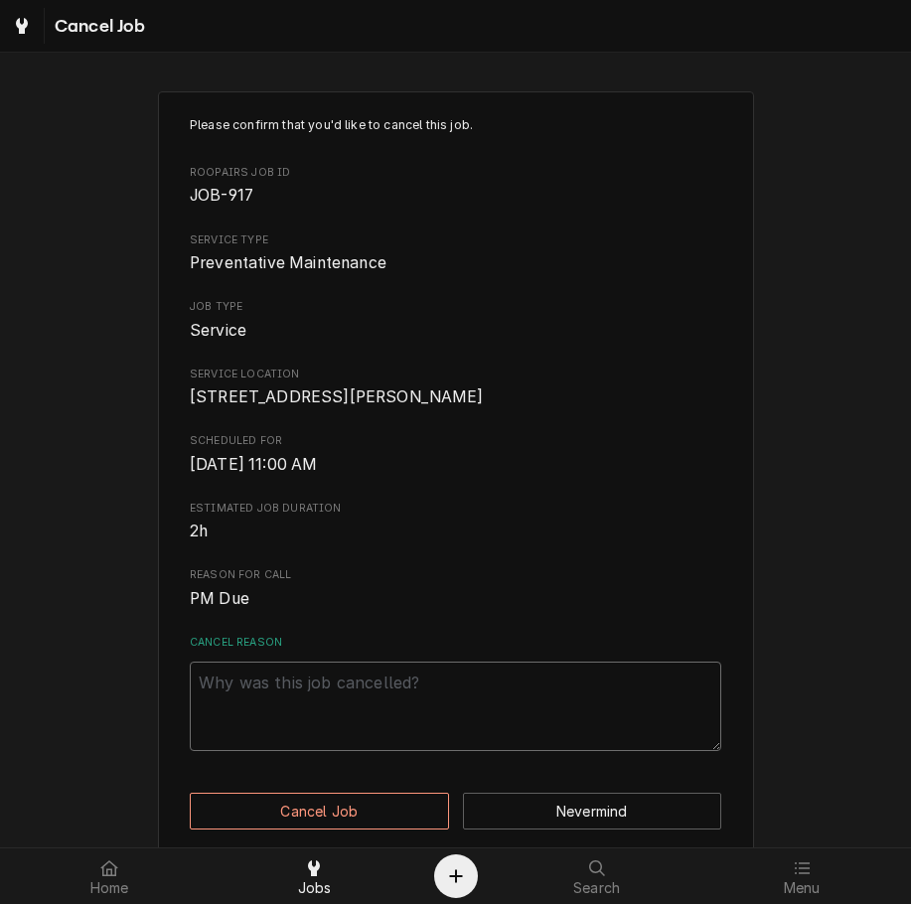
click at [482, 713] on textarea "Cancel Reason" at bounding box center [455, 705] width 531 height 89
type textarea "x"
type textarea "v"
type textarea "x"
paste textarea "clearing"
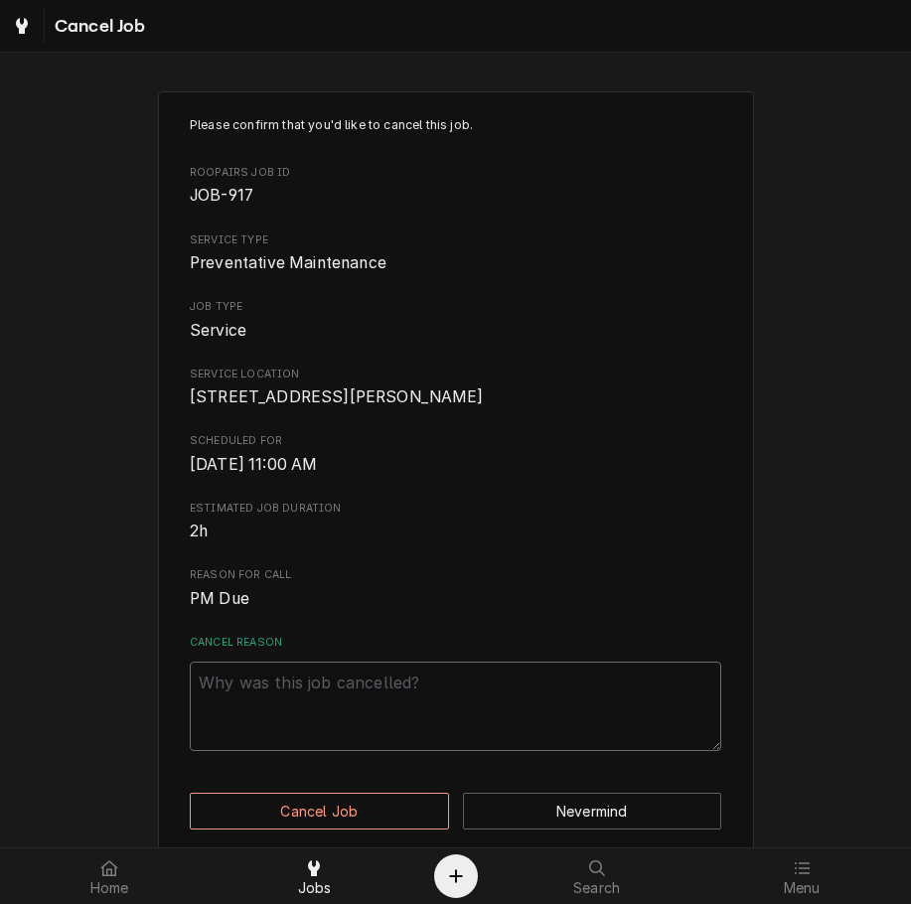
type textarea "x"
type textarea "clearing"
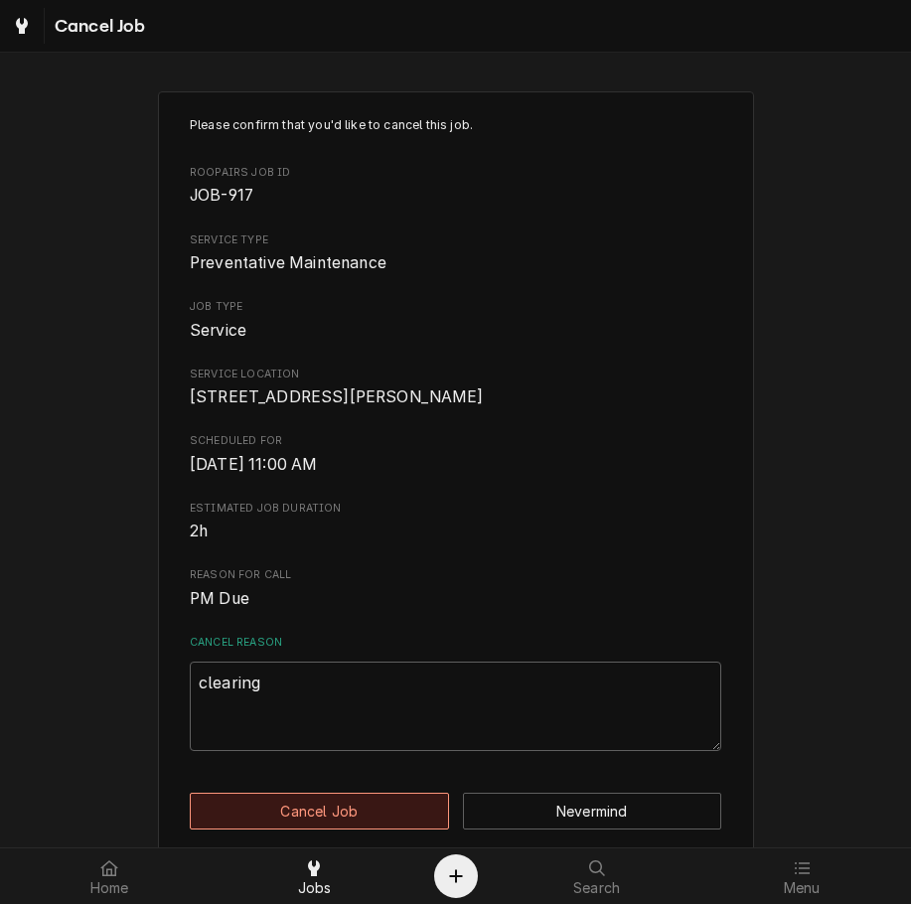
click at [374, 825] on button "Cancel Job" at bounding box center [319, 810] width 259 height 37
type textarea "x"
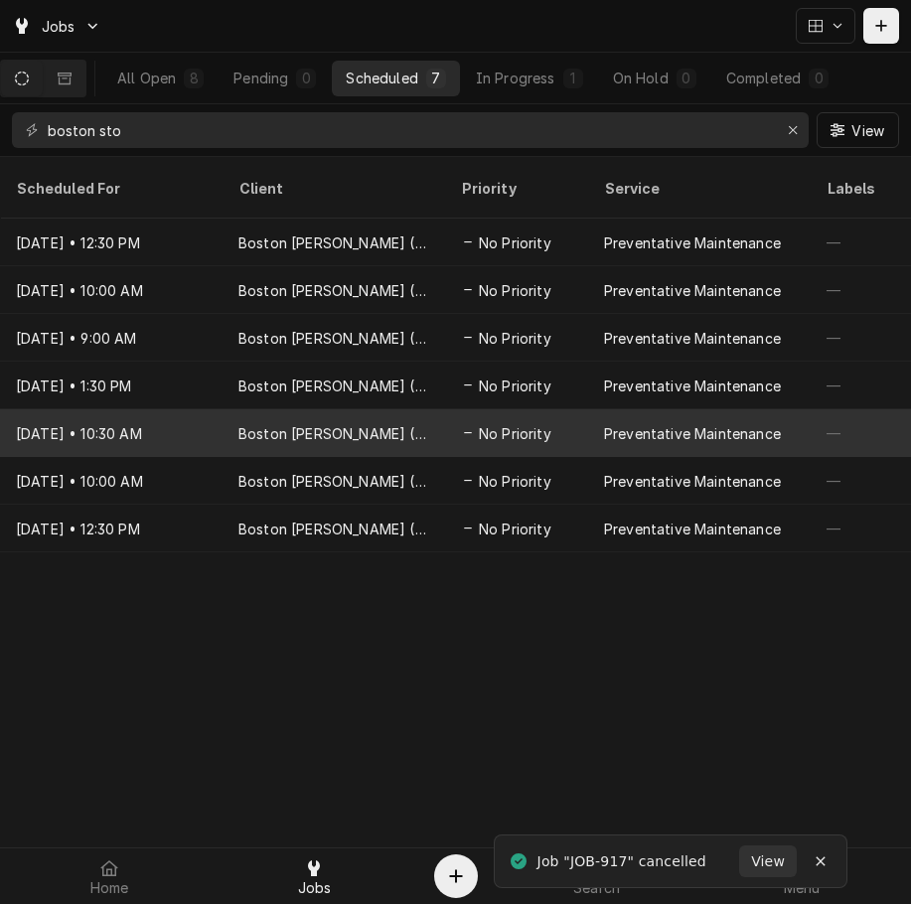
click at [568, 416] on div "No Priority" at bounding box center [516, 433] width 143 height 48
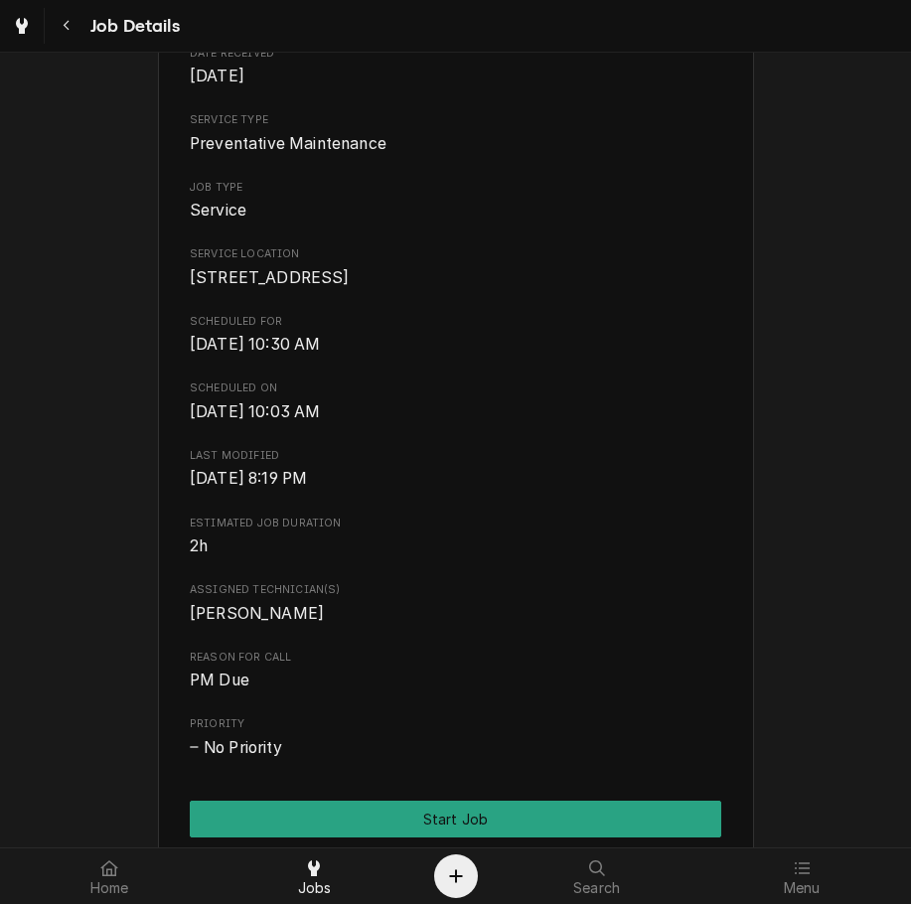
scroll to position [732, 0]
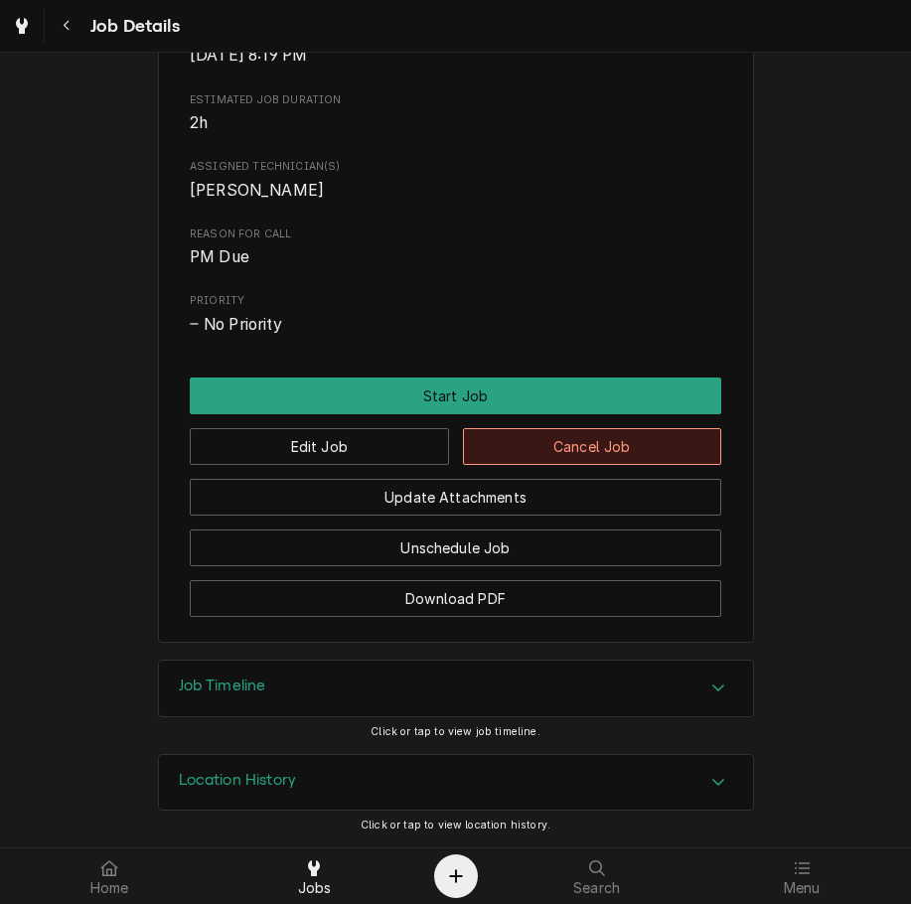
click at [605, 436] on button "Cancel Job" at bounding box center [592, 446] width 259 height 37
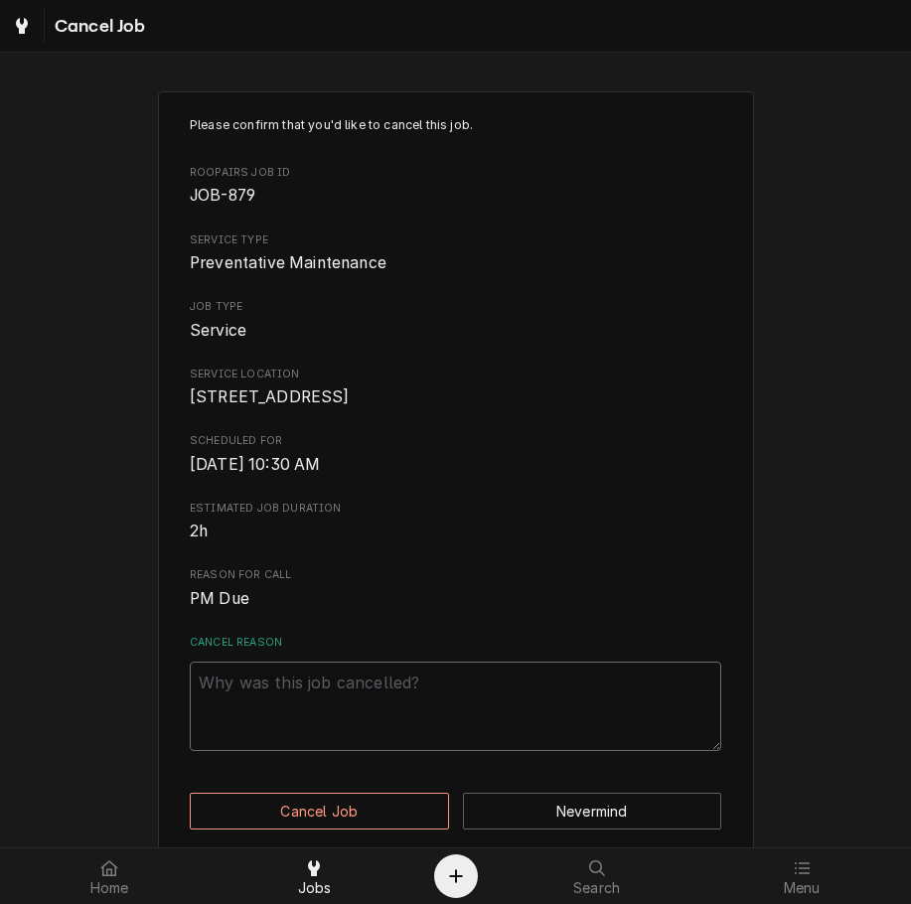
click at [383, 709] on textarea "Cancel Reason" at bounding box center [455, 705] width 531 height 89
paste textarea "clearing"
type textarea "x"
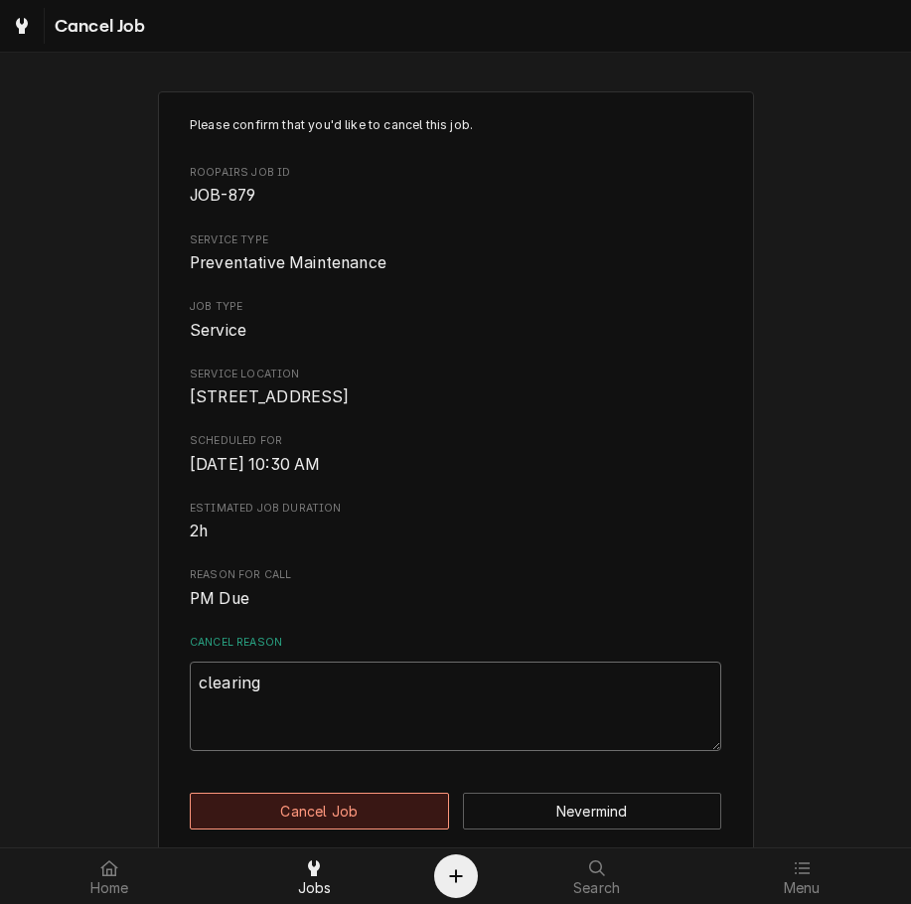
type textarea "clearing"
click at [354, 829] on button "Cancel Job" at bounding box center [319, 810] width 259 height 37
click at [373, 822] on button "Cancel Job" at bounding box center [319, 810] width 259 height 37
type textarea "x"
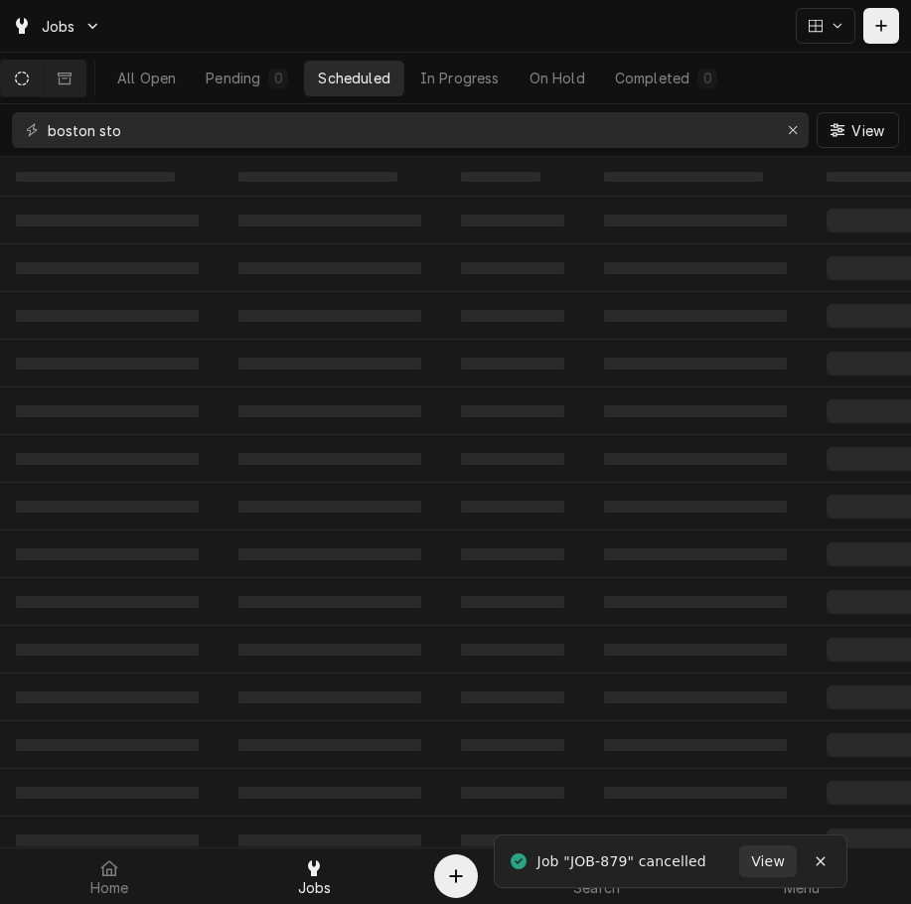
click at [627, 353] on td "‌" at bounding box center [699, 364] width 222 height 48
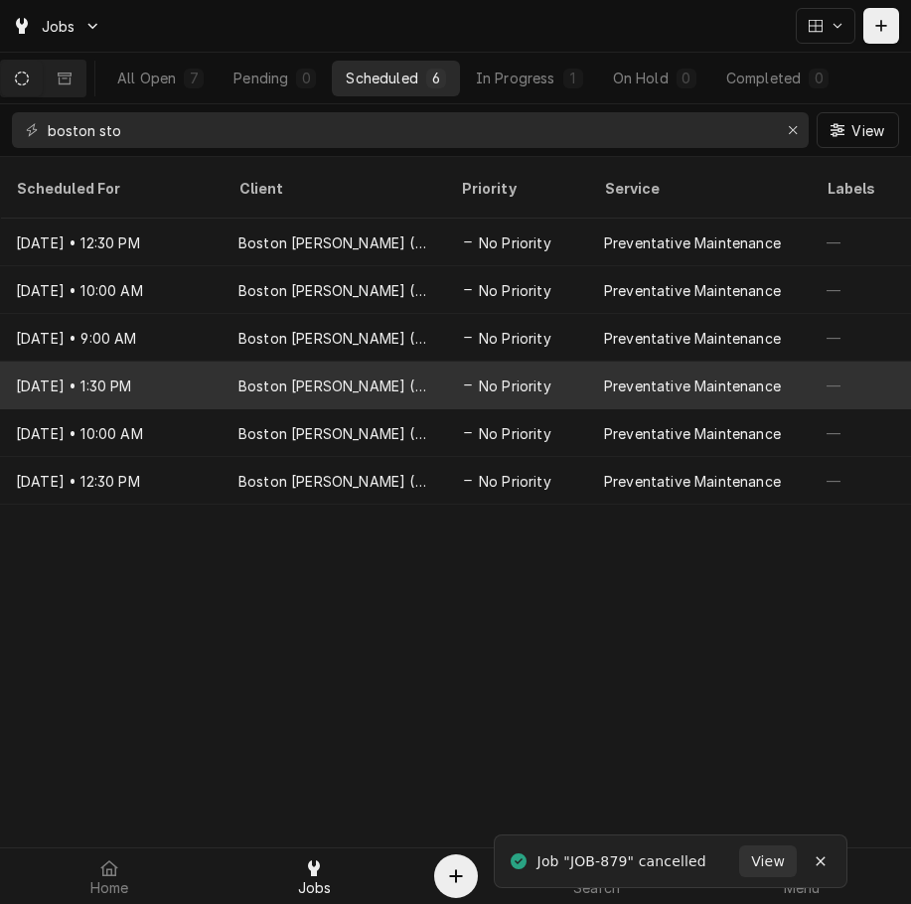
click at [641, 375] on div "Preventative Maintenance" at bounding box center [692, 385] width 177 height 21
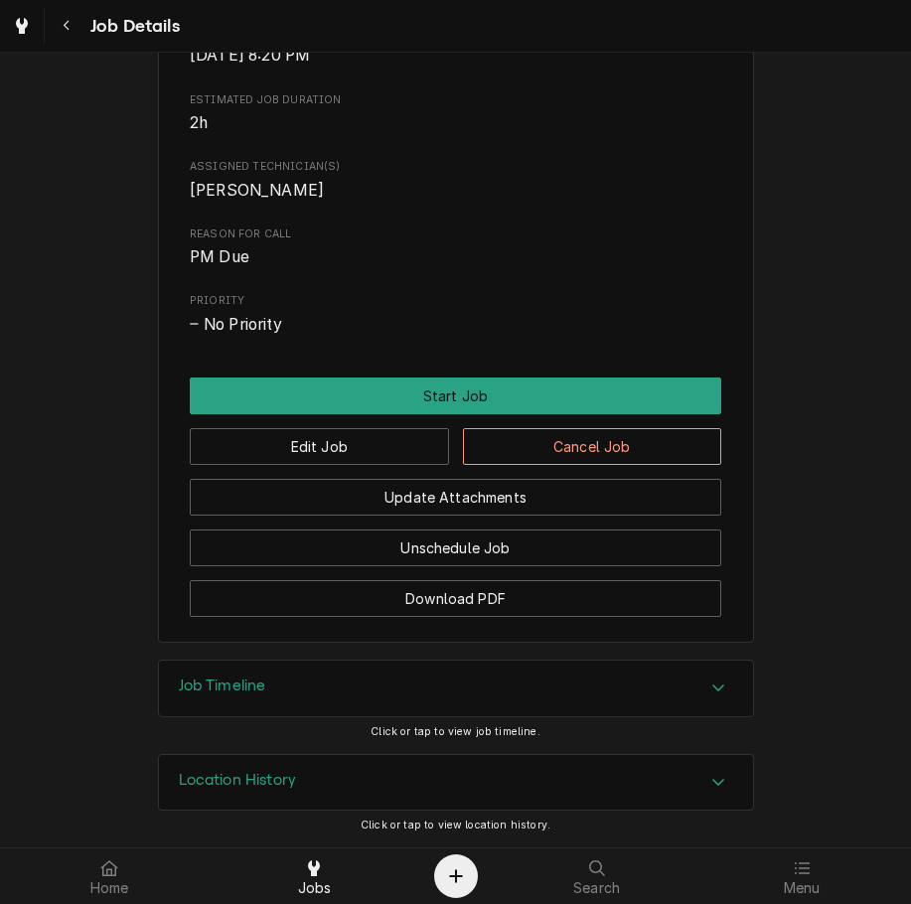
scroll to position [732, 0]
click at [498, 447] on button "Cancel Job" at bounding box center [592, 446] width 259 height 37
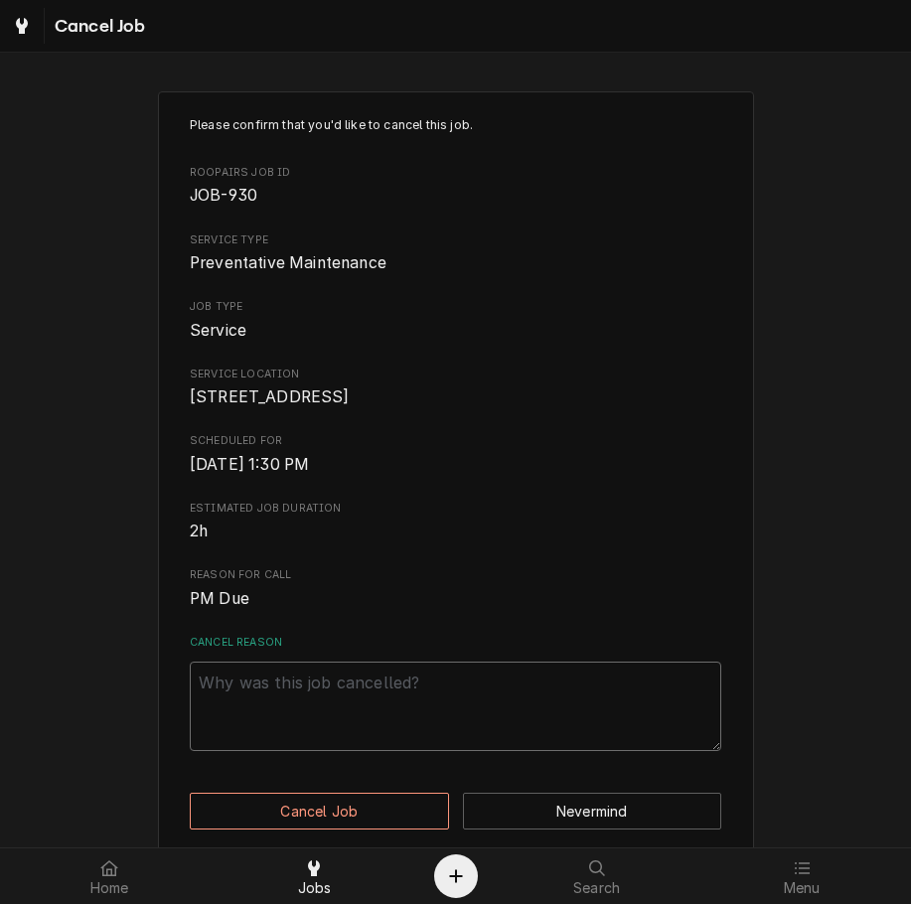
click at [484, 706] on textarea "Cancel Reason" at bounding box center [455, 705] width 531 height 89
paste textarea "clearing"
type textarea "x"
type textarea "clearing"
type textarea "x"
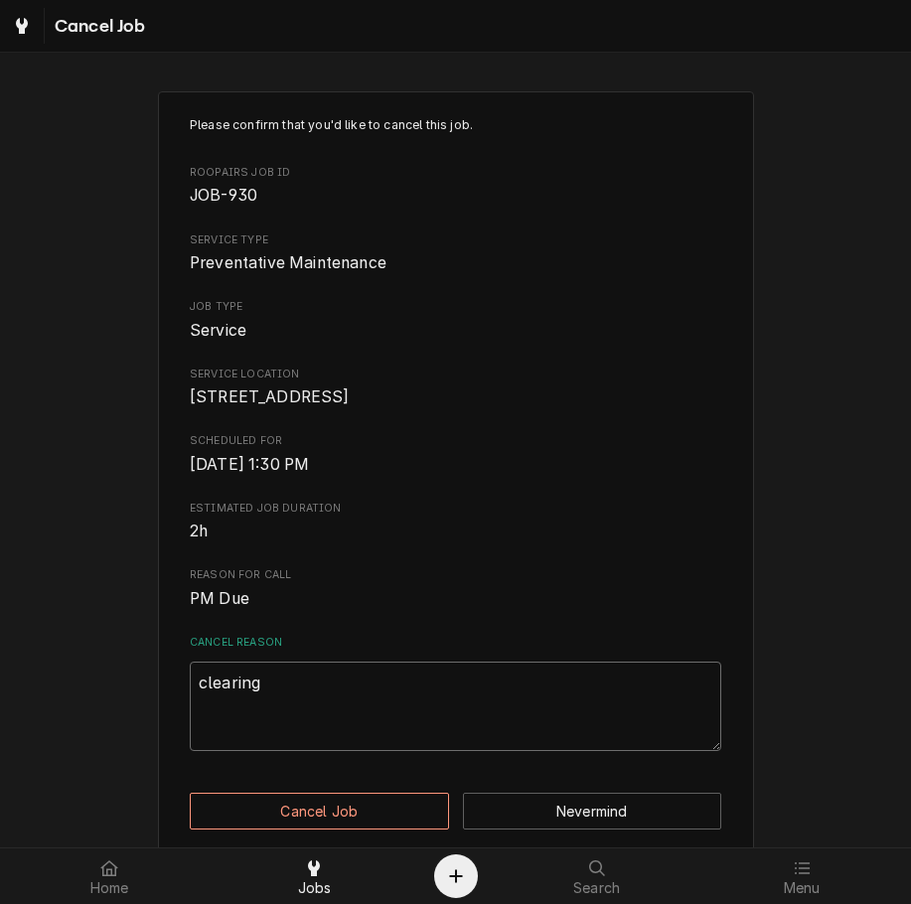
type textarea "clearing"
click at [384, 825] on button "Cancel Job" at bounding box center [319, 810] width 259 height 37
type textarea "x"
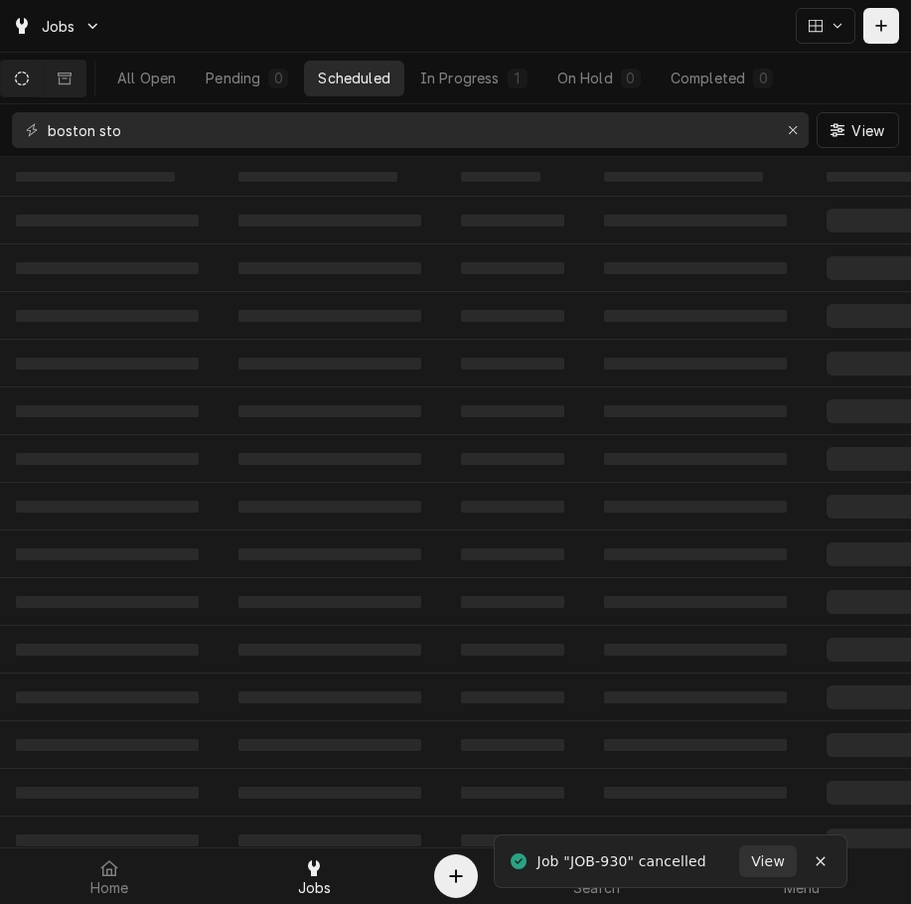
click at [657, 364] on span "‌" at bounding box center [695, 363] width 183 height 12
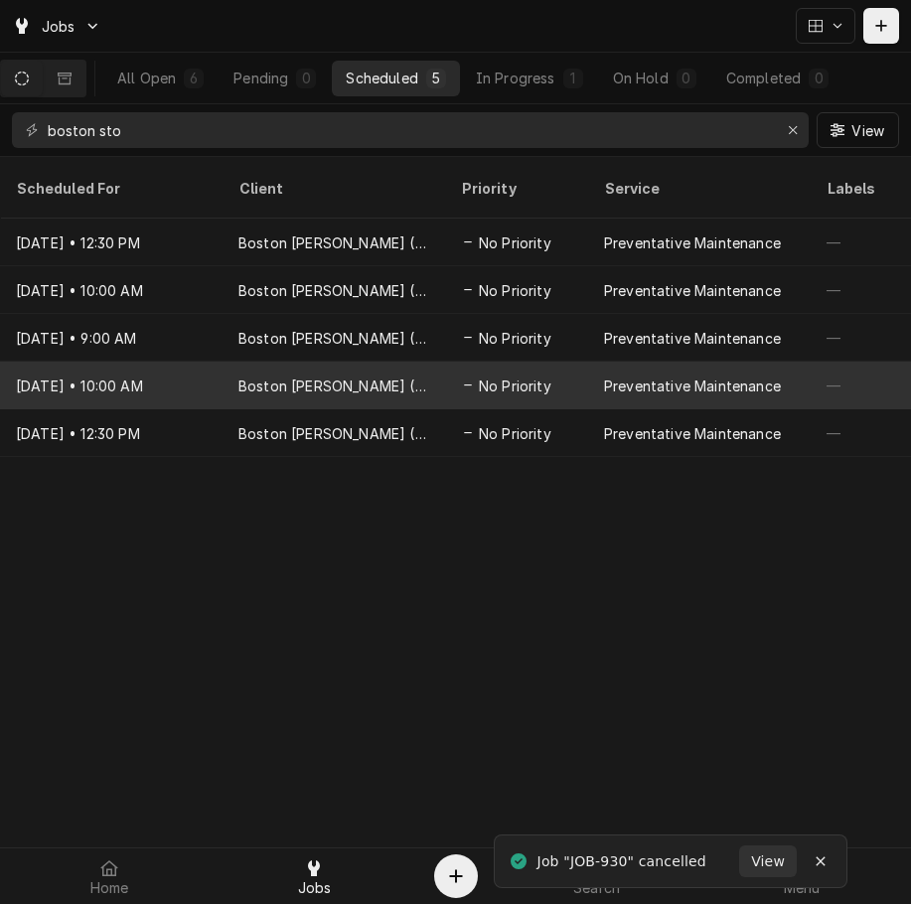
click at [676, 375] on div "Preventative Maintenance" at bounding box center [692, 385] width 177 height 21
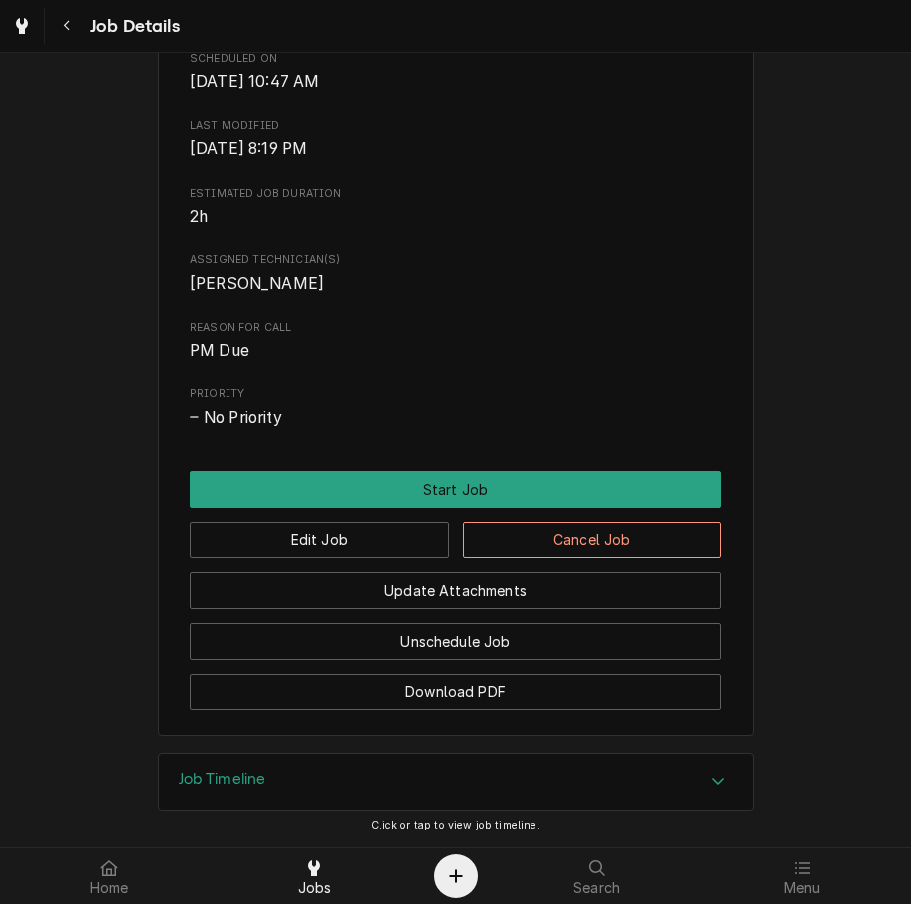
scroll to position [732, 0]
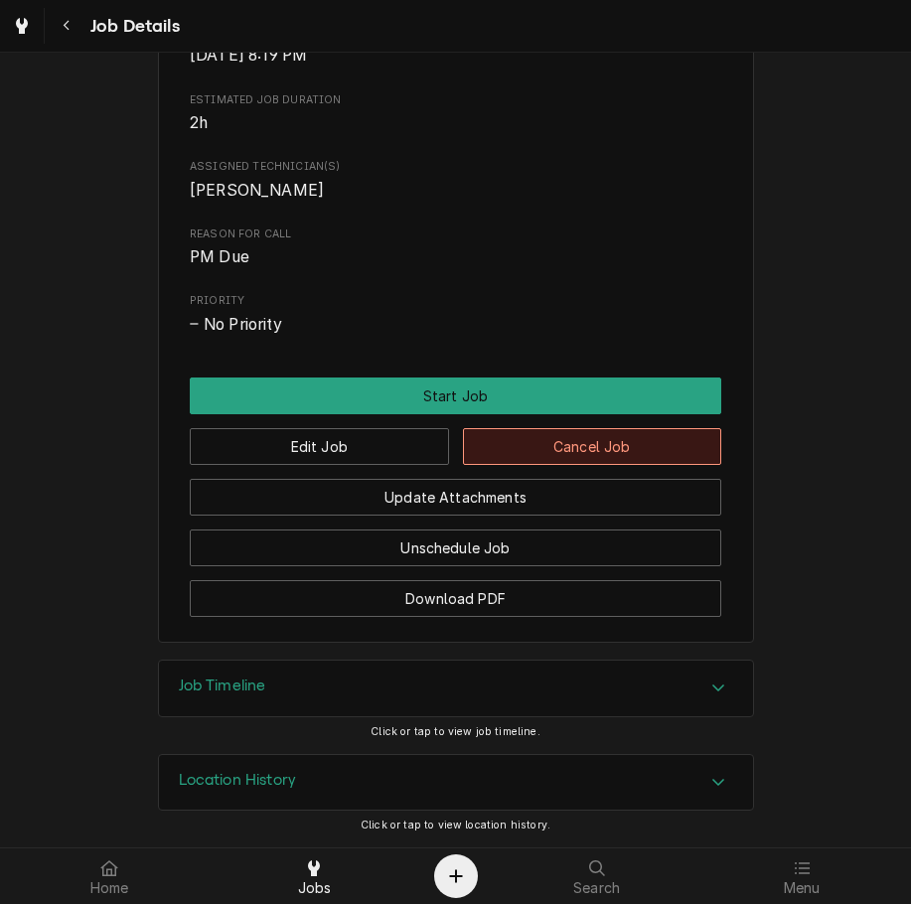
click at [511, 440] on button "Cancel Job" at bounding box center [592, 446] width 259 height 37
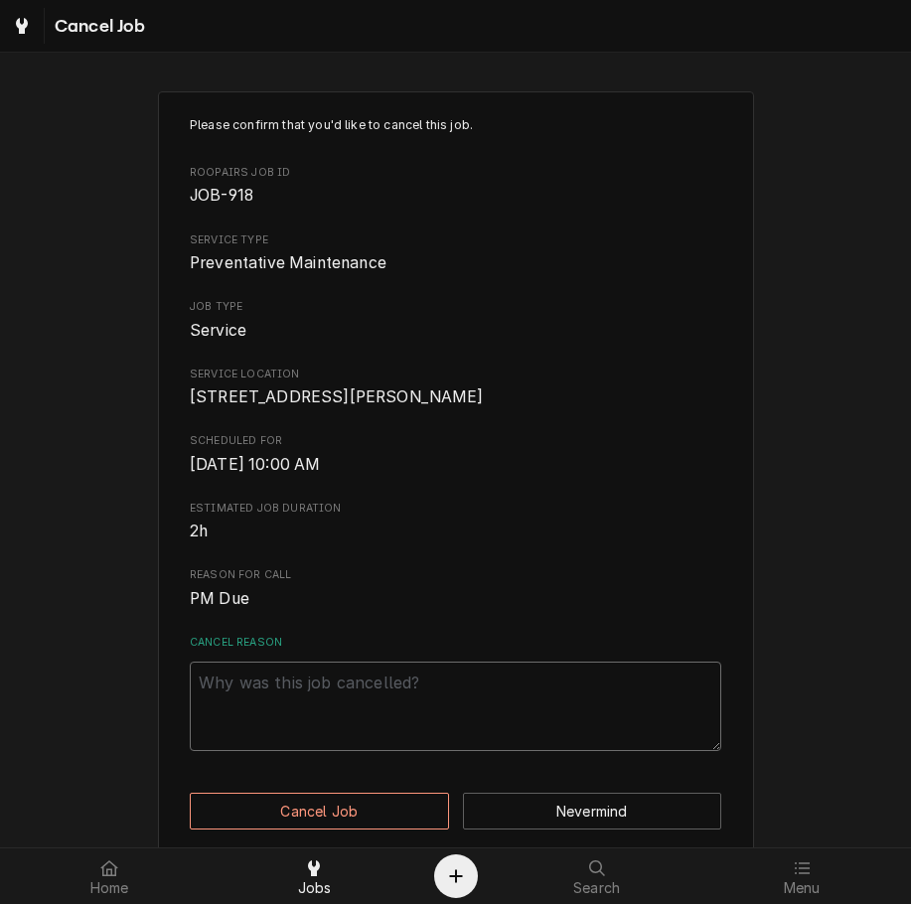
click at [464, 717] on textarea "Cancel Reason" at bounding box center [455, 705] width 531 height 89
paste textarea "clearing"
type textarea "x"
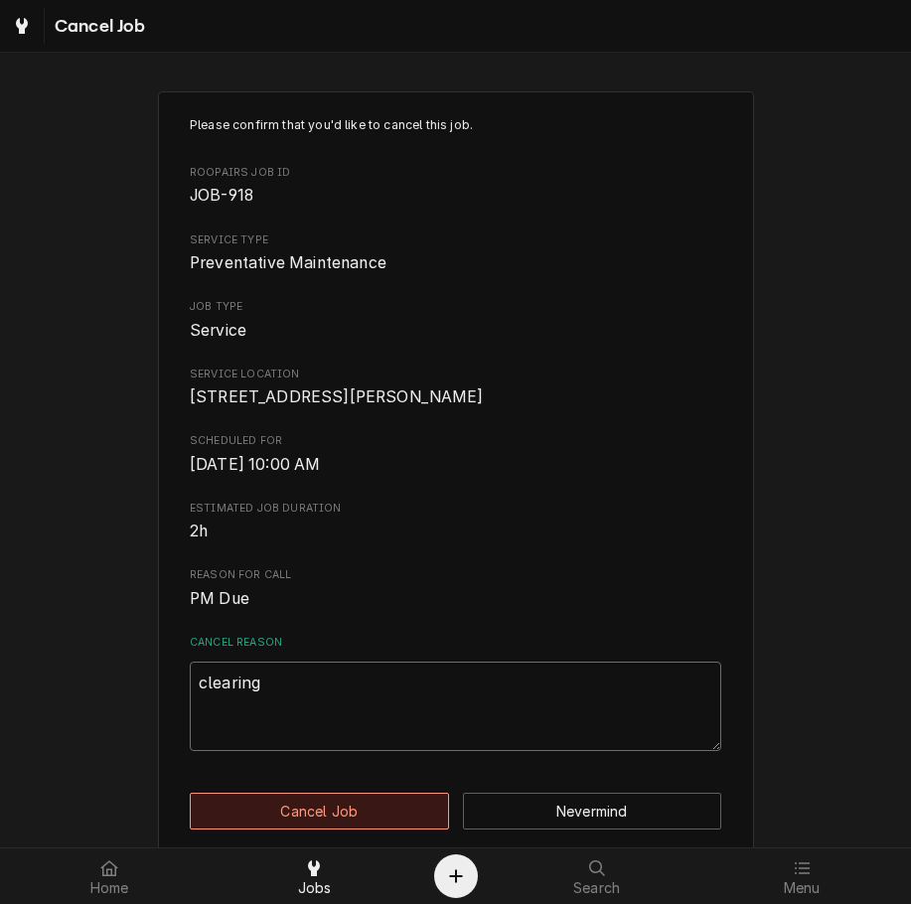
type textarea "clearing"
click at [397, 827] on button "Cancel Job" at bounding box center [319, 810] width 259 height 37
type textarea "x"
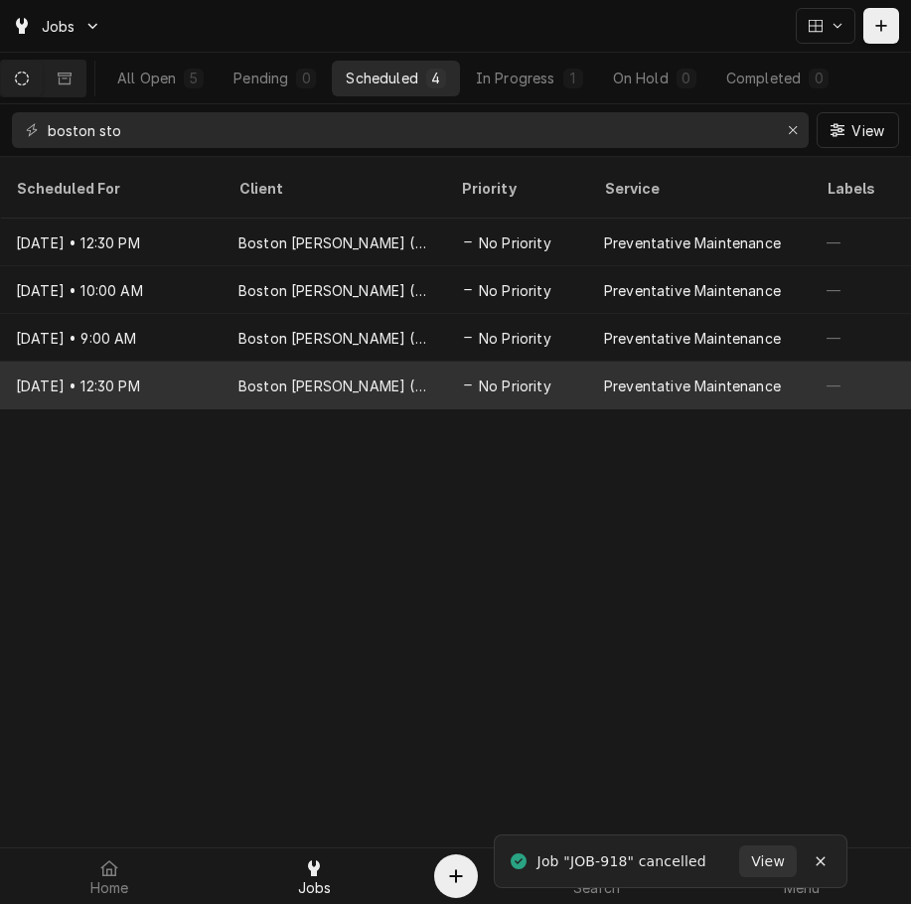
click at [649, 375] on div "Preventative Maintenance" at bounding box center [692, 385] width 177 height 21
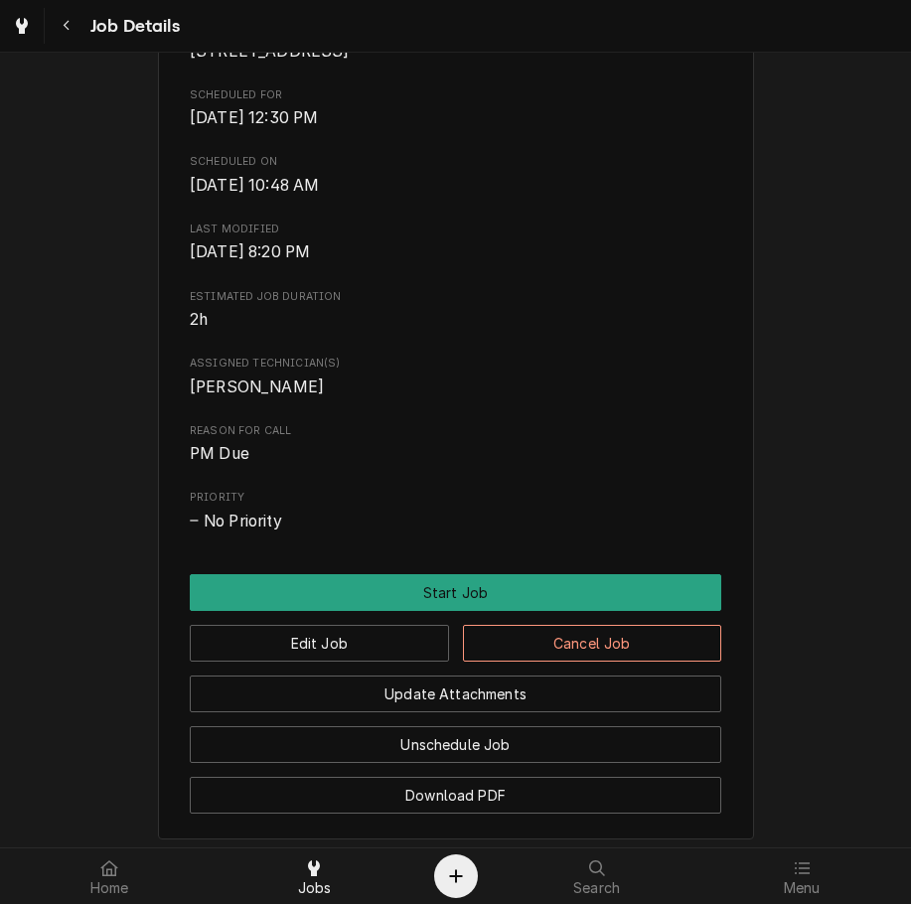
scroll to position [732, 0]
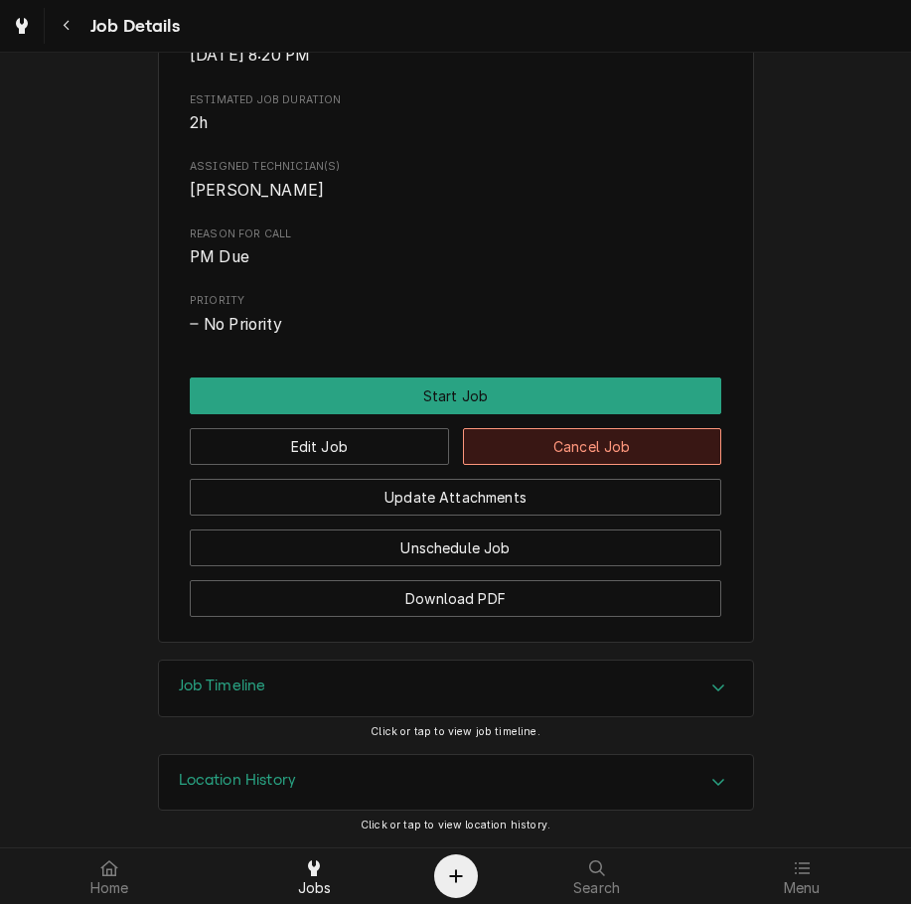
click at [648, 460] on button "Cancel Job" at bounding box center [592, 446] width 259 height 37
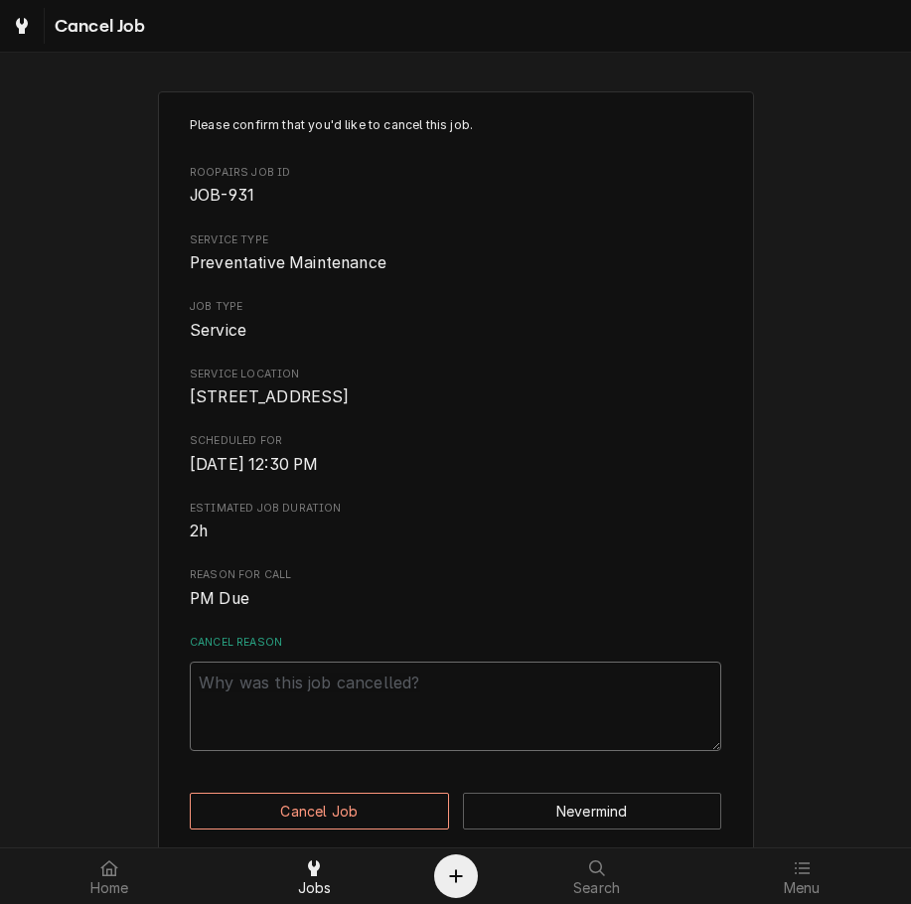
click at [557, 744] on textarea "Cancel Reason" at bounding box center [455, 705] width 531 height 89
paste textarea "clearing"
type textarea "x"
type textarea "clearing"
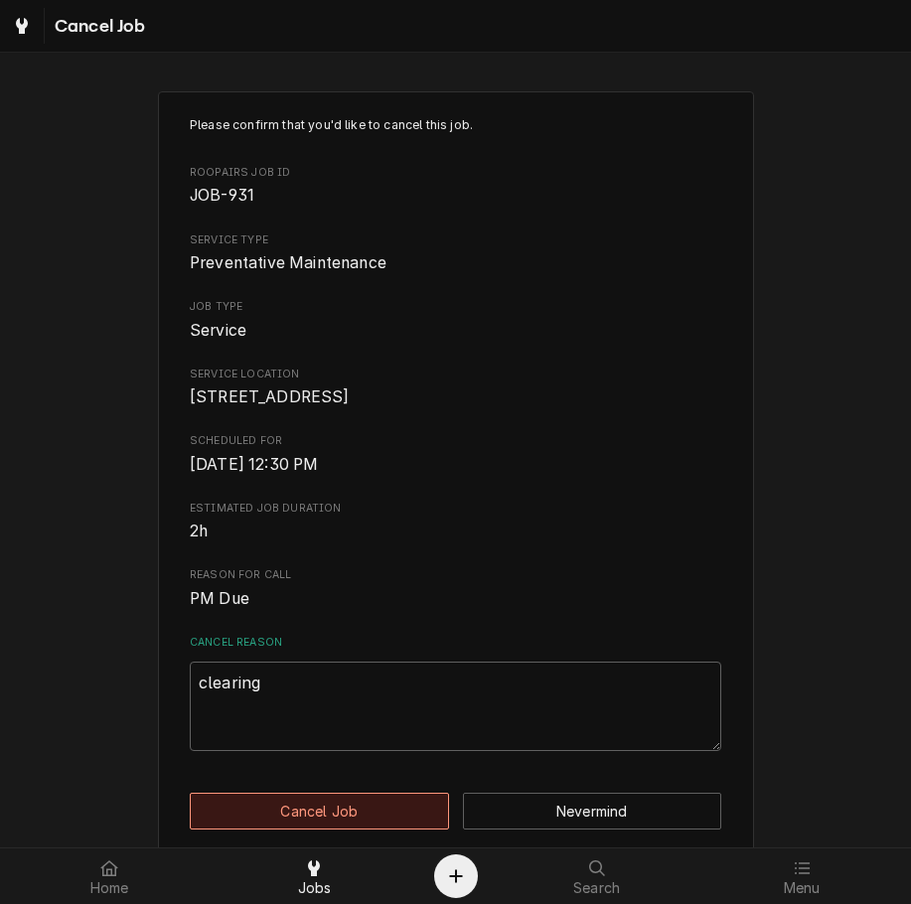
click at [374, 829] on button "Cancel Job" at bounding box center [319, 810] width 259 height 37
type textarea "x"
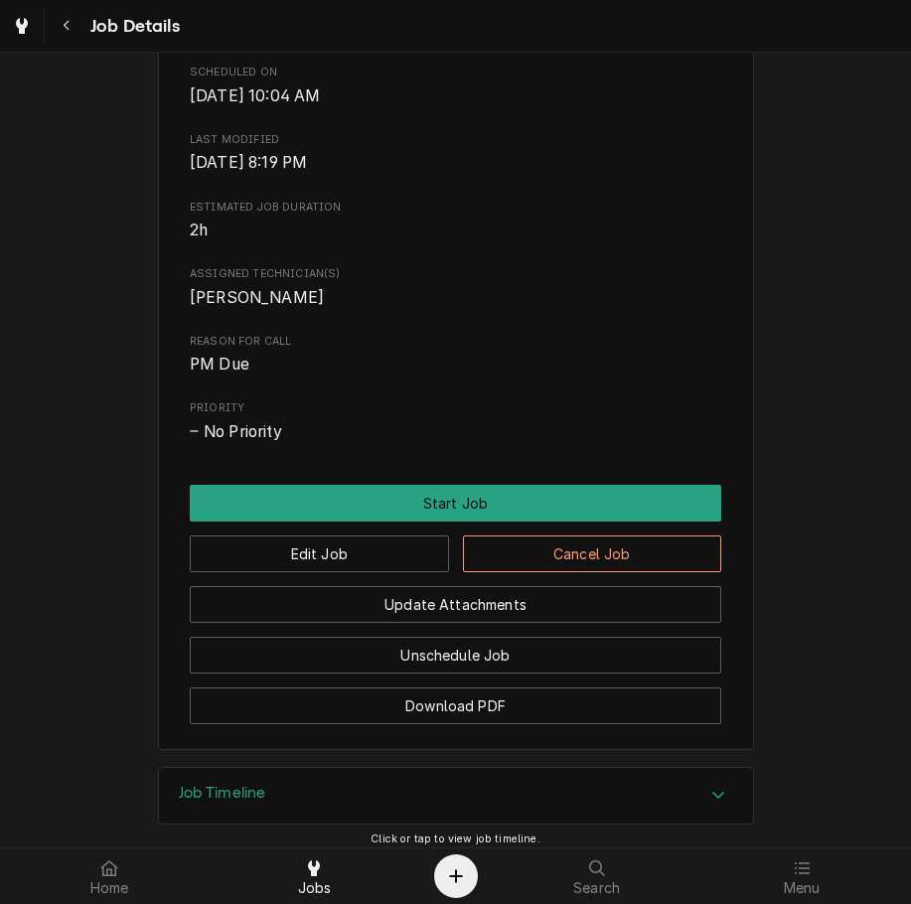
scroll to position [732, 0]
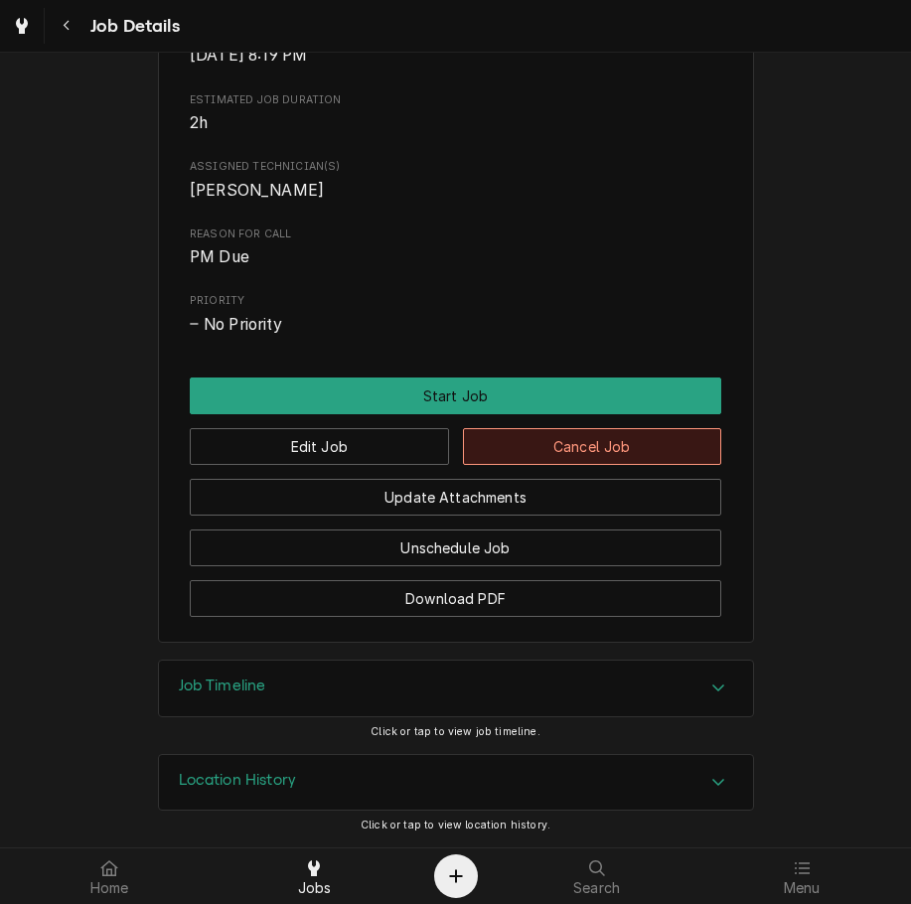
click at [642, 454] on button "Cancel Job" at bounding box center [592, 446] width 259 height 37
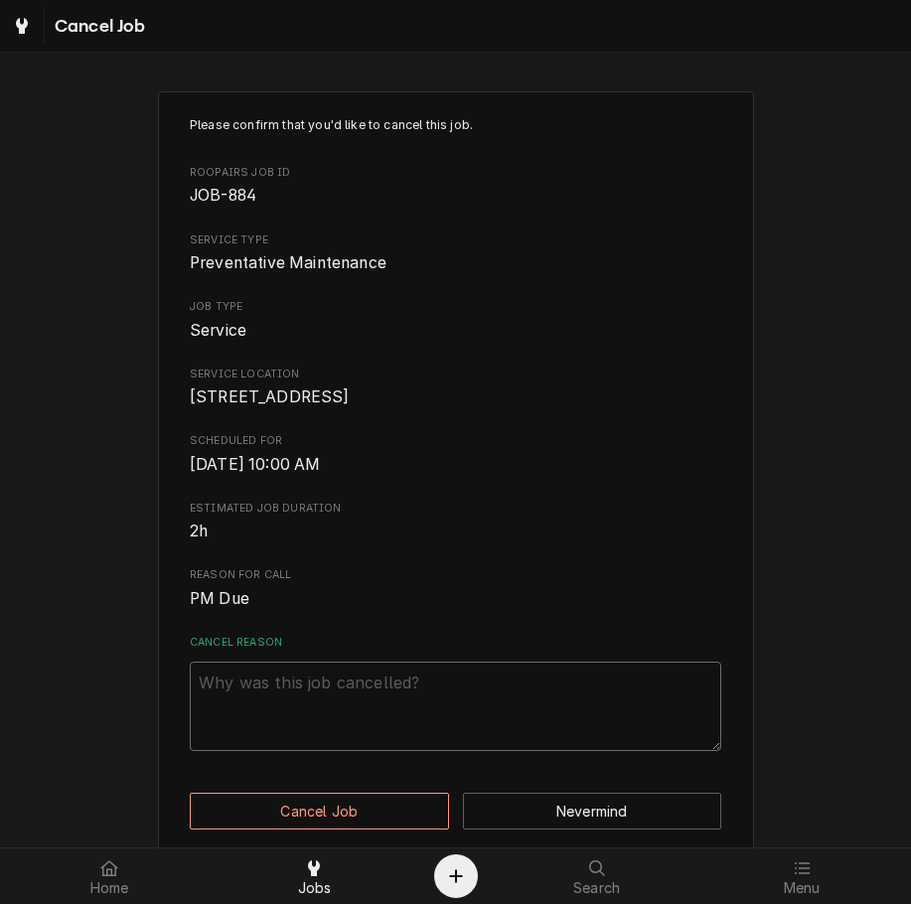
click at [504, 695] on textarea "Cancel Reason" at bounding box center [455, 705] width 531 height 89
paste textarea "clearing"
type textarea "x"
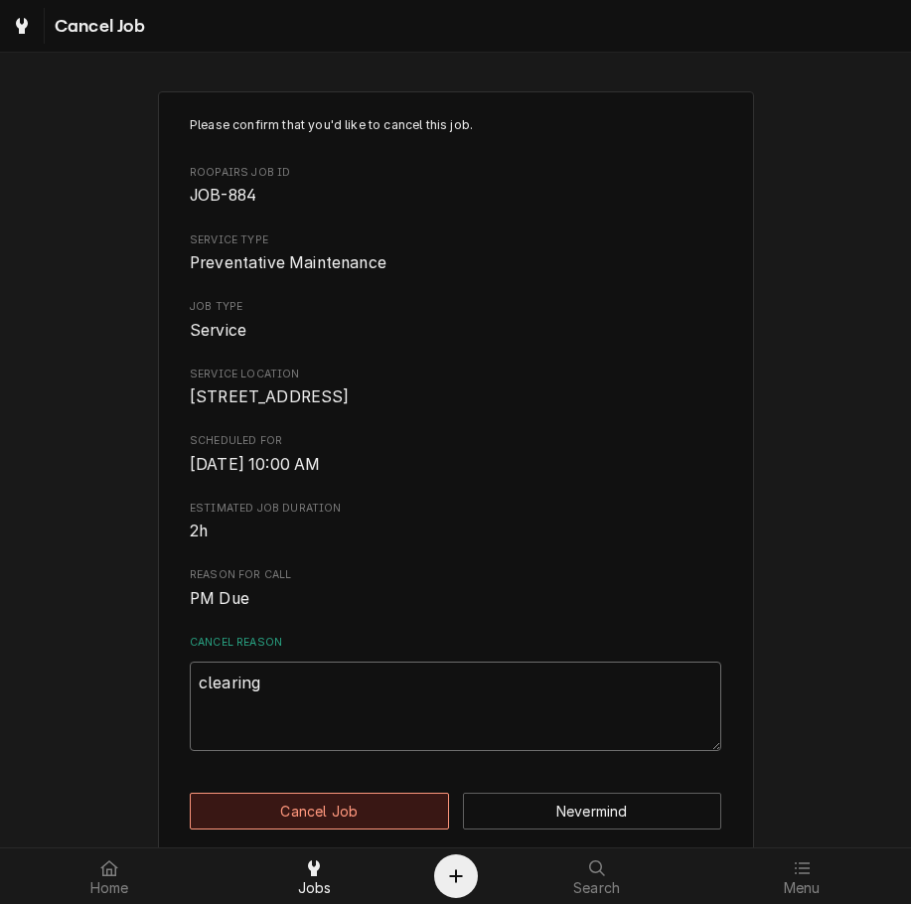
type textarea "clearing"
click at [404, 829] on button "Cancel Job" at bounding box center [319, 810] width 259 height 37
type textarea "x"
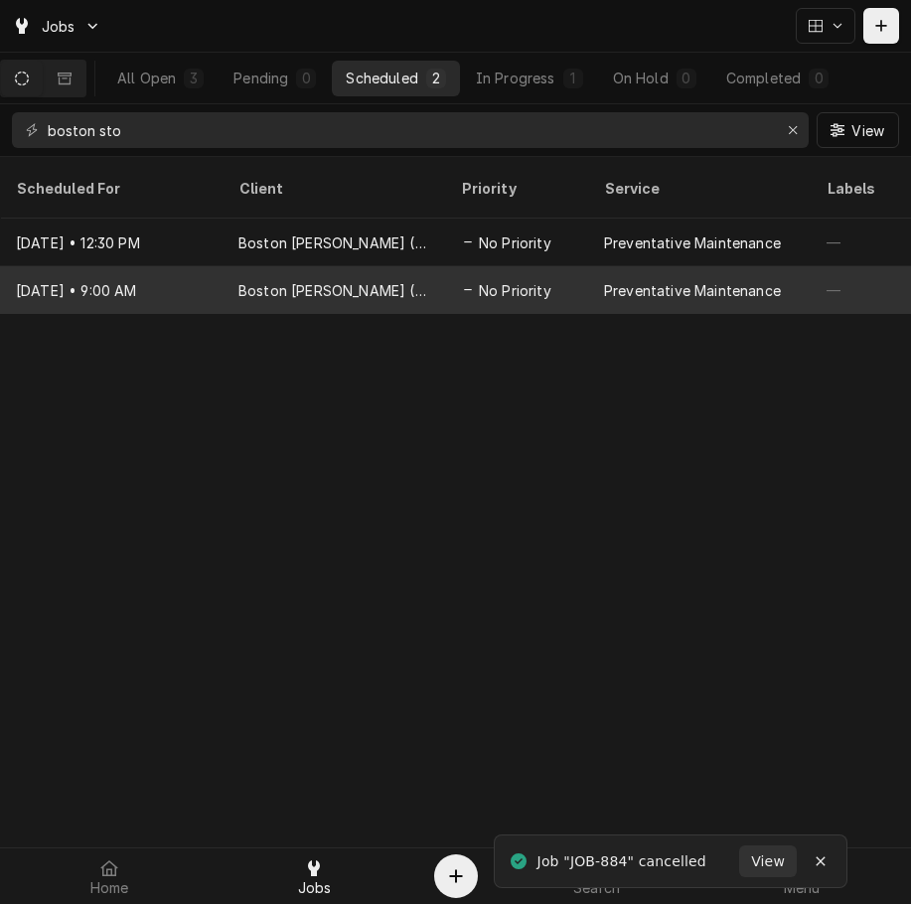
click at [643, 280] on div "Preventative Maintenance" at bounding box center [692, 290] width 177 height 21
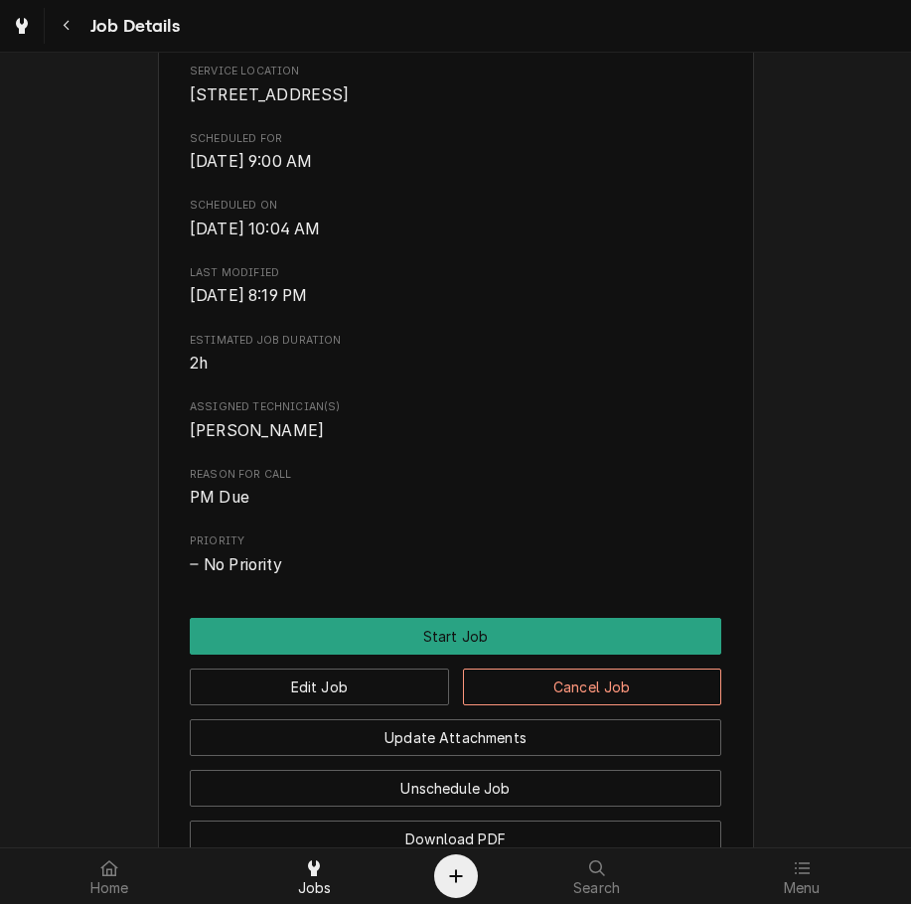
scroll to position [732, 0]
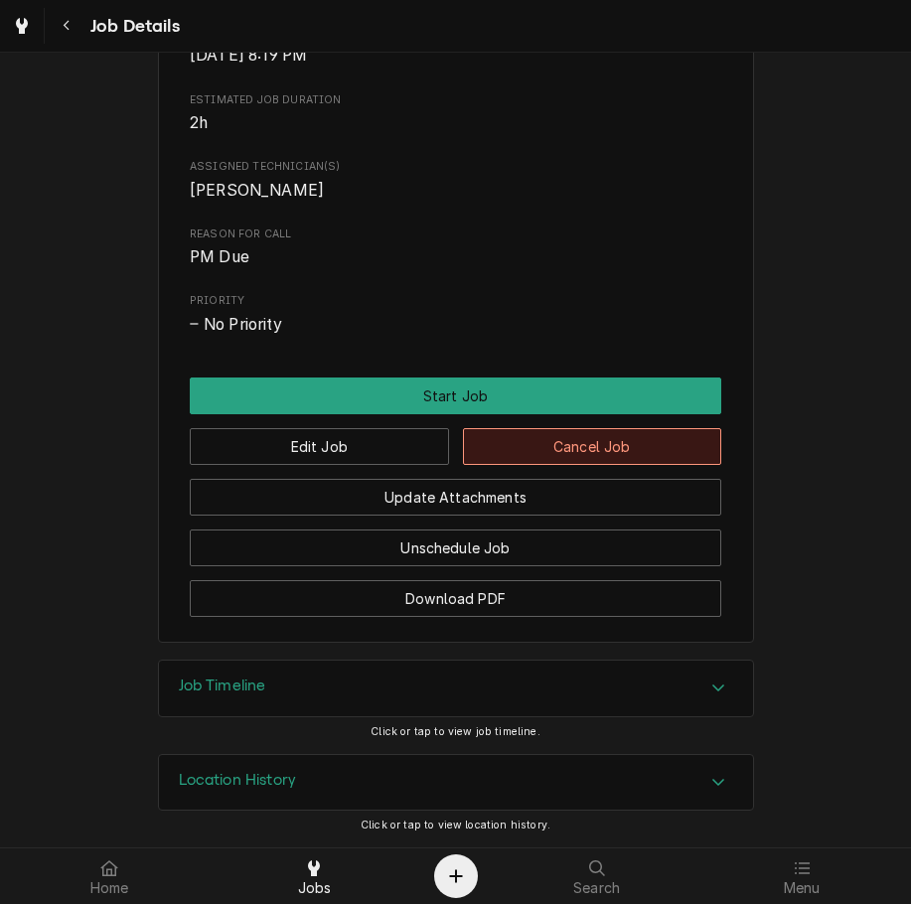
click at [619, 455] on button "Cancel Job" at bounding box center [592, 446] width 259 height 37
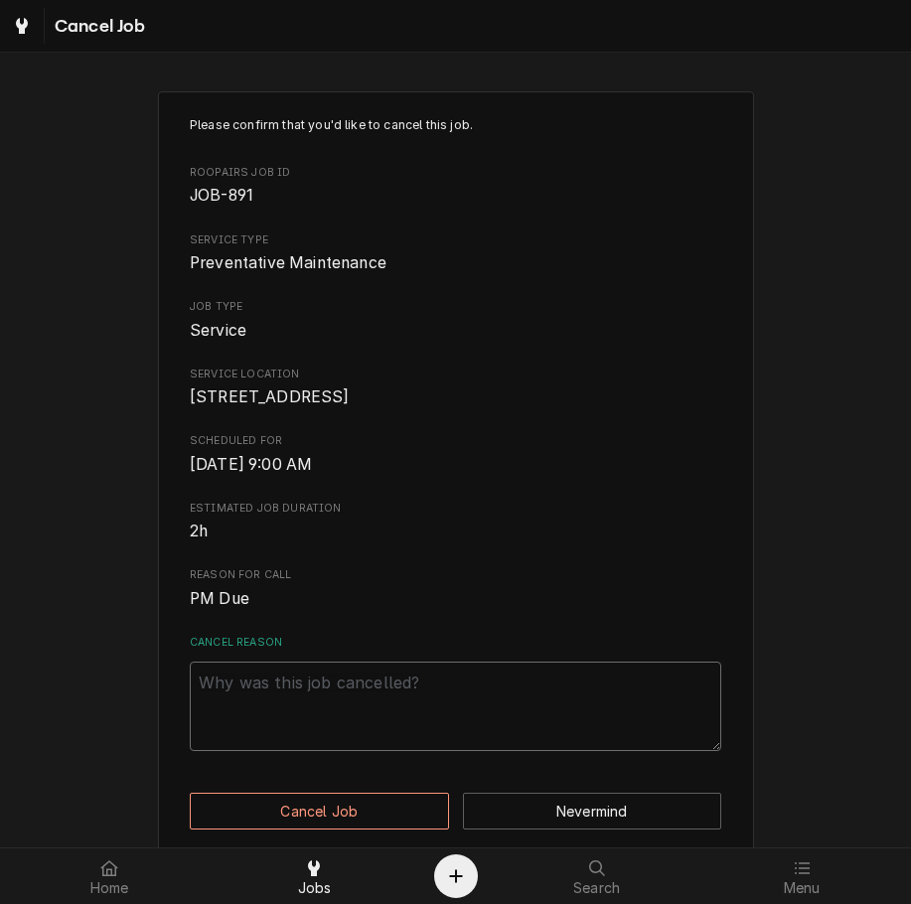
click at [534, 751] on textarea "Cancel Reason" at bounding box center [455, 705] width 531 height 89
paste textarea "clearing"
type textarea "x"
type textarea "clearing"
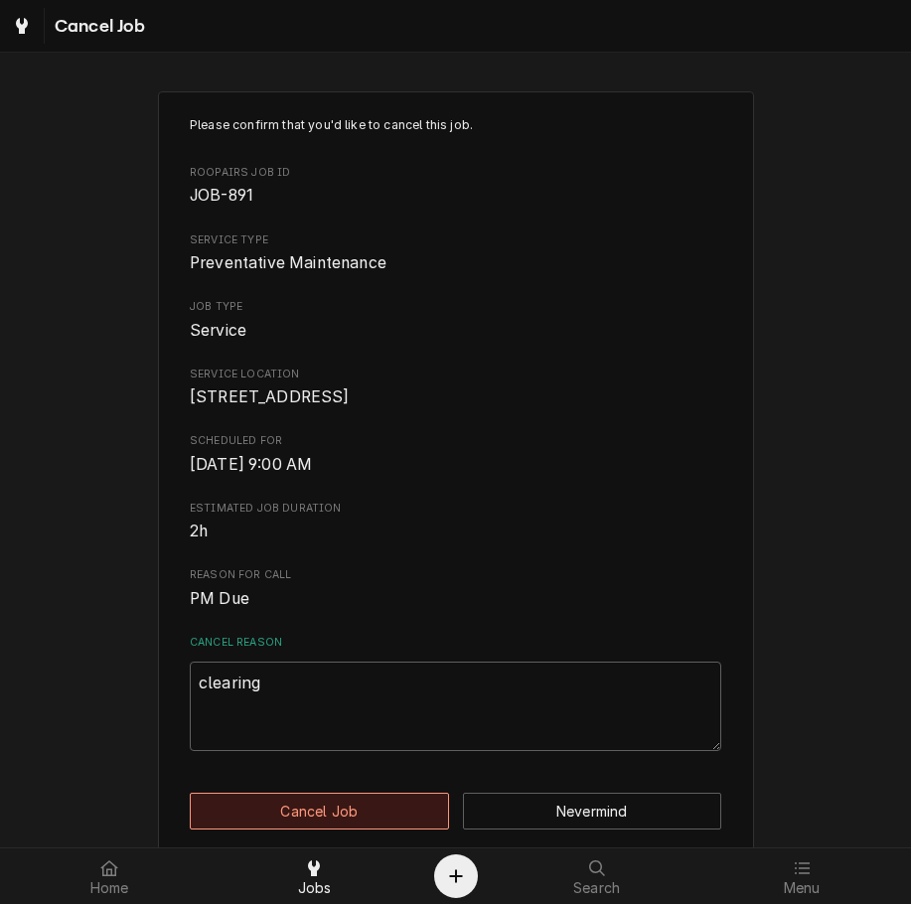
click at [399, 829] on button "Cancel Job" at bounding box center [319, 810] width 259 height 37
type textarea "x"
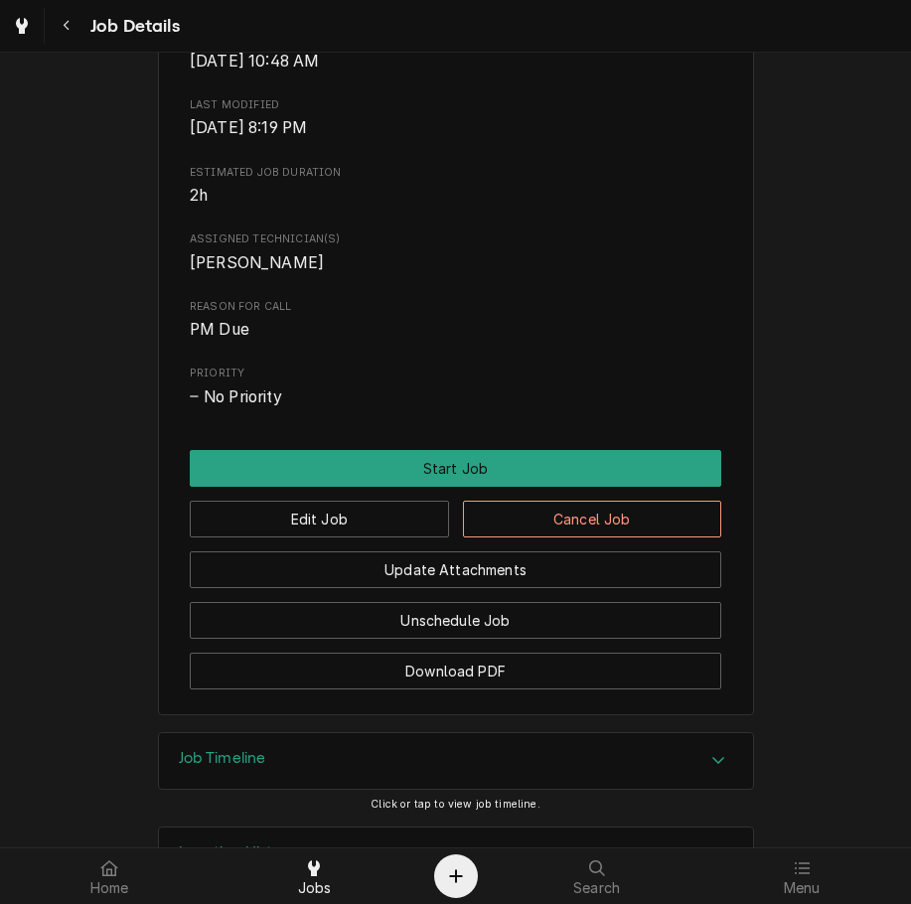
scroll to position [732, 0]
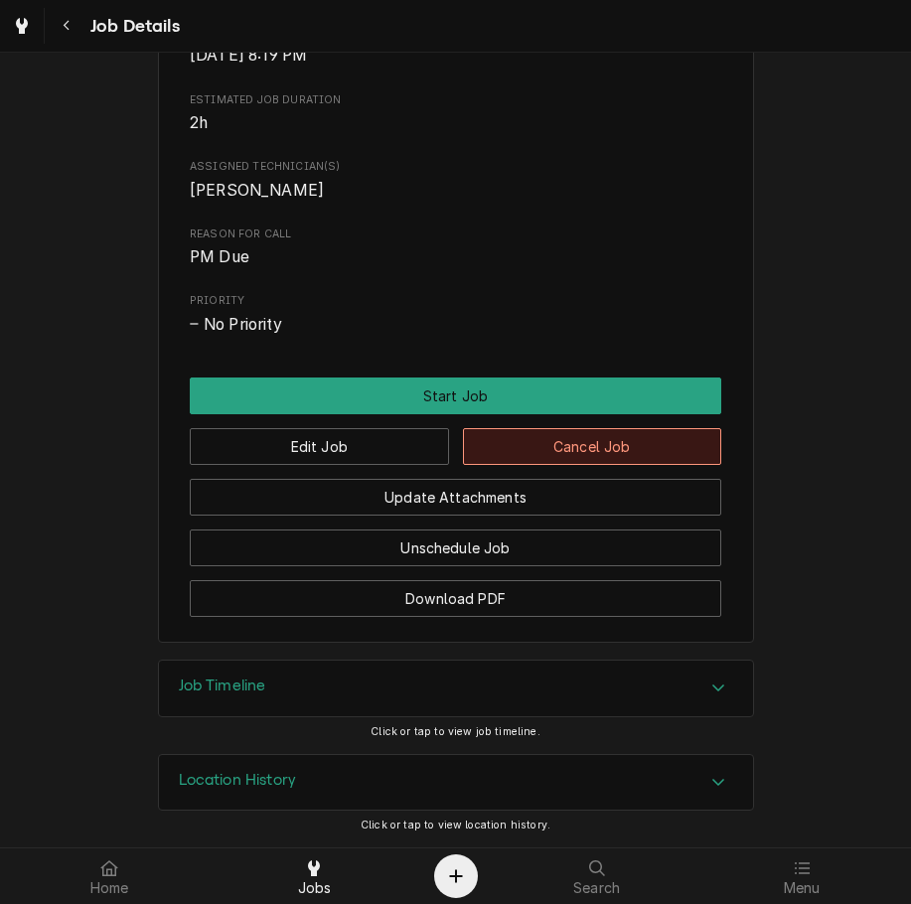
click at [603, 438] on button "Cancel Job" at bounding box center [592, 446] width 259 height 37
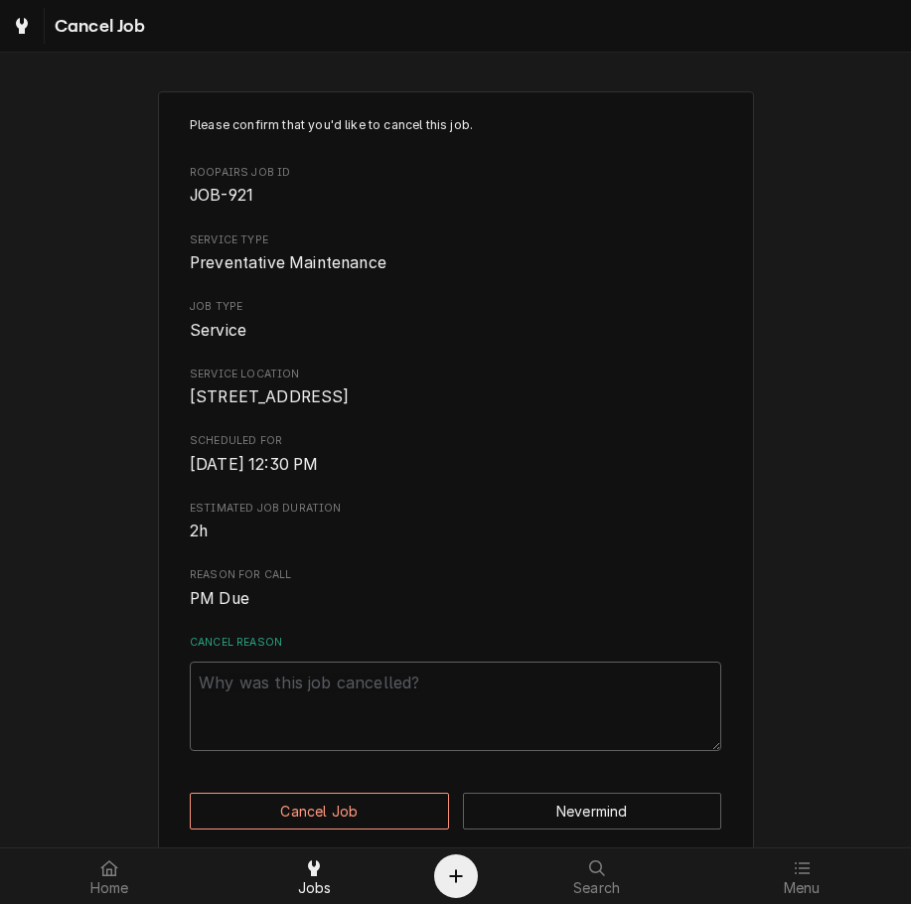
click at [471, 751] on textarea "Cancel Reason" at bounding box center [455, 705] width 531 height 89
paste textarea "clearing"
type textarea "x"
type textarea "clearing"
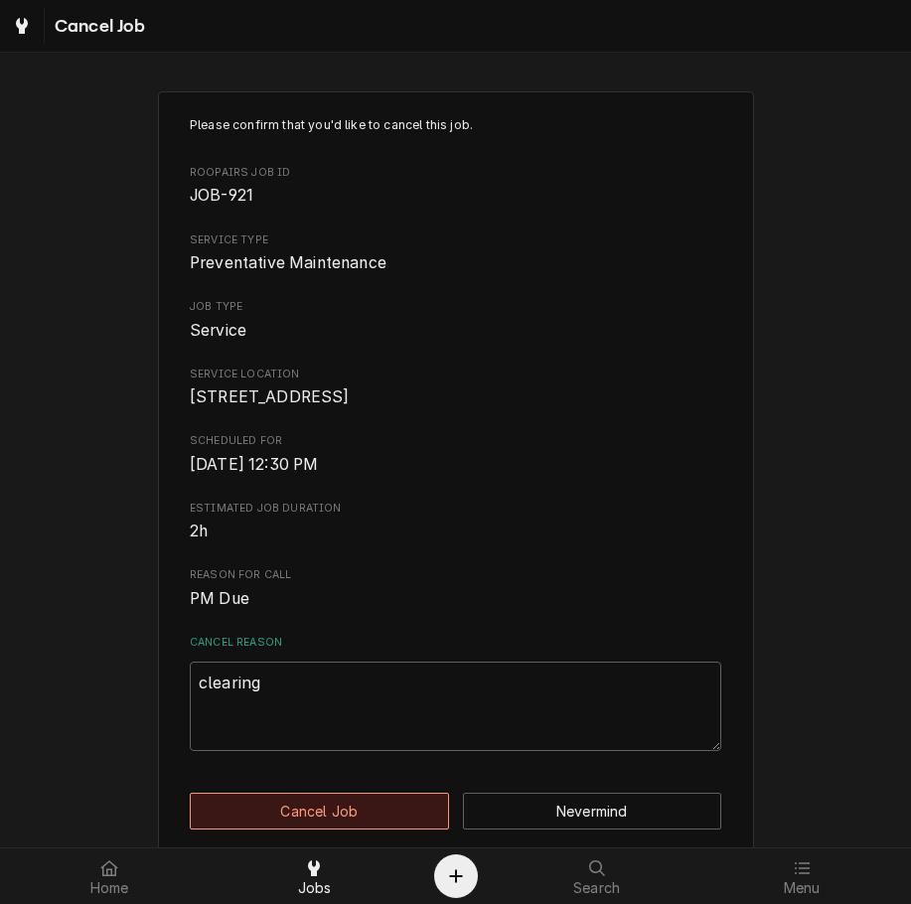
click at [367, 829] on button "Cancel Job" at bounding box center [319, 810] width 259 height 37
type textarea "x"
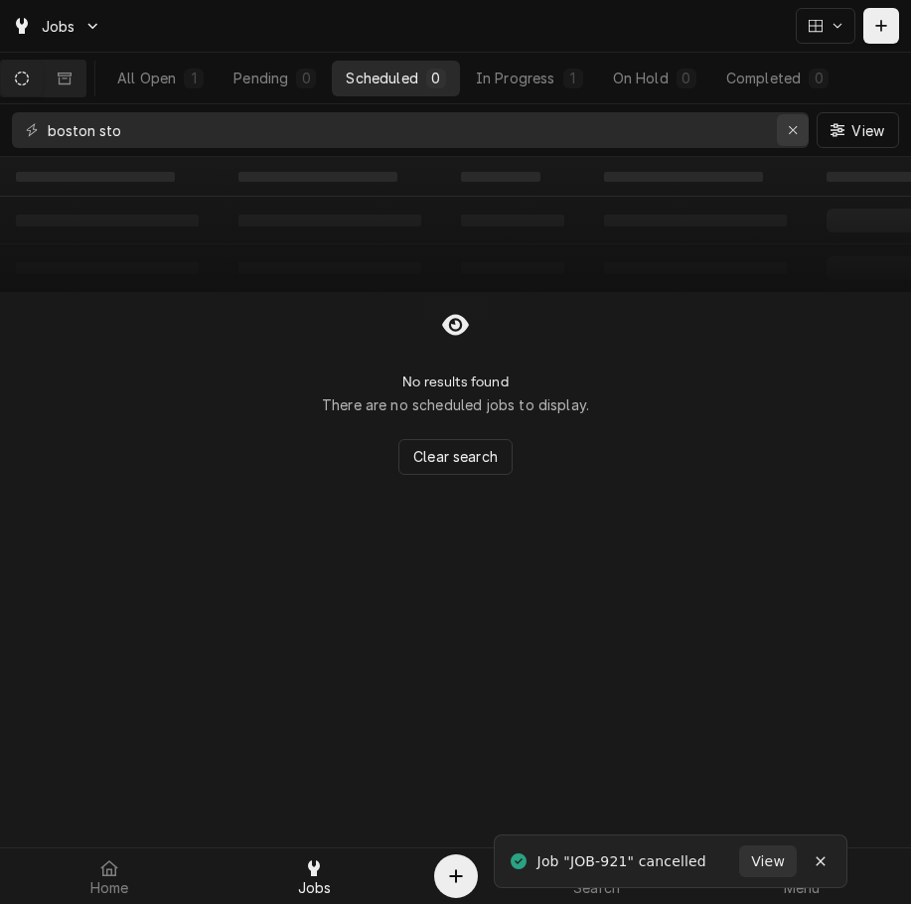
click at [798, 137] on div "Erase input" at bounding box center [792, 130] width 20 height 20
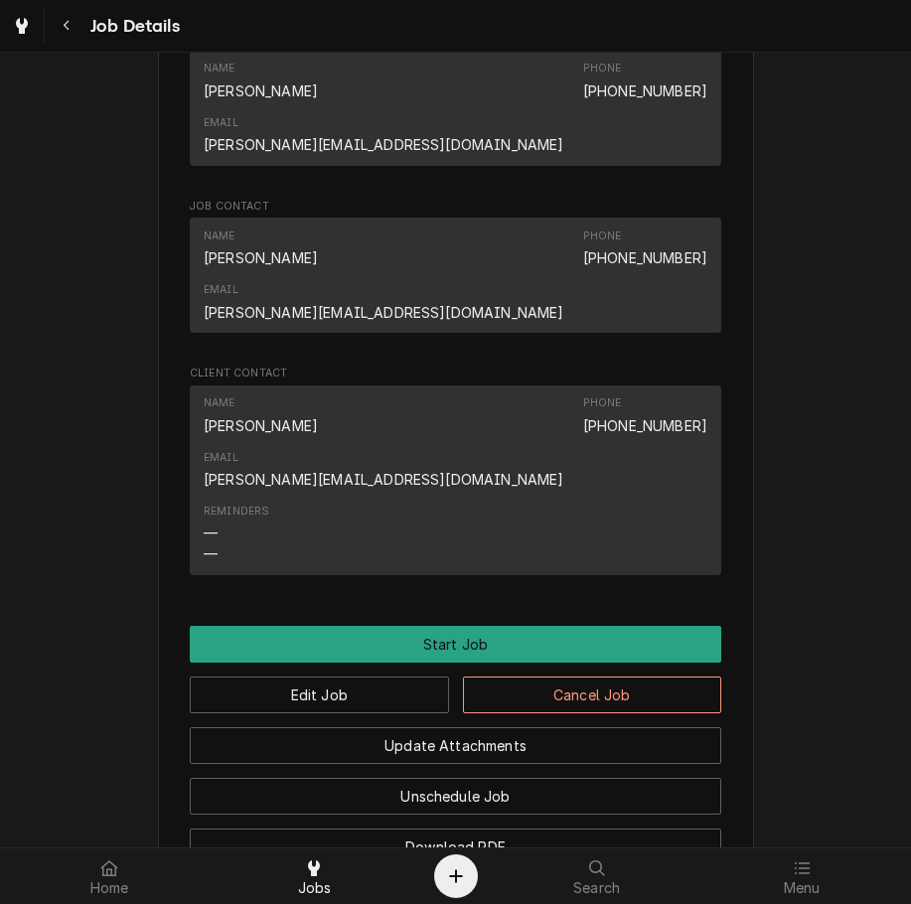
scroll to position [1108, 0]
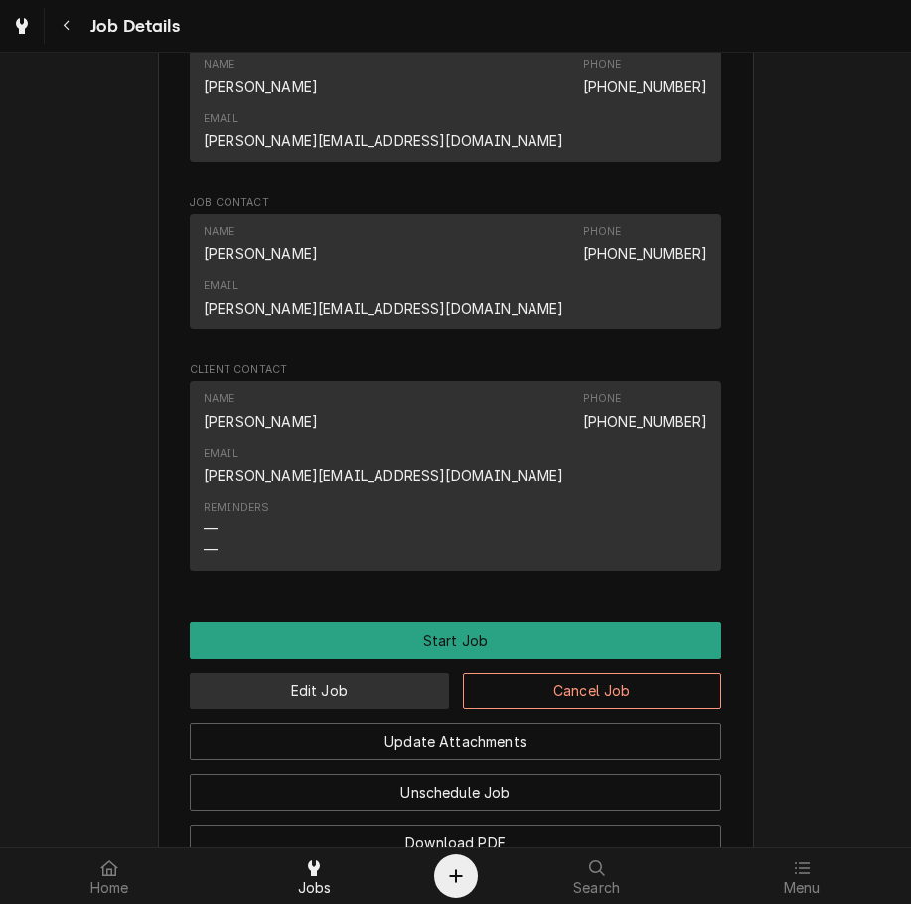
click at [343, 672] on button "Edit Job" at bounding box center [319, 690] width 259 height 37
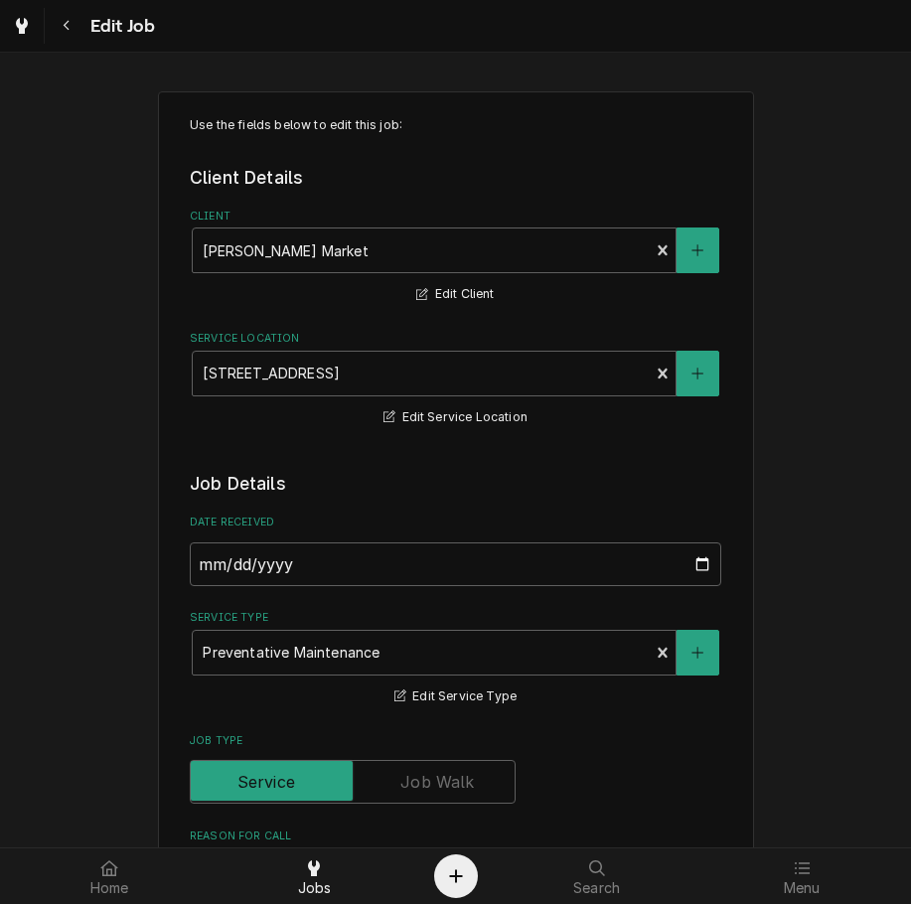
type textarea "x"
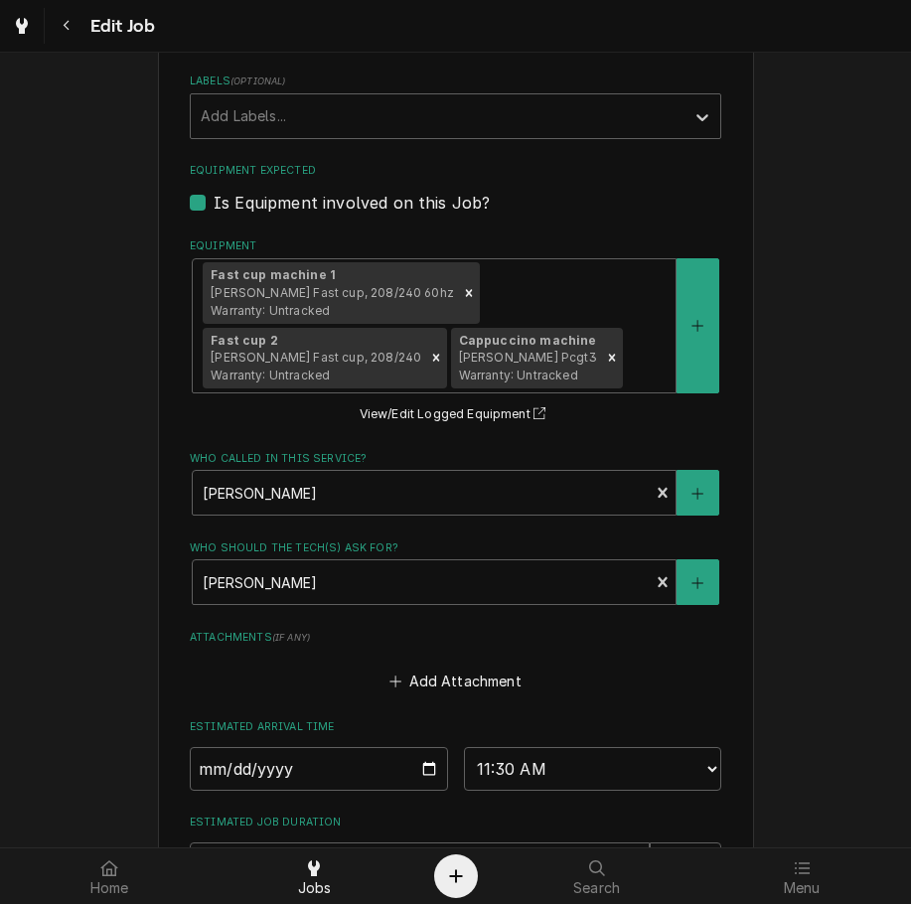
scroll to position [1376, 0]
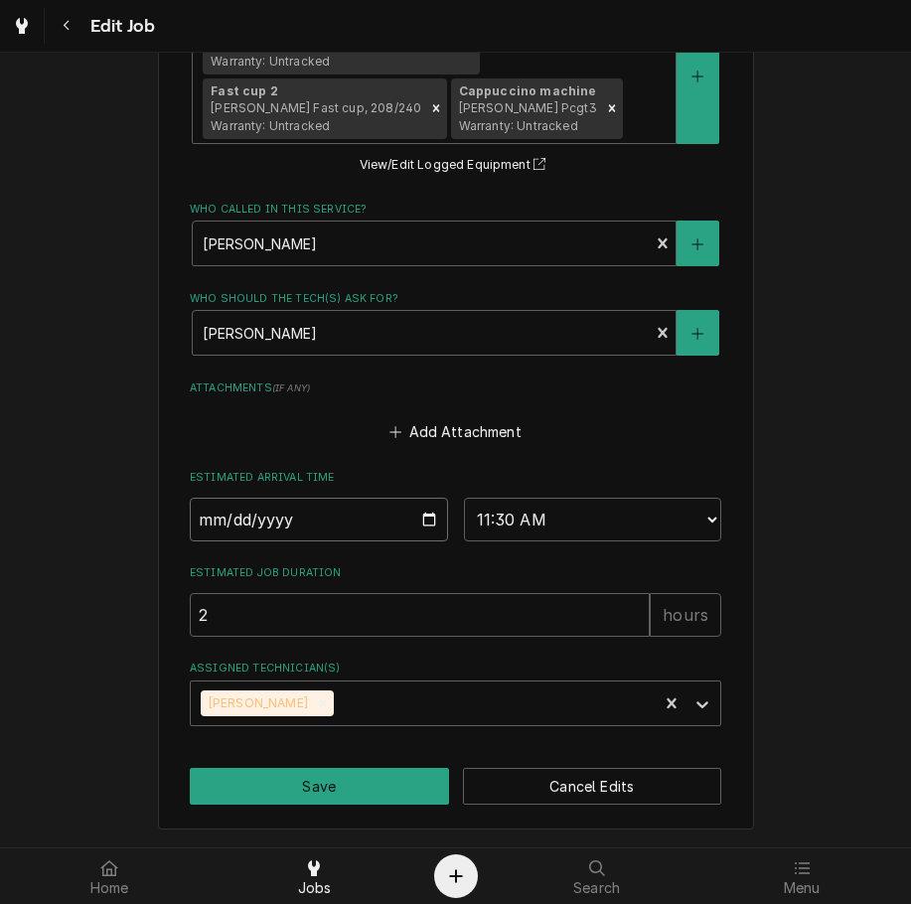
click at [423, 507] on input "2025-08-27" at bounding box center [319, 519] width 258 height 44
click at [421, 523] on input "2025-08-27" at bounding box center [319, 519] width 258 height 44
type input "2025-09-10"
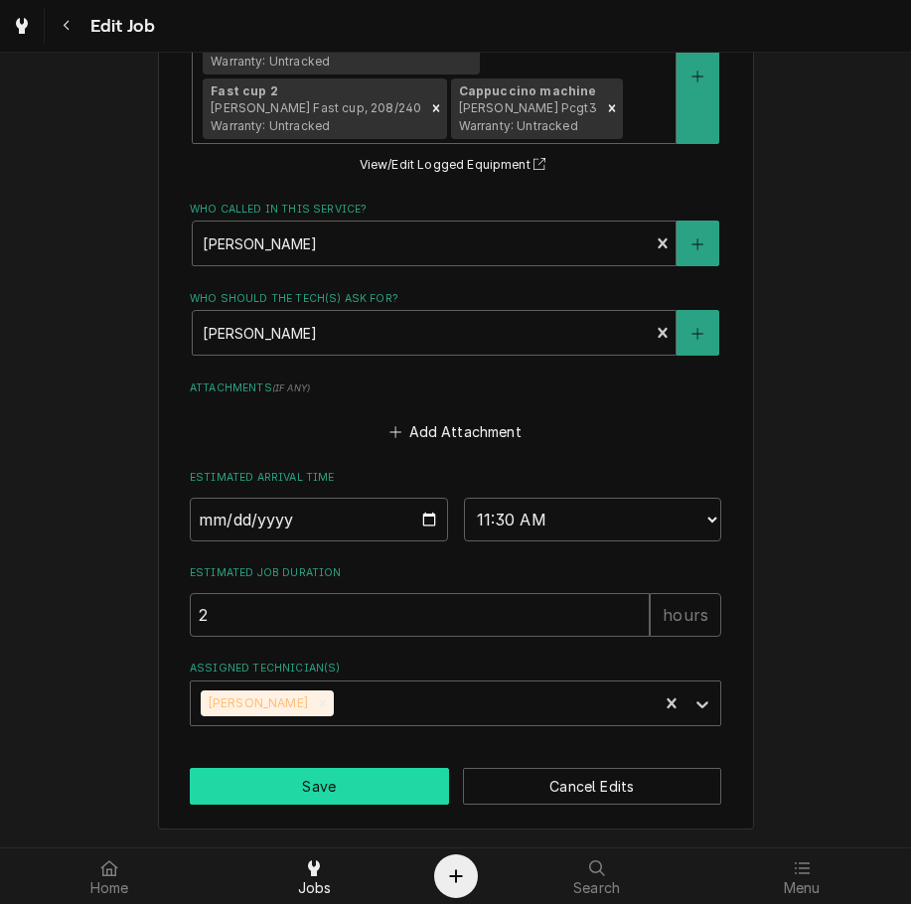
click at [361, 788] on button "Save" at bounding box center [319, 786] width 259 height 37
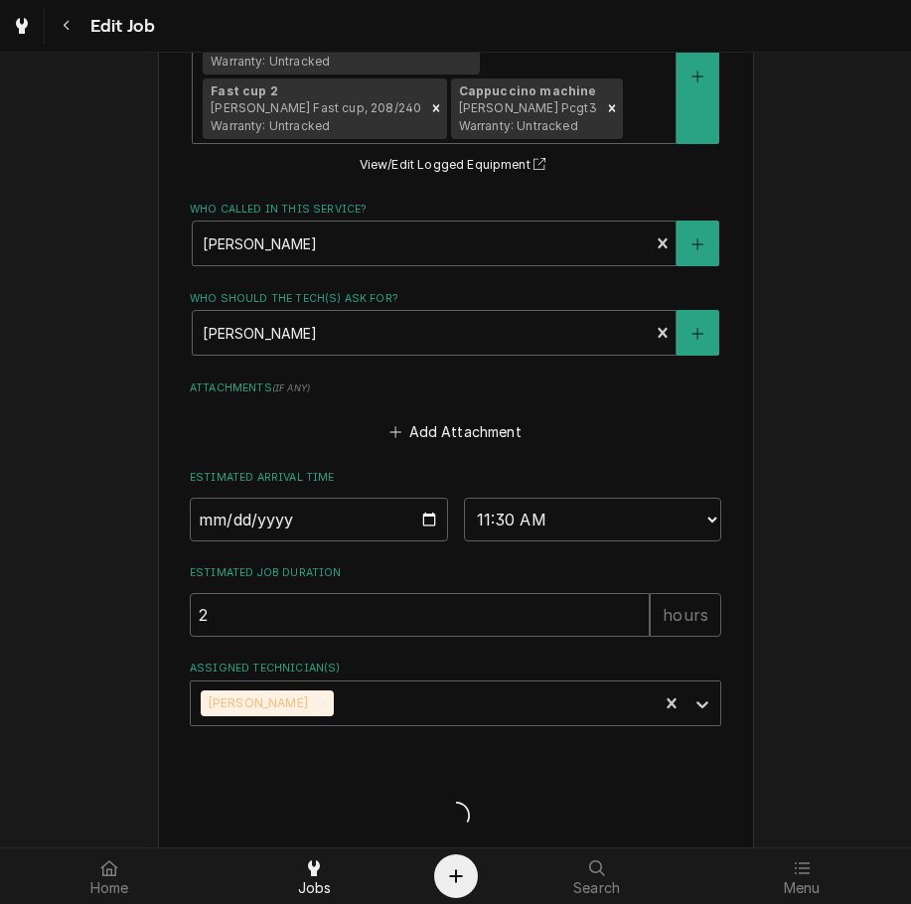
type textarea "x"
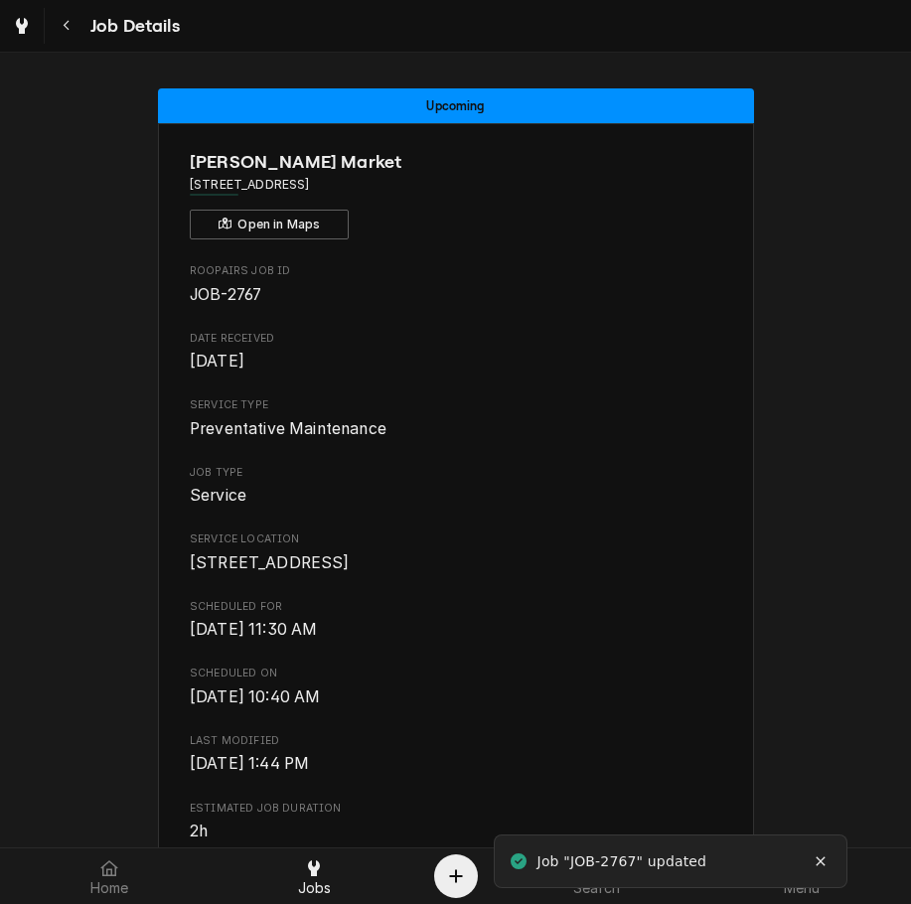
click at [71, 22] on icon "Navigate back" at bounding box center [67, 26] width 9 height 14
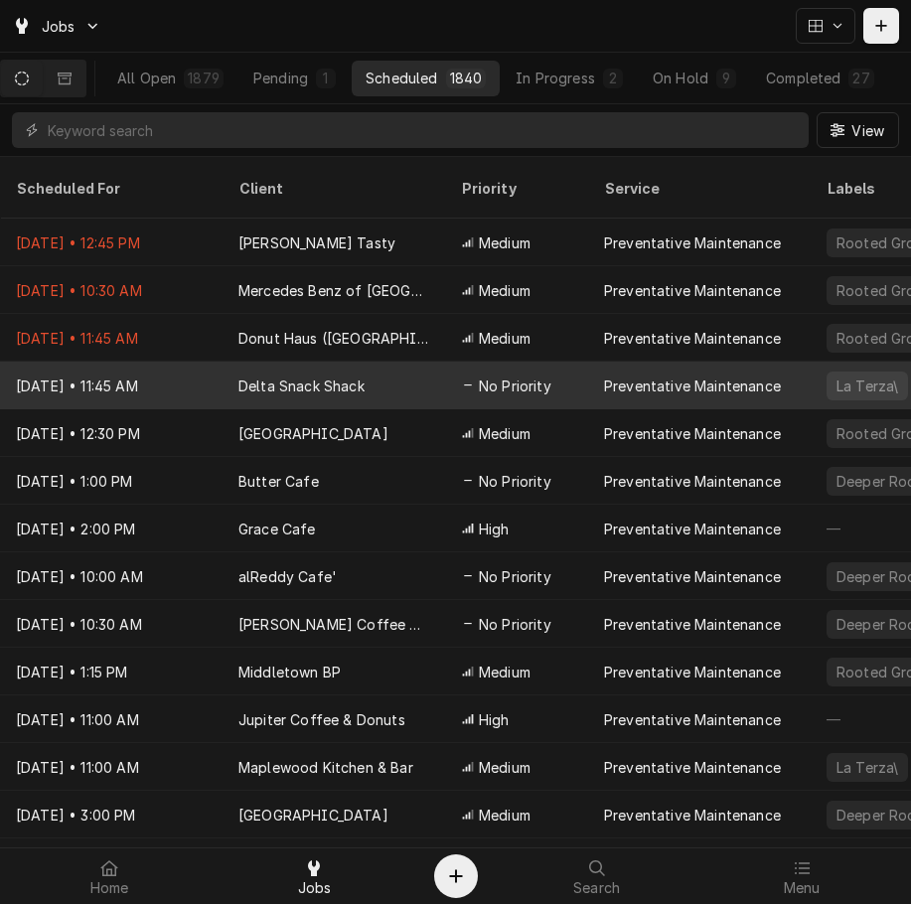
click at [478, 369] on div "No Priority" at bounding box center [516, 385] width 143 height 48
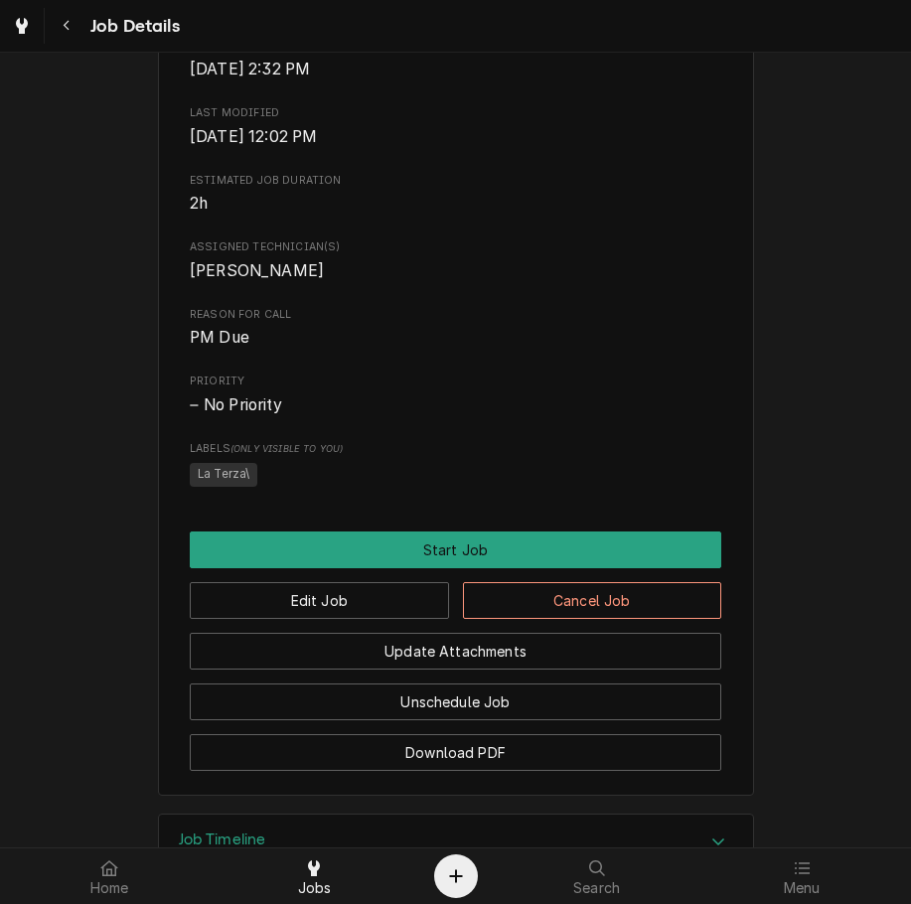
scroll to position [793, 0]
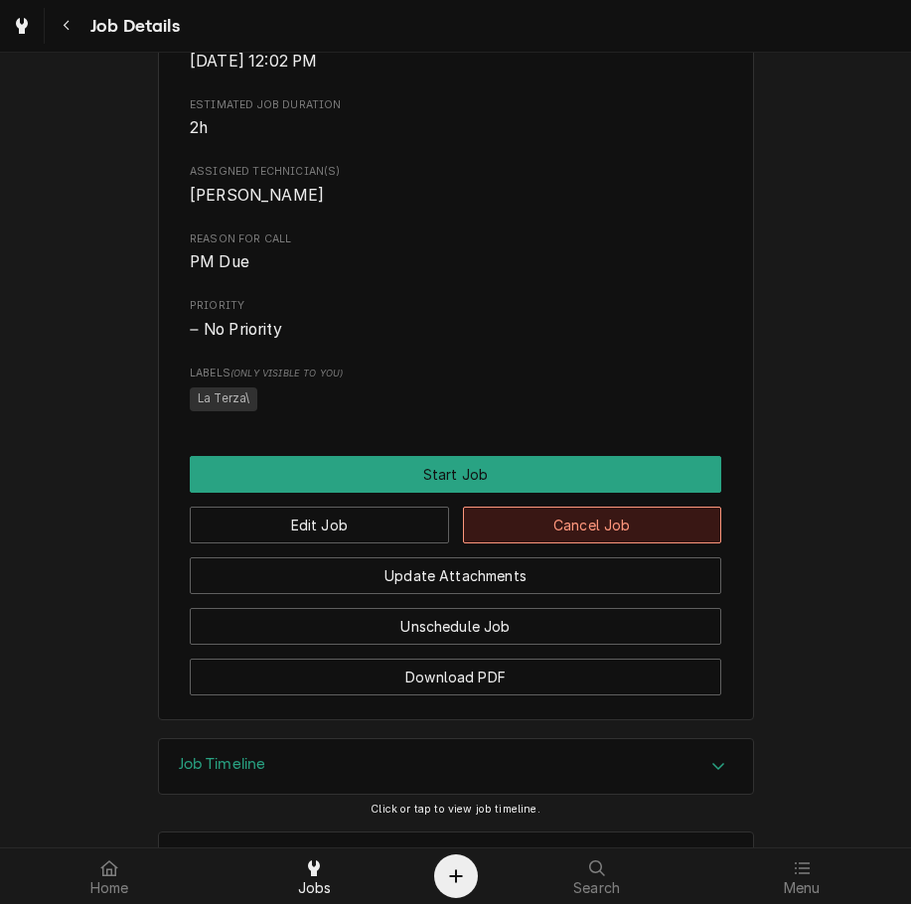
click at [632, 542] on button "Cancel Job" at bounding box center [592, 524] width 259 height 37
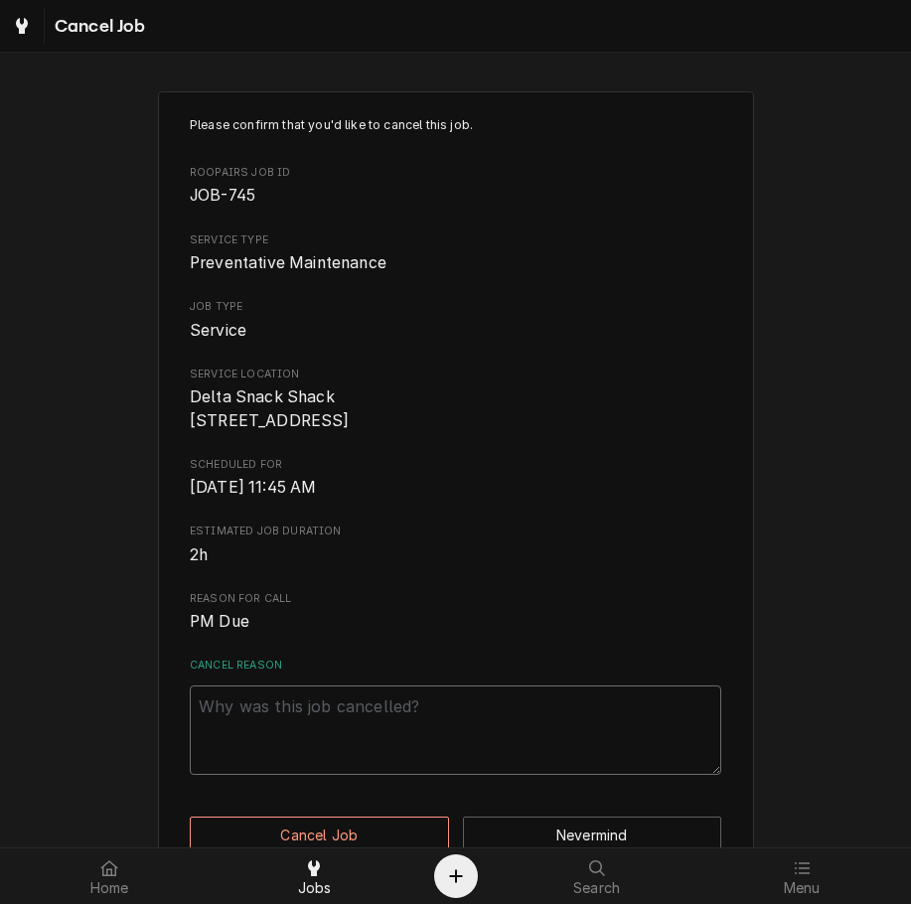
click at [449, 726] on textarea "Cancel Reason" at bounding box center [455, 729] width 531 height 89
click at [496, 196] on span "JOB-745" at bounding box center [455, 196] width 531 height 24
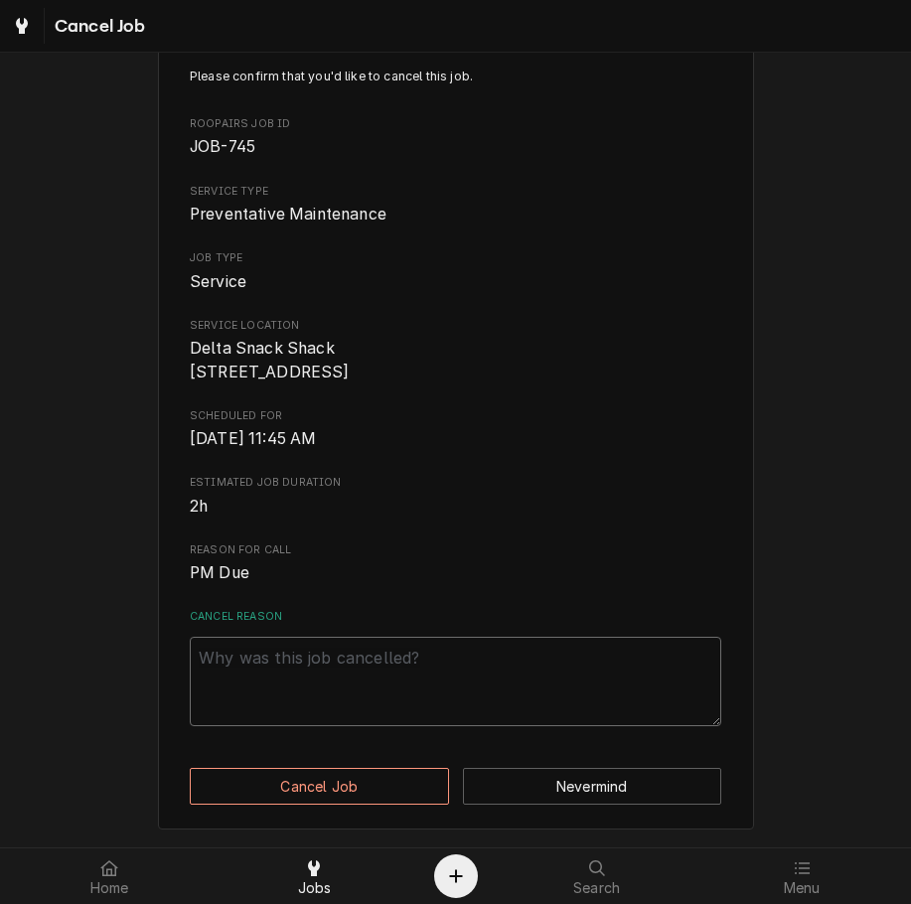
click at [382, 666] on textarea "Cancel Reason" at bounding box center [455, 681] width 531 height 89
paste textarea "clearing"
type textarea "x"
type textarea "clearing"
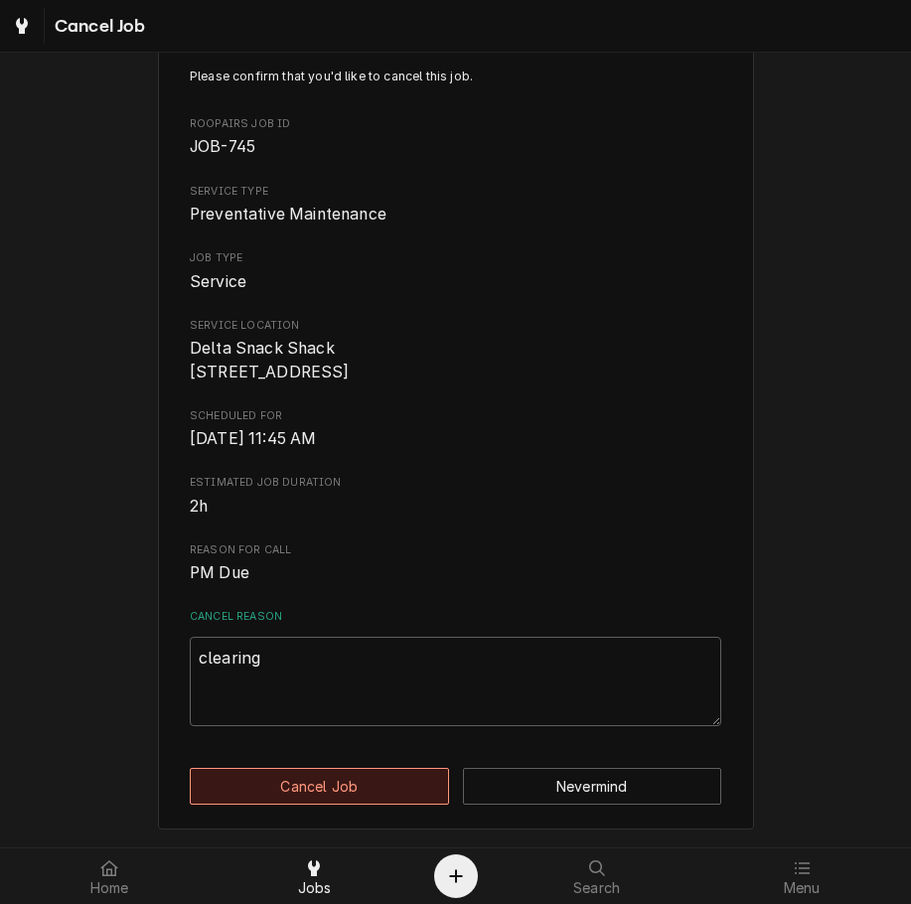
click at [347, 774] on button "Cancel Job" at bounding box center [319, 786] width 259 height 37
type textarea "x"
